Goal: Task Accomplishment & Management: Use online tool/utility

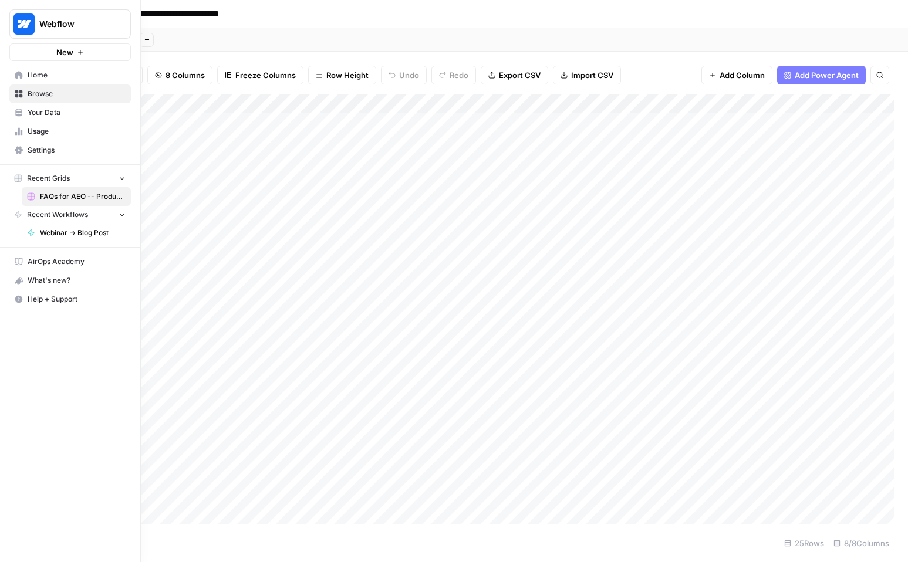
click at [16, 72] on icon at bounding box center [19, 75] width 8 height 8
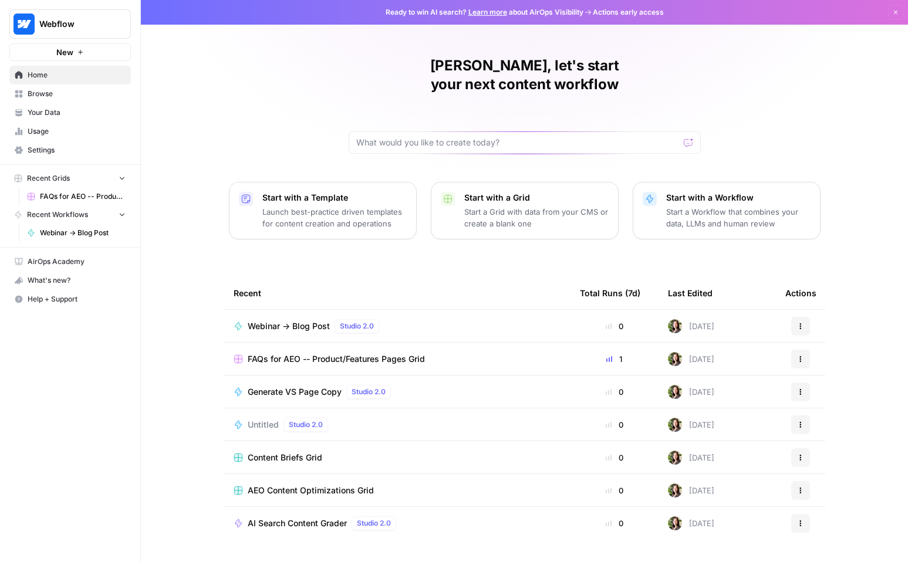
click at [304, 518] on span "AI Search Content Grader" at bounding box center [297, 524] width 99 height 12
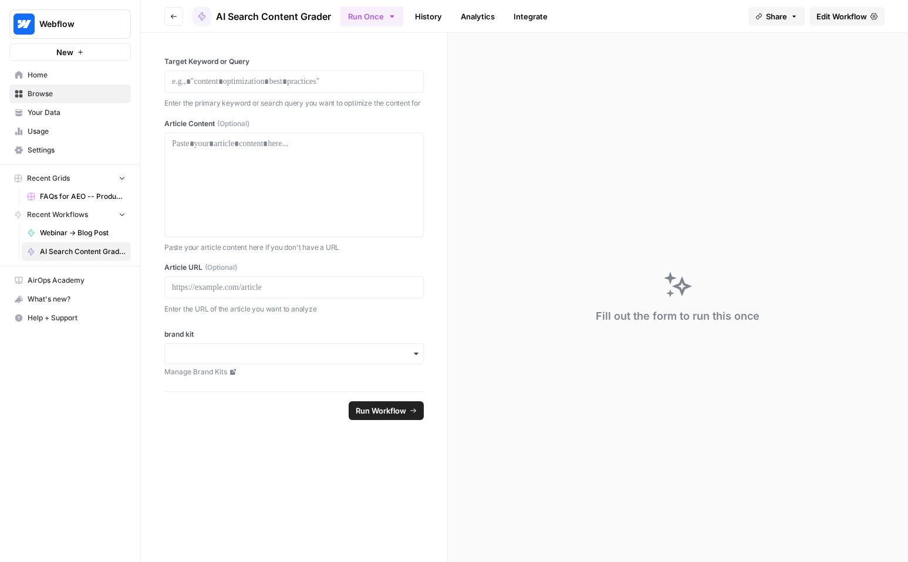
click at [168, 15] on button "Go back" at bounding box center [173, 16] width 19 height 19
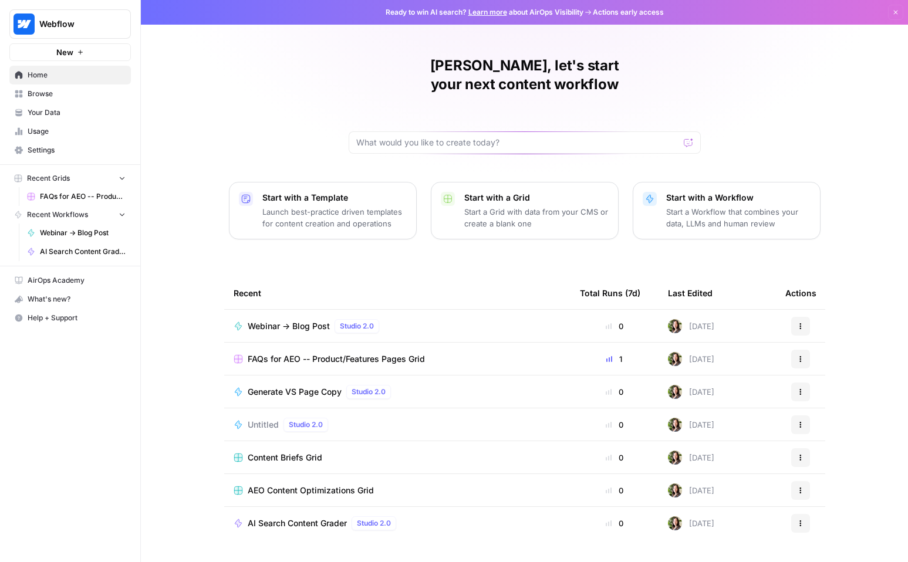
click at [306, 518] on span "AI Search Content Grader" at bounding box center [297, 524] width 99 height 12
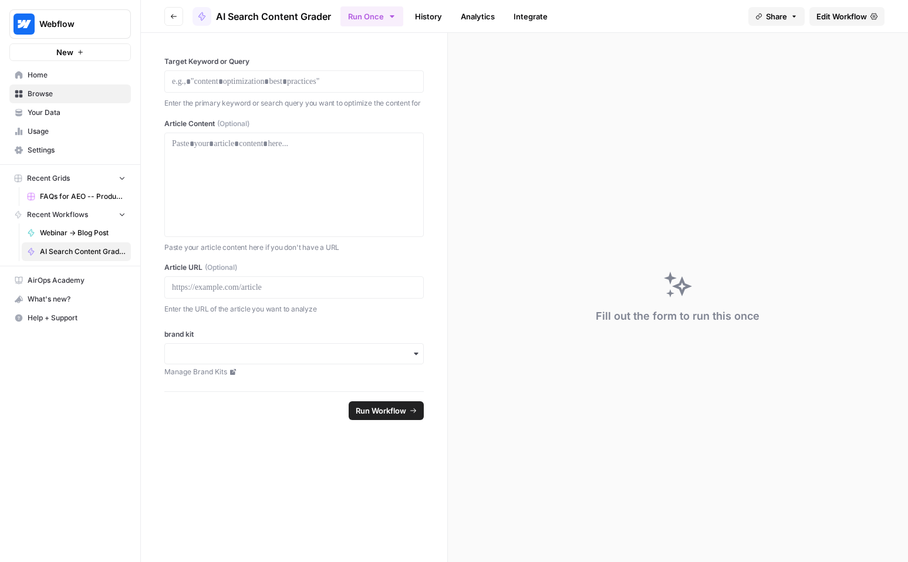
click at [833, 19] on span "Edit Workflow" at bounding box center [841, 17] width 50 height 12
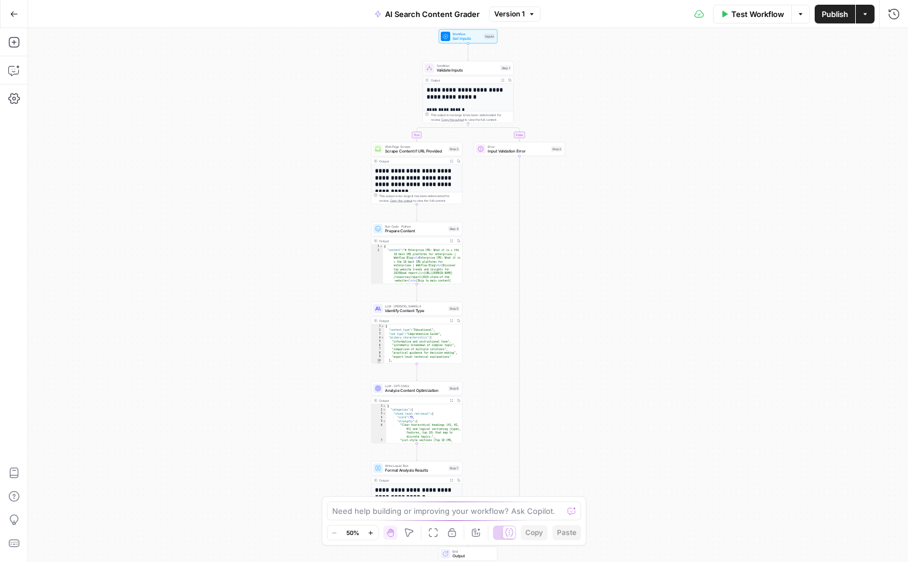
click at [369, 534] on icon "button" at bounding box center [370, 533] width 6 height 6
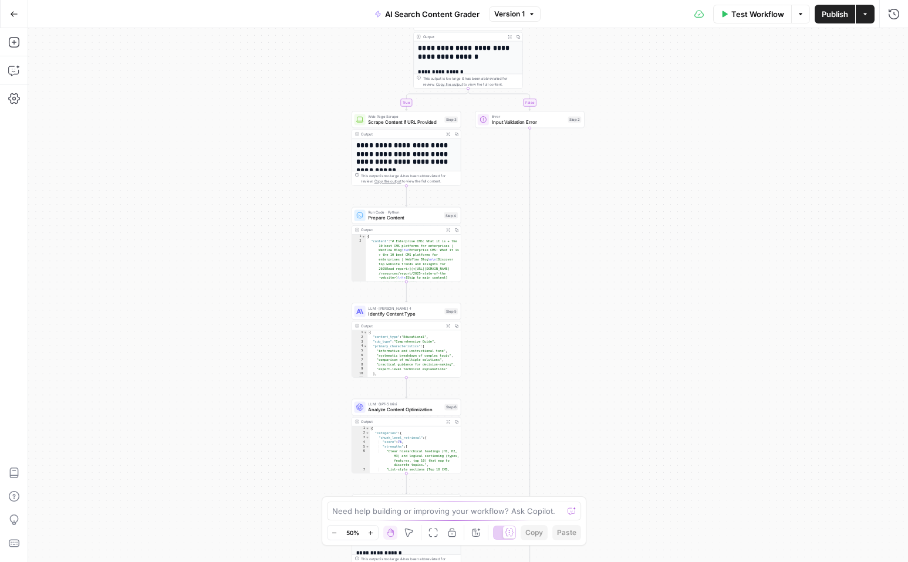
click at [369, 534] on icon "button" at bounding box center [370, 533] width 6 height 6
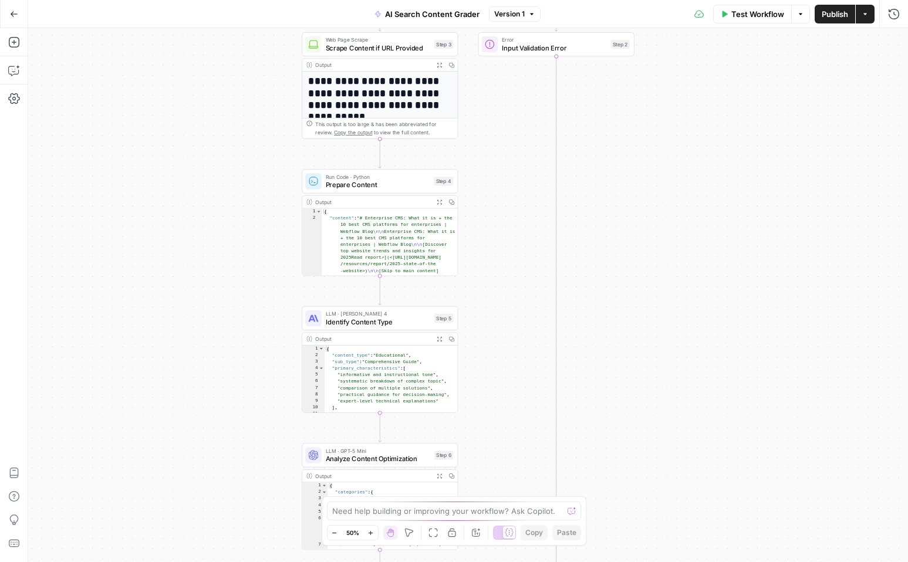
click at [369, 534] on icon "button" at bounding box center [370, 533] width 6 height 6
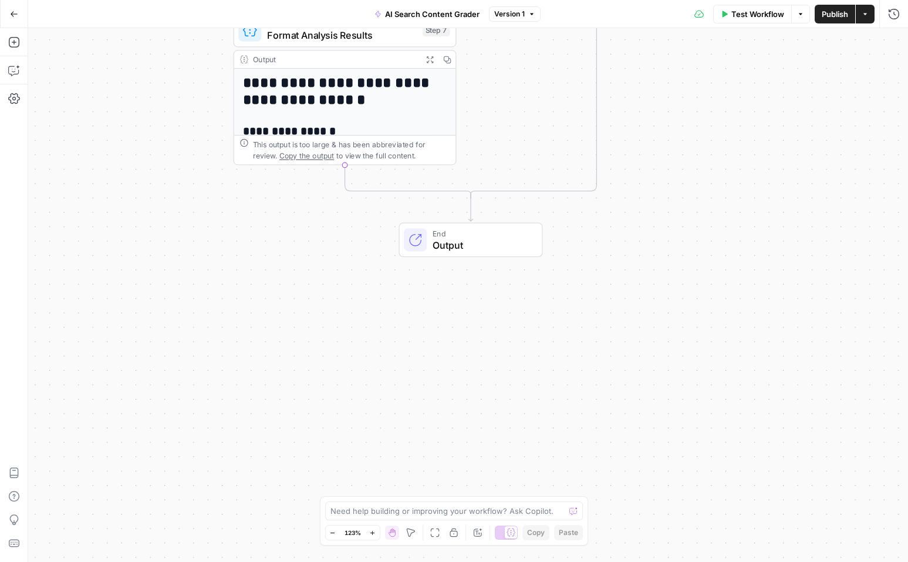
click at [15, 22] on button "Go Back" at bounding box center [14, 14] width 21 height 21
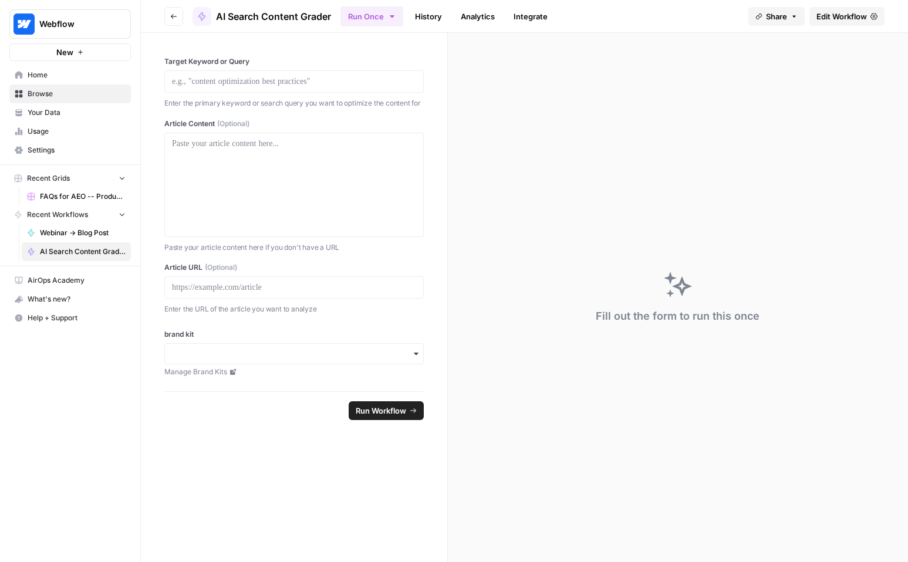
drag, startPoint x: 332, startPoint y: 17, endPoint x: 218, endPoint y: 22, distance: 114.0
click at [218, 22] on header "Go back AI Search Content Grader Run Once History Analytics Integrate Share Edi…" at bounding box center [524, 16] width 767 height 33
copy span "AI Search Content Grader"
click at [170, 21] on button "Go back" at bounding box center [173, 16] width 19 height 19
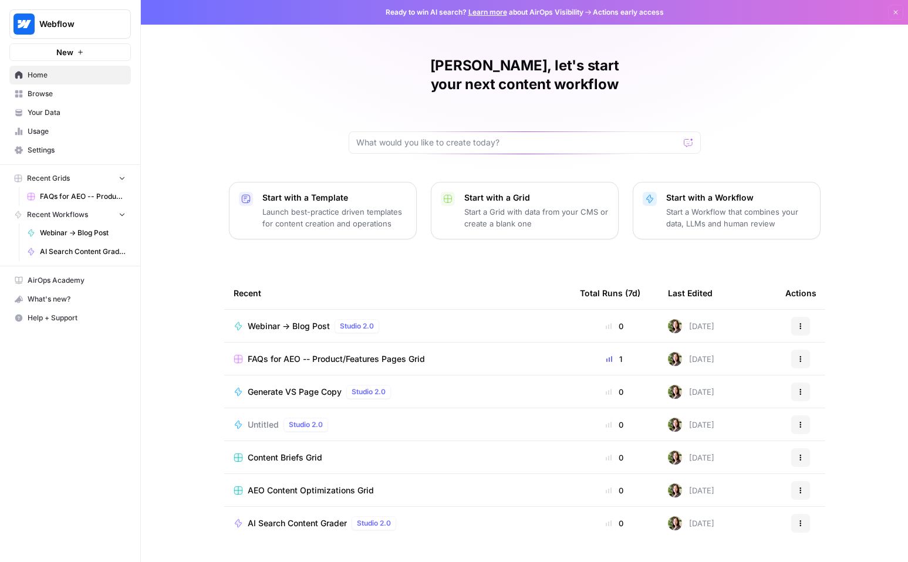
click at [381, 206] on p "Launch best-practice driven templates for content creation and operations" at bounding box center [334, 217] width 144 height 23
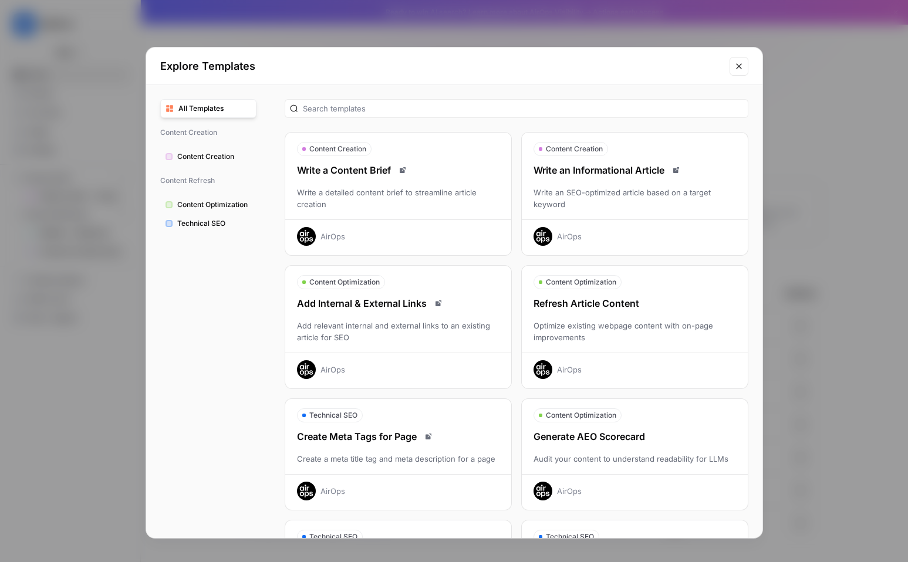
click at [734, 71] on button "Close modal" at bounding box center [739, 66] width 19 height 19
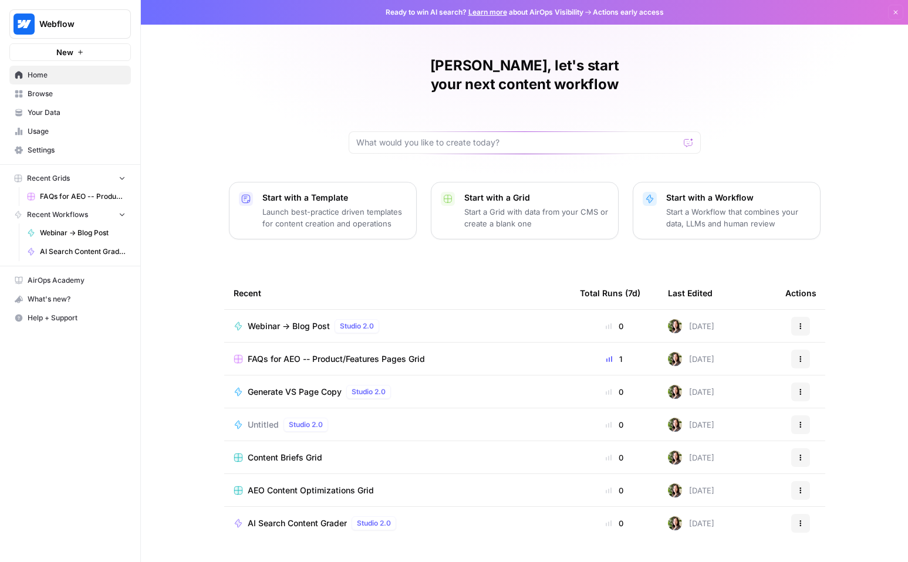
click at [329, 206] on p "Launch best-practice driven templates for content creation and operations" at bounding box center [334, 217] width 144 height 23
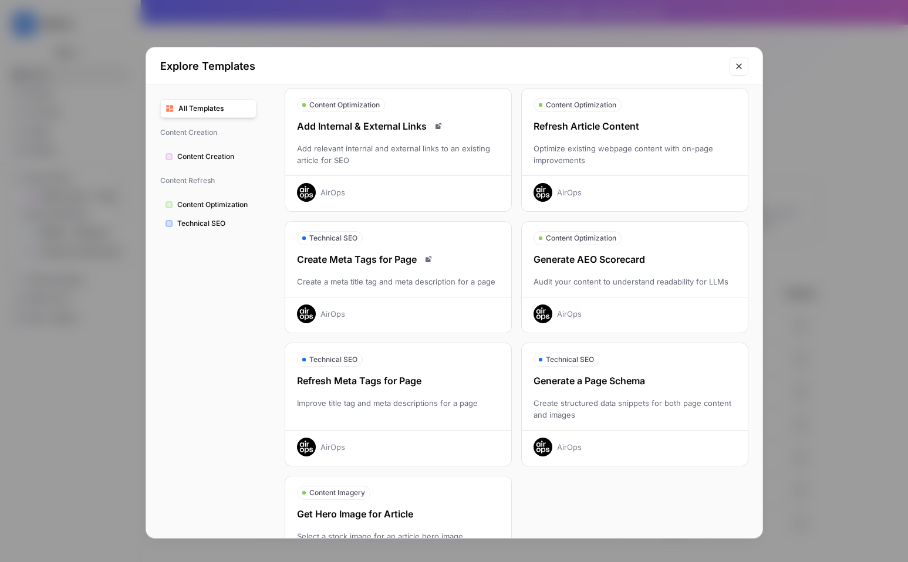
scroll to position [174, 0]
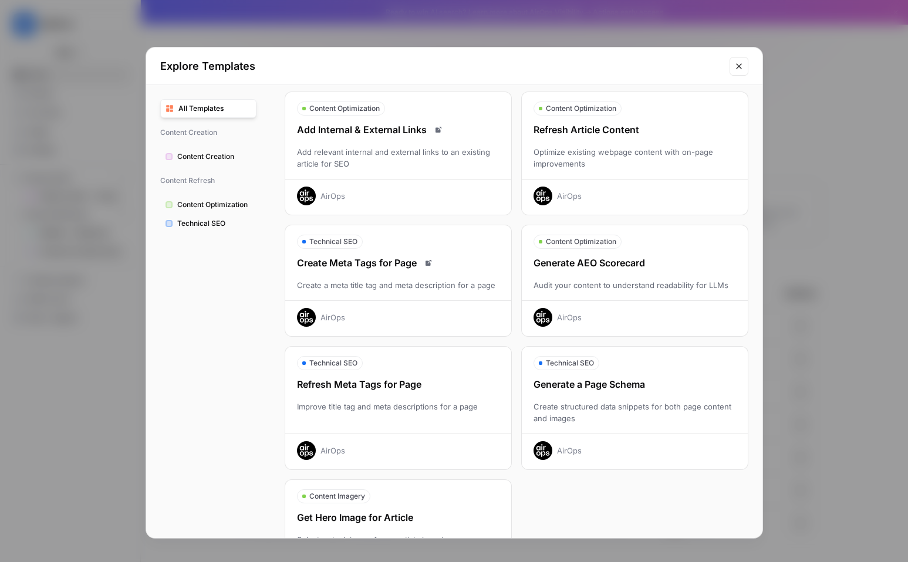
click at [203, 156] on span "Content Creation" at bounding box center [214, 156] width 74 height 11
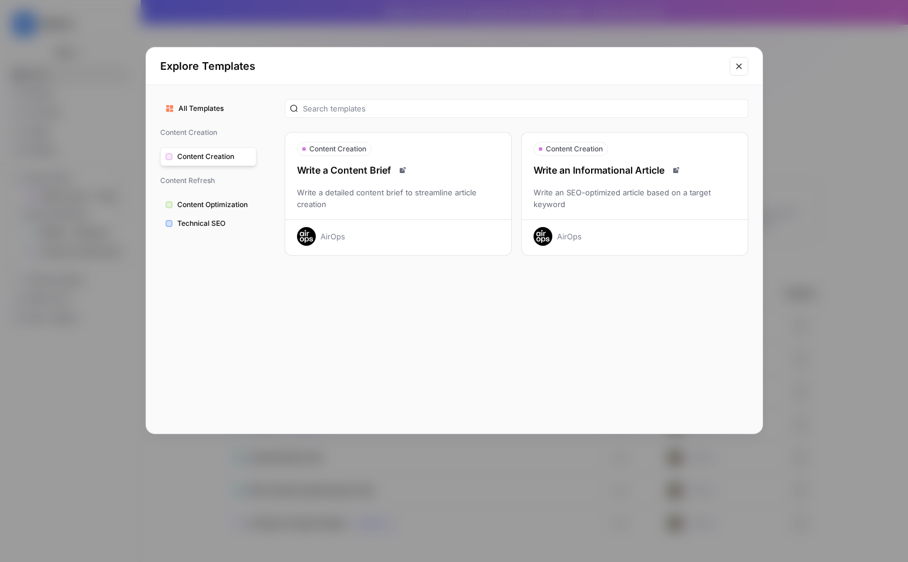
click at [206, 205] on span "Content Optimization" at bounding box center [214, 205] width 74 height 11
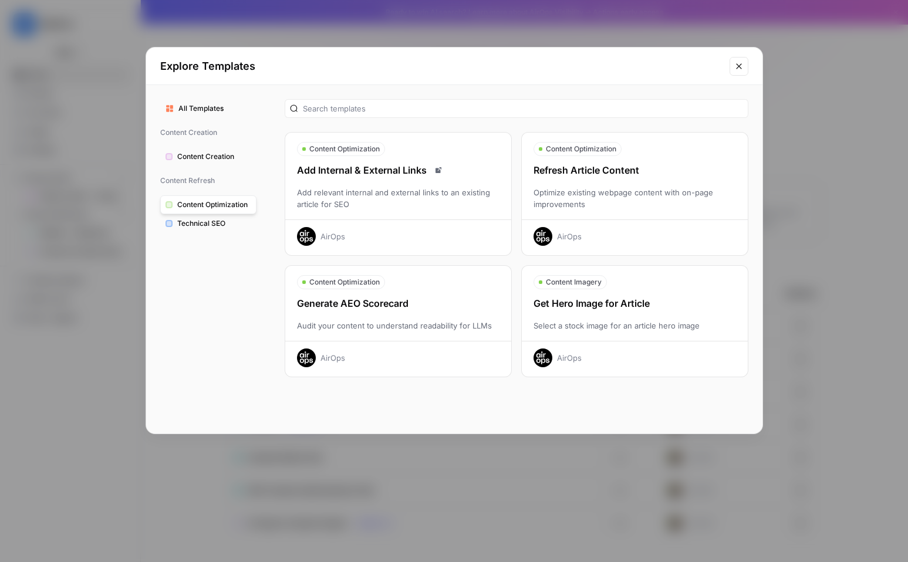
click at [211, 160] on span "Content Creation" at bounding box center [214, 156] width 74 height 11
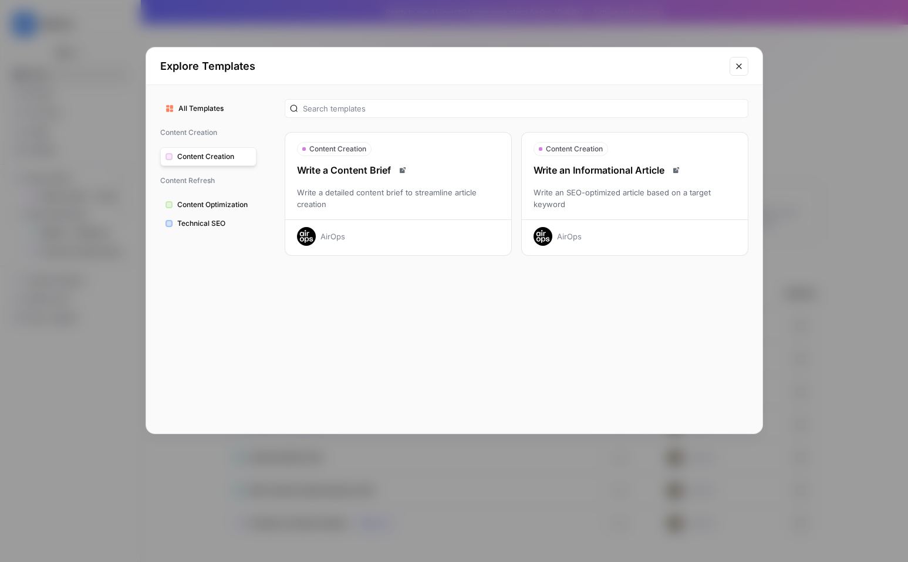
click at [373, 198] on div "Write a detailed content brief to streamline article creation" at bounding box center [398, 198] width 226 height 23
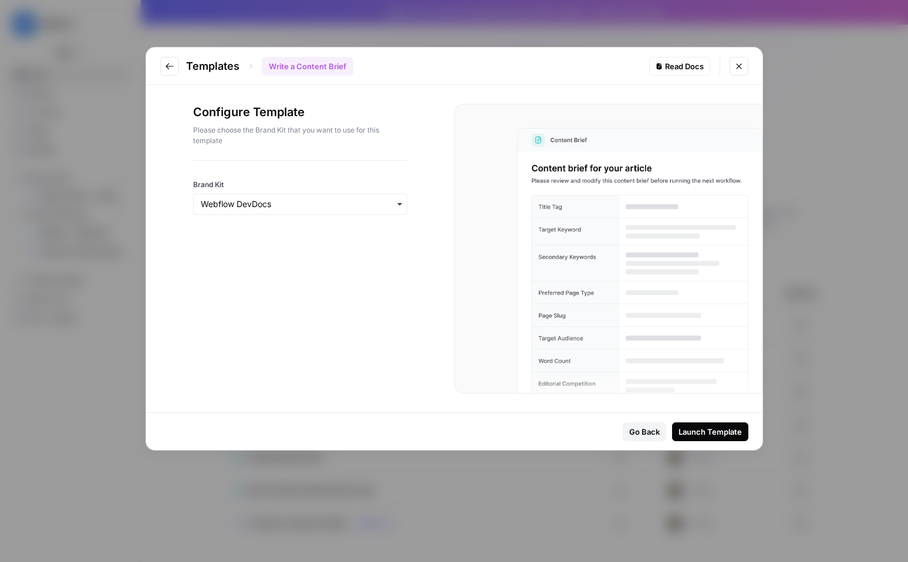
click at [395, 204] on icon "button" at bounding box center [399, 204] width 9 height 9
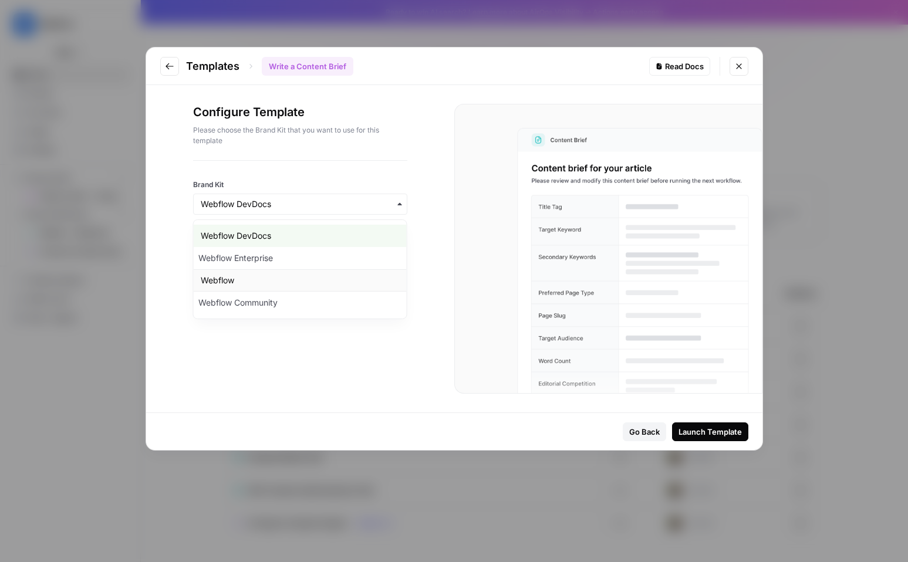
click at [345, 274] on div "Webflow" at bounding box center [300, 280] width 213 height 22
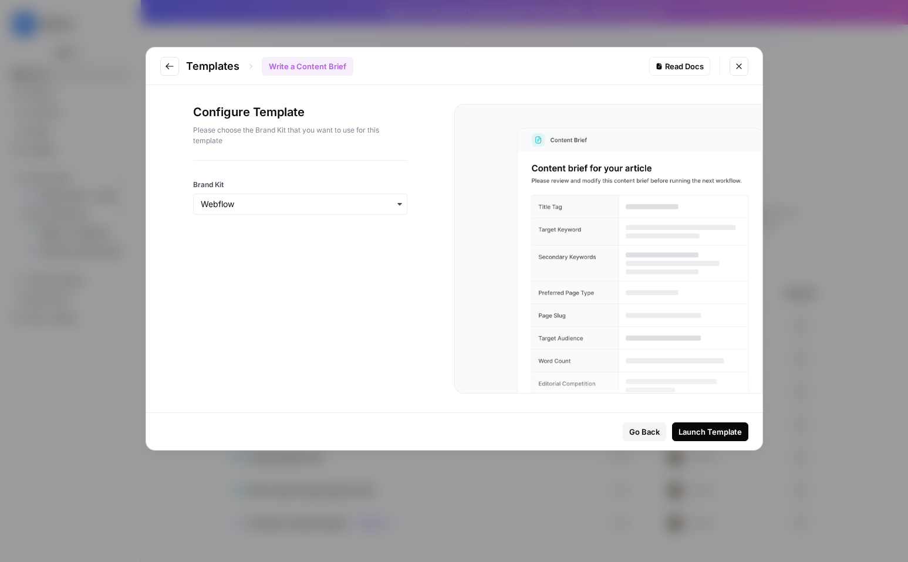
click at [694, 426] on div "Launch Template" at bounding box center [710, 432] width 63 height 12
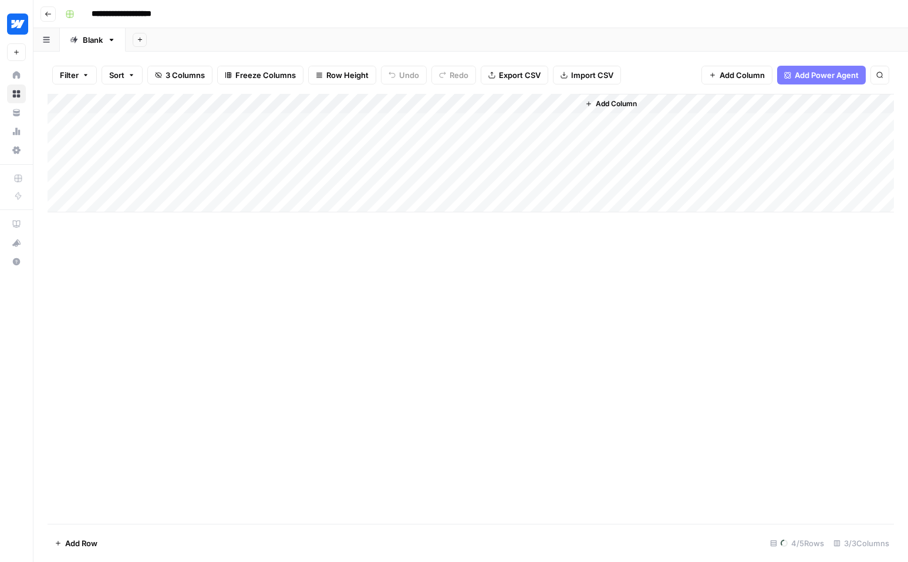
click at [161, 121] on div "Add Column" at bounding box center [471, 153] width 846 height 119
click at [141, 124] on div "Add Column" at bounding box center [471, 153] width 846 height 119
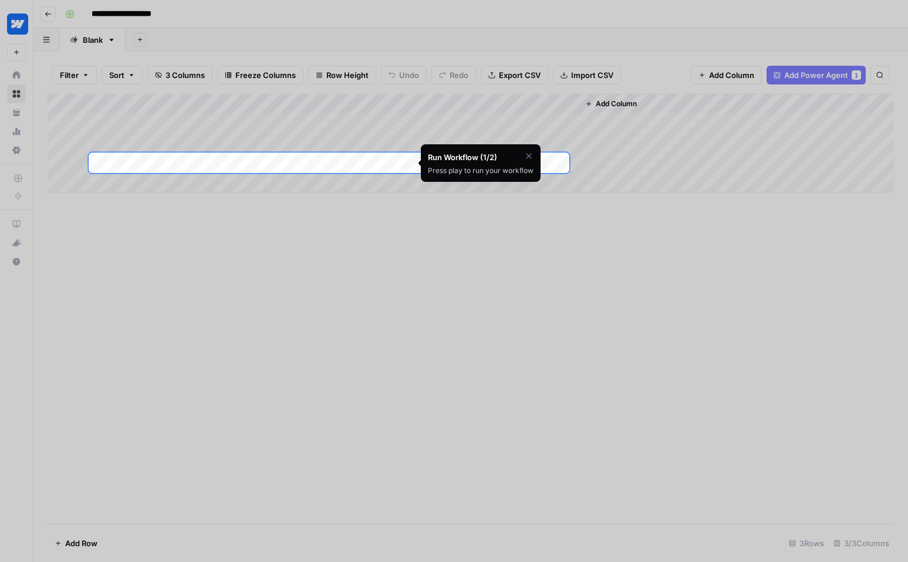
click at [265, 165] on div "Add Column" at bounding box center [471, 143] width 846 height 99
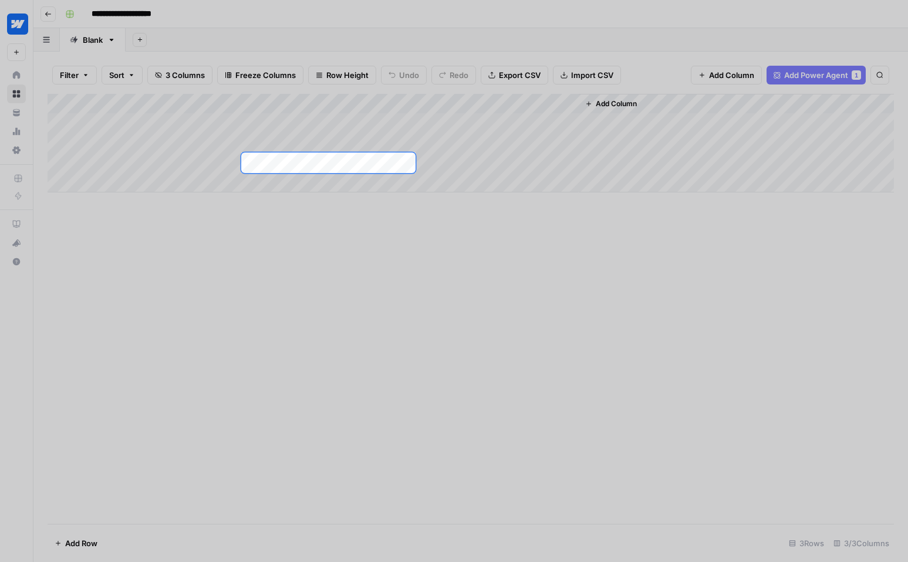
click at [320, 281] on div at bounding box center [454, 454] width 908 height 562
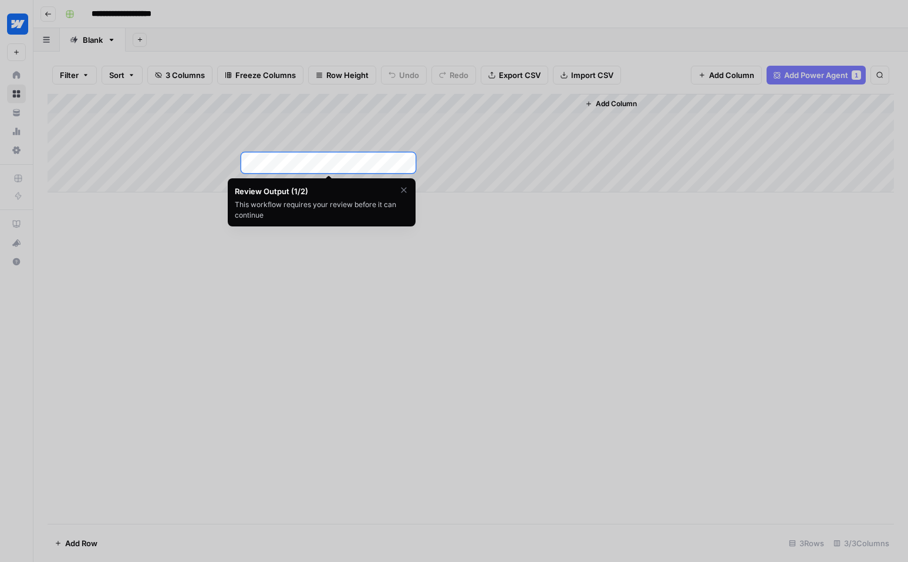
click at [333, 165] on div "Add Column" at bounding box center [471, 143] width 846 height 99
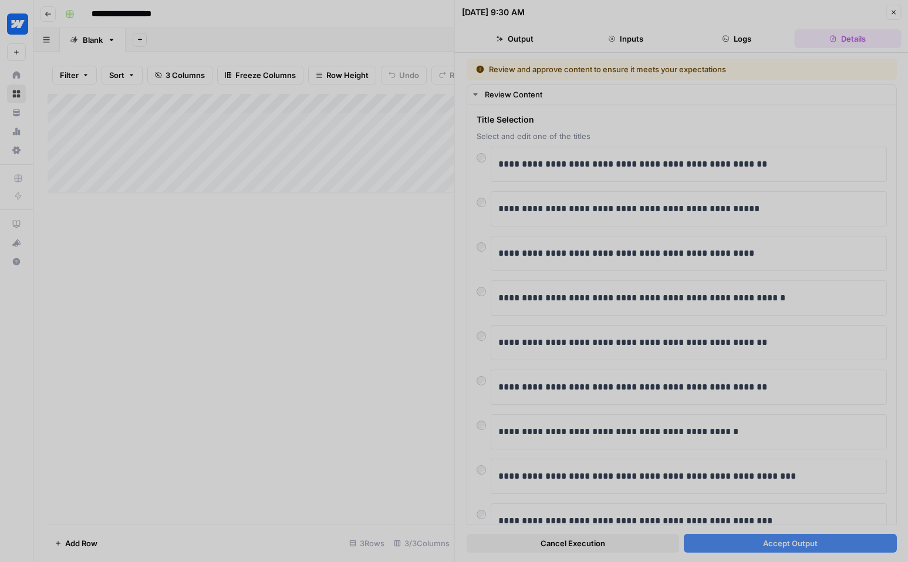
click at [546, 545] on div at bounding box center [454, 281] width 908 height 562
click at [562, 544] on div at bounding box center [454, 281] width 908 height 562
click at [891, 13] on div at bounding box center [454, 281] width 908 height 562
click at [349, 323] on div at bounding box center [454, 281] width 908 height 562
click at [576, 542] on div at bounding box center [454, 281] width 908 height 562
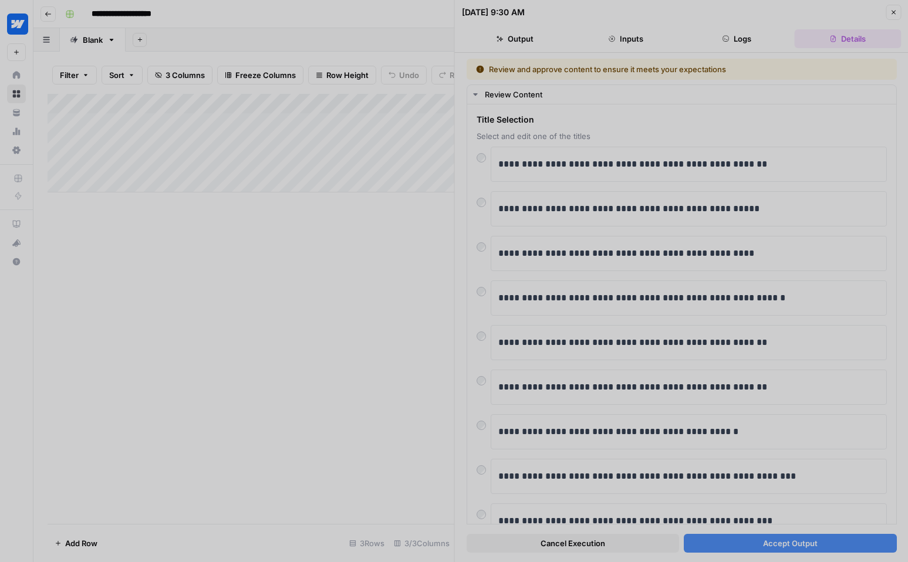
click at [890, 12] on div at bounding box center [454, 281] width 908 height 562
click at [38, 11] on div at bounding box center [454, 281] width 908 height 562
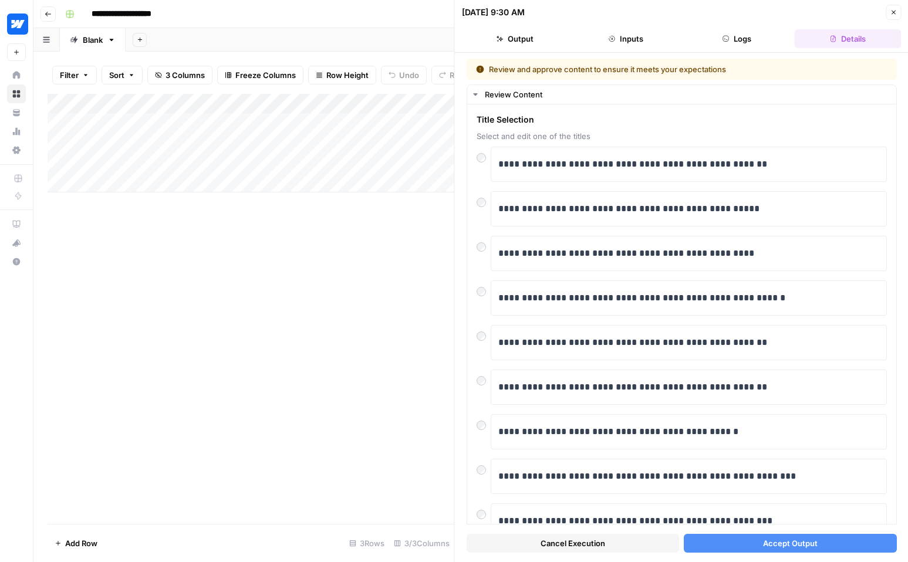
click at [52, 15] on button "Go back" at bounding box center [48, 13] width 15 height 15
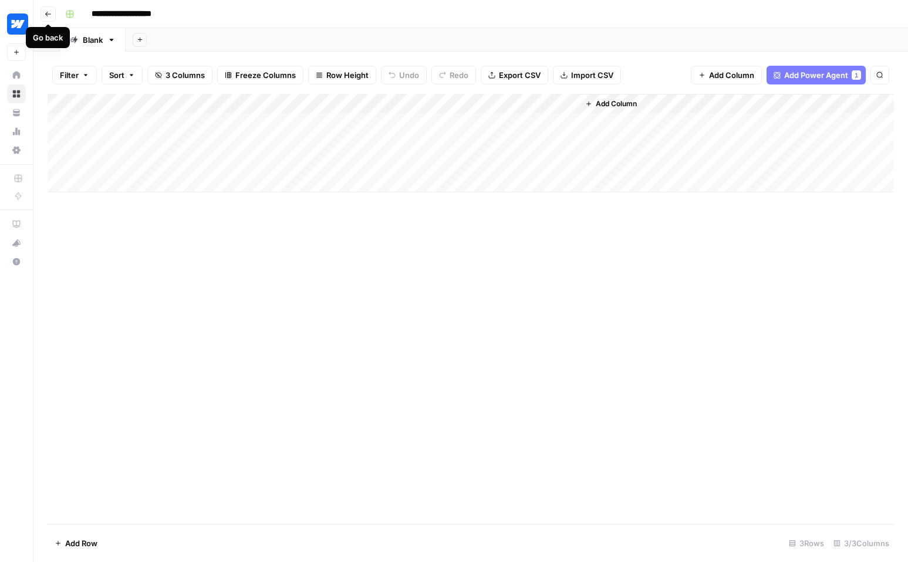
click at [45, 14] on icon "button" at bounding box center [48, 14] width 6 height 5
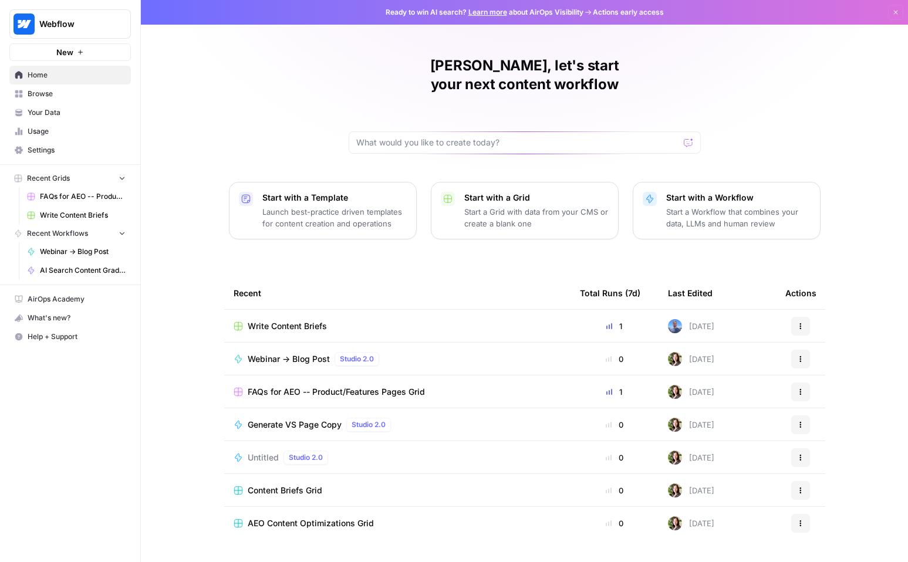
click at [797, 323] on icon "button" at bounding box center [800, 326] width 7 height 7
click at [723, 365] on span "Delete" at bounding box center [748, 362] width 94 height 12
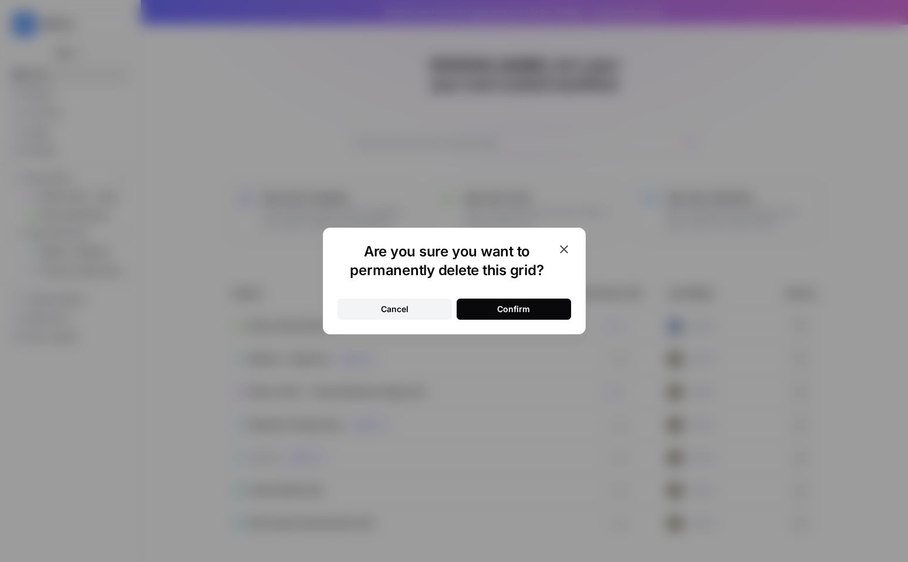
click at [566, 246] on icon "button" at bounding box center [564, 249] width 14 height 14
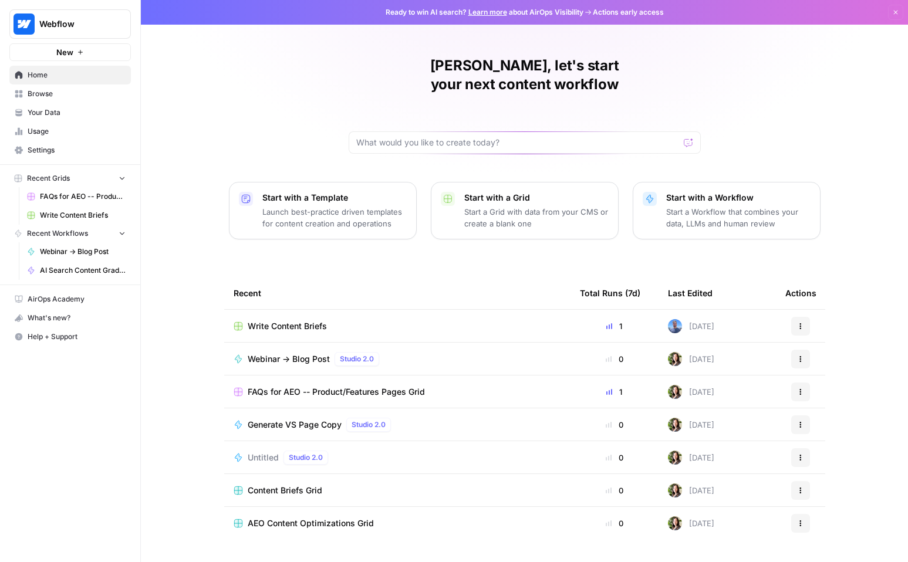
click at [806, 317] on button "Actions" at bounding box center [800, 326] width 19 height 19
click at [747, 356] on span "Delete" at bounding box center [748, 362] width 94 height 12
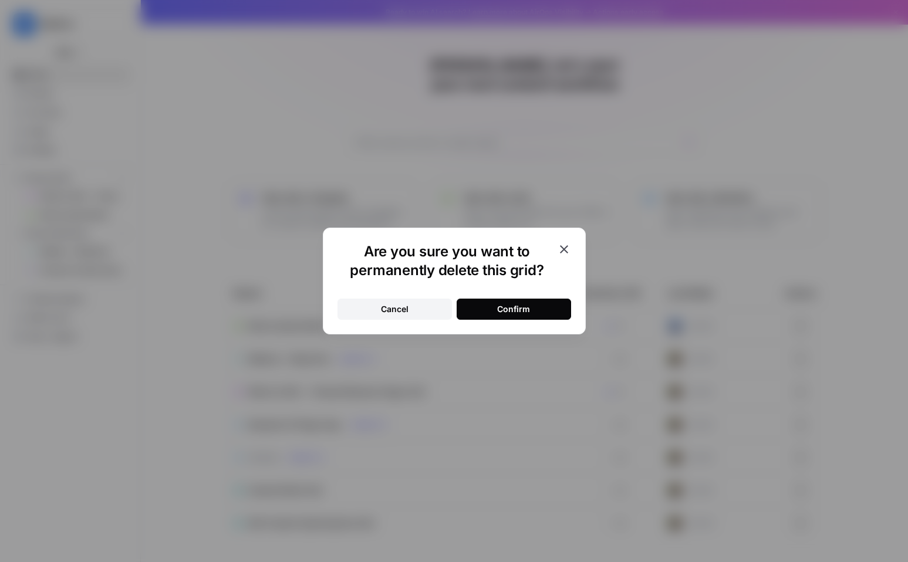
click at [515, 309] on div "Confirm" at bounding box center [513, 309] width 33 height 12
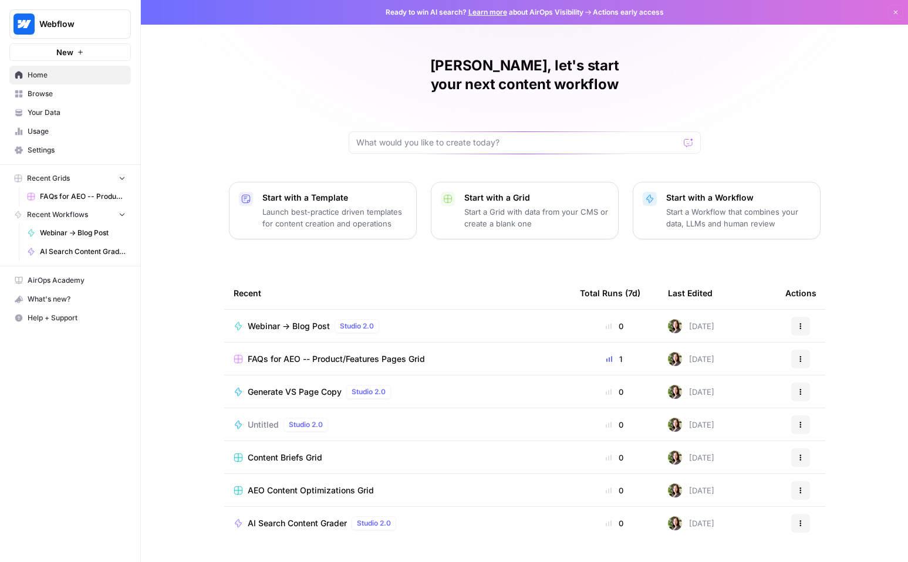
click at [713, 207] on p "Start a Workflow that combines your data, LLMs and human review" at bounding box center [738, 217] width 144 height 23
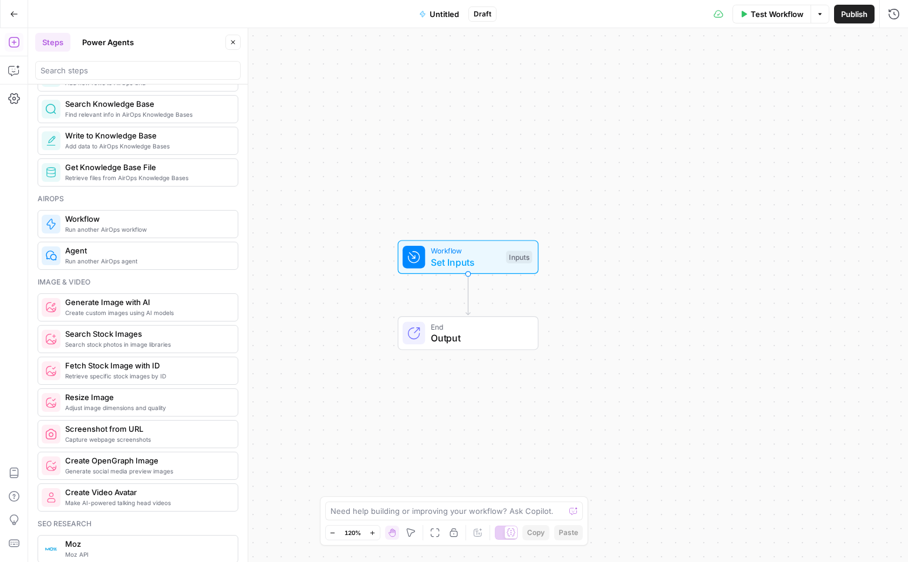
scroll to position [642, 0]
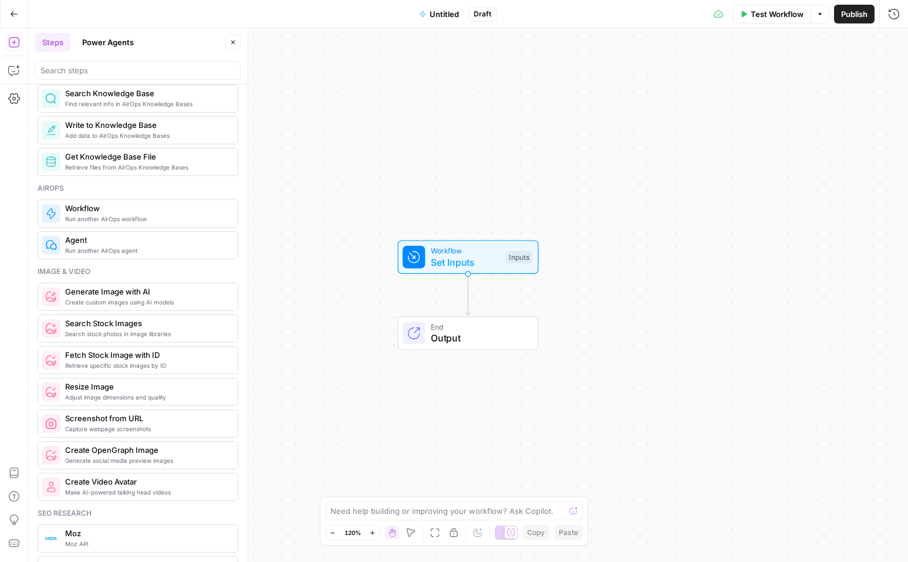
click at [114, 48] on button "Power Agents" at bounding box center [108, 42] width 66 height 19
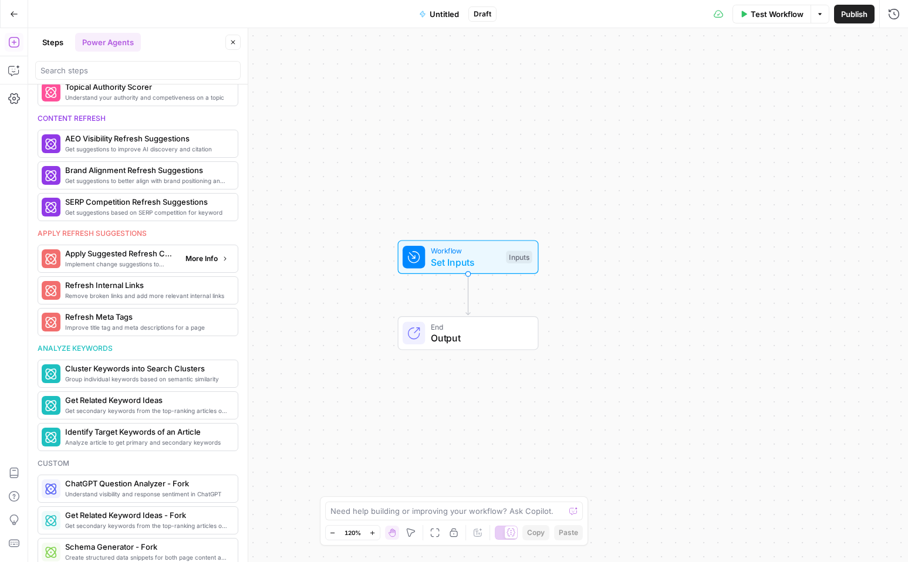
scroll to position [461, 0]
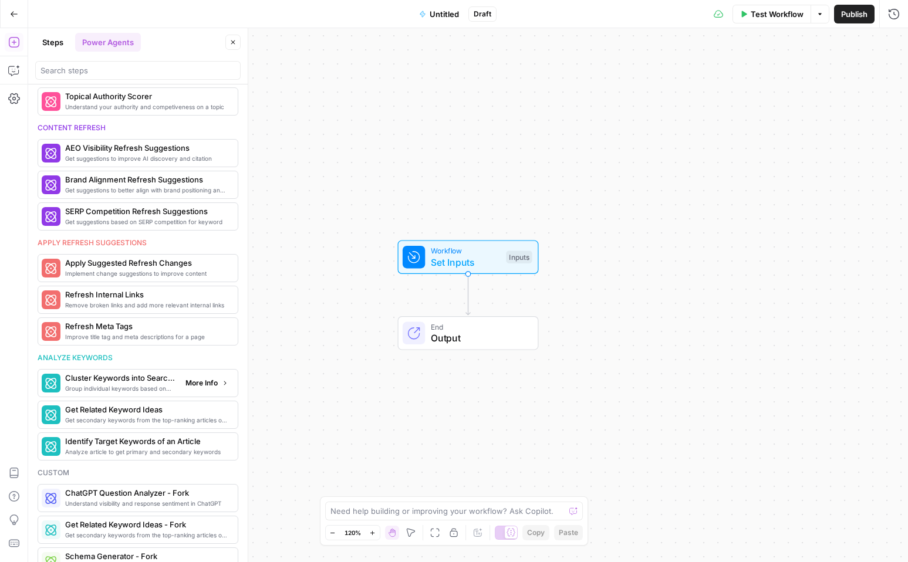
click at [200, 384] on span "More Info" at bounding box center [201, 383] width 32 height 11
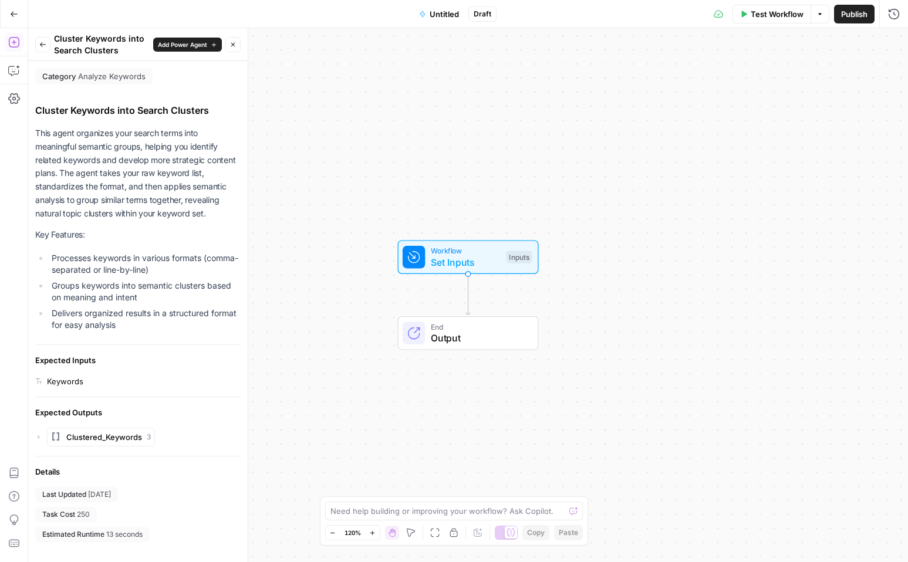
click at [43, 45] on icon "button" at bounding box center [43, 44] width 6 height 5
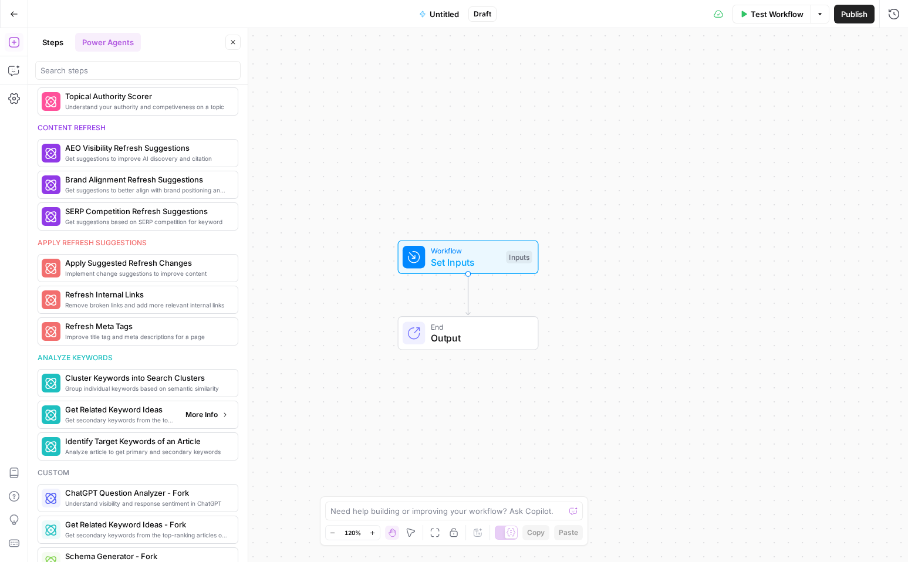
click at [138, 416] on span "Get secondary keywords from the top-ranking articles of a target search term" at bounding box center [120, 420] width 111 height 9
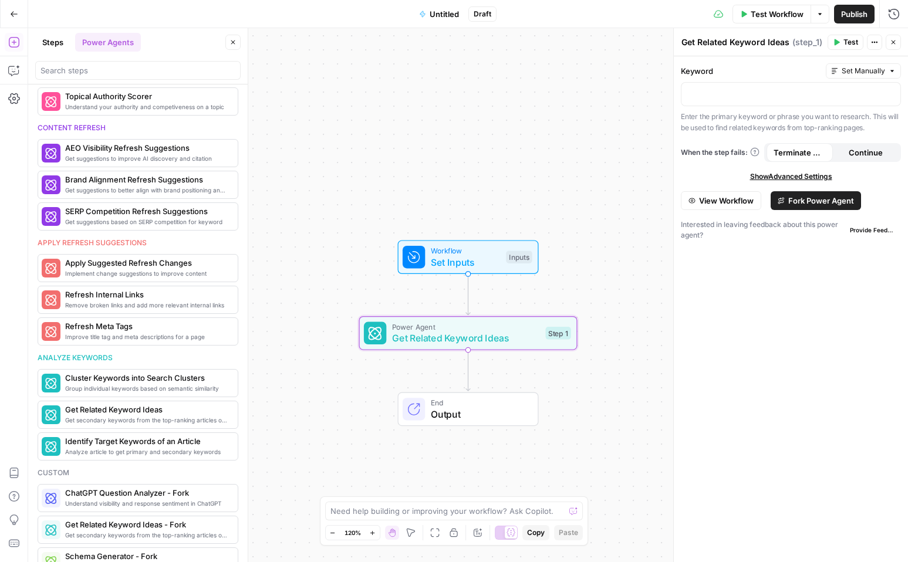
click at [892, 41] on icon "button" at bounding box center [894, 43] width 4 height 4
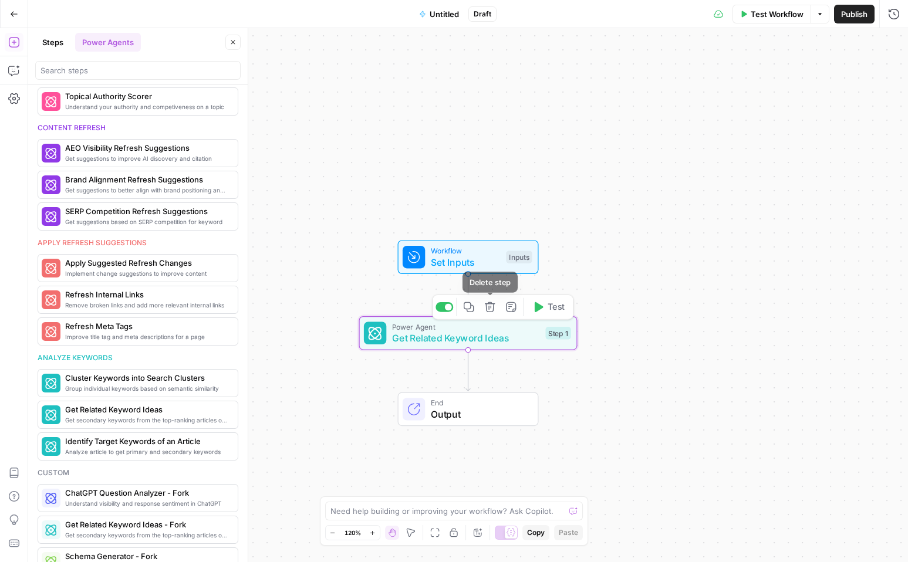
click at [492, 311] on icon "button" at bounding box center [490, 307] width 10 height 10
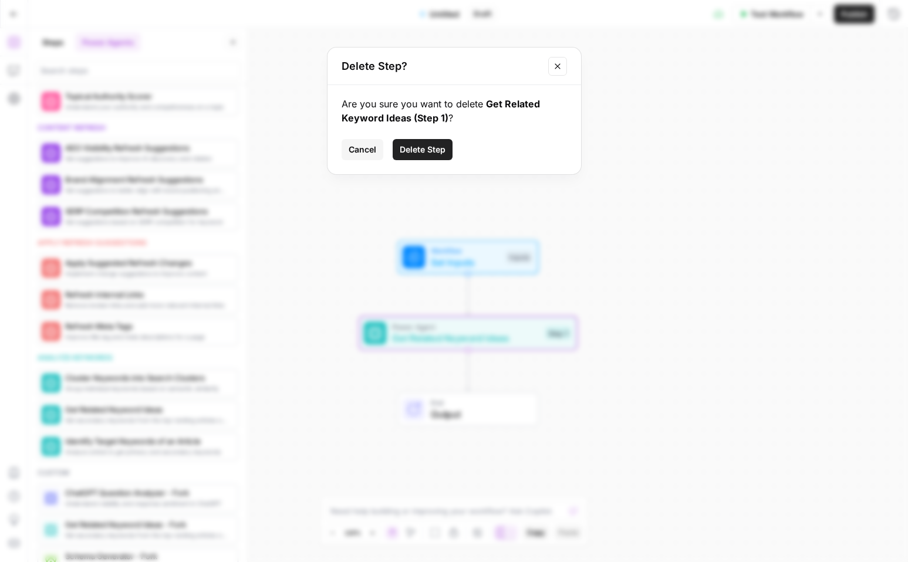
click at [414, 149] on span "Delete Step" at bounding box center [423, 150] width 46 height 12
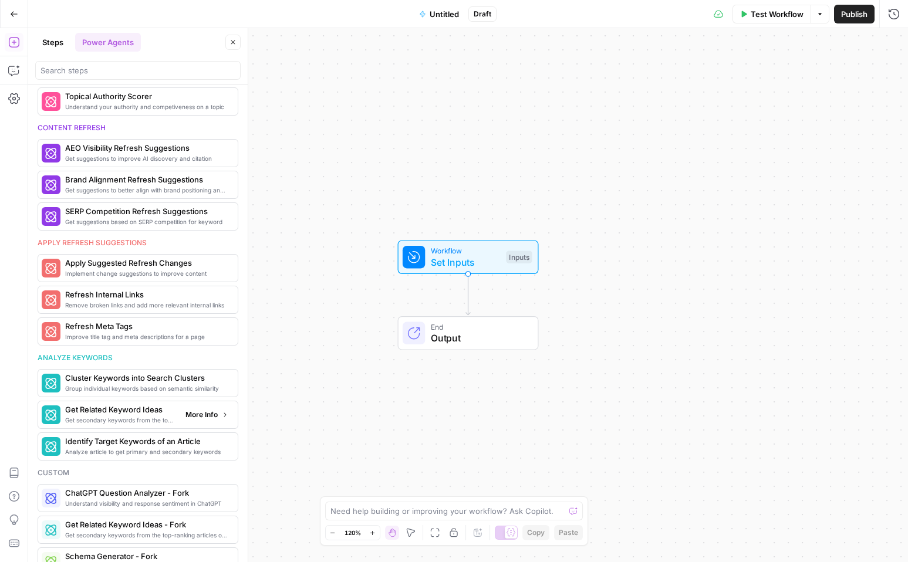
click at [194, 416] on span "More Info" at bounding box center [201, 415] width 32 height 11
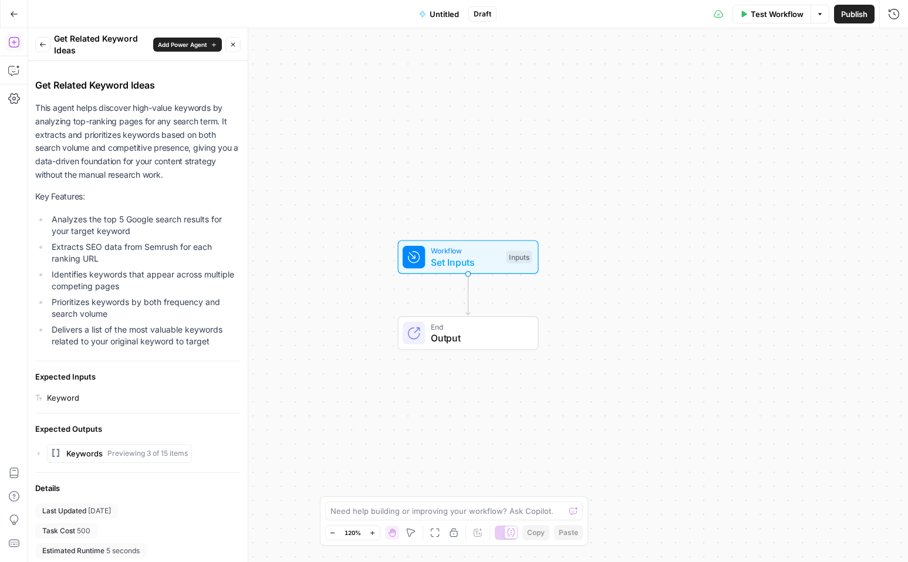
scroll to position [29, 0]
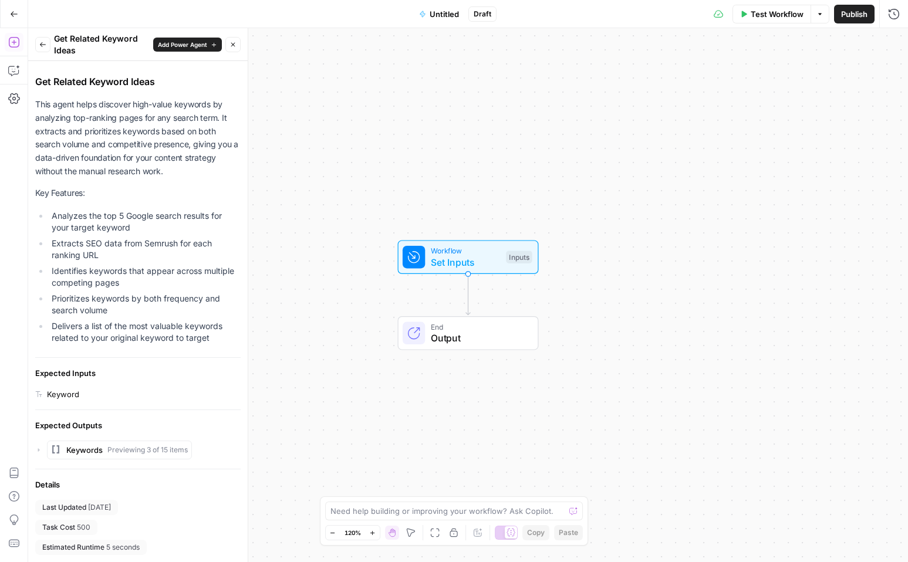
click at [188, 42] on span "Add Power Agent" at bounding box center [182, 44] width 49 height 9
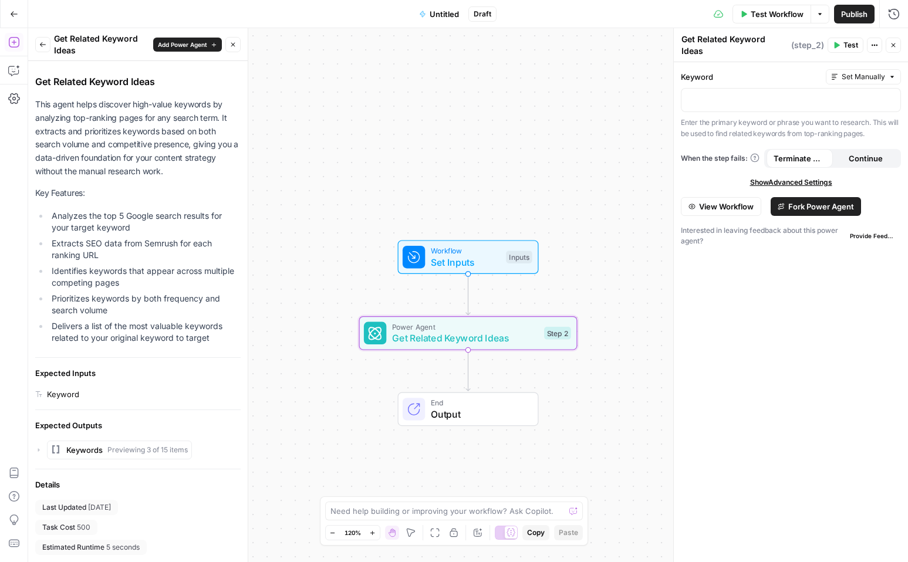
click at [48, 44] on button "Back" at bounding box center [42, 44] width 15 height 15
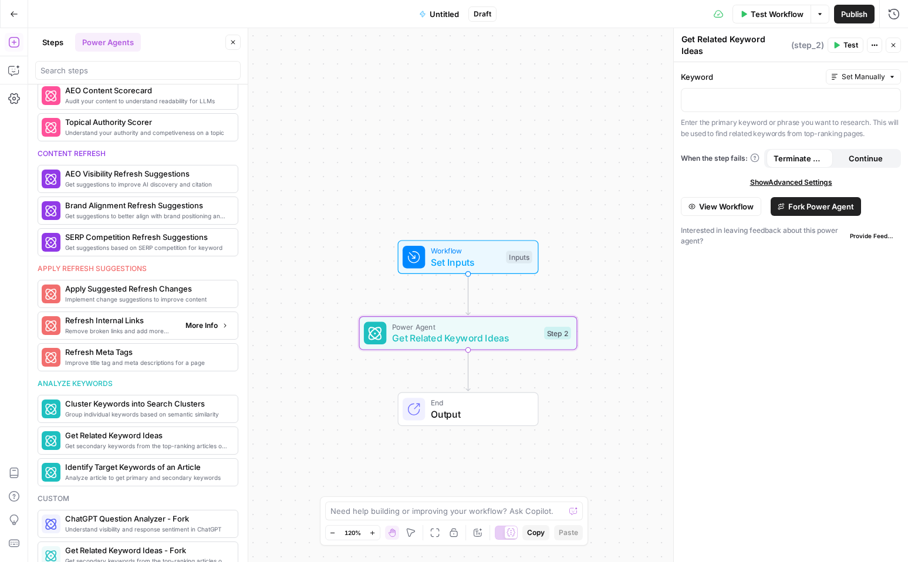
scroll to position [422, 0]
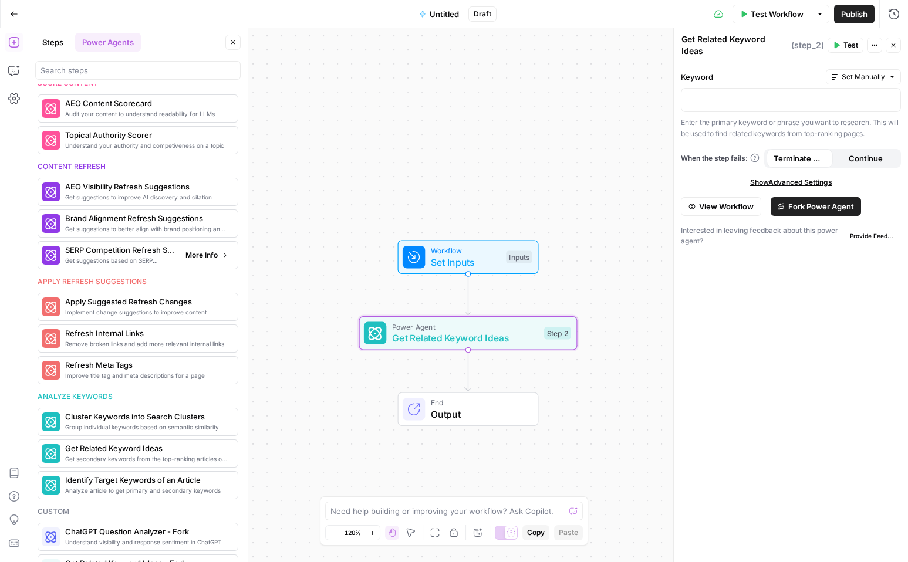
click at [213, 255] on span "More Info" at bounding box center [201, 255] width 32 height 11
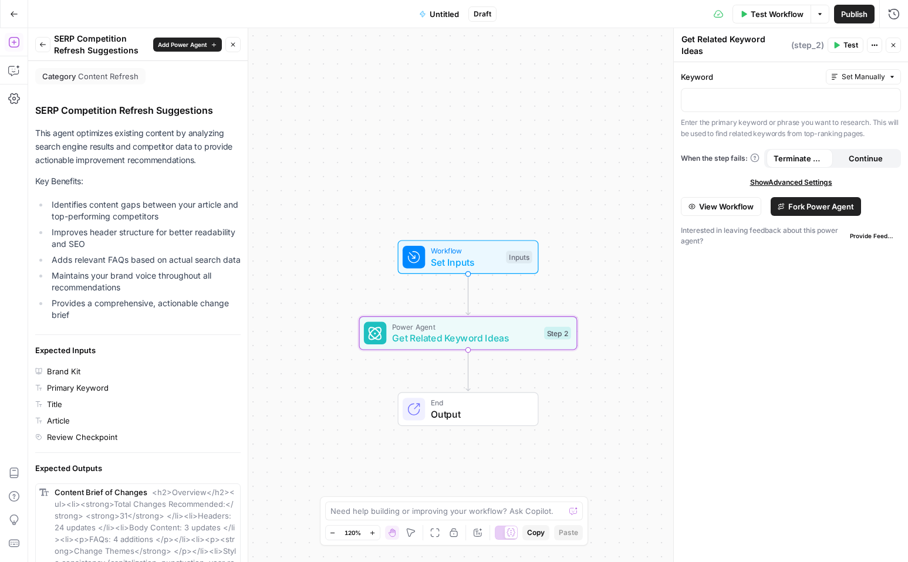
click at [42, 42] on icon "button" at bounding box center [42, 44] width 7 height 7
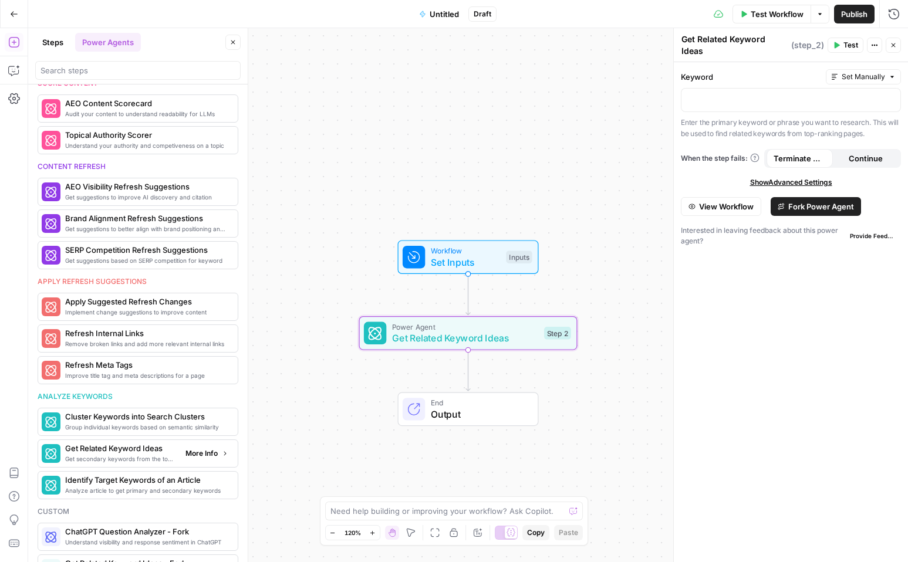
scroll to position [450, 0]
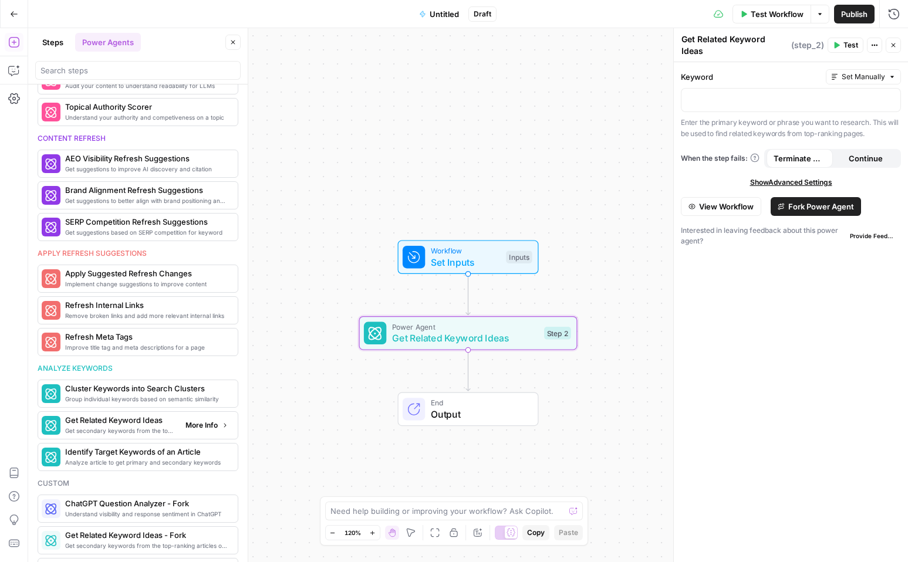
click at [198, 425] on span "More Info" at bounding box center [201, 425] width 32 height 11
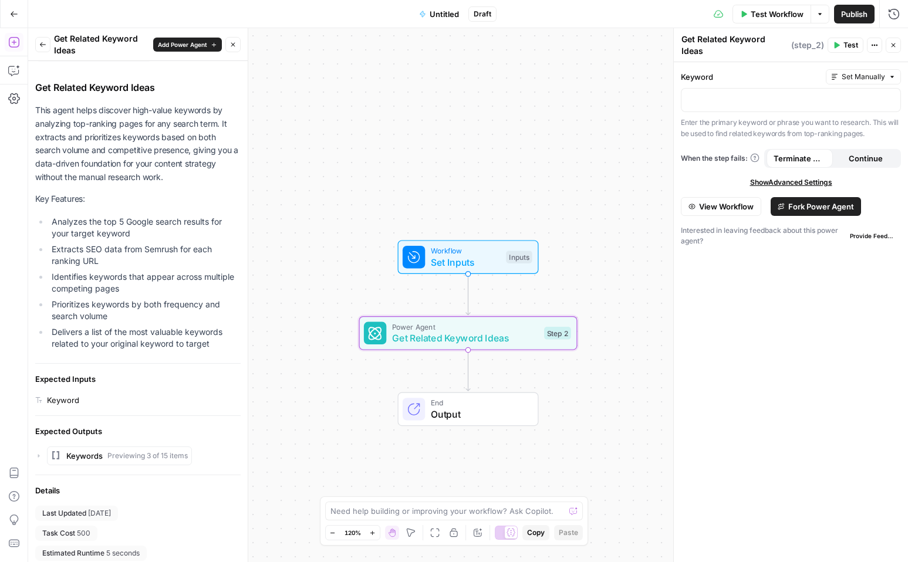
scroll to position [29, 0]
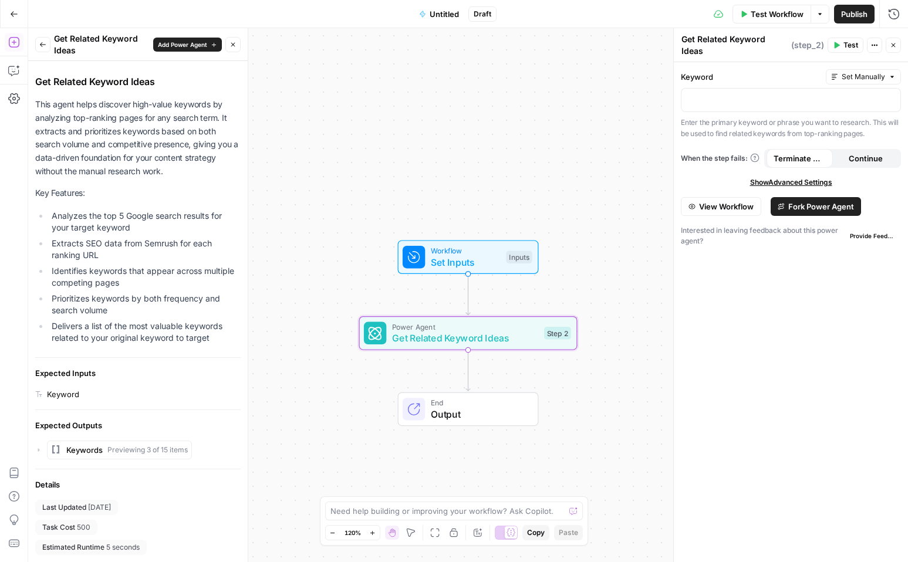
click at [39, 41] on icon "button" at bounding box center [42, 44] width 7 height 7
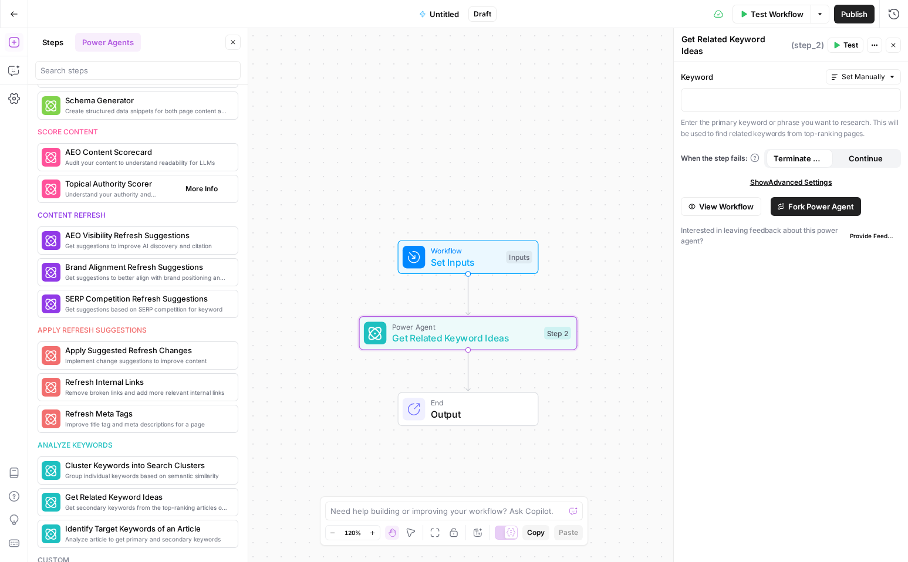
scroll to position [320, 0]
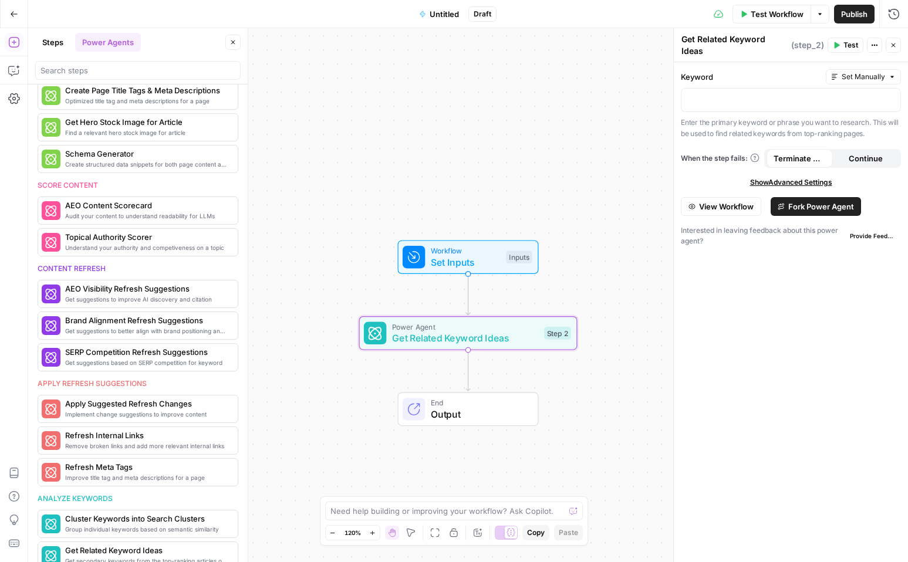
click at [54, 42] on button "Steps" at bounding box center [52, 42] width 35 height 19
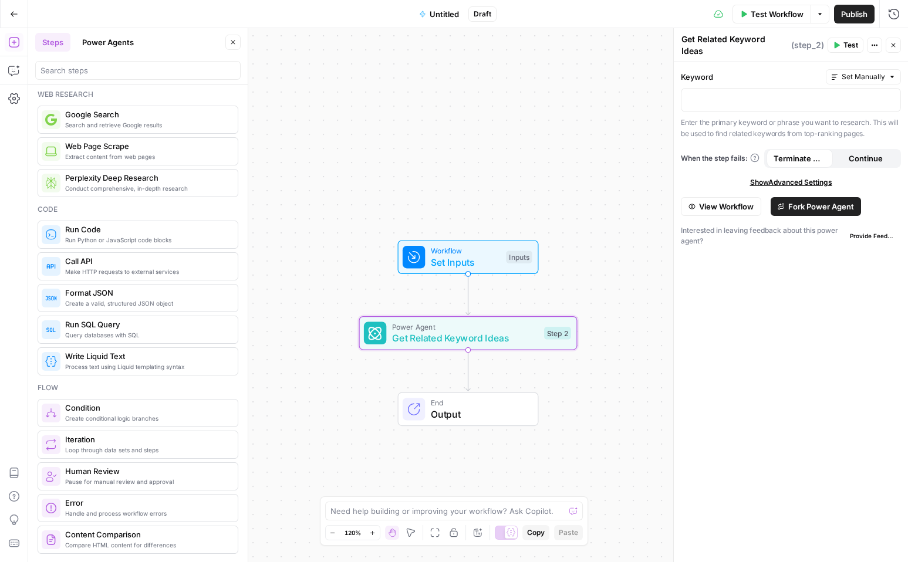
scroll to position [0, 0]
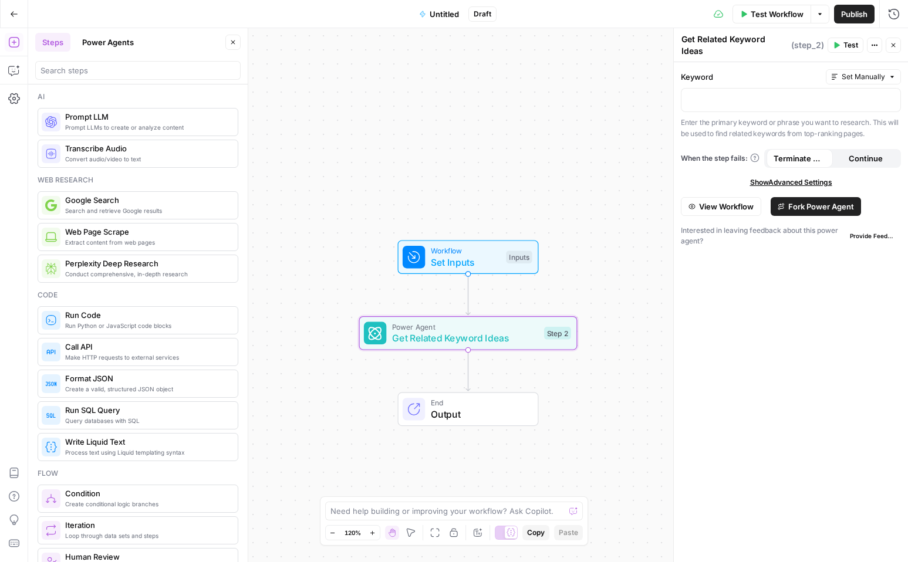
click at [160, 275] on span "Conduct comprehensive, in-depth research" at bounding box center [146, 273] width 163 height 9
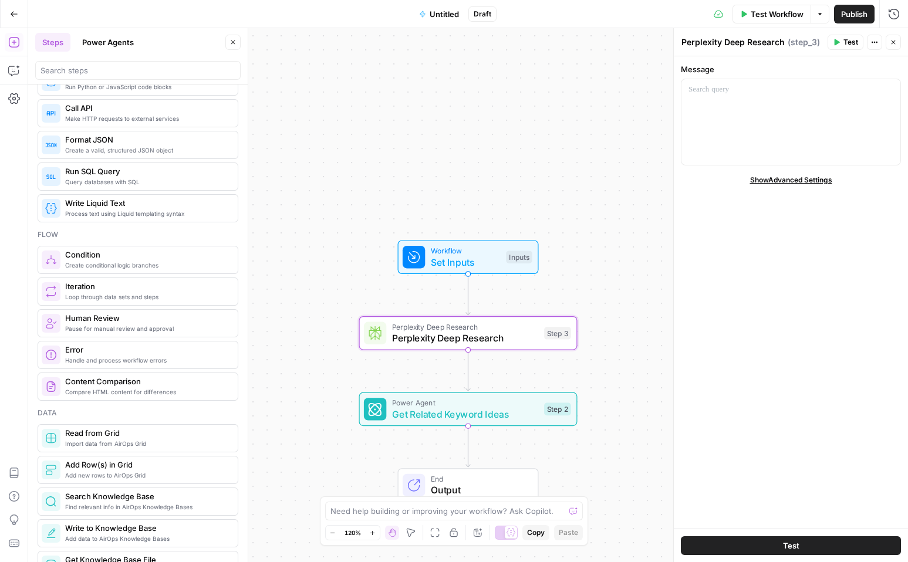
scroll to position [255, 0]
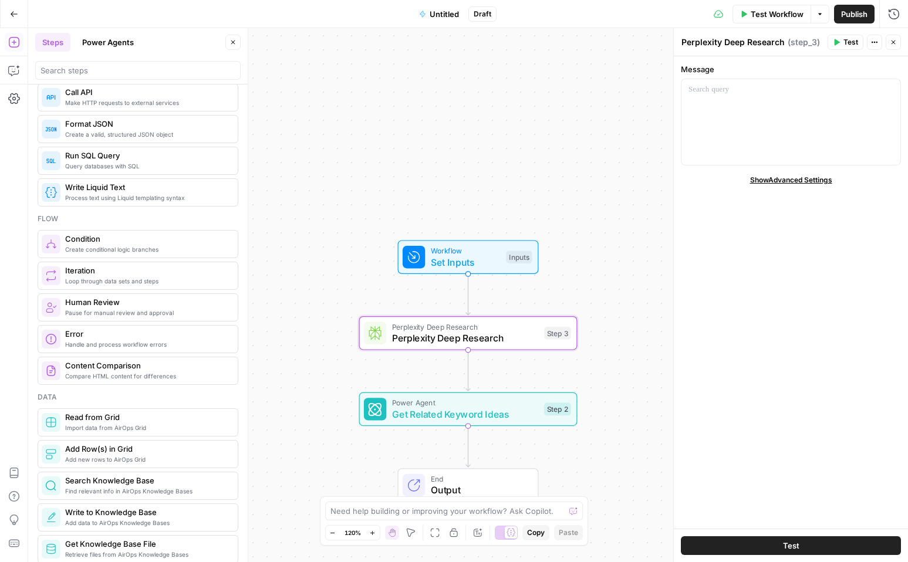
click at [445, 17] on span "Untitled" at bounding box center [444, 14] width 29 height 12
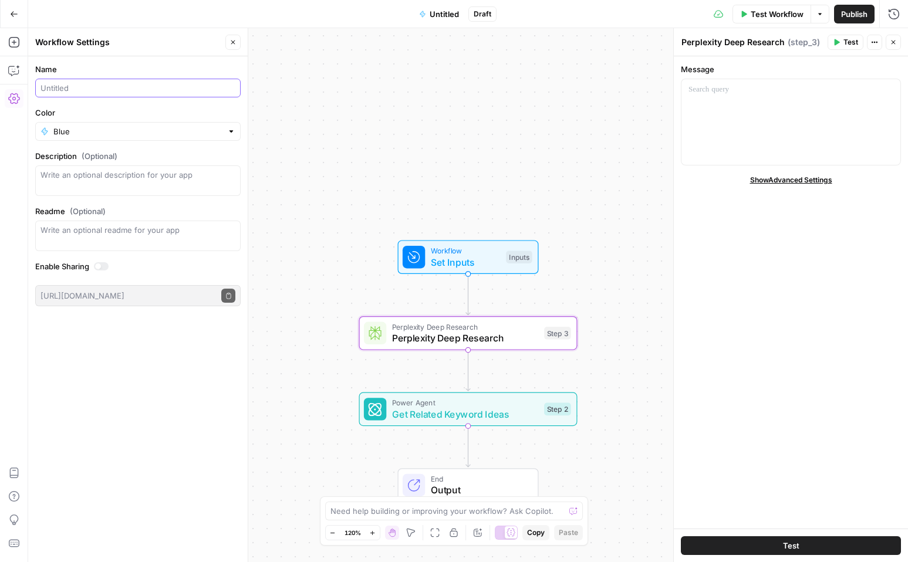
click at [140, 87] on input "Name" at bounding box center [138, 88] width 195 height 12
type input "Keyword Clusters"
click at [237, 45] on button "Close" at bounding box center [232, 42] width 15 height 15
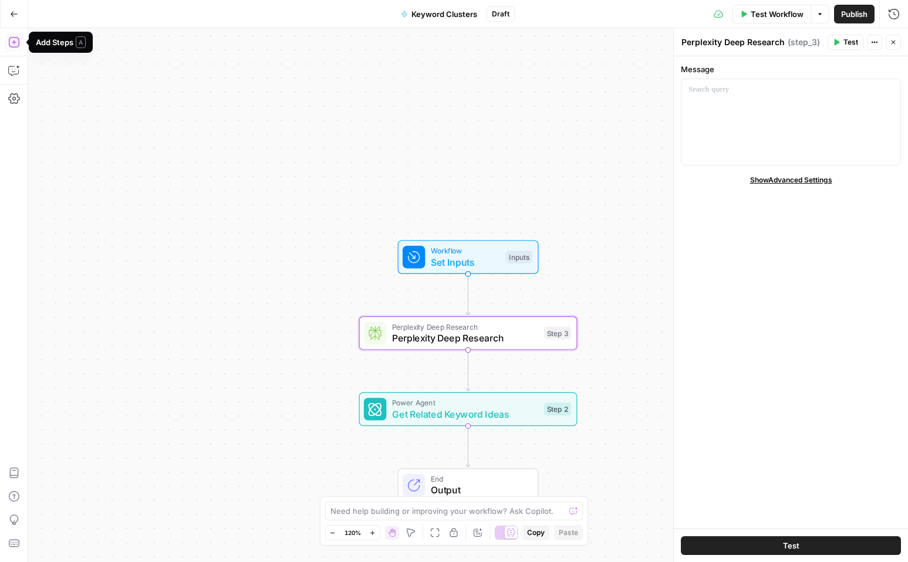
click at [18, 44] on icon "button" at bounding box center [14, 42] width 12 height 12
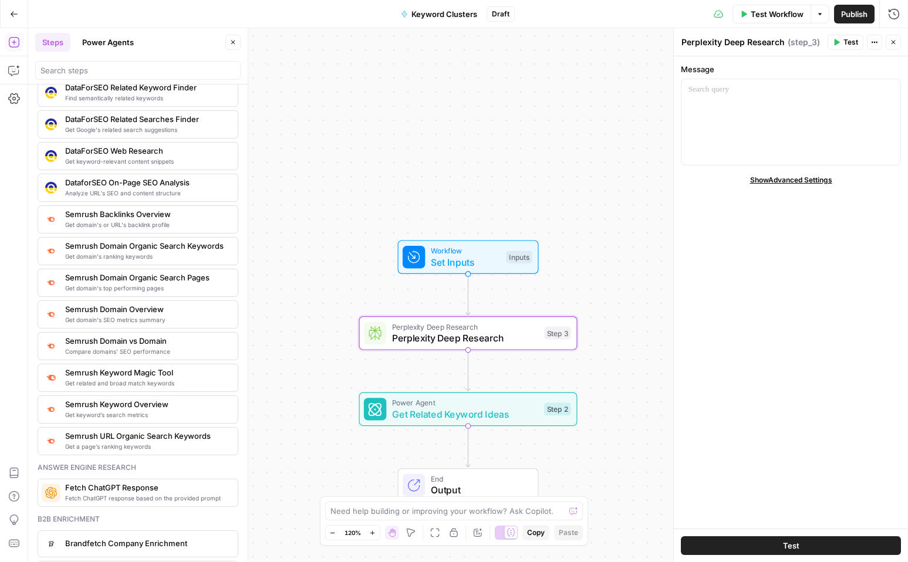
scroll to position [1220, 0]
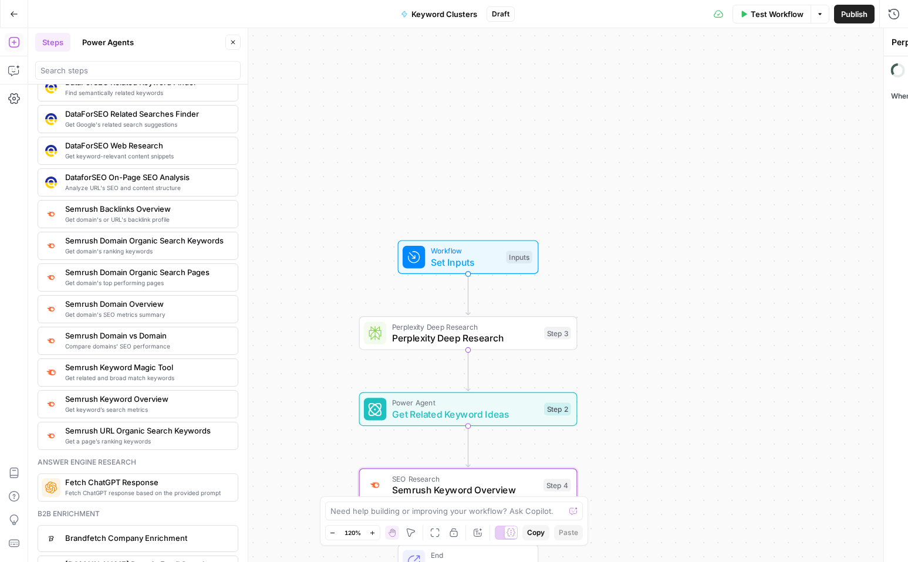
type textarea "Semrush Keyword Overview"
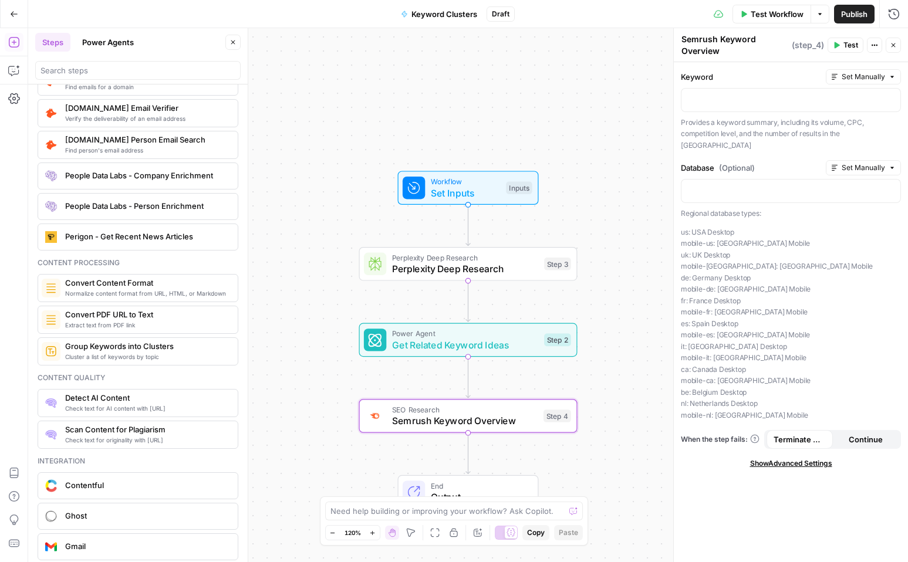
scroll to position [1713, 0]
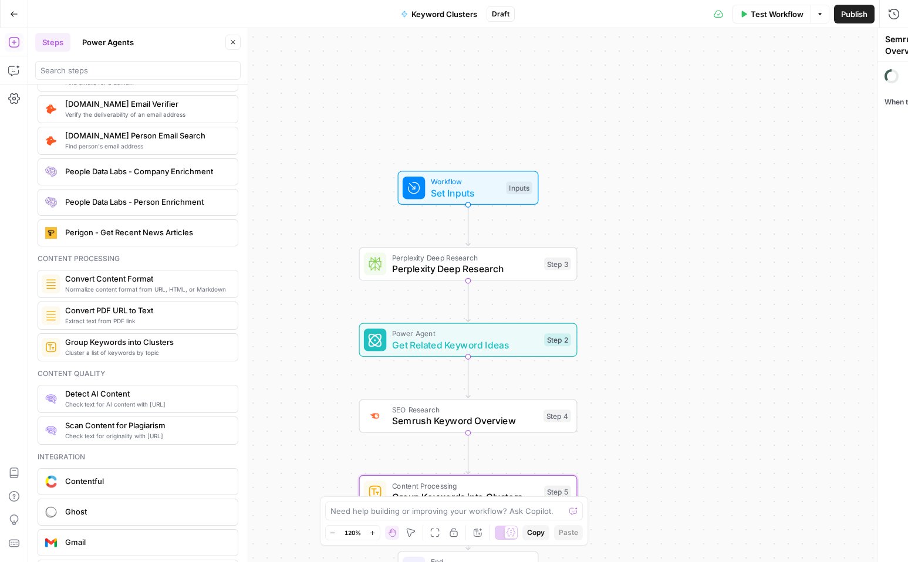
type textarea "Group Keywords into Clusters"
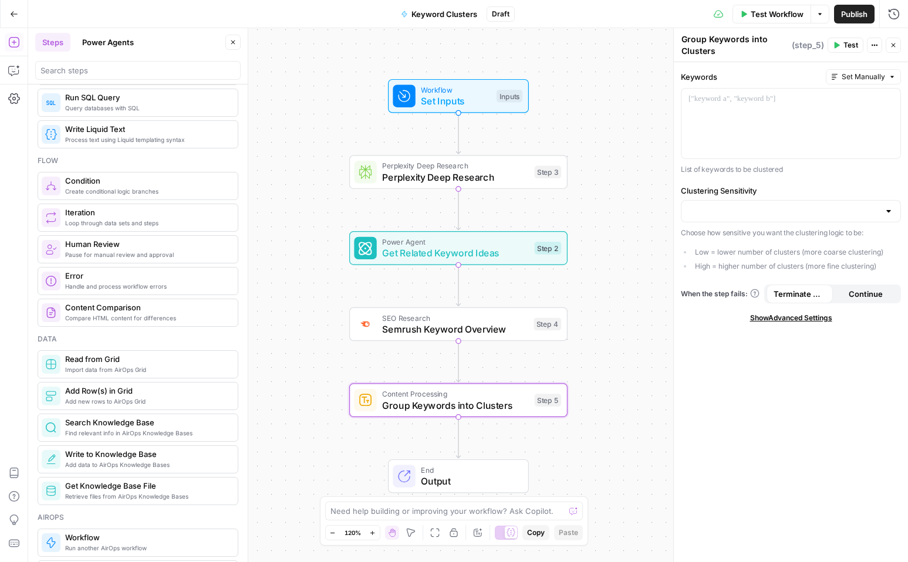
scroll to position [312, 0]
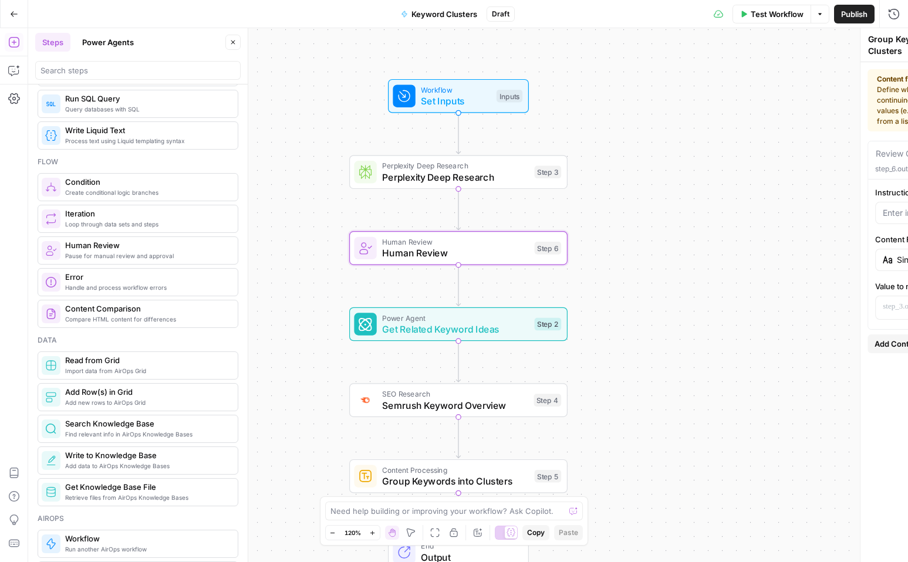
type textarea "Human Review"
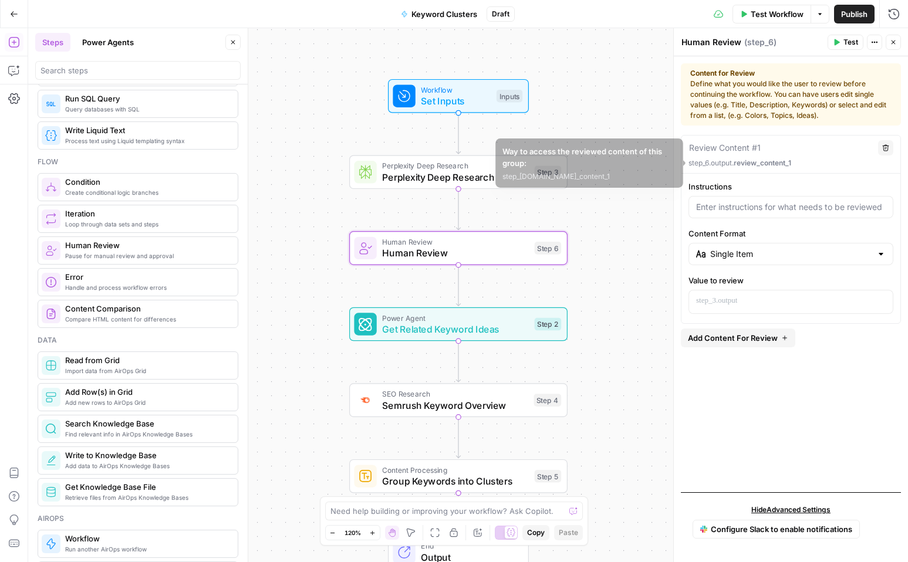
click at [764, 157] on div "Review Content #1 Delete step_6.output. review_content_1" at bounding box center [790, 155] width 219 height 38
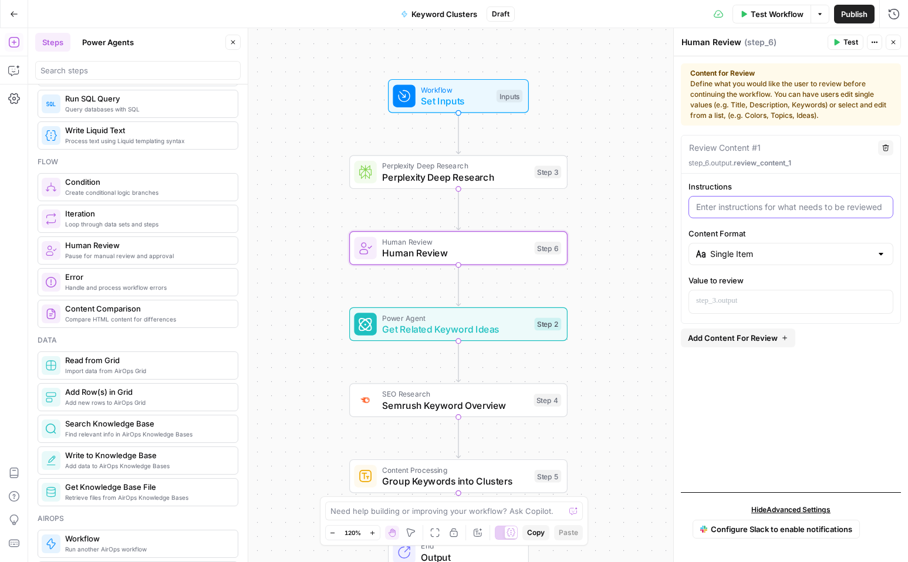
click at [754, 211] on input "Instructions" at bounding box center [791, 207] width 190 height 12
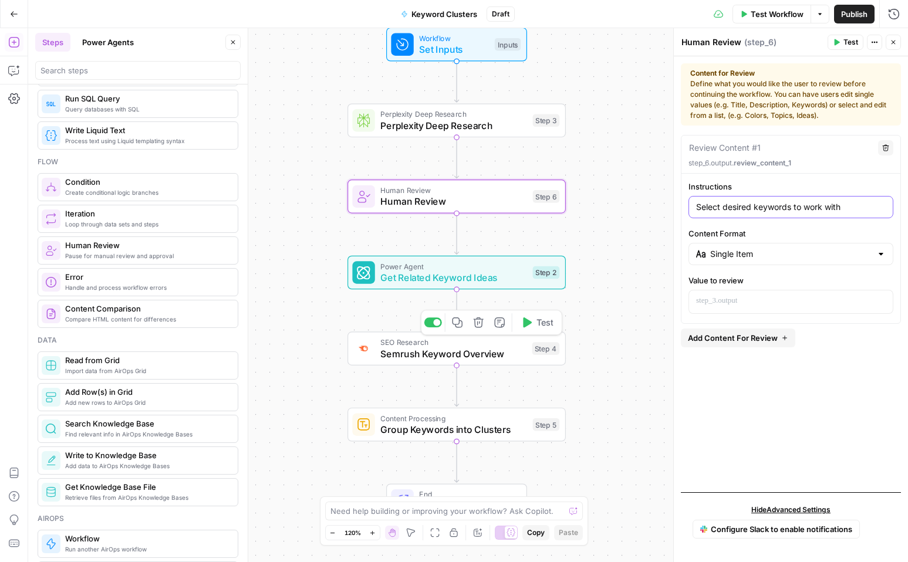
type input "Select desired keywords to work with"
click at [488, 353] on span "Semrush Keyword Overview" at bounding box center [453, 354] width 146 height 14
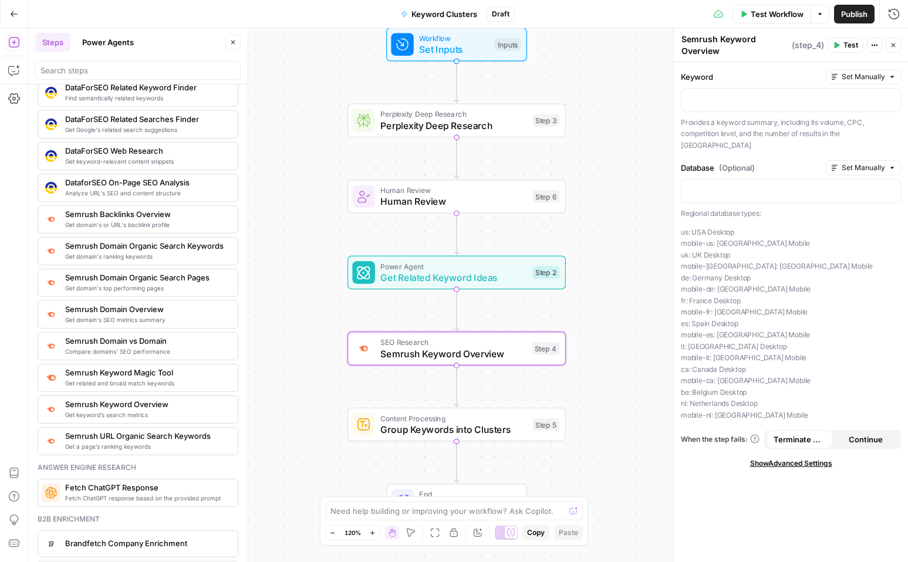
scroll to position [1218, 0]
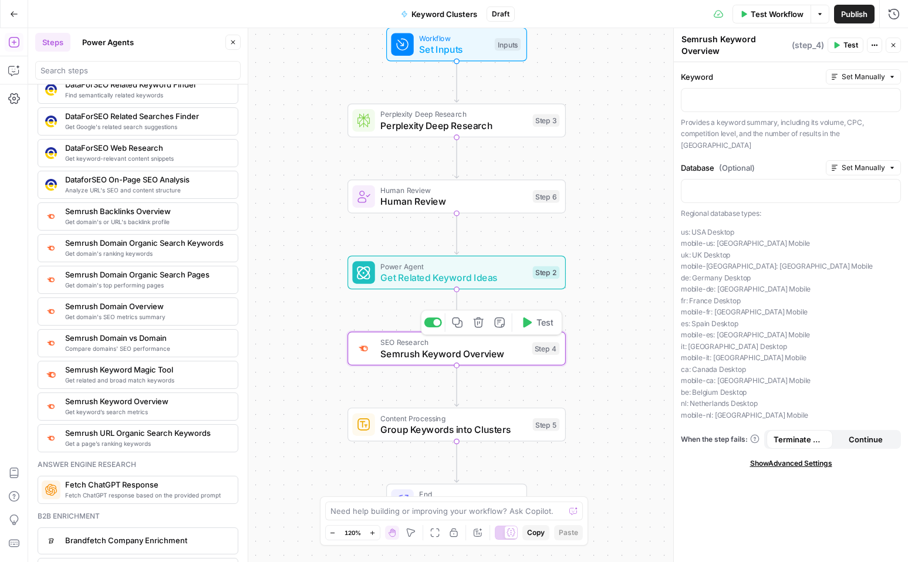
click at [481, 323] on icon "button" at bounding box center [478, 323] width 10 height 10
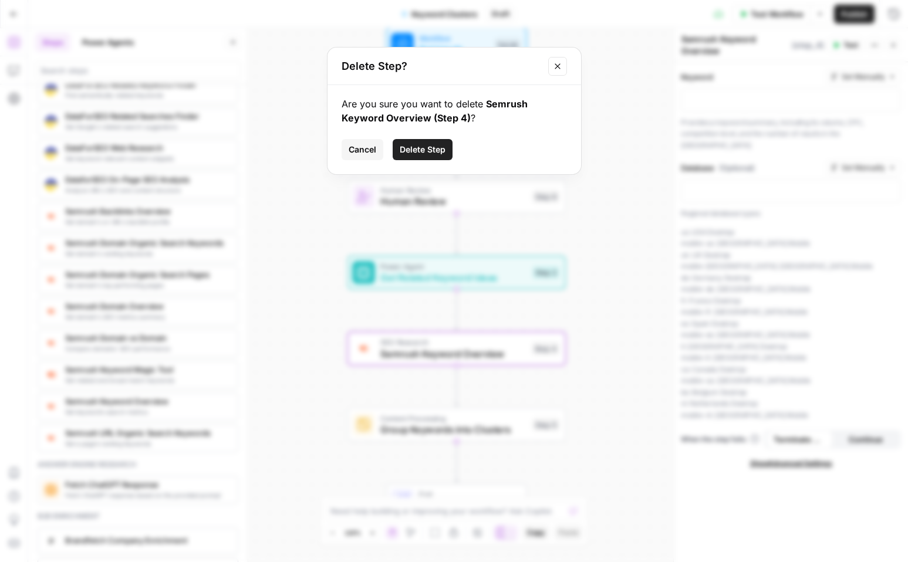
click at [430, 149] on span "Delete Step" at bounding box center [423, 150] width 46 height 12
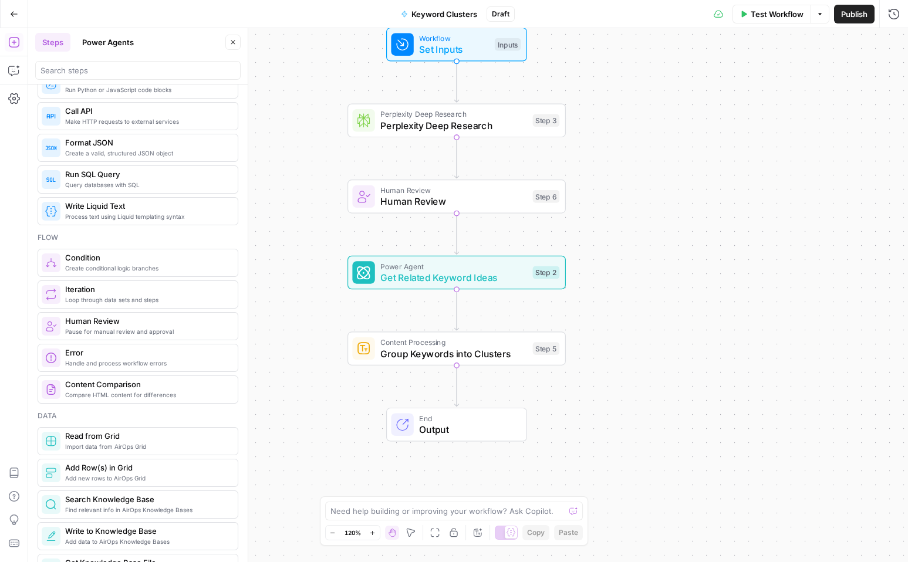
scroll to position [233, 0]
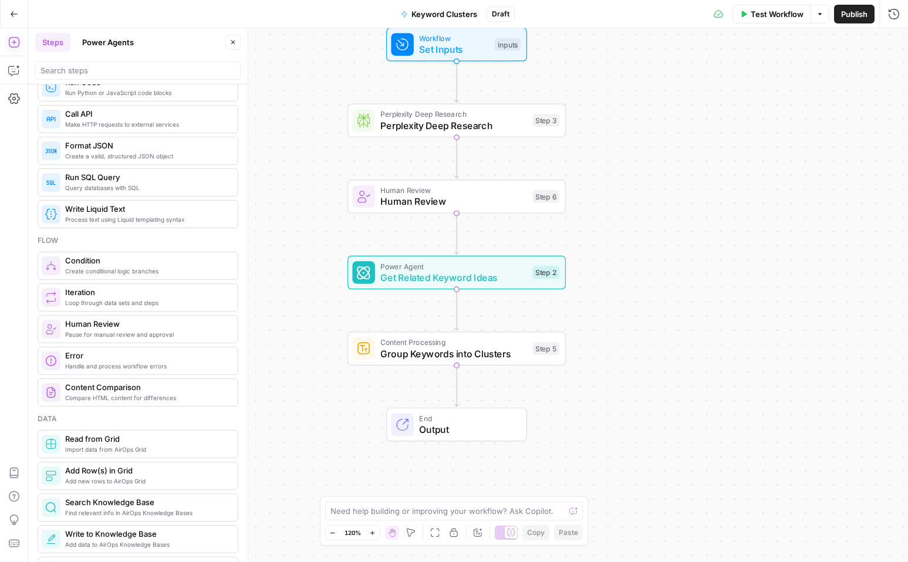
click at [144, 276] on div "Create conditional logic branches Condition" at bounding box center [138, 266] width 201 height 28
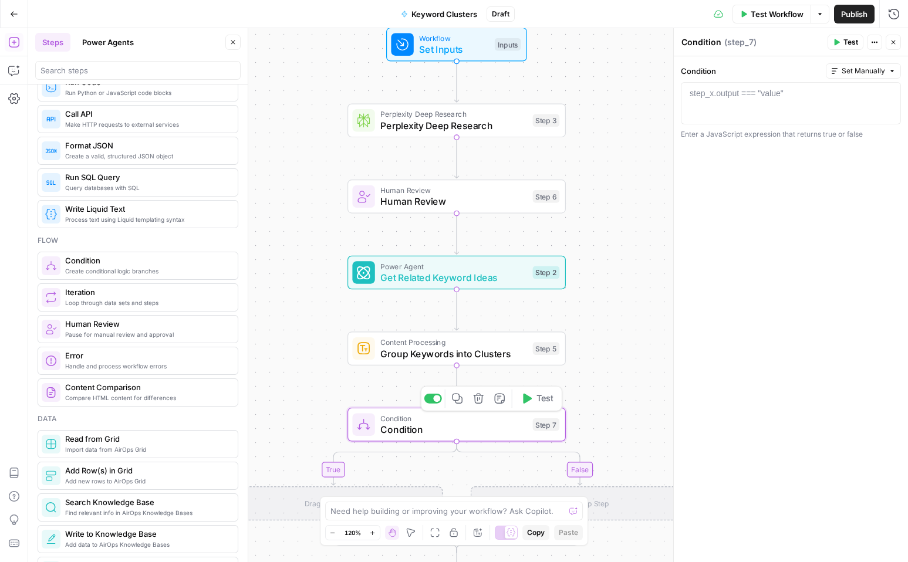
click at [482, 402] on icon "button" at bounding box center [478, 398] width 11 height 11
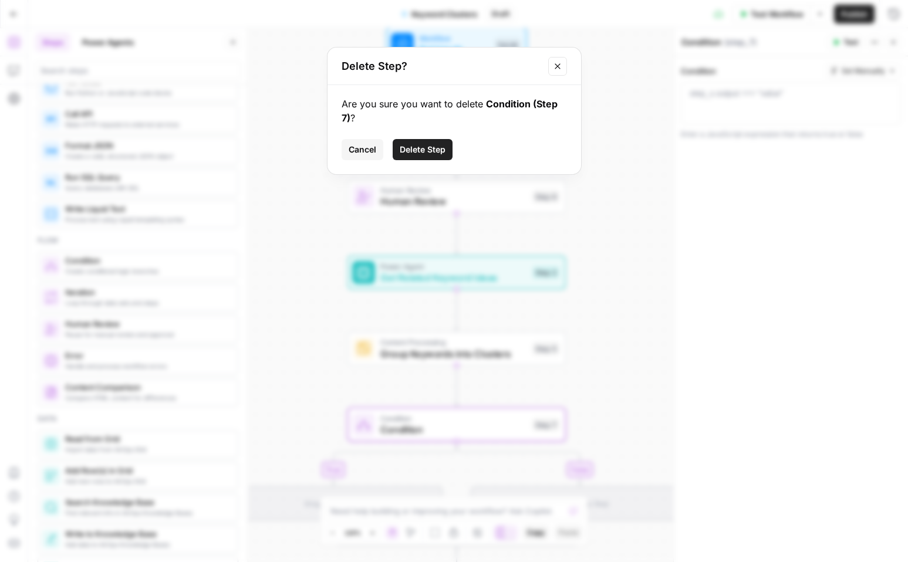
click at [416, 156] on button "Delete Step" at bounding box center [423, 149] width 60 height 21
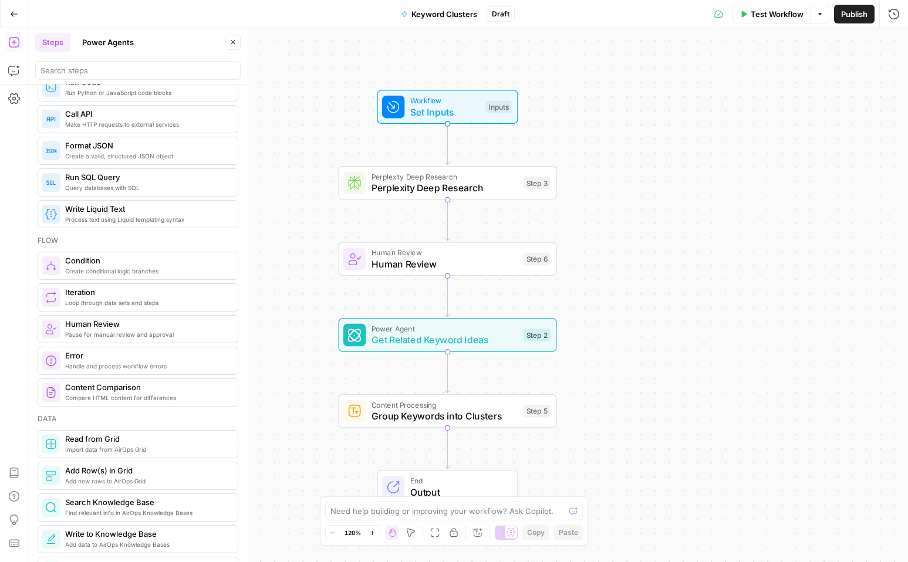
click at [775, 14] on span "Test Workflow" at bounding box center [777, 14] width 53 height 12
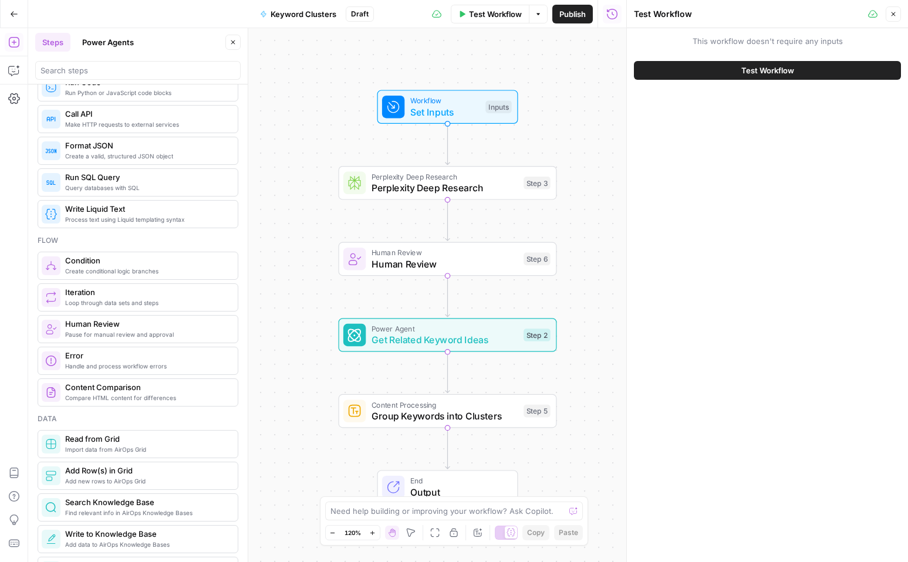
click at [745, 66] on span "Test Workflow" at bounding box center [767, 71] width 53 height 12
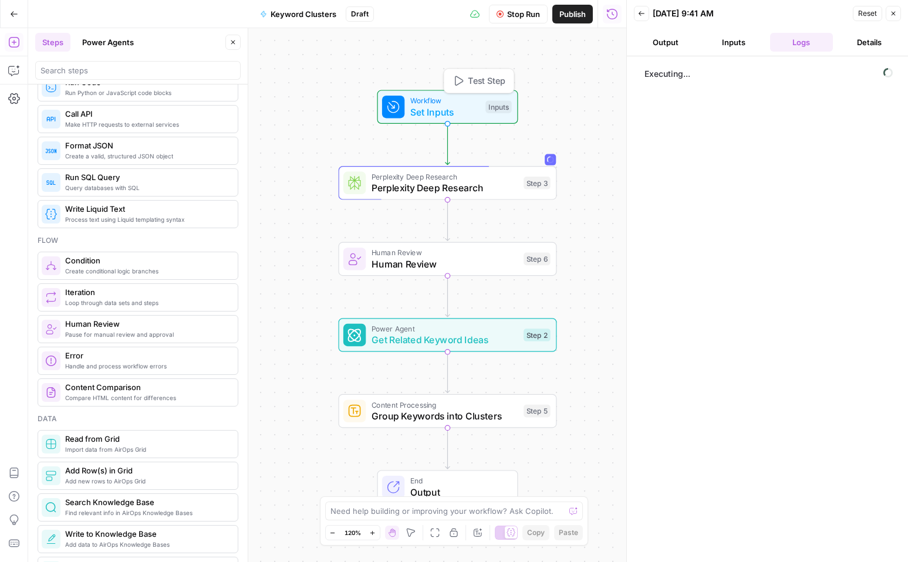
click at [482, 110] on div "Workflow Set Inputs Inputs Test Step" at bounding box center [447, 107] width 130 height 24
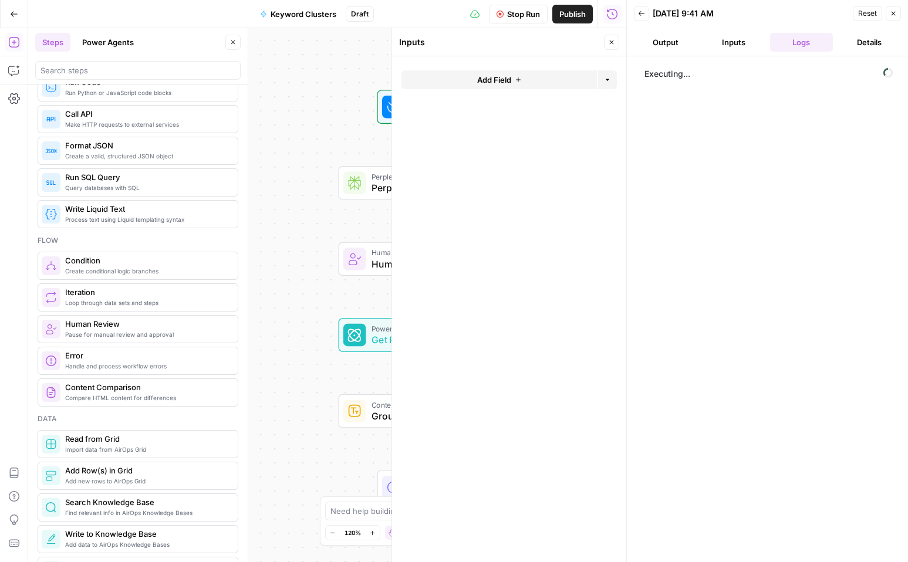
click at [515, 80] on icon "button" at bounding box center [518, 79] width 7 height 7
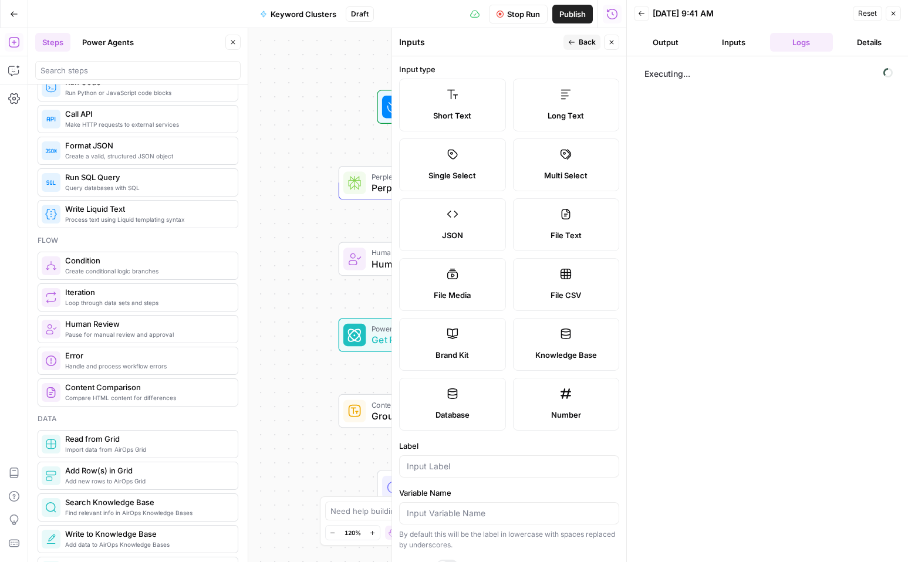
click at [481, 106] on label "Short Text" at bounding box center [452, 105] width 107 height 53
click at [891, 14] on icon "button" at bounding box center [893, 13] width 7 height 7
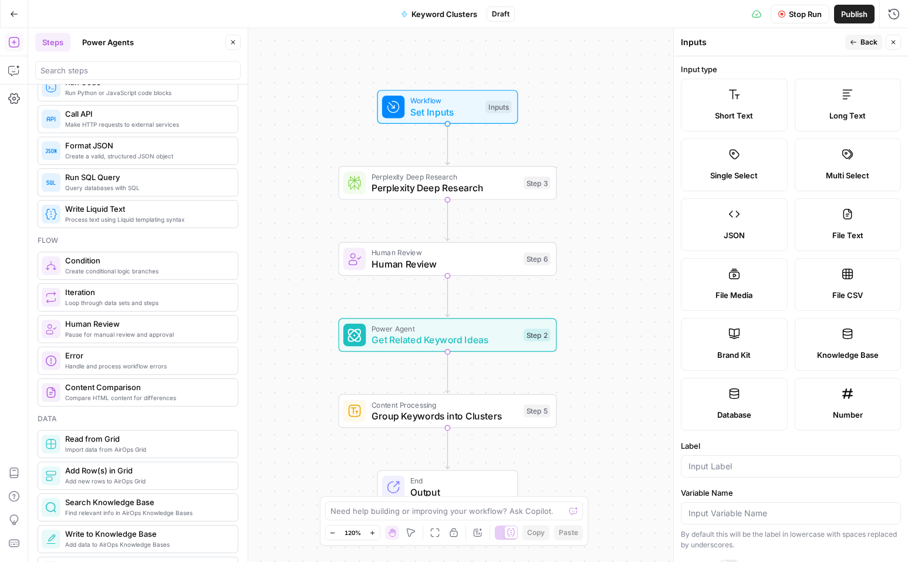
drag, startPoint x: 730, startPoint y: 96, endPoint x: 561, endPoint y: 122, distance: 170.9
click at [561, 122] on body "Webflow New Home Browse Your Data Usage Settings Recent Grids FAQs for AEO -- P…" at bounding box center [454, 281] width 908 height 562
click at [720, 105] on label "Short Text" at bounding box center [734, 105] width 107 height 53
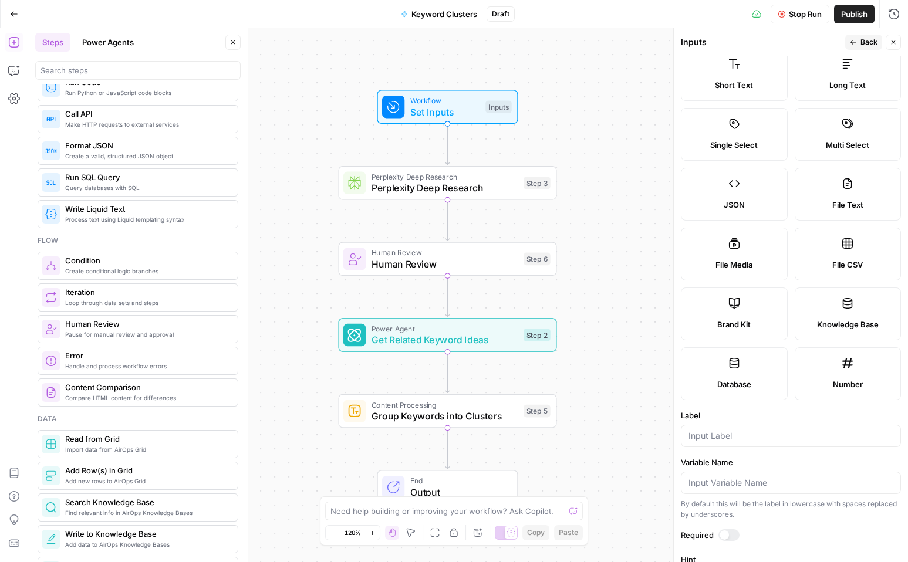
scroll to position [31, 0]
click at [736, 436] on input "Label" at bounding box center [791, 436] width 205 height 12
click at [471, 185] on span "Perplexity Deep Research" at bounding box center [445, 188] width 147 height 14
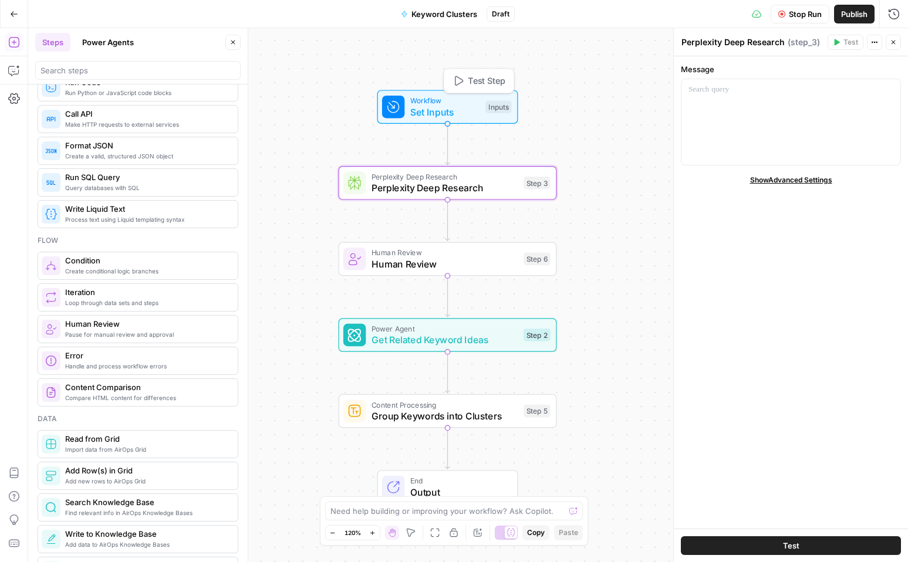
click at [466, 122] on div "Workflow Set Inputs Inputs Test Step" at bounding box center [447, 107] width 141 height 34
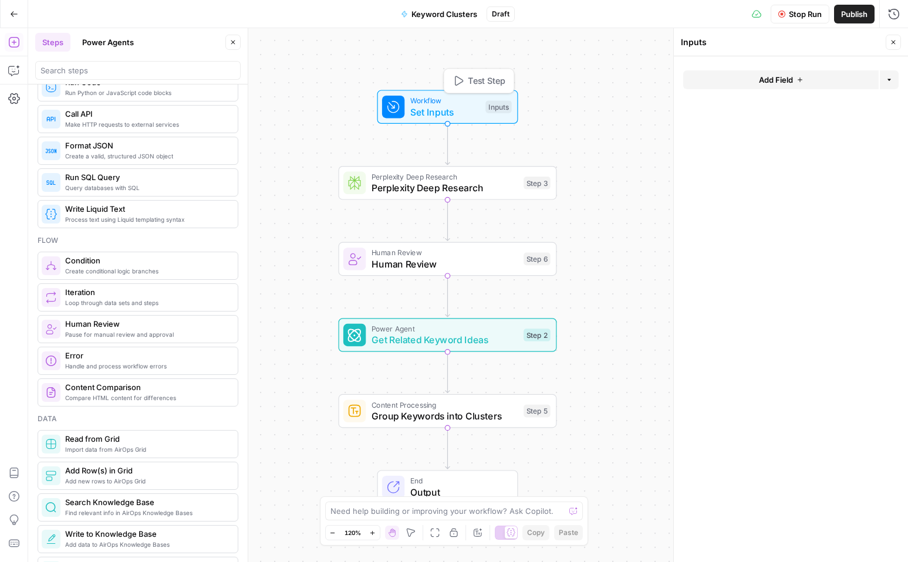
click at [499, 103] on div "Inputs" at bounding box center [498, 106] width 26 height 13
click at [745, 87] on button "Add Field" at bounding box center [780, 79] width 195 height 19
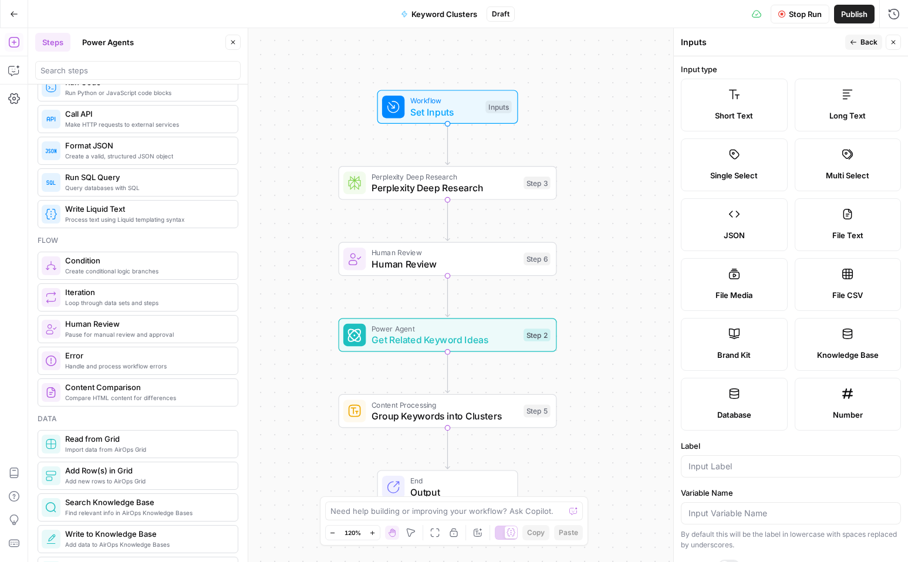
click at [845, 102] on label "Long Text" at bounding box center [848, 105] width 107 height 53
click at [850, 109] on label "Long Text" at bounding box center [848, 105] width 107 height 53
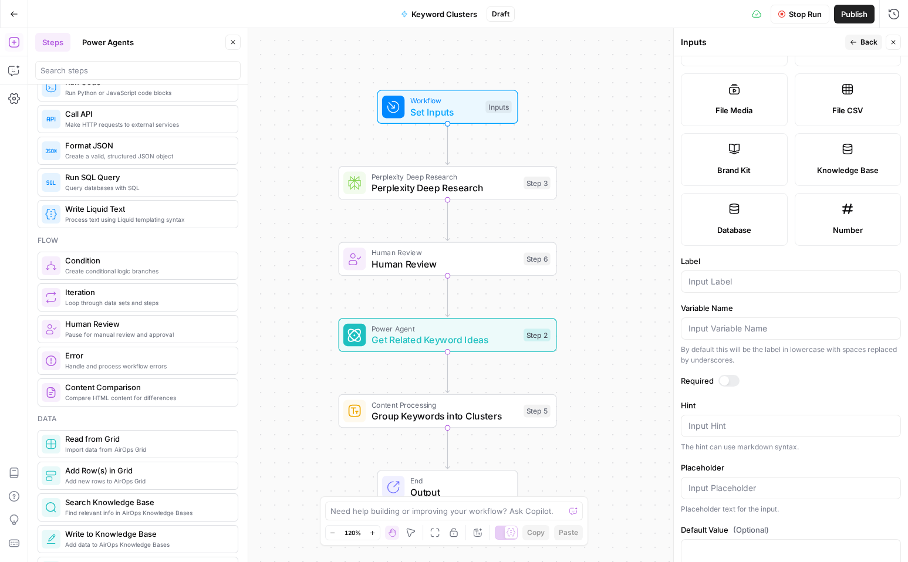
scroll to position [187, 0]
click at [750, 281] on input "Label" at bounding box center [791, 280] width 205 height 12
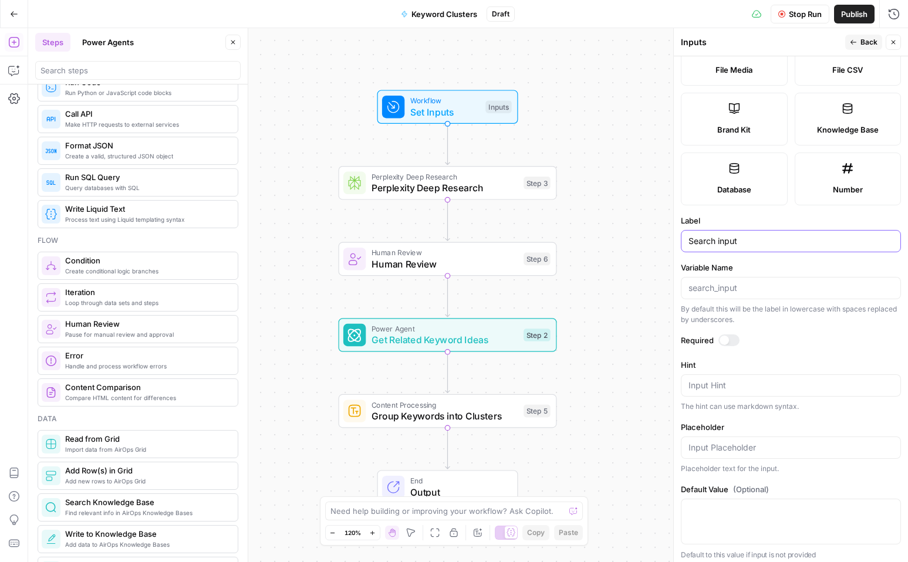
scroll to position [231, 0]
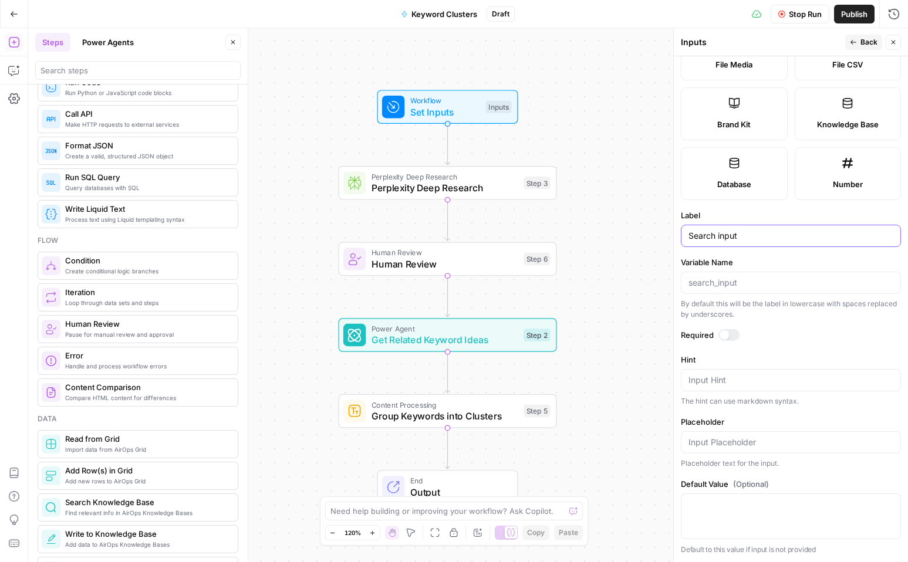
type input "Search input"
click at [725, 332] on div at bounding box center [724, 334] width 9 height 9
click at [737, 501] on textarea "Default Value" at bounding box center [791, 505] width 205 height 12
click at [890, 41] on icon "button" at bounding box center [893, 42] width 7 height 7
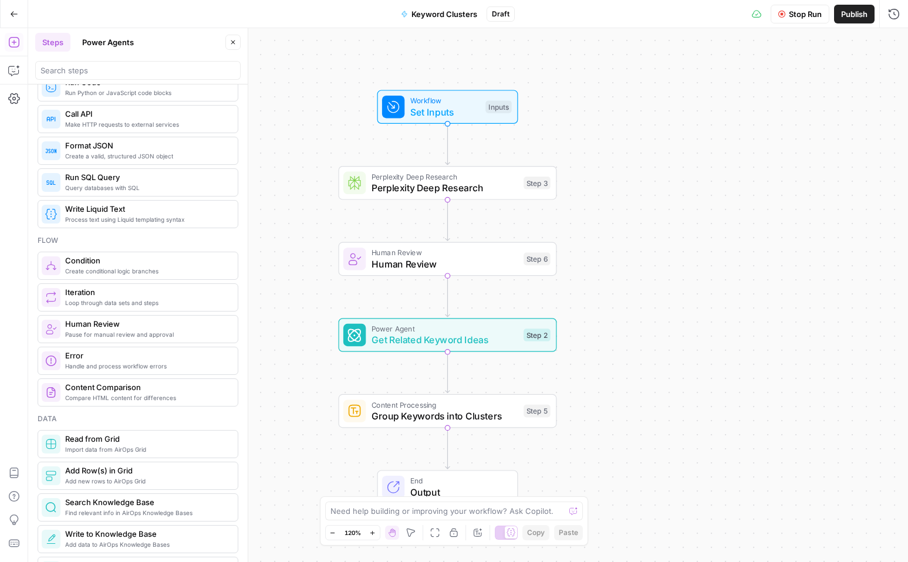
click at [802, 19] on button "Stop Run" at bounding box center [800, 14] width 59 height 19
click at [893, 508] on icon "close" at bounding box center [891, 512] width 8 height 9
click at [775, 21] on button "Test Workflow" at bounding box center [772, 14] width 79 height 19
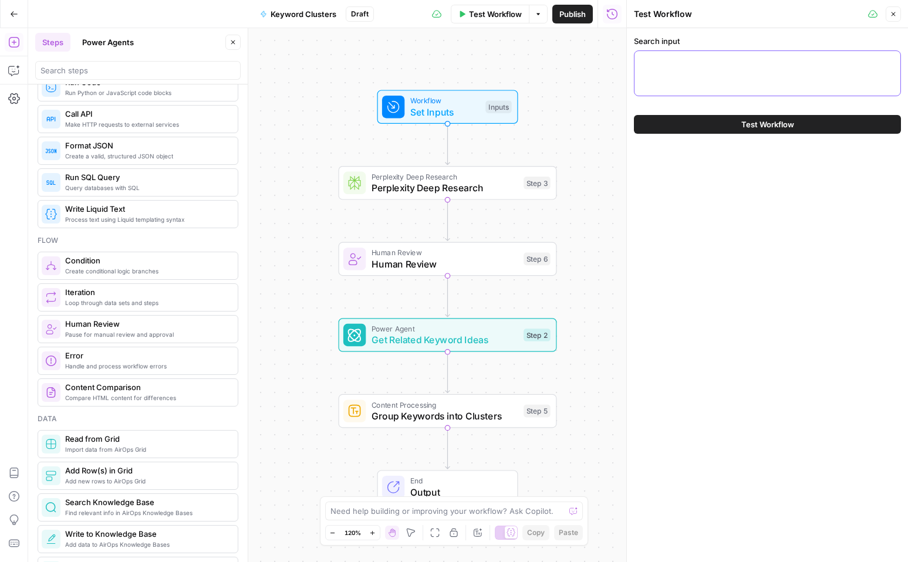
click at [704, 63] on textarea "Search input" at bounding box center [768, 62] width 252 height 12
type textarea "Please provide the top questions asked of answer engines by web designers relat…"
click at [762, 127] on span "Test Workflow" at bounding box center [767, 125] width 53 height 12
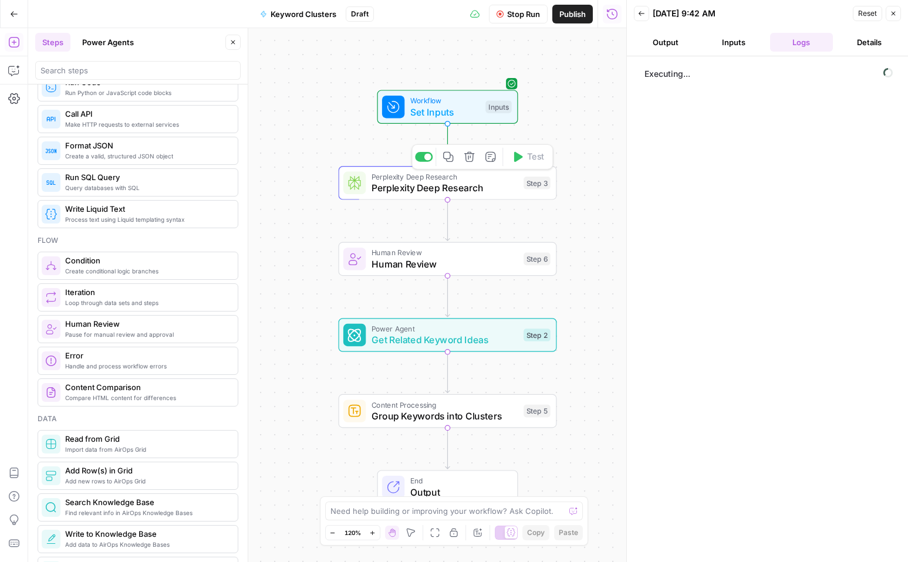
click at [456, 188] on span "Perplexity Deep Research" at bounding box center [445, 188] width 147 height 14
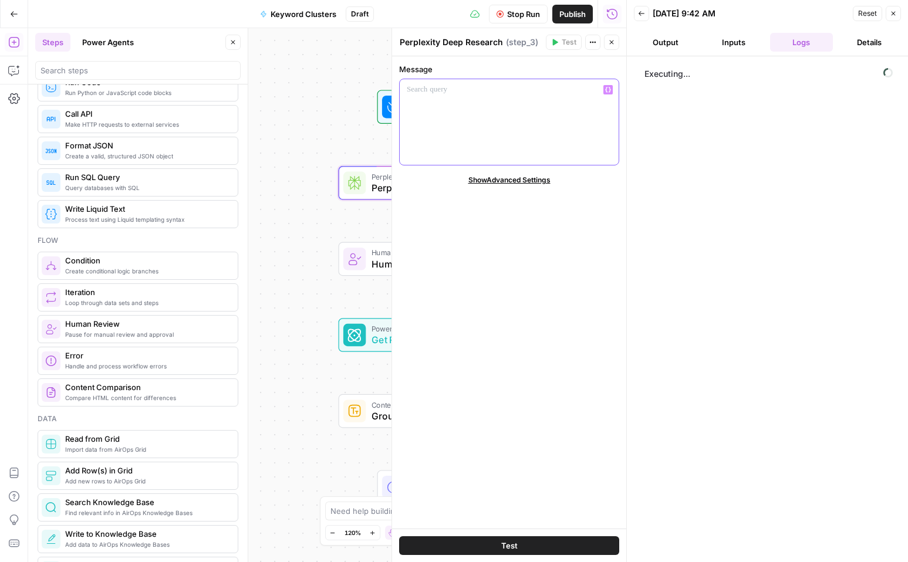
click at [465, 110] on div at bounding box center [509, 122] width 219 height 86
click at [383, 113] on div at bounding box center [393, 107] width 22 height 22
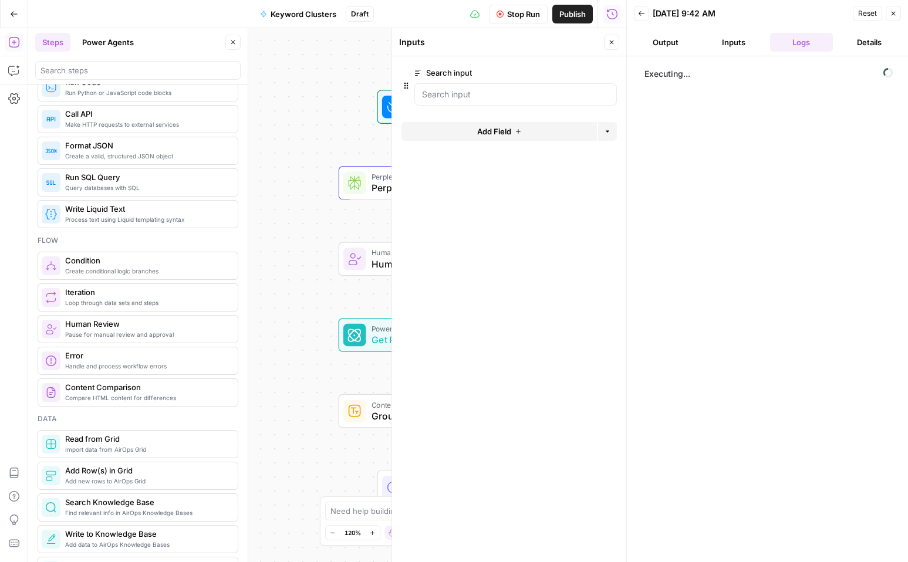
click at [736, 46] on button "Inputs" at bounding box center [733, 42] width 63 height 19
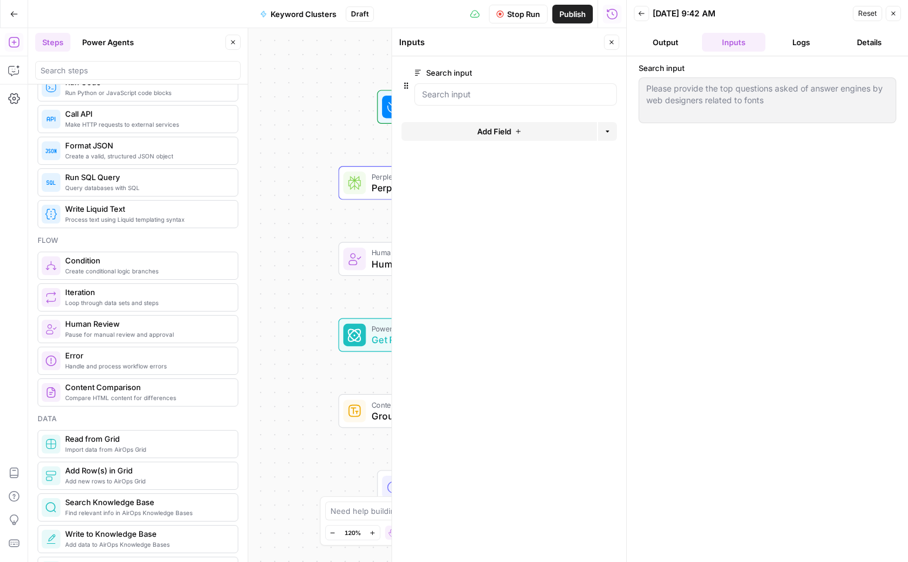
click at [796, 46] on button "Logs" at bounding box center [801, 42] width 63 height 19
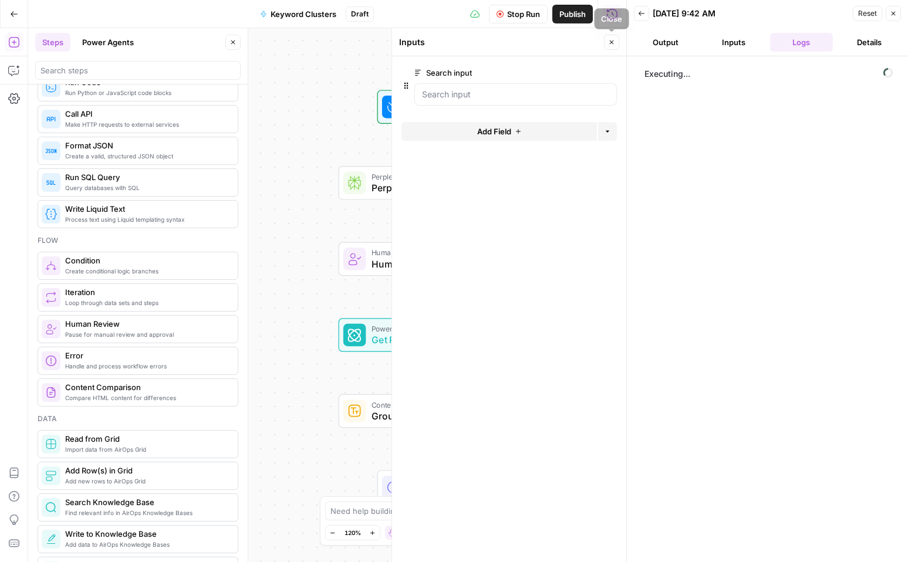
click at [607, 38] on button "Close" at bounding box center [611, 42] width 15 height 15
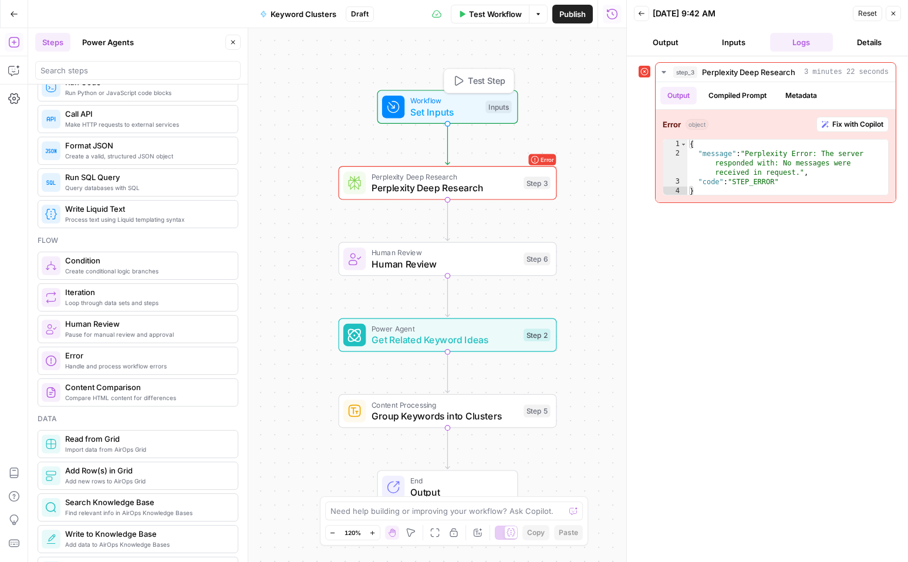
click at [502, 102] on div "Inputs" at bounding box center [498, 106] width 26 height 13
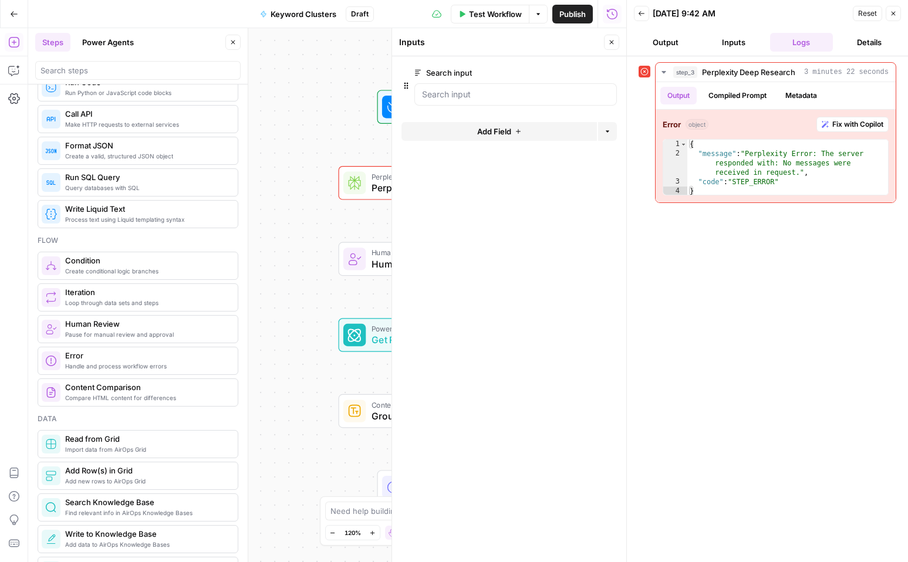
click at [498, 131] on span "Add Field" at bounding box center [494, 132] width 34 height 12
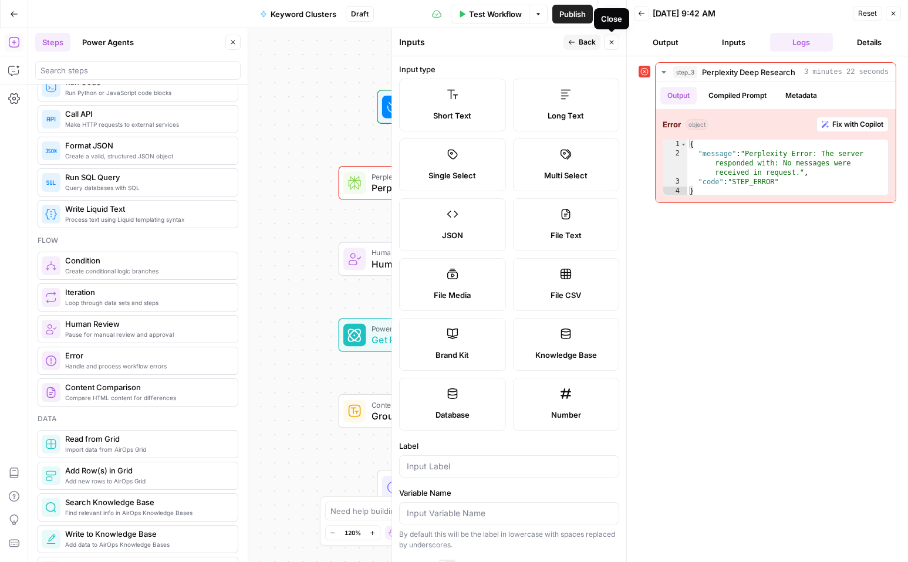
click at [609, 40] on icon "button" at bounding box center [611, 42] width 7 height 7
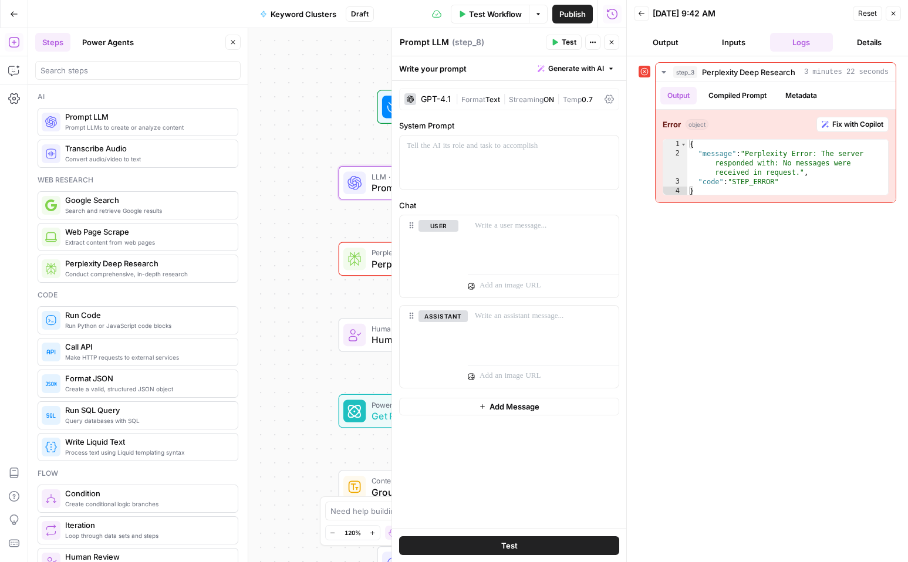
click at [358, 224] on div "Workflow Set Inputs Inputs LLM · GPT-4.1 Prompt LLM Step 8 Error Perplexity Dee…" at bounding box center [327, 295] width 598 height 534
click at [609, 39] on icon "button" at bounding box center [611, 42] width 7 height 7
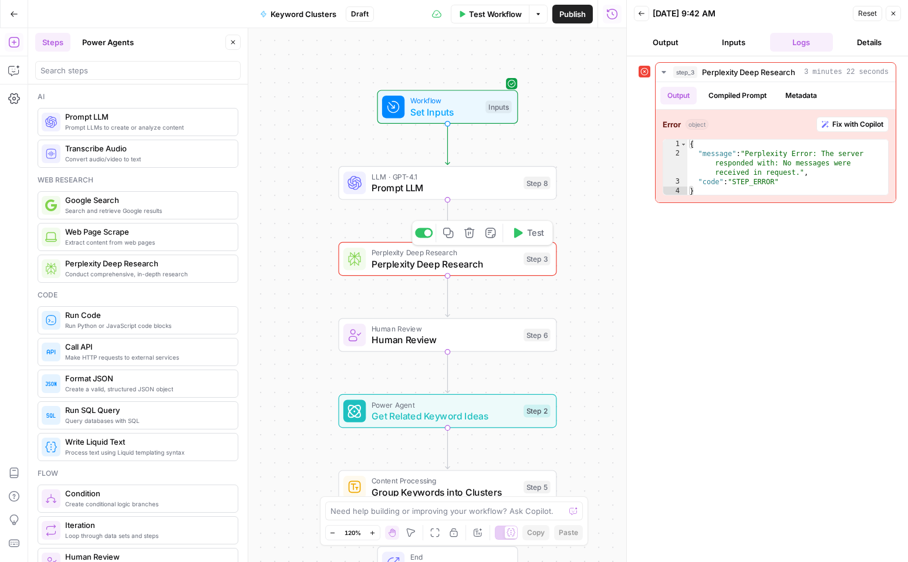
click at [468, 237] on icon "button" at bounding box center [469, 232] width 11 height 11
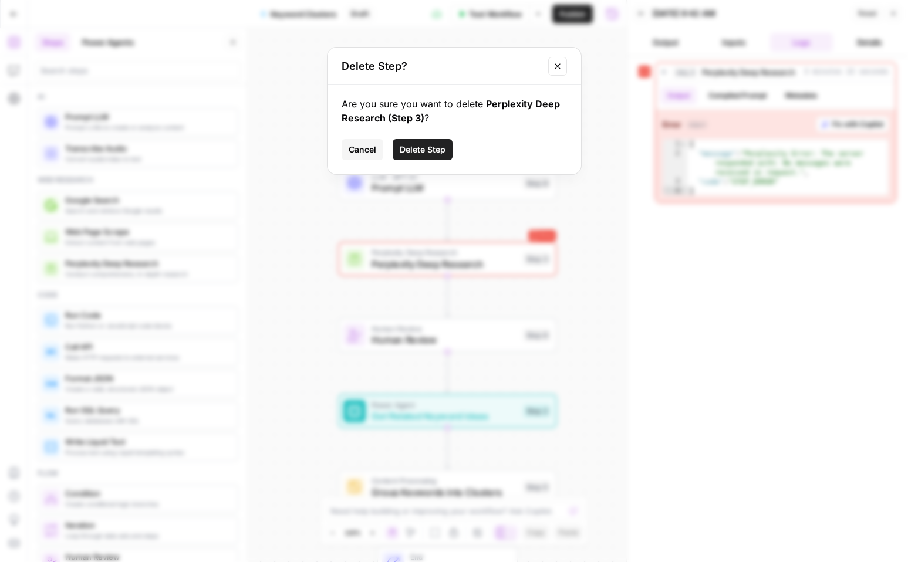
click at [431, 150] on span "Delete Step" at bounding box center [423, 150] width 46 height 12
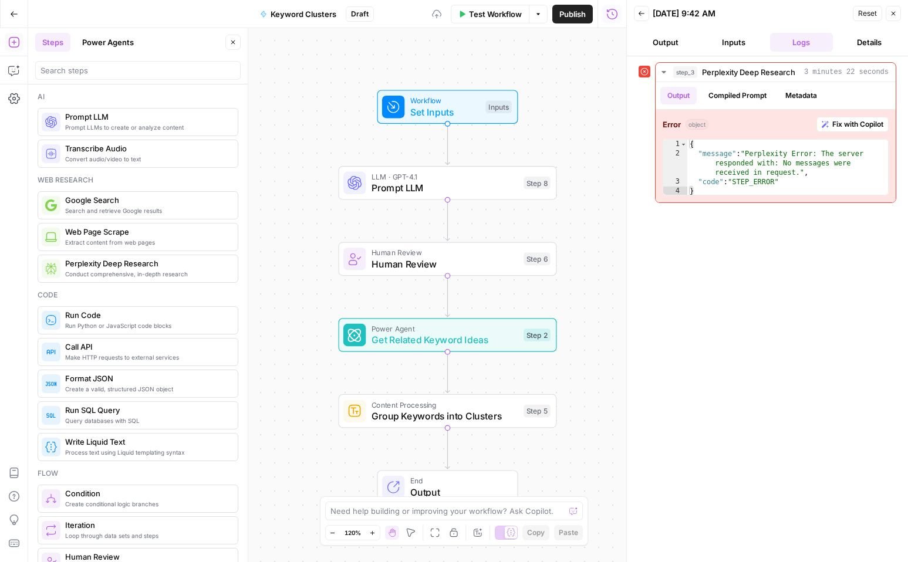
click at [427, 181] on span "Prompt LLM" at bounding box center [445, 188] width 147 height 14
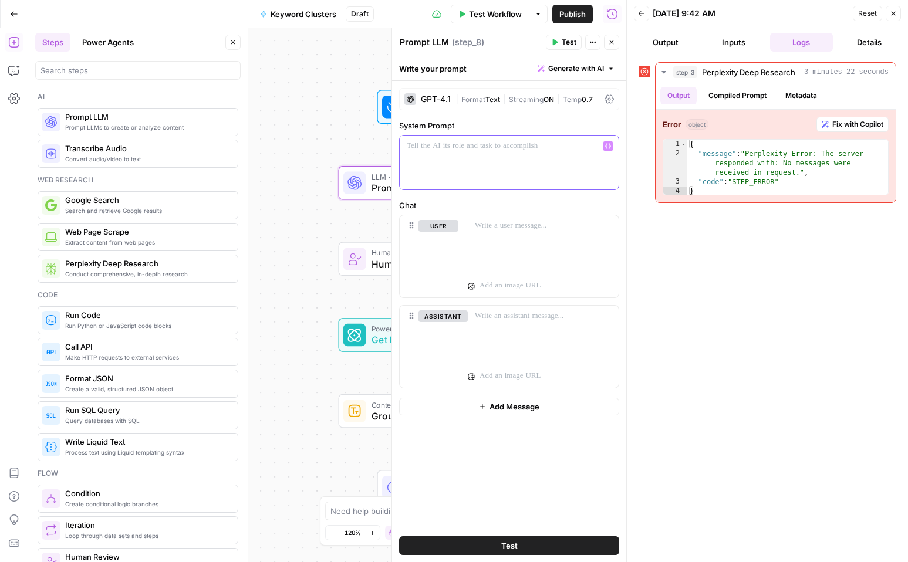
click at [519, 158] on div at bounding box center [509, 163] width 219 height 54
click at [320, 149] on div "Workflow Set Inputs Inputs LLM · GPT-4.1 Prompt LLM Step 8 Human Review Human R…" at bounding box center [327, 295] width 598 height 534
click at [612, 42] on icon "button" at bounding box center [612, 43] width 4 height 4
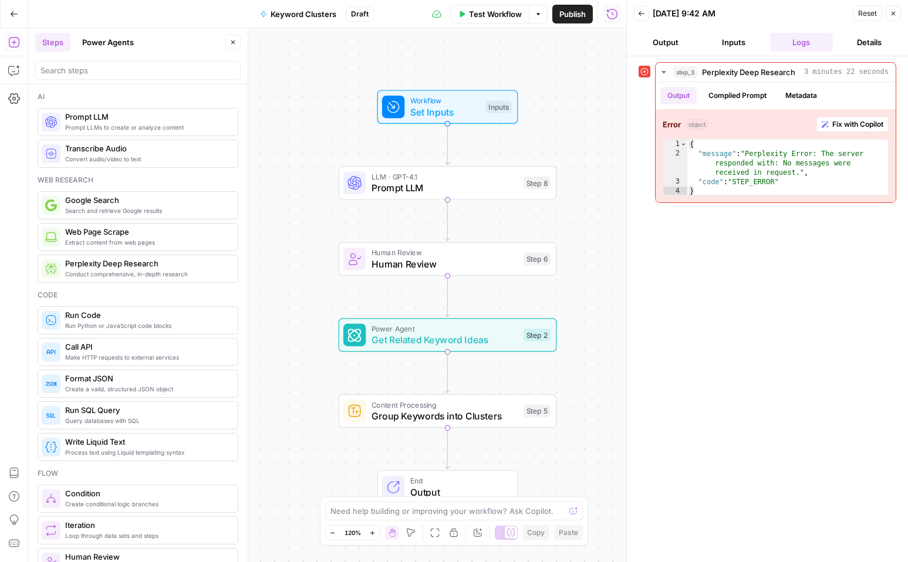
click at [893, 15] on icon "button" at bounding box center [893, 13] width 7 height 7
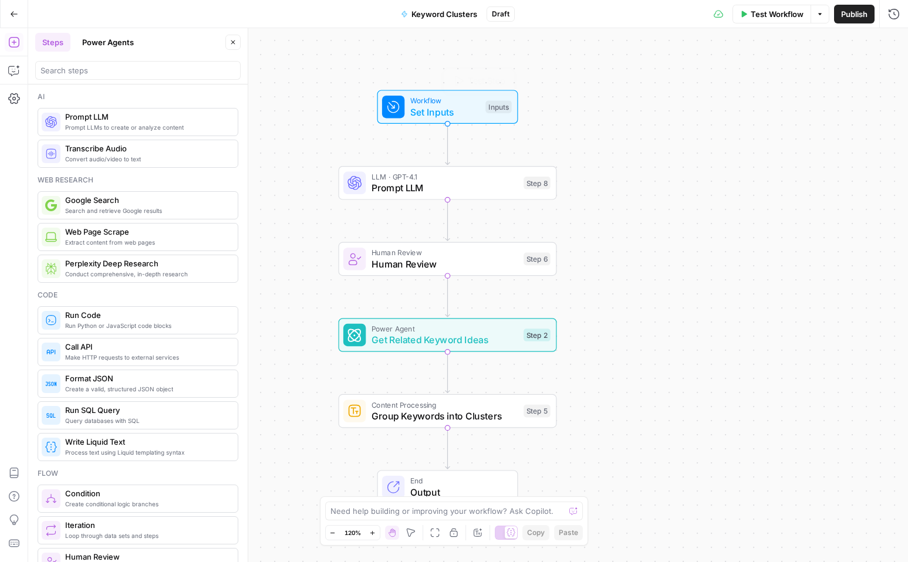
click at [465, 111] on span "Set Inputs" at bounding box center [445, 112] width 70 height 14
click at [762, 12] on span "Test Workflow" at bounding box center [777, 14] width 53 height 12
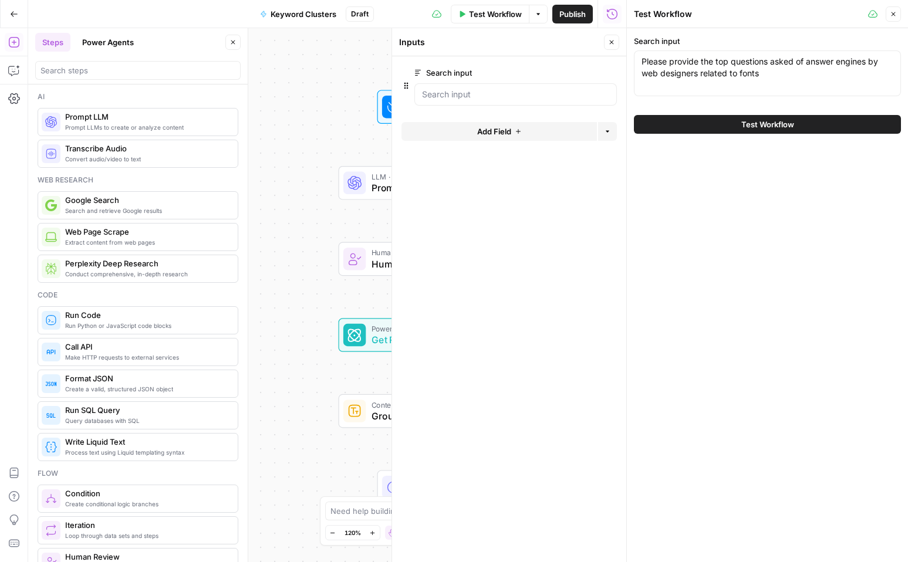
click at [615, 43] on button "Close" at bounding box center [611, 42] width 15 height 15
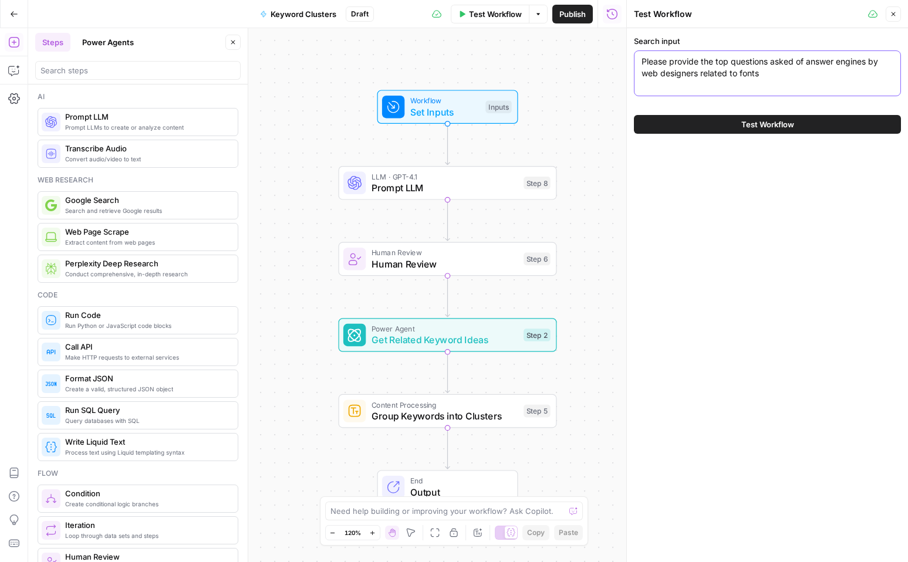
click at [697, 62] on textarea "Please provide the top questions asked of answer engines by web designers relat…" at bounding box center [768, 67] width 252 height 23
click at [755, 134] on div "Test Workflow" at bounding box center [767, 124] width 267 height 33
click at [762, 127] on span "Test Workflow" at bounding box center [767, 125] width 53 height 12
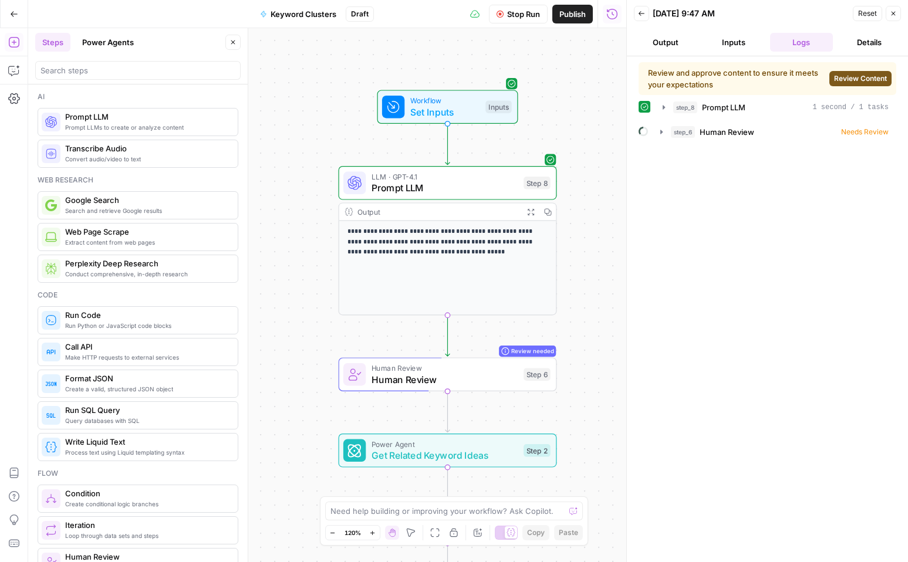
click at [474, 261] on div "**********" at bounding box center [447, 268] width 217 height 94
click at [859, 76] on span "Review Content" at bounding box center [860, 78] width 53 height 11
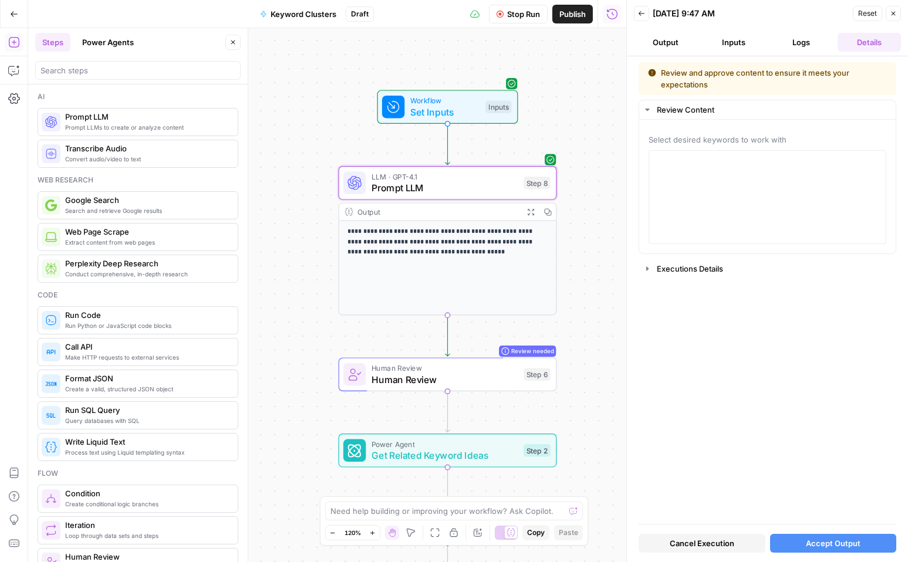
click at [896, 14] on icon "button" at bounding box center [893, 13] width 7 height 7
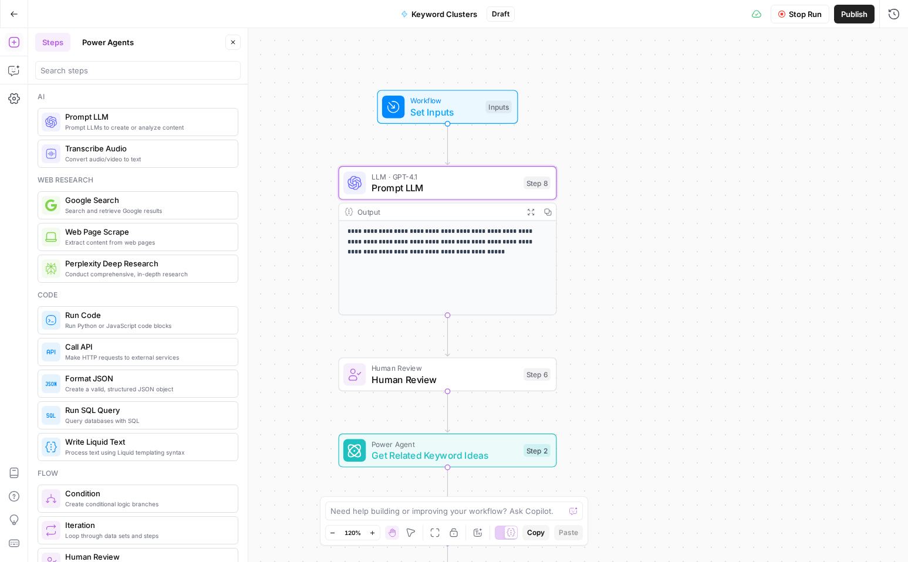
click at [2, 11] on div "Go Back" at bounding box center [14, 14] width 28 height 28
click at [15, 15] on icon "button" at bounding box center [14, 14] width 8 height 8
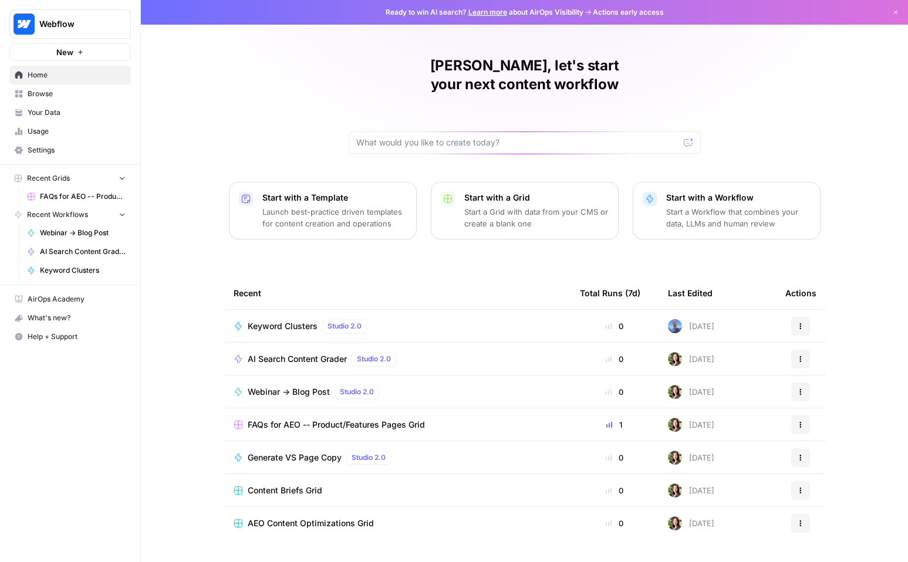
click at [289, 386] on span "Webinar -> Blog Post" at bounding box center [289, 392] width 82 height 12
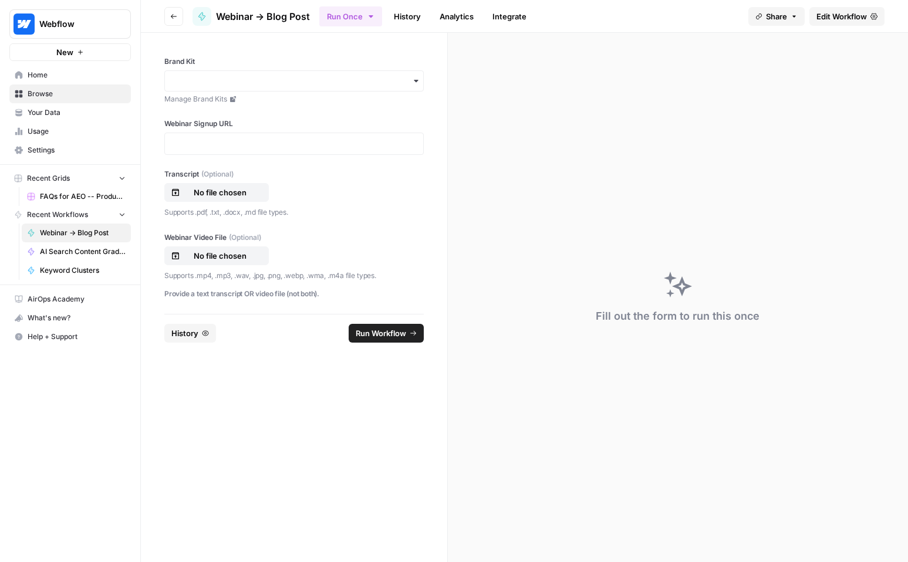
click at [828, 11] on span "Edit Workflow" at bounding box center [841, 17] width 50 height 12
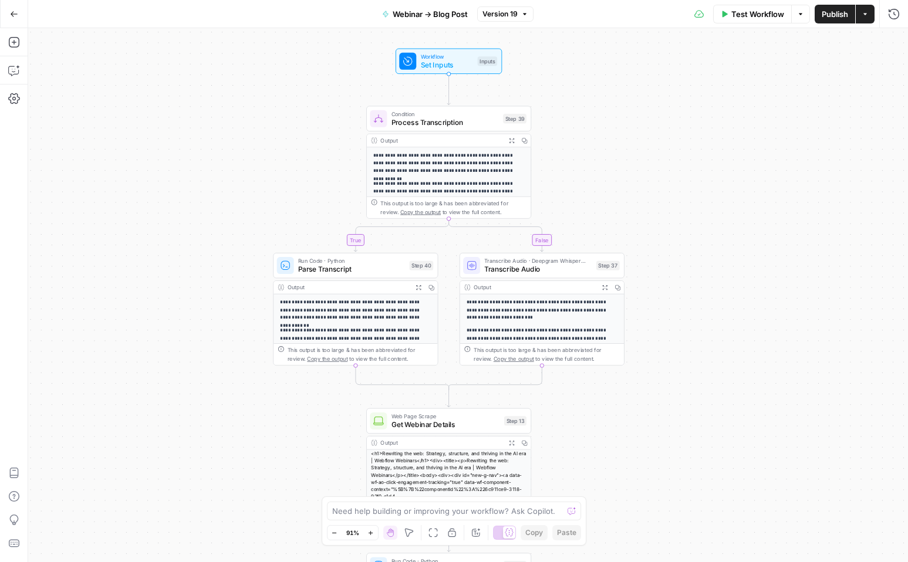
click at [460, 68] on span "Set Inputs" at bounding box center [447, 65] width 53 height 11
click at [459, 121] on span "Process Transcription" at bounding box center [445, 122] width 107 height 11
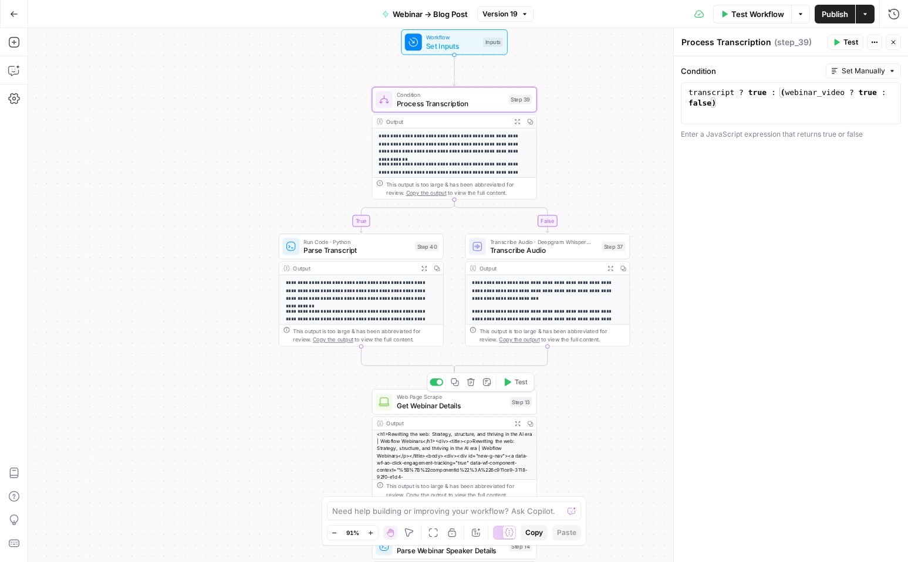
click at [459, 404] on span "Get Webinar Details" at bounding box center [451, 405] width 109 height 11
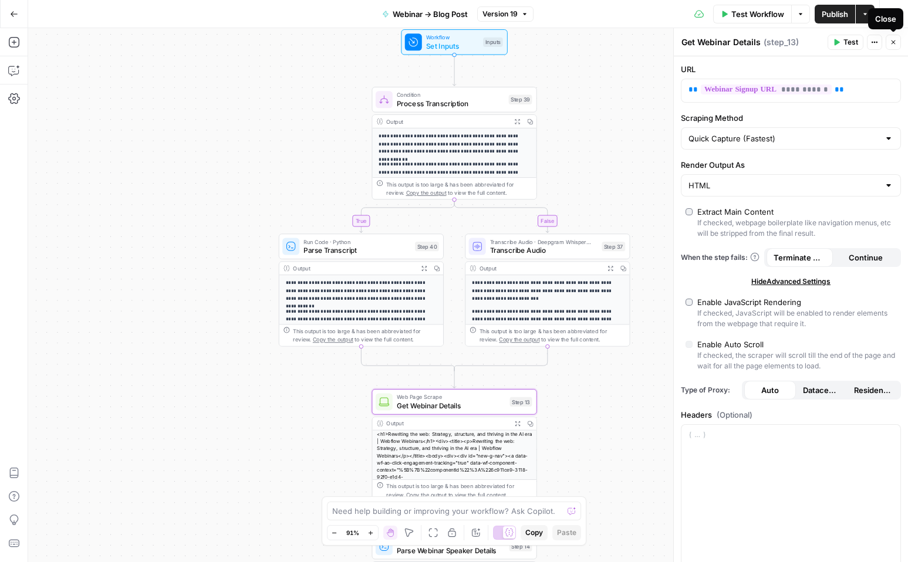
click at [888, 40] on button "Close" at bounding box center [893, 42] width 15 height 15
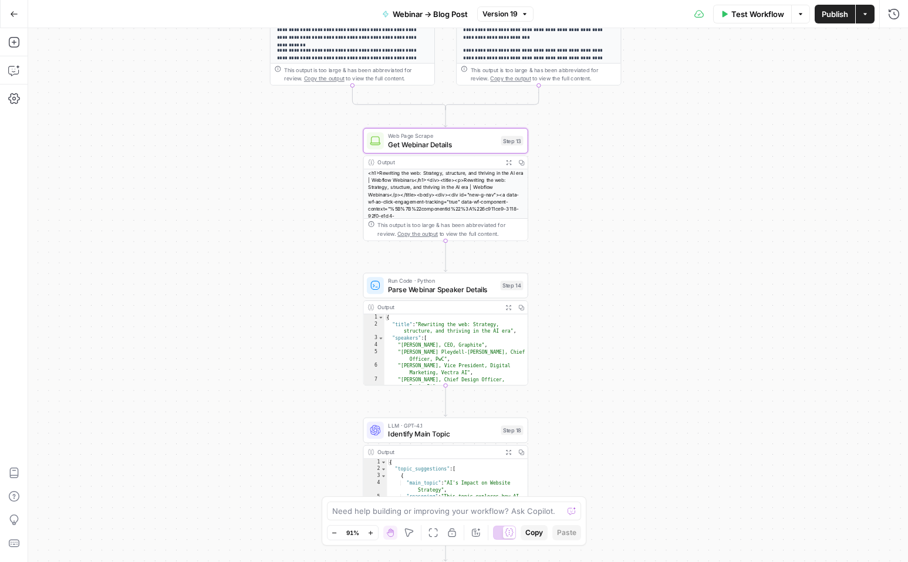
drag, startPoint x: 656, startPoint y: 351, endPoint x: 647, endPoint y: 90, distance: 261.3
click at [647, 90] on div "**********" at bounding box center [468, 295] width 880 height 534
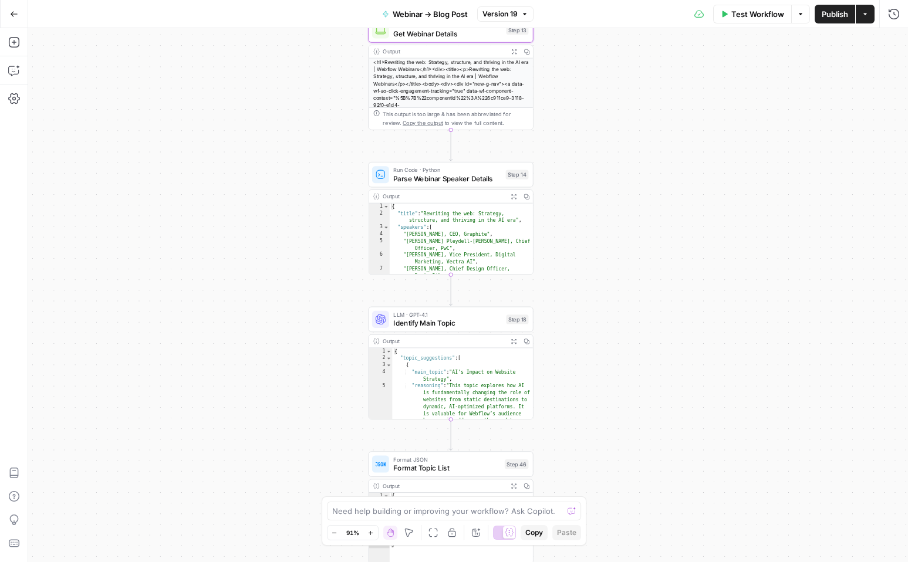
drag, startPoint x: 581, startPoint y: 264, endPoint x: 578, endPoint y: 101, distance: 163.2
click at [578, 101] on div "**********" at bounding box center [468, 295] width 880 height 534
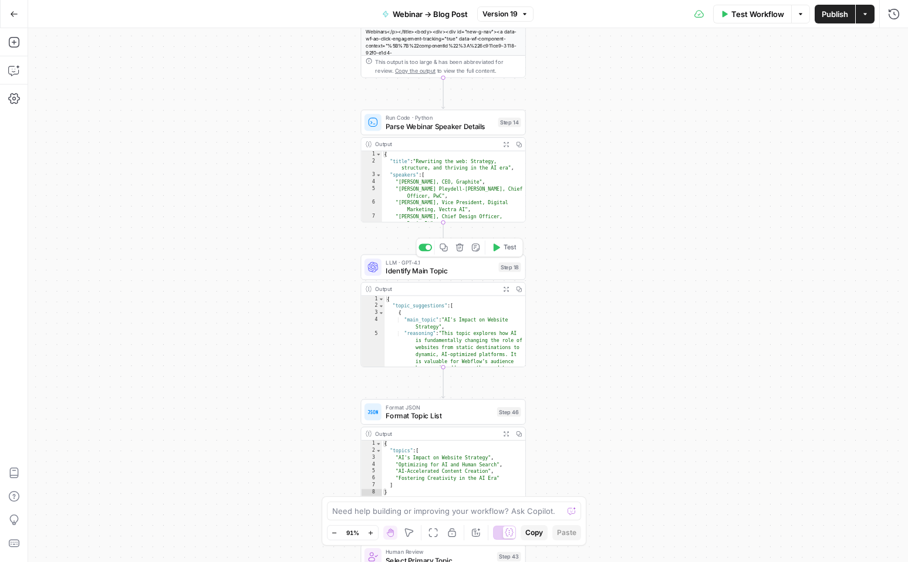
click at [444, 281] on div "LLM · GPT-4.1 Identify Main Topic Step 18 Copy step Delete step Add Note Test O…" at bounding box center [443, 311] width 165 height 113
click at [444, 271] on span "Identify Main Topic" at bounding box center [440, 271] width 109 height 11
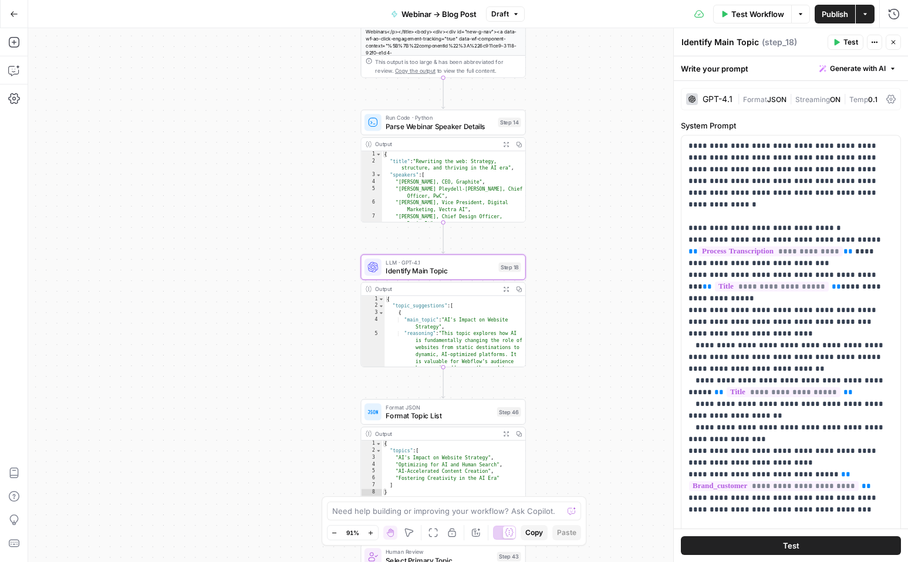
click at [18, 18] on button "Go Back" at bounding box center [14, 14] width 21 height 21
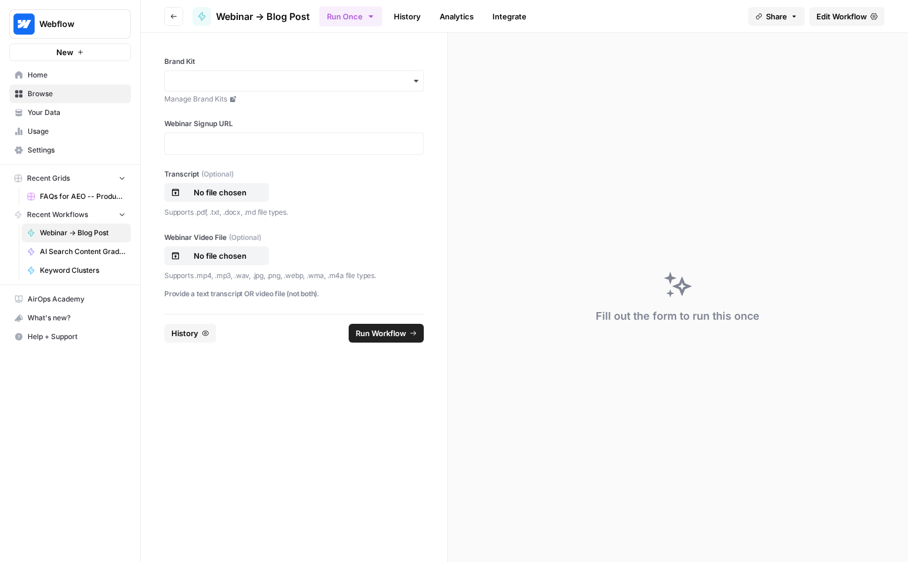
click at [181, 15] on button "Go back" at bounding box center [173, 16] width 19 height 19
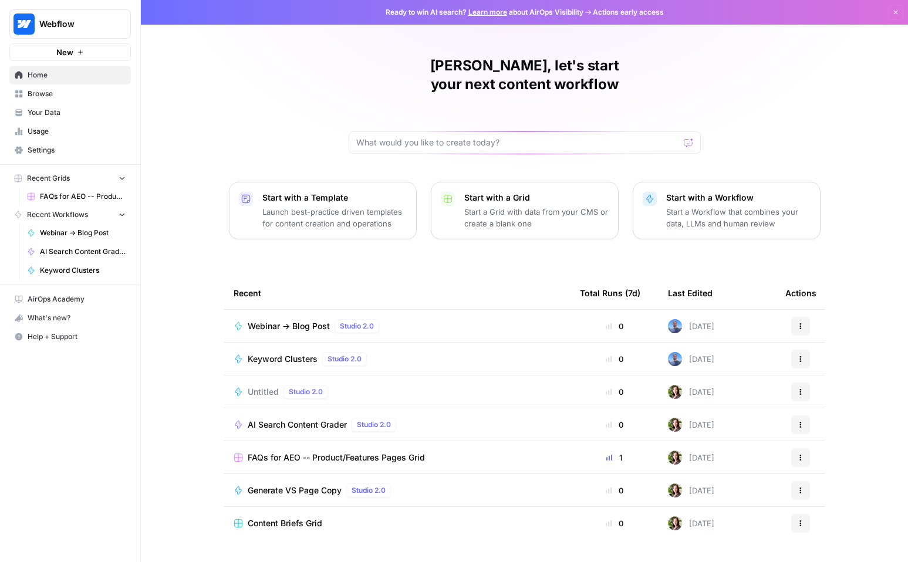
click at [470, 319] on div "Webinar -> Blog Post Studio 2.0" at bounding box center [398, 326] width 328 height 14
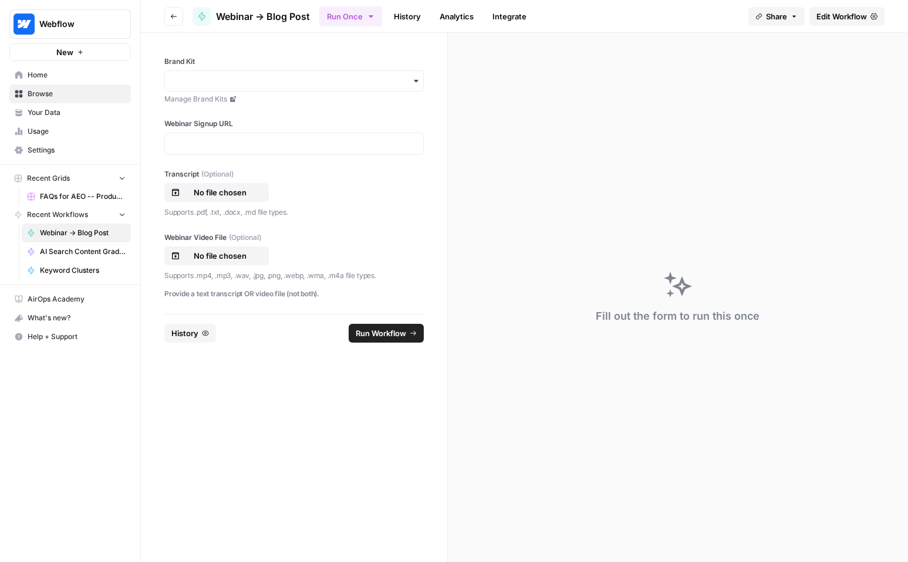
click at [173, 32] on header "Go back Webinar -> Blog Post Run Once History Analytics Integrate Share Edit Wo…" at bounding box center [524, 16] width 767 height 33
click at [174, 18] on icon "button" at bounding box center [173, 16] width 7 height 7
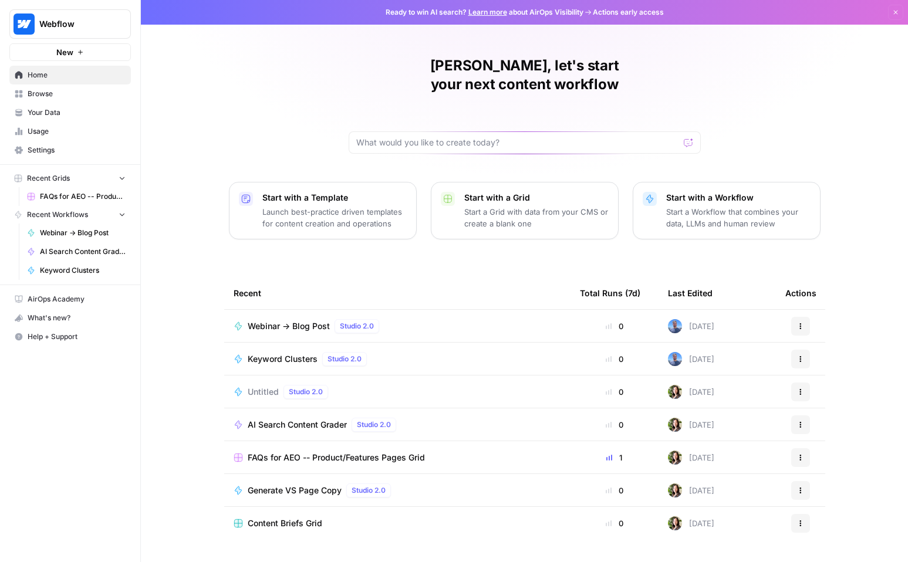
click at [377, 352] on div "Keyword Clusters Studio 2.0" at bounding box center [398, 359] width 328 height 14
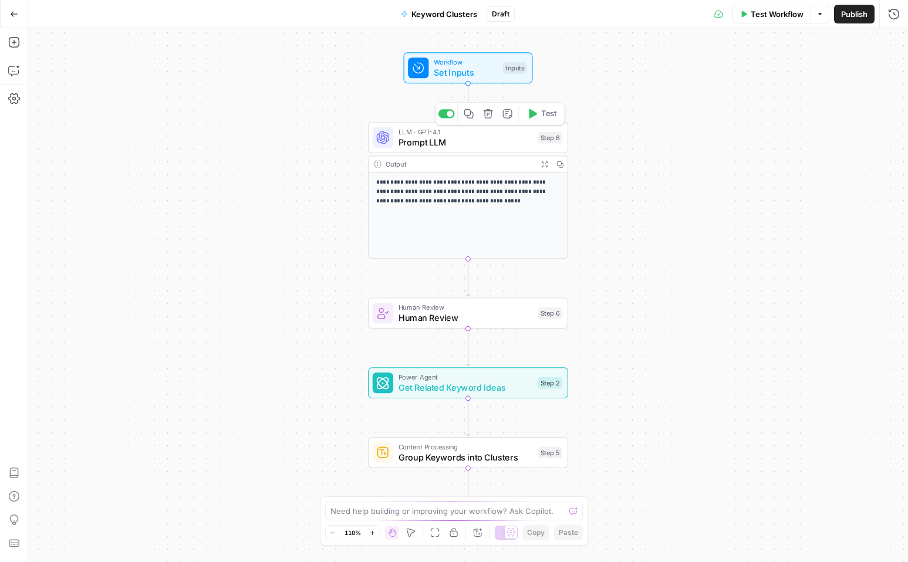
click at [479, 143] on span "Prompt LLM" at bounding box center [466, 142] width 134 height 13
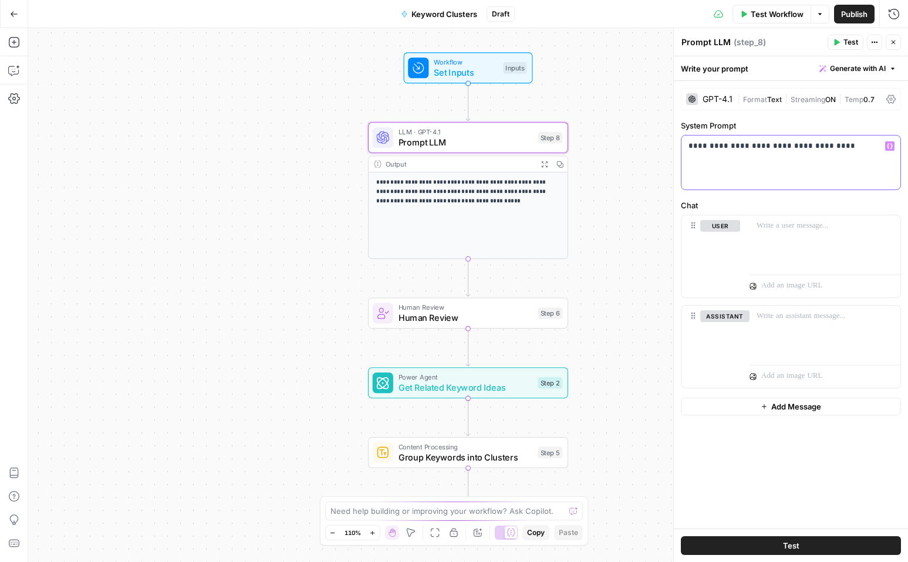
click at [727, 153] on div "**********" at bounding box center [790, 163] width 219 height 54
click at [833, 149] on p "**********" at bounding box center [791, 146] width 205 height 12
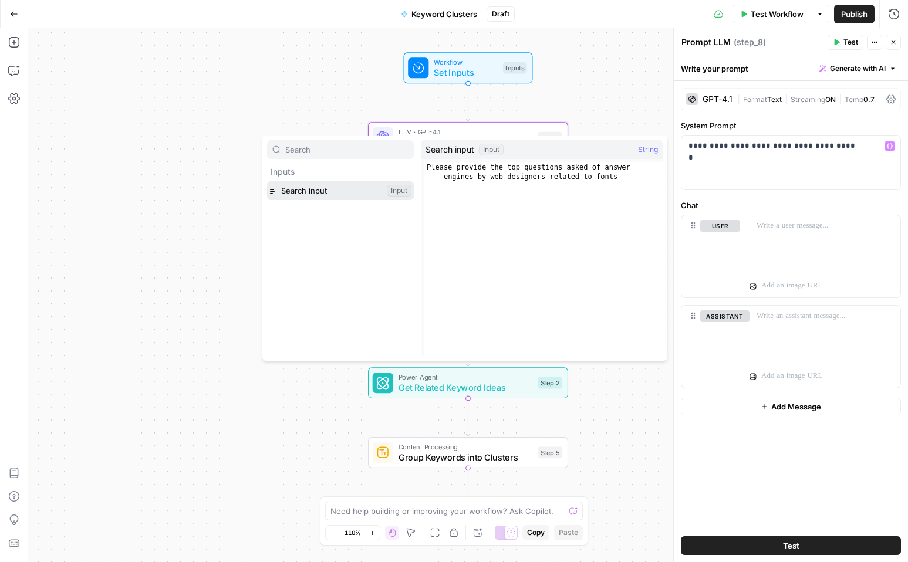
click at [348, 190] on button "Select variable Search input" at bounding box center [340, 190] width 147 height 19
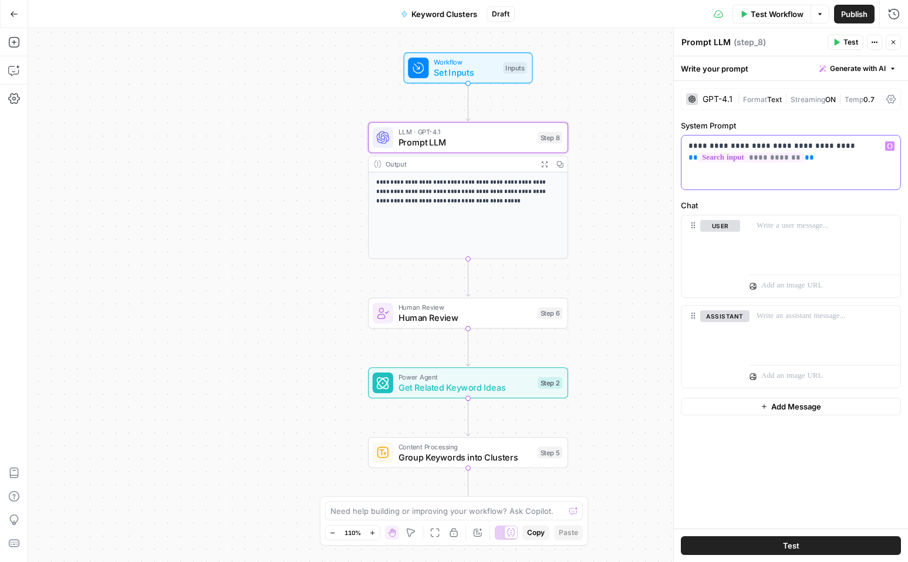
click at [831, 146] on p "**********" at bounding box center [791, 151] width 205 height 23
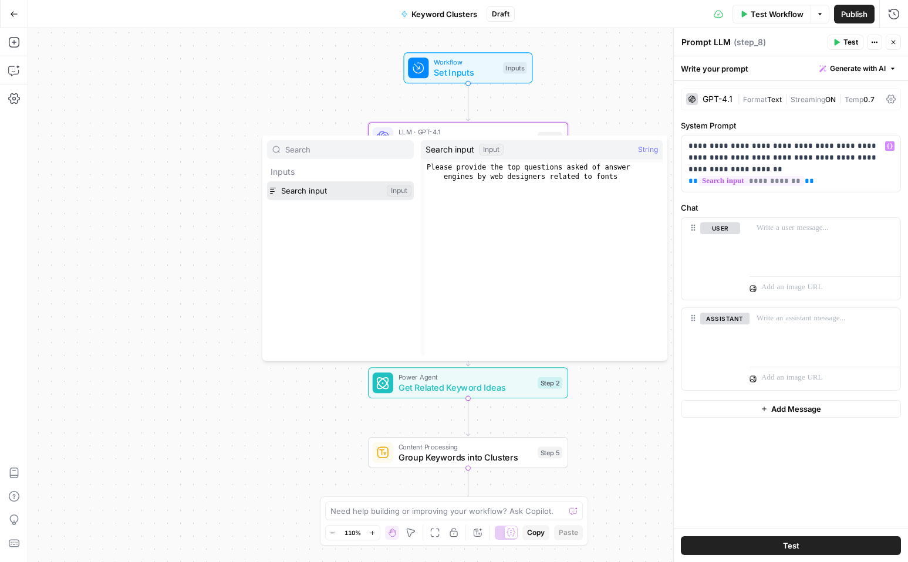
click at [365, 190] on button "Select variable Search input" at bounding box center [340, 190] width 147 height 19
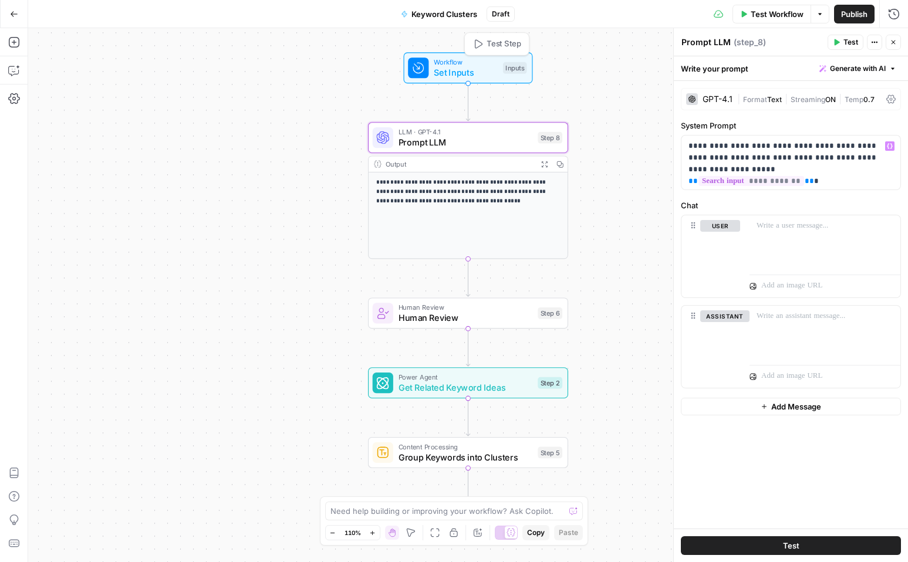
click at [459, 67] on span "Set Inputs" at bounding box center [466, 72] width 64 height 13
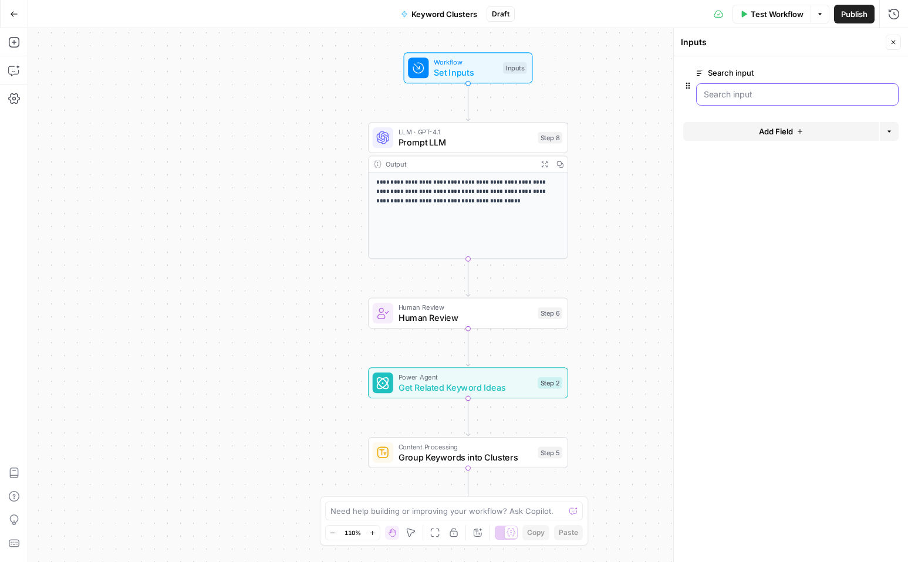
click at [742, 96] on input "Search input" at bounding box center [797, 95] width 187 height 12
click at [735, 139] on button "Add Field" at bounding box center [780, 131] width 195 height 19
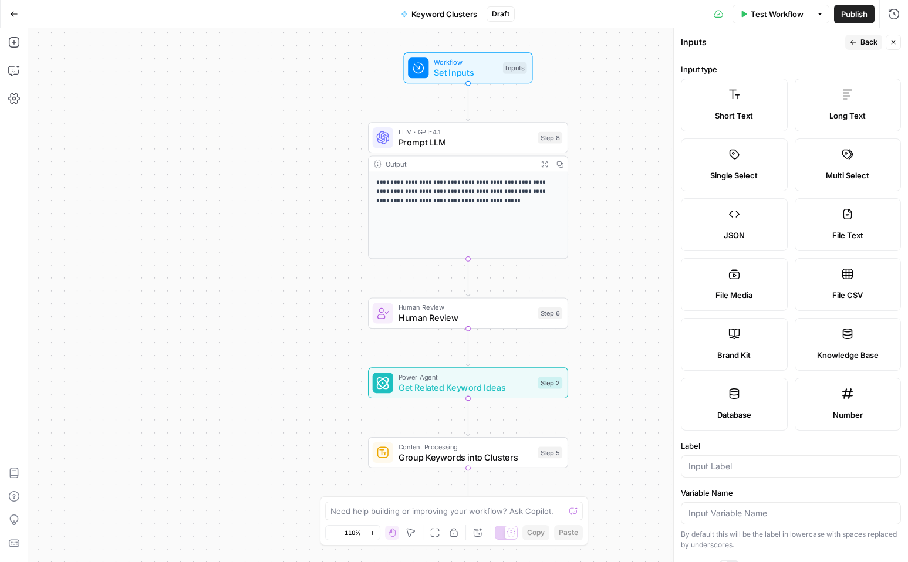
click at [751, 111] on span "Short Text" at bounding box center [734, 116] width 38 height 12
click at [855, 41] on icon "button" at bounding box center [853, 42] width 7 height 7
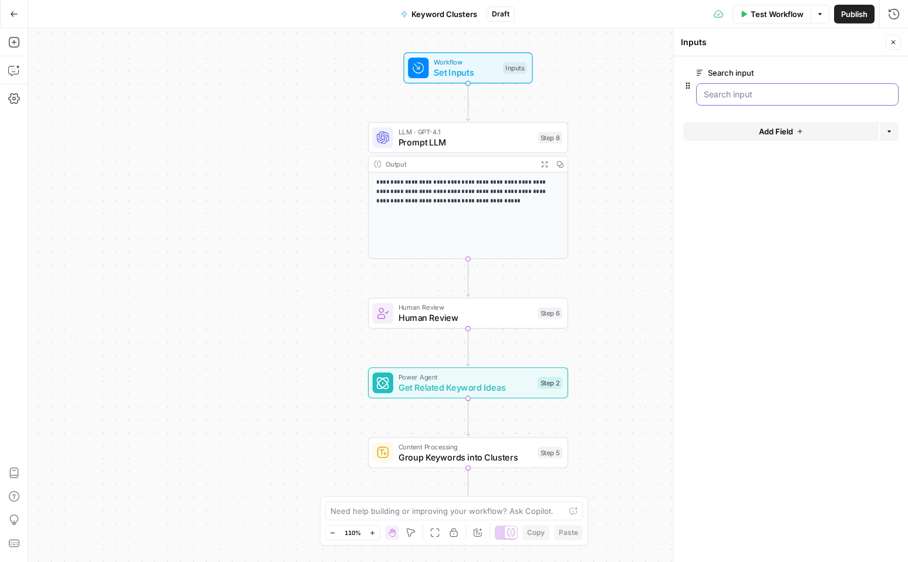
click at [751, 96] on input "Search input" at bounding box center [797, 95] width 187 height 12
click at [860, 73] on span "edit field" at bounding box center [855, 72] width 26 height 9
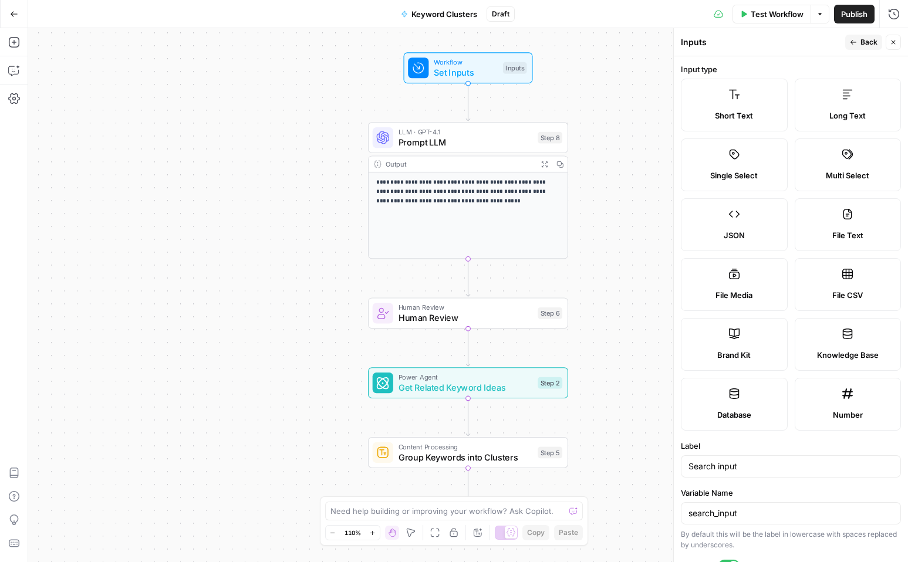
click at [744, 348] on label "Brand Kit" at bounding box center [734, 344] width 107 height 53
click at [858, 39] on button "Back" at bounding box center [863, 42] width 37 height 15
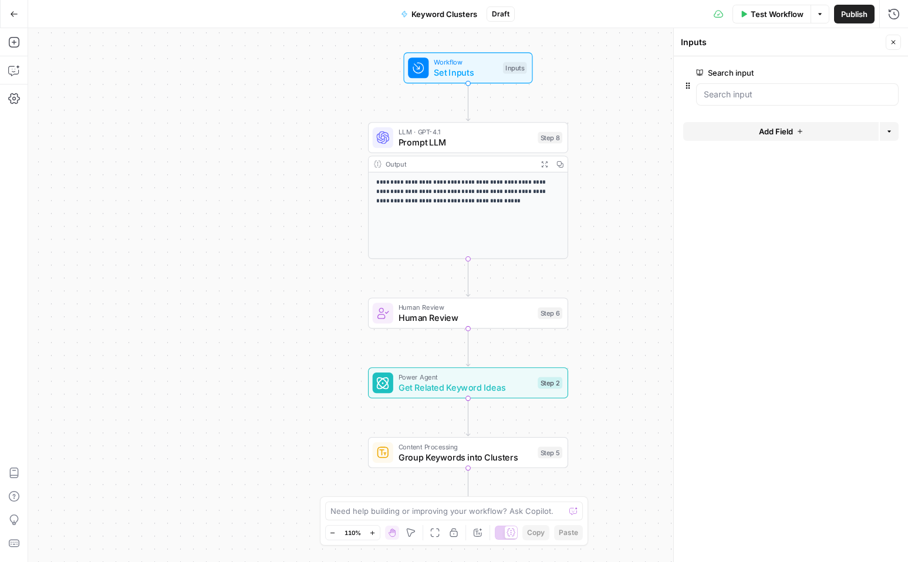
click at [680, 89] on form "Search input edit field Delete group Add Field Options" at bounding box center [791, 309] width 234 height 506
click at [686, 83] on icon "button" at bounding box center [687, 85] width 9 height 9
click at [835, 131] on button "Add Field" at bounding box center [780, 131] width 195 height 19
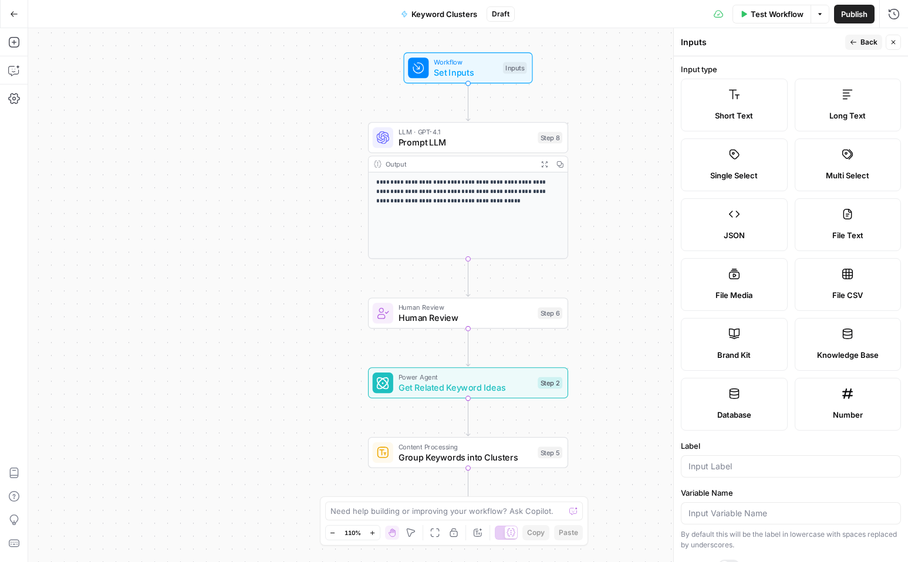
click at [738, 337] on icon at bounding box center [734, 334] width 11 height 11
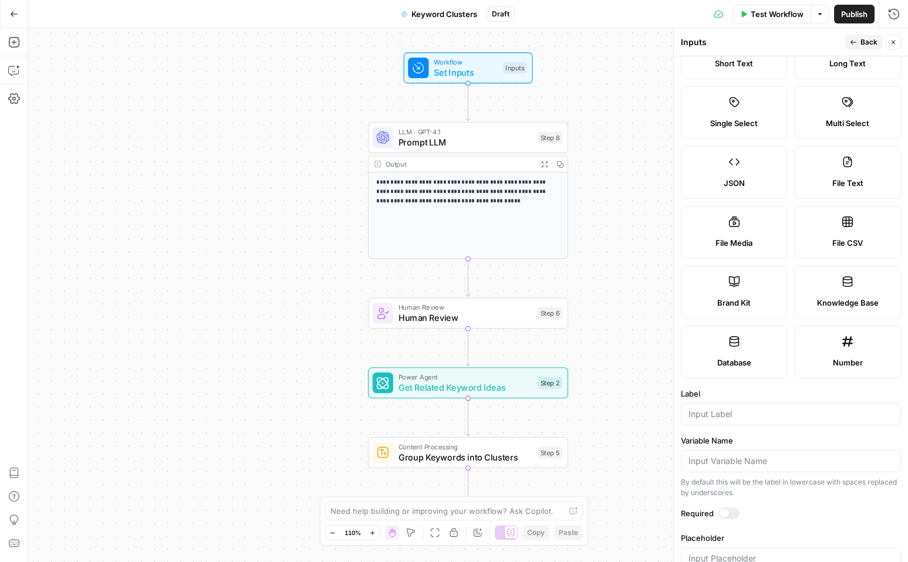
scroll to position [82, 0]
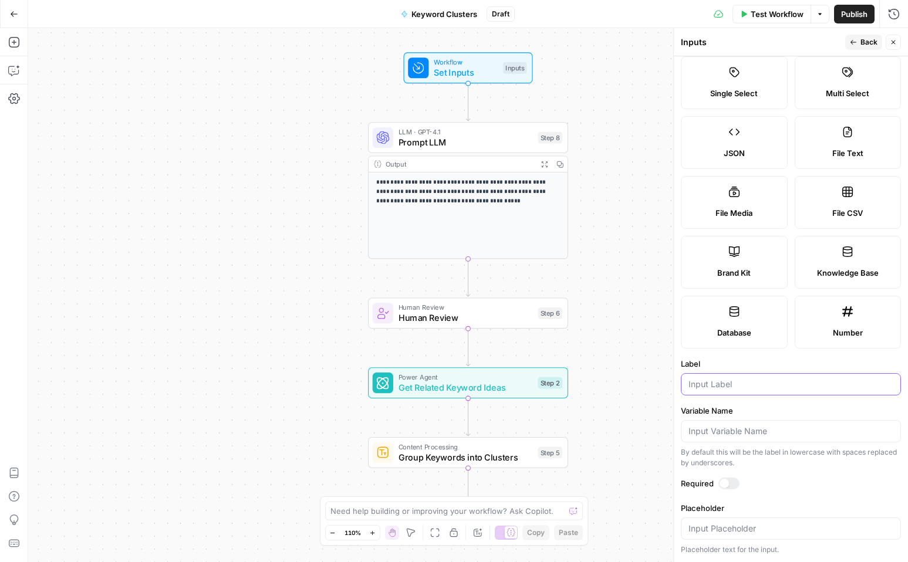
click at [723, 383] on input "Label" at bounding box center [791, 385] width 205 height 12
click at [870, 45] on span "Back" at bounding box center [868, 42] width 17 height 11
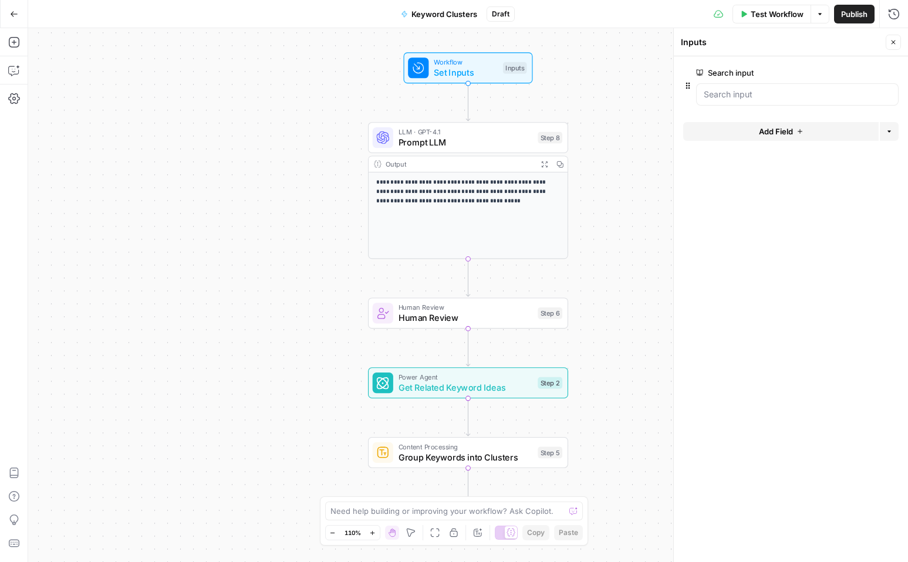
click at [689, 90] on div "Search input edit field Delete group" at bounding box center [790, 86] width 215 height 40
click at [746, 102] on div at bounding box center [797, 94] width 203 height 22
click at [767, 123] on button "Add Field" at bounding box center [780, 131] width 195 height 19
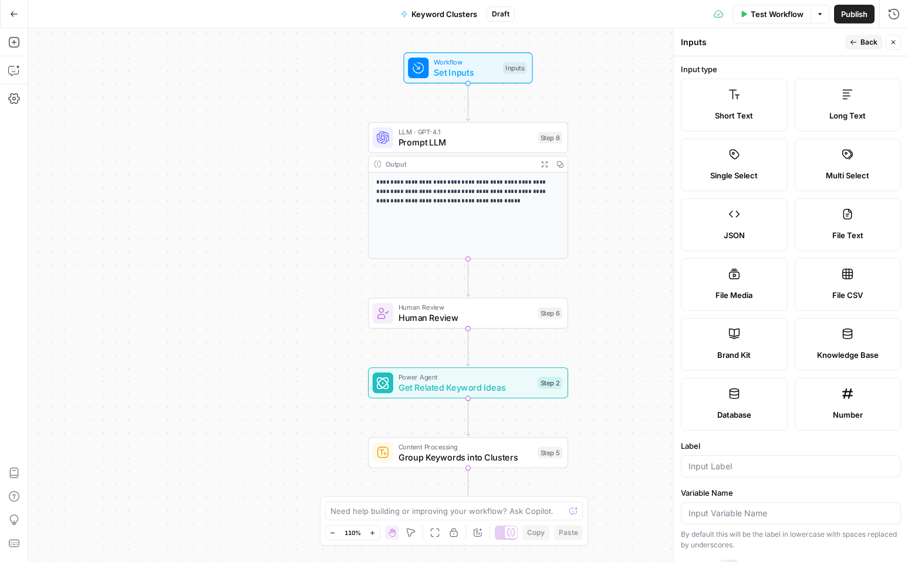
click at [737, 339] on icon at bounding box center [734, 334] width 12 height 12
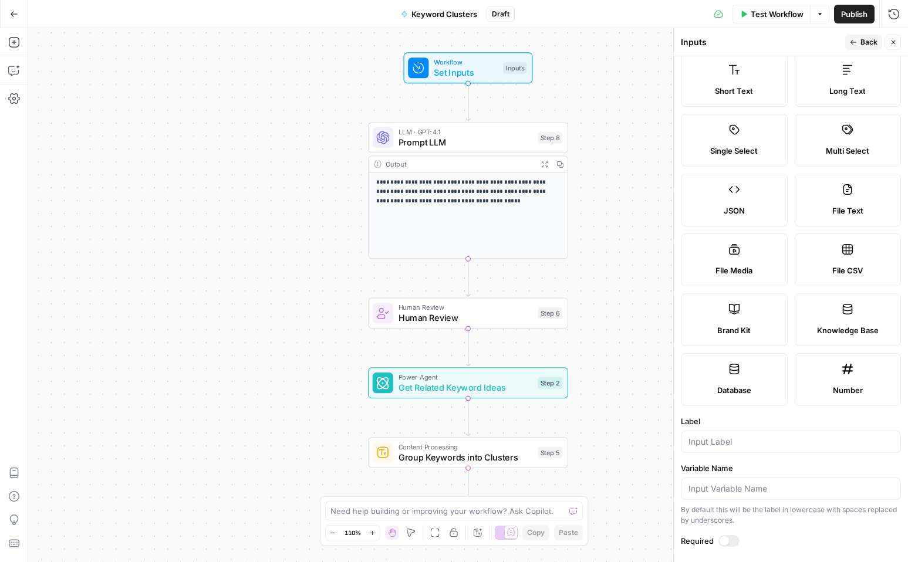
scroll to position [29, 0]
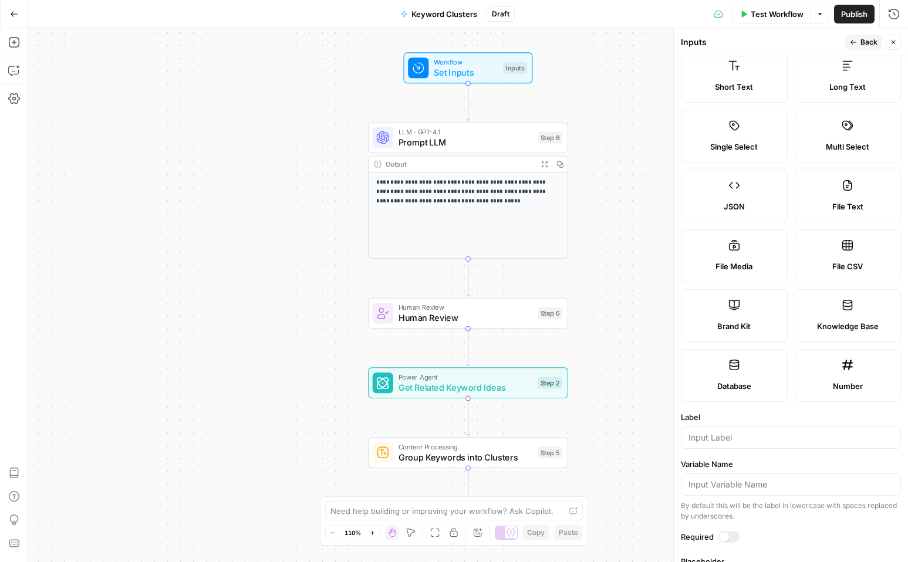
click at [725, 451] on form "Input type Short Text Long Text Single Select Multi Select JSON File Text File …" at bounding box center [791, 309] width 234 height 506
click at [725, 443] on input "Label" at bounding box center [791, 438] width 205 height 12
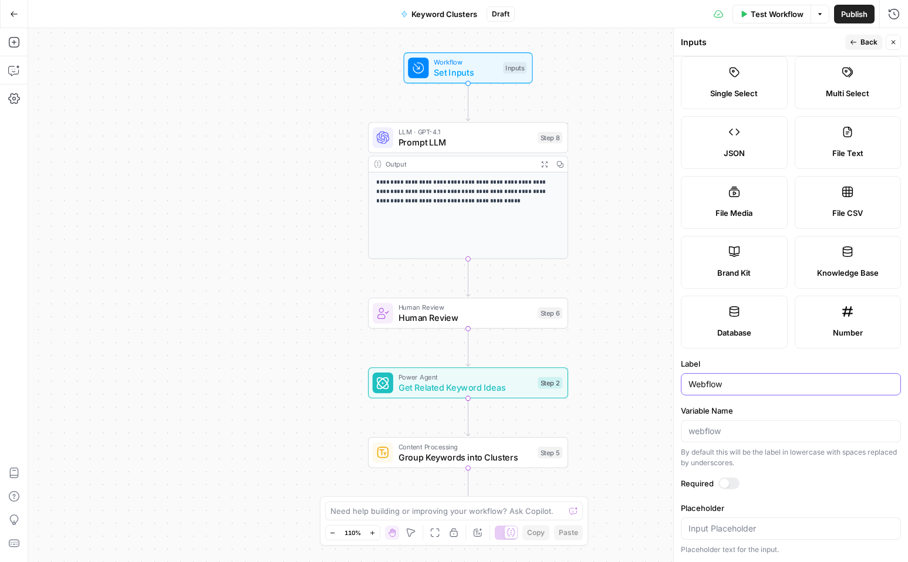
type input "Webflow"
click at [859, 42] on button "Back" at bounding box center [863, 42] width 37 height 15
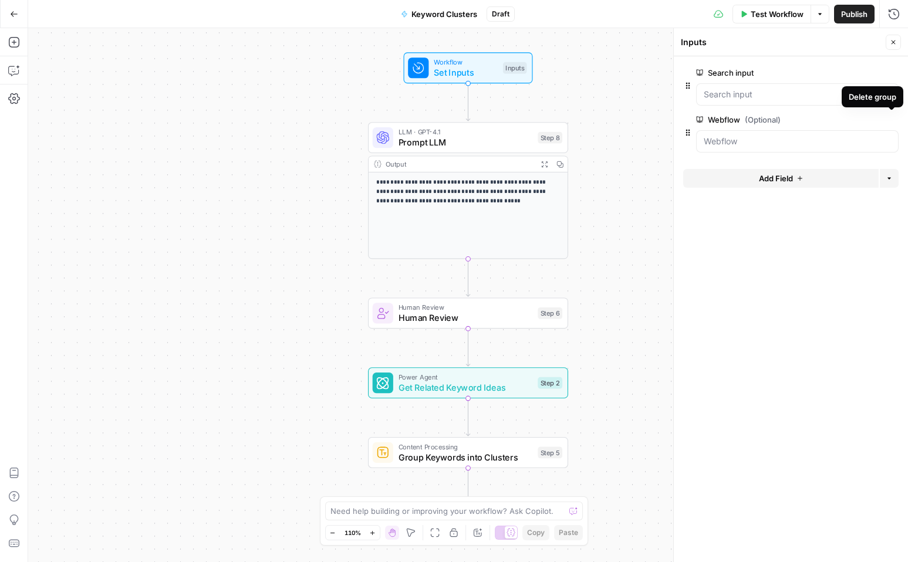
click at [890, 122] on icon "button" at bounding box center [892, 120] width 6 height 6
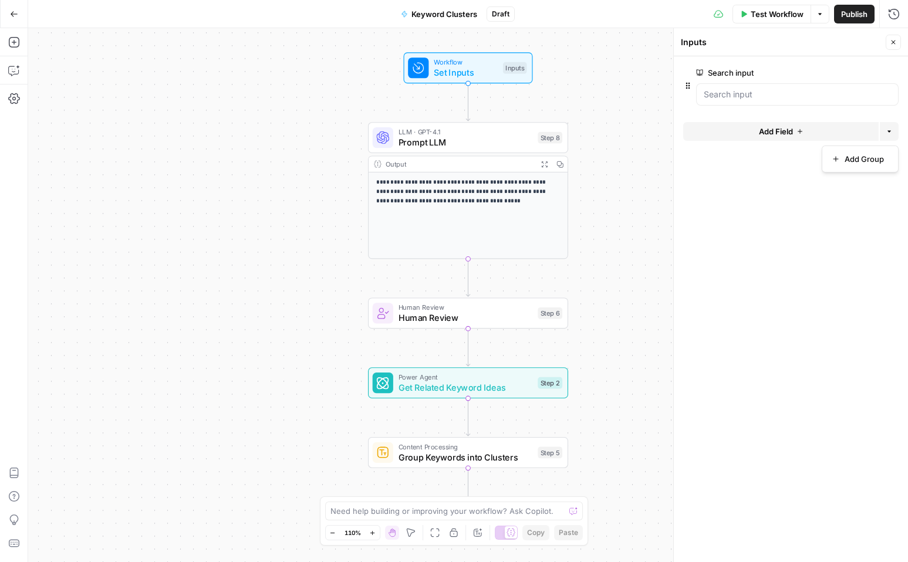
click at [890, 123] on button "Options" at bounding box center [889, 131] width 19 height 19
click at [841, 155] on div "Add Group" at bounding box center [860, 159] width 57 height 12
click at [879, 131] on icon "button" at bounding box center [879, 132] width 7 height 7
click at [783, 97] on input "Search input" at bounding box center [797, 95] width 187 height 12
click at [853, 73] on span "edit field" at bounding box center [855, 72] width 26 height 9
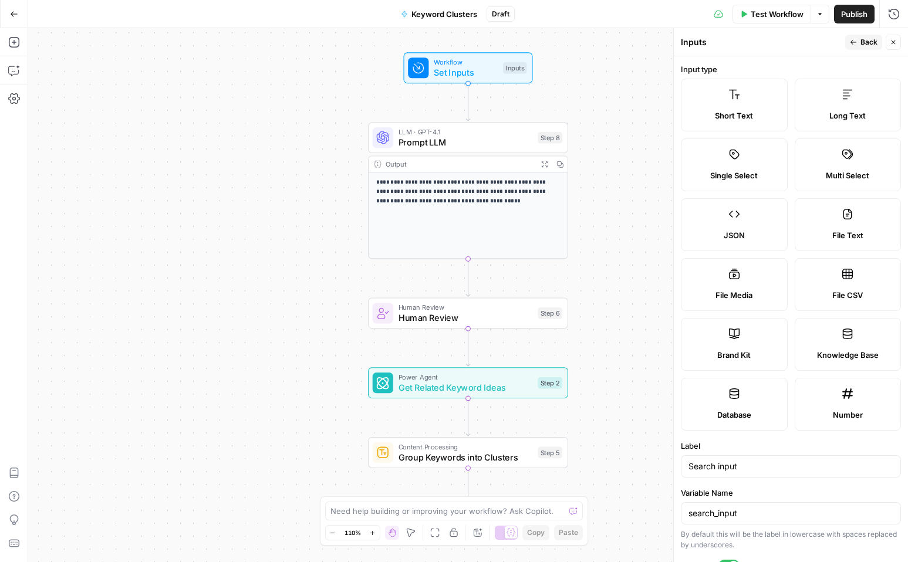
click at [762, 115] on div "Short Text" at bounding box center [734, 116] width 87 height 12
click at [852, 45] on icon "button" at bounding box center [853, 42] width 7 height 7
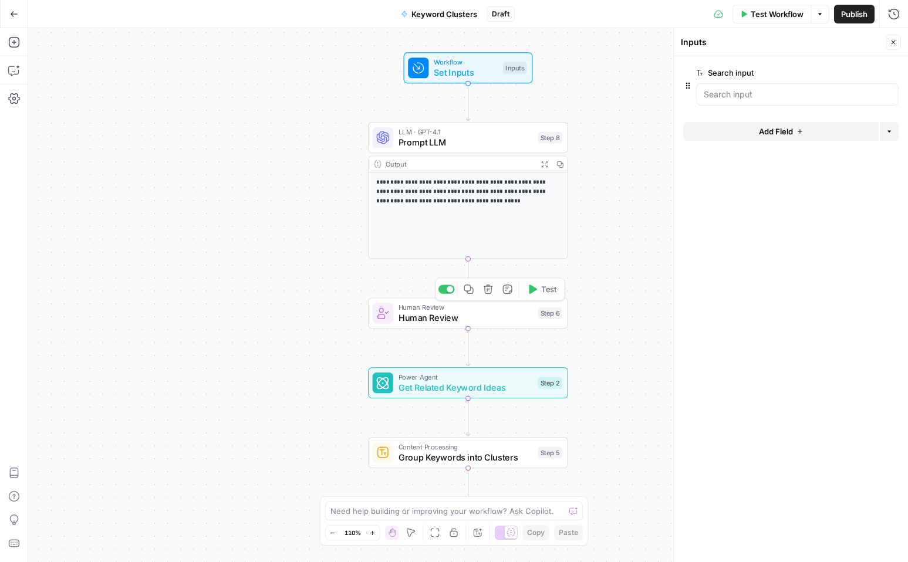
click at [468, 381] on span "Get Related Keyword Ideas" at bounding box center [466, 387] width 134 height 13
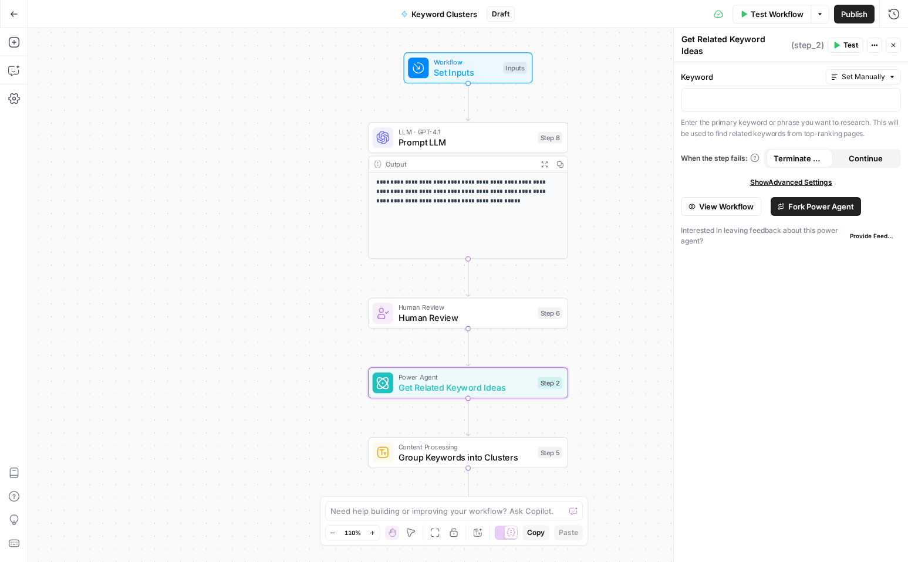
click at [856, 72] on span "Set Manually" at bounding box center [863, 77] width 43 height 11
click at [743, 99] on div at bounding box center [790, 100] width 219 height 23
click at [481, 316] on span "Human Review" at bounding box center [466, 318] width 134 height 13
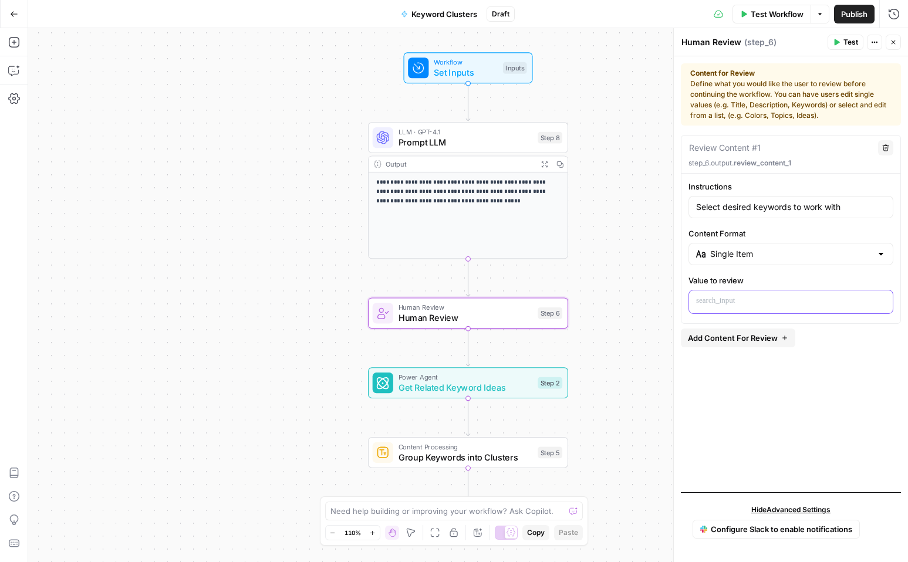
click at [741, 302] on p at bounding box center [791, 301] width 190 height 12
click at [748, 301] on p at bounding box center [791, 301] width 190 height 12
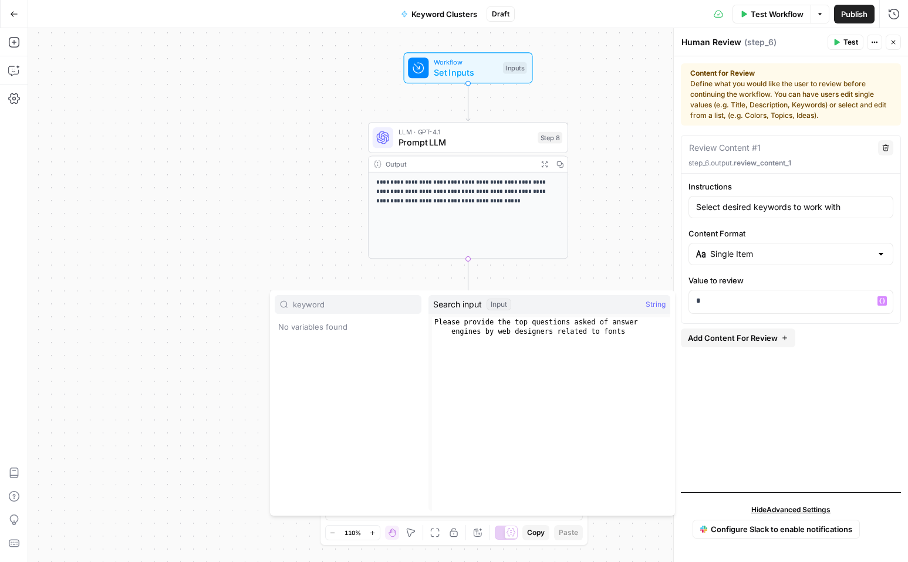
type input "keywords"
click at [881, 308] on div "*" at bounding box center [791, 302] width 204 height 23
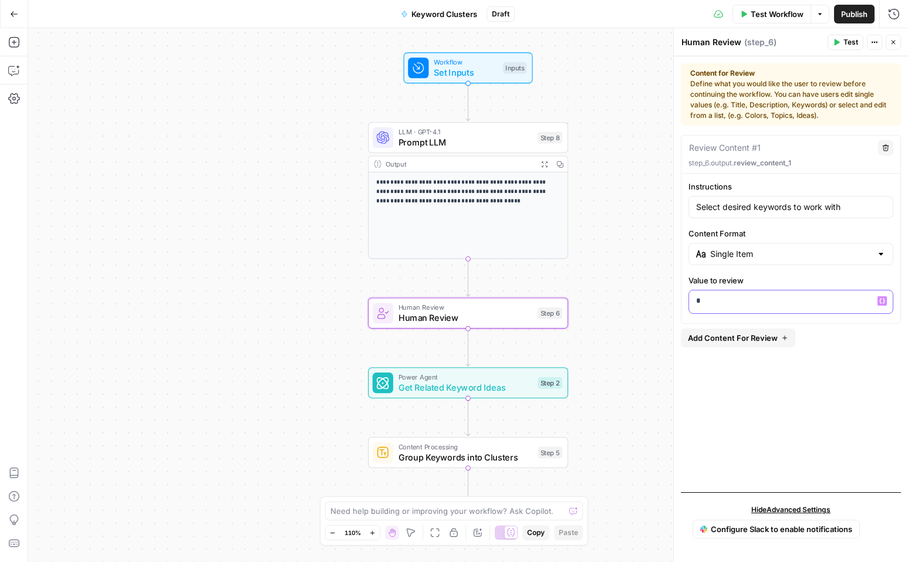
click at [883, 301] on icon "button" at bounding box center [882, 301] width 6 height 5
click at [792, 306] on p "*" at bounding box center [791, 301] width 190 height 12
click at [509, 312] on span "Human Review" at bounding box center [466, 318] width 134 height 13
click at [490, 290] on icon "button" at bounding box center [488, 289] width 9 height 9
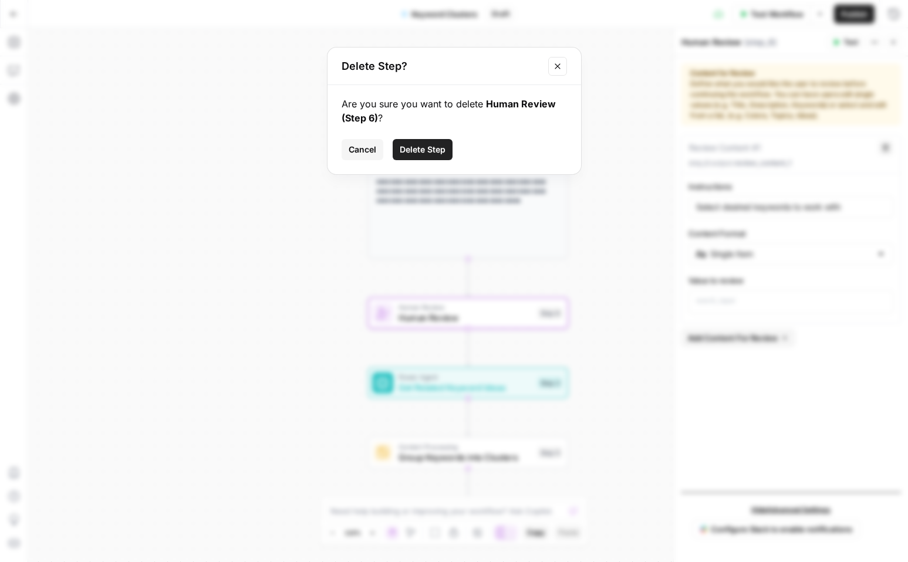
click at [420, 158] on button "Delete Step" at bounding box center [423, 149] width 60 height 21
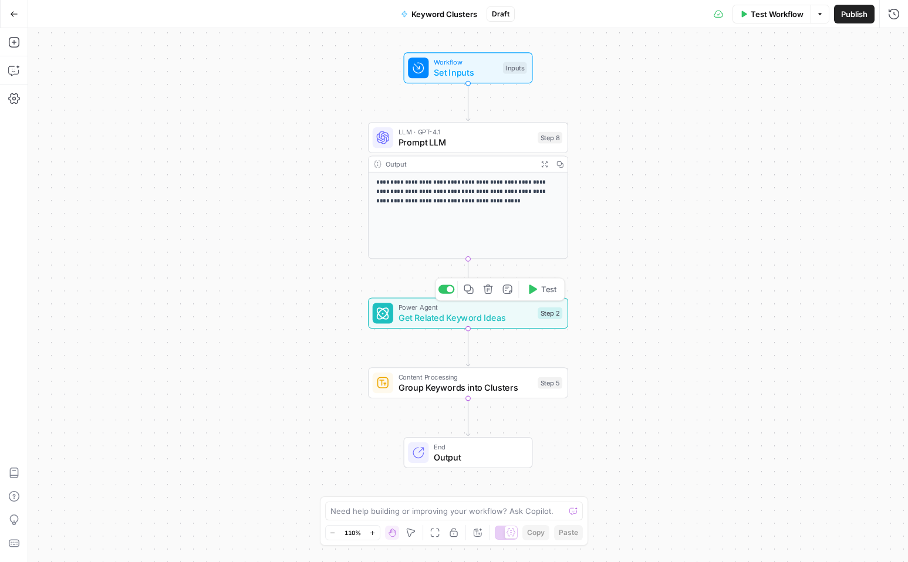
click at [503, 319] on span "Get Related Keyword Ideas" at bounding box center [466, 318] width 134 height 13
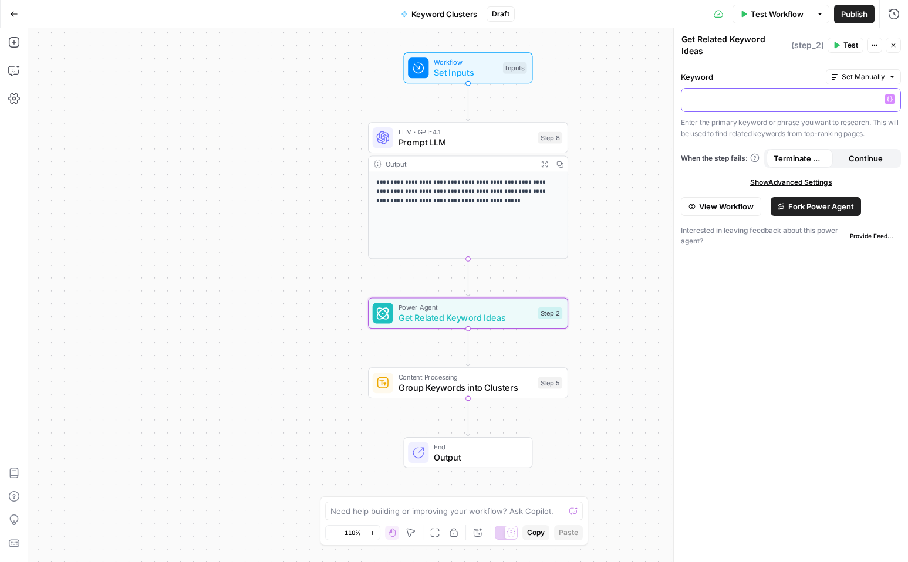
click at [837, 95] on p at bounding box center [791, 99] width 205 height 12
click at [488, 292] on icon "button" at bounding box center [488, 289] width 11 height 11
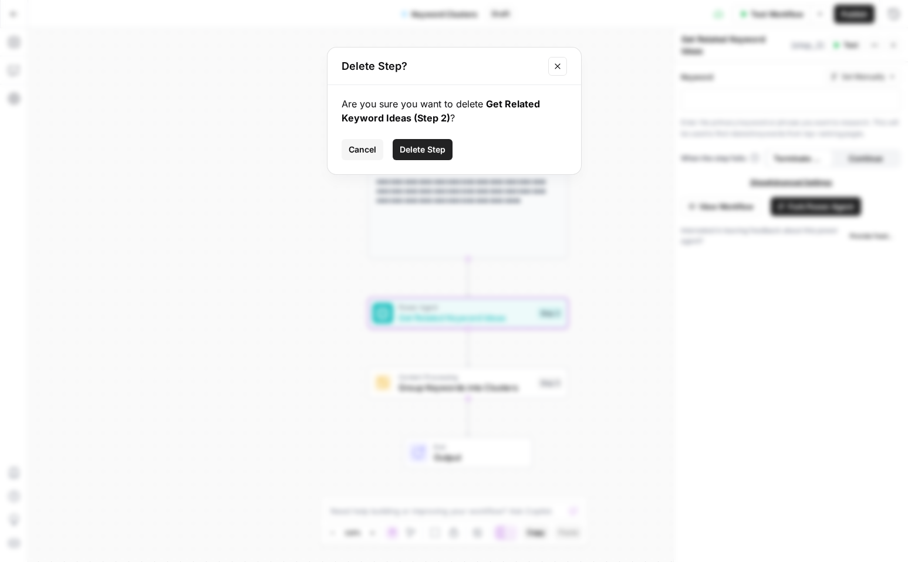
click at [430, 151] on span "Delete Step" at bounding box center [423, 150] width 46 height 12
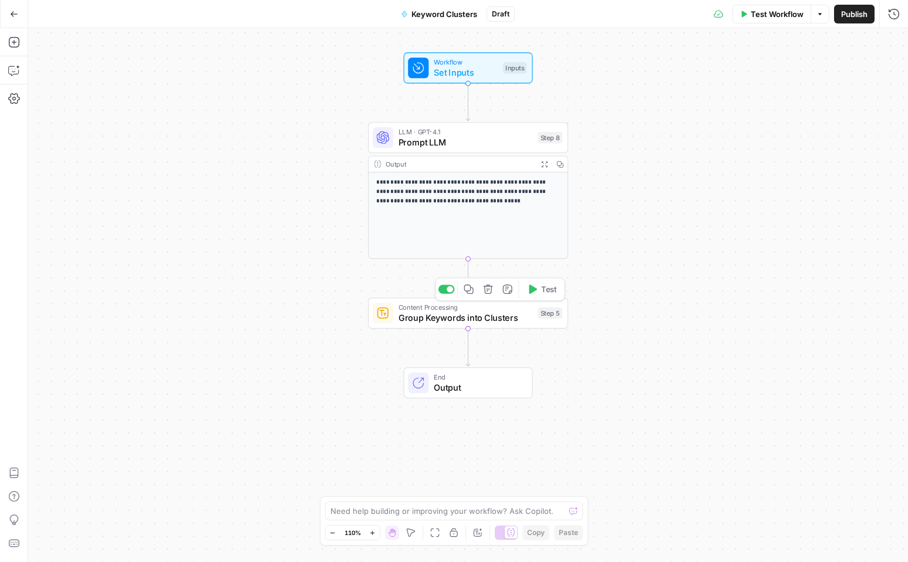
click at [436, 311] on span "Content Processing" at bounding box center [466, 307] width 134 height 11
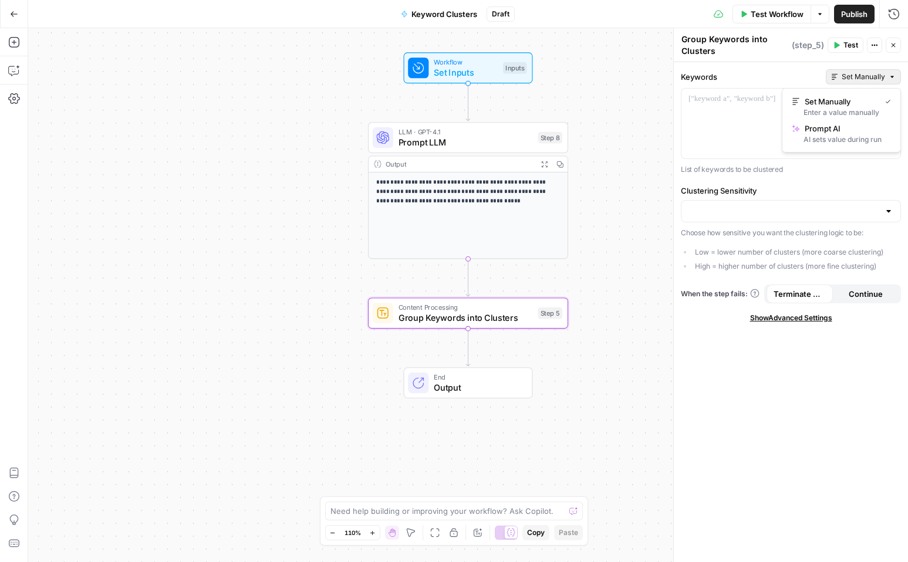
click at [845, 78] on span "Set Manually" at bounding box center [863, 77] width 43 height 11
click at [837, 124] on span "Prompt AI" at bounding box center [846, 129] width 82 height 12
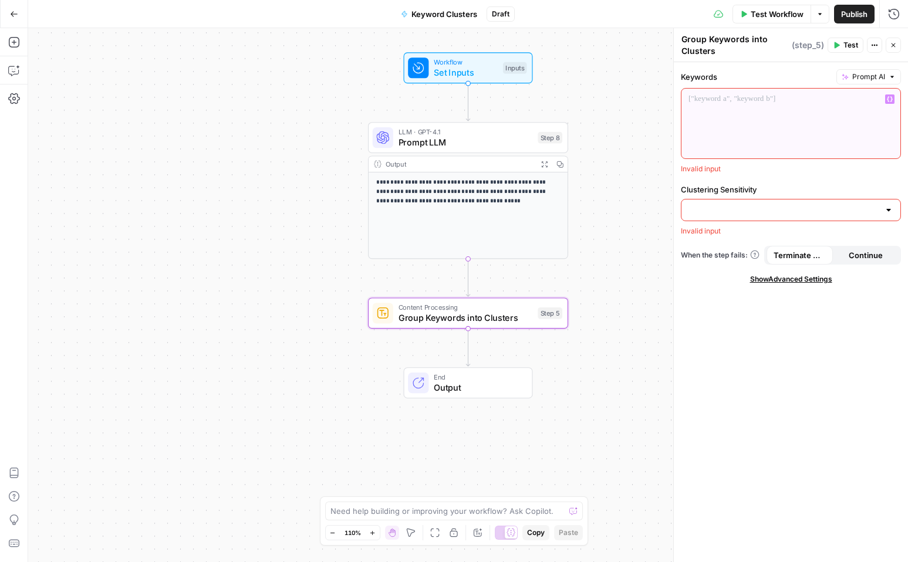
click at [773, 112] on div at bounding box center [790, 124] width 219 height 70
click at [889, 100] on icon "button" at bounding box center [890, 99] width 6 height 6
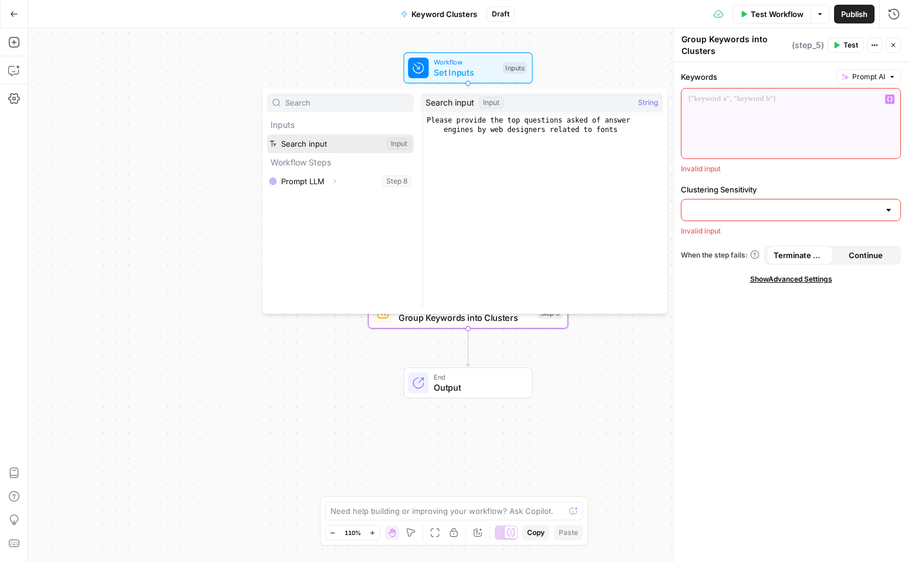
click at [357, 146] on button "Select variable Search input" at bounding box center [340, 143] width 147 height 19
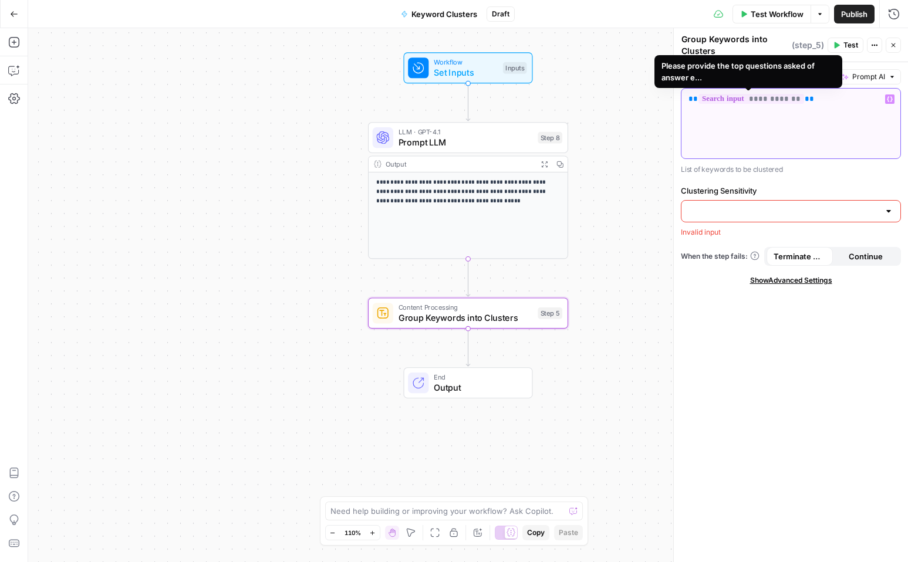
click at [794, 94] on span "**********" at bounding box center [751, 99] width 106 height 10
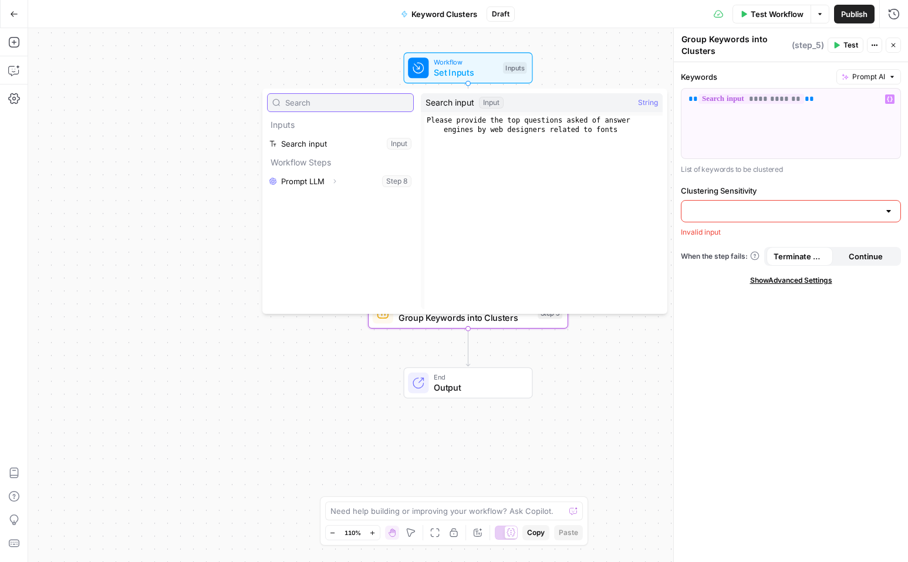
click at [318, 103] on input "text" at bounding box center [346, 103] width 123 height 12
type input "s"
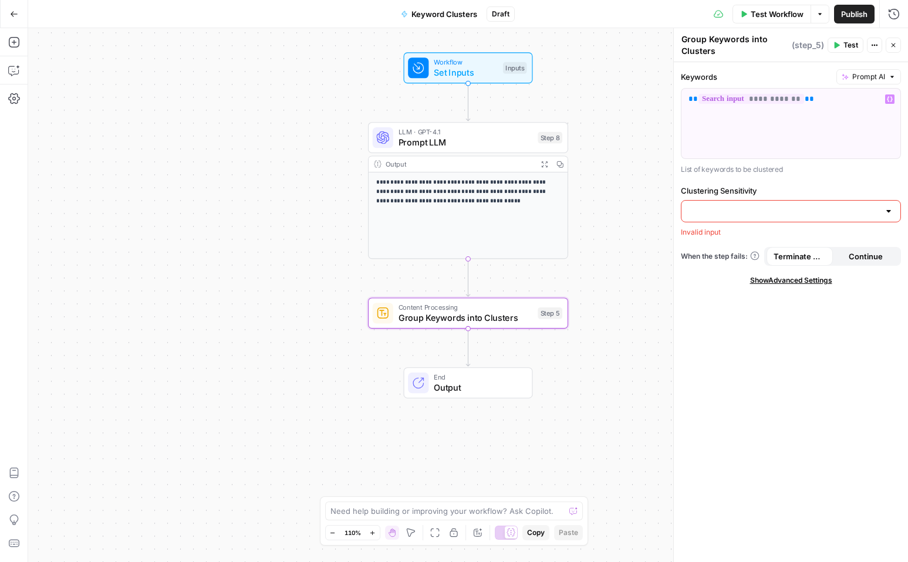
click at [784, 221] on div at bounding box center [791, 211] width 220 height 22
click at [809, 261] on span "Medium" at bounding box center [788, 257] width 195 height 12
type input "Medium"
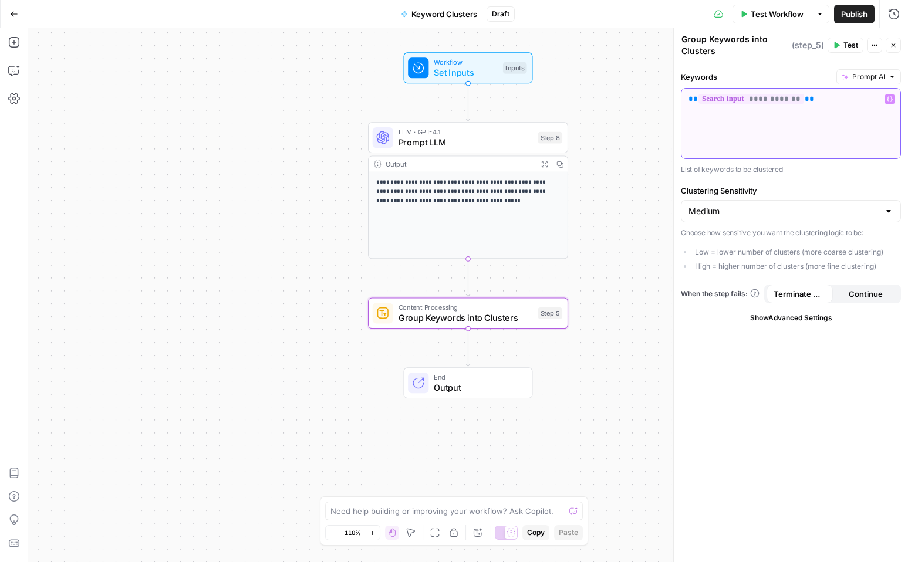
click at [806, 103] on span "**" at bounding box center [809, 99] width 9 height 8
click at [794, 105] on div "**********" at bounding box center [790, 124] width 219 height 70
click at [808, 100] on p "**********" at bounding box center [791, 99] width 205 height 12
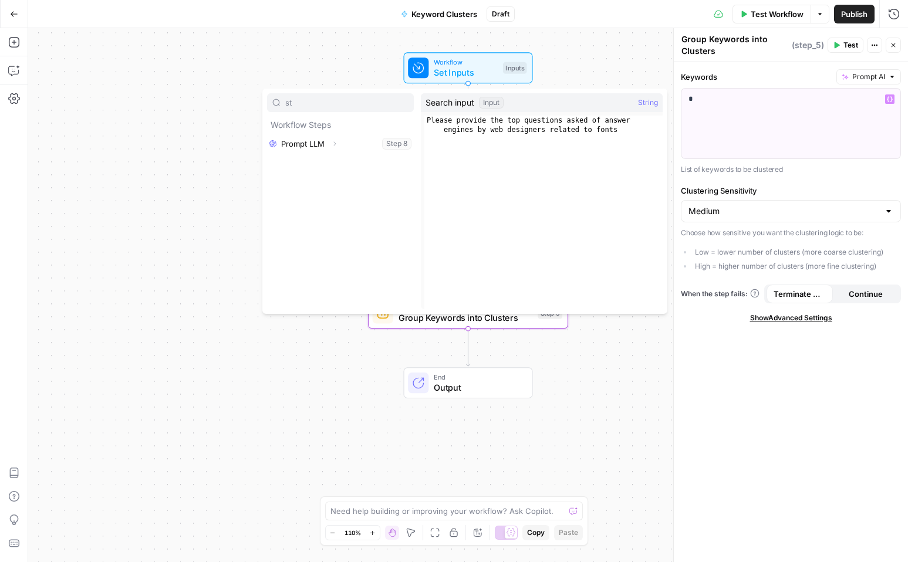
type input "s"
click at [618, 373] on div "**********" at bounding box center [468, 295] width 880 height 534
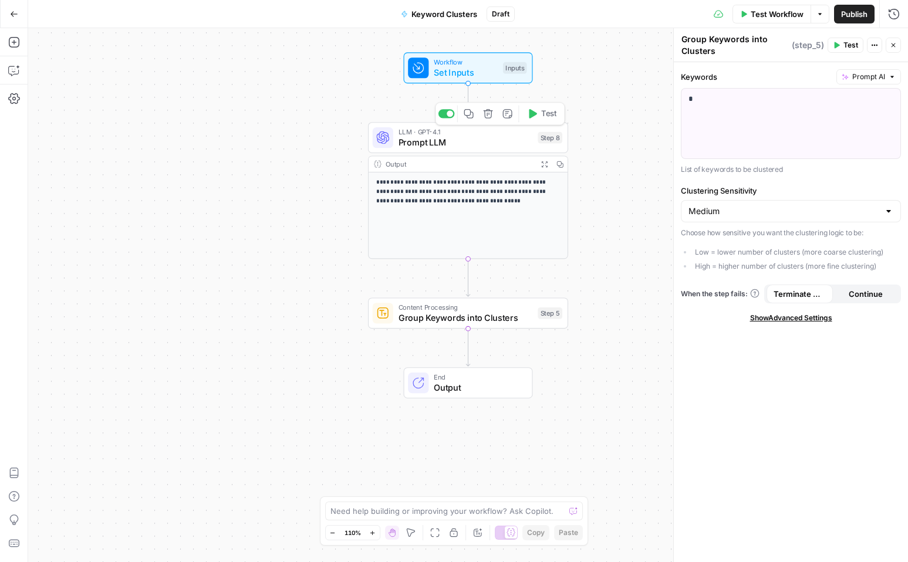
click at [470, 149] on div "LLM · GPT-4.1 Prompt LLM Step 8 Copy step Delete step Add Note Test" at bounding box center [468, 137] width 200 height 31
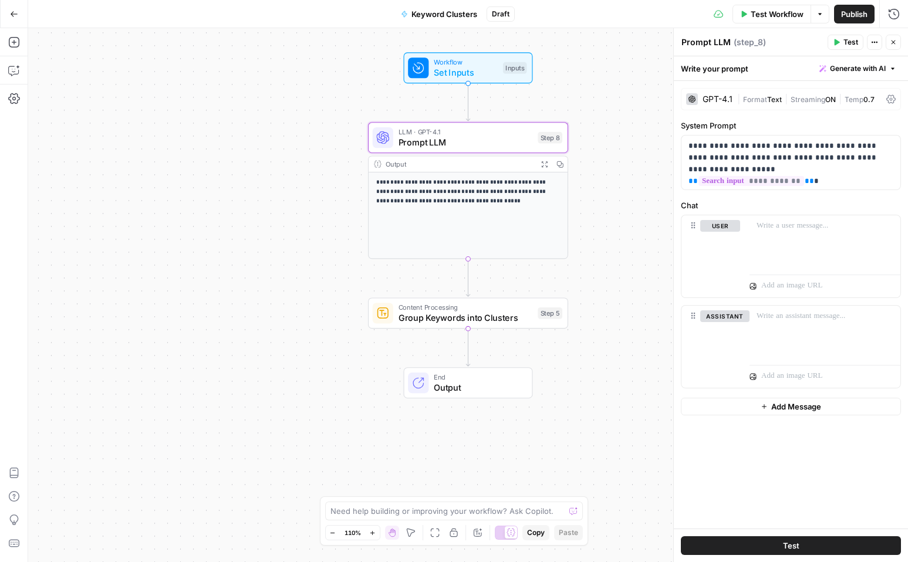
click at [761, 12] on span "Test Workflow" at bounding box center [777, 14] width 53 height 12
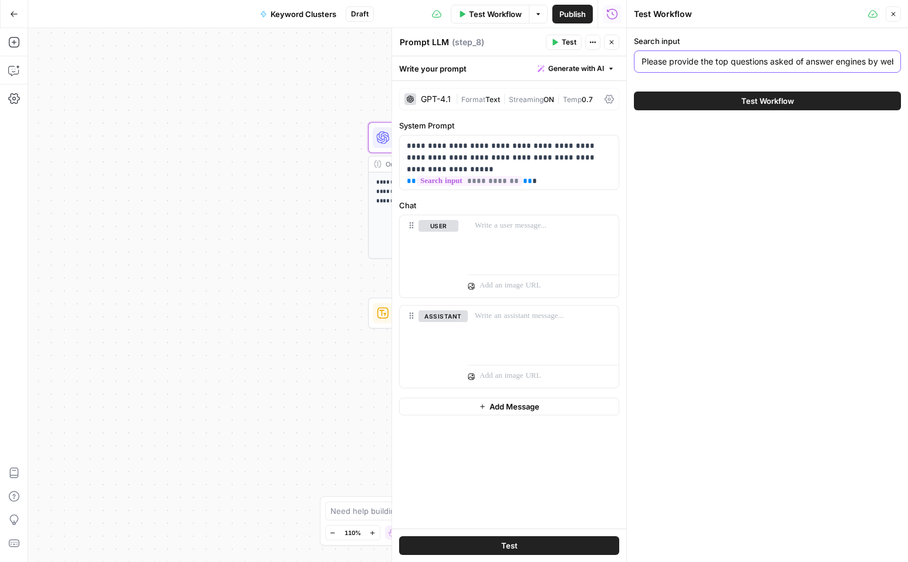
click at [739, 58] on input "Please provide the top questions asked of answer engines by web designers relat…" at bounding box center [768, 62] width 252 height 12
click at [761, 100] on span "Test Workflow" at bounding box center [767, 101] width 53 height 12
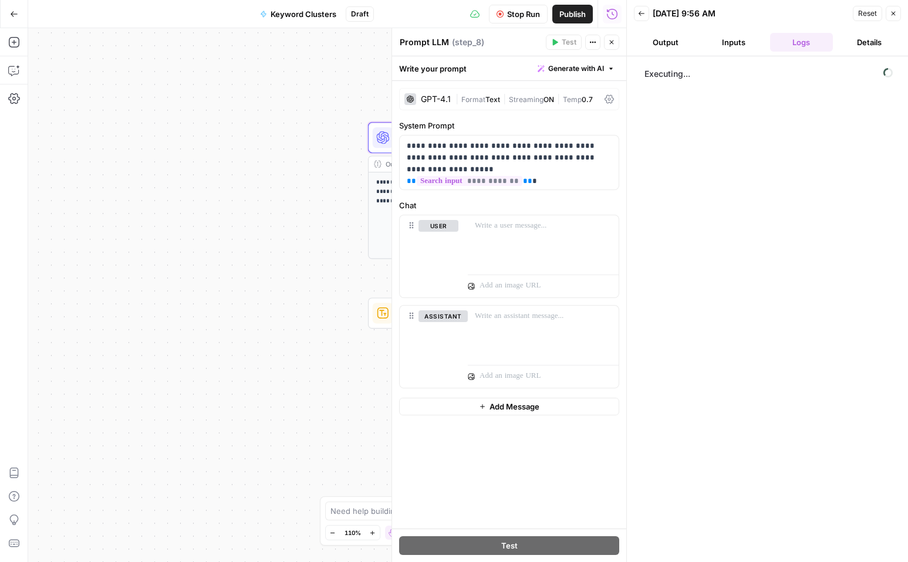
click at [667, 48] on button "Output" at bounding box center [665, 42] width 63 height 19
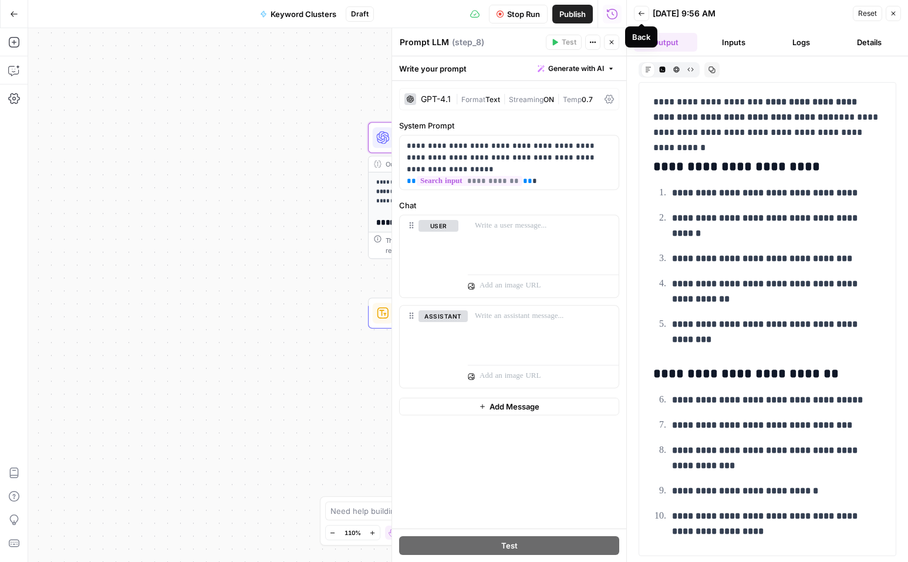
click at [612, 43] on icon "button" at bounding box center [611, 42] width 7 height 7
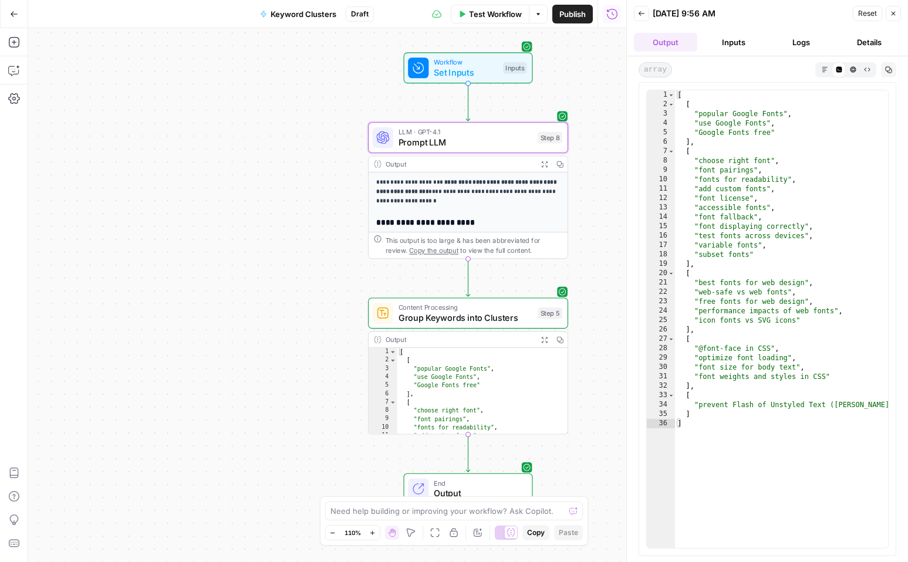
click at [489, 203] on p "**********" at bounding box center [468, 192] width 184 height 28
click at [442, 220] on h3 "**********" at bounding box center [468, 223] width 184 height 10
click at [451, 189] on p "**********" at bounding box center [468, 192] width 184 height 28
click at [465, 133] on span "LLM · GPT-4.1" at bounding box center [466, 132] width 134 height 11
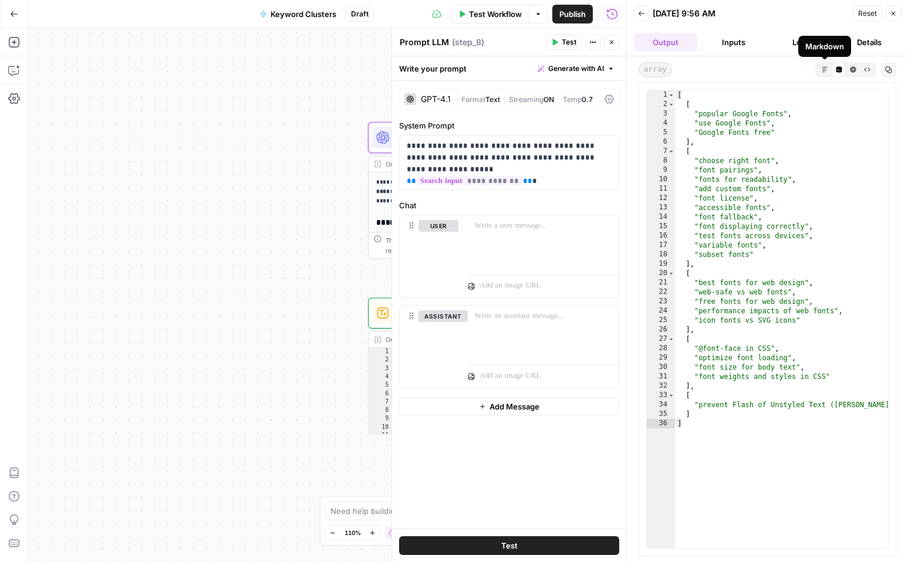
click at [824, 68] on icon "button" at bounding box center [825, 69] width 6 height 6
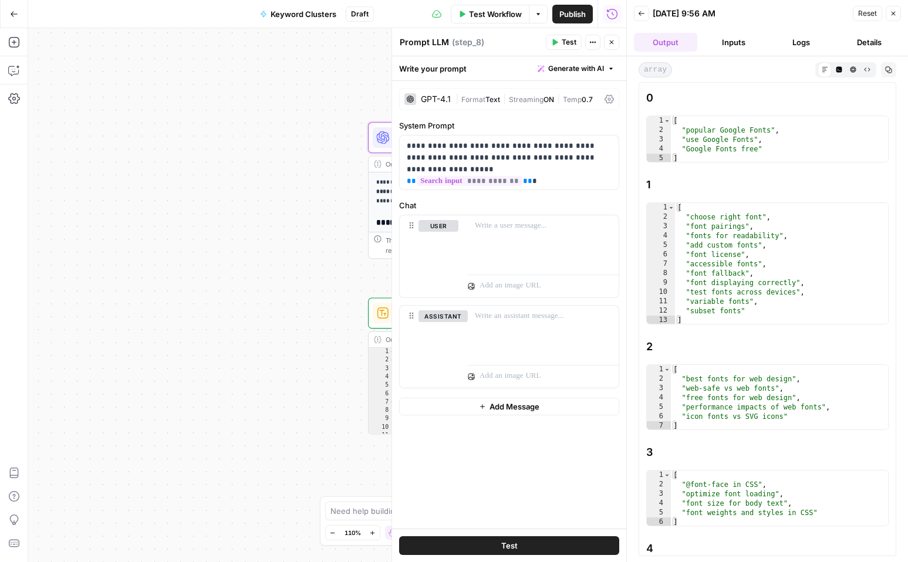
click at [612, 40] on icon "button" at bounding box center [611, 42] width 7 height 7
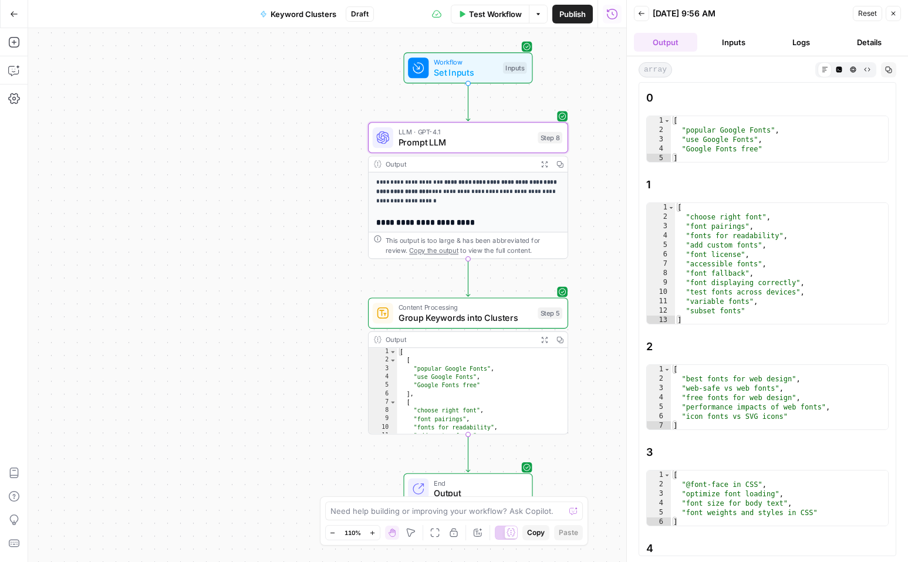
click at [734, 45] on button "Inputs" at bounding box center [733, 42] width 63 height 19
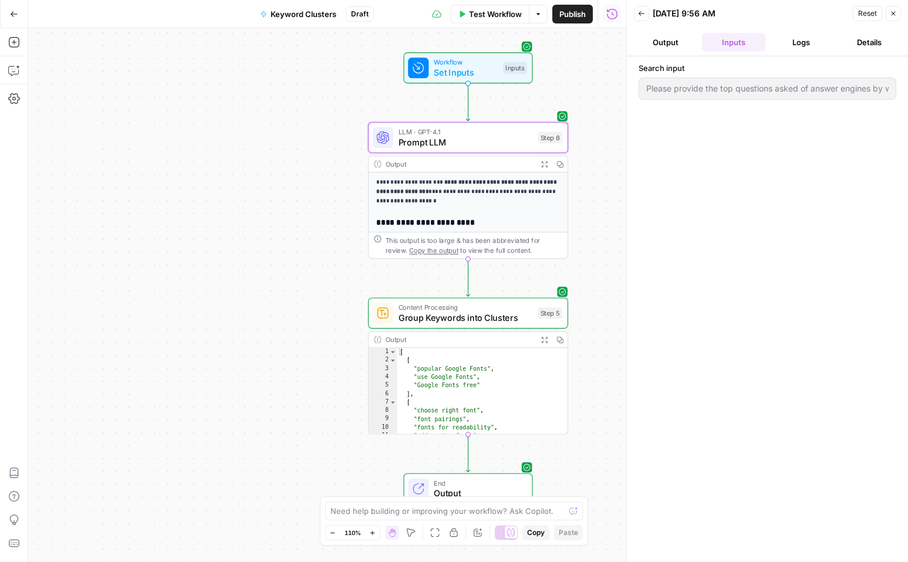
click at [795, 45] on button "Logs" at bounding box center [801, 42] width 63 height 19
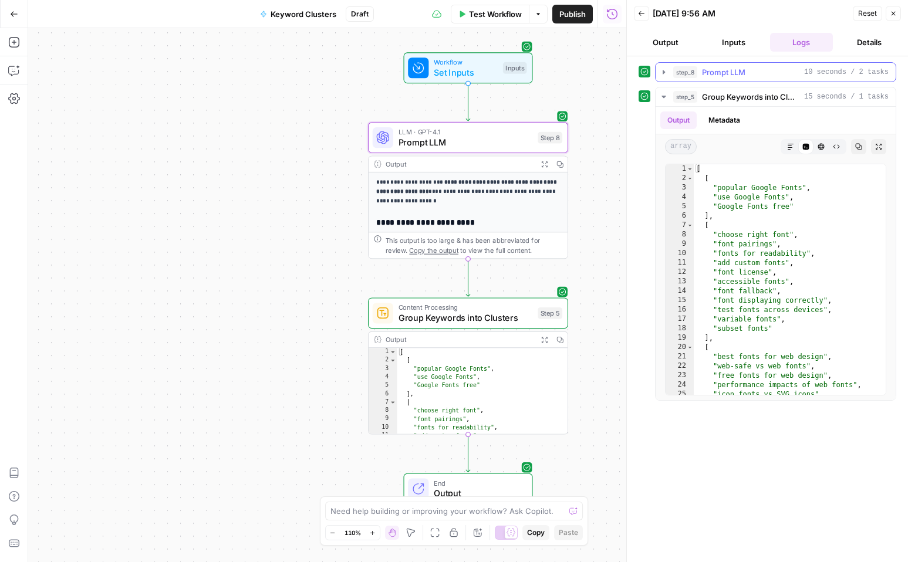
click at [716, 77] on span "Prompt LLM" at bounding box center [723, 72] width 43 height 12
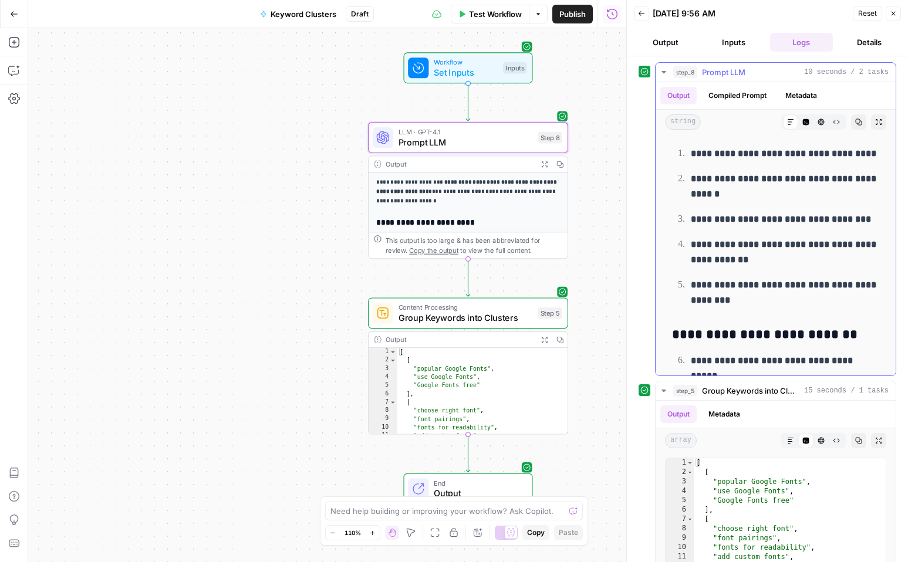
scroll to position [105, 0]
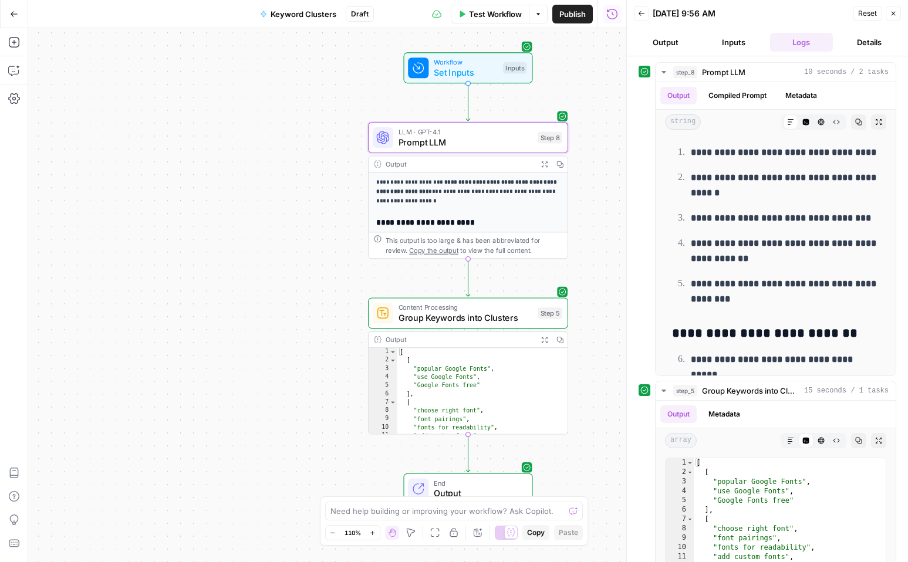
click at [478, 182] on strong "**********" at bounding box center [466, 186] width 181 height 15
click at [458, 137] on span "Prompt LLM" at bounding box center [466, 142] width 134 height 13
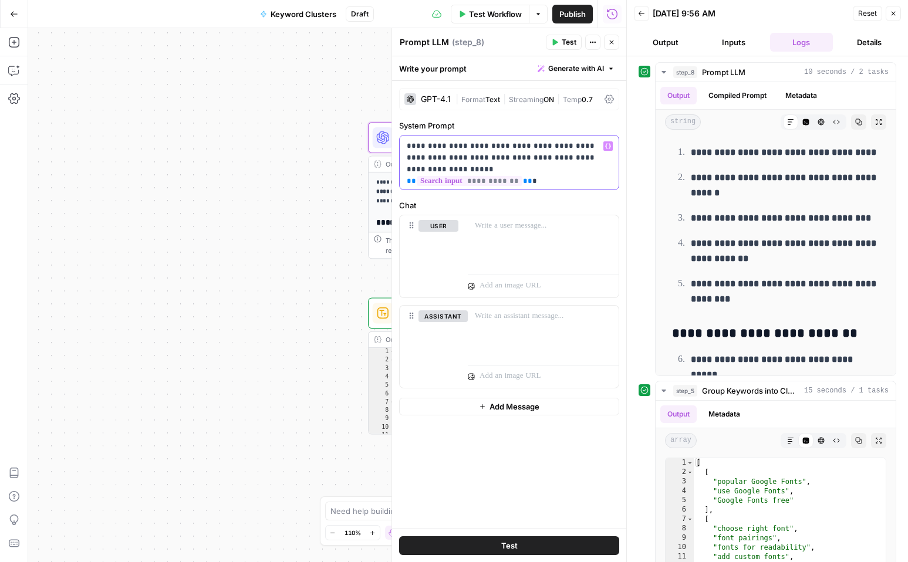
click at [581, 178] on div "**********" at bounding box center [509, 163] width 219 height 54
click at [612, 45] on icon "button" at bounding box center [611, 42] width 7 height 7
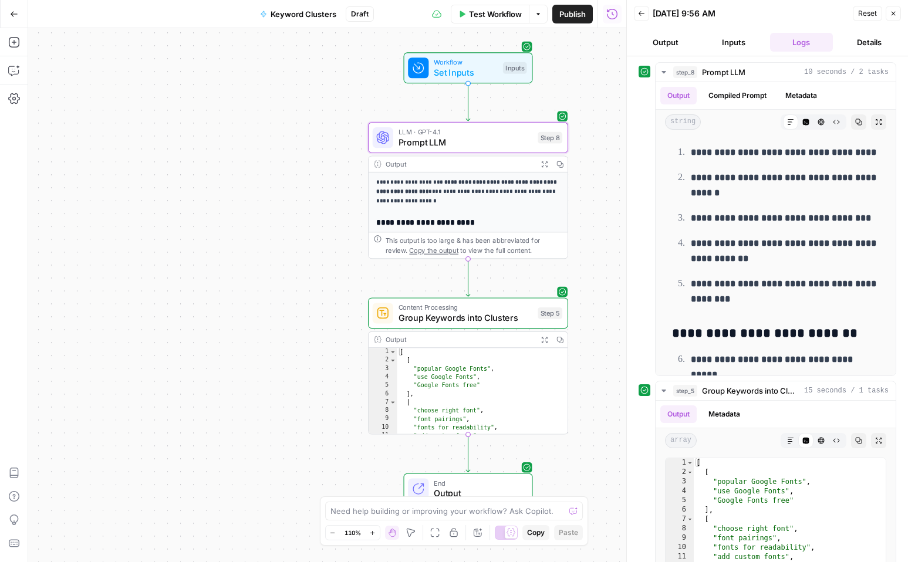
click at [457, 66] on span "Set Inputs" at bounding box center [466, 72] width 64 height 13
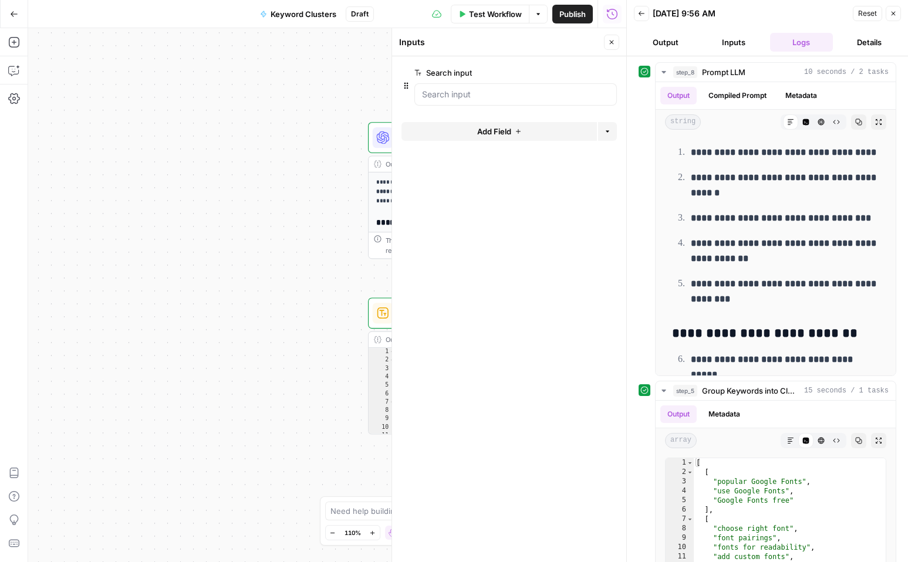
click at [868, 12] on span "Reset" at bounding box center [867, 13] width 19 height 11
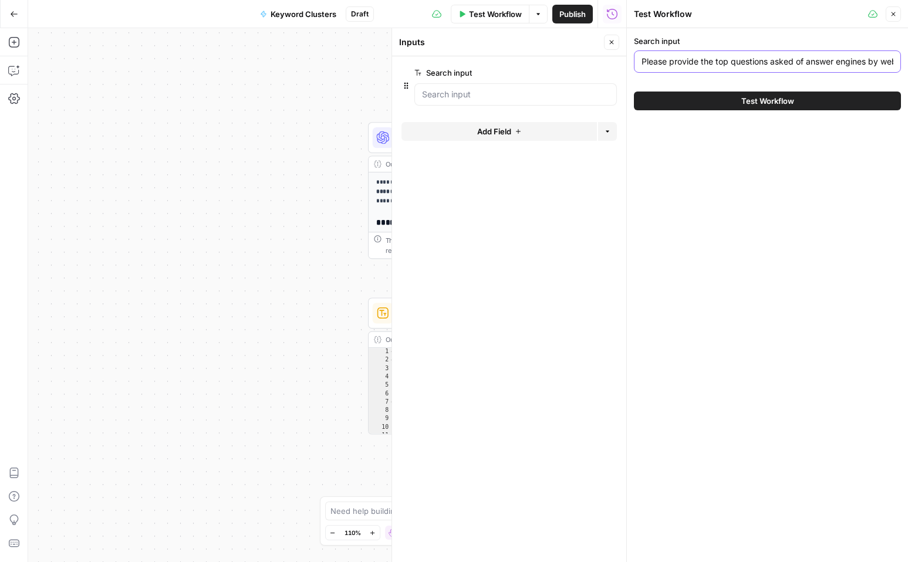
click at [766, 60] on input "Please provide the top questions asked of answer engines by web designers relat…" at bounding box center [768, 62] width 252 height 12
type input "Web designers"
click at [791, 98] on span "Test Workflow" at bounding box center [767, 101] width 53 height 12
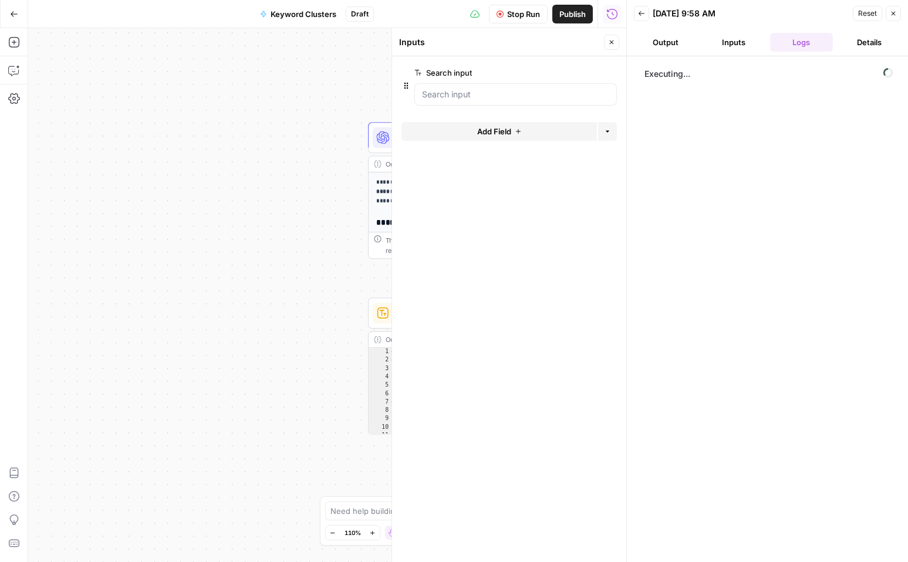
click at [603, 39] on div "Inputs Close" at bounding box center [509, 42] width 220 height 15
click at [611, 41] on icon "button" at bounding box center [611, 42] width 7 height 7
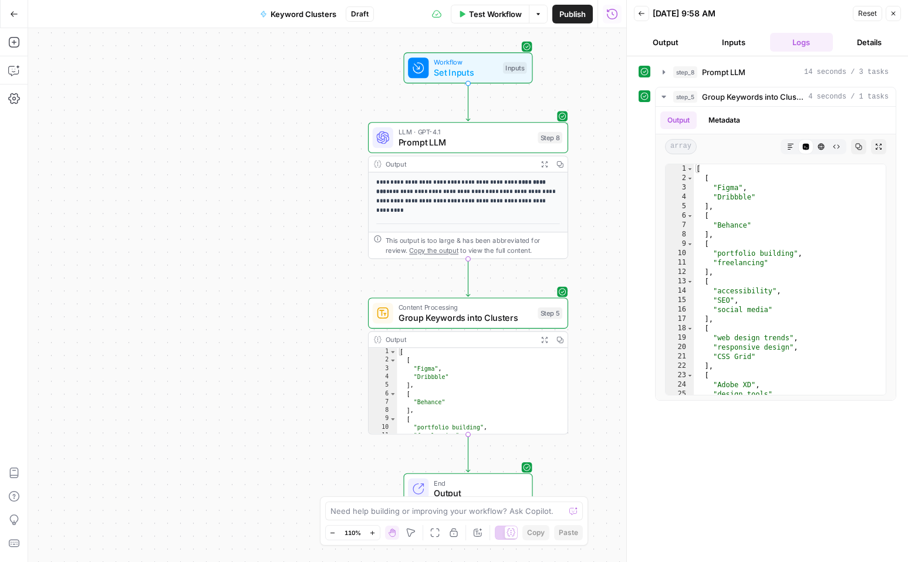
click at [491, 204] on p "**********" at bounding box center [468, 192] width 184 height 28
click at [728, 68] on span "Prompt LLM" at bounding box center [723, 72] width 43 height 12
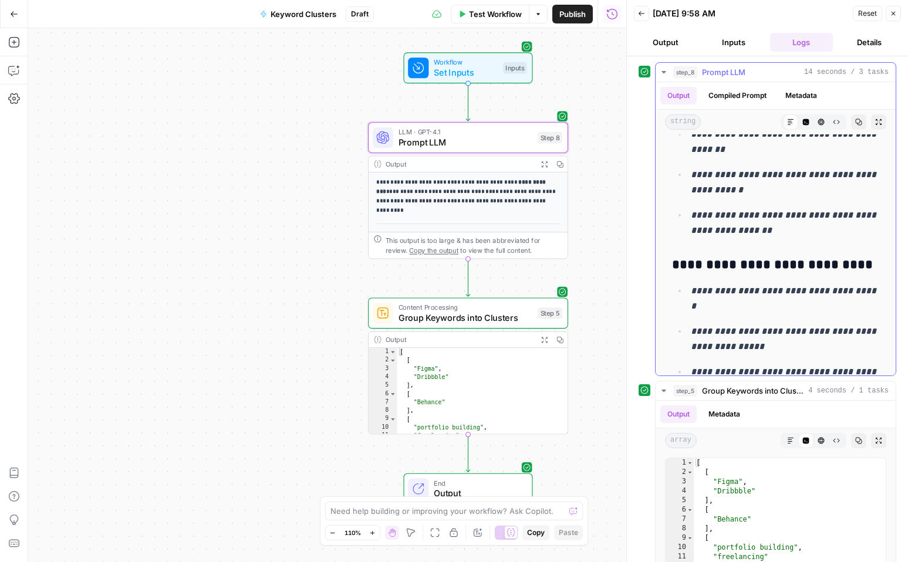
scroll to position [784, 0]
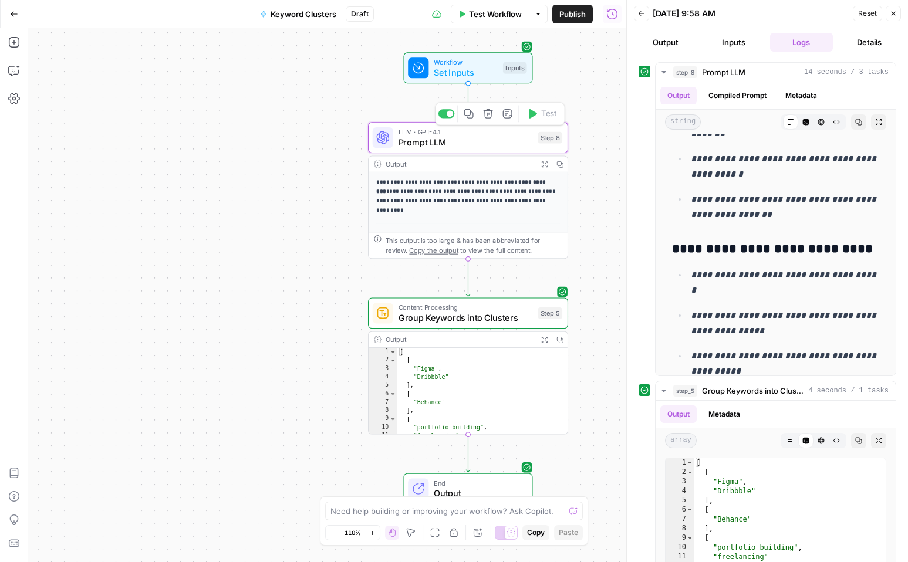
click at [465, 141] on span "Prompt LLM" at bounding box center [466, 142] width 134 height 13
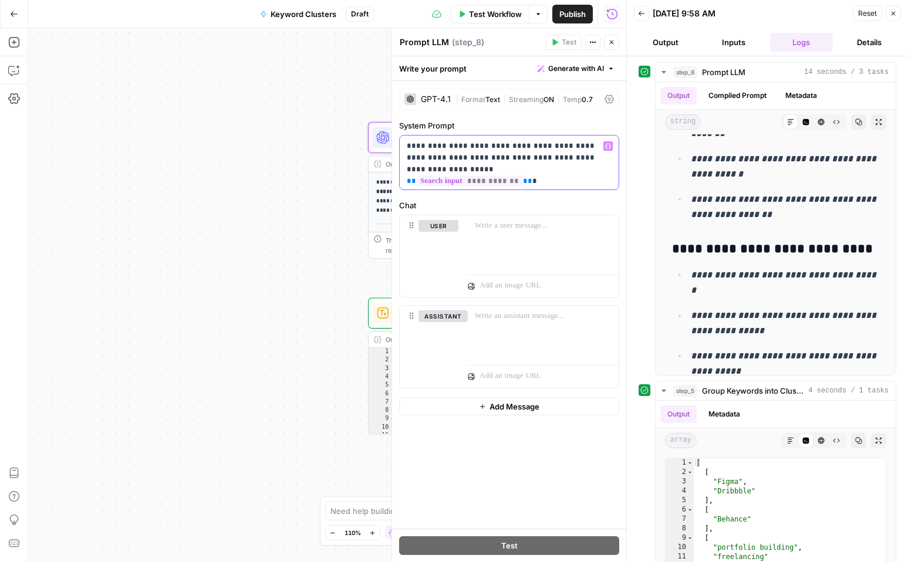
click at [477, 151] on p "**********" at bounding box center [509, 157] width 205 height 35
click at [447, 168] on p "**********" at bounding box center [509, 157] width 205 height 35
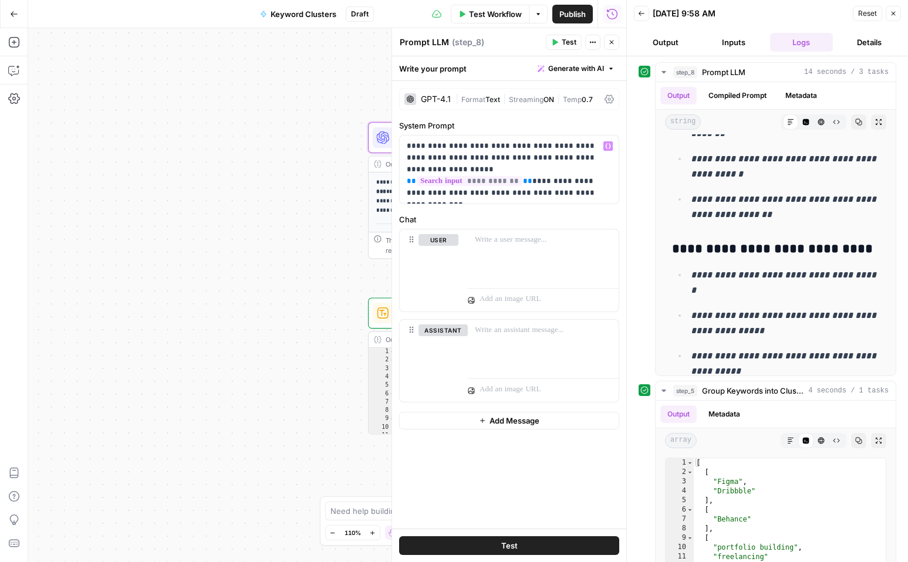
click at [526, 547] on button "Test" at bounding box center [509, 545] width 220 height 19
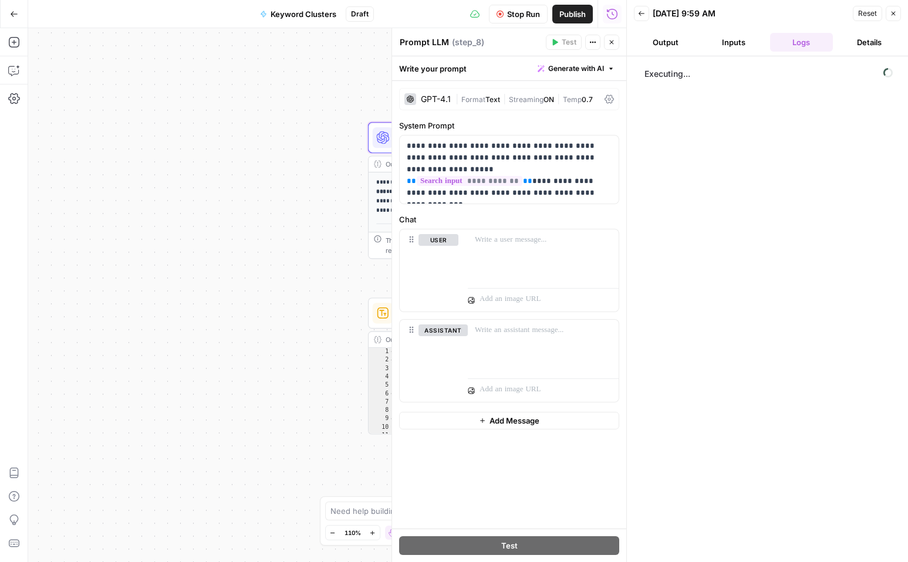
click at [616, 40] on button "Close" at bounding box center [611, 42] width 15 height 15
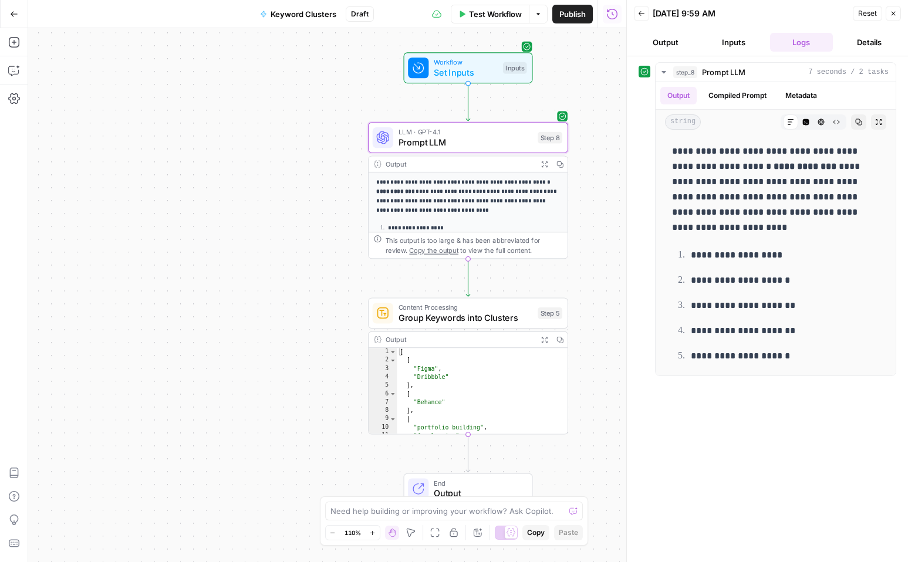
click at [646, 160] on div "**********" at bounding box center [768, 219] width 258 height 314
click at [534, 291] on icon "button" at bounding box center [533, 289] width 8 height 9
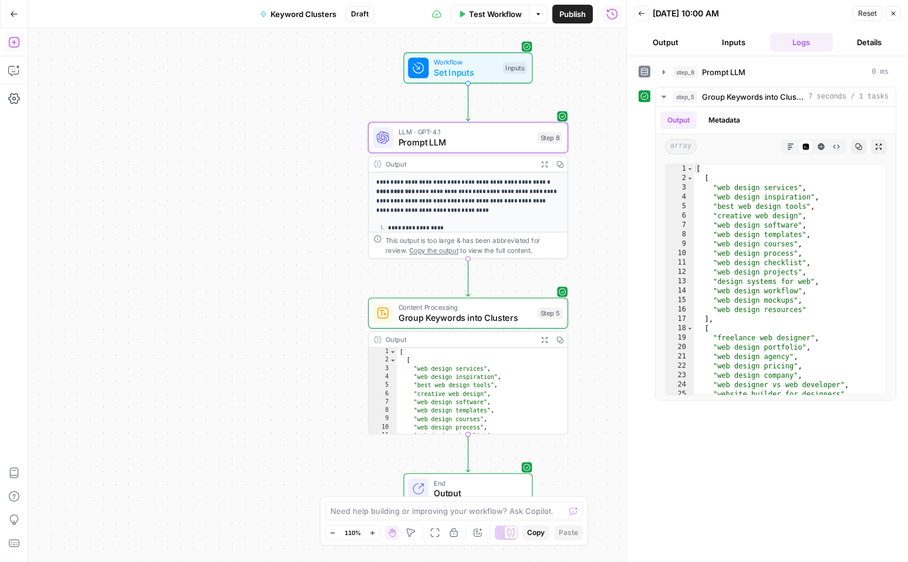
click at [13, 42] on icon "button" at bounding box center [14, 42] width 12 height 12
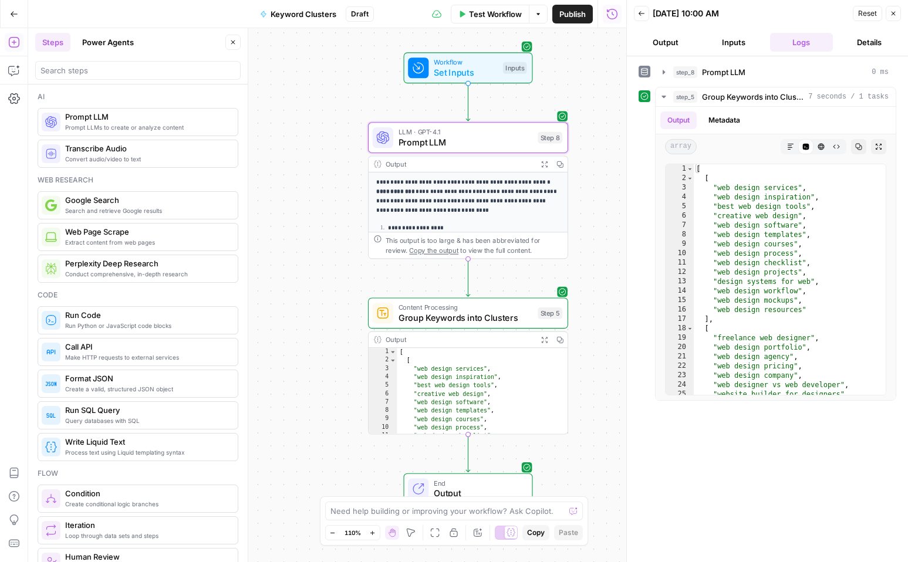
click at [114, 45] on button "Power Agents" at bounding box center [108, 42] width 66 height 19
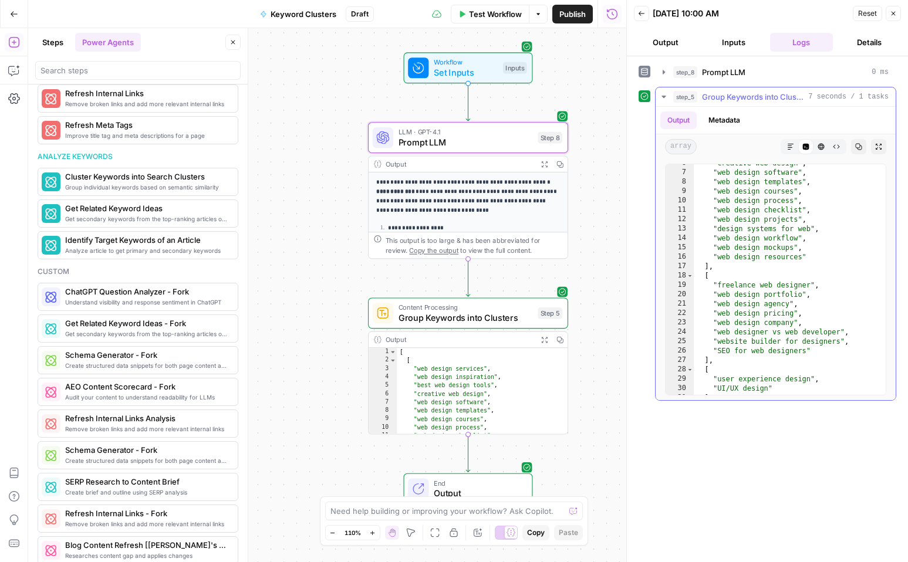
scroll to position [70, 0]
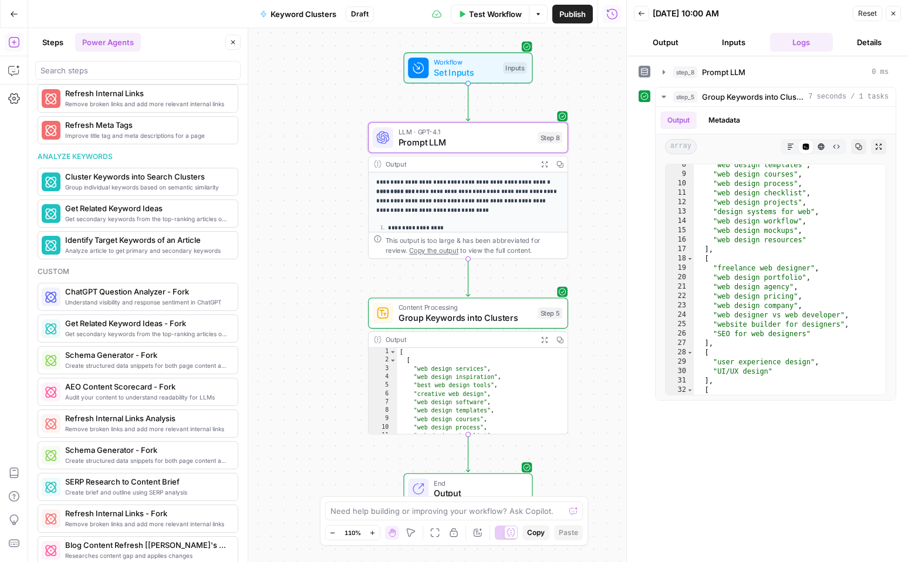
click at [493, 218] on div "**********" at bounding box center [468, 450] width 199 height 555
click at [720, 75] on span "Prompt LLM" at bounding box center [723, 72] width 43 height 12
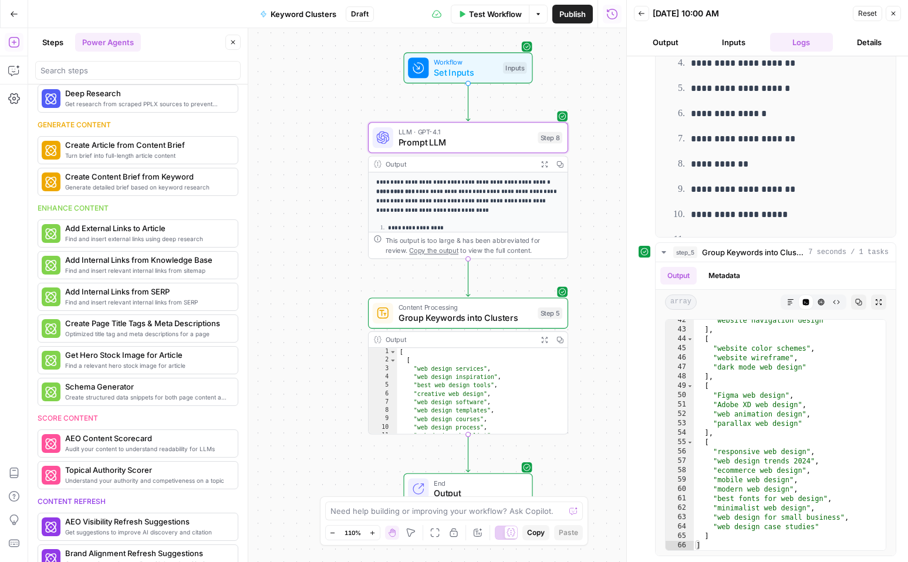
scroll to position [0, 0]
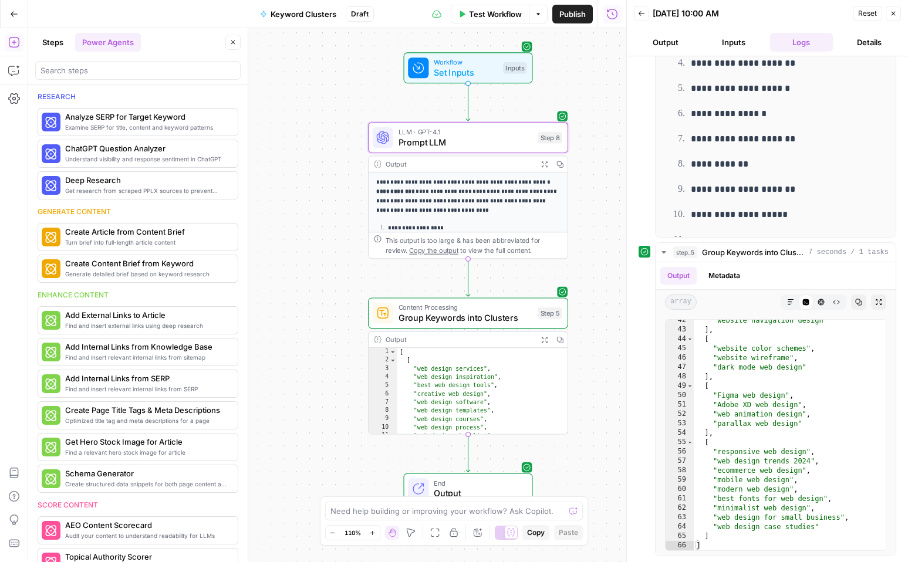
click at [55, 47] on button "Steps" at bounding box center [52, 42] width 35 height 19
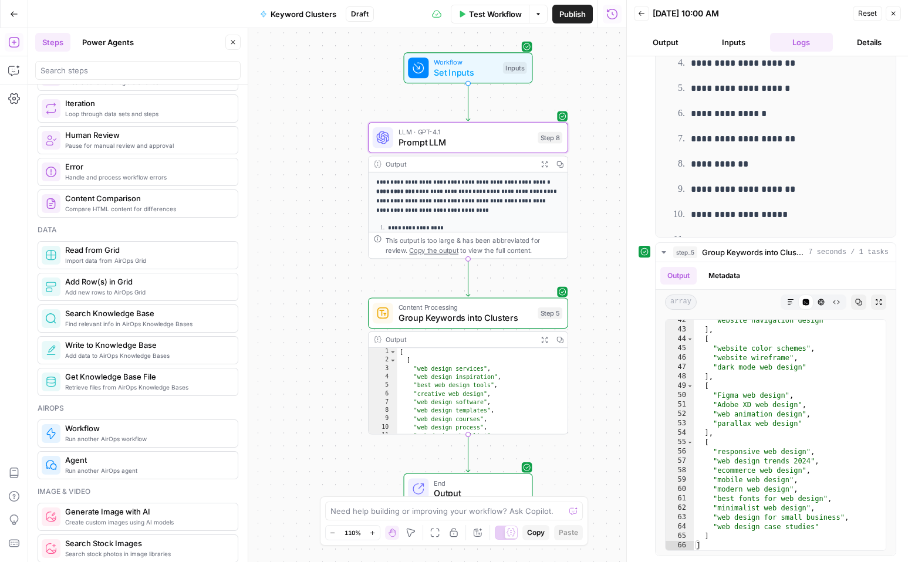
scroll to position [421, 0]
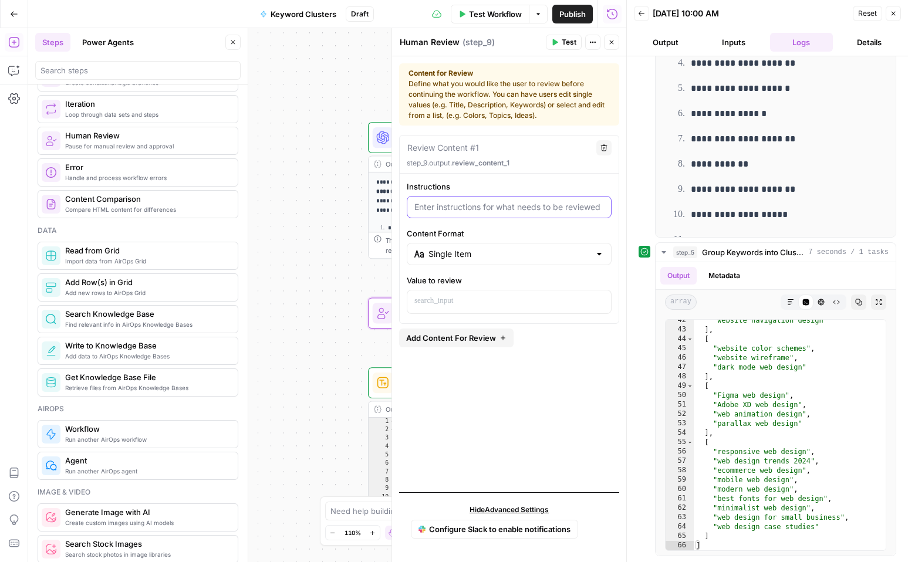
click at [464, 205] on input "Instructions" at bounding box center [509, 207] width 190 height 12
click at [461, 211] on input "Instructions" at bounding box center [509, 207] width 190 height 12
type input "Update keywords"
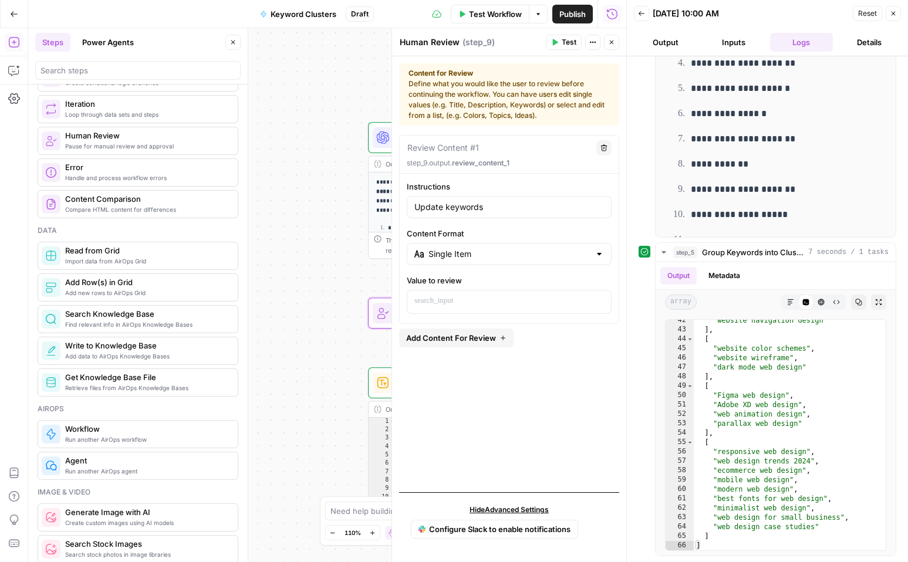
click at [618, 43] on button "Close" at bounding box center [611, 42] width 15 height 15
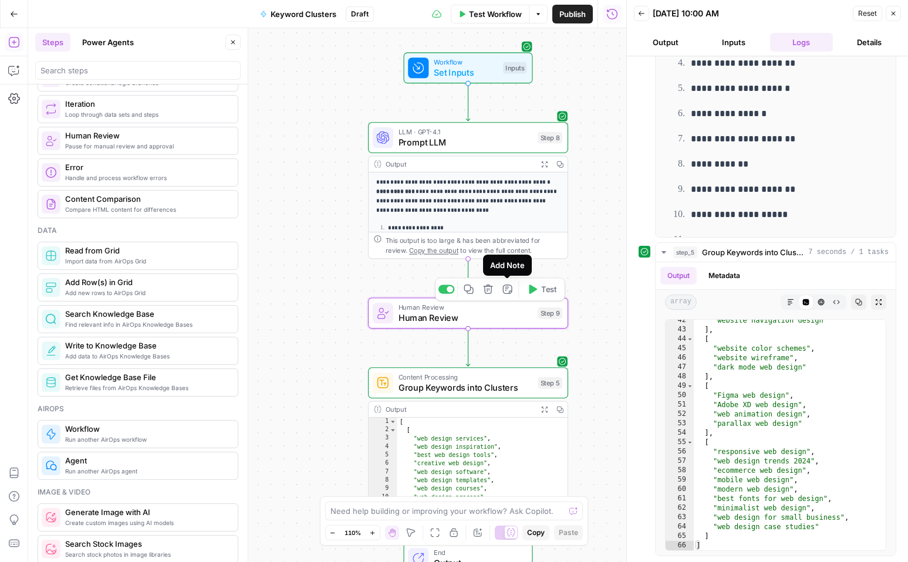
click at [496, 291] on div "Copy step Delete step Add Note Test" at bounding box center [500, 289] width 130 height 23
click at [487, 291] on icon "button" at bounding box center [488, 289] width 11 height 11
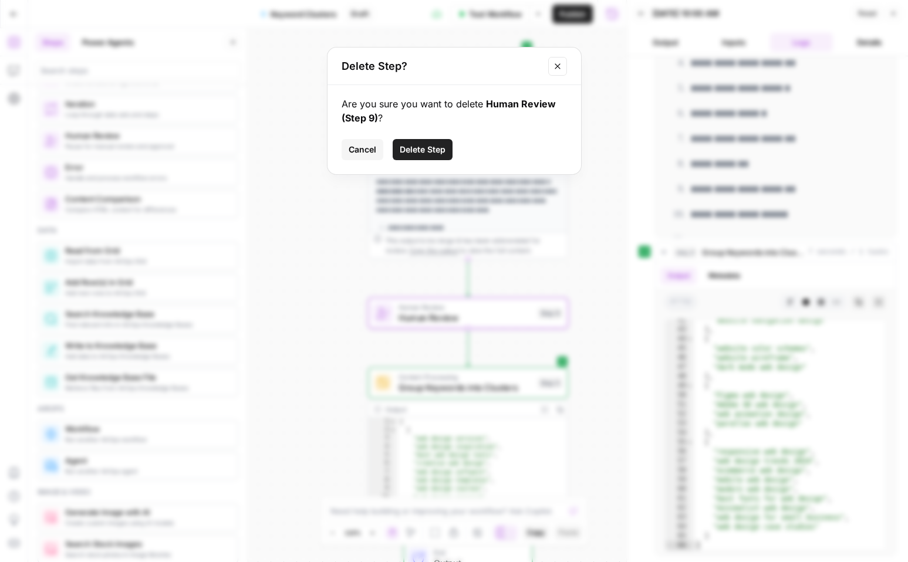
click at [420, 162] on div "Are you sure you want to delete Human Review (Step 9) ? Cancel Delete Step" at bounding box center [455, 129] width 254 height 89
click at [415, 147] on span "Delete Step" at bounding box center [423, 150] width 46 height 12
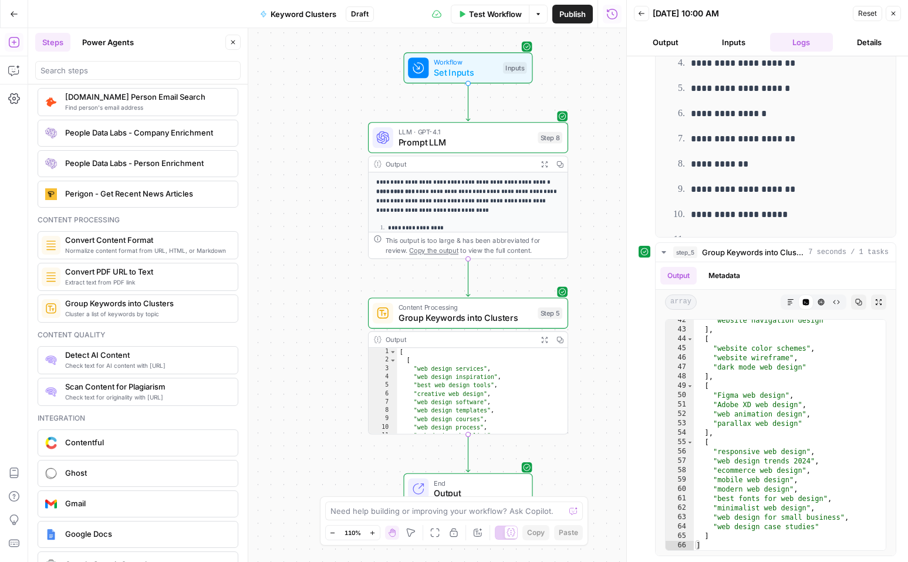
scroll to position [1757, 0]
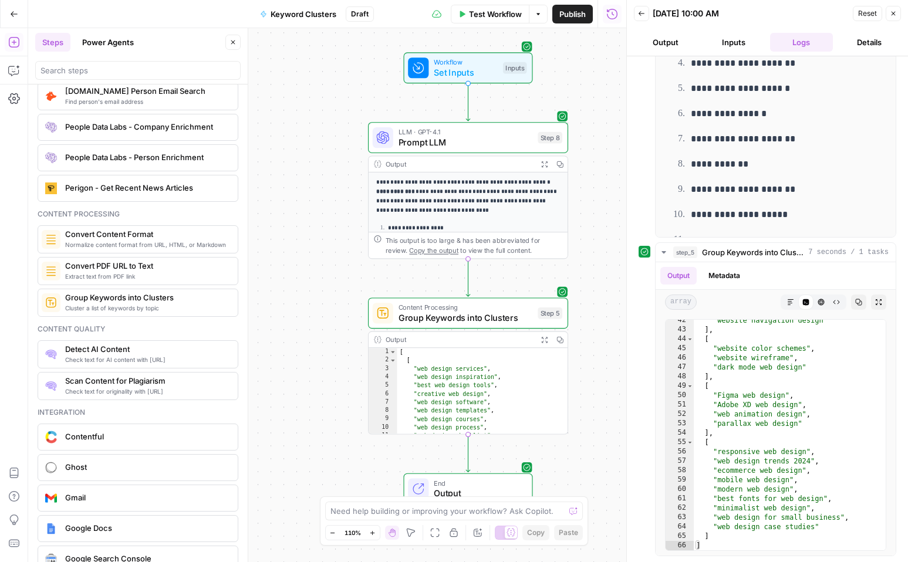
click at [109, 51] on header "Steps Power Agents Close" at bounding box center [138, 56] width 220 height 56
click at [119, 41] on button "Power Agents" at bounding box center [108, 42] width 66 height 19
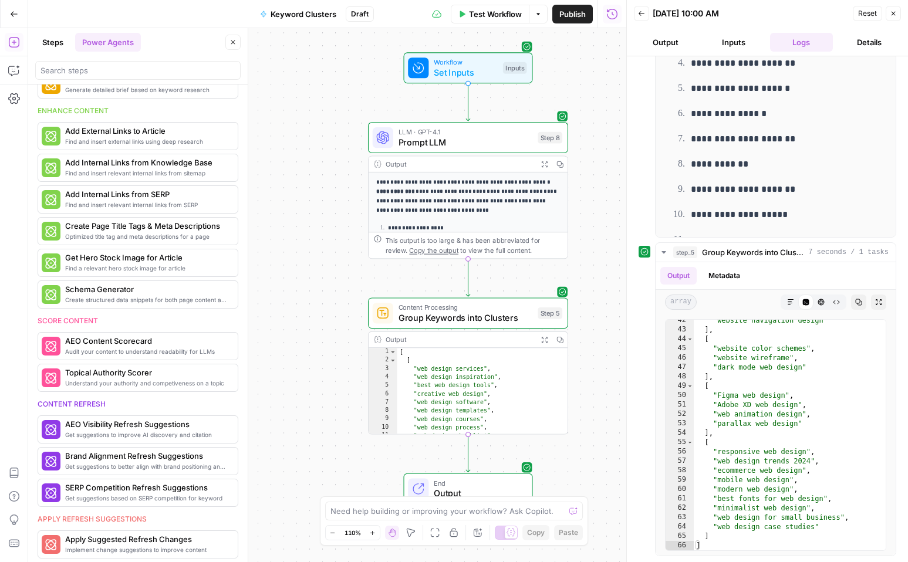
scroll to position [0, 0]
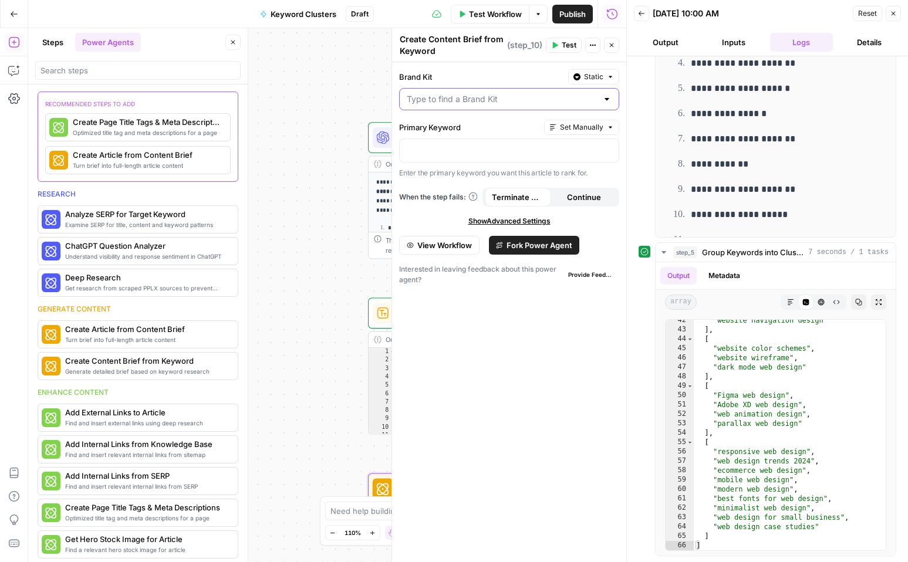
click at [481, 104] on input "Brand Kit" at bounding box center [502, 99] width 191 height 12
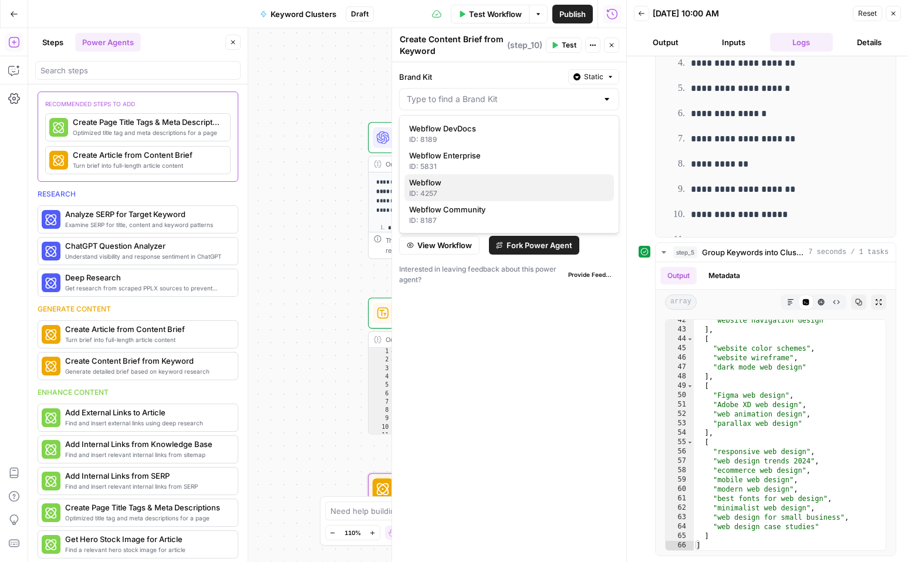
click at [461, 183] on span "Webflow" at bounding box center [506, 183] width 195 height 12
type input "Webflow"
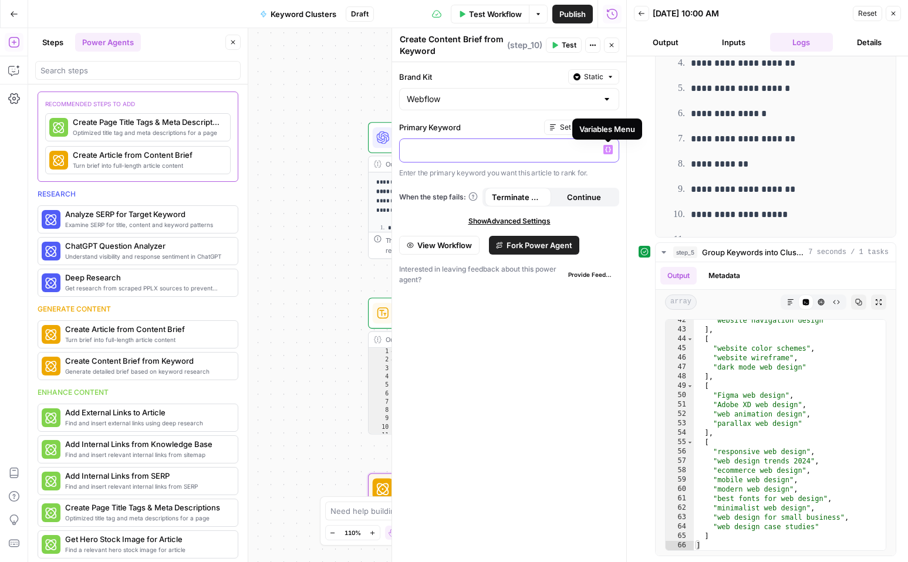
click at [609, 147] on icon "button" at bounding box center [608, 150] width 6 height 6
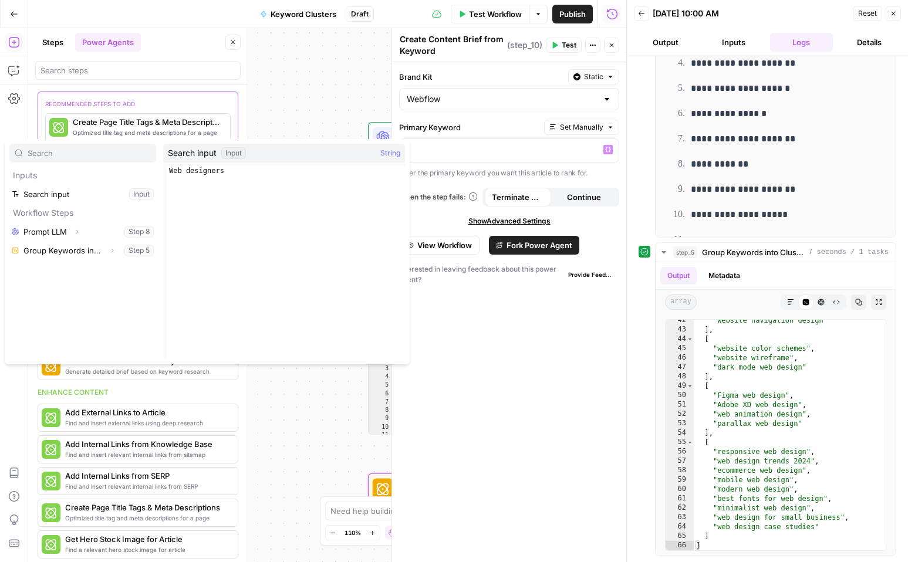
click at [230, 154] on div "Input" at bounding box center [233, 153] width 25 height 12
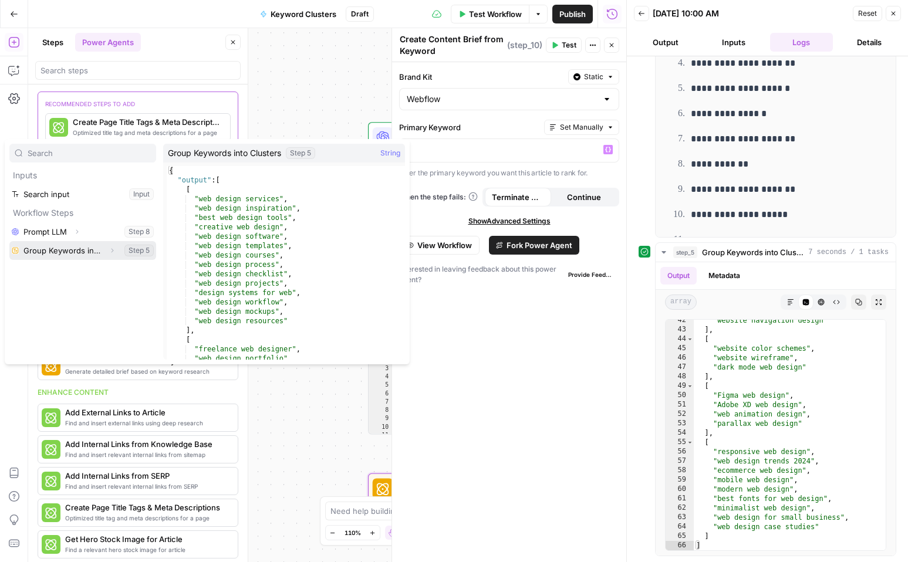
click at [87, 249] on button "Select variable Group Keywords into Clusters" at bounding box center [82, 250] width 147 height 19
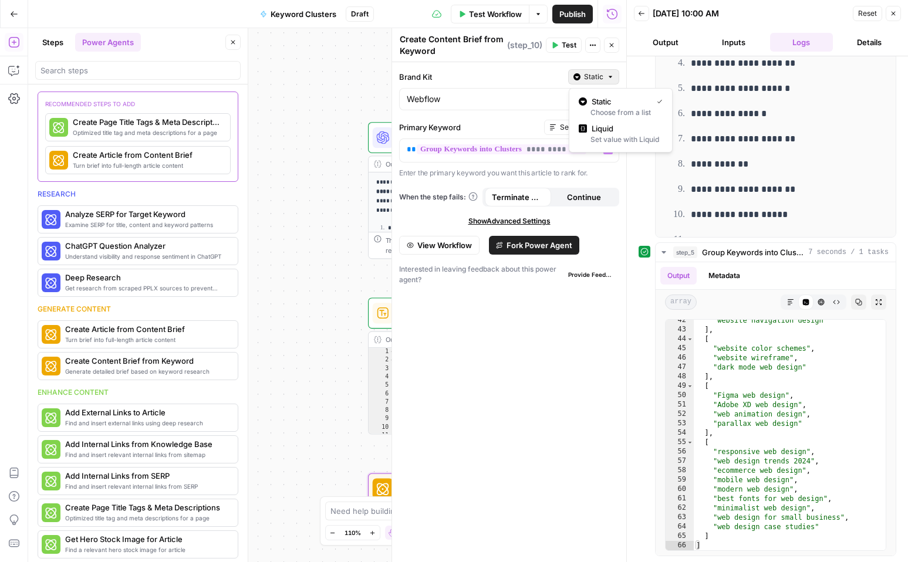
click at [590, 72] on span "Static" at bounding box center [593, 77] width 19 height 11
click at [558, 76] on label "Brand Kit" at bounding box center [481, 77] width 164 height 12
click at [558, 93] on input "Webflow" at bounding box center [502, 99] width 191 height 12
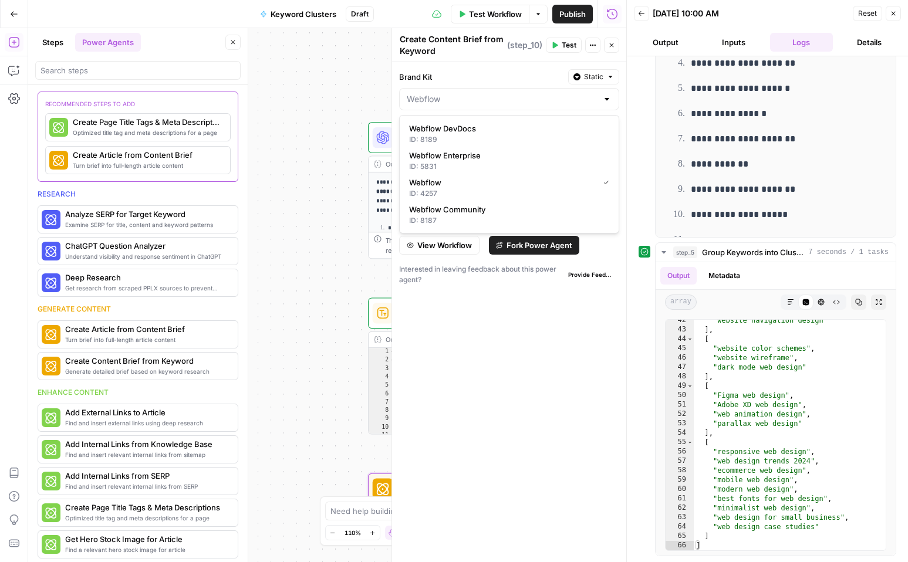
type input "Webflow"
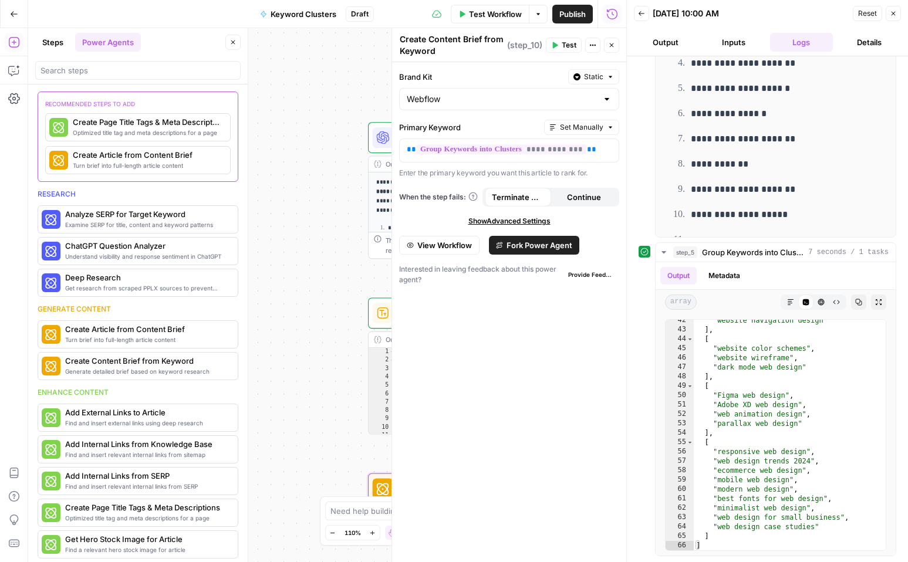
click at [548, 76] on label "Brand Kit" at bounding box center [481, 77] width 164 height 12
click at [548, 93] on input "Webflow" at bounding box center [502, 99] width 191 height 12
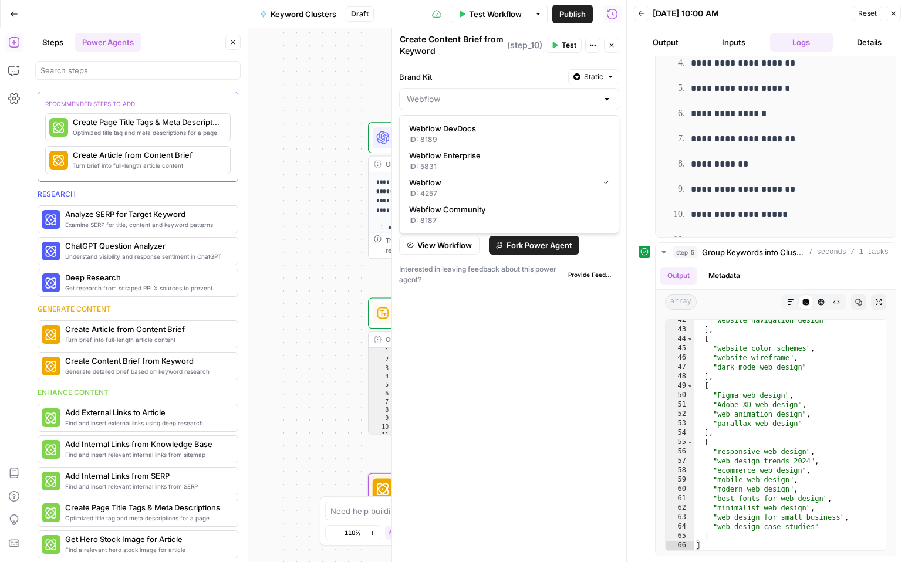
type input "Webflow"
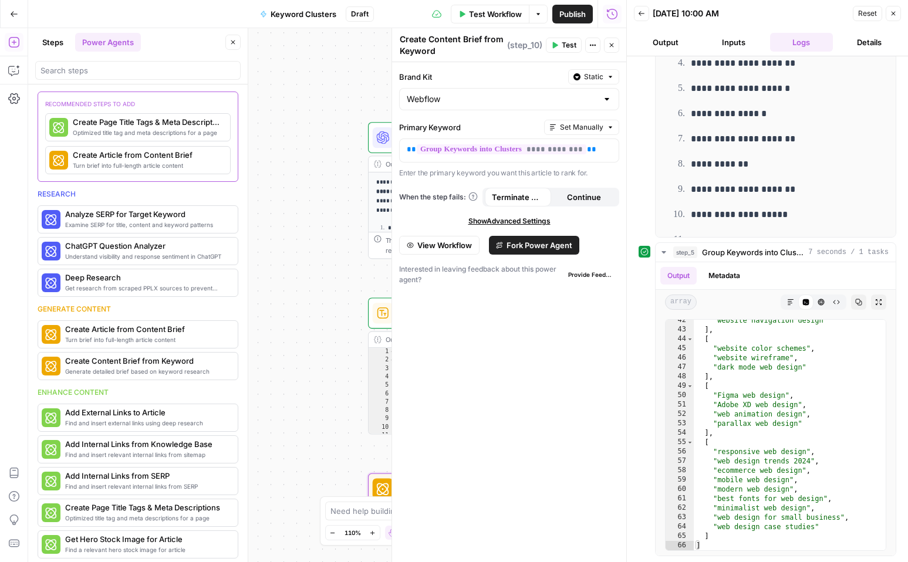
click at [620, 99] on div "**********" at bounding box center [509, 312] width 234 height 500
click at [603, 129] on button "Set Manually" at bounding box center [581, 127] width 75 height 15
click at [566, 46] on span "Test" at bounding box center [569, 45] width 15 height 11
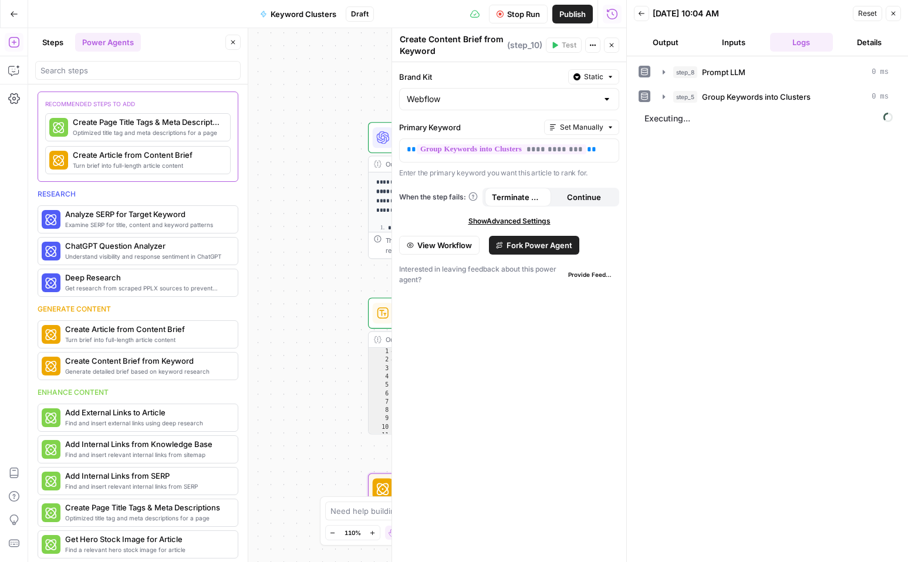
click at [612, 43] on icon "button" at bounding box center [611, 45] width 7 height 7
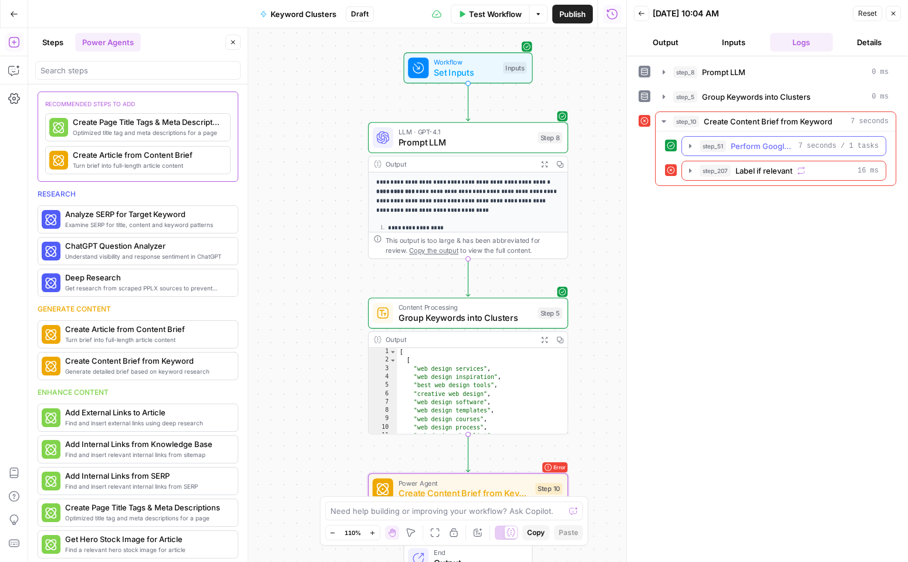
click at [759, 147] on span "Perform Google Search" at bounding box center [762, 146] width 63 height 12
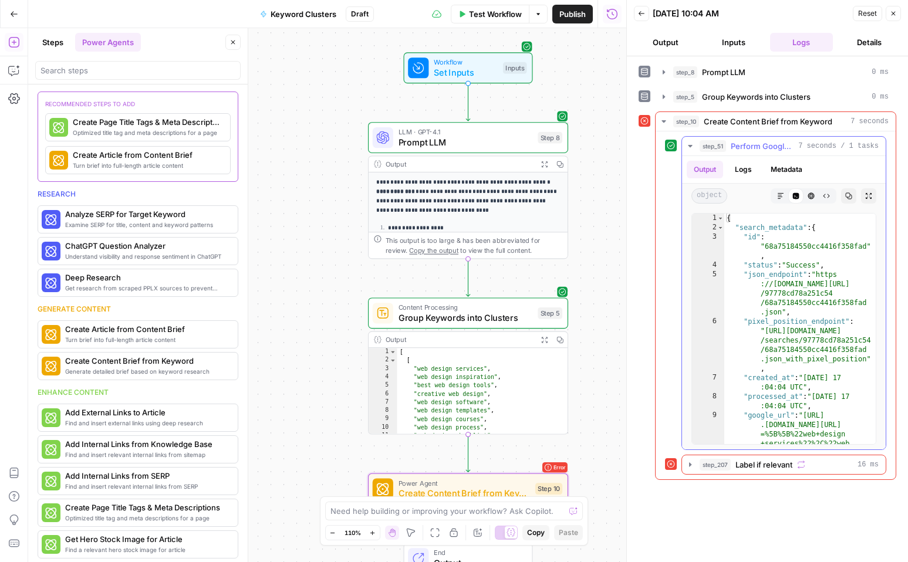
click at [779, 194] on icon "button" at bounding box center [780, 196] width 7 height 7
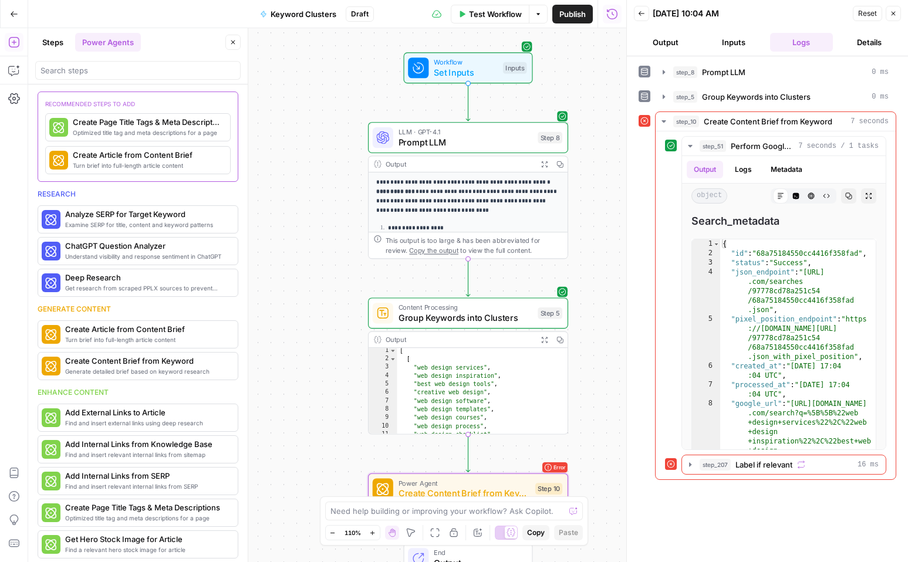
scroll to position [52, 0]
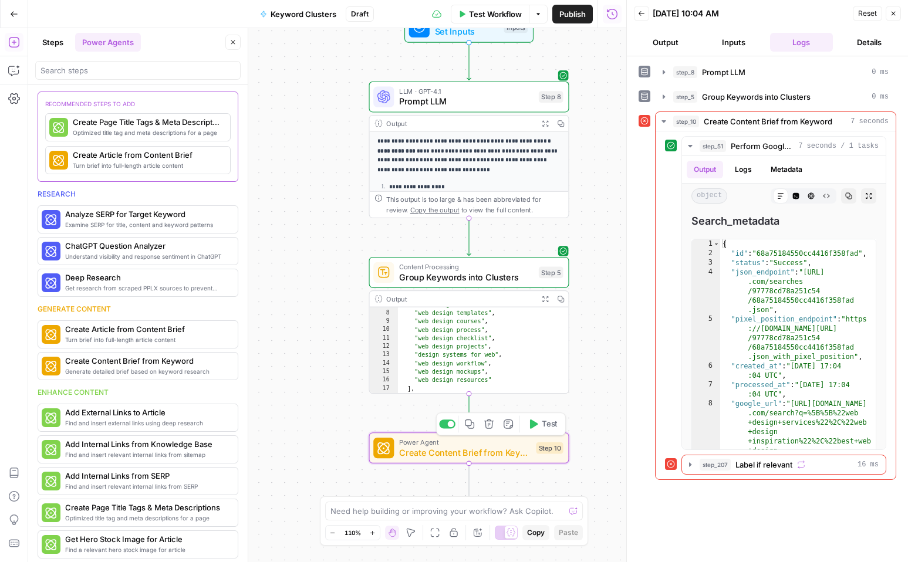
click at [485, 428] on icon "button" at bounding box center [489, 424] width 11 height 11
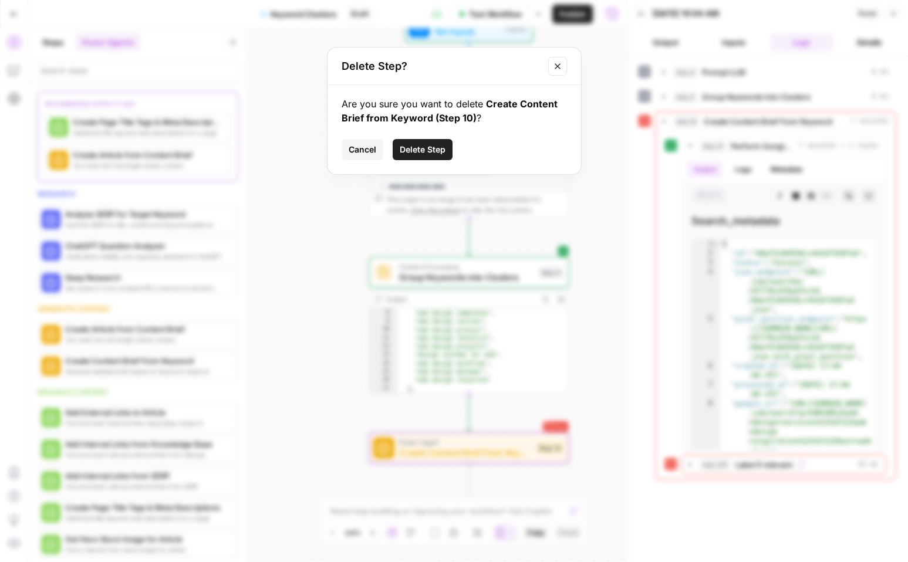
click at [436, 148] on span "Delete Step" at bounding box center [423, 150] width 46 height 12
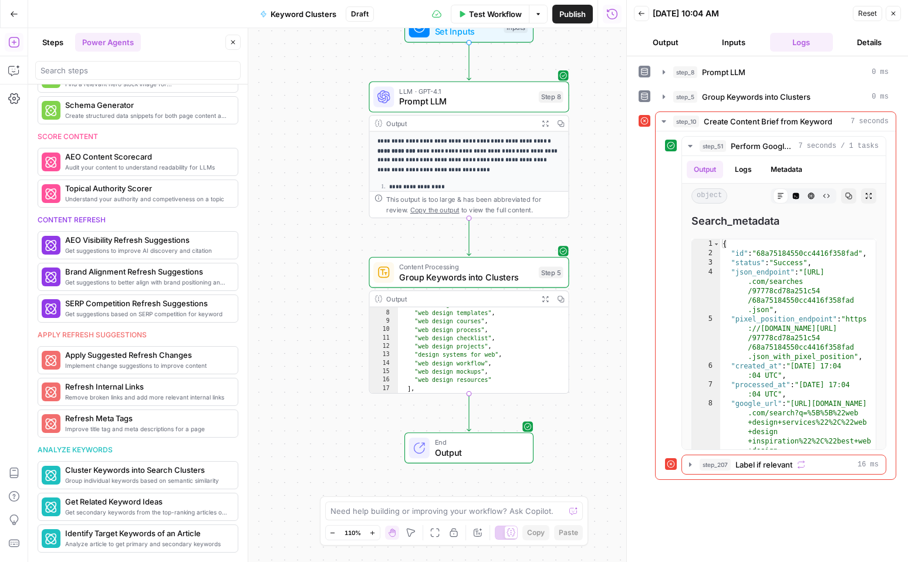
scroll to position [369, 0]
click at [860, 39] on button "Details" at bounding box center [869, 42] width 63 height 19
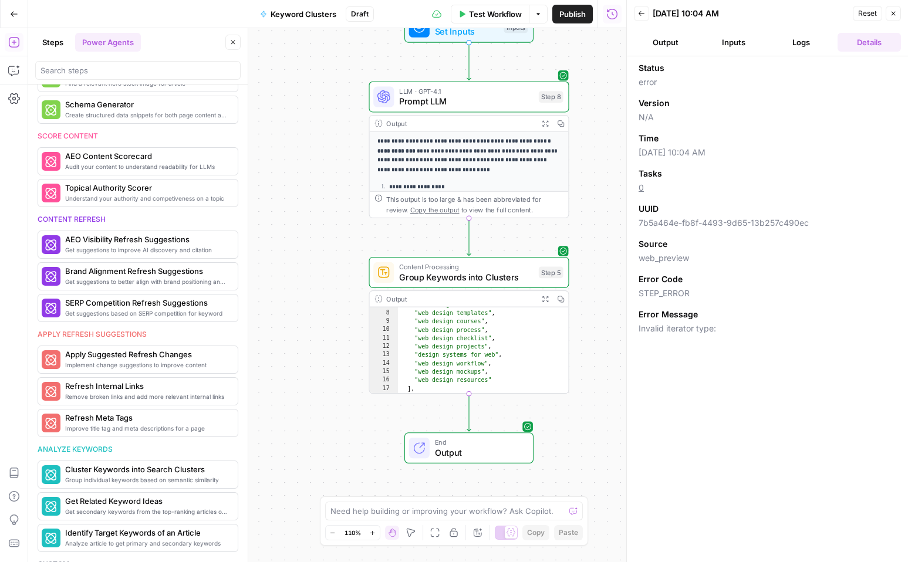
click at [814, 50] on button "Logs" at bounding box center [801, 42] width 63 height 19
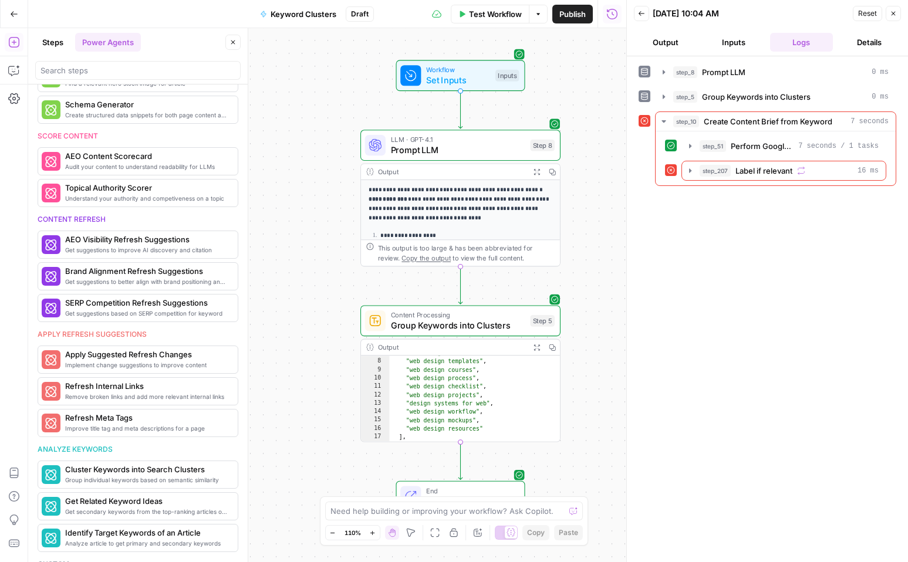
click at [418, 504] on div "Need help building or improving your workflow? Ask Copilot." at bounding box center [454, 511] width 258 height 19
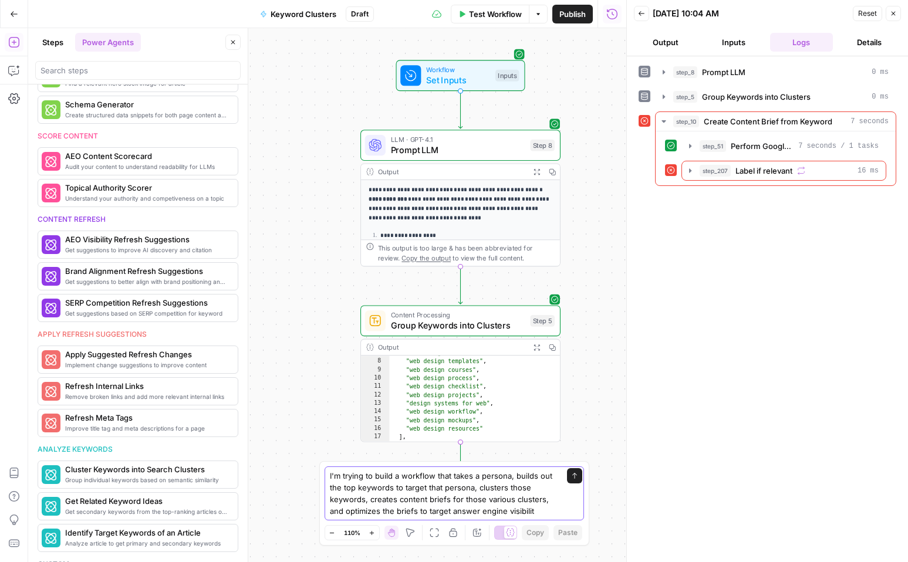
type textarea "I'm trying to build a workflow that takes a persona, builds out the top keyword…"
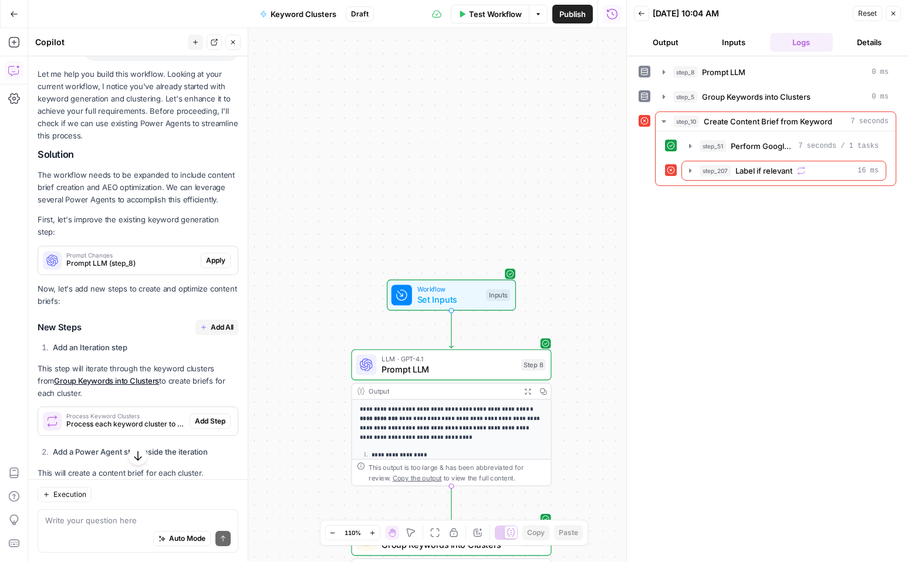
scroll to position [220, 0]
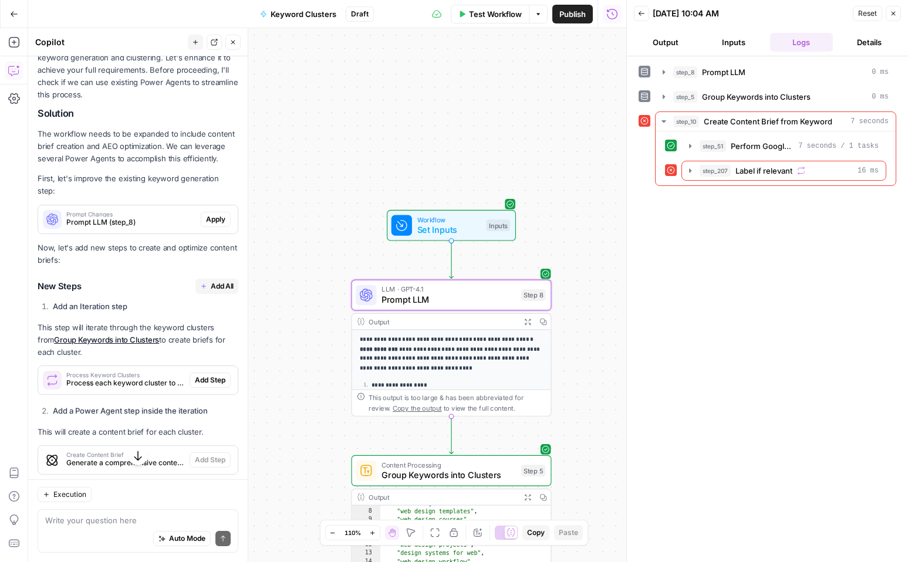
click at [149, 211] on span "Prompt Changes" at bounding box center [131, 214] width 130 height 6
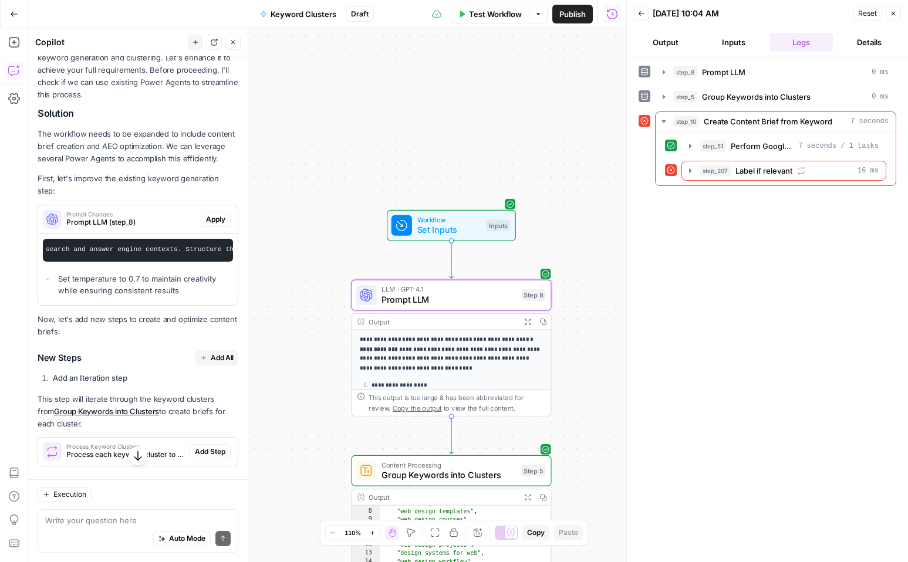
scroll to position [0, 1445]
click at [216, 214] on span "Apply" at bounding box center [215, 219] width 19 height 11
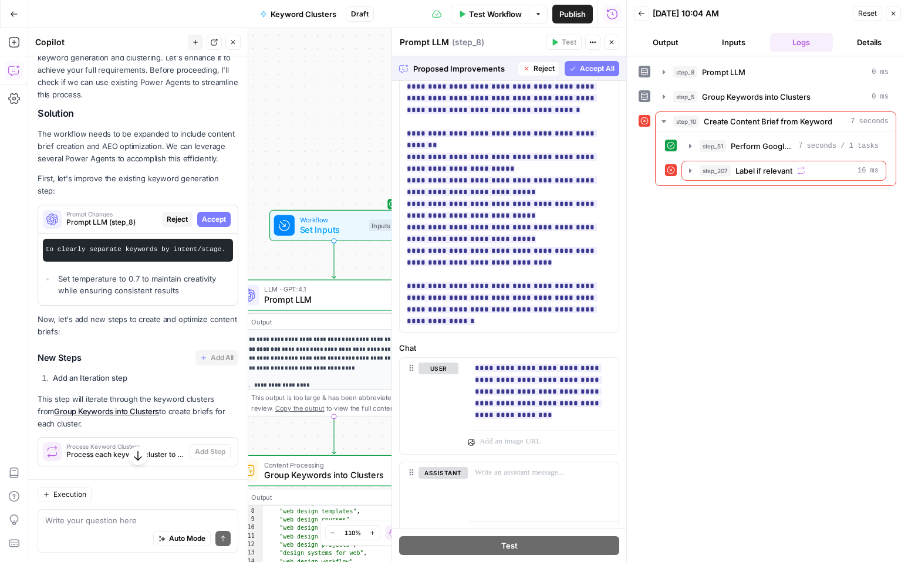
scroll to position [274, 0]
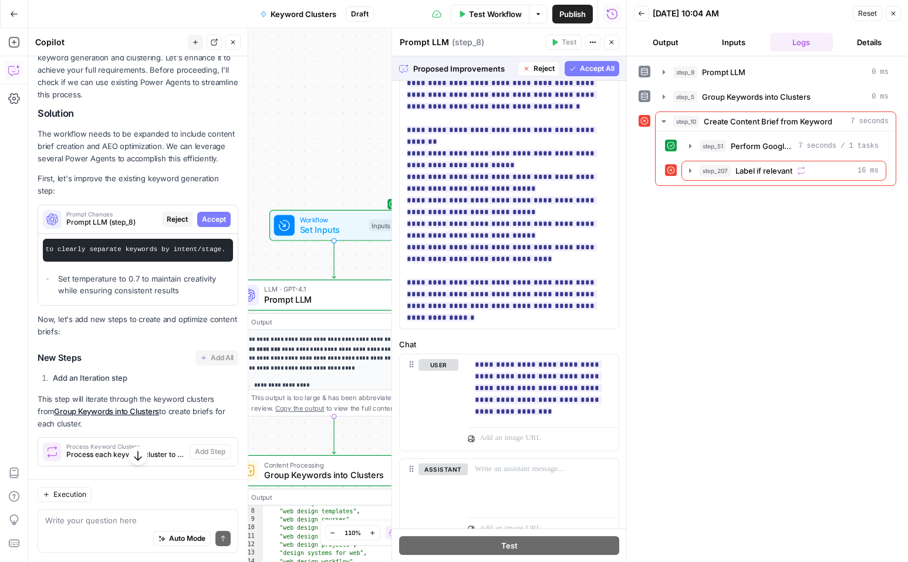
click at [598, 68] on span "Accept All" at bounding box center [597, 68] width 35 height 11
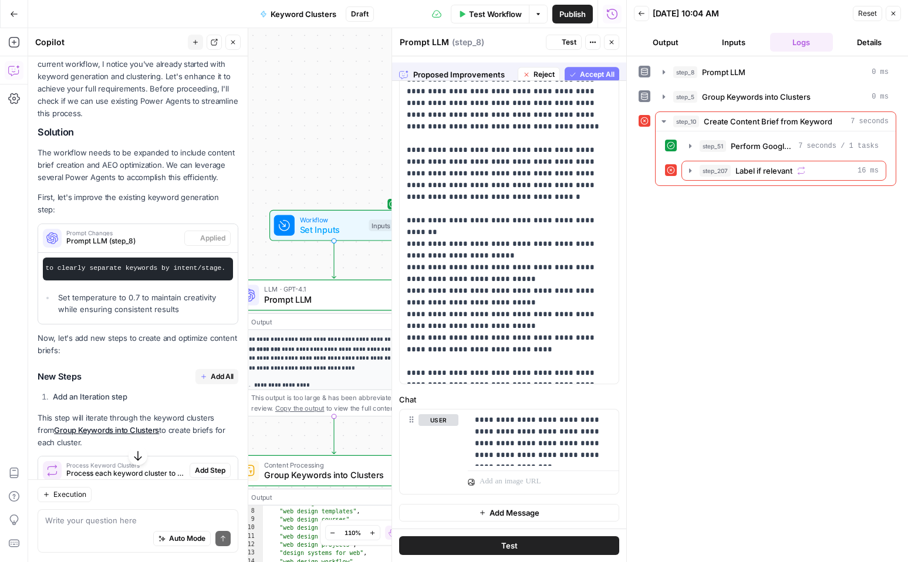
scroll to position [0, 0]
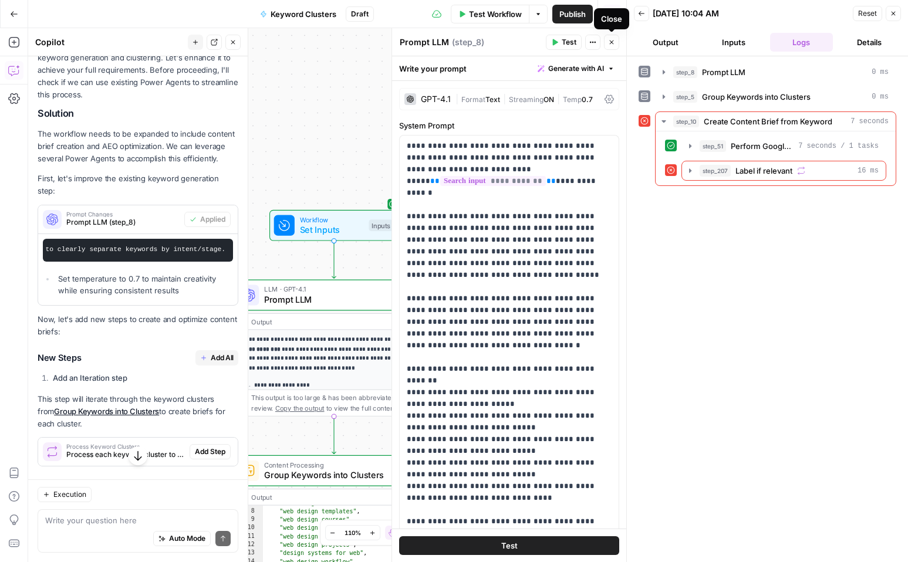
click at [610, 38] on button "Close" at bounding box center [611, 42] width 15 height 15
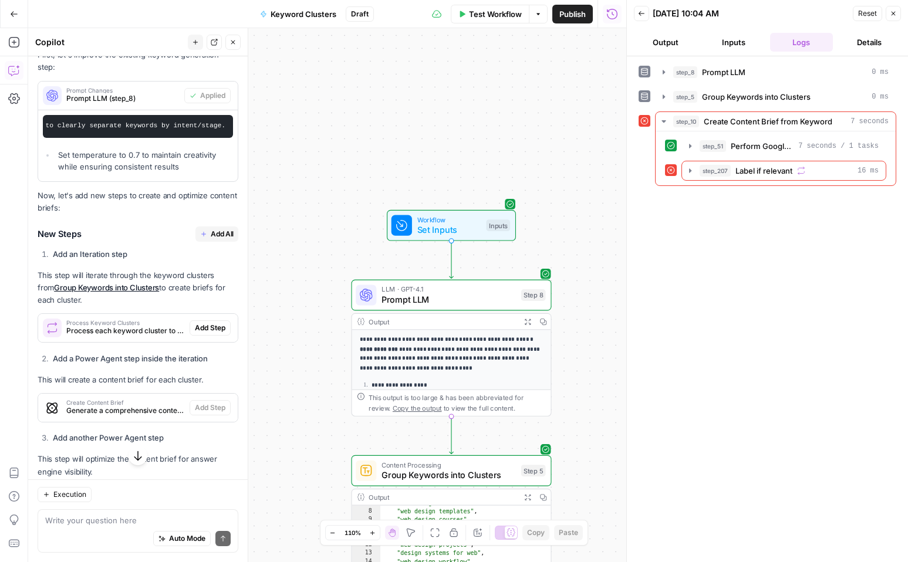
scroll to position [363, 0]
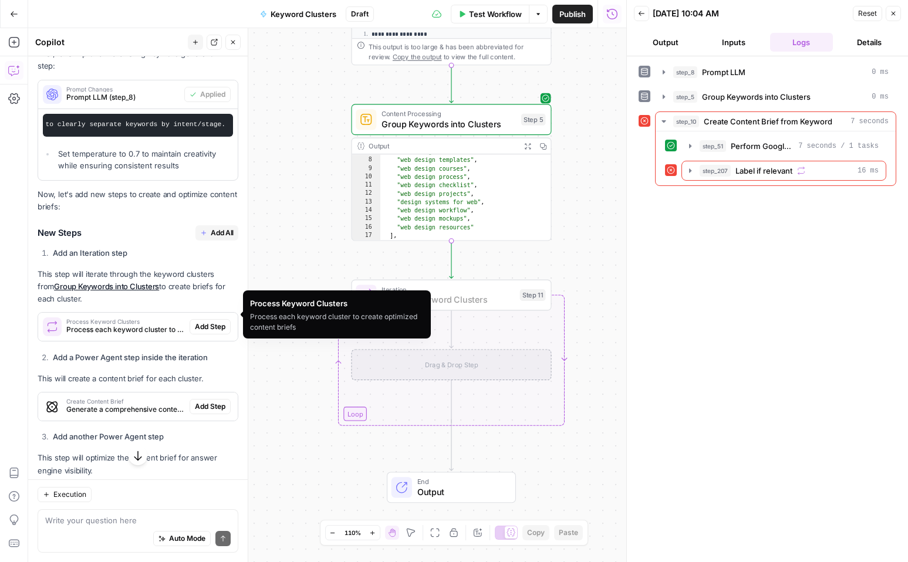
click at [200, 322] on span "Add Step" at bounding box center [210, 327] width 31 height 11
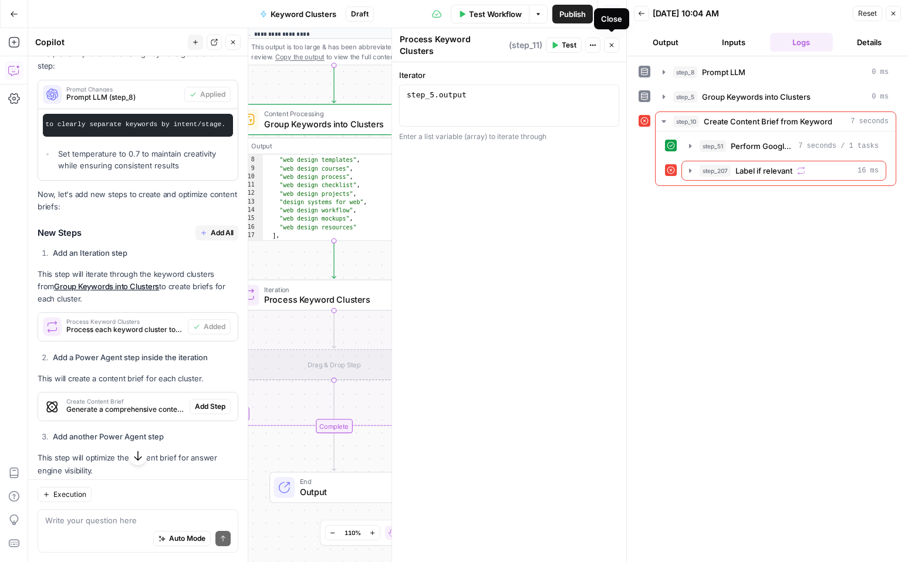
click at [610, 43] on icon "button" at bounding box center [612, 45] width 4 height 4
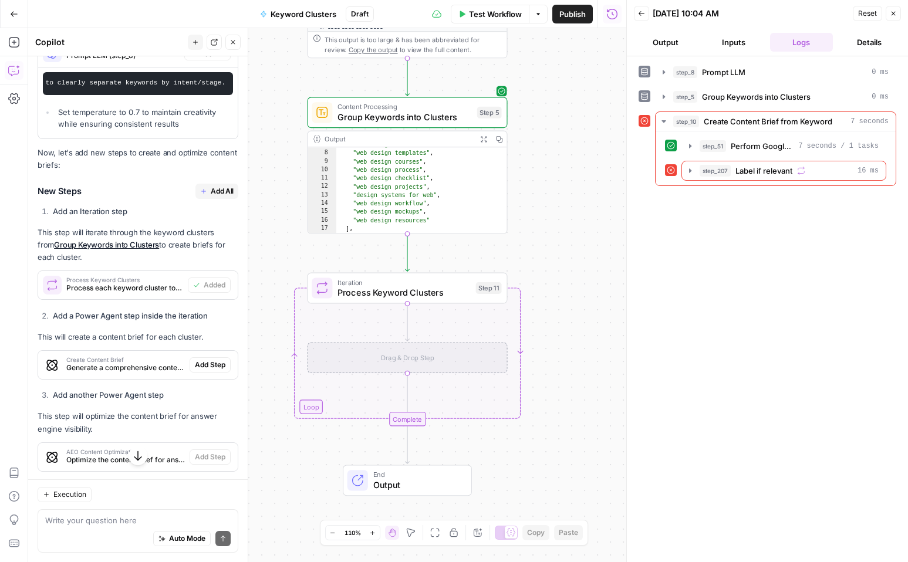
scroll to position [430, 0]
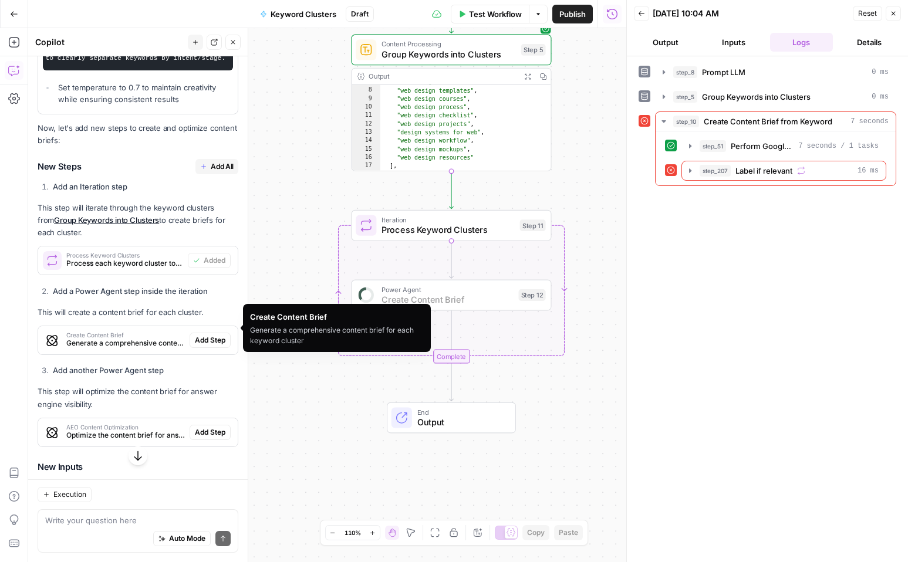
click at [199, 335] on span "Add Step" at bounding box center [210, 340] width 31 height 11
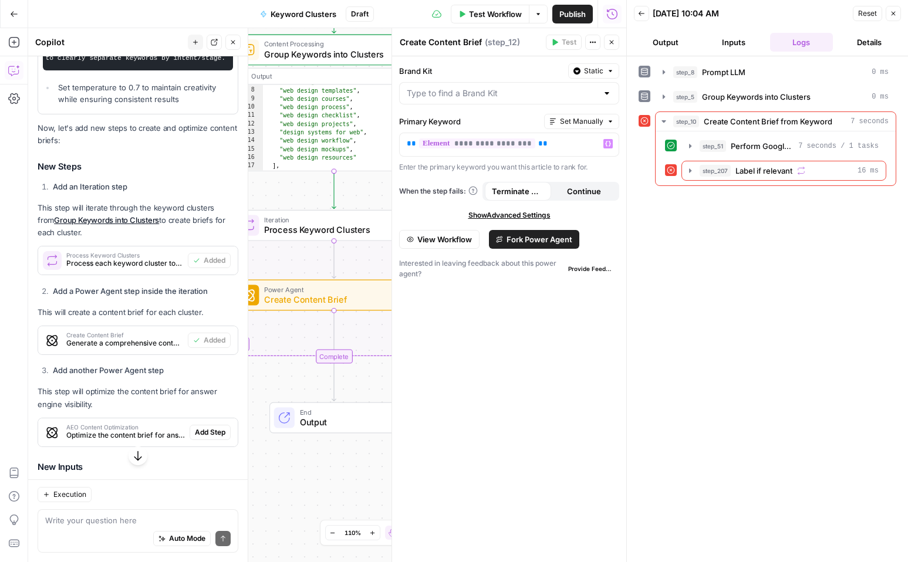
click at [529, 86] on div at bounding box center [509, 93] width 220 height 22
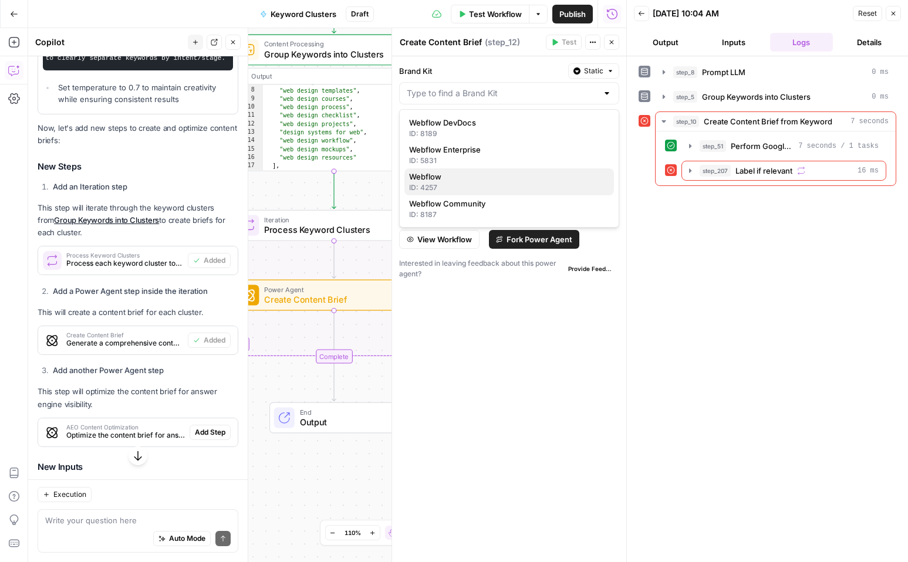
click at [475, 175] on span "Webflow" at bounding box center [506, 177] width 195 height 12
type input "Webflow"
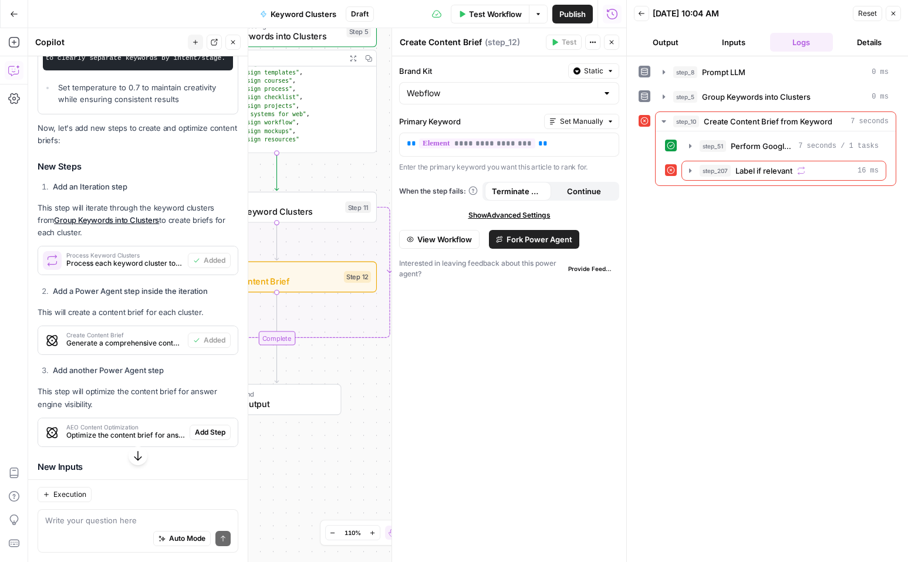
click at [613, 39] on icon "button" at bounding box center [611, 42] width 7 height 7
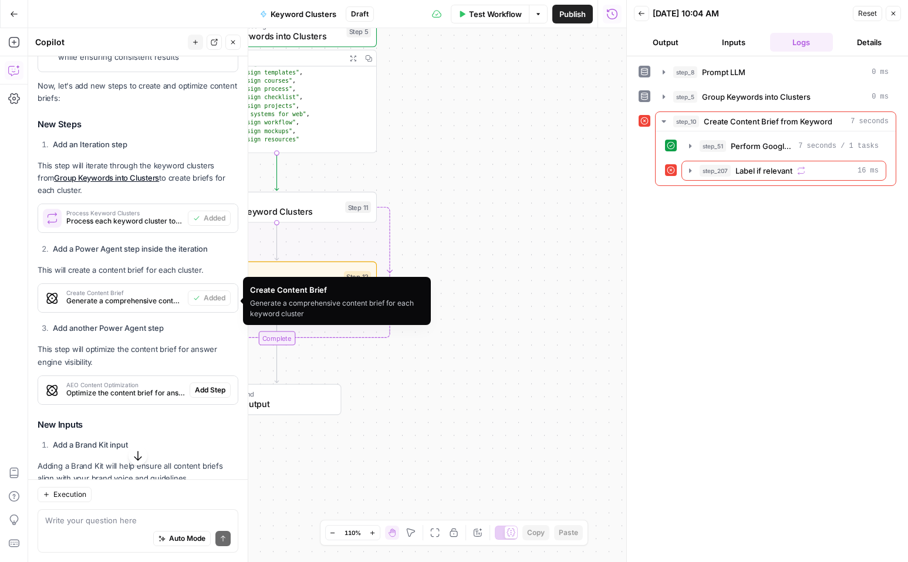
scroll to position [474, 0]
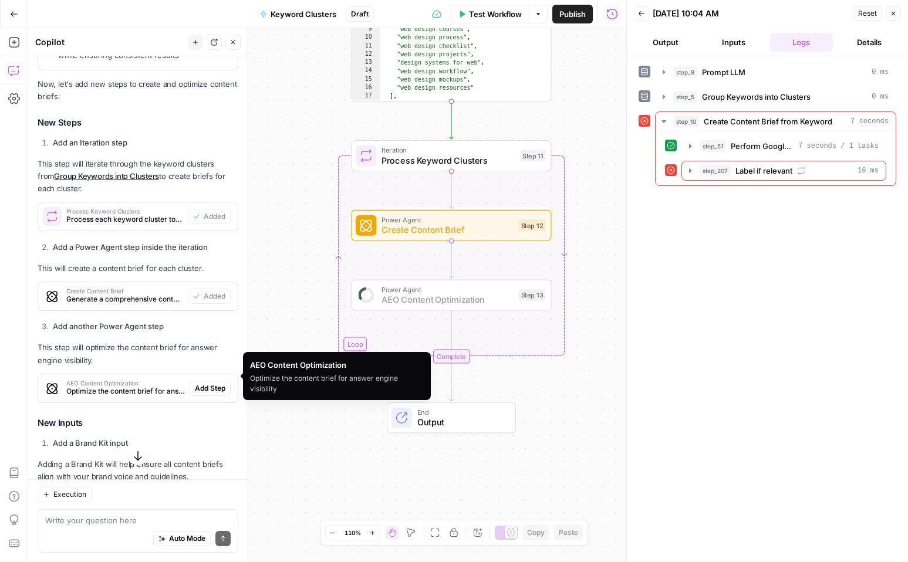
click at [201, 383] on span "Add Step" at bounding box center [210, 388] width 31 height 11
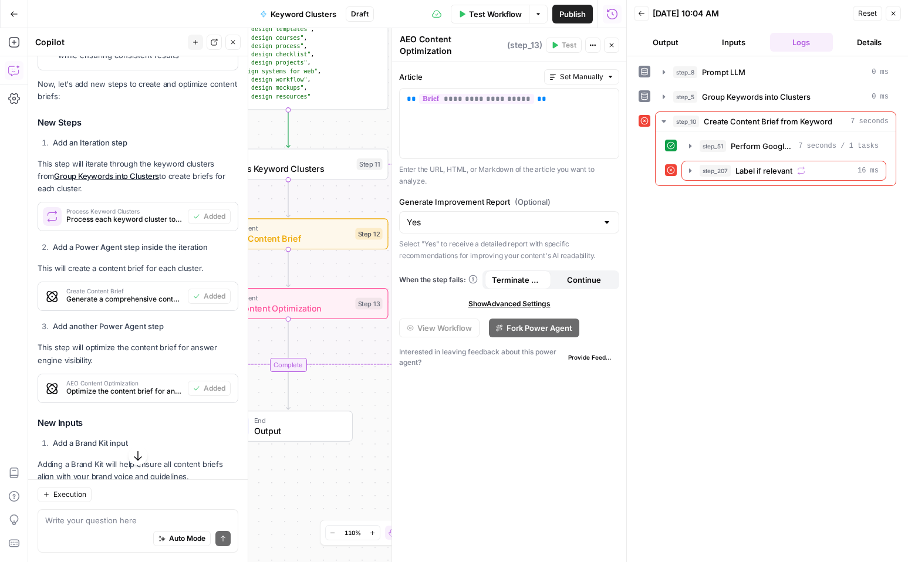
click at [616, 43] on button "Close" at bounding box center [611, 45] width 15 height 15
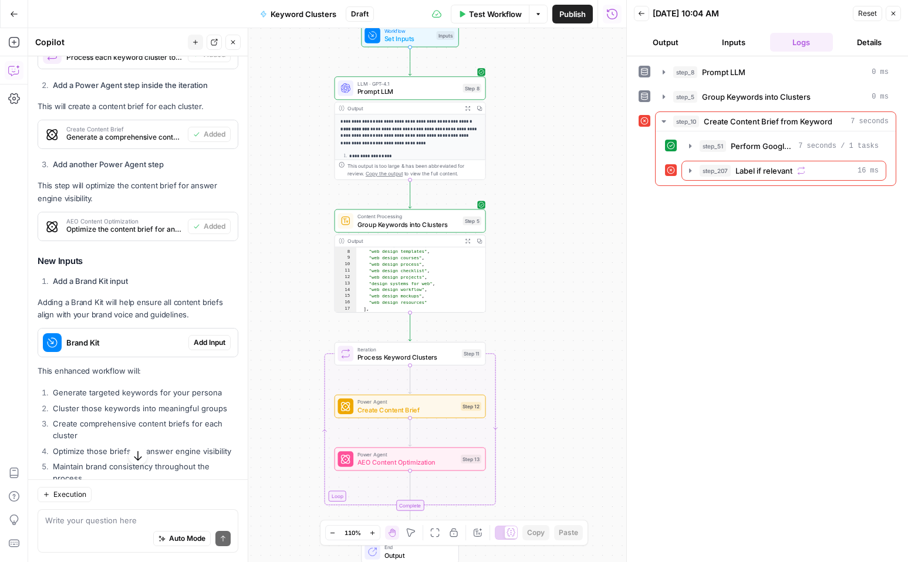
scroll to position [646, 0]
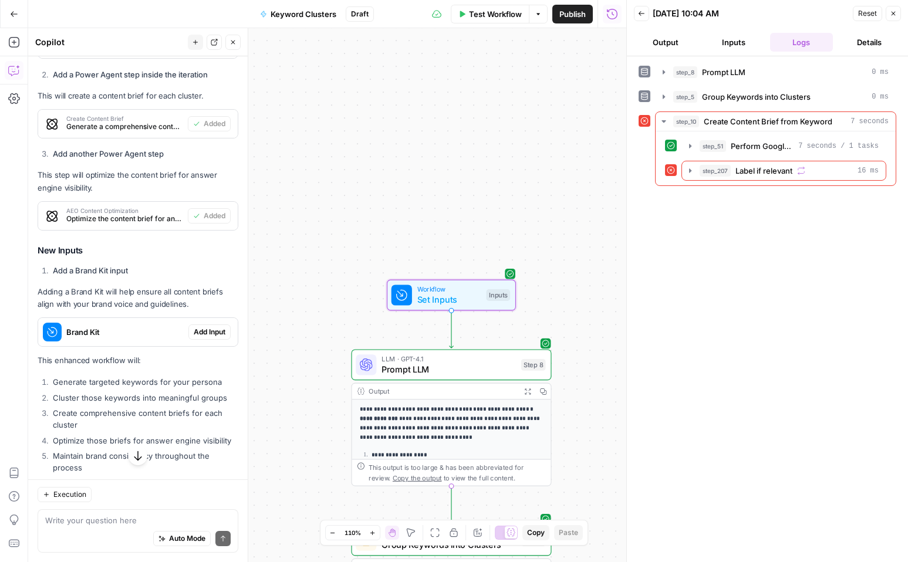
click at [187, 319] on div "Brand Kit" at bounding box center [113, 332] width 150 height 28
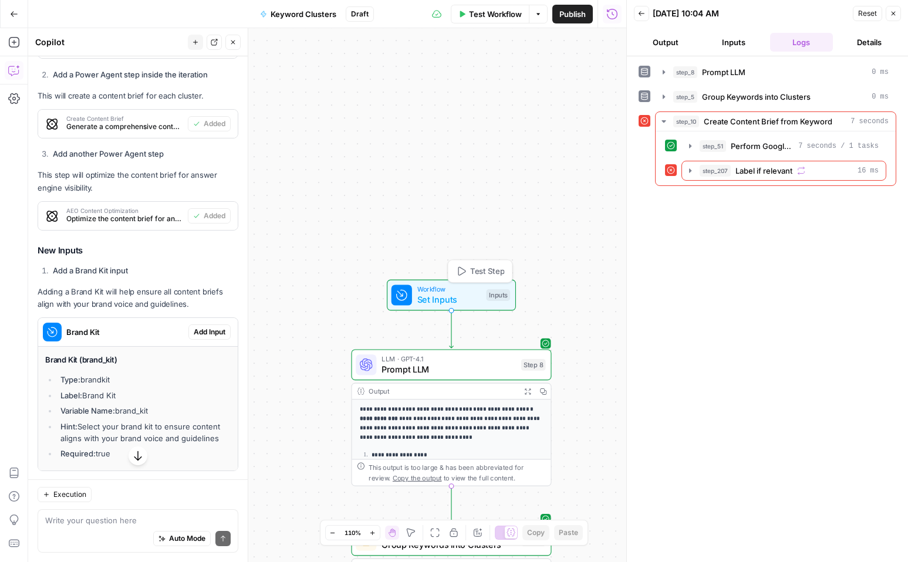
click at [450, 295] on span "Set Inputs" at bounding box center [449, 299] width 64 height 13
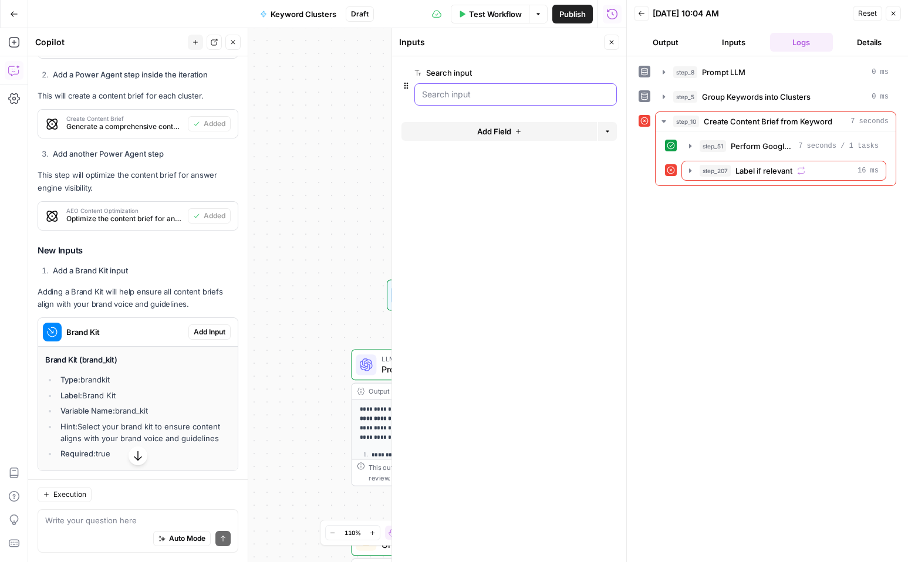
click at [478, 92] on input "Search input" at bounding box center [515, 95] width 187 height 12
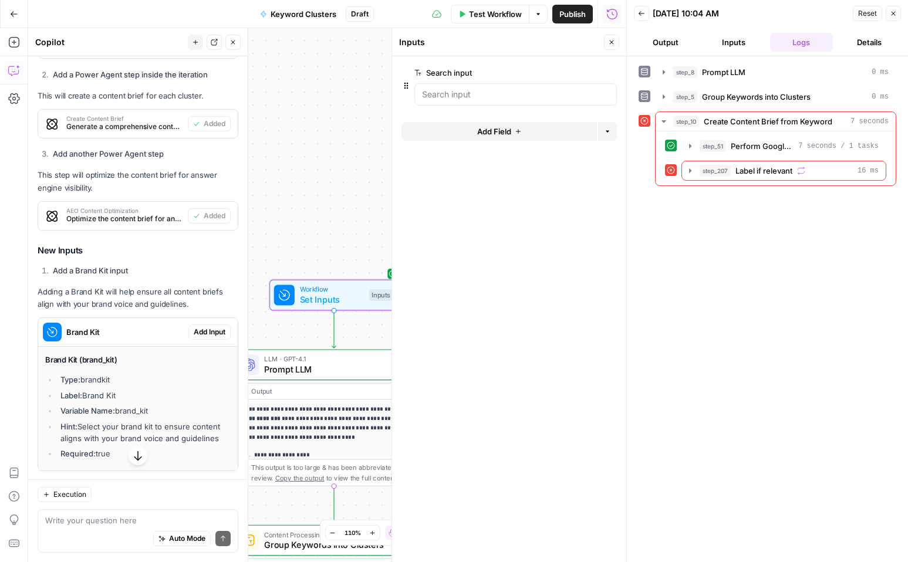
click at [206, 327] on span "Add Input" at bounding box center [210, 332] width 32 height 11
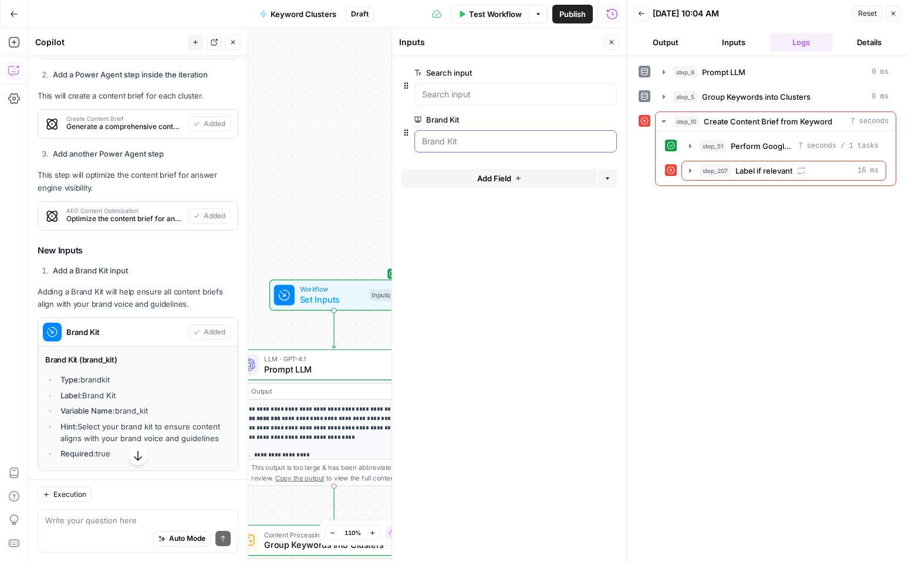
click at [447, 141] on Kit "Brand Kit" at bounding box center [515, 142] width 187 height 12
click at [498, 174] on span "Add Field" at bounding box center [494, 179] width 34 height 12
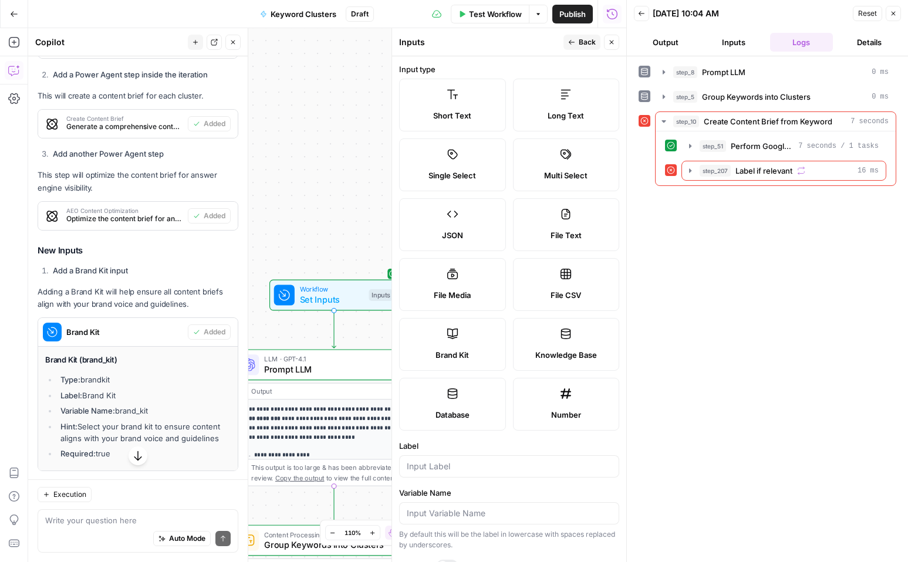
click at [608, 47] on button "Close" at bounding box center [611, 42] width 15 height 15
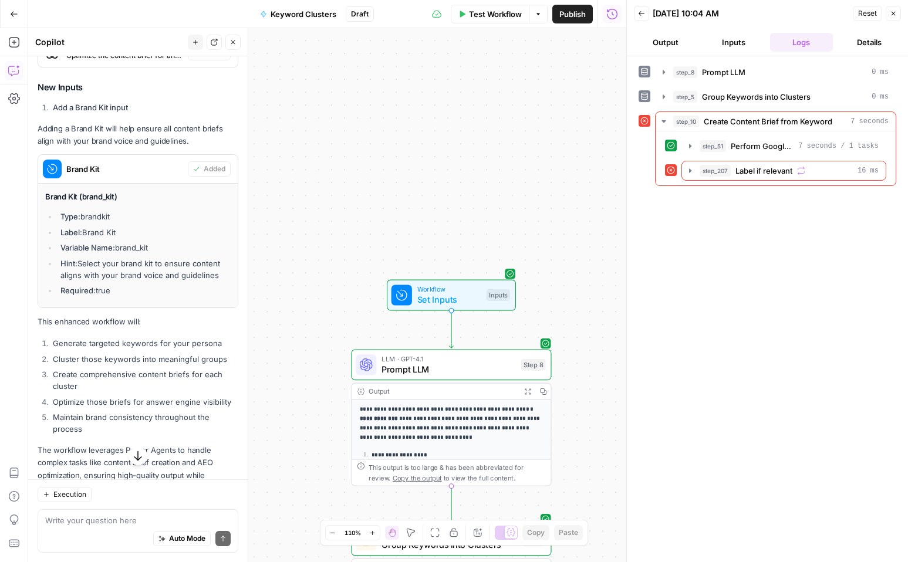
scroll to position [827, 0]
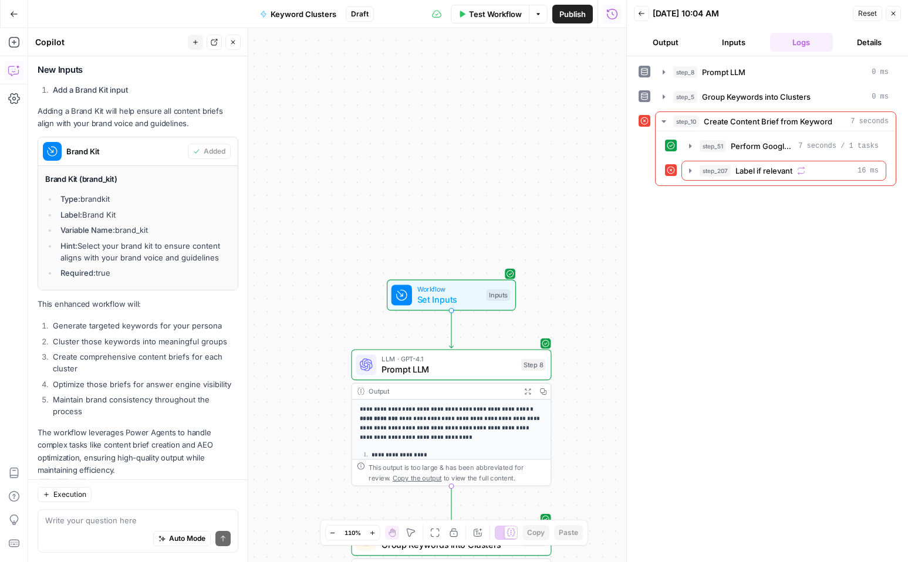
click at [866, 7] on button "Reset" at bounding box center [867, 13] width 29 height 15
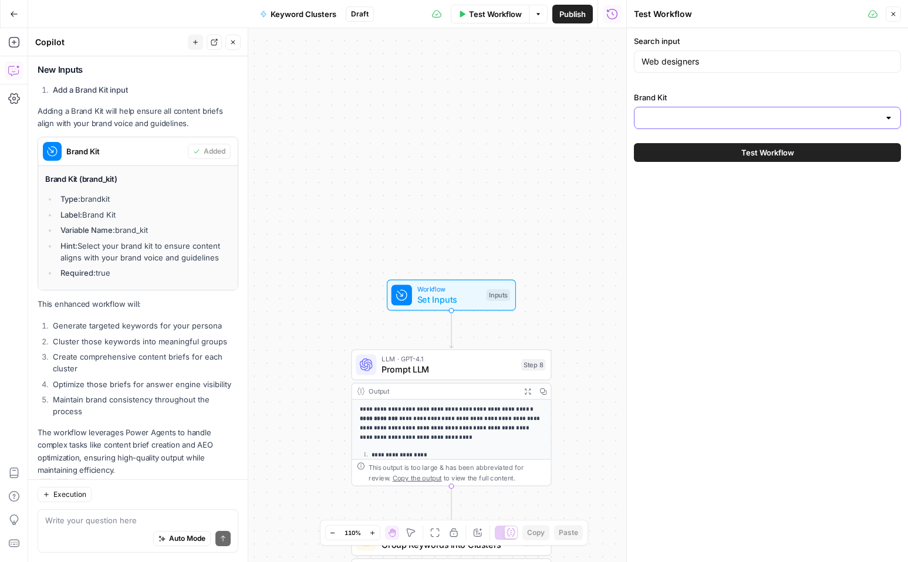
click at [687, 117] on input "Brand Kit" at bounding box center [761, 118] width 238 height 12
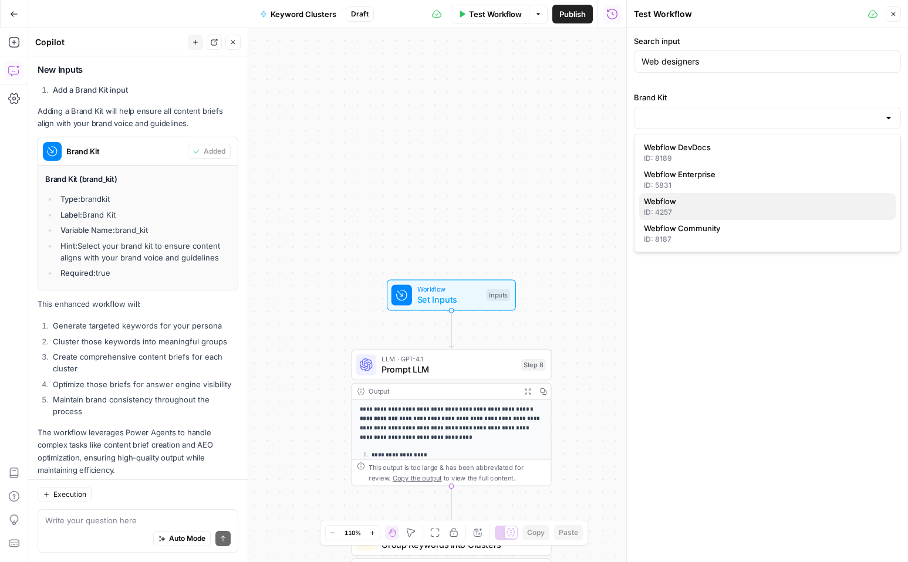
click at [681, 198] on span "Webflow" at bounding box center [765, 201] width 242 height 12
type input "Webflow"
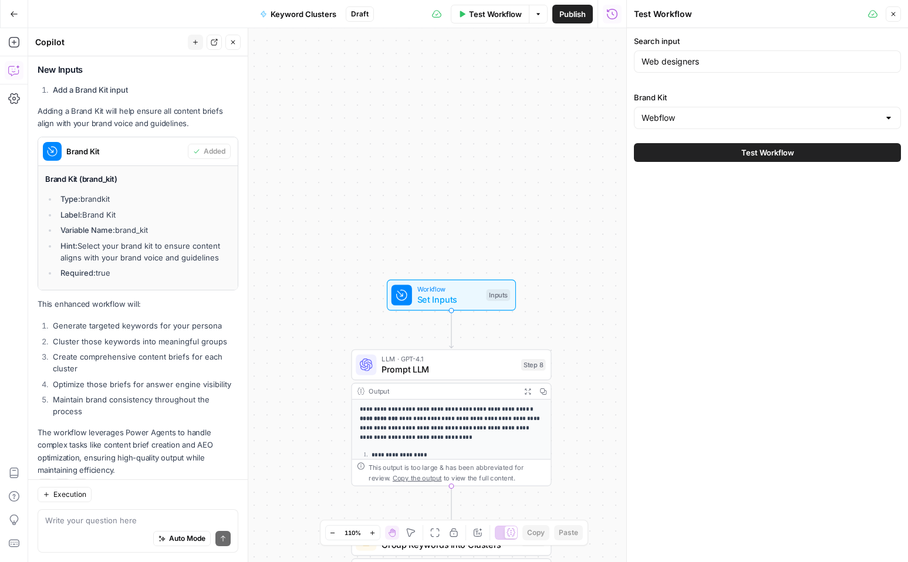
click at [725, 155] on button "Test Workflow" at bounding box center [767, 152] width 267 height 19
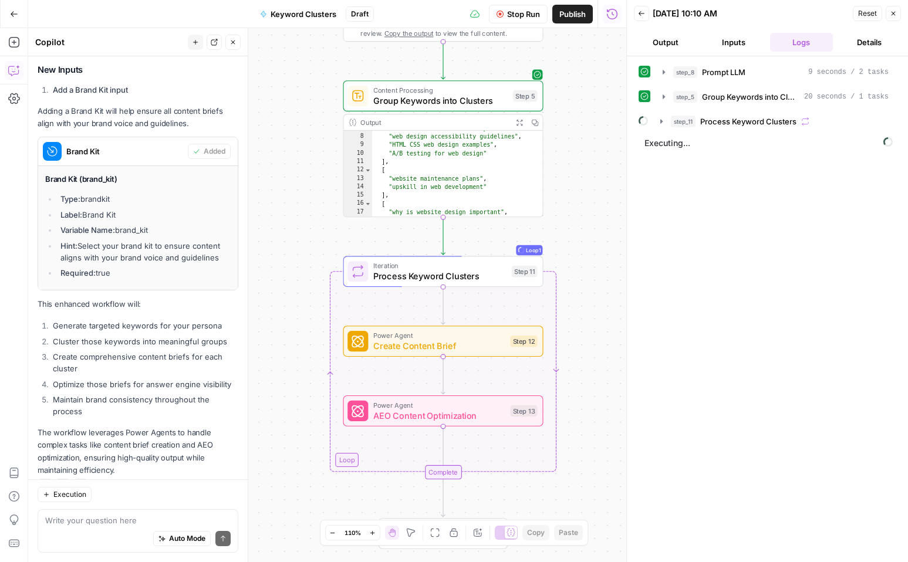
click at [301, 10] on span "Keyword Clusters" at bounding box center [304, 14] width 66 height 12
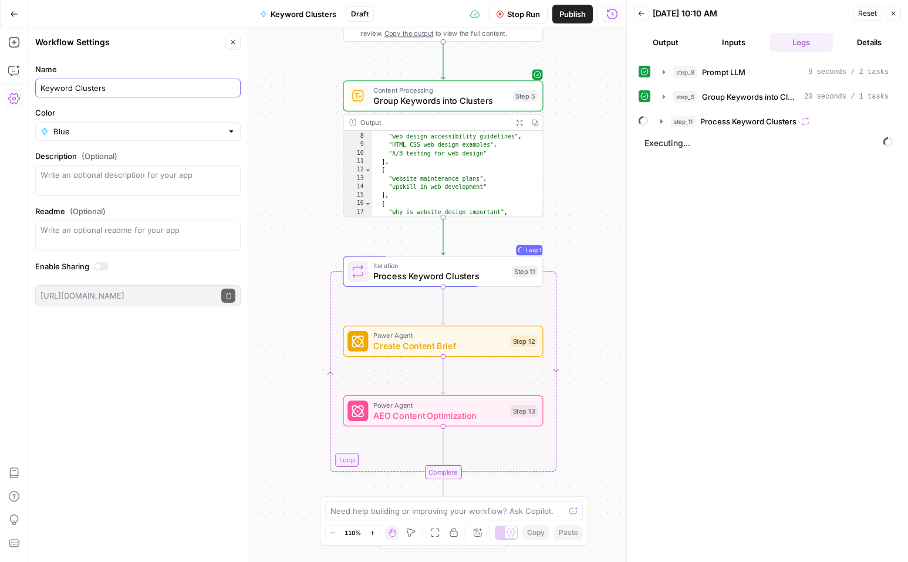
click at [41, 87] on input "Keyword Clusters" at bounding box center [138, 88] width 195 height 12
type input "Persona Keyword Clusters"
click at [124, 183] on textarea "Description (Optional)" at bounding box center [138, 180] width 195 height 23
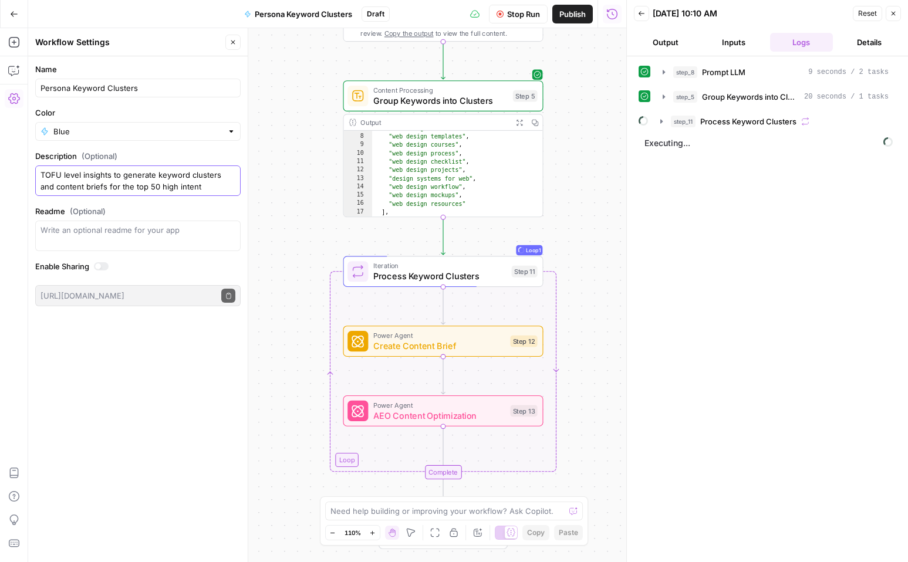
scroll to position [10, 0]
type textarea "TOFU level insights to generate keyword clusters and content briefs for the top…"
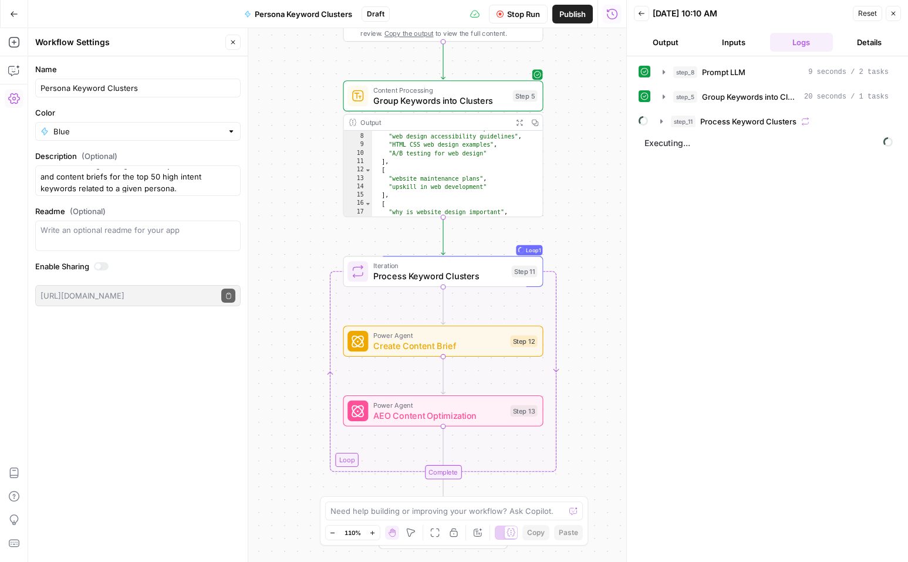
click at [234, 44] on icon "button" at bounding box center [233, 42] width 7 height 7
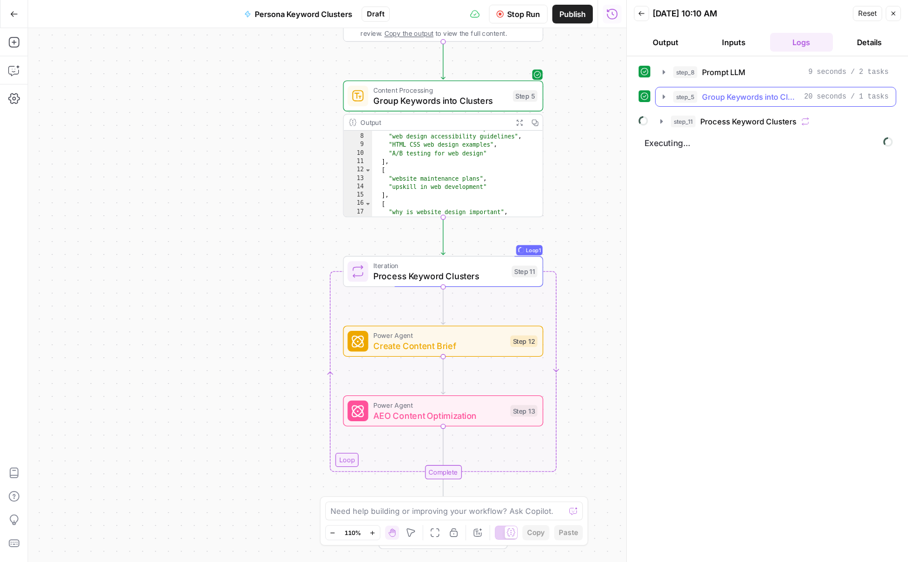
click at [665, 92] on icon "button" at bounding box center [663, 96] width 9 height 9
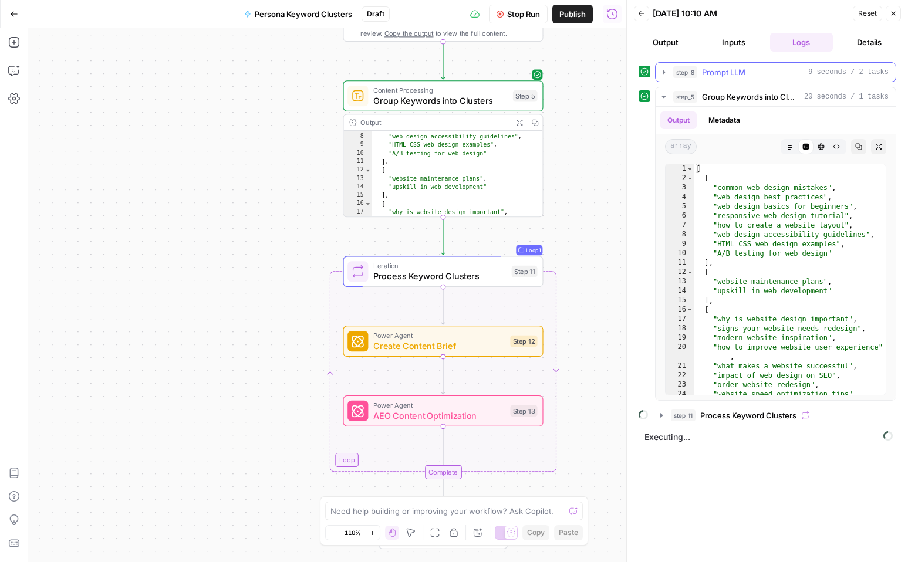
click at [662, 75] on icon "button" at bounding box center [663, 72] width 9 height 9
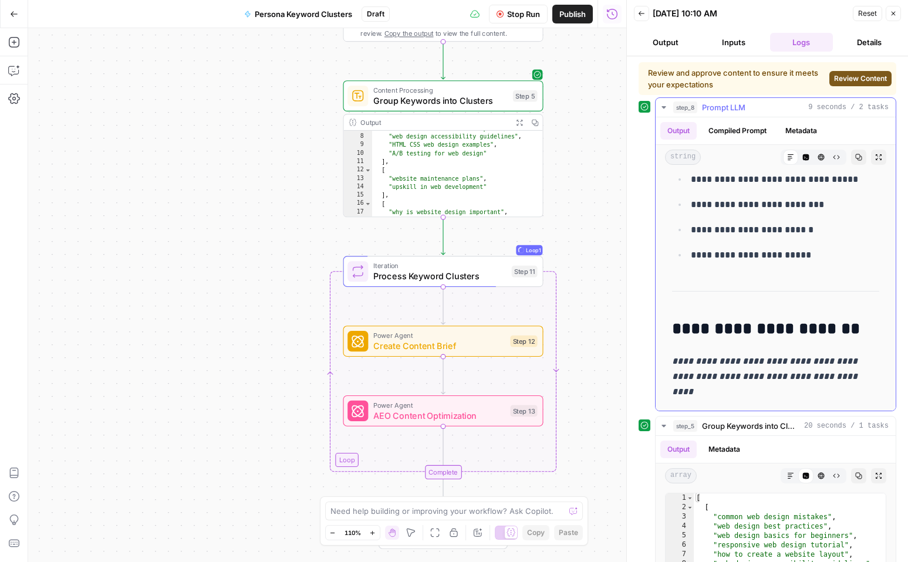
scroll to position [771, 0]
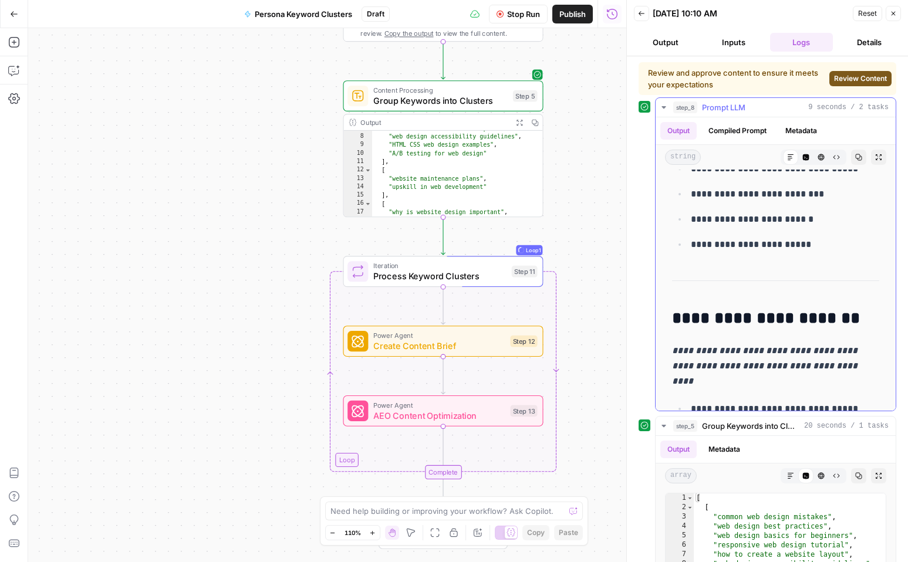
click at [664, 109] on icon "button" at bounding box center [663, 107] width 9 height 9
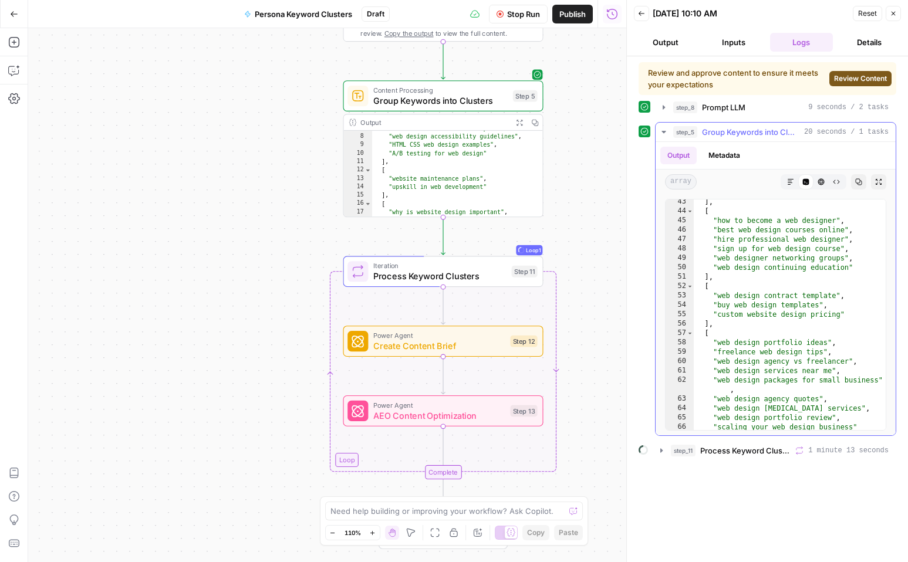
scroll to position [436, 0]
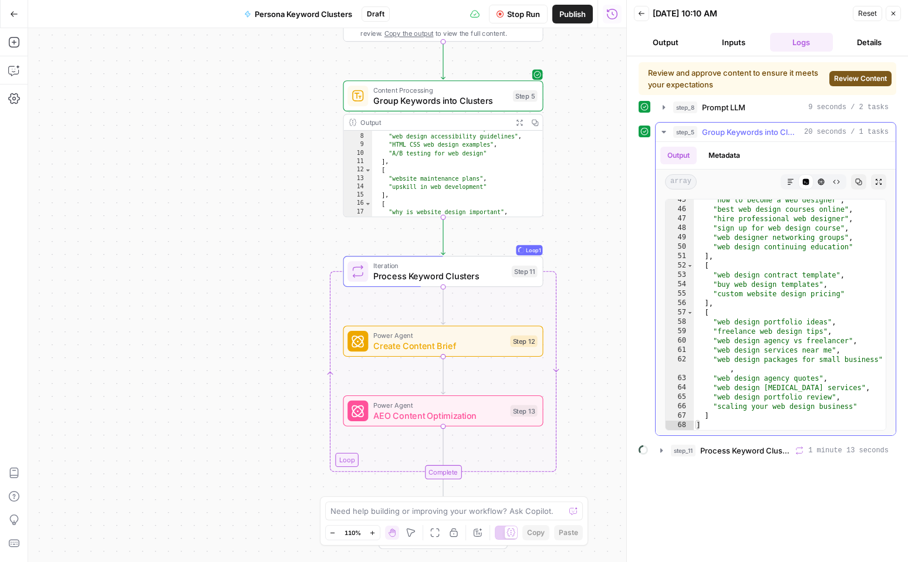
click at [664, 132] on icon "button" at bounding box center [664, 132] width 4 height 2
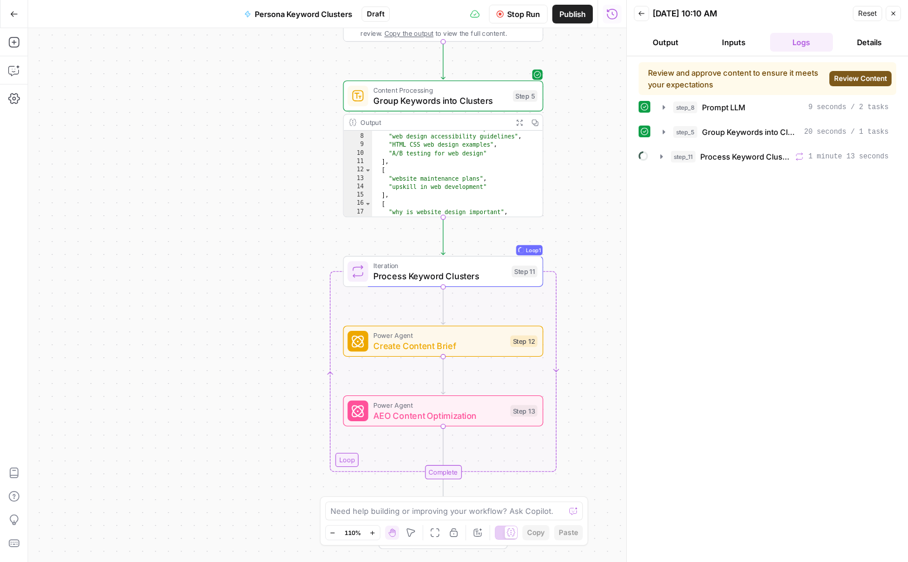
click at [845, 79] on span "Review Content" at bounding box center [860, 78] width 53 height 11
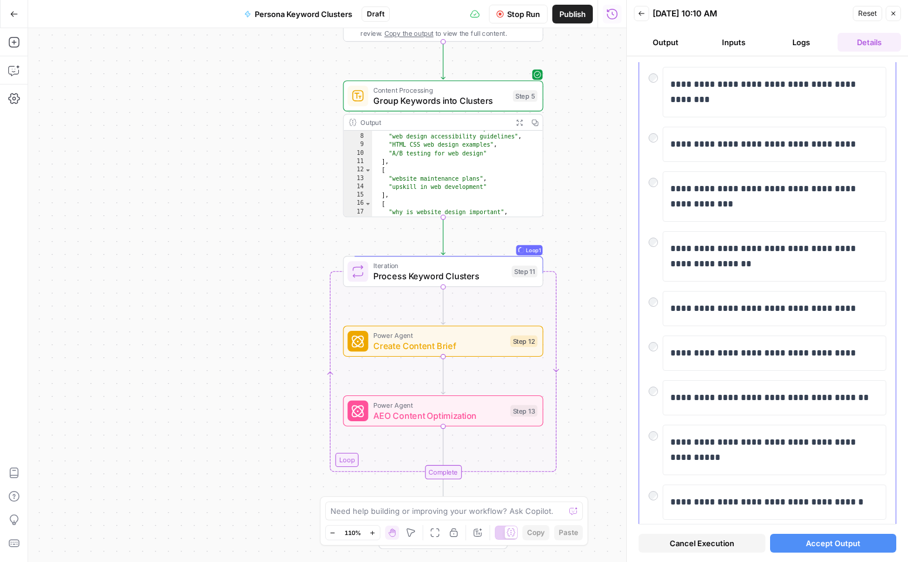
scroll to position [185, 0]
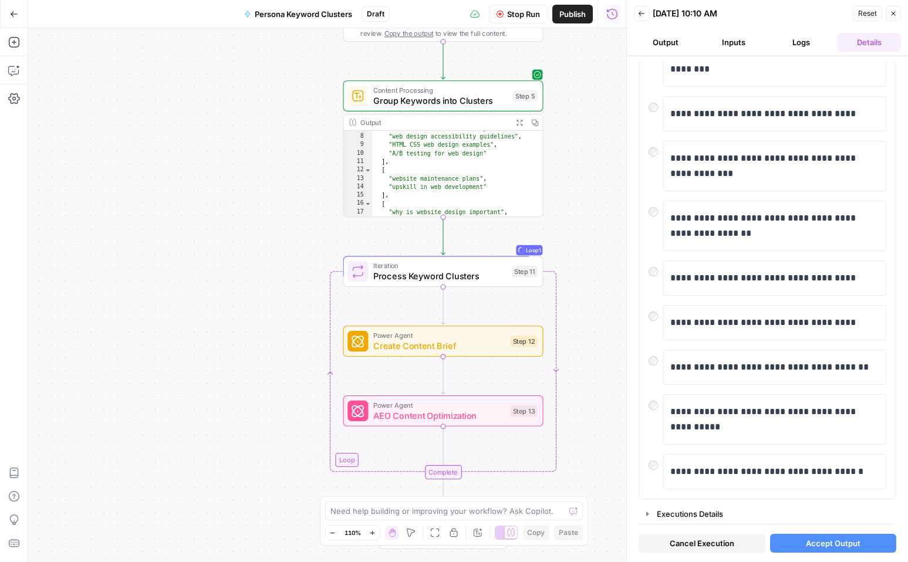
click at [818, 539] on span "Accept Output" at bounding box center [833, 544] width 55 height 12
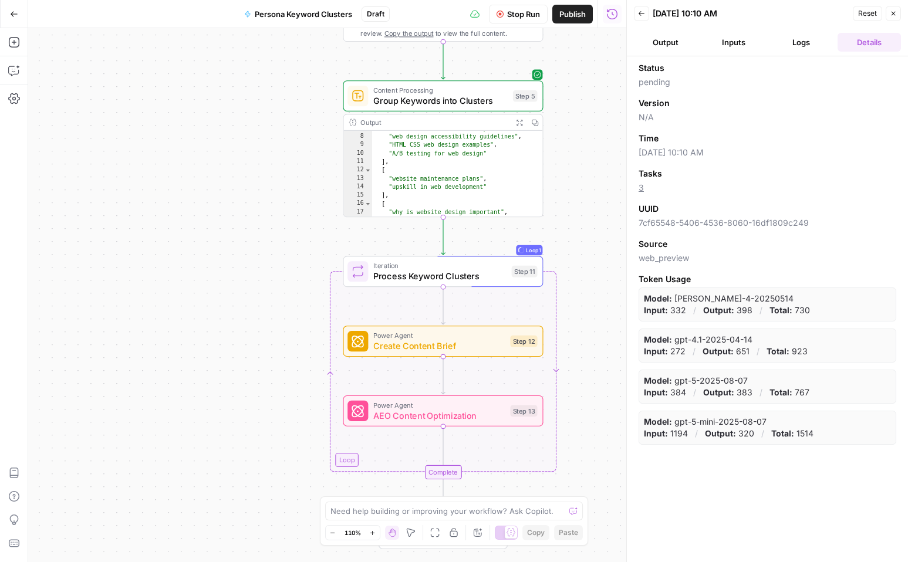
click at [797, 48] on button "Logs" at bounding box center [801, 42] width 63 height 19
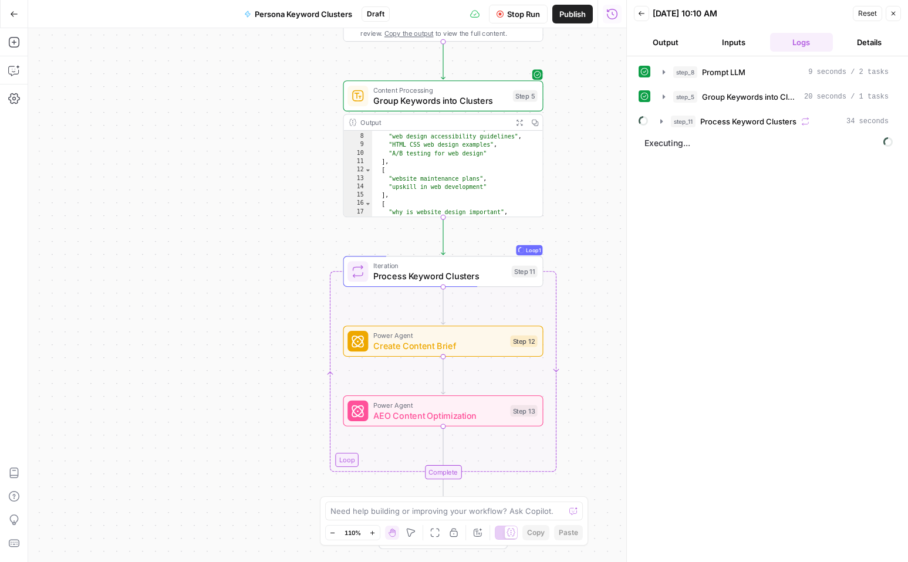
click at [645, 266] on div "step_8 Prompt LLM 9 seconds / 2 tasks step_5 Group Keywords into Clusters 20 se…" at bounding box center [768, 309] width 258 height 494
click at [661, 120] on icon "button" at bounding box center [661, 121] width 2 height 4
click at [684, 143] on icon "button" at bounding box center [685, 145] width 9 height 9
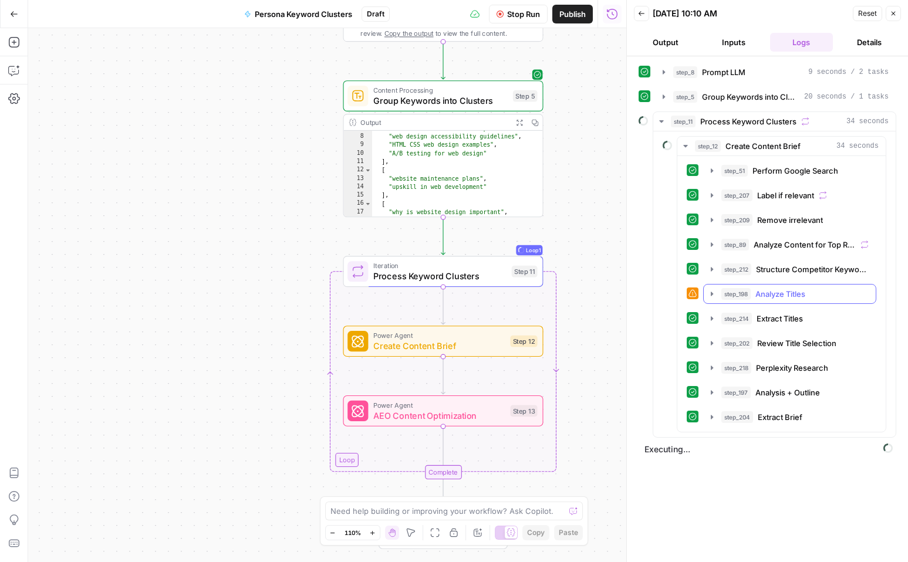
click at [711, 294] on icon "button" at bounding box center [712, 294] width 2 height 4
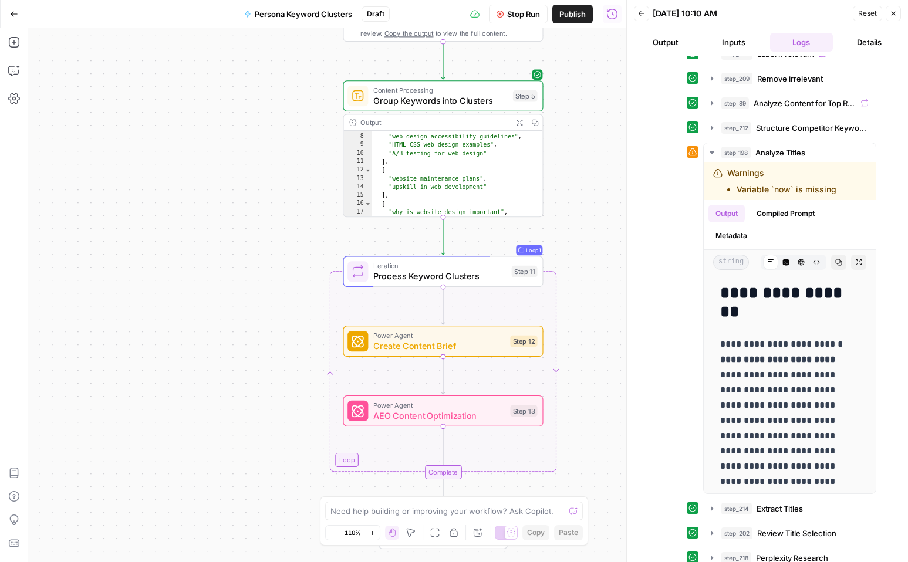
scroll to position [138, 0]
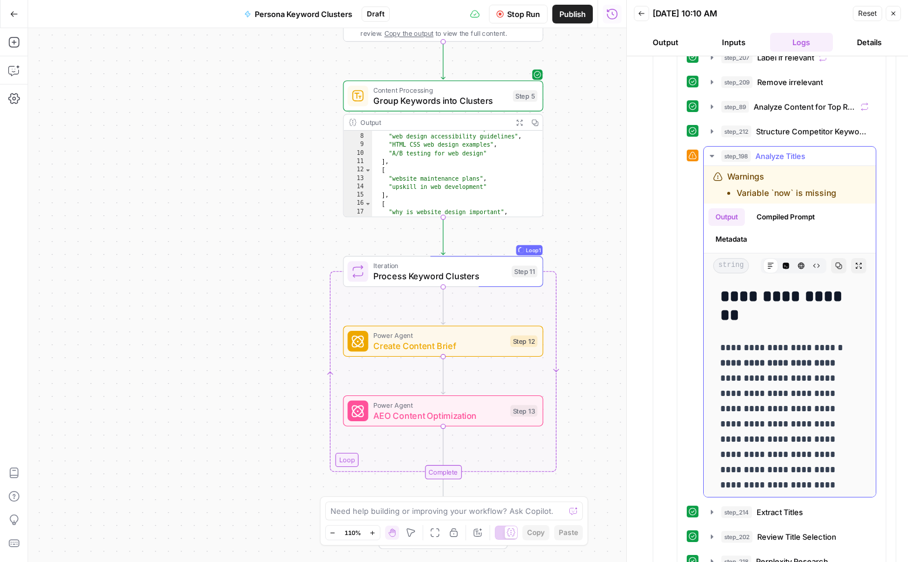
click at [713, 155] on icon "button" at bounding box center [712, 156] width 4 height 2
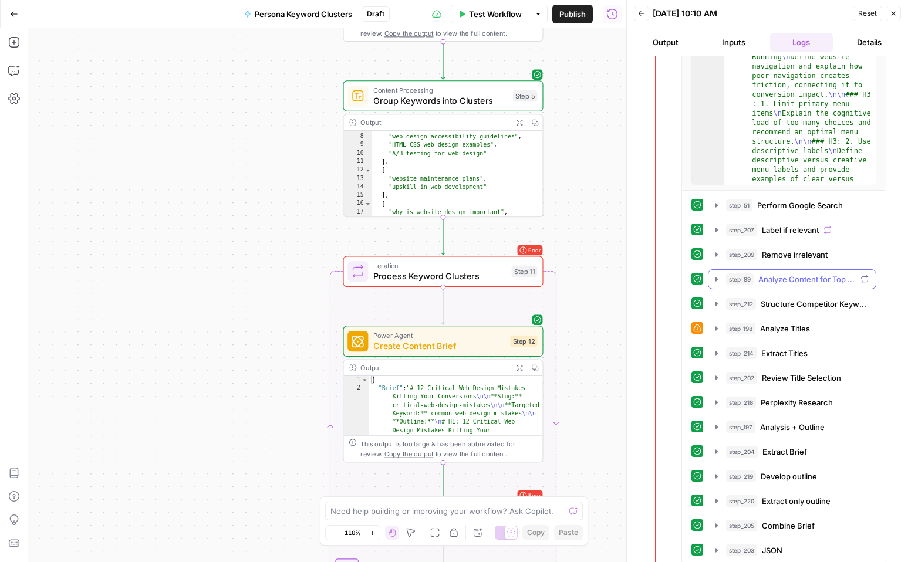
scroll to position [299, 0]
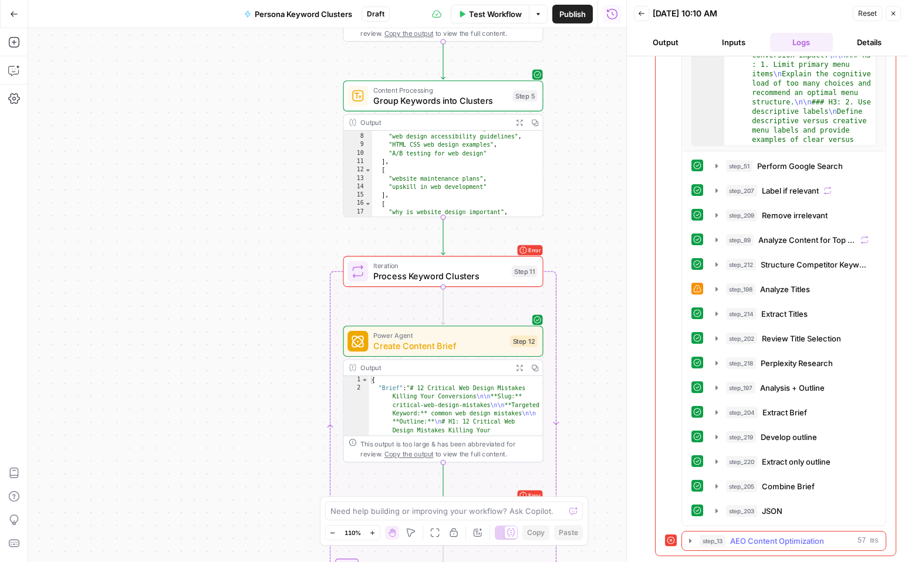
click at [690, 539] on icon "button" at bounding box center [690, 541] width 2 height 4
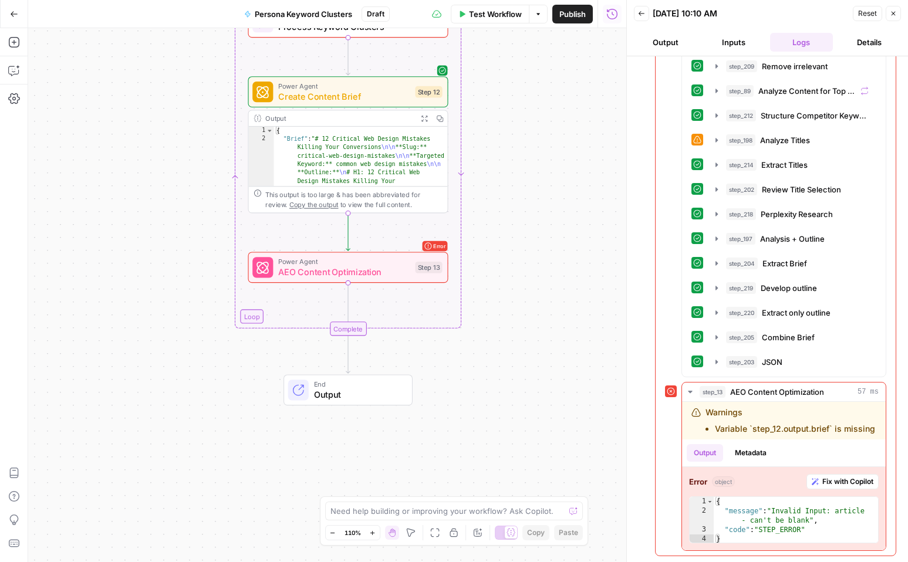
drag, startPoint x: 611, startPoint y: 386, endPoint x: 515, endPoint y: 129, distance: 274.5
click at [515, 130] on div "**********" at bounding box center [327, 295] width 598 height 534
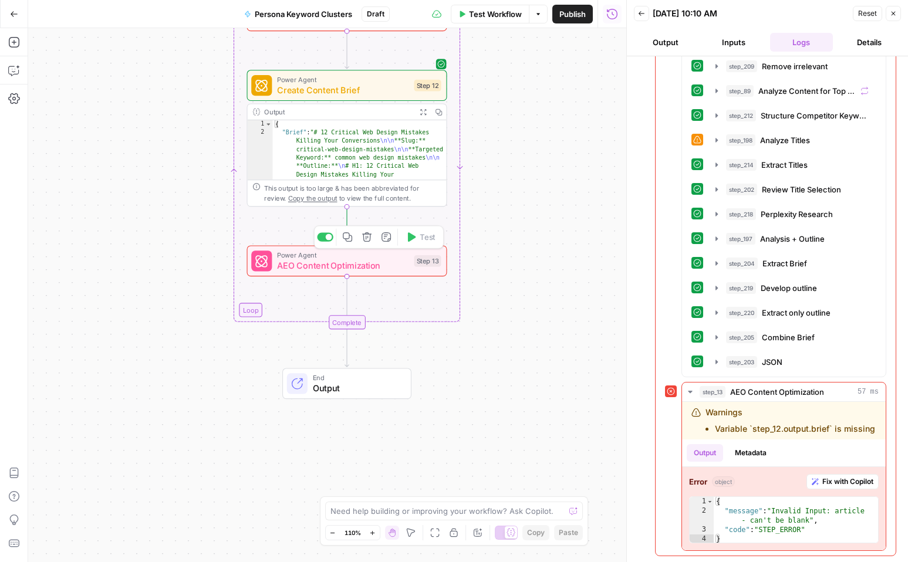
click at [367, 242] on icon "button" at bounding box center [366, 236] width 9 height 9
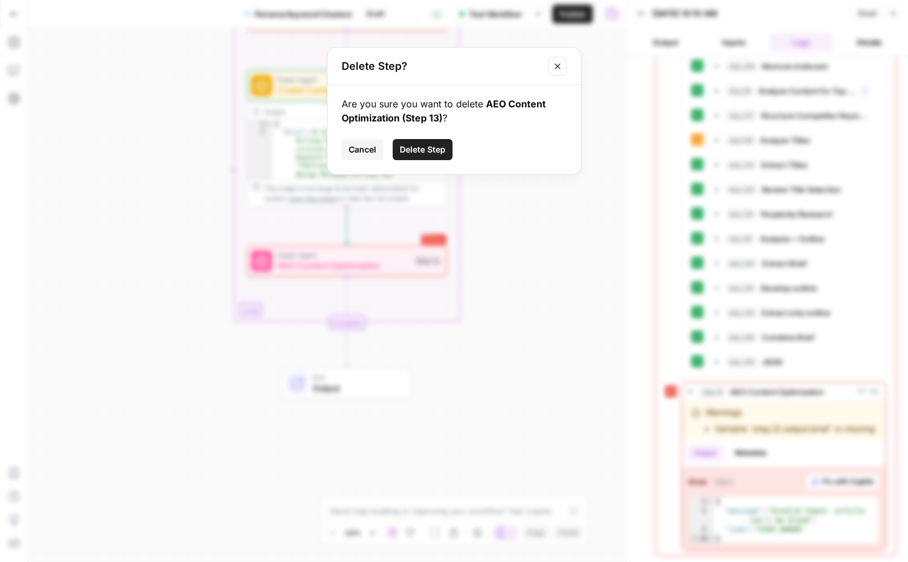
click at [430, 150] on span "Delete Step" at bounding box center [423, 150] width 46 height 12
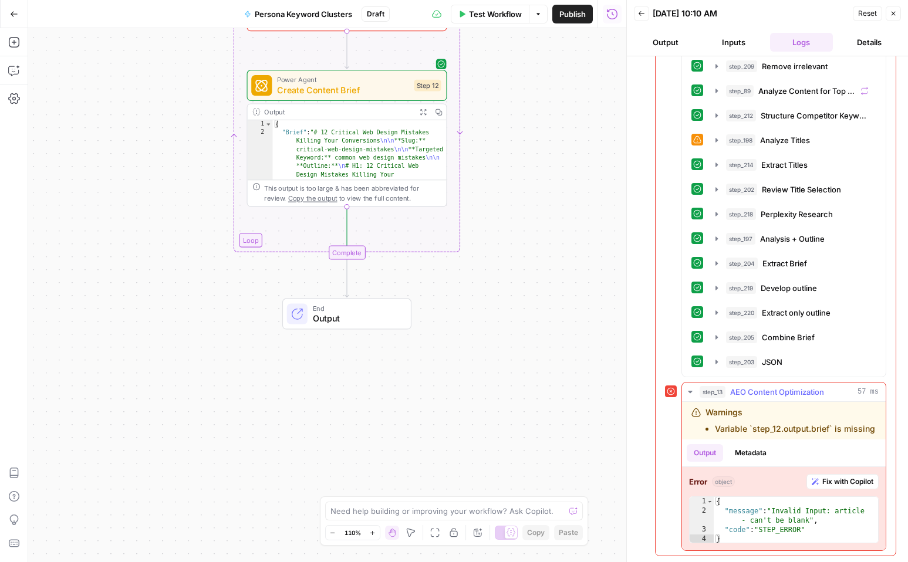
click at [688, 392] on icon "button" at bounding box center [690, 391] width 9 height 9
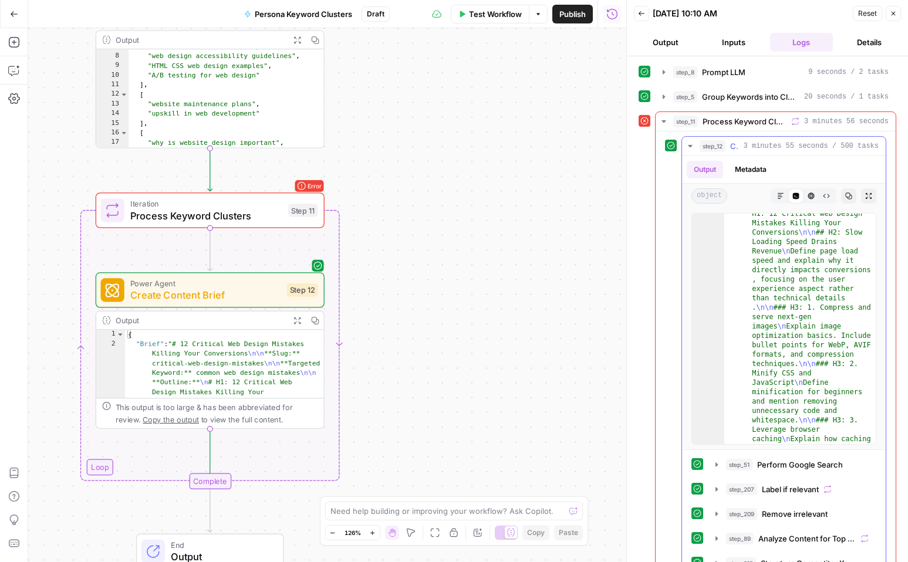
scroll to position [5, 0]
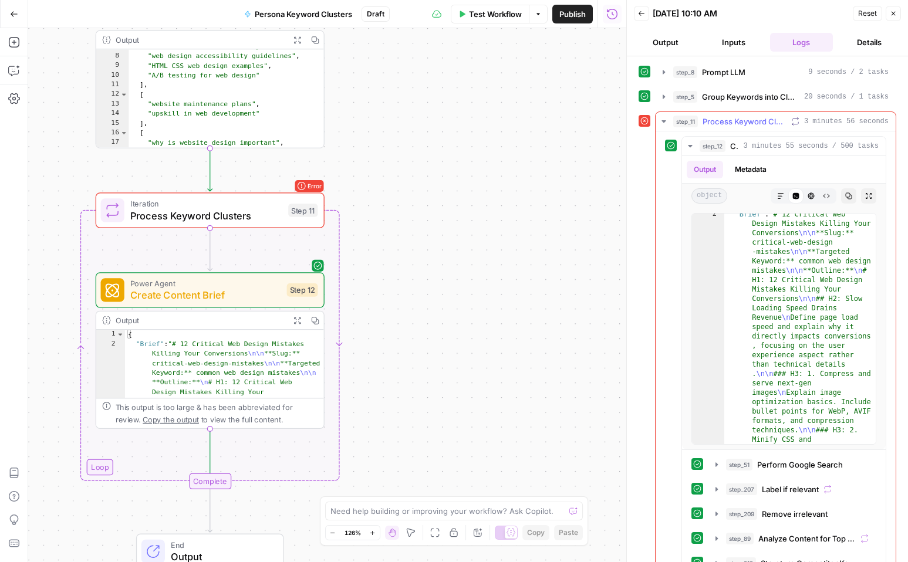
click at [661, 119] on icon "button" at bounding box center [663, 121] width 9 height 9
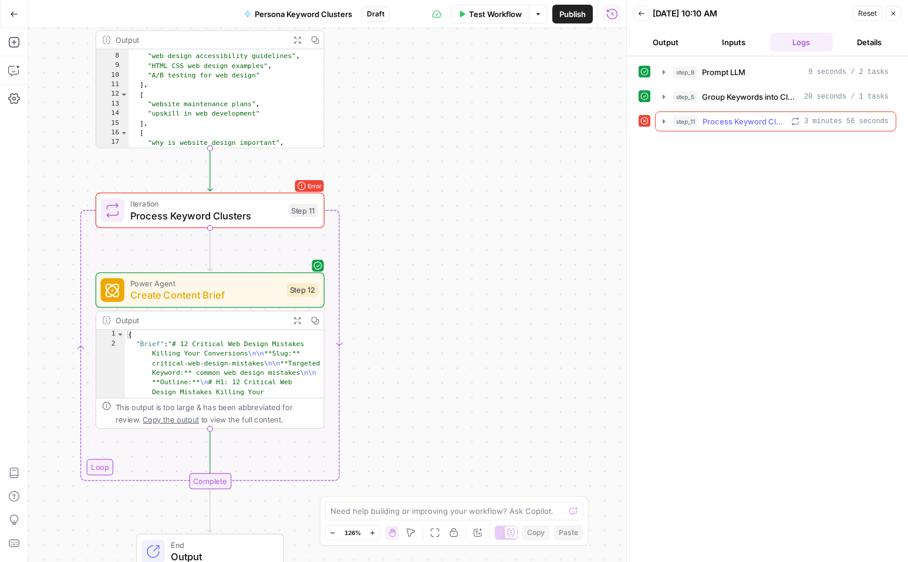
click at [661, 123] on icon "button" at bounding box center [663, 121] width 9 height 9
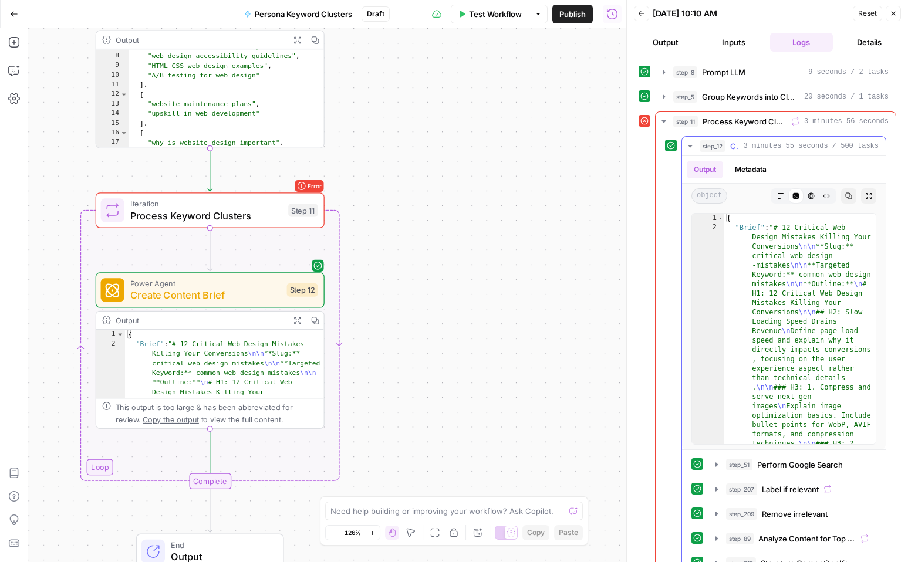
type textarea "**********"
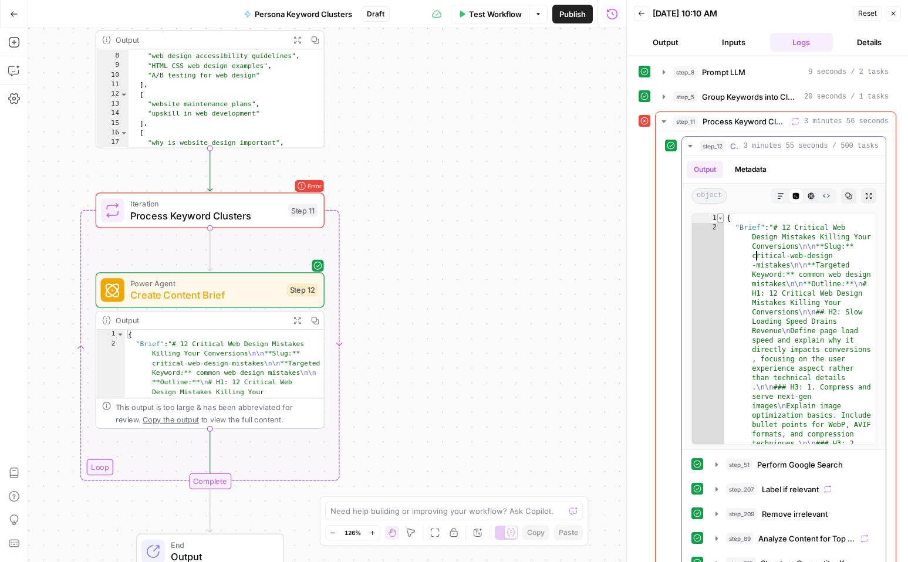
click at [719, 219] on span "Toggle code folding, rows 1 through 314" at bounding box center [720, 218] width 6 height 9
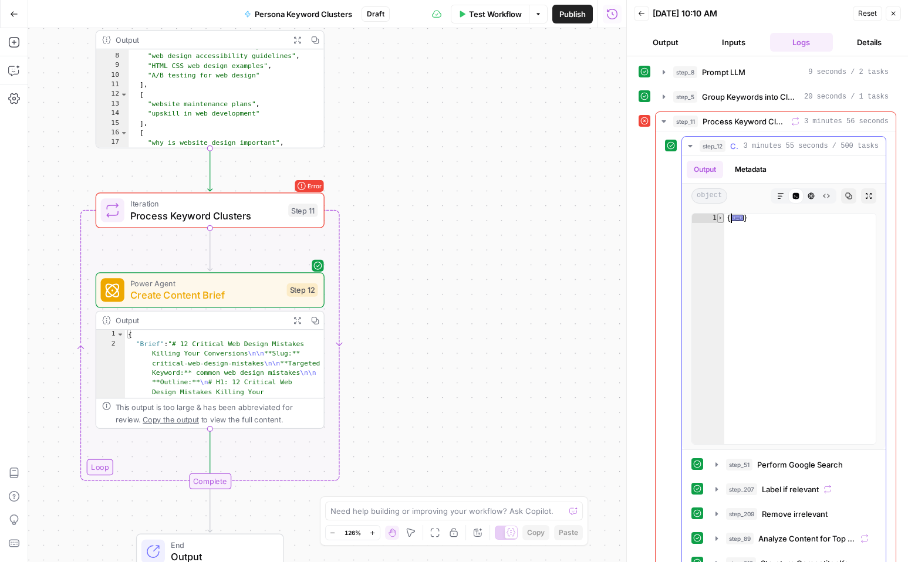
click at [719, 219] on span "Toggle code folding, rows 1 through 314" at bounding box center [720, 218] width 6 height 9
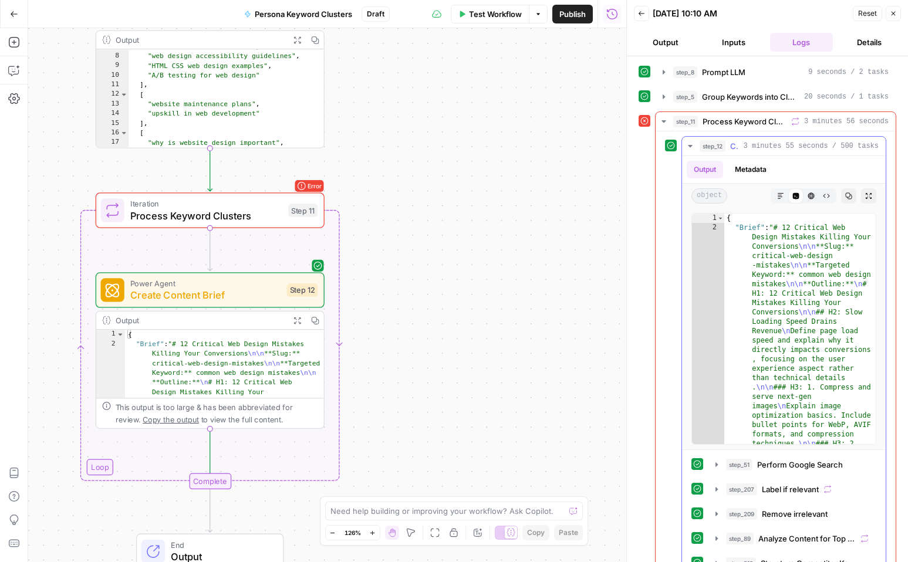
click at [687, 145] on icon "button" at bounding box center [690, 145] width 9 height 9
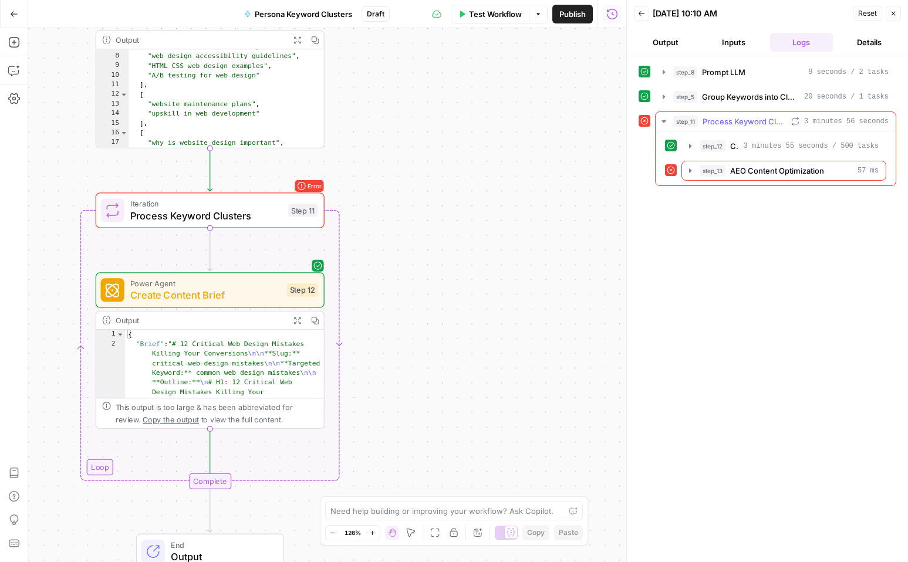
click at [671, 170] on icon at bounding box center [671, 170] width 8 height 8
click at [711, 46] on button "Inputs" at bounding box center [733, 42] width 63 height 19
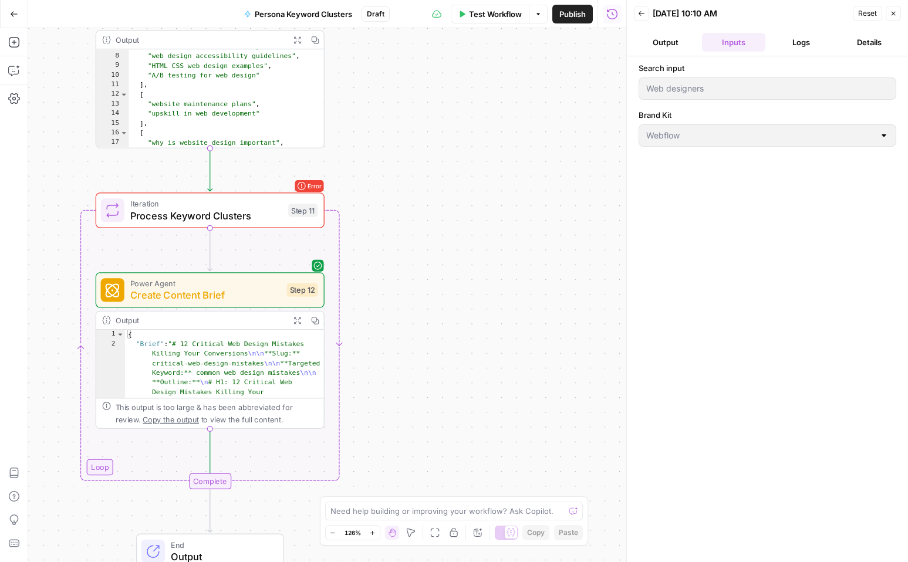
click at [694, 42] on button "Output" at bounding box center [665, 42] width 63 height 19
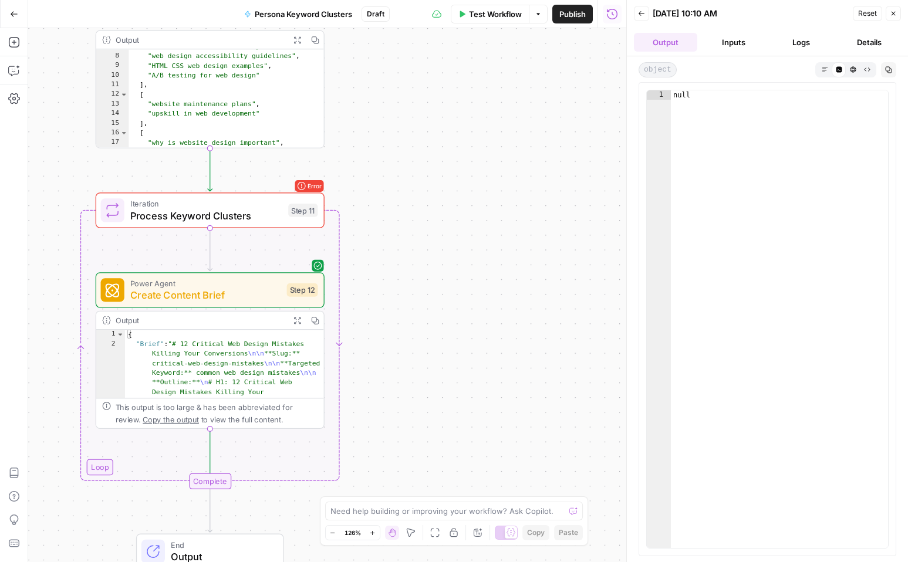
click at [720, 38] on button "Inputs" at bounding box center [733, 42] width 63 height 19
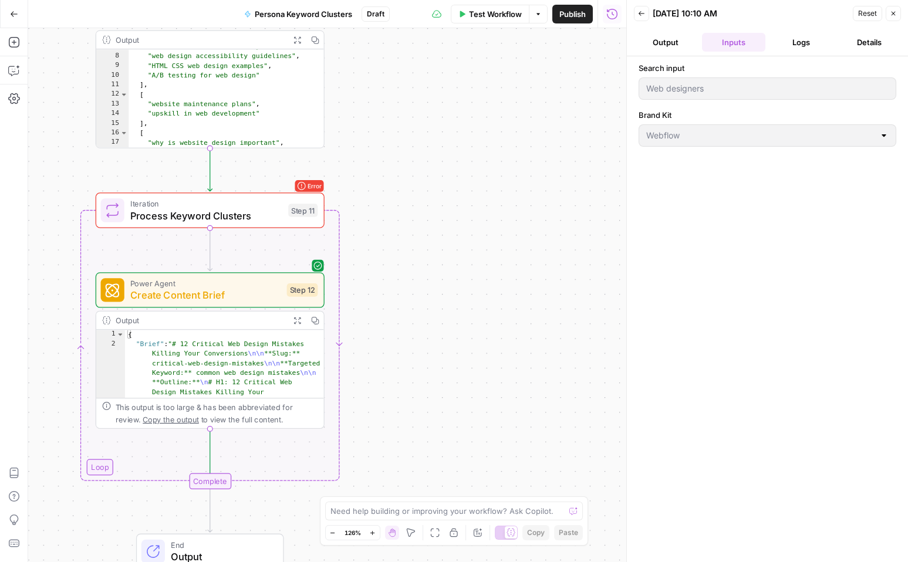
click at [644, 11] on icon "button" at bounding box center [641, 13] width 7 height 7
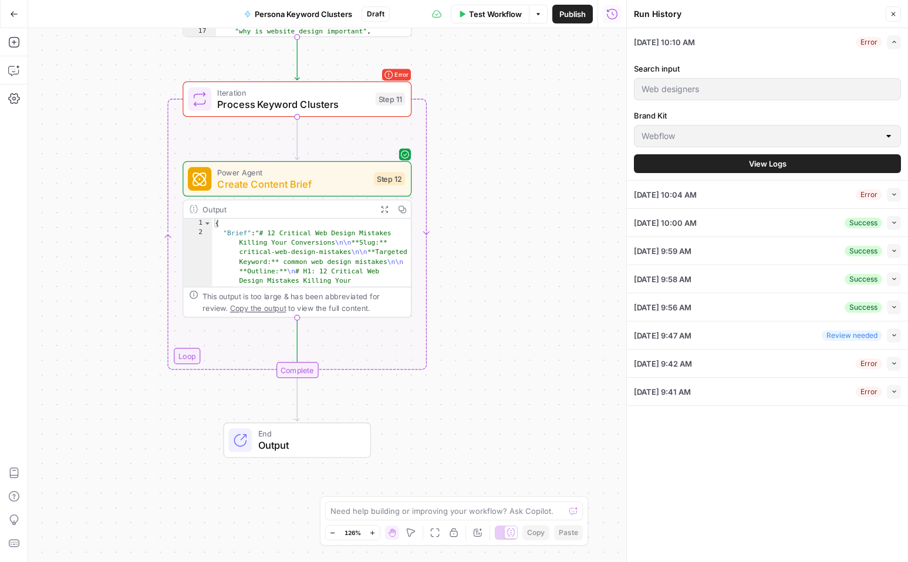
click at [476, 13] on span "Test Workflow" at bounding box center [495, 14] width 53 height 12
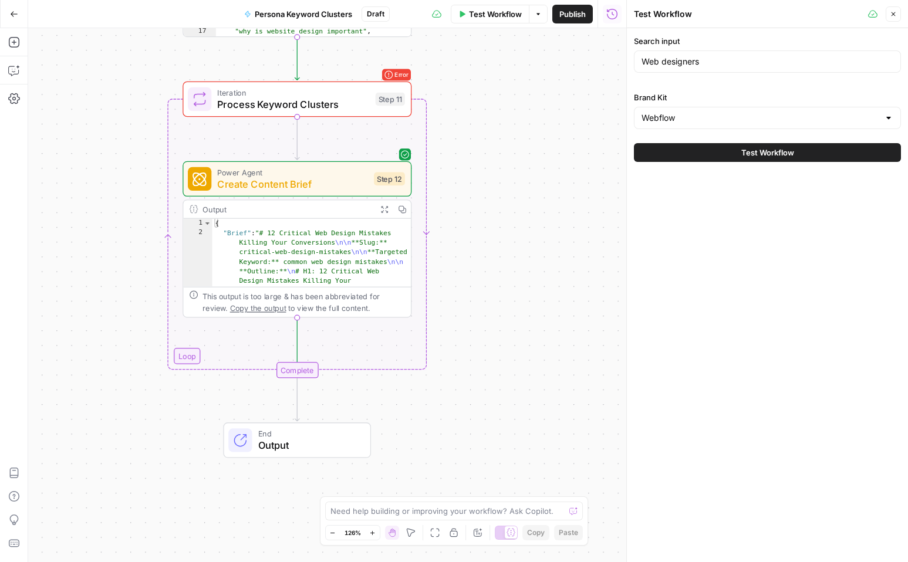
click at [698, 72] on div "Web designers" at bounding box center [767, 61] width 267 height 22
click at [692, 60] on input "Web designers" at bounding box center [768, 62] width 252 height 12
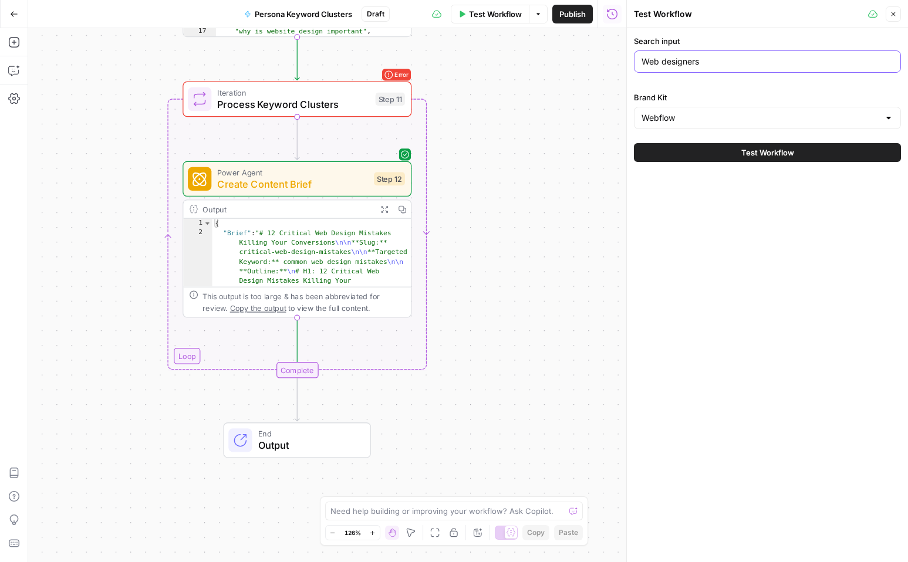
click at [692, 60] on input "Web designers" at bounding box center [768, 62] width 252 height 12
type input "Chief Marketing Officer"
click at [762, 151] on span "Test Workflow" at bounding box center [767, 153] width 53 height 12
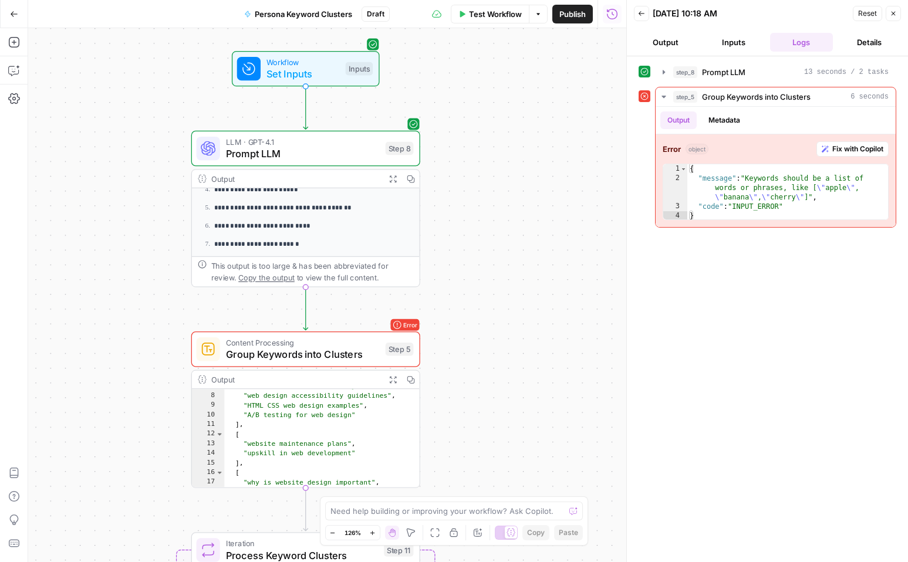
scroll to position [180, 0]
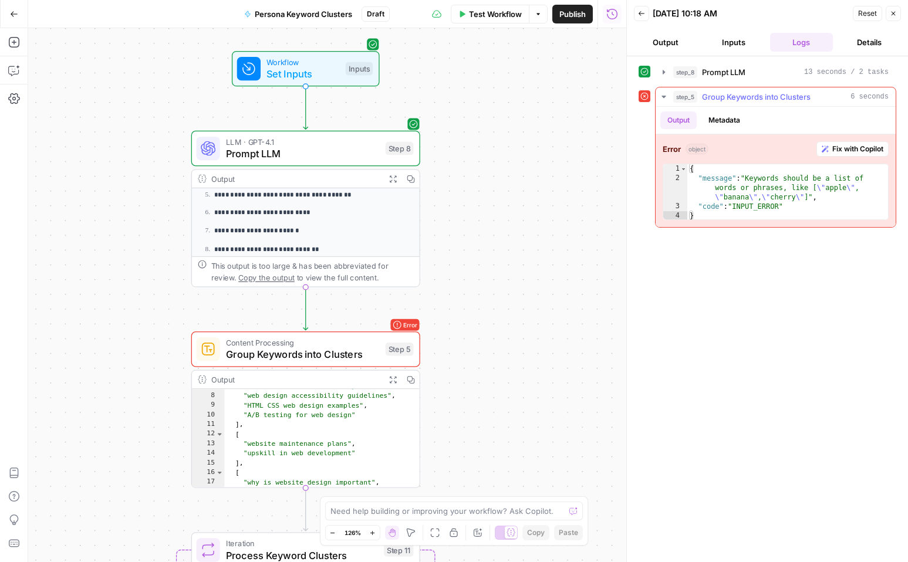
click at [851, 153] on span "Fix with Copilot" at bounding box center [857, 149] width 51 height 11
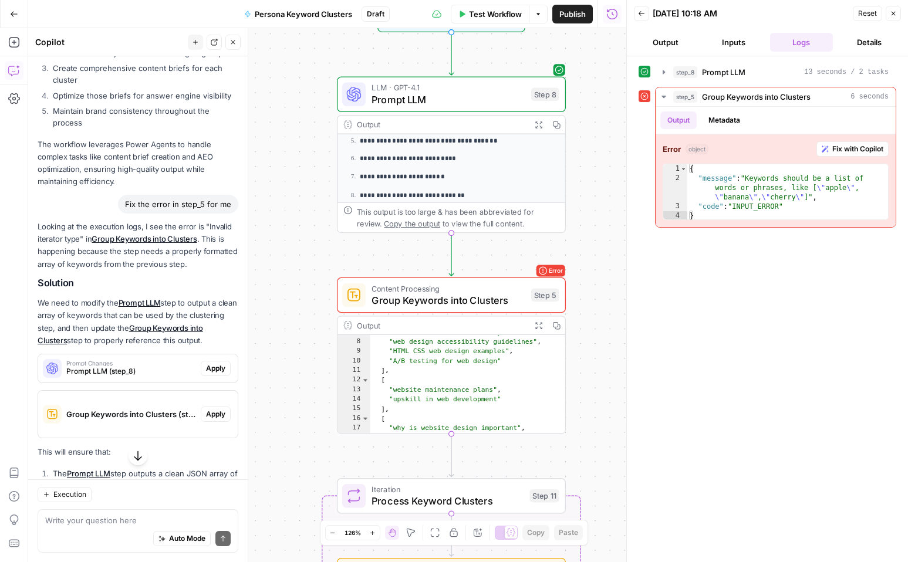
scroll to position [993, 0]
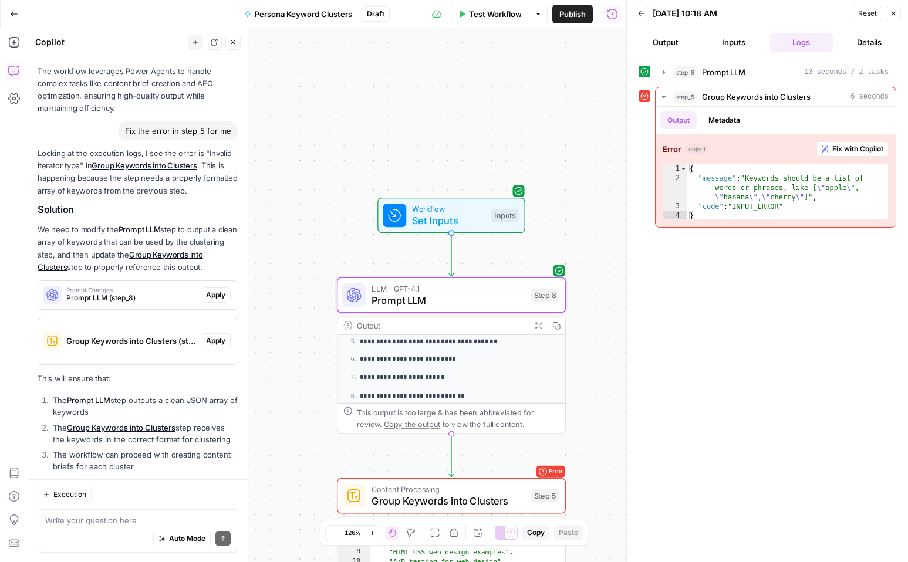
click at [156, 293] on span "Prompt LLM (step_8)" at bounding box center [131, 298] width 130 height 11
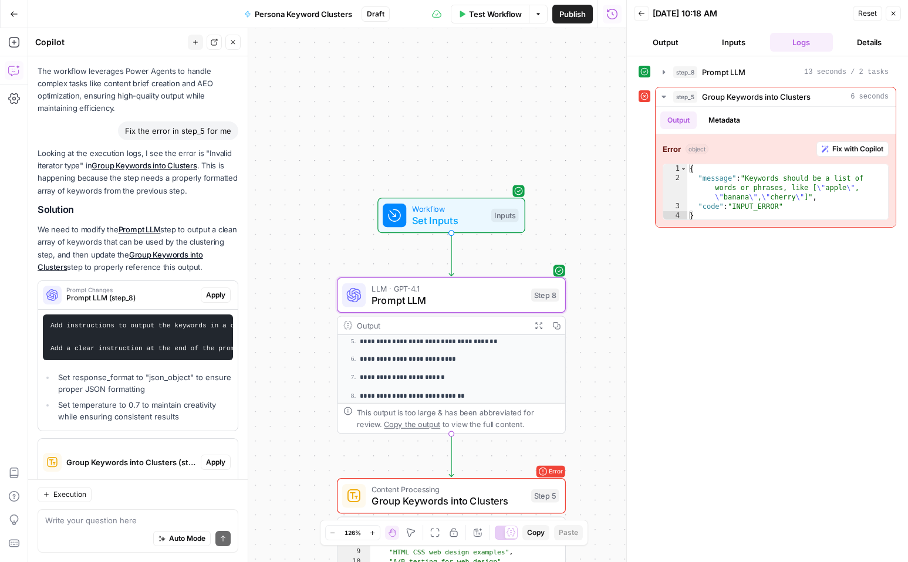
click at [218, 290] on span "Apply" at bounding box center [215, 295] width 19 height 11
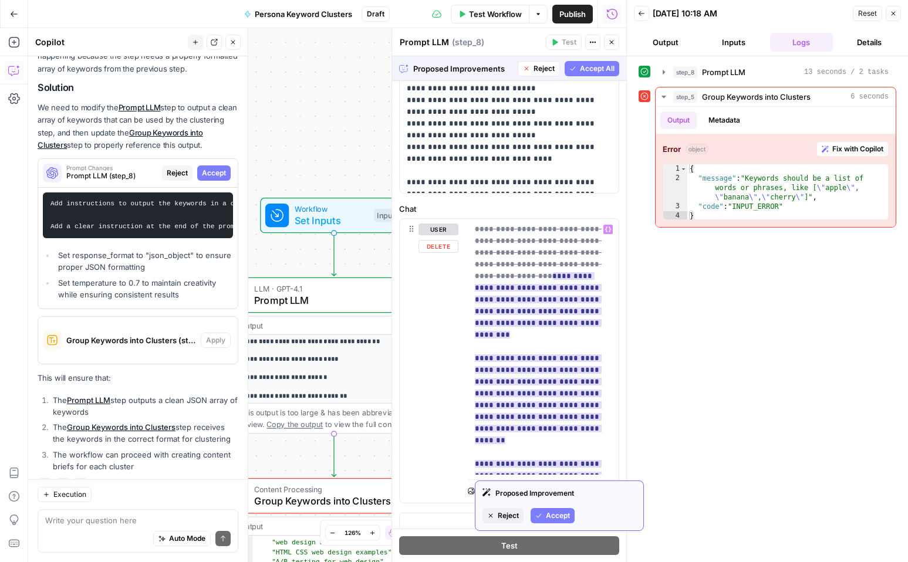
scroll to position [707, 0]
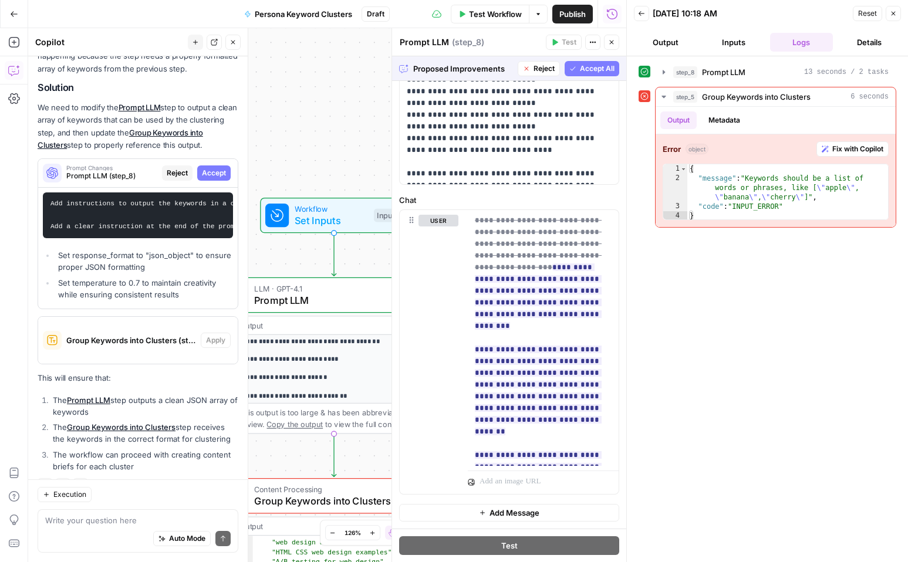
click at [595, 66] on span "Accept All" at bounding box center [597, 68] width 35 height 11
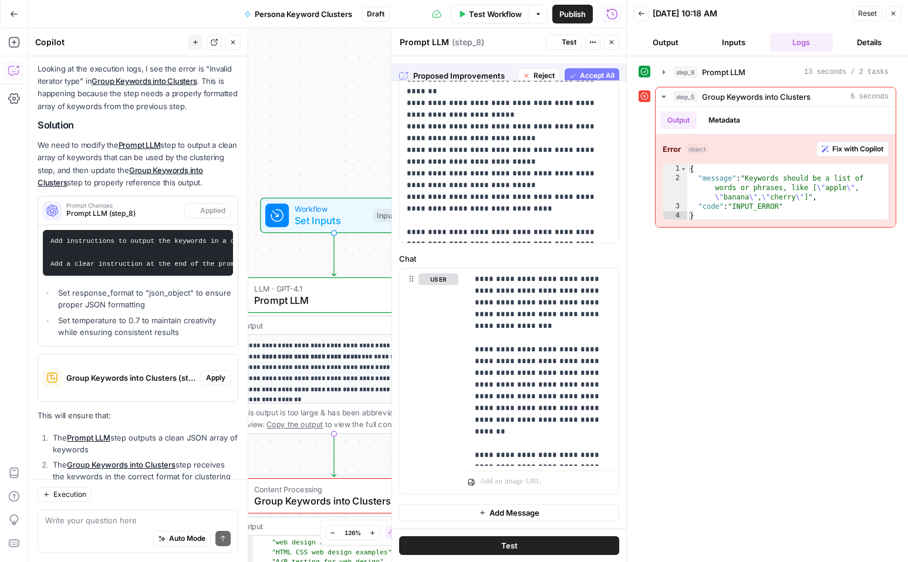
scroll to position [1134, 0]
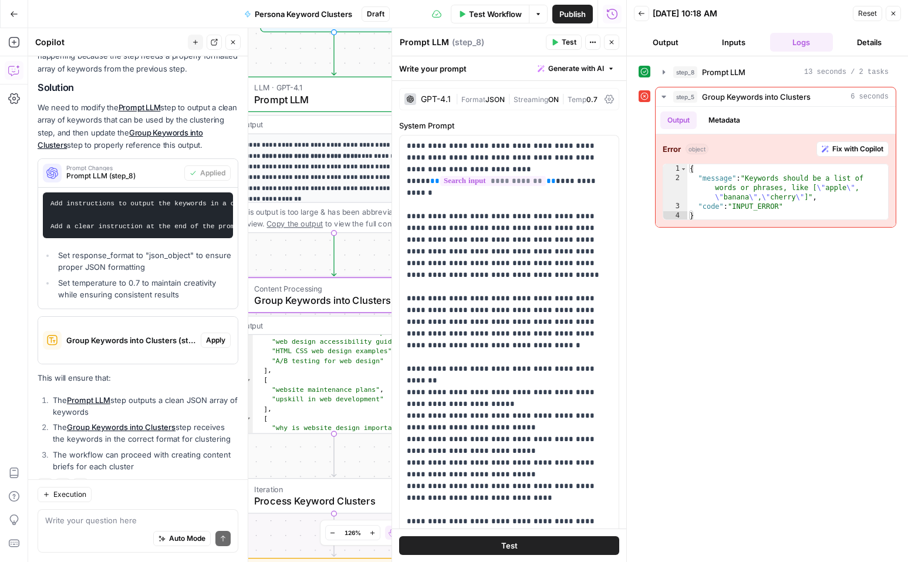
click at [168, 326] on div "Group Keywords into Clusters (step_5)" at bounding box center [119, 340] width 163 height 47
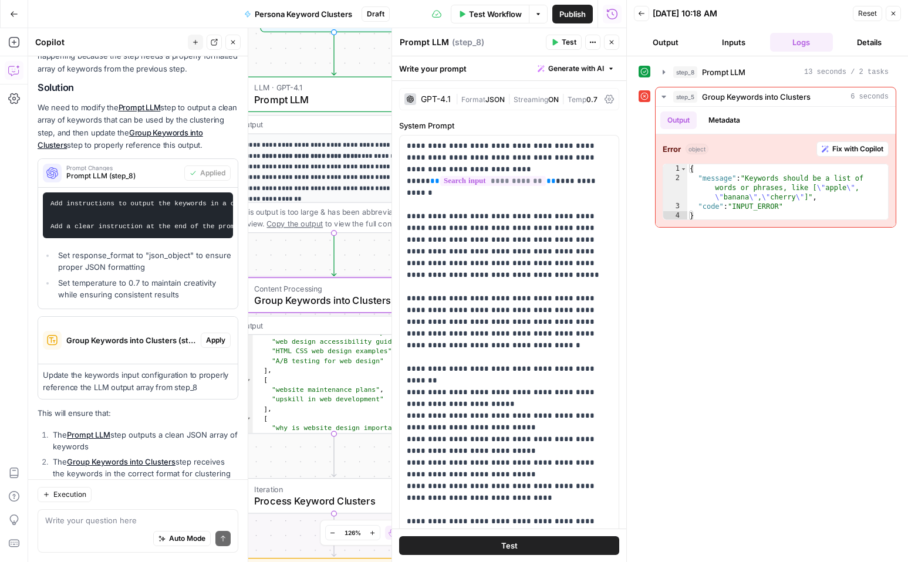
click at [224, 335] on span "Apply" at bounding box center [215, 340] width 19 height 11
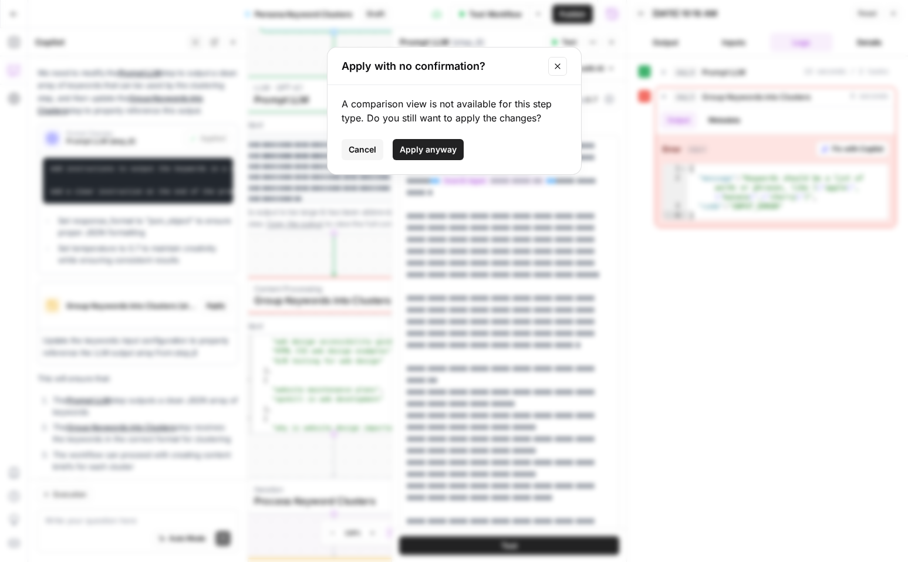
click at [370, 151] on span "Cancel" at bounding box center [363, 150] width 28 height 12
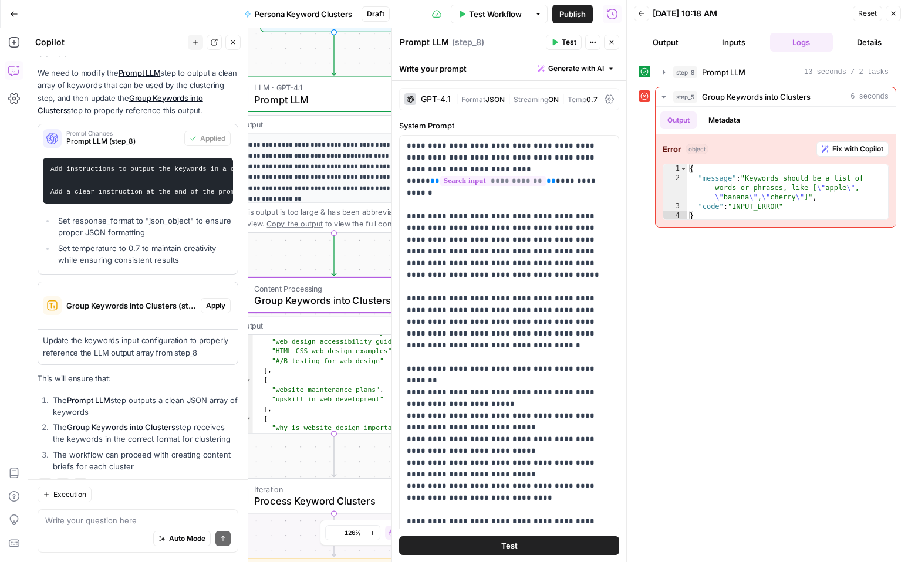
click at [207, 301] on span "Apply" at bounding box center [215, 306] width 19 height 11
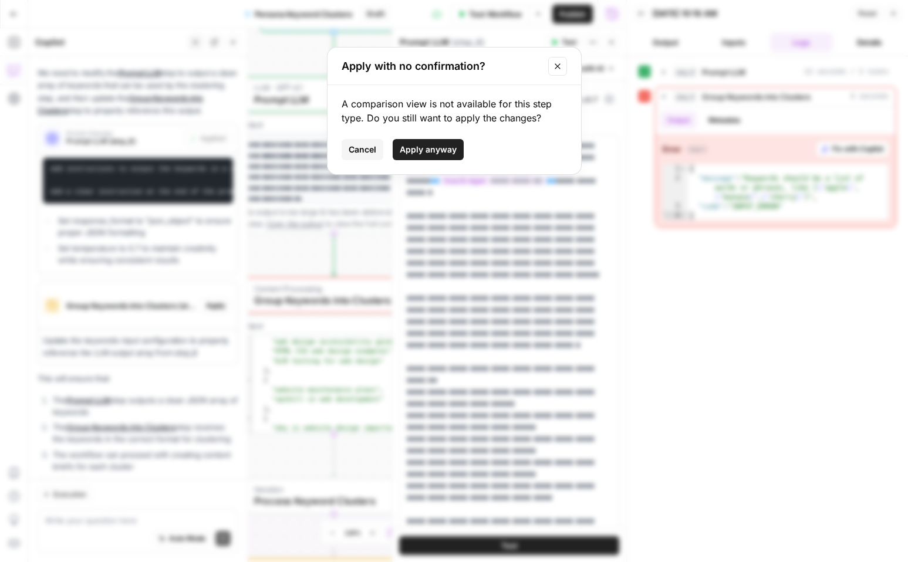
click at [366, 151] on span "Cancel" at bounding box center [363, 150] width 28 height 12
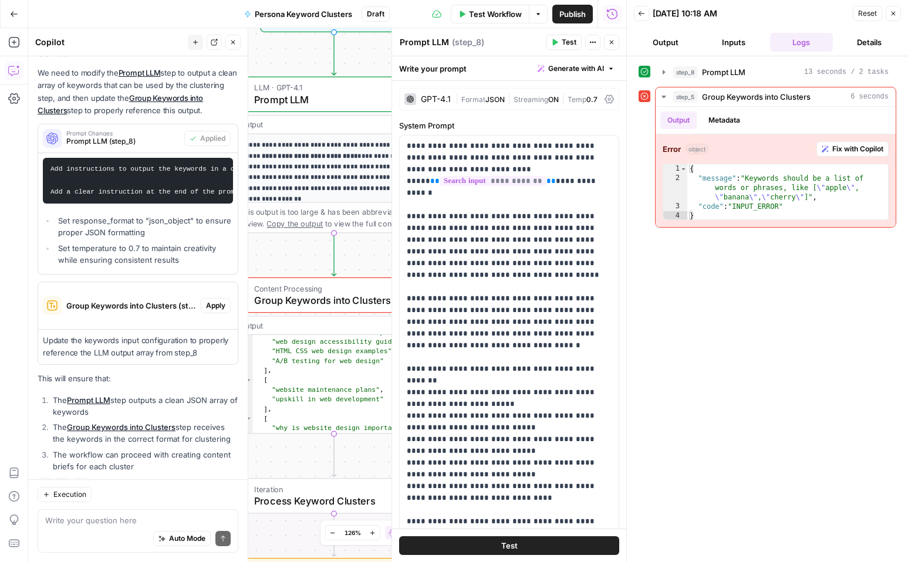
click at [606, 44] on button "Close" at bounding box center [611, 42] width 15 height 15
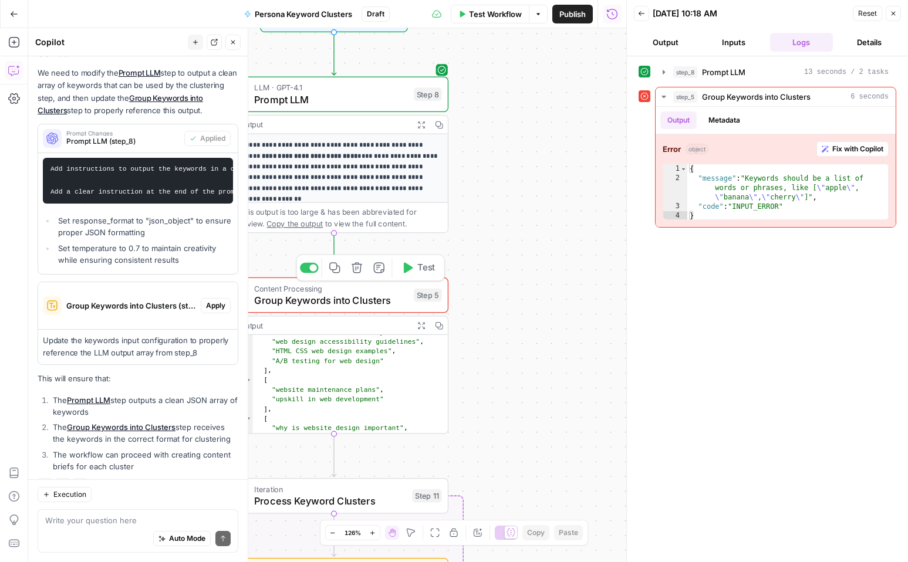
click at [352, 295] on span "Group Keywords into Clusters" at bounding box center [331, 300] width 154 height 15
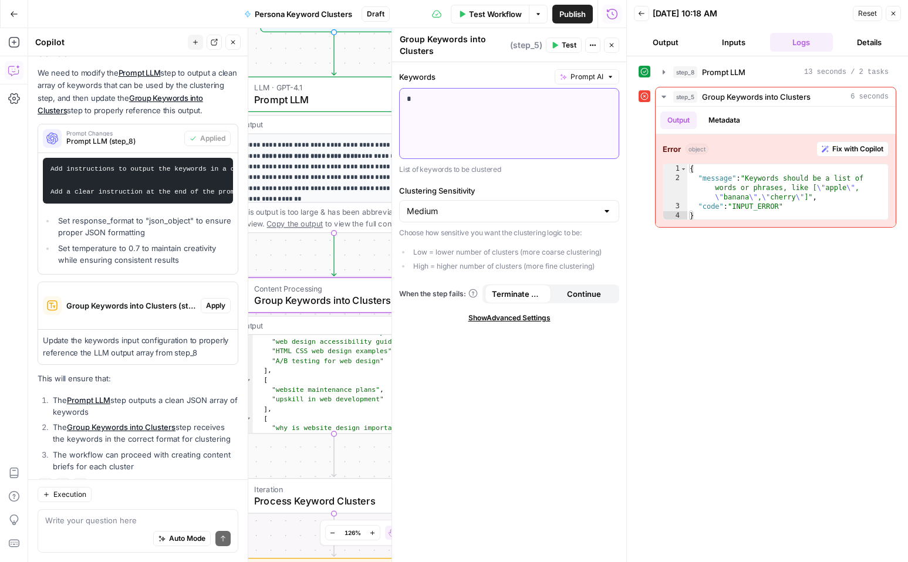
click at [425, 104] on p "*" at bounding box center [509, 99] width 205 height 12
click at [268, 59] on div "**********" at bounding box center [327, 295] width 598 height 534
click at [150, 300] on span "Group Keywords into Clusters (step_5)" at bounding box center [131, 306] width 130 height 12
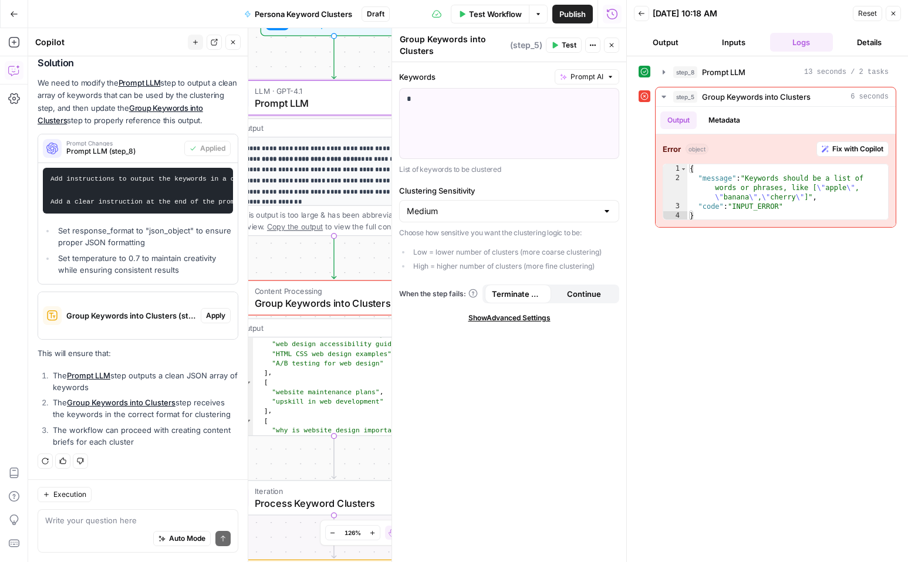
scroll to position [1134, 0]
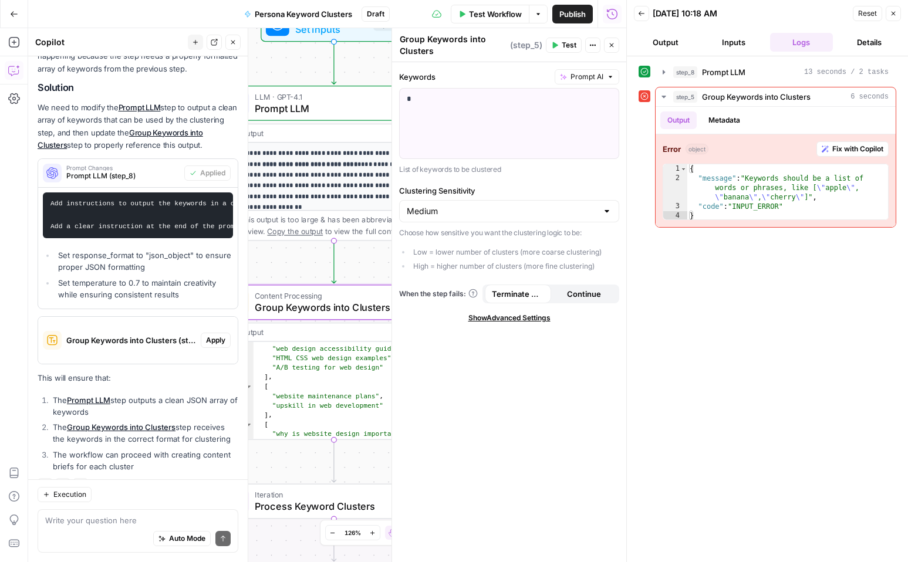
click at [214, 333] on button "Apply" at bounding box center [216, 340] width 30 height 15
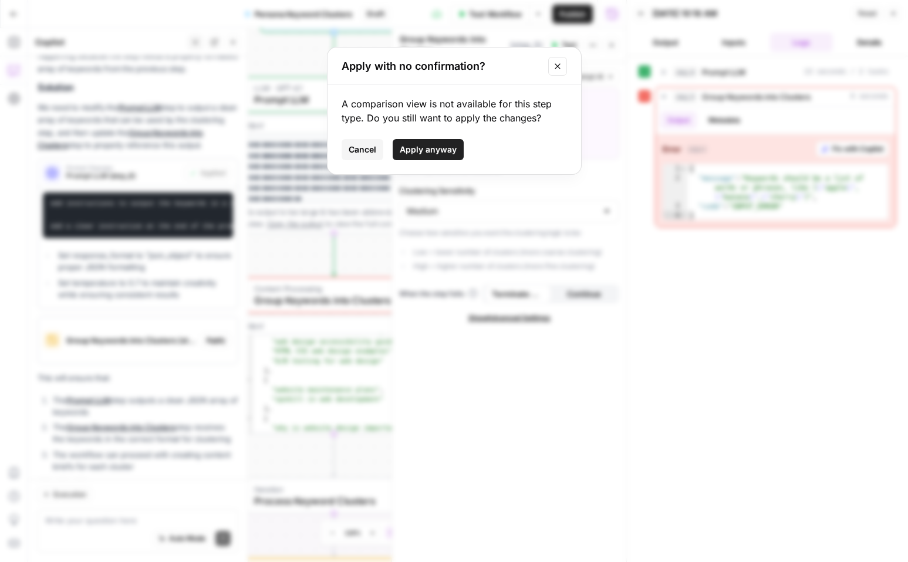
click at [367, 153] on span "Cancel" at bounding box center [363, 150] width 28 height 12
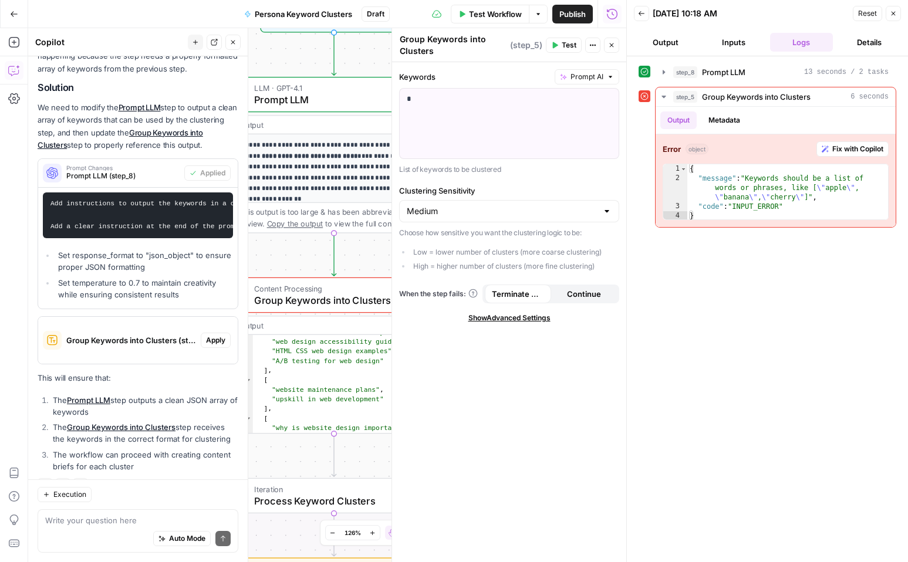
click at [613, 52] on button "Close" at bounding box center [611, 45] width 15 height 15
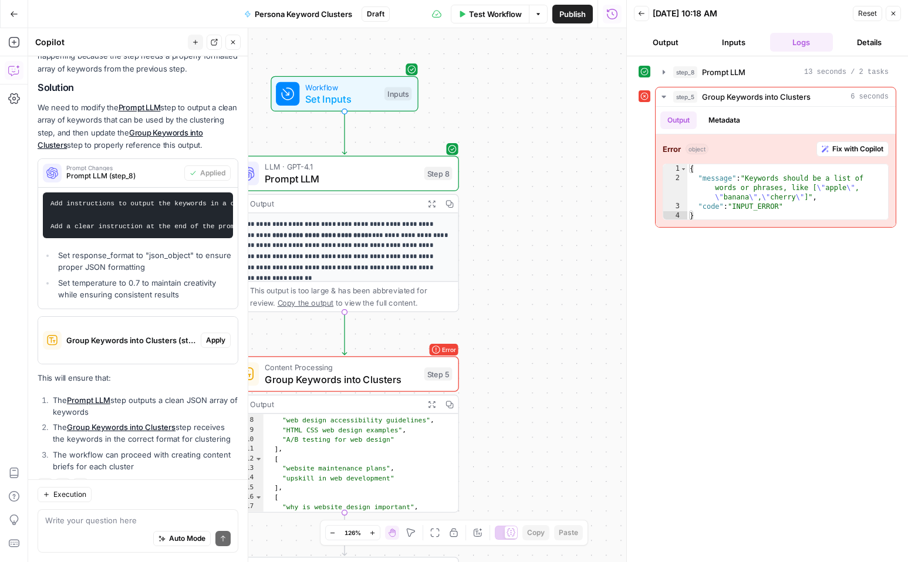
click at [491, 19] on span "Test Workflow" at bounding box center [495, 14] width 53 height 12
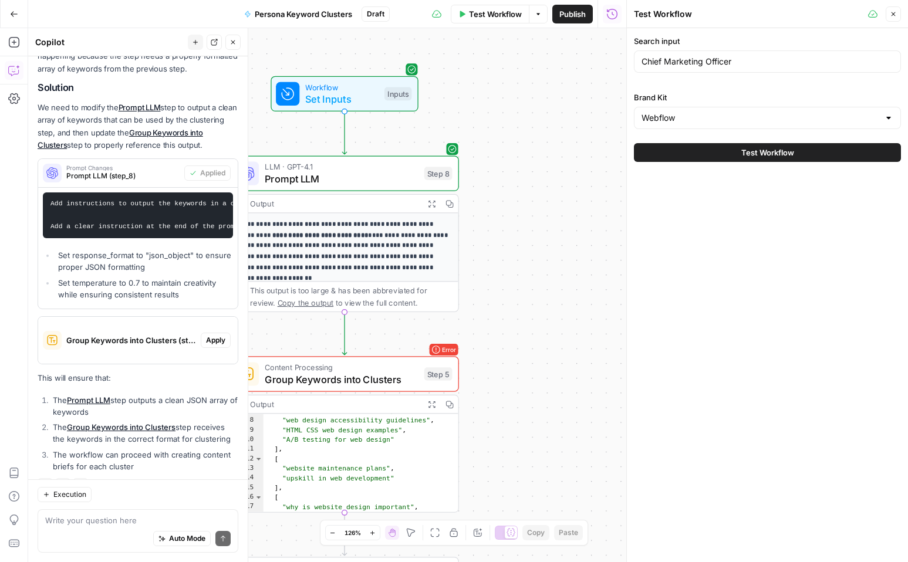
click at [727, 153] on button "Test Workflow" at bounding box center [767, 152] width 267 height 19
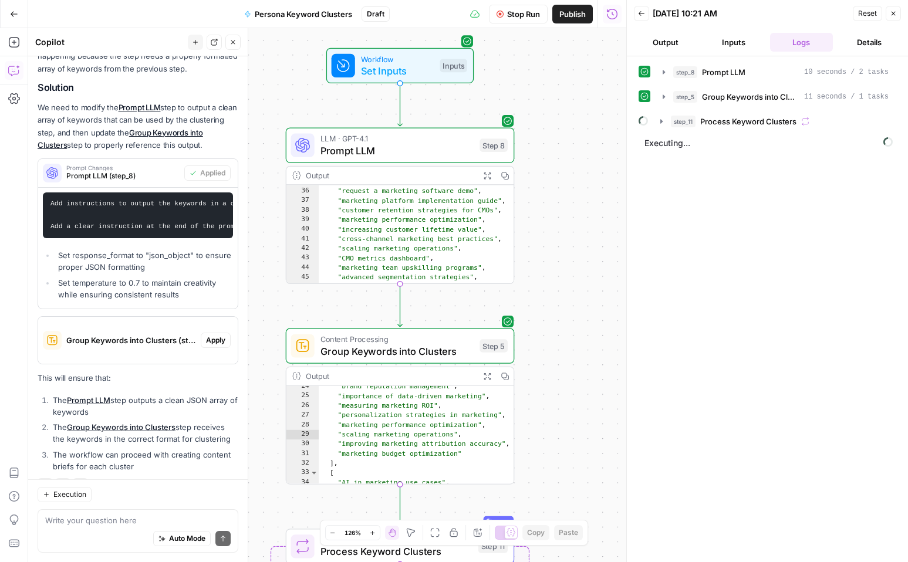
scroll to position [190, 0]
click at [395, 154] on span "Prompt LLM" at bounding box center [396, 150] width 153 height 15
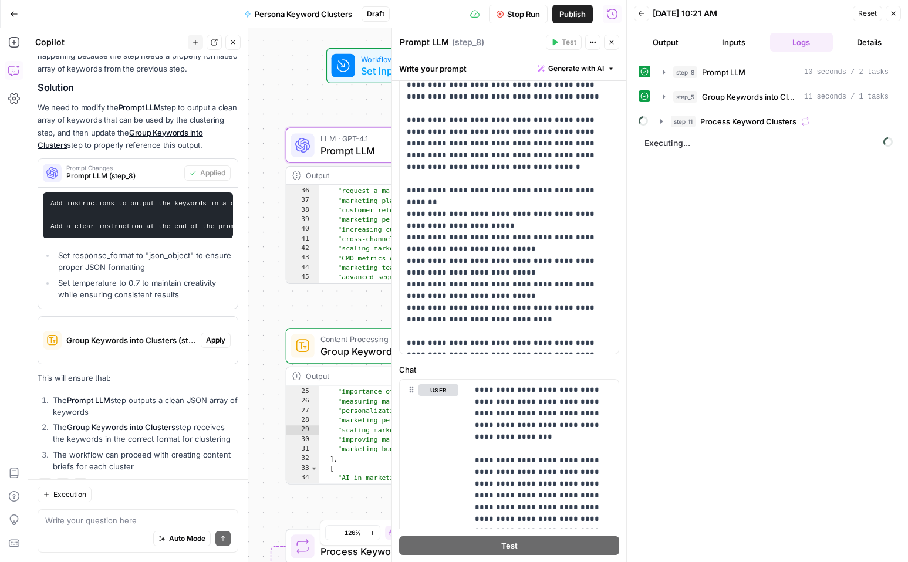
scroll to position [0, 0]
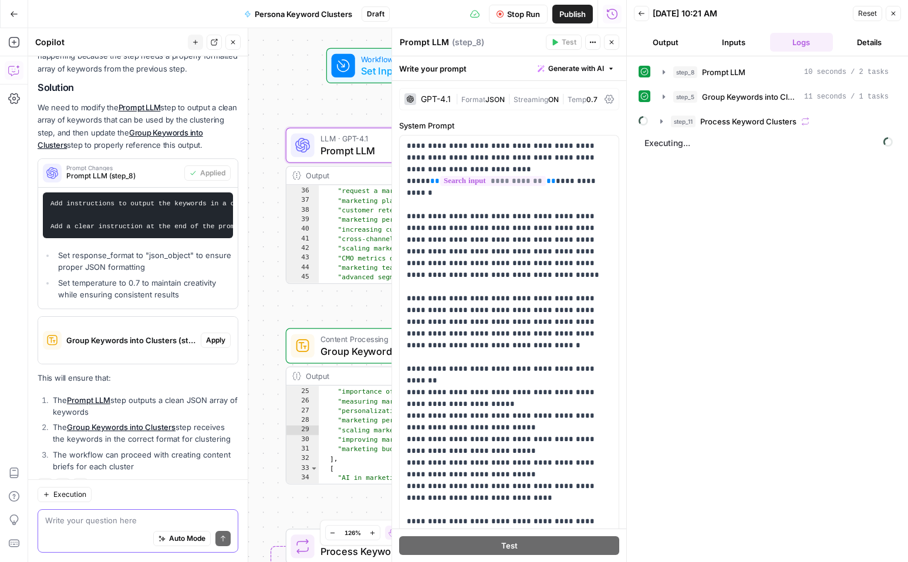
click at [105, 524] on textarea at bounding box center [137, 521] width 185 height 12
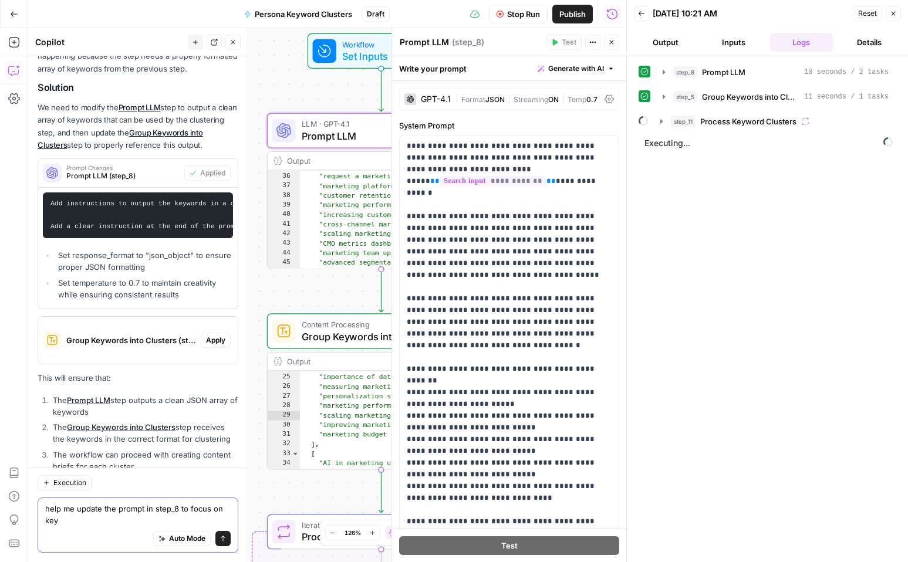
scroll to position [1146, 0]
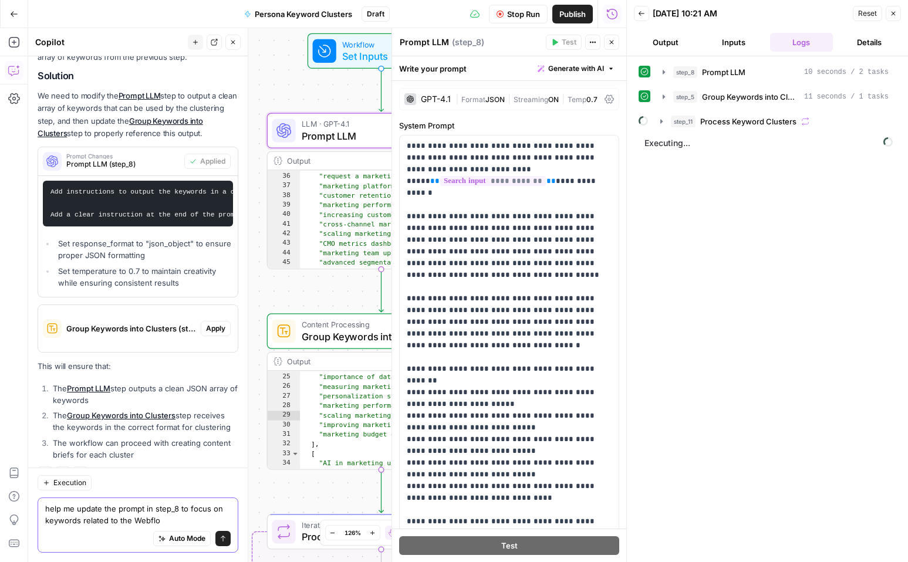
type textarea "help me update the prompt in step_8 to focus on keywords related to the Webflow"
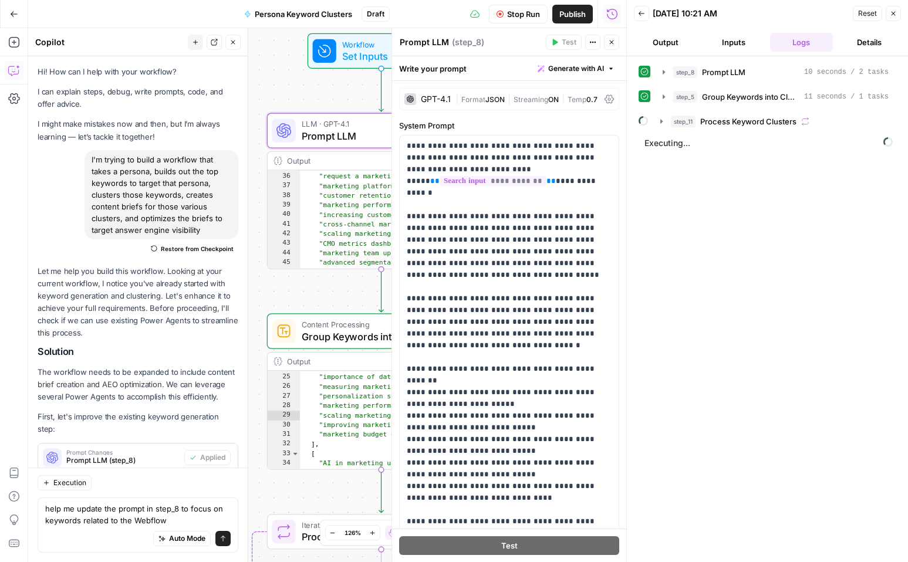
scroll to position [1146, 0]
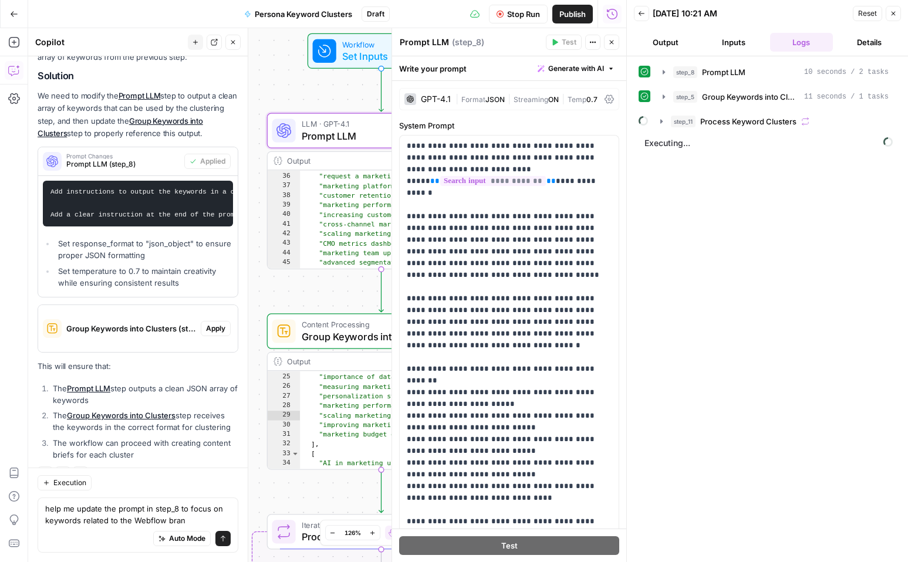
type textarea "help me update the prompt in step_8 to focus on keywords related to the Webflow…"
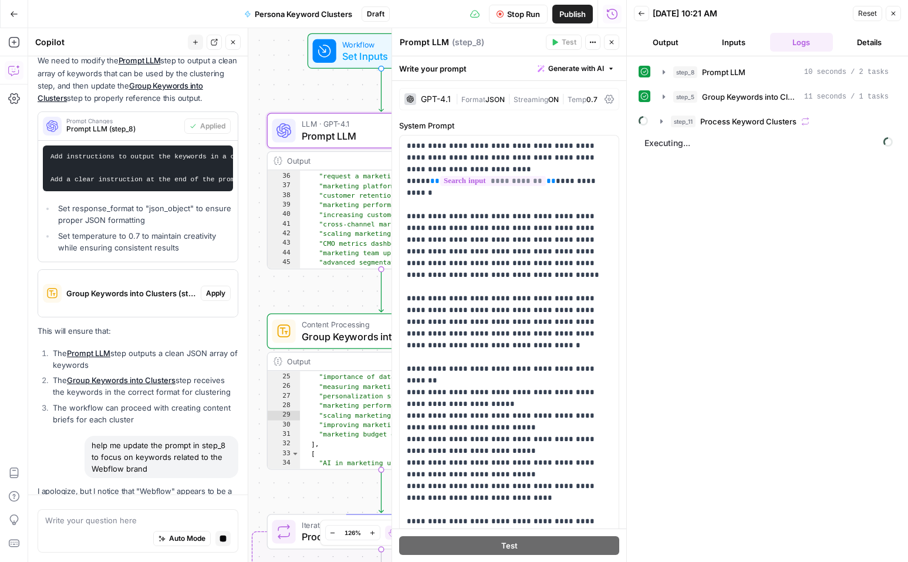
scroll to position [1159, 0]
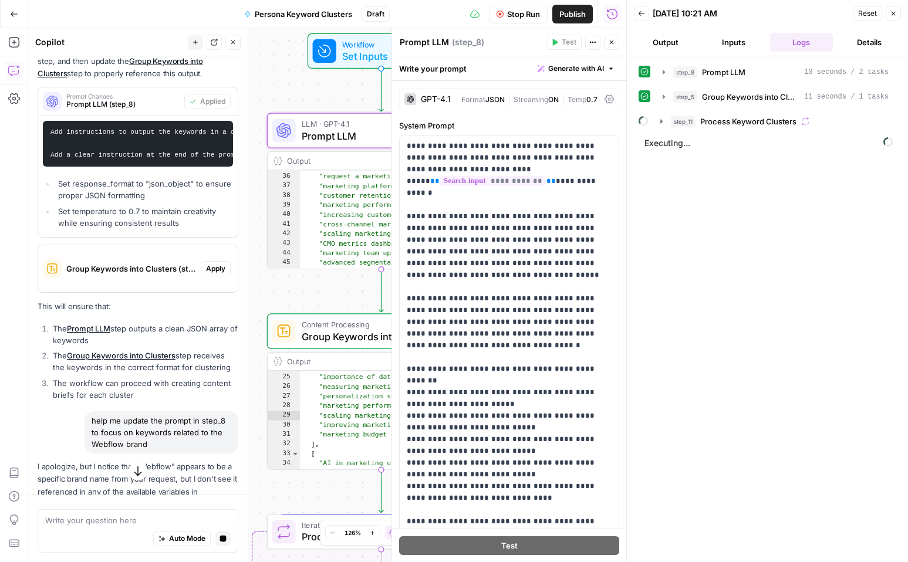
click at [90, 461] on p "I apologize, but I notice that "Webflow" appears to be a specific brand name fr…" at bounding box center [138, 486] width 201 height 50
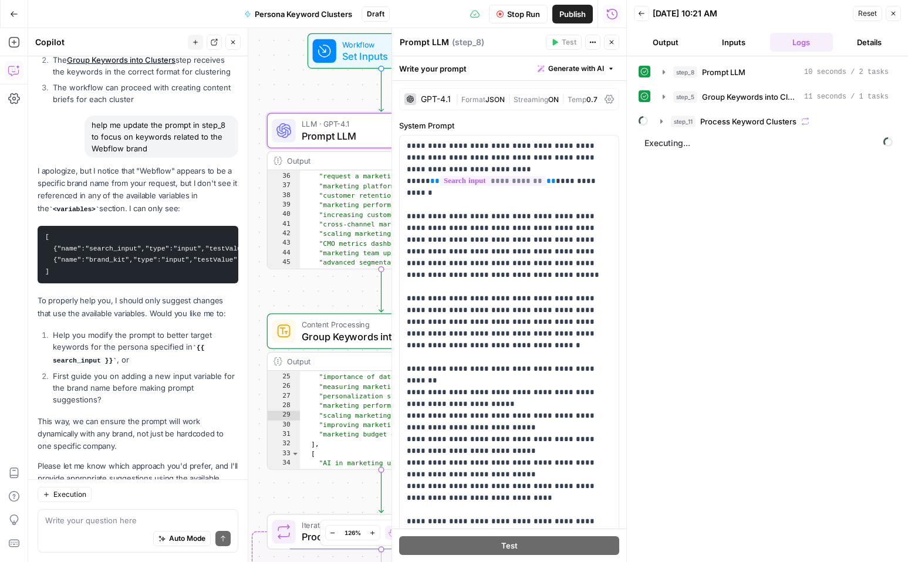
scroll to position [1521, 0]
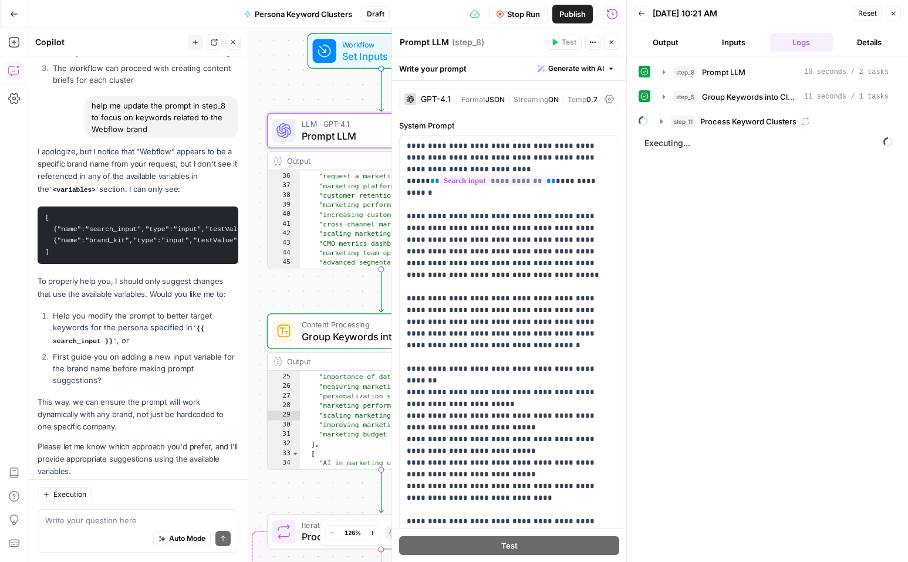
click at [609, 102] on icon at bounding box center [609, 99] width 9 height 9
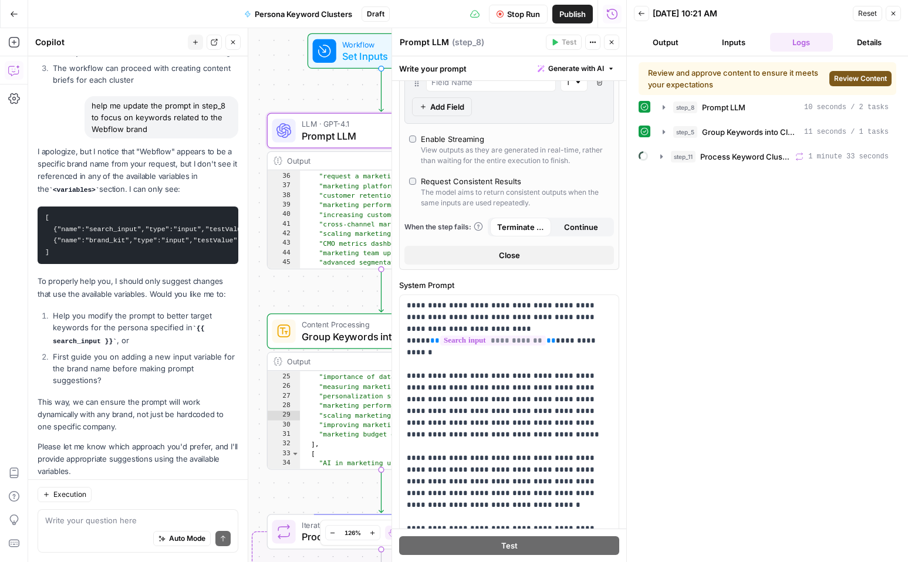
scroll to position [328, 0]
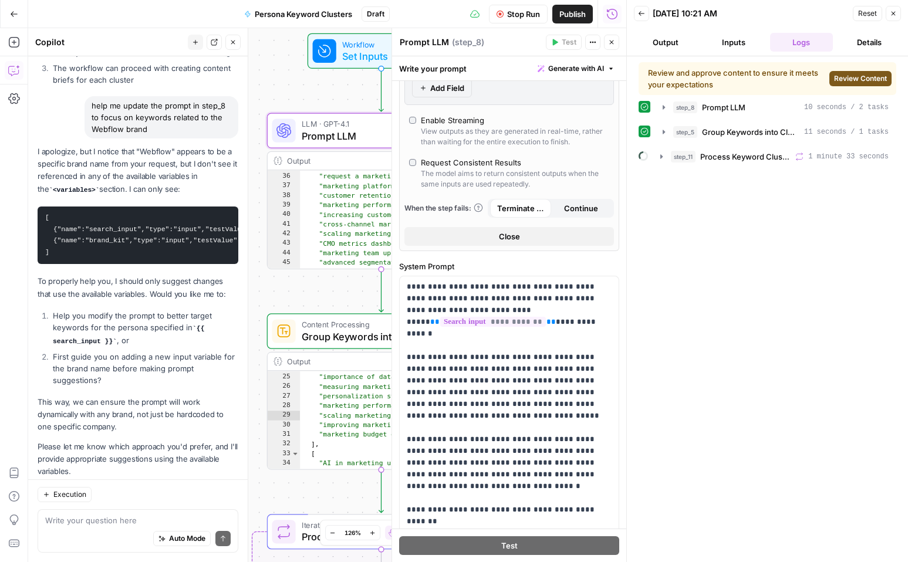
click at [564, 239] on button "Close" at bounding box center [509, 236] width 210 height 19
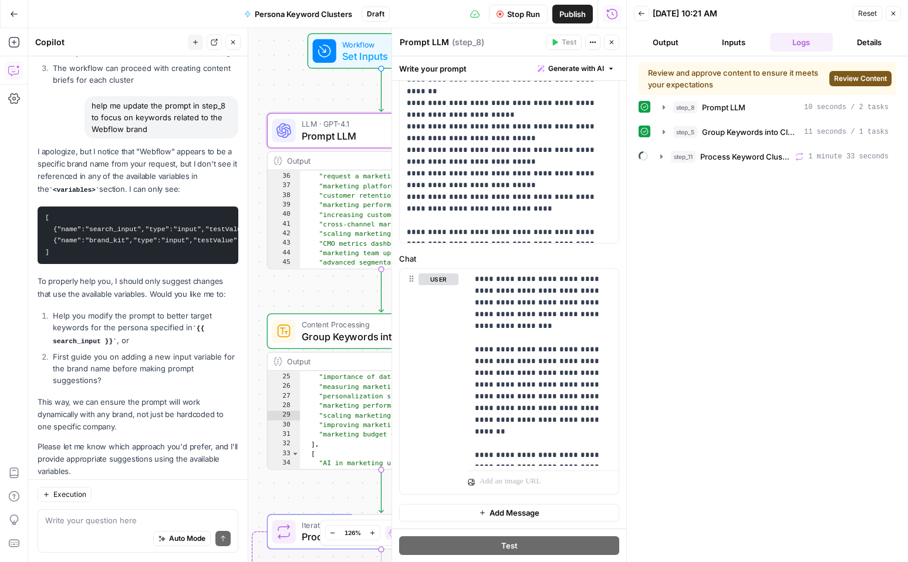
scroll to position [0, 0]
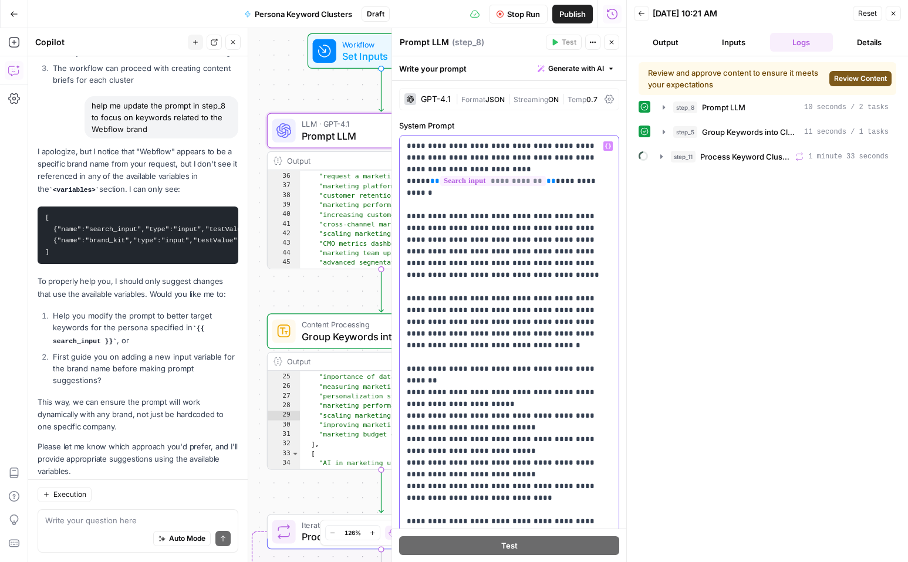
click at [595, 227] on p "**********" at bounding box center [509, 333] width 205 height 387
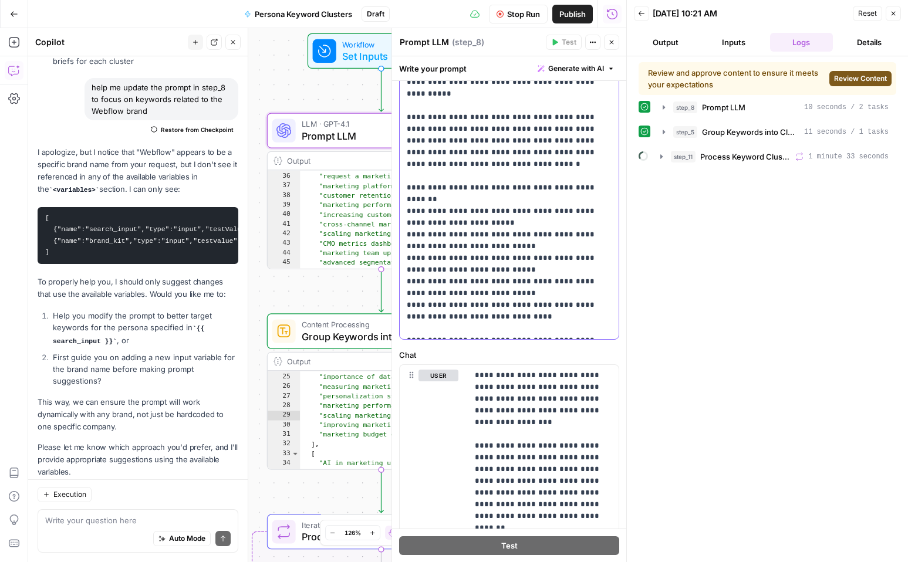
scroll to position [301, 0]
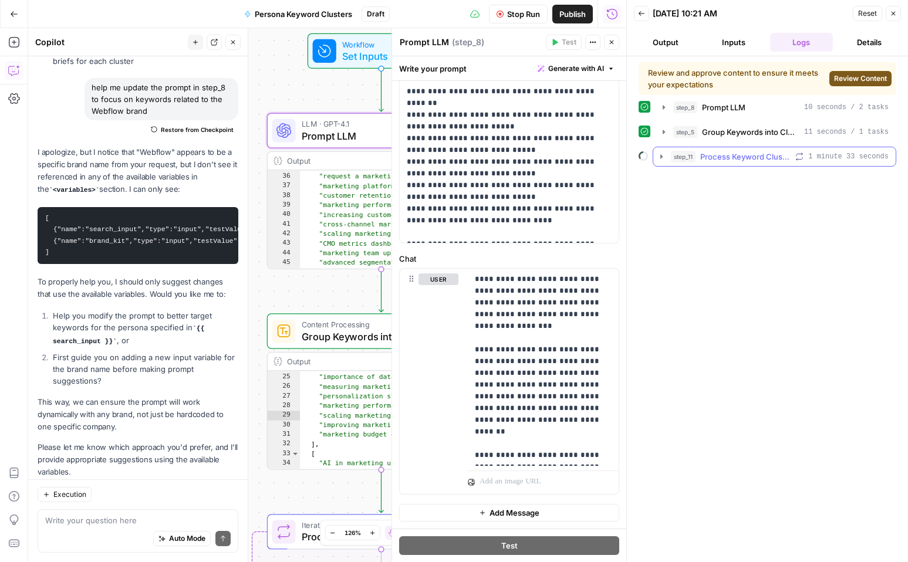
click at [660, 156] on icon "button" at bounding box center [661, 156] width 9 height 9
click at [685, 180] on icon "button" at bounding box center [685, 181] width 2 height 4
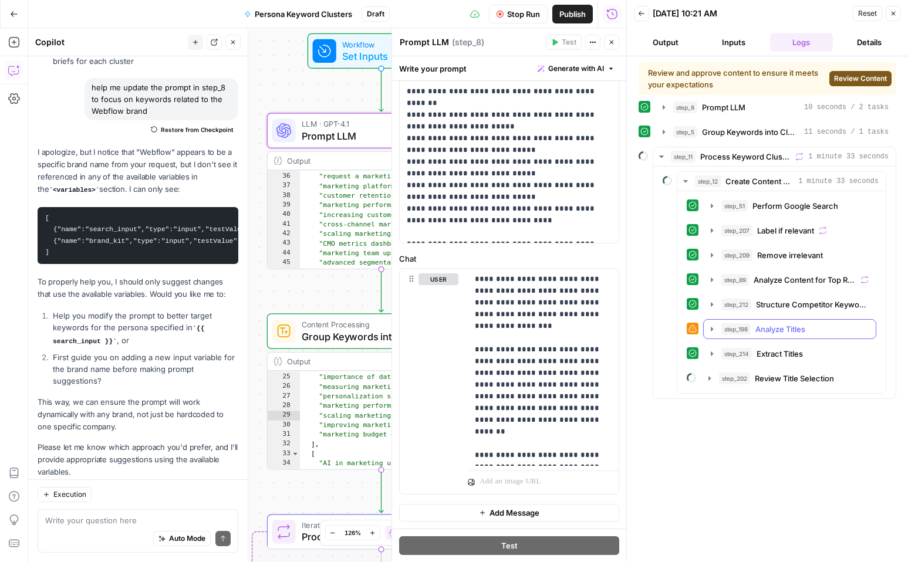
click at [776, 328] on span "Analyze Titles" at bounding box center [780, 329] width 50 height 12
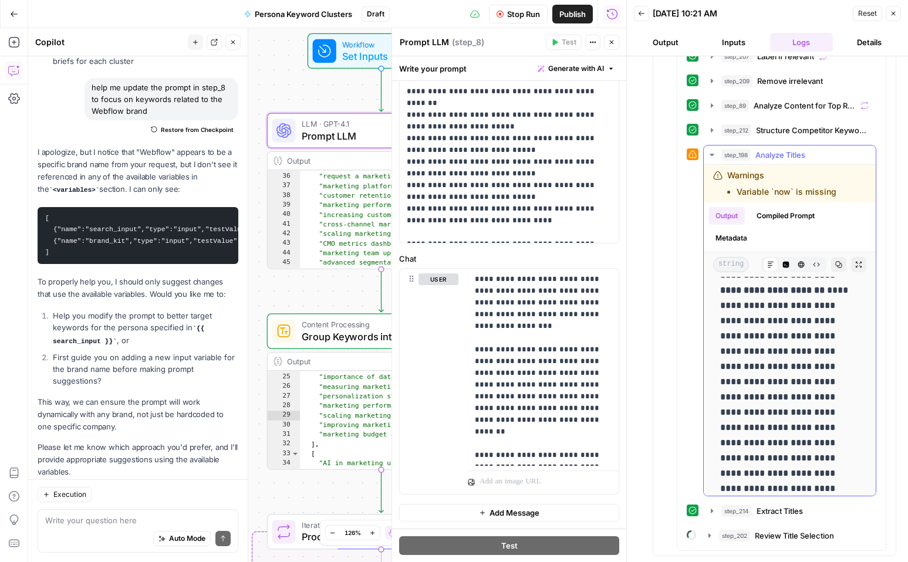
scroll to position [112, 0]
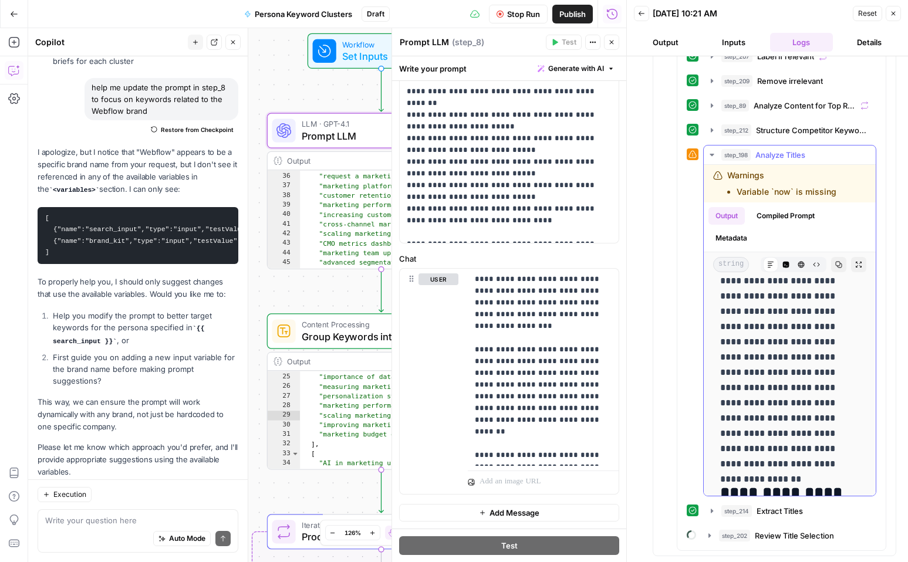
click at [791, 218] on button "Compiled Prompt" at bounding box center [786, 216] width 72 height 18
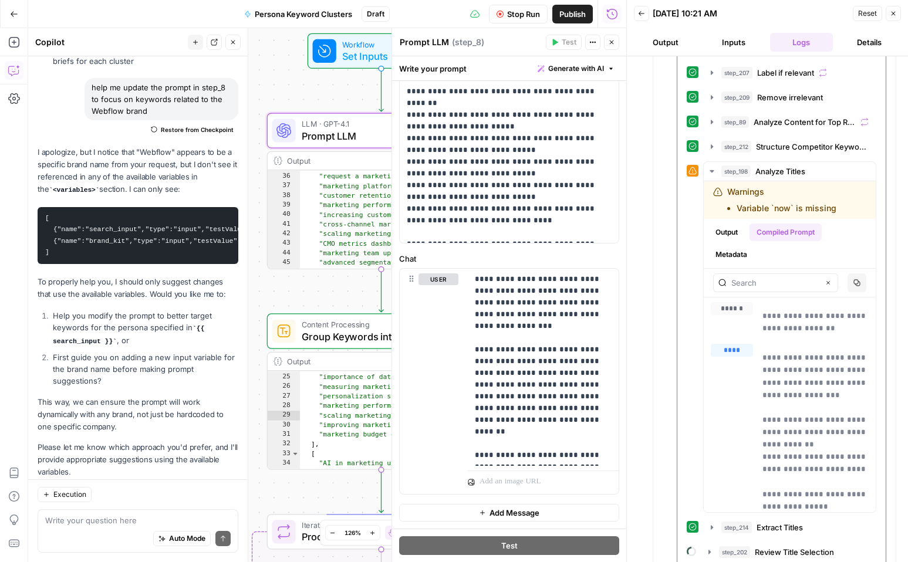
scroll to position [174, 0]
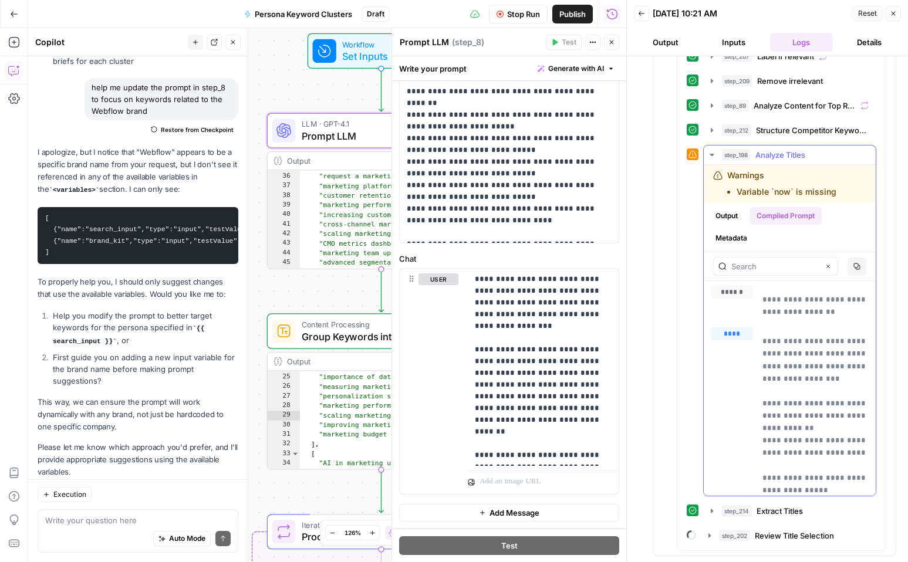
click at [730, 217] on button "Output" at bounding box center [726, 216] width 36 height 18
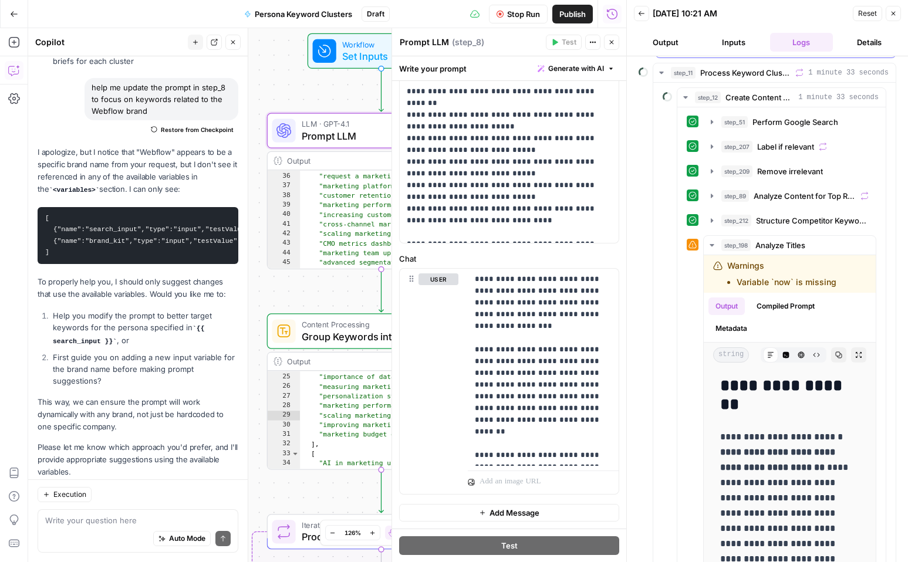
scroll to position [0, 0]
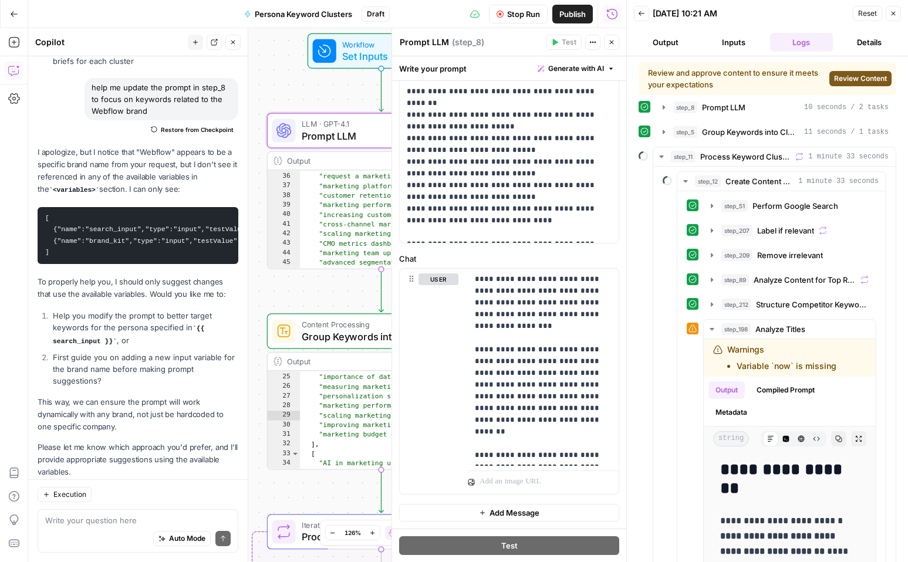
click at [847, 72] on button "Review Content" at bounding box center [860, 78] width 62 height 15
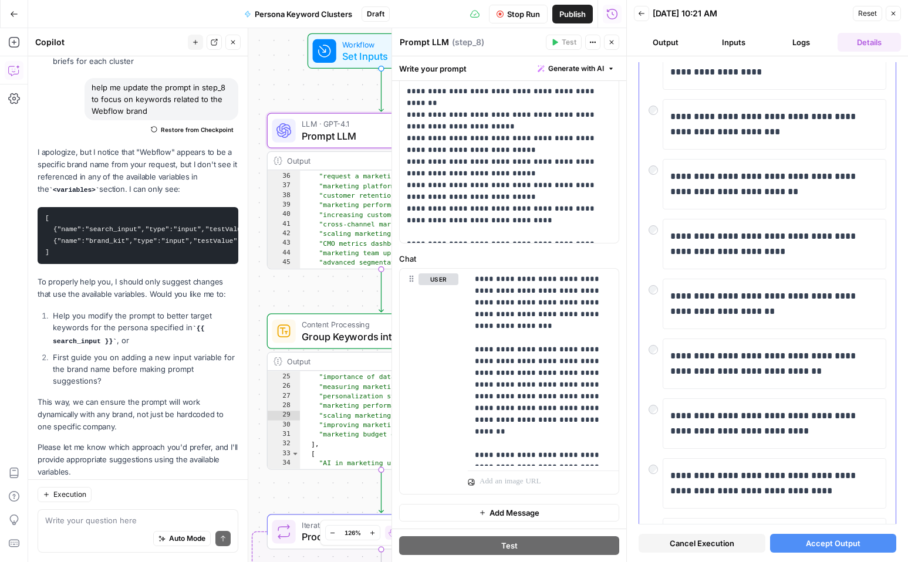
scroll to position [262, 0]
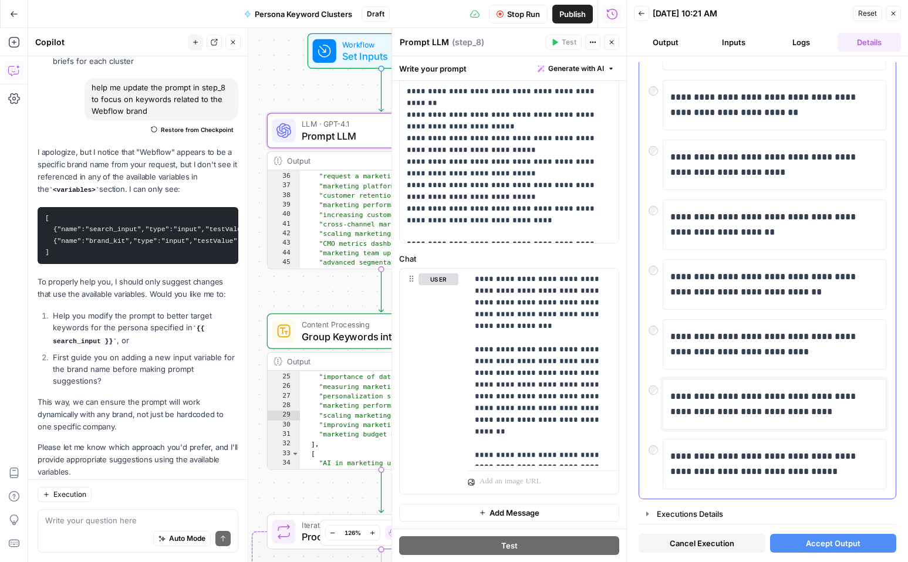
click at [761, 406] on p "**********" at bounding box center [774, 404] width 208 height 31
click at [654, 337] on div "**********" at bounding box center [768, 344] width 238 height 50
click at [830, 549] on span "Accept Output" at bounding box center [833, 544] width 55 height 12
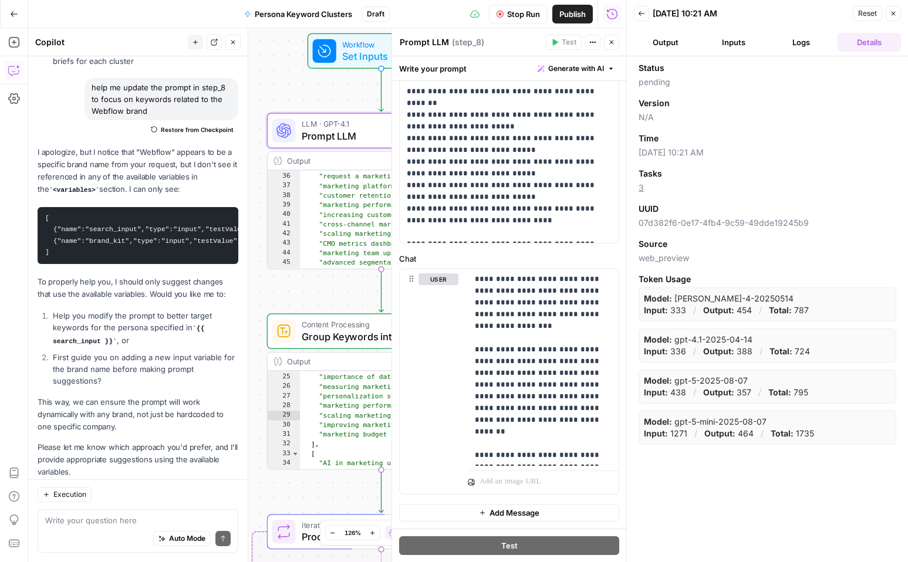
click at [798, 42] on button "Logs" at bounding box center [801, 42] width 63 height 19
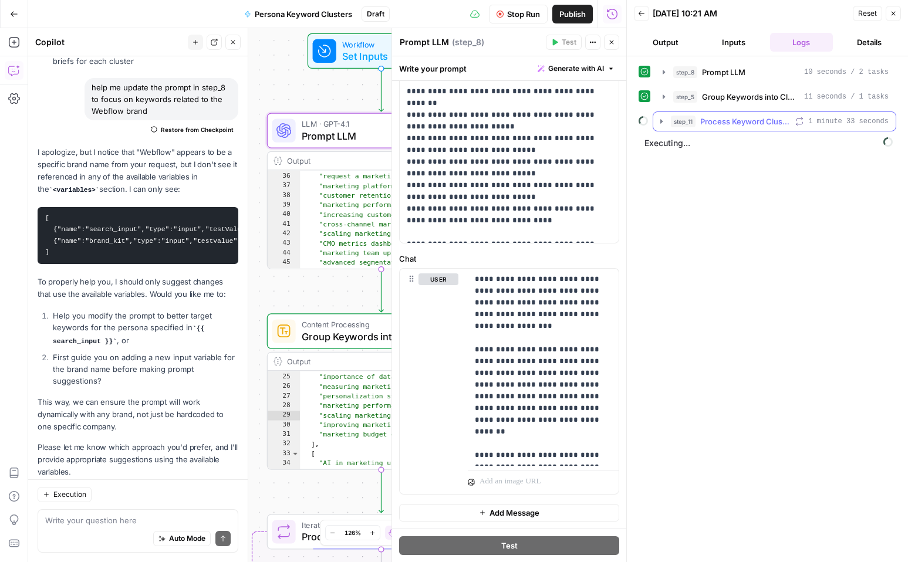
click at [663, 119] on icon "button" at bounding box center [661, 121] width 9 height 9
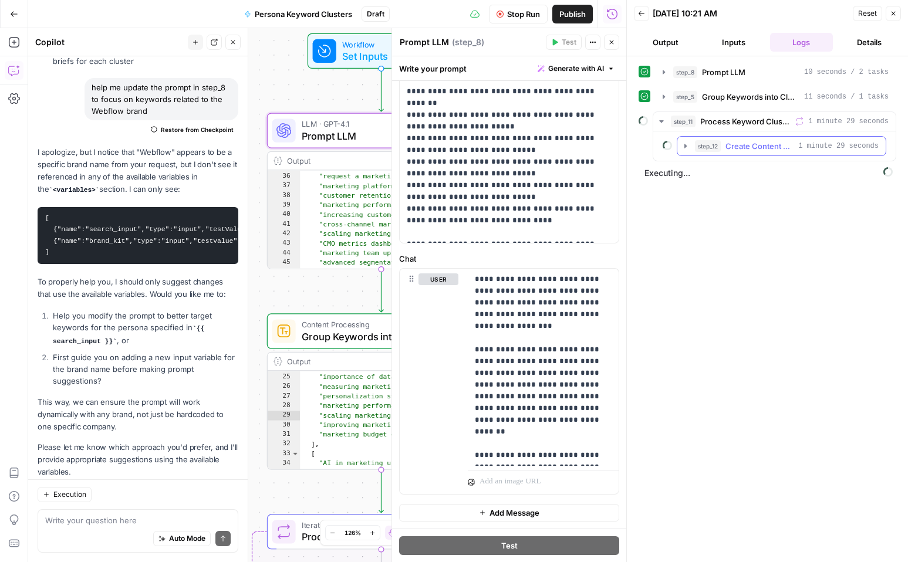
click at [681, 143] on icon "button" at bounding box center [685, 145] width 9 height 9
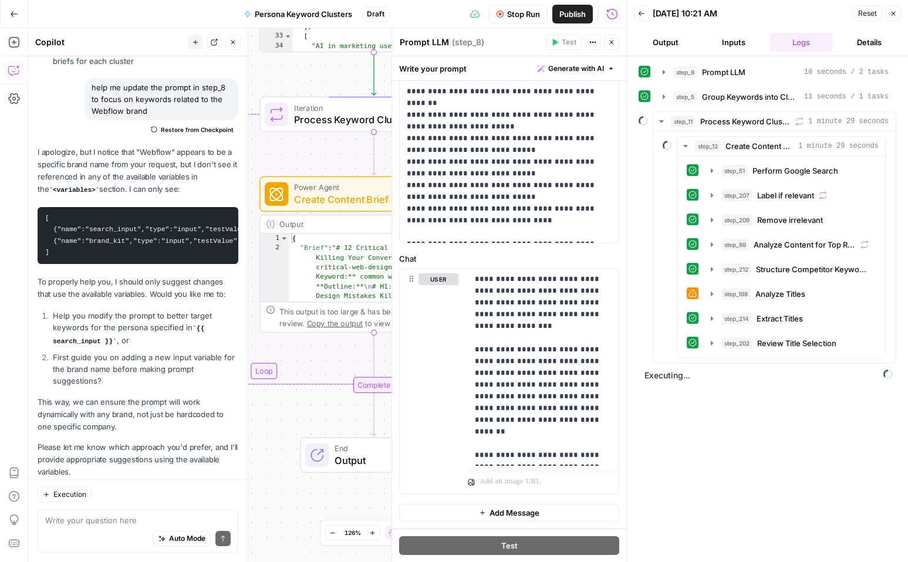
drag, startPoint x: 323, startPoint y: 423, endPoint x: 320, endPoint y: 70, distance: 352.2
click at [320, 70] on div "Workflow Set Inputs Inputs LLM · GPT-4.1 Prompt LLM Step 8 Output Expand Output…" at bounding box center [327, 295] width 598 height 534
click at [781, 242] on span "Analyze Content for Top Ranking Pages" at bounding box center [805, 245] width 102 height 12
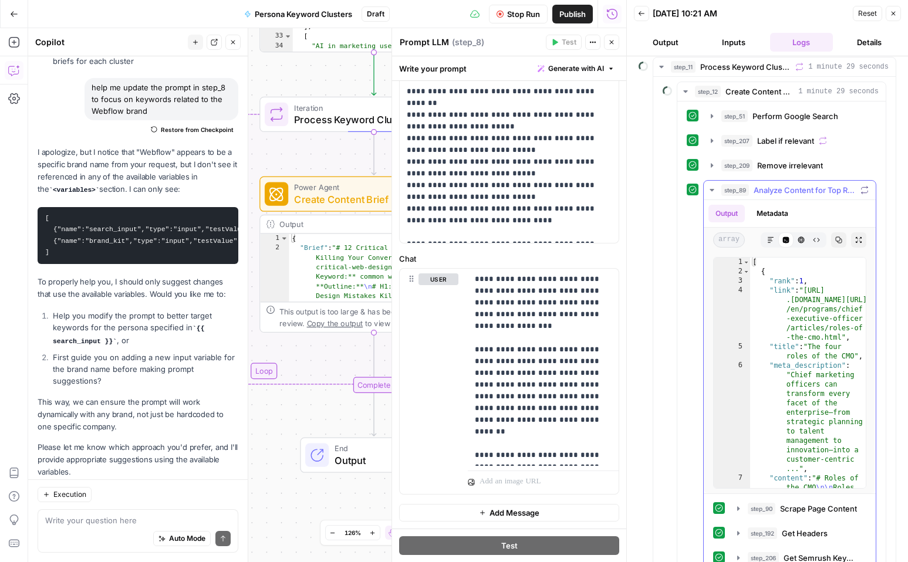
scroll to position [51, 0]
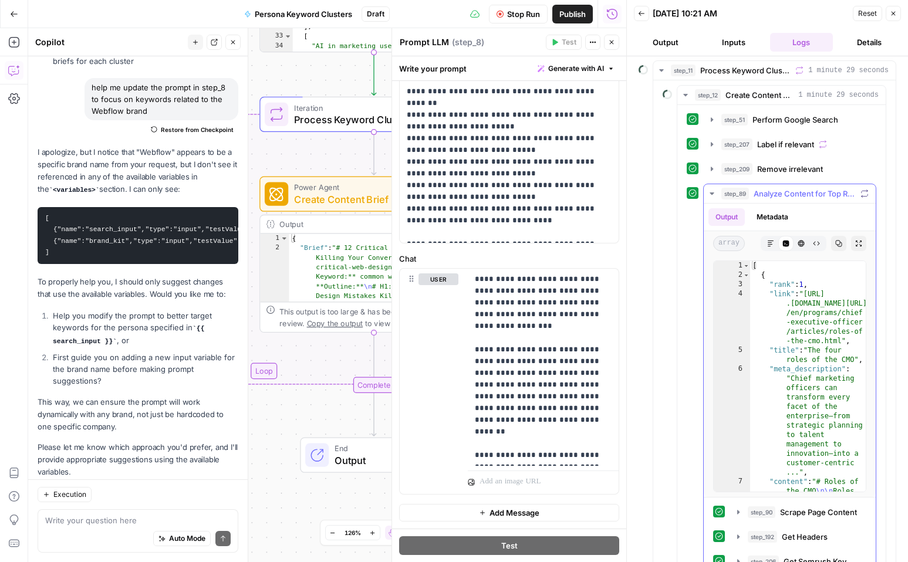
click at [710, 197] on icon "button" at bounding box center [711, 193] width 9 height 9
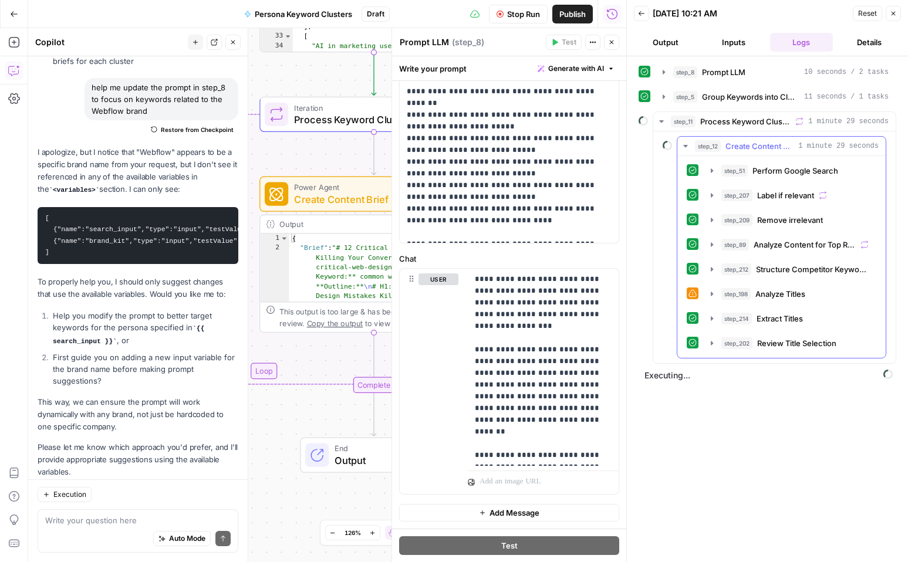
click at [686, 147] on icon "button" at bounding box center [685, 146] width 4 height 2
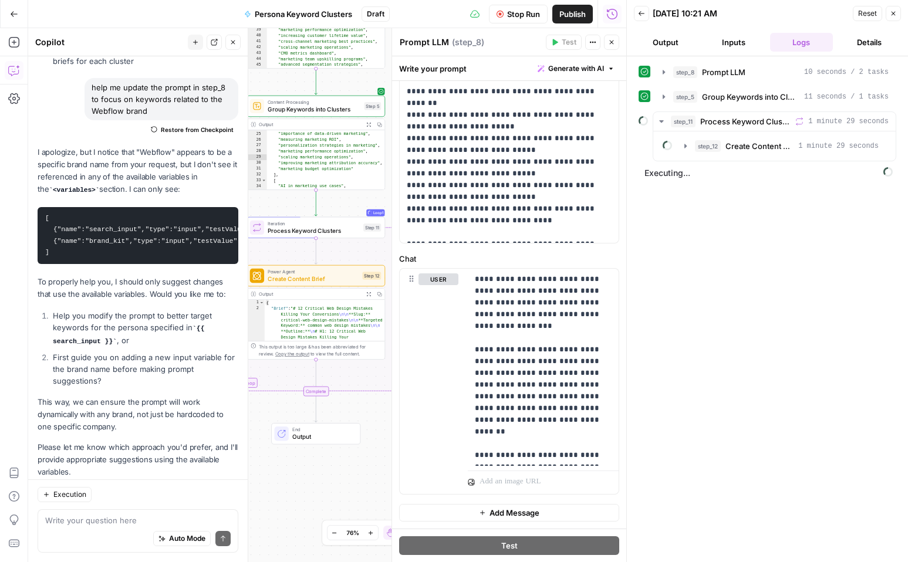
click at [613, 46] on button "Close" at bounding box center [611, 42] width 15 height 15
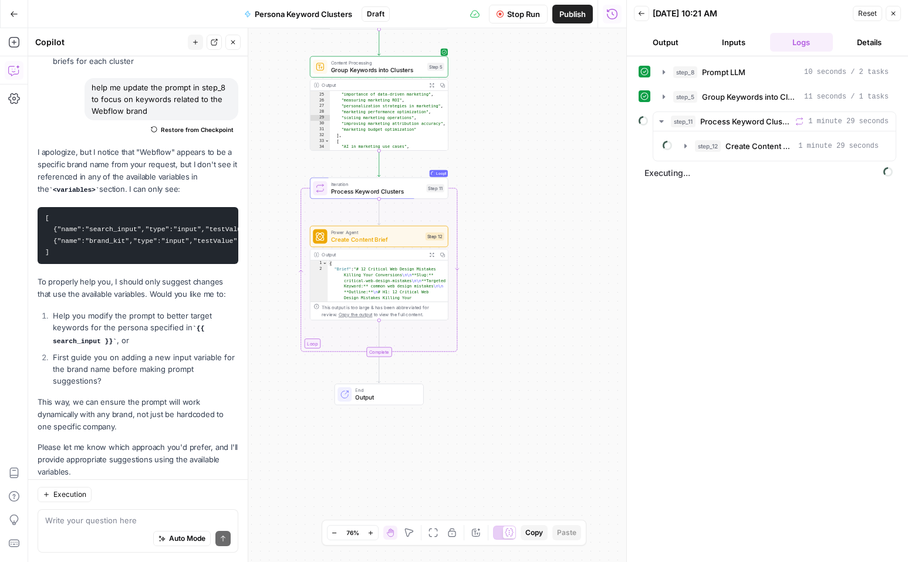
click at [385, 397] on span "Output" at bounding box center [385, 397] width 60 height 9
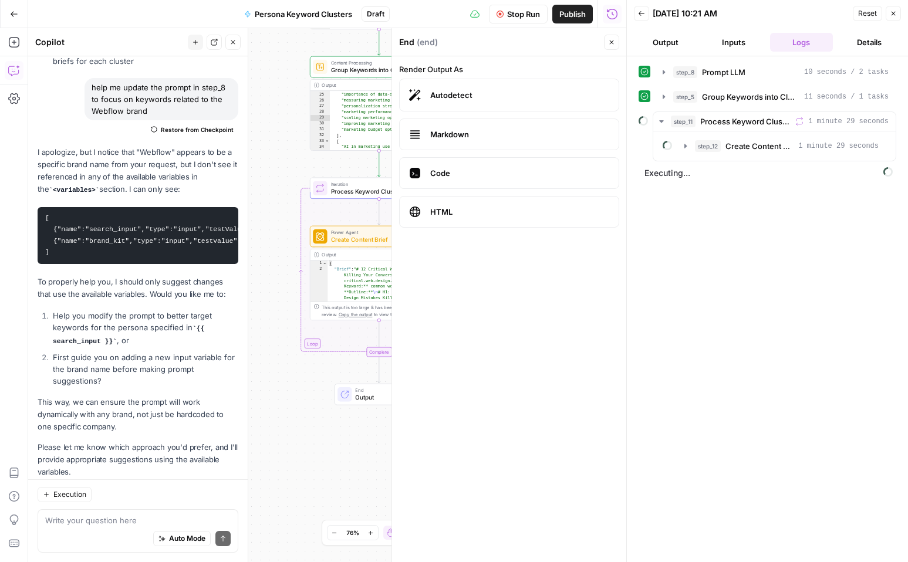
click at [609, 47] on button "Close" at bounding box center [611, 42] width 15 height 15
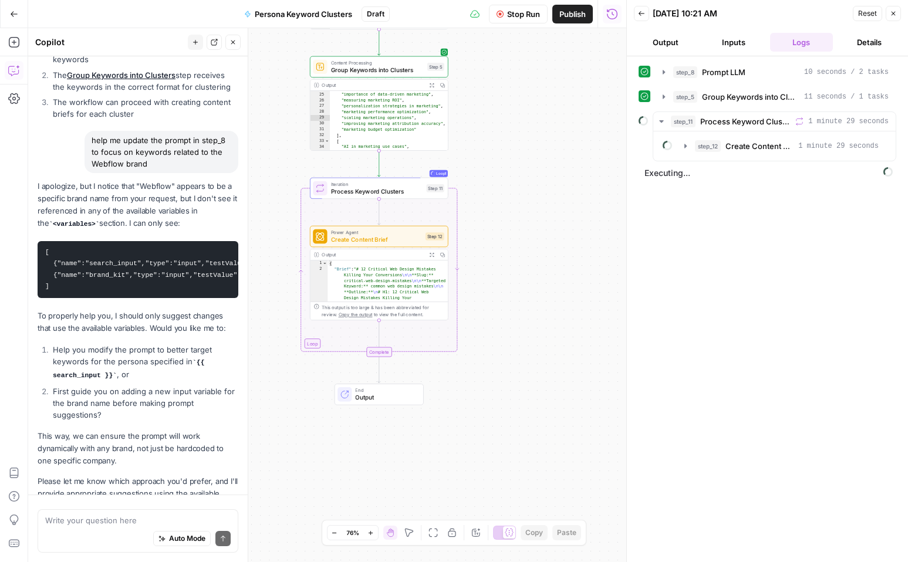
scroll to position [1418, 0]
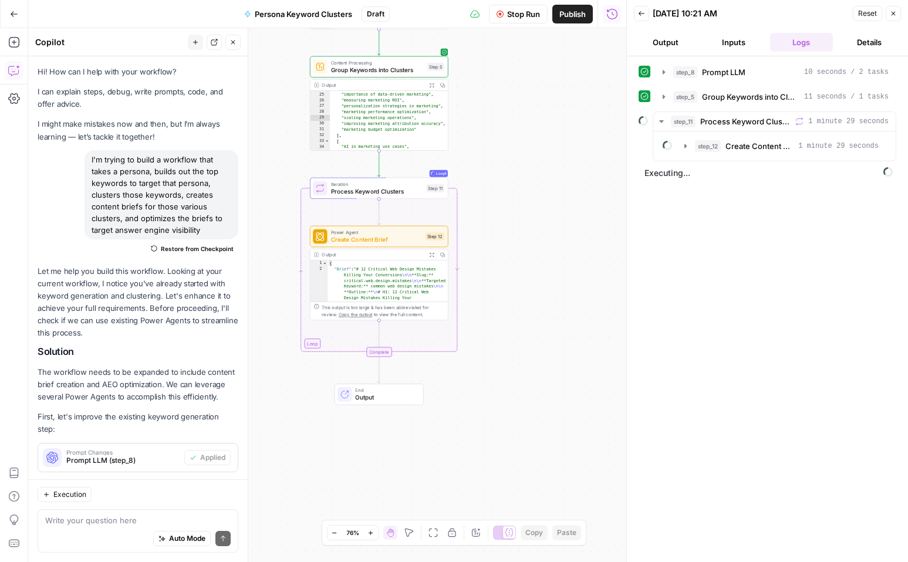
scroll to position [1418, 0]
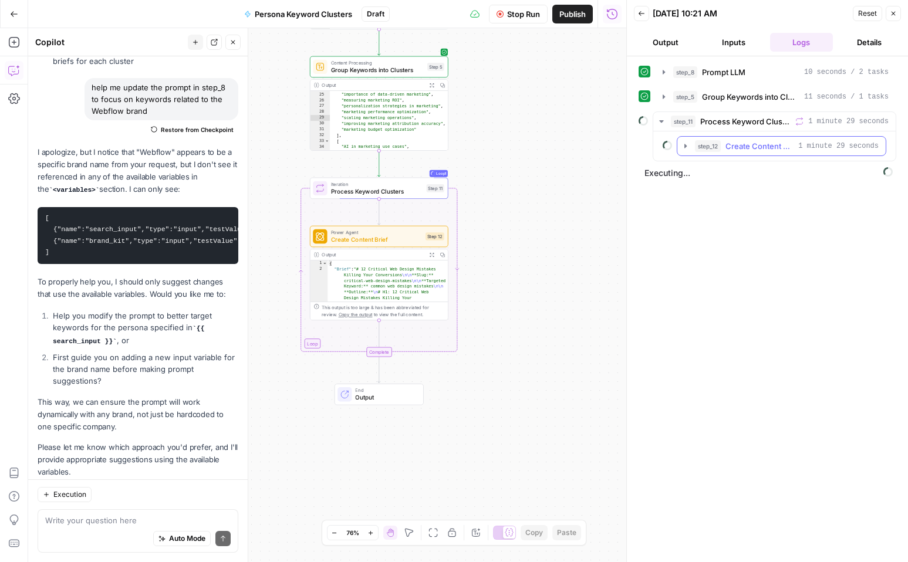
click at [684, 146] on icon "button" at bounding box center [685, 145] width 9 height 9
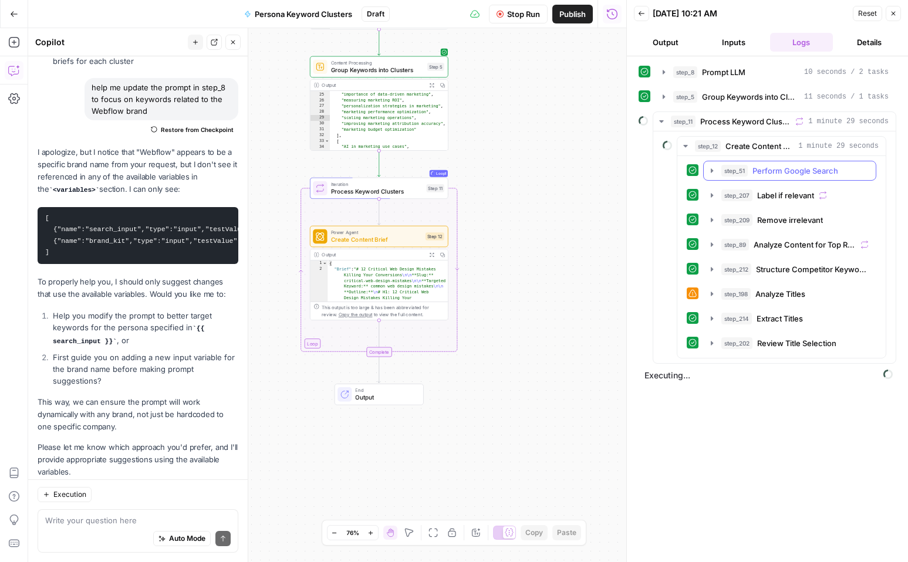
click at [712, 173] on icon "button" at bounding box center [711, 170] width 9 height 9
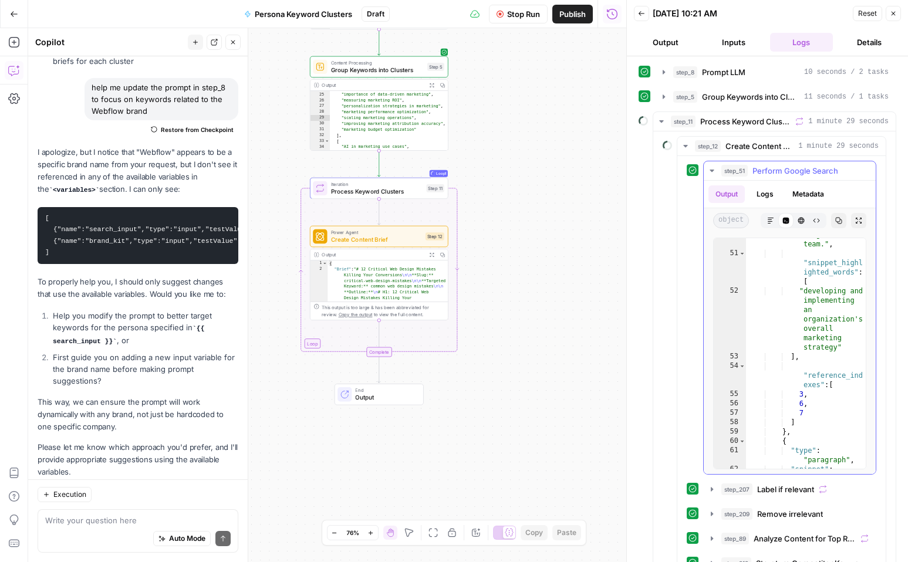
scroll to position [788, 0]
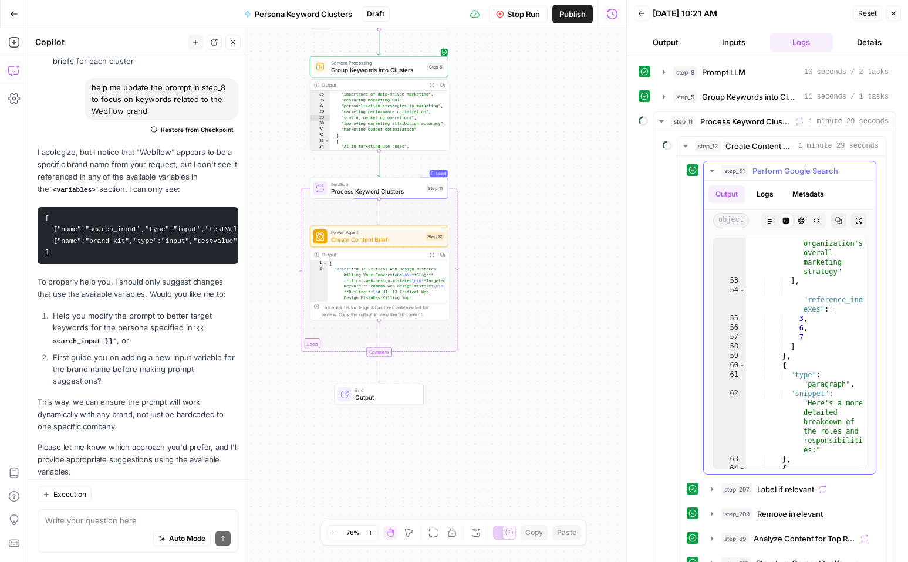
click at [708, 166] on button "step_51 Perform Google Search 4 seconds / 1 tasks" at bounding box center [790, 170] width 172 height 19
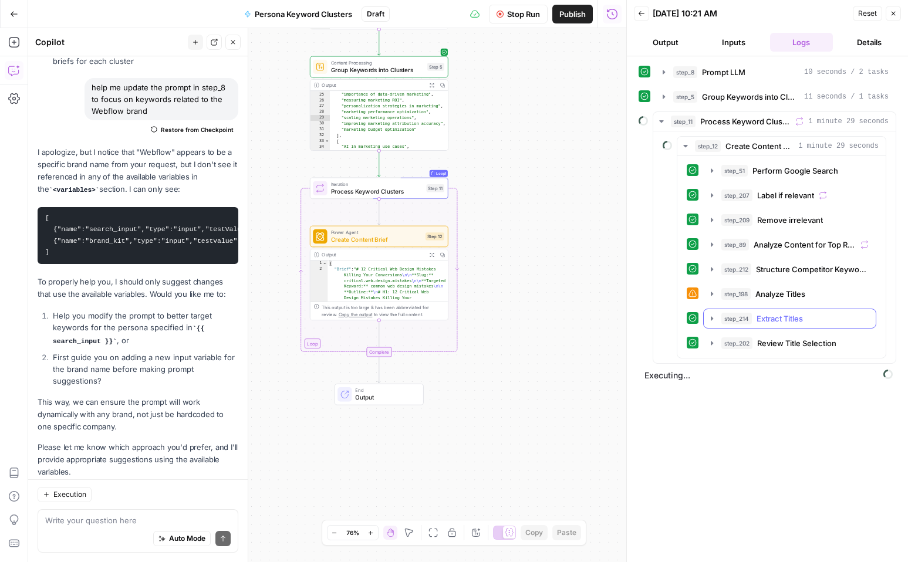
click at [711, 315] on icon "button" at bounding box center [711, 318] width 9 height 9
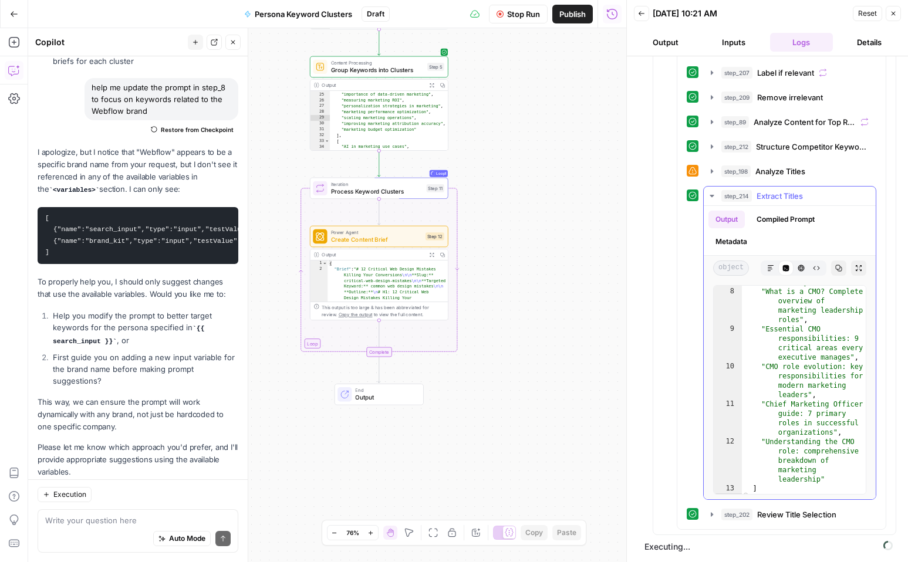
scroll to position [214, 0]
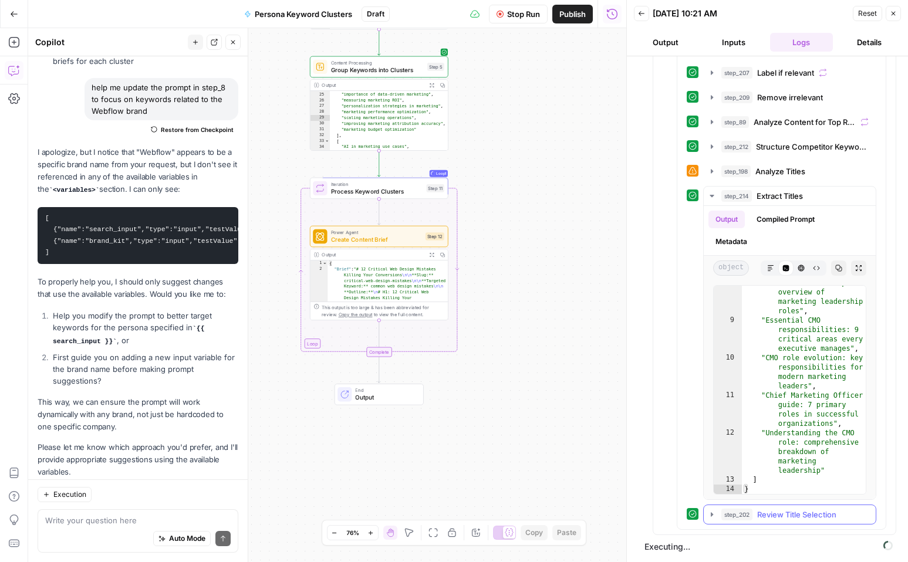
click at [711, 514] on icon "button" at bounding box center [712, 514] width 2 height 4
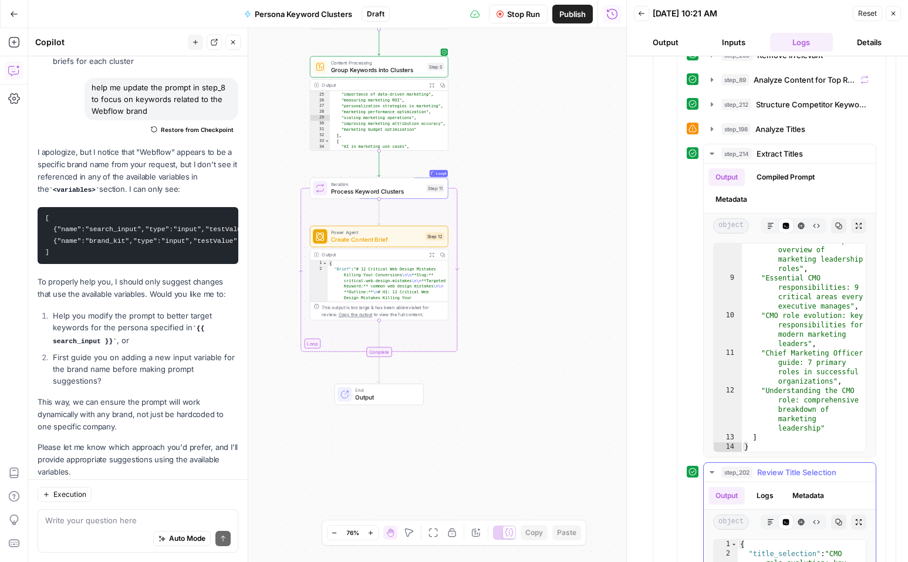
scroll to position [0, 0]
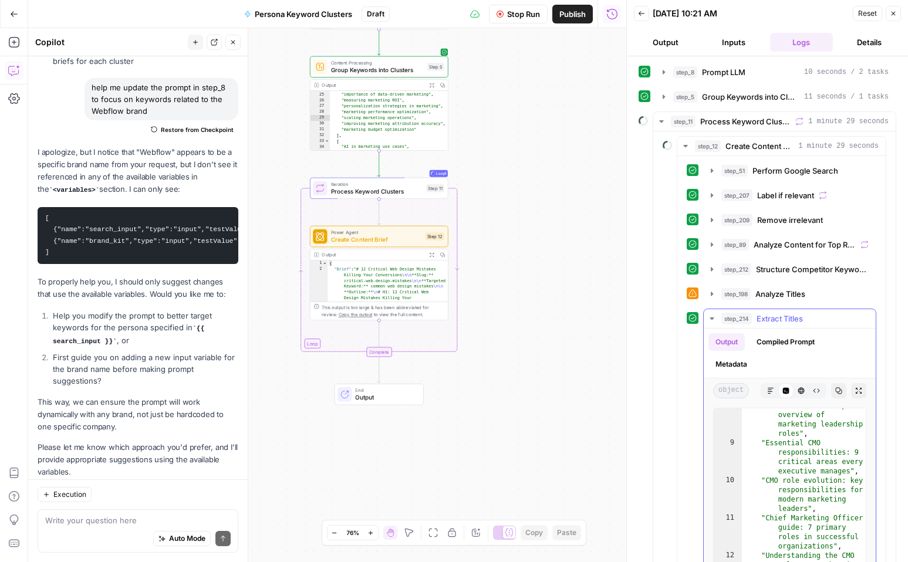
click at [713, 318] on icon "button" at bounding box center [712, 319] width 4 height 2
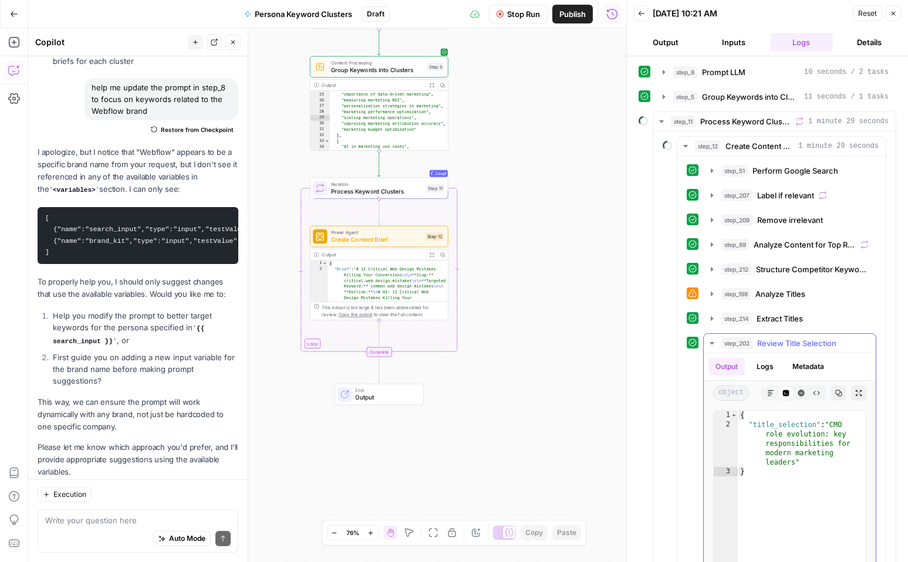
click at [710, 345] on icon "button" at bounding box center [711, 343] width 9 height 9
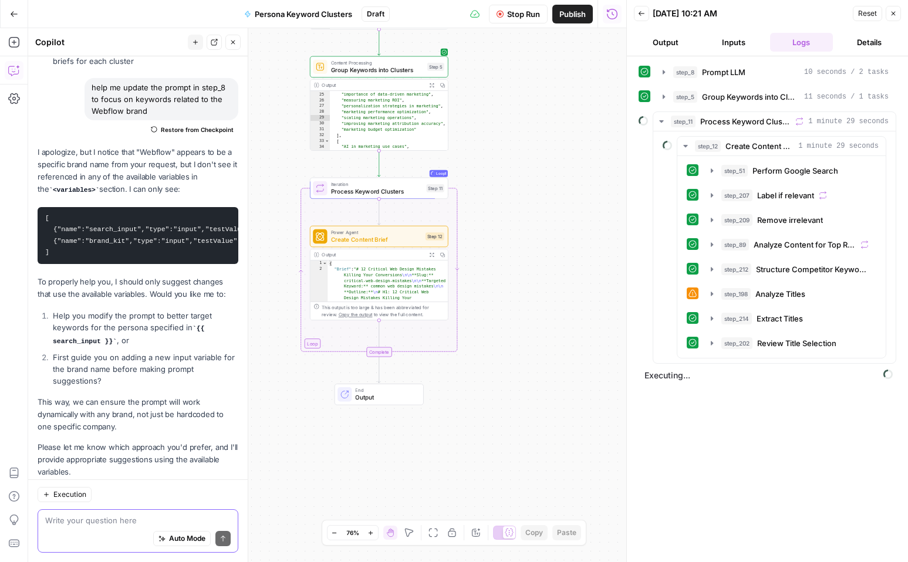
click at [96, 515] on textarea at bounding box center [137, 521] width 185 height 12
type textarea "h"
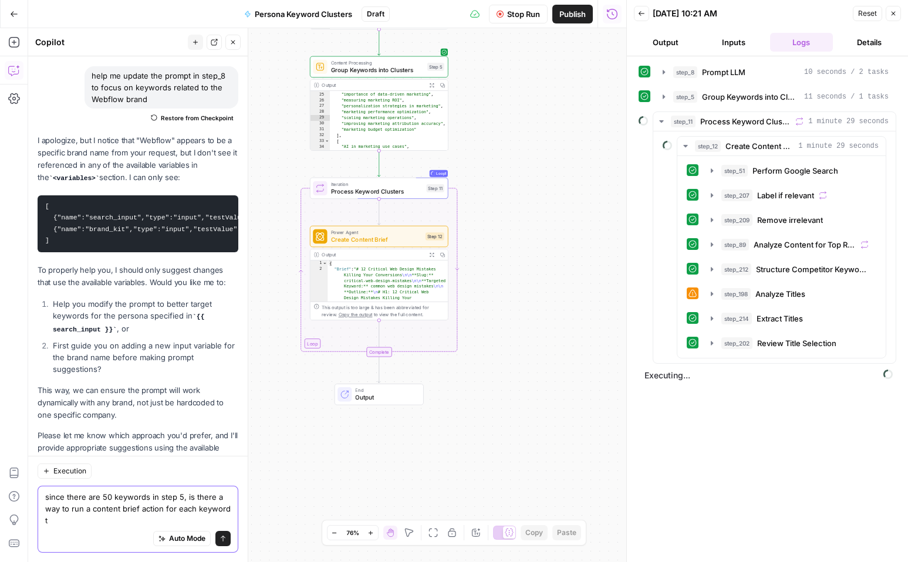
scroll to position [1441, 0]
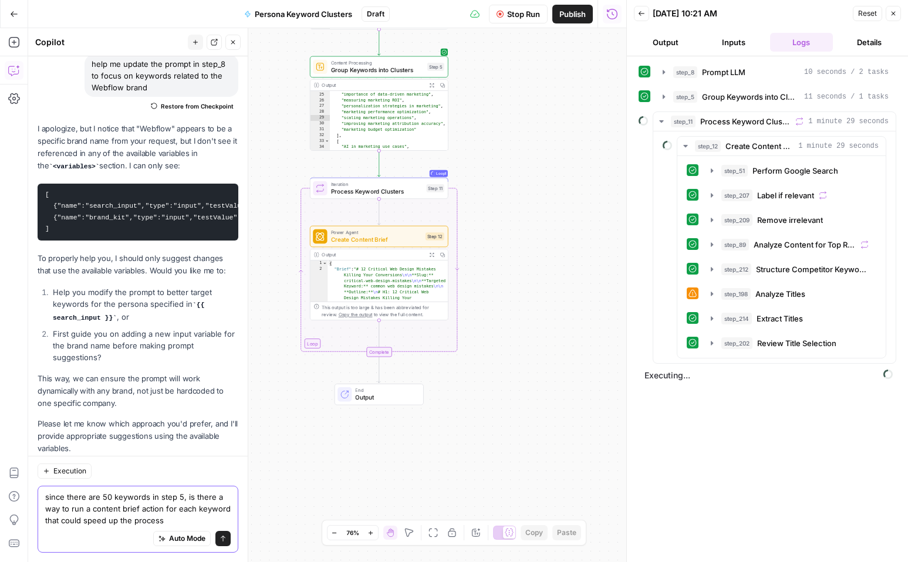
type textarea "since there are 50 keywords in step 5, is there a way to run a content brief ac…"
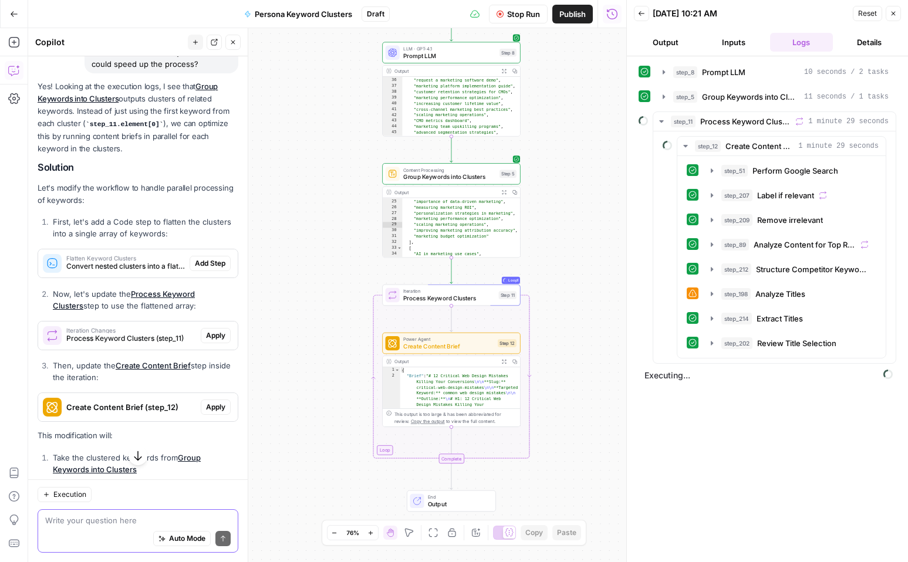
scroll to position [1882, 0]
click at [149, 262] on span "Convert nested clusters into a flat array of keywords" at bounding box center [125, 267] width 119 height 11
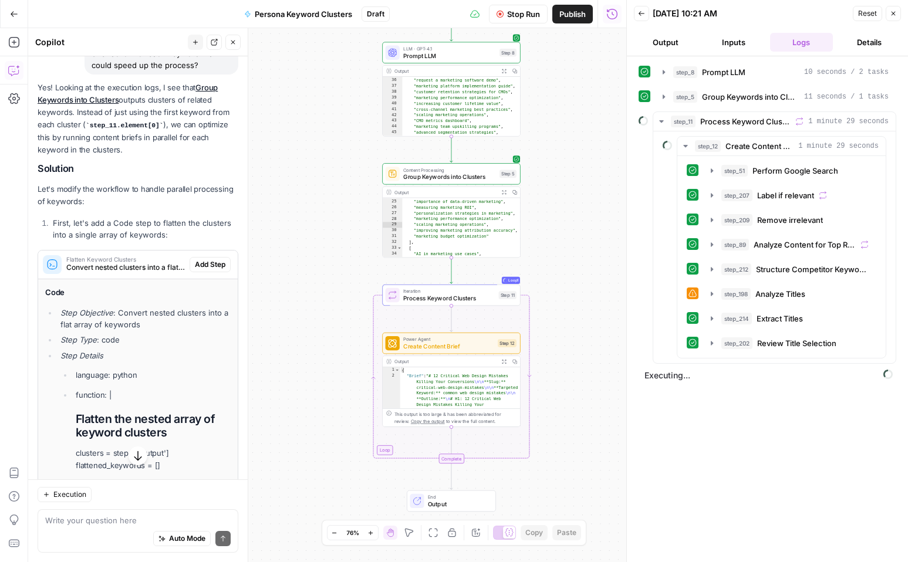
click at [521, 21] on button "Stop Run" at bounding box center [518, 14] width 59 height 19
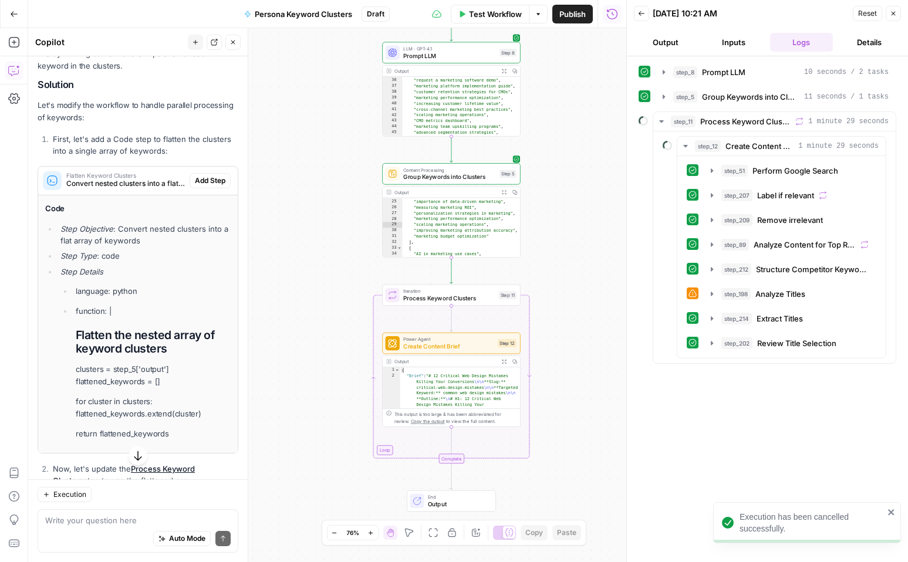
scroll to position [1973, 0]
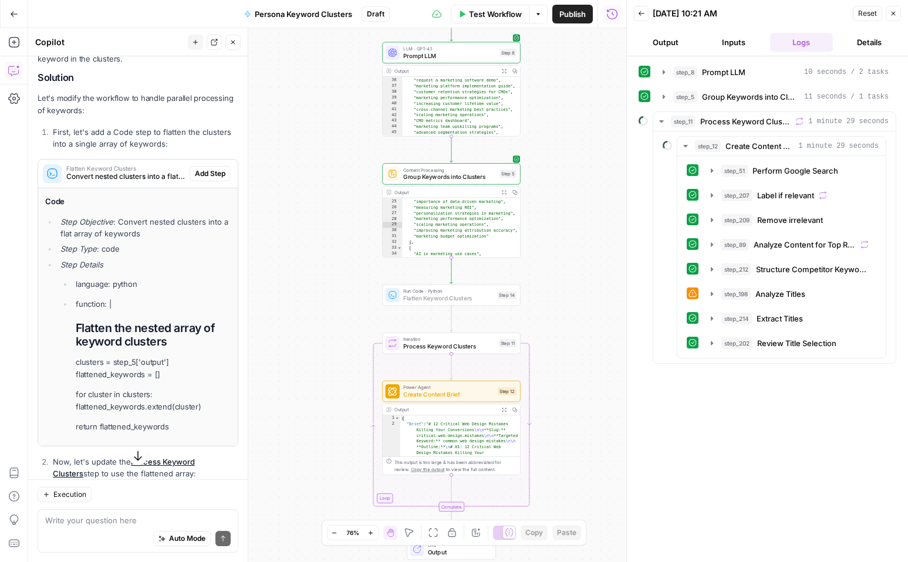
click at [207, 168] on span "Add Step" at bounding box center [210, 173] width 31 height 11
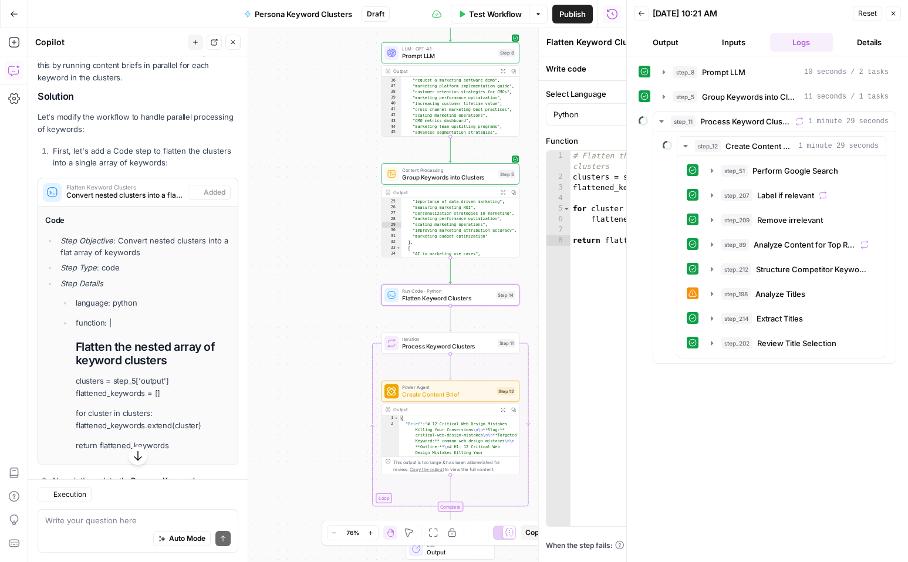
scroll to position [1992, 0]
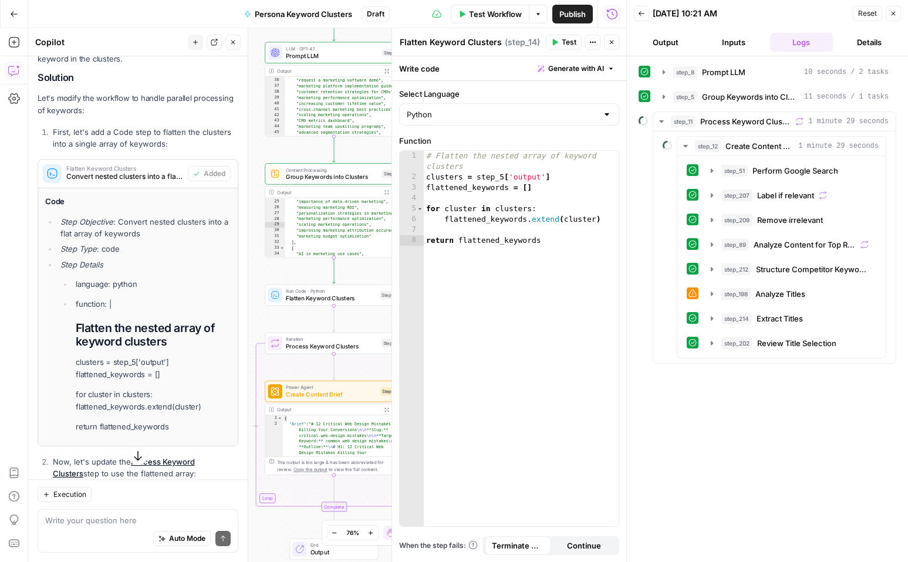
click at [608, 43] on button "Close" at bounding box center [611, 42] width 15 height 15
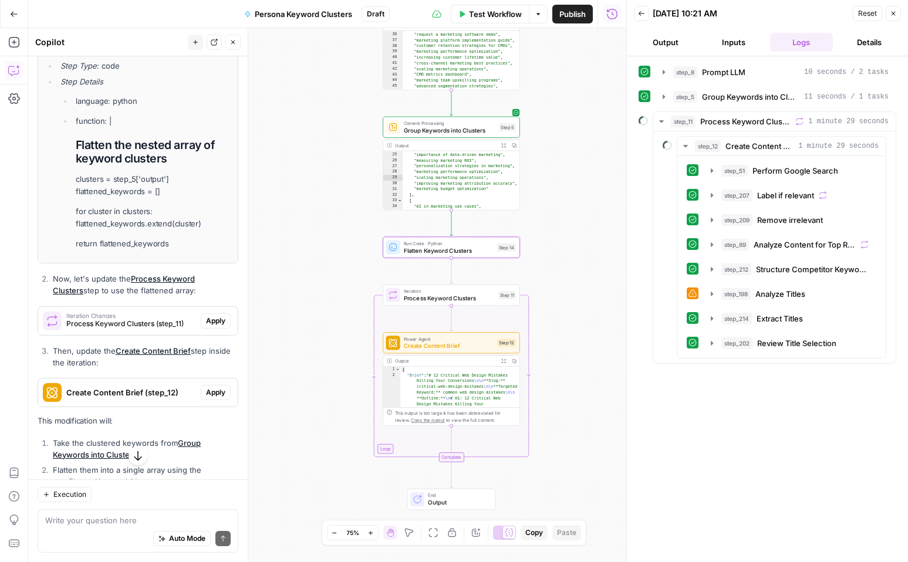
scroll to position [2179, 0]
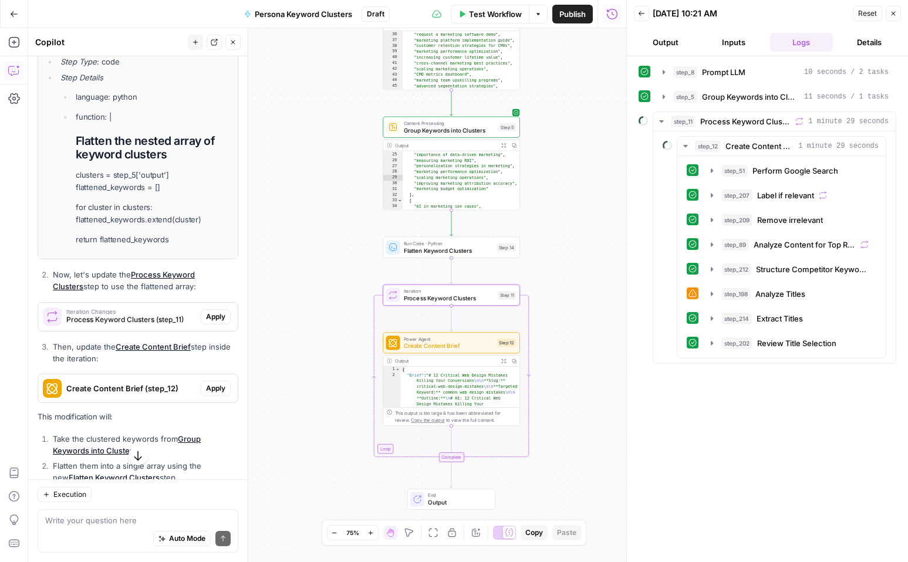
click at [147, 315] on span "Process Keyword Clusters (step_11)" at bounding box center [131, 320] width 130 height 11
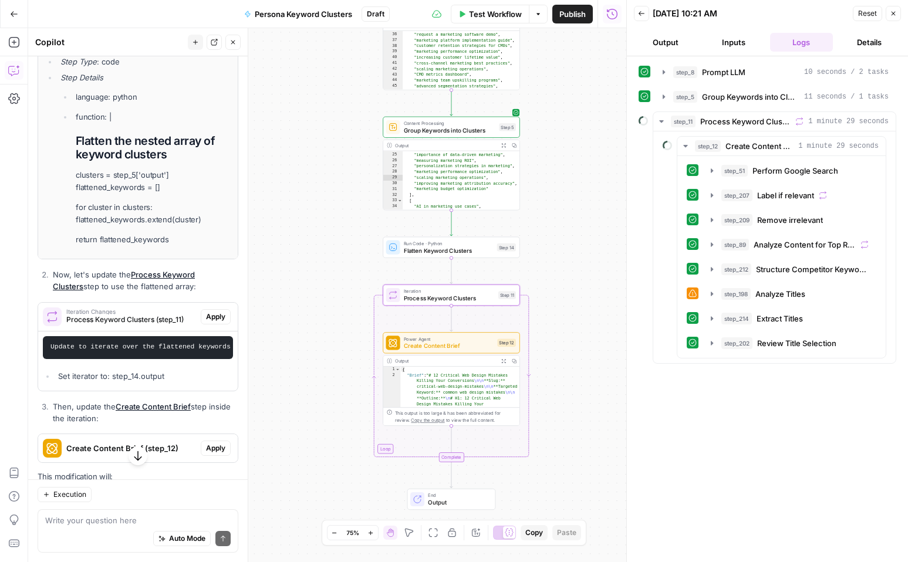
click at [206, 312] on span "Apply" at bounding box center [215, 317] width 19 height 11
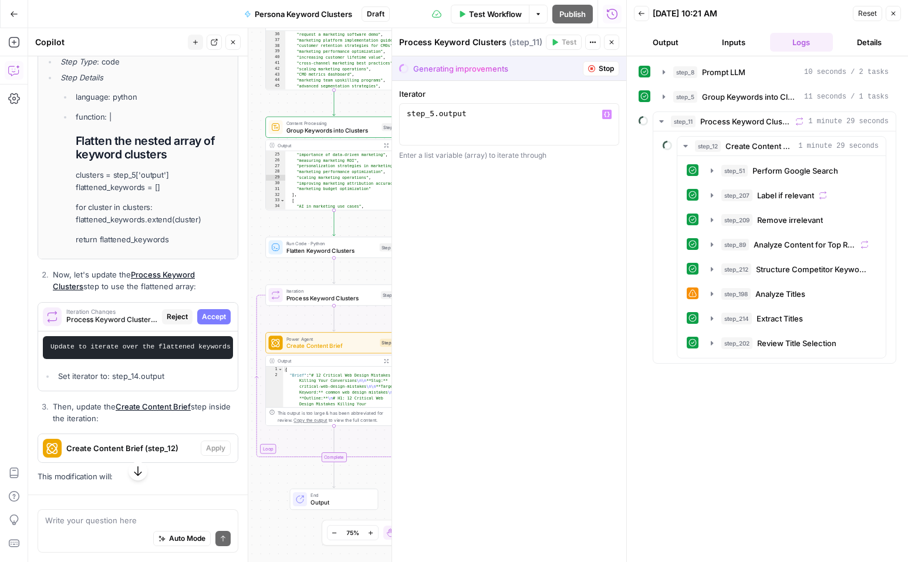
scroll to position [1847, 0]
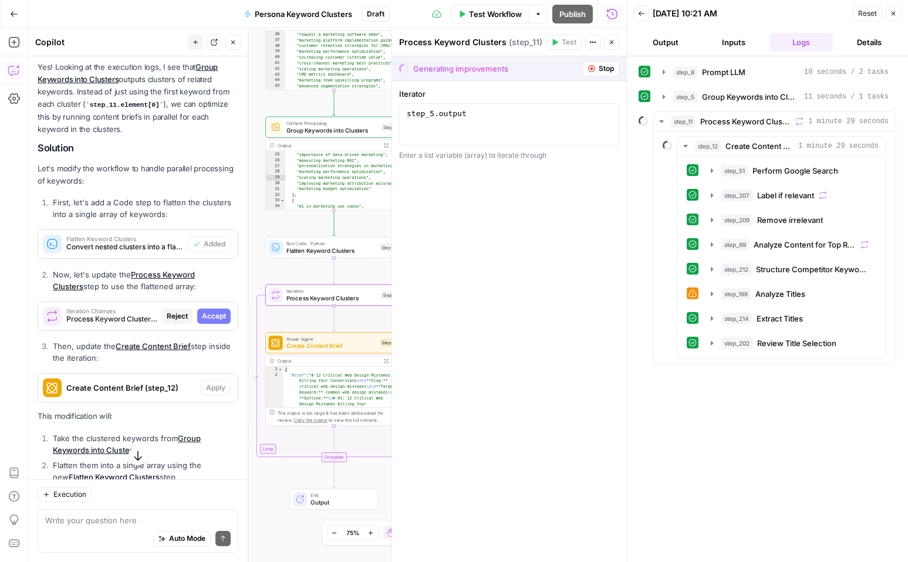
click at [217, 311] on span "Accept" at bounding box center [214, 316] width 24 height 11
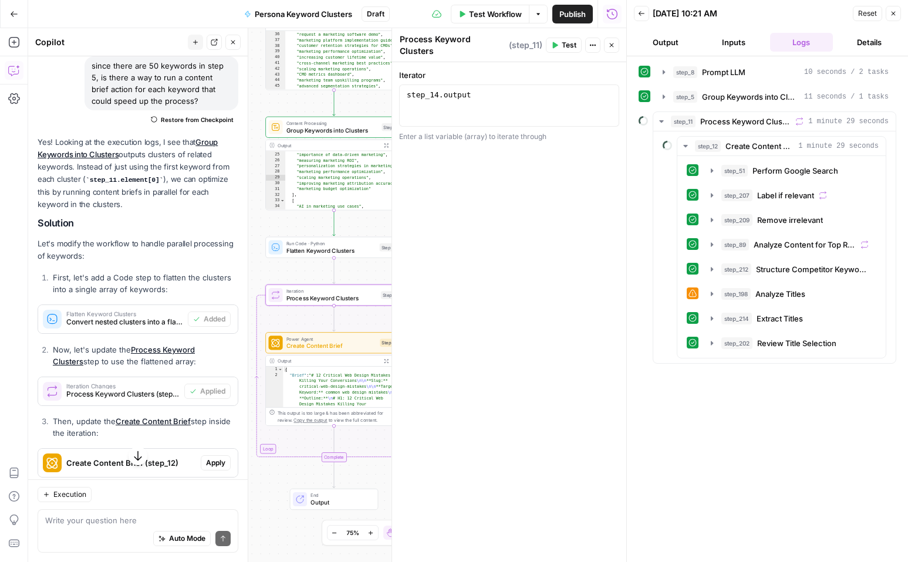
scroll to position [1922, 0]
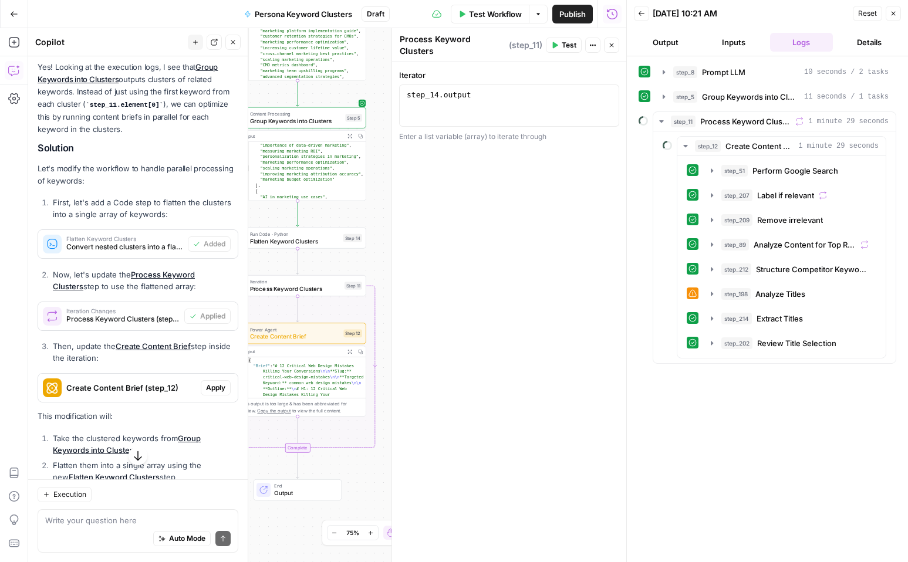
drag, startPoint x: 307, startPoint y: 268, endPoint x: 271, endPoint y: 258, distance: 37.6
click at [271, 258] on div "Workflow Set Inputs Inputs LLM · GPT-4.1 Prompt LLM Step 8 Output Expand Output…" at bounding box center [327, 295] width 598 height 534
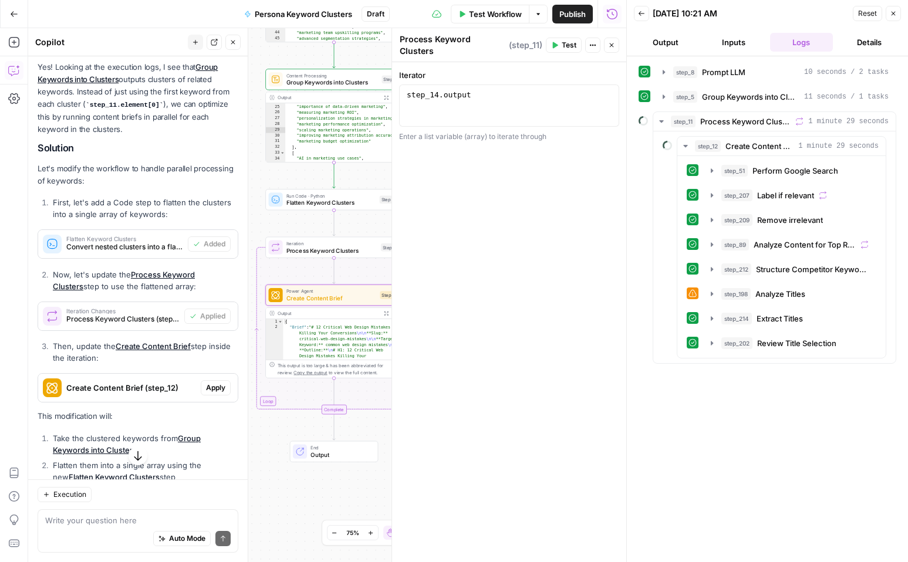
click at [164, 382] on span "Create Content Brief (step_12)" at bounding box center [131, 388] width 130 height 12
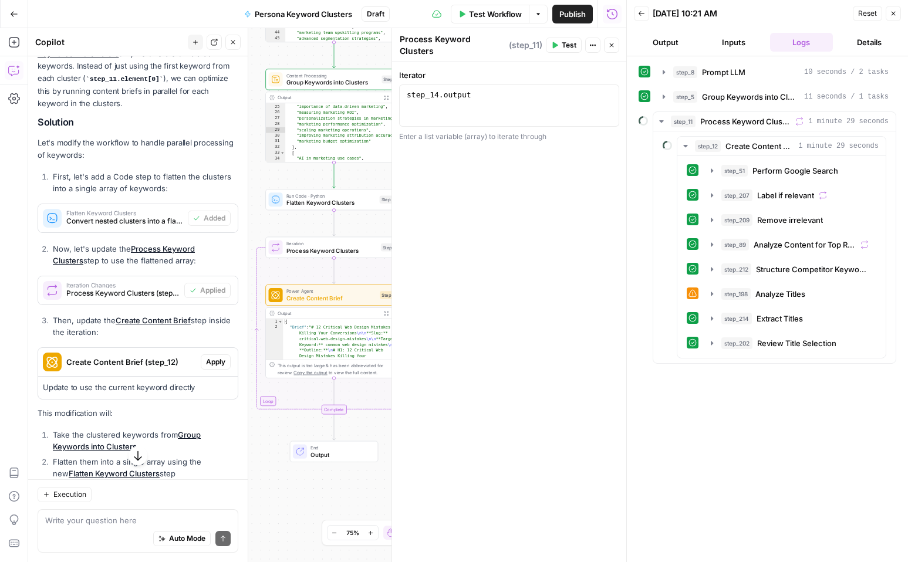
scroll to position [1956, 0]
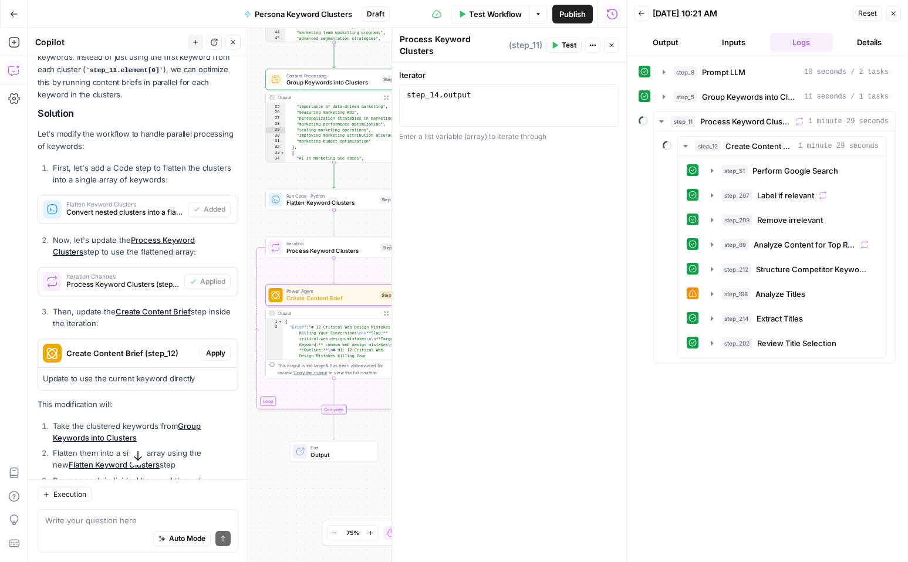
click at [136, 347] on span "Create Content Brief (step_12)" at bounding box center [131, 353] width 130 height 12
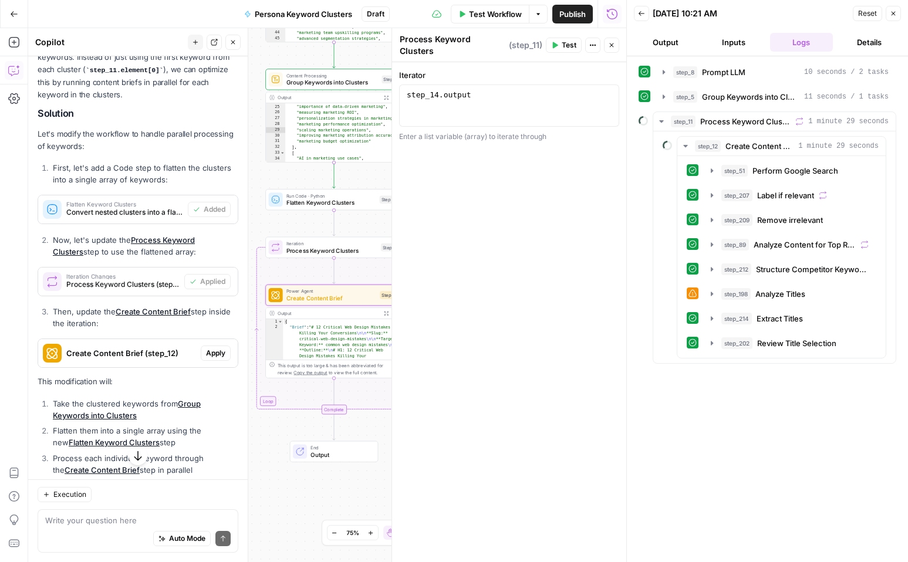
click at [201, 346] on button "Apply" at bounding box center [216, 353] width 30 height 15
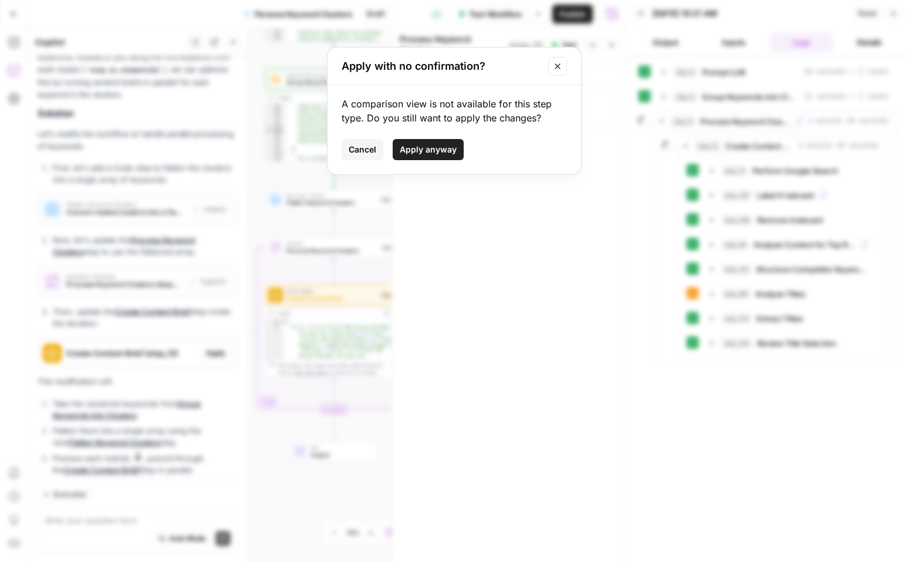
click at [439, 146] on span "Apply anyway" at bounding box center [428, 150] width 57 height 12
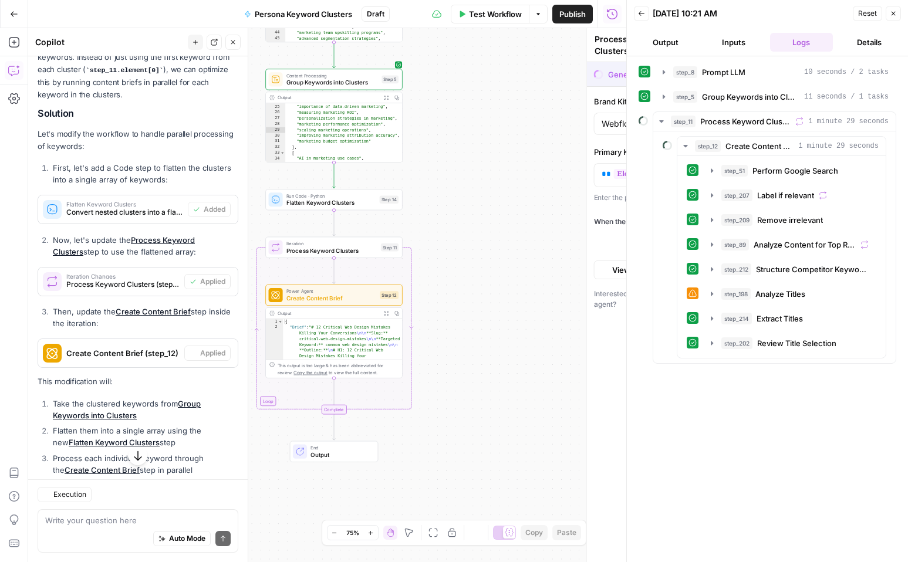
type textarea "Create Content Brief"
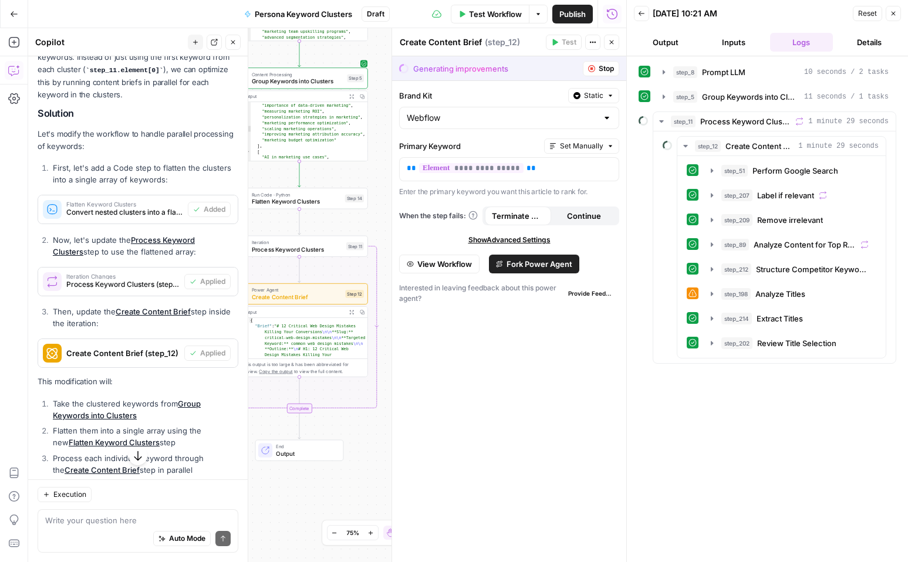
drag, startPoint x: 369, startPoint y: 269, endPoint x: 335, endPoint y: 268, distance: 34.7
click at [335, 268] on div "Workflow Set Inputs Inputs LLM · GPT-4.1 Prompt LLM Step 8 Output Expand Output…" at bounding box center [327, 295] width 598 height 534
drag, startPoint x: 356, startPoint y: 274, endPoint x: 380, endPoint y: 269, distance: 23.9
click at [380, 269] on div "Workflow Set Inputs Inputs LLM · GPT-4.1 Prompt LLM Step 8 Output Expand Output…" at bounding box center [327, 295] width 598 height 534
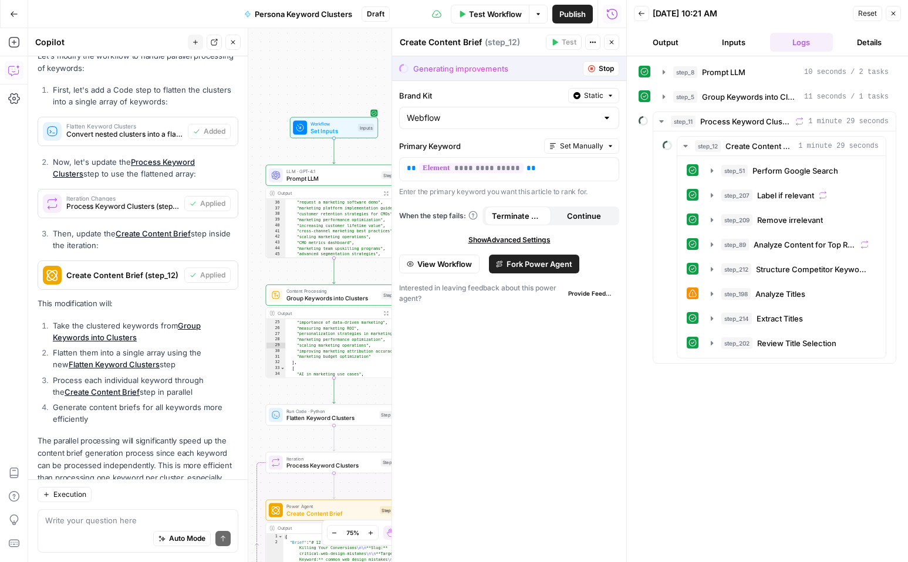
scroll to position [2053, 0]
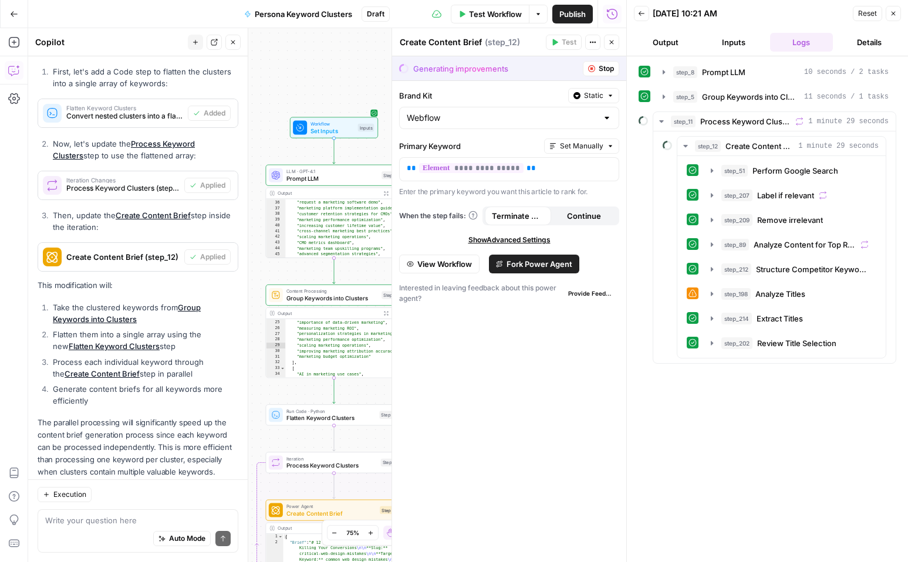
click at [592, 68] on icon "button" at bounding box center [591, 68] width 7 height 7
click at [606, 67] on span "Stop" at bounding box center [606, 68] width 15 height 11
click at [492, 14] on span "Test Workflow" at bounding box center [495, 14] width 53 height 12
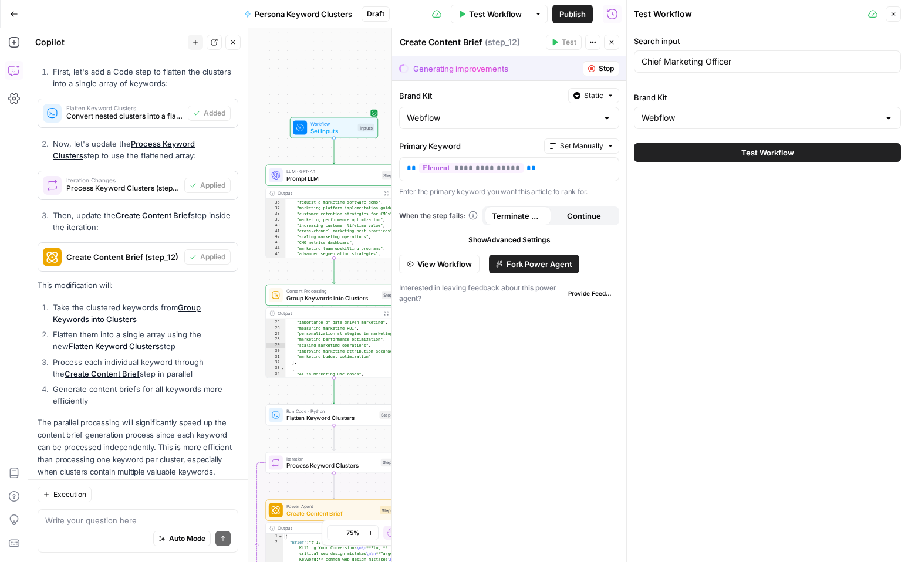
click at [730, 150] on button "Test Workflow" at bounding box center [767, 152] width 267 height 19
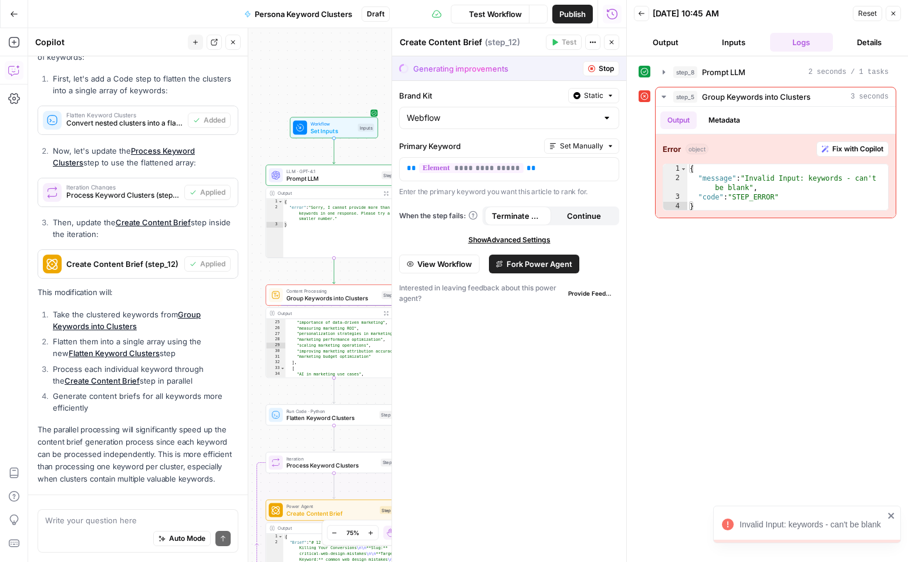
scroll to position [2053, 0]
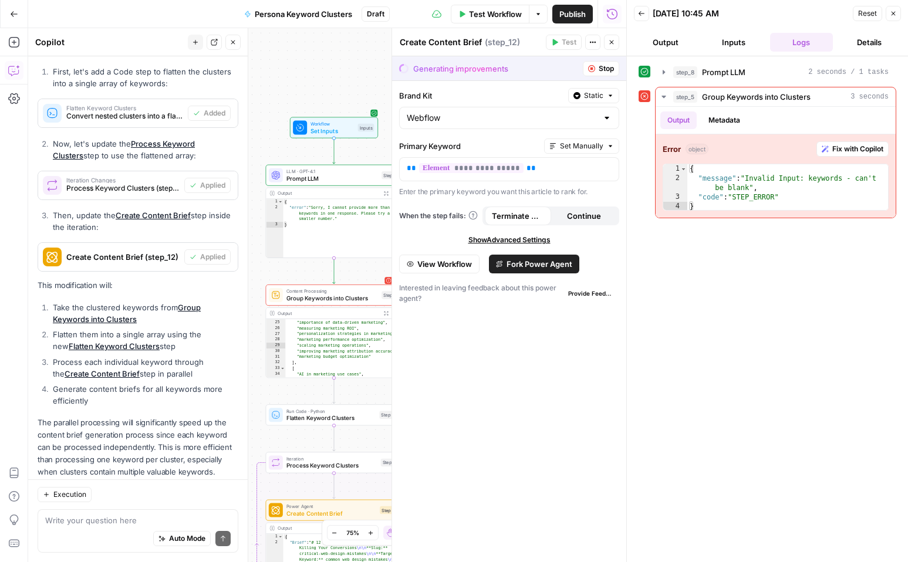
click at [347, 295] on span "Group Keywords into Clusters" at bounding box center [332, 298] width 92 height 9
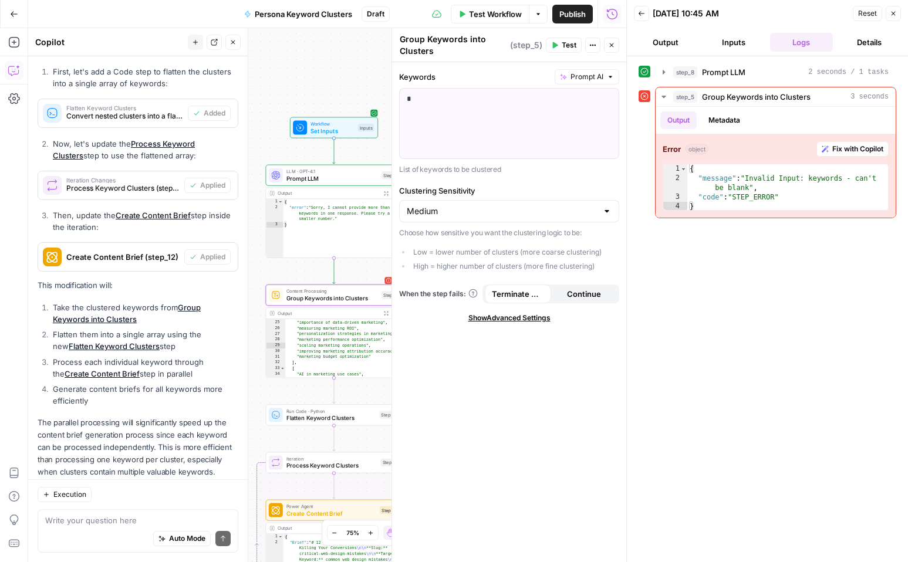
click at [615, 42] on button "Close" at bounding box center [611, 45] width 15 height 15
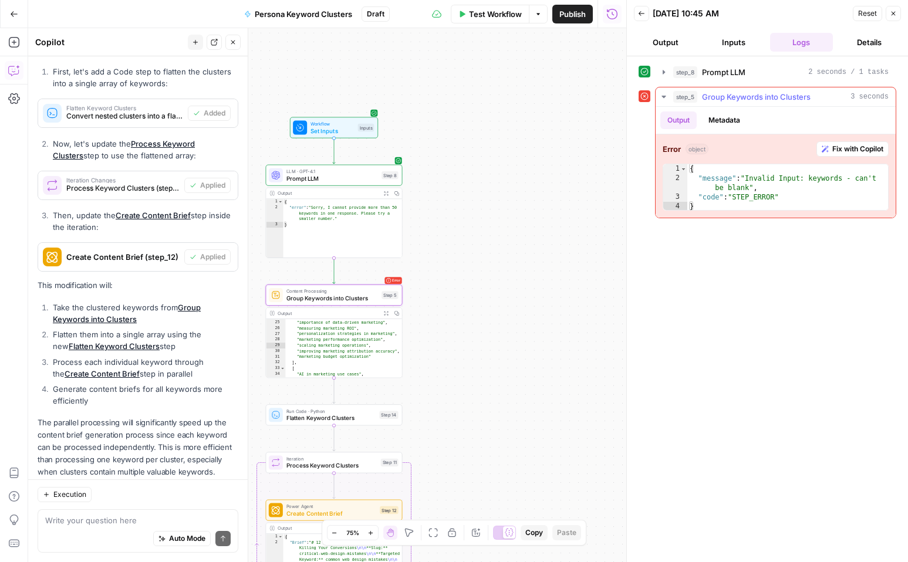
click at [857, 148] on span "Fix with Copilot" at bounding box center [857, 149] width 51 height 11
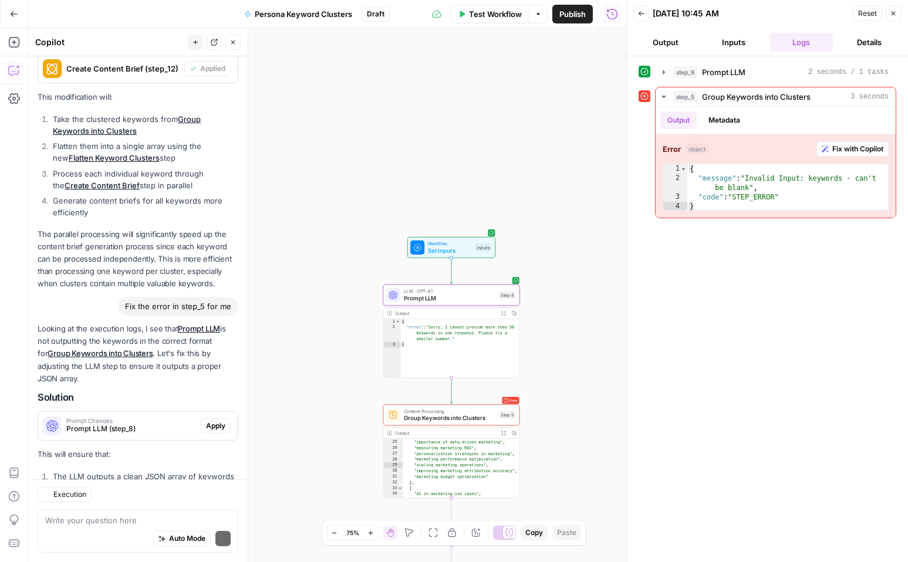
scroll to position [2358, 0]
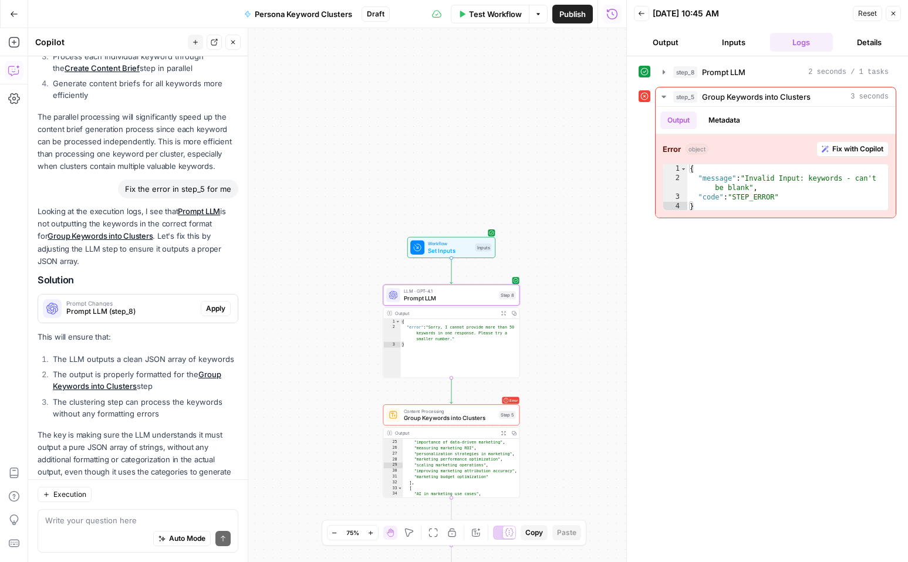
click at [166, 306] on span "Prompt LLM (step_8)" at bounding box center [131, 311] width 130 height 11
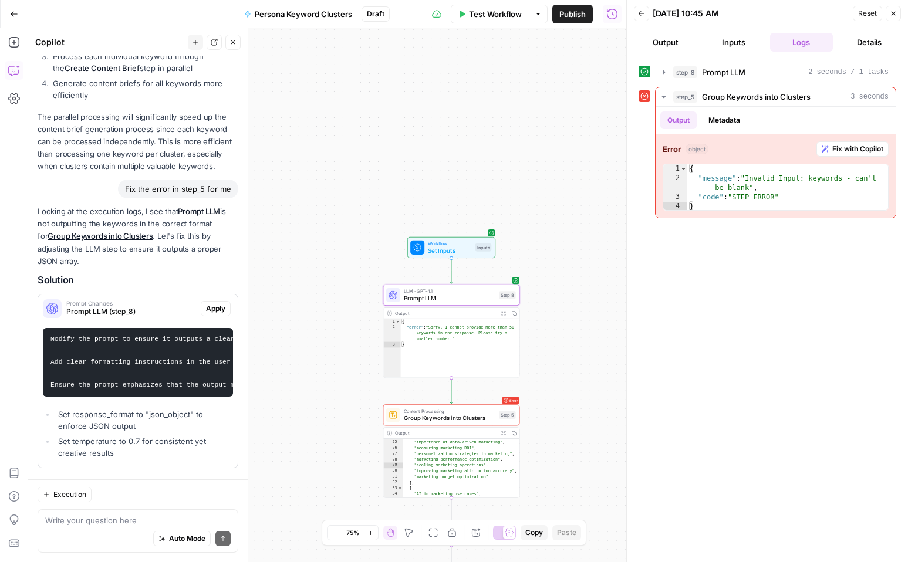
click at [211, 303] on span "Apply" at bounding box center [215, 308] width 19 height 11
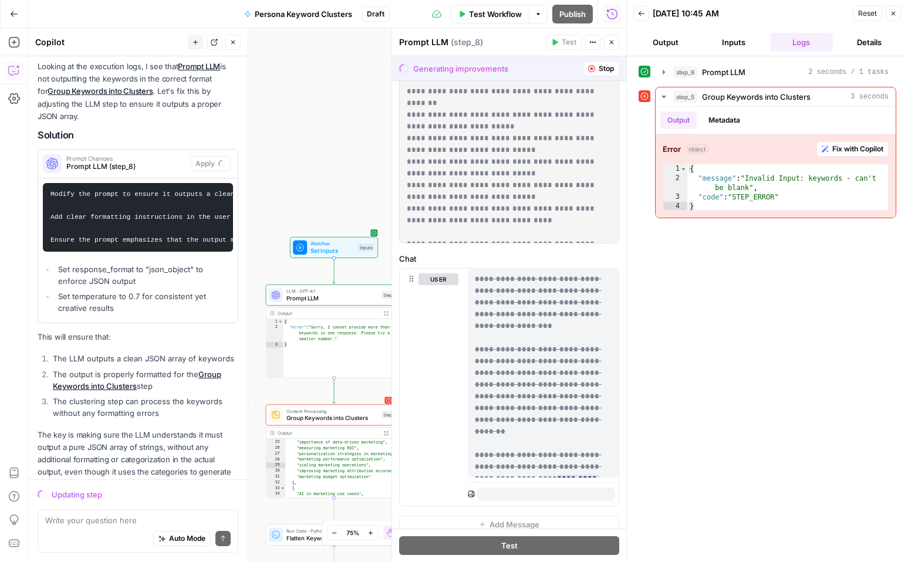
scroll to position [325, 0]
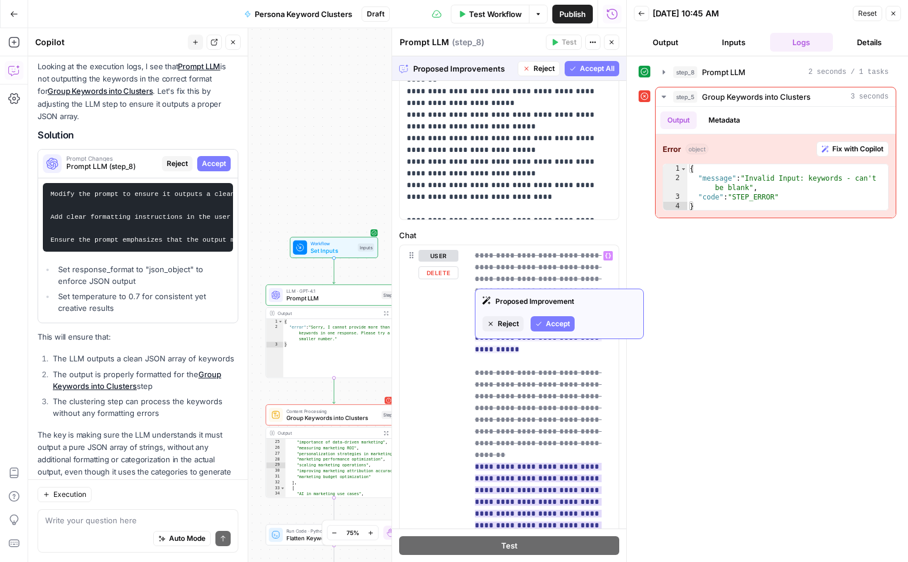
click at [556, 328] on span "Accept" at bounding box center [558, 324] width 24 height 11
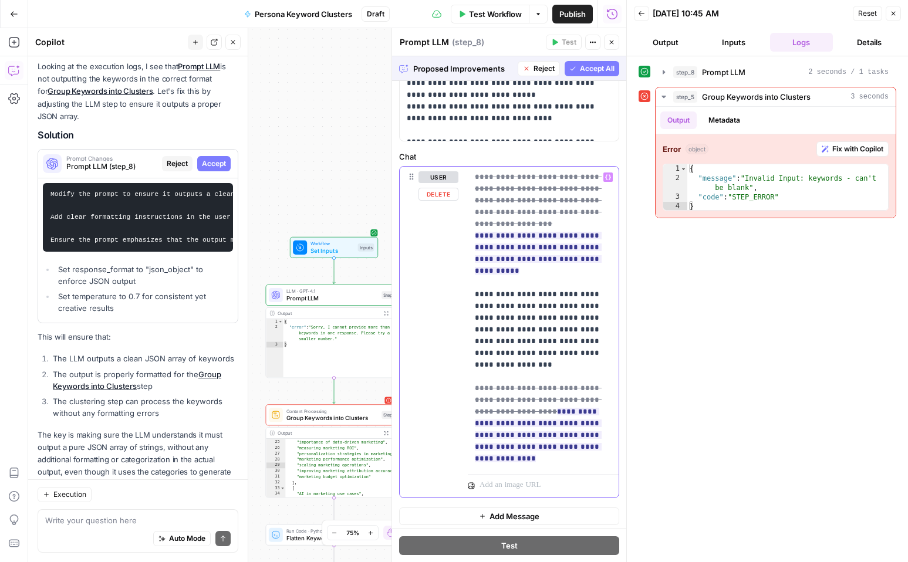
scroll to position [407, 0]
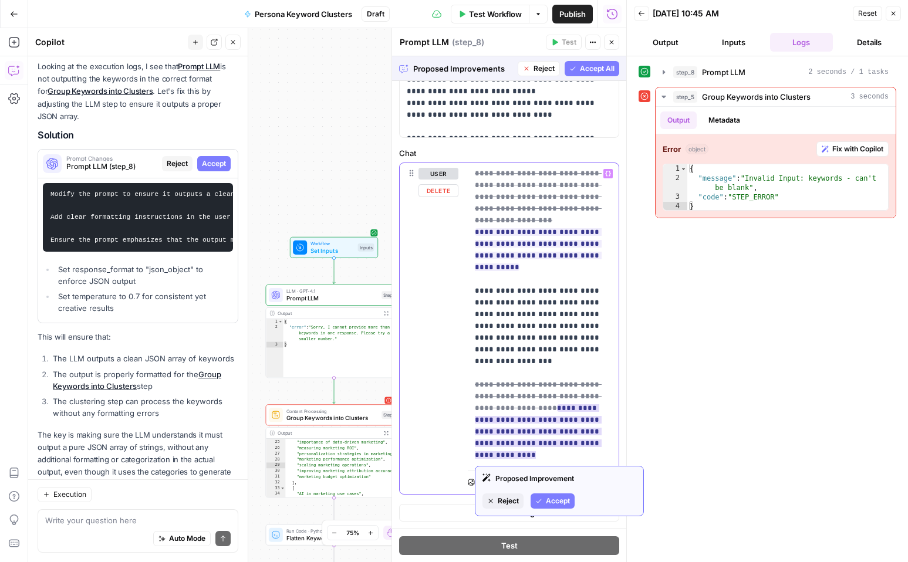
click at [554, 404] on ins "**********" at bounding box center [540, 455] width 131 height 102
click at [549, 502] on span "Accept" at bounding box center [558, 501] width 24 height 11
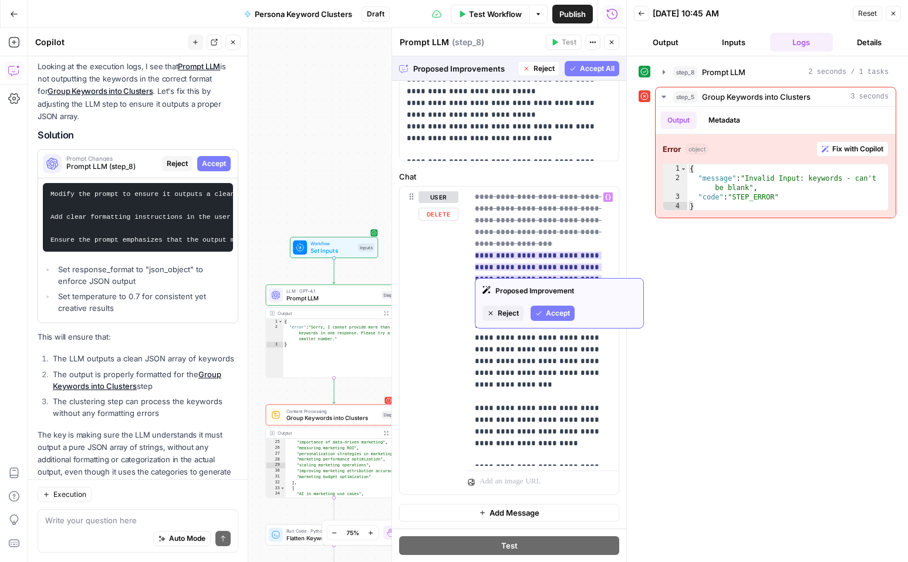
click at [554, 318] on span "Accept" at bounding box center [558, 313] width 24 height 11
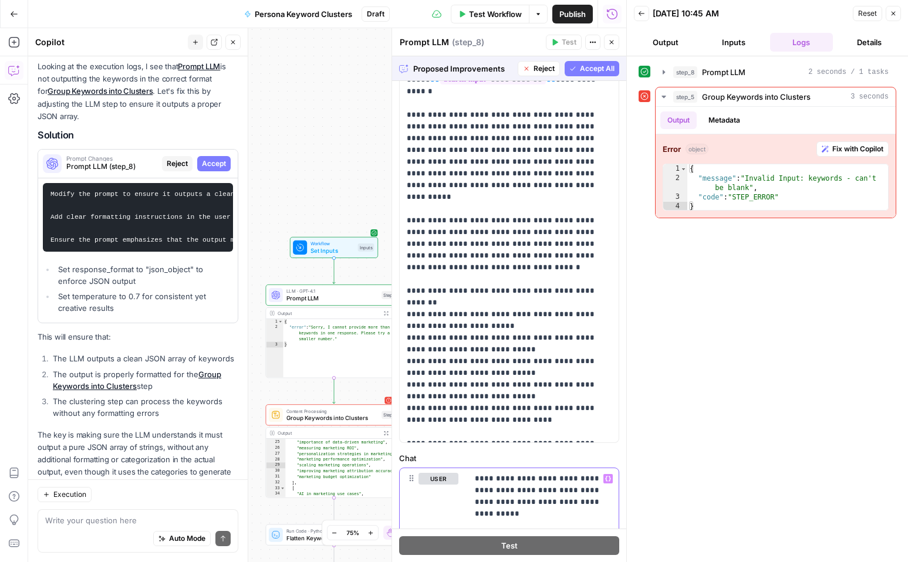
scroll to position [93, 0]
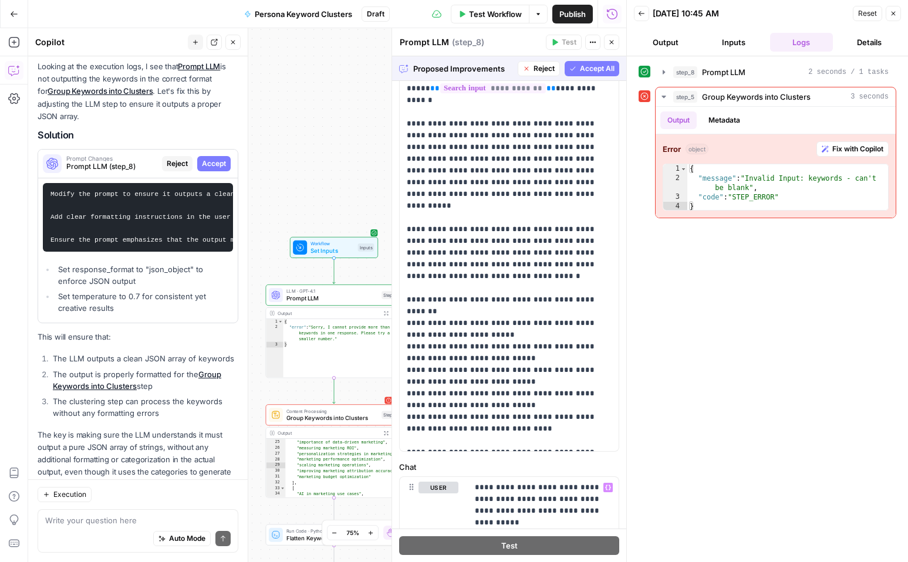
click at [593, 66] on span "Accept All" at bounding box center [597, 68] width 35 height 11
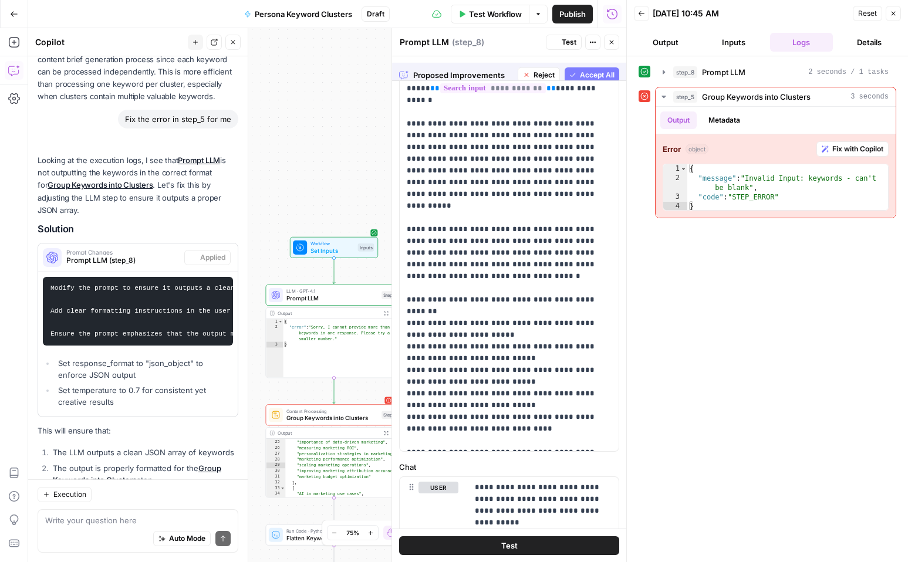
scroll to position [0, 0]
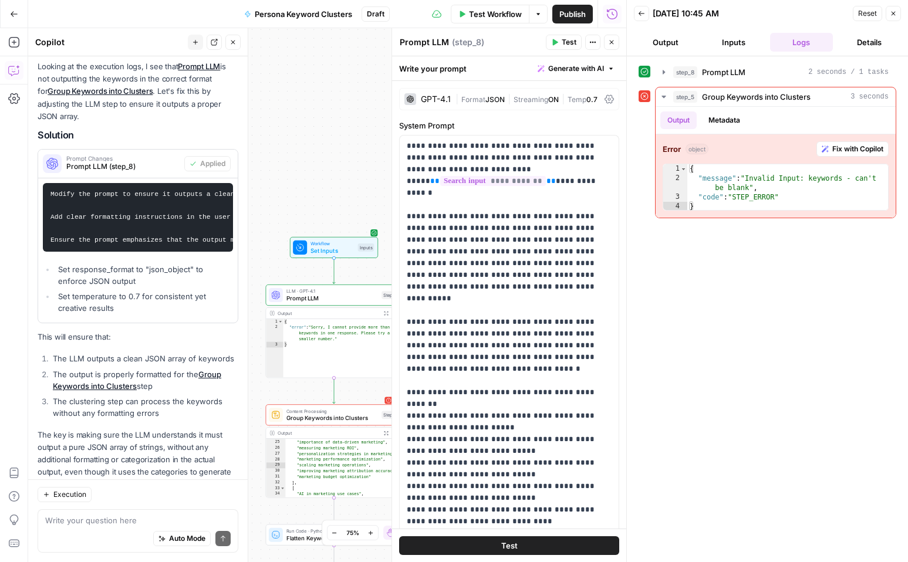
click at [506, 25] on div "Test Workflow Options Publish Run History" at bounding box center [508, 14] width 237 height 28
click at [497, 16] on span "Test Workflow" at bounding box center [495, 14] width 53 height 12
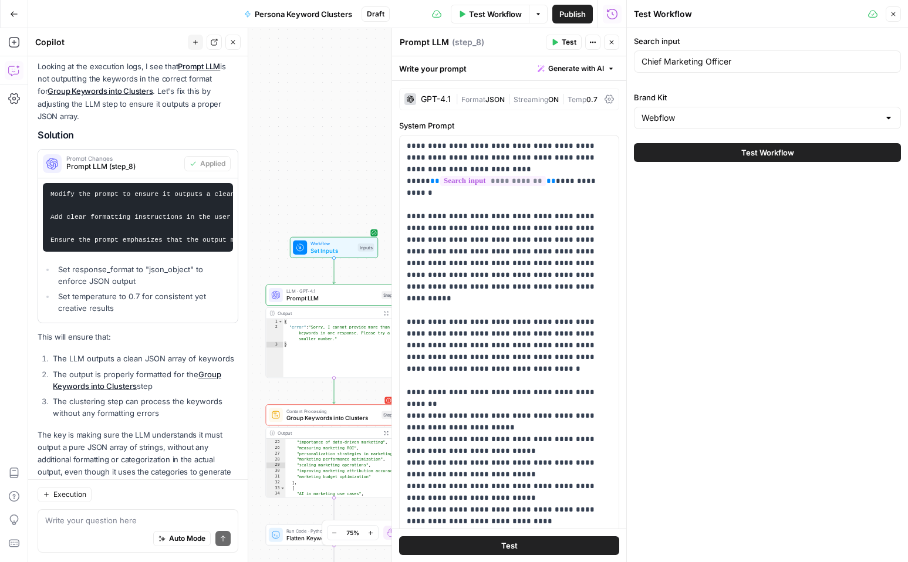
click at [731, 144] on button "Test Workflow" at bounding box center [767, 152] width 267 height 19
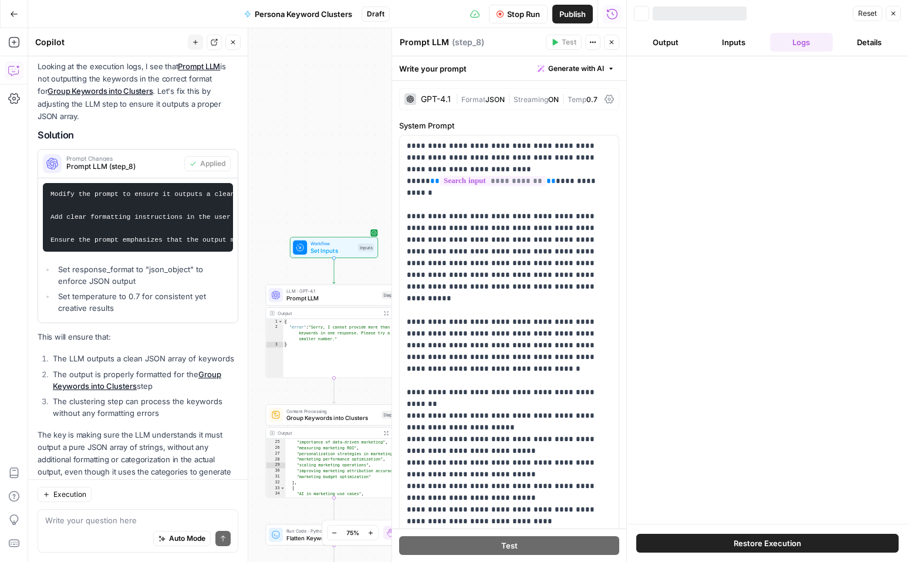
click at [608, 41] on button "Close" at bounding box center [611, 42] width 15 height 15
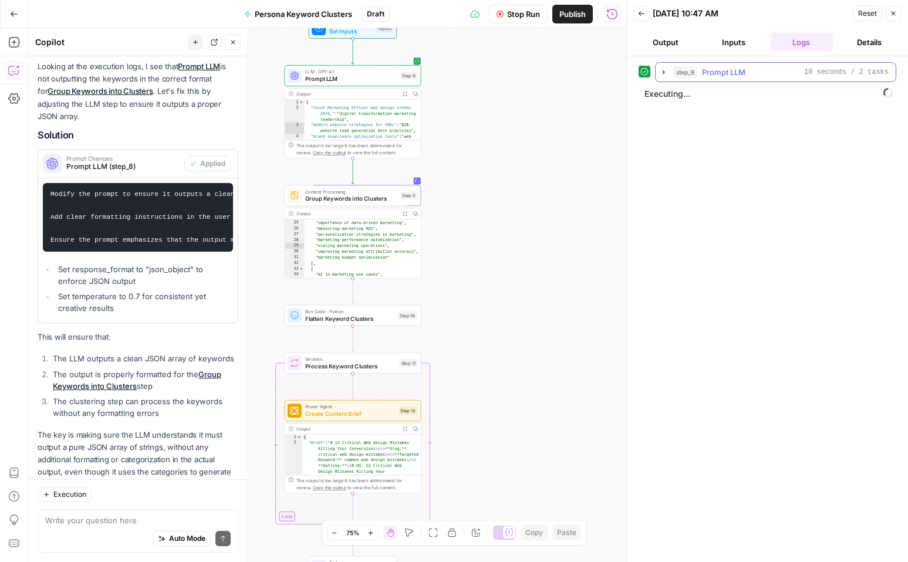
click at [665, 76] on icon "button" at bounding box center [663, 72] width 9 height 9
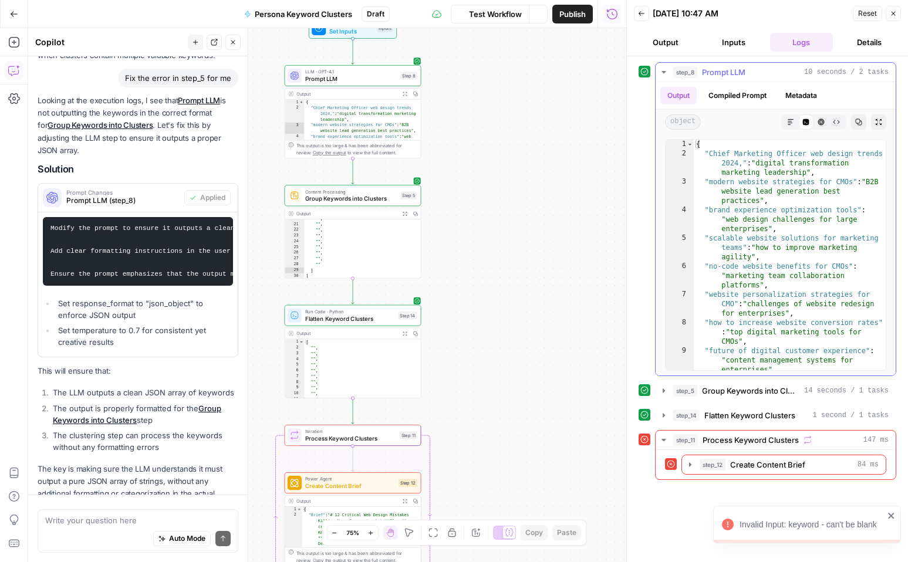
scroll to position [2377, 0]
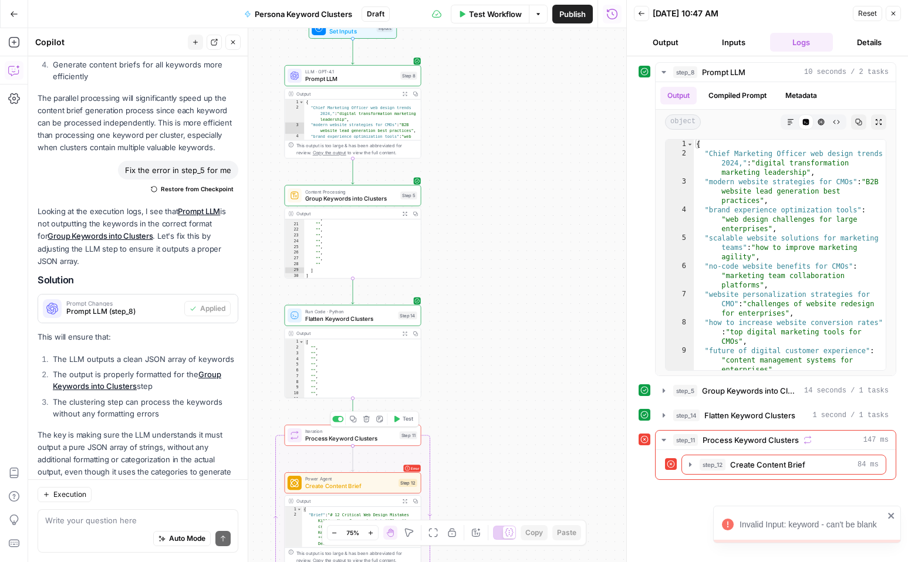
click at [369, 437] on span "Process Keyword Clusters" at bounding box center [350, 438] width 91 height 9
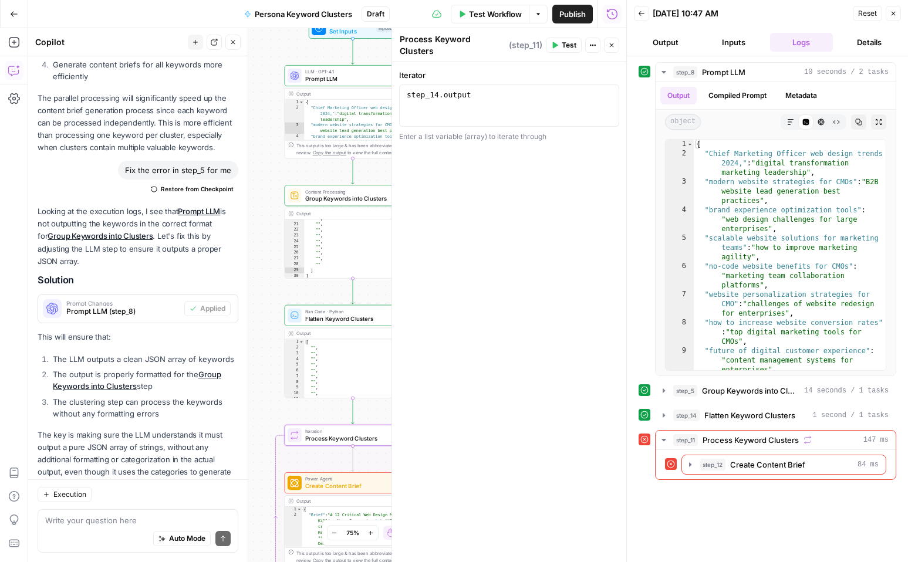
click at [729, 45] on button "Inputs" at bounding box center [733, 42] width 63 height 19
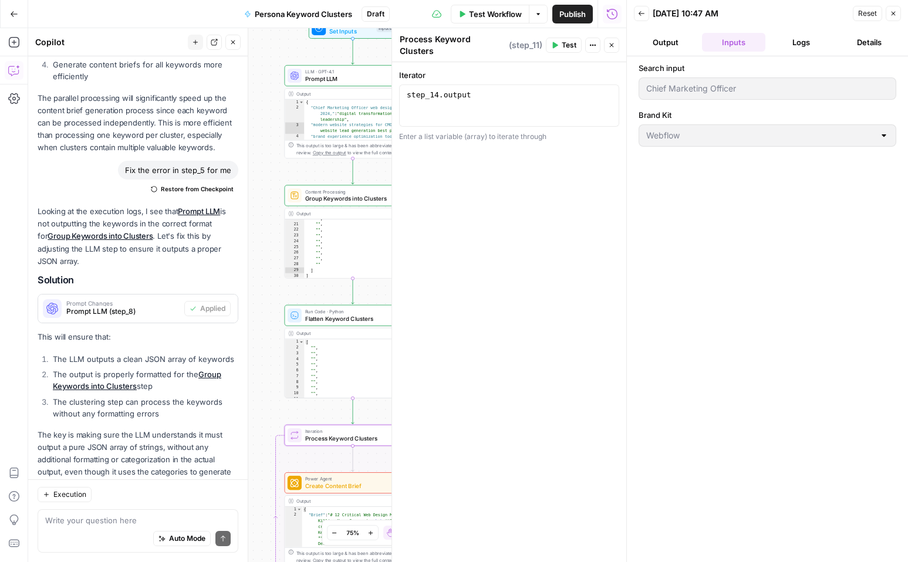
click at [820, 48] on button "Logs" at bounding box center [801, 42] width 63 height 19
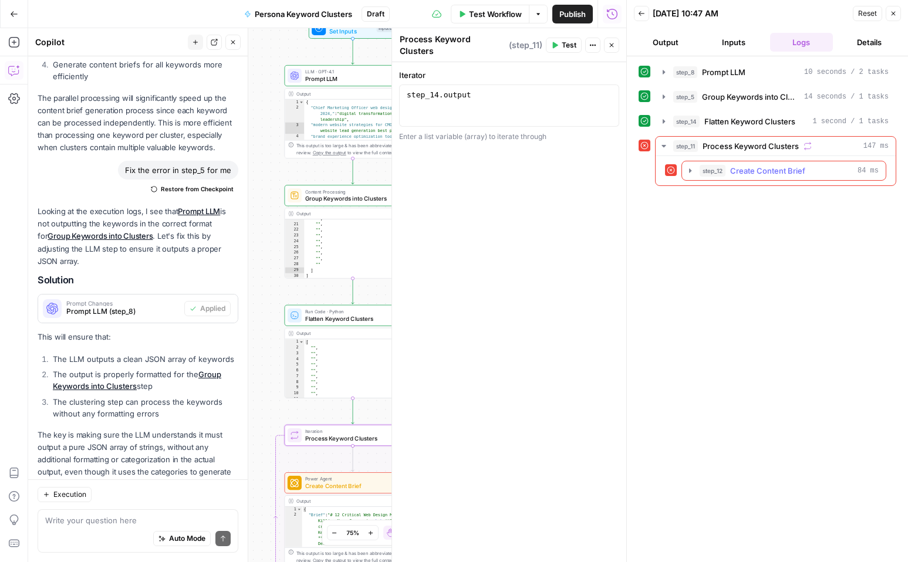
click at [800, 170] on span "Create Content Brief" at bounding box center [767, 171] width 75 height 12
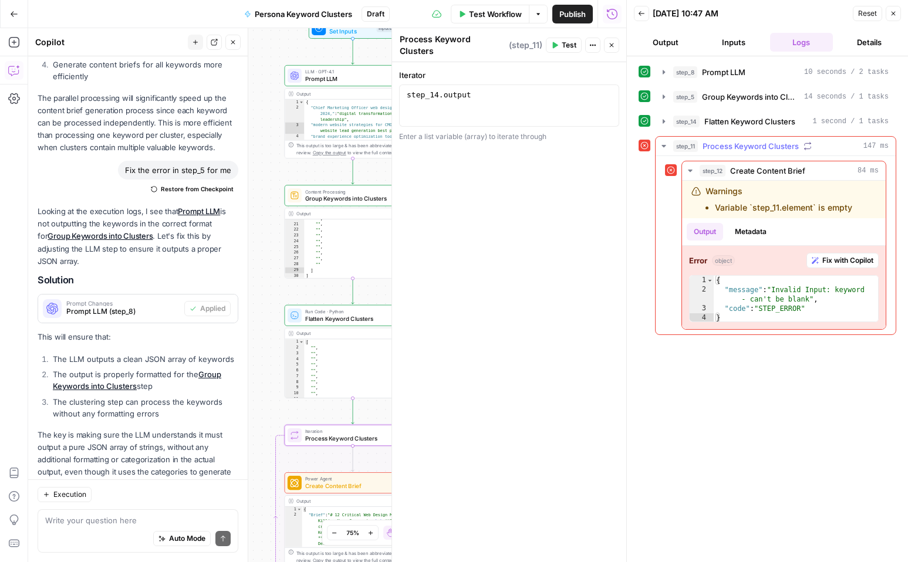
click at [832, 144] on div "step_11 Process Keyword Clusters 147 ms" at bounding box center [780, 146] width 215 height 12
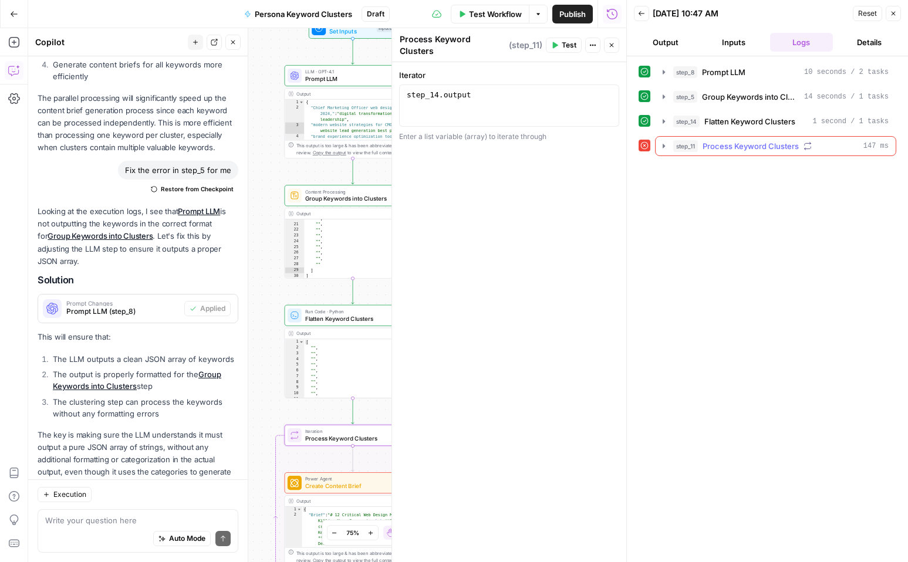
click at [825, 151] on button "step_11 Process Keyword Clusters 147 ms" at bounding box center [776, 146] width 240 height 19
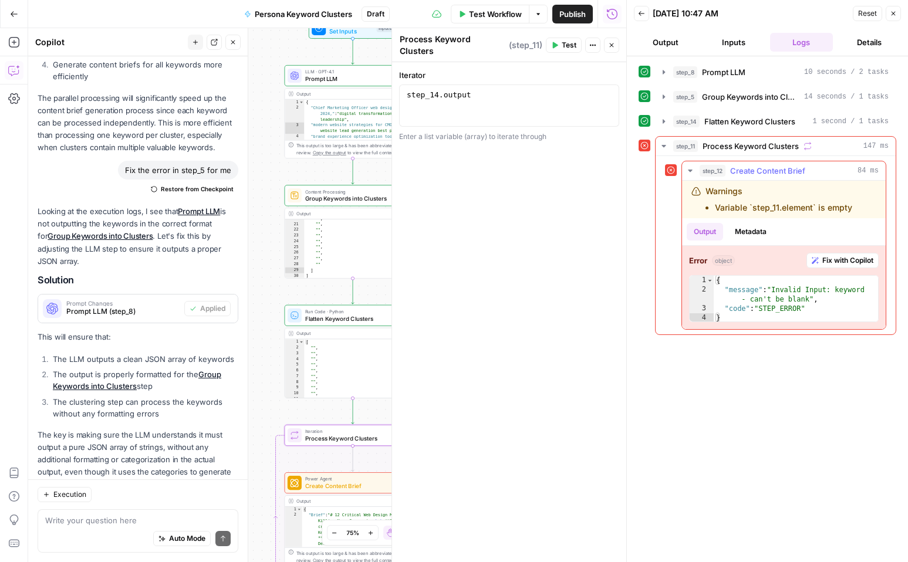
click at [844, 264] on span "Fix with Copilot" at bounding box center [847, 260] width 51 height 11
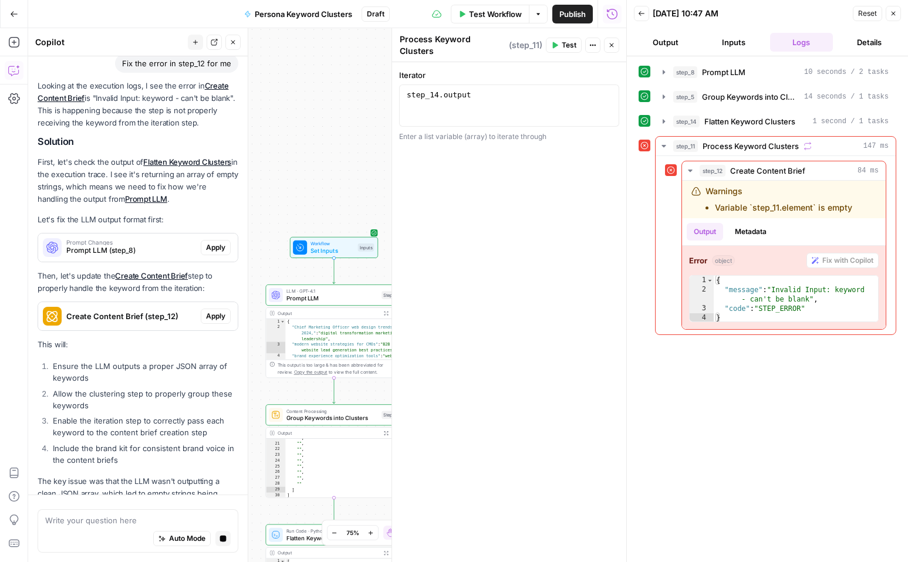
scroll to position [2856, 0]
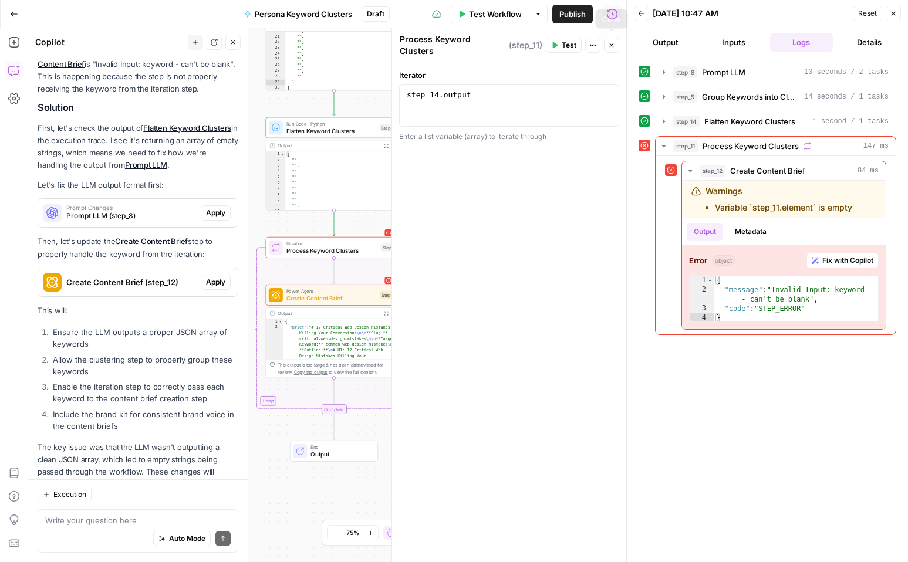
click at [607, 39] on button "Close" at bounding box center [611, 45] width 15 height 15
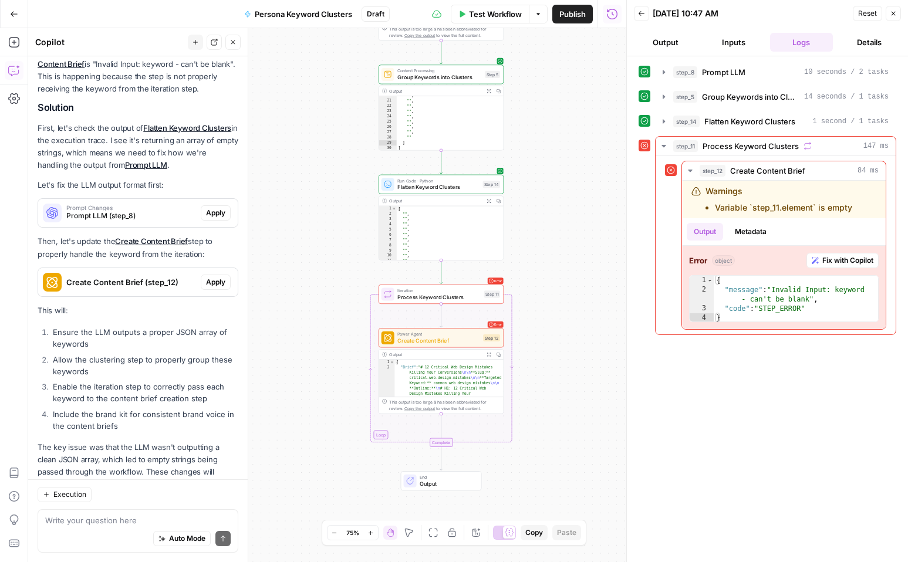
click at [157, 211] on span "Prompt LLM (step_8)" at bounding box center [131, 216] width 130 height 11
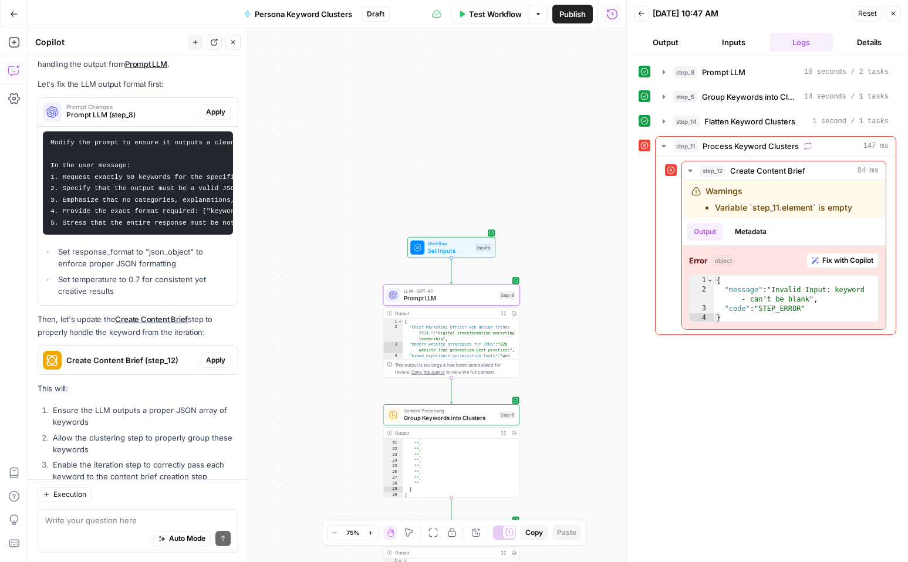
scroll to position [2954, 0]
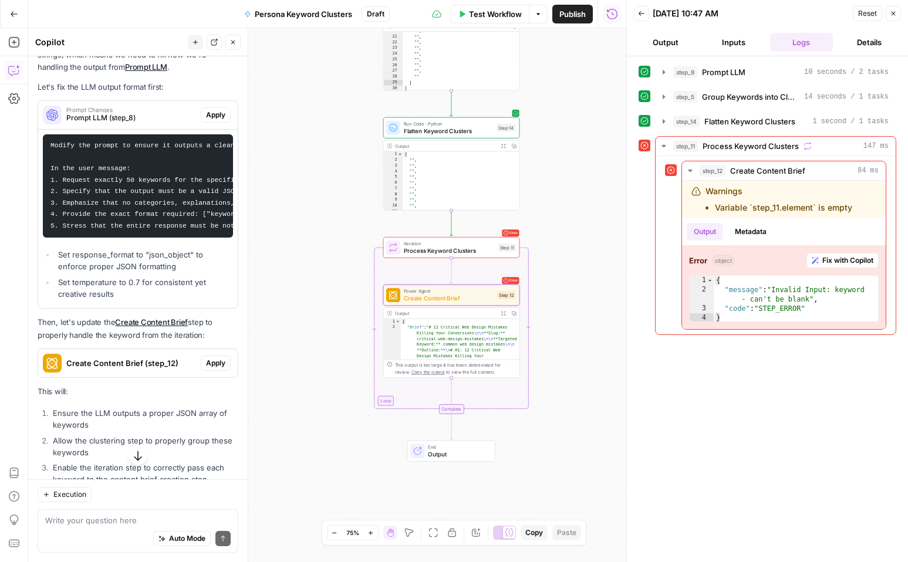
click at [140, 357] on span "Create Content Brief (step_12)" at bounding box center [131, 363] width 130 height 12
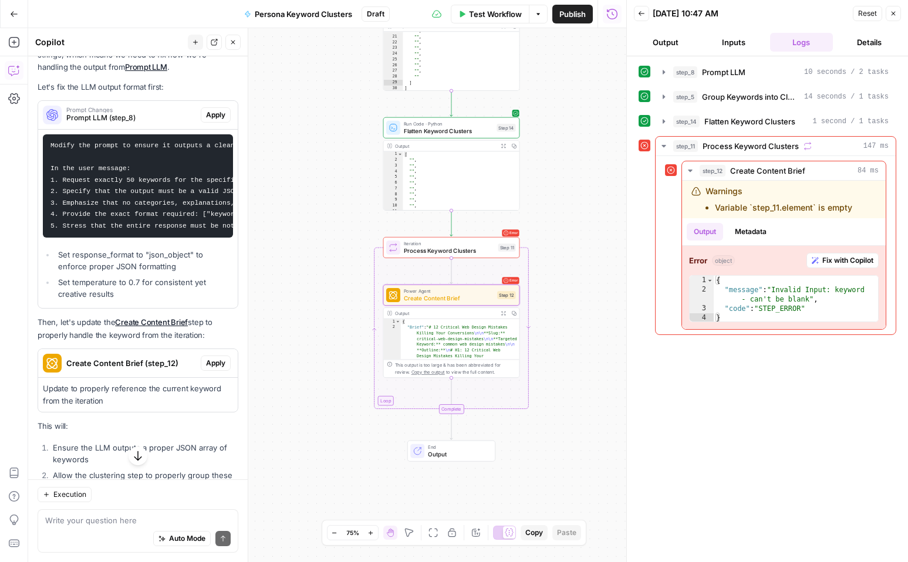
click at [212, 358] on span "Apply" at bounding box center [215, 363] width 19 height 11
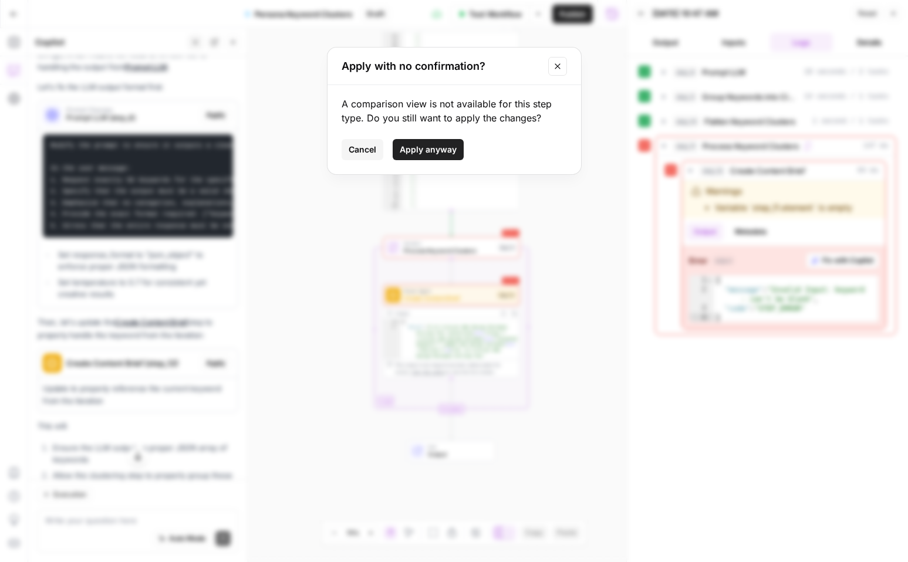
click at [566, 61] on button "Close modal" at bounding box center [557, 66] width 19 height 19
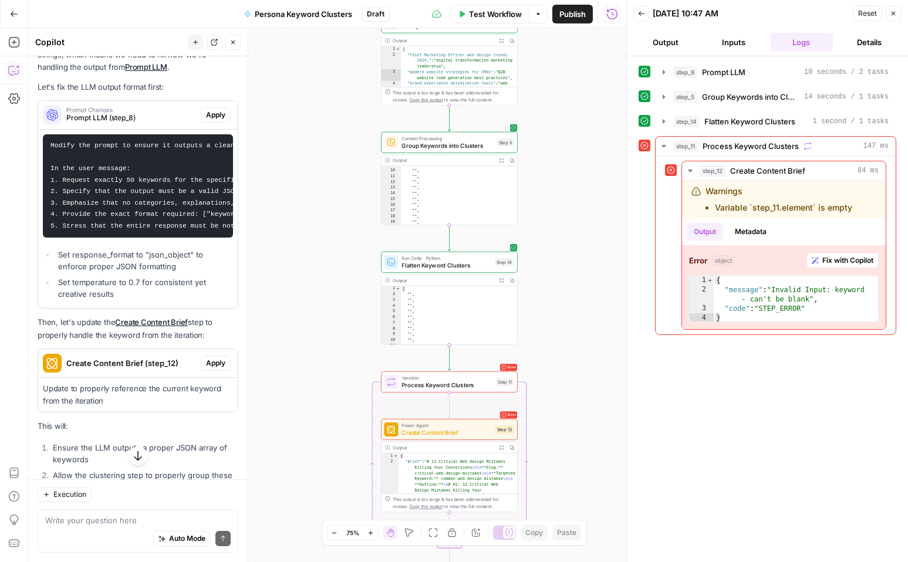
scroll to position [6, 0]
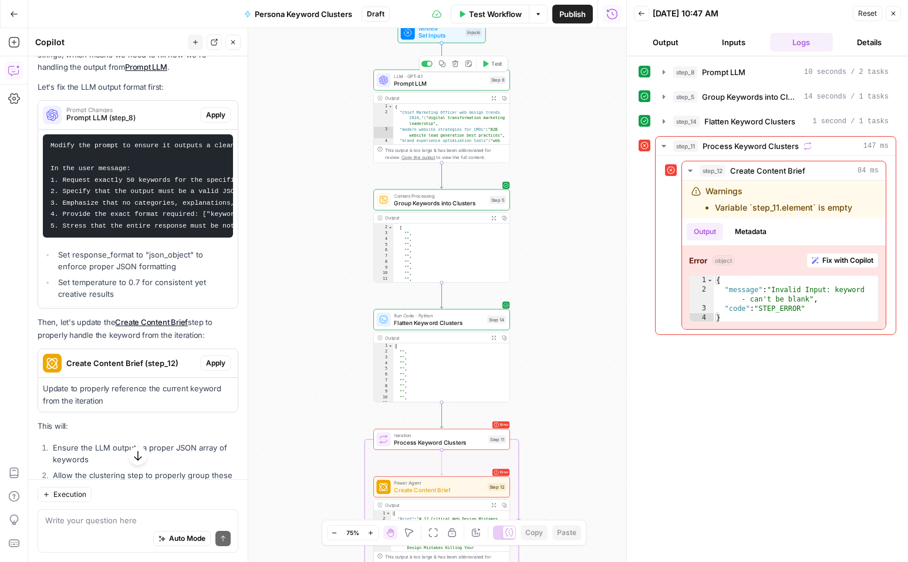
click at [454, 80] on span "Prompt LLM" at bounding box center [440, 83] width 92 height 9
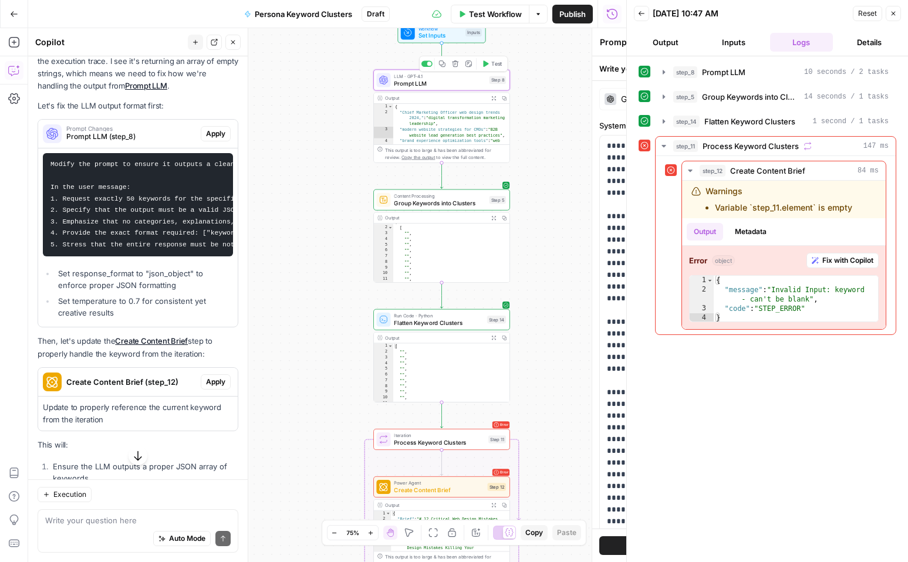
scroll to position [2972, 0]
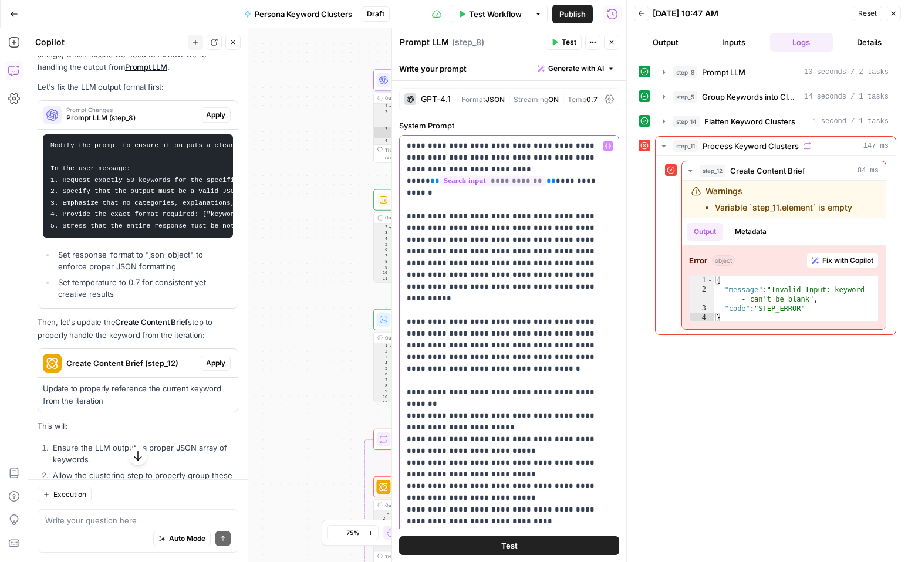
click at [521, 206] on p "**********" at bounding box center [509, 339] width 205 height 399
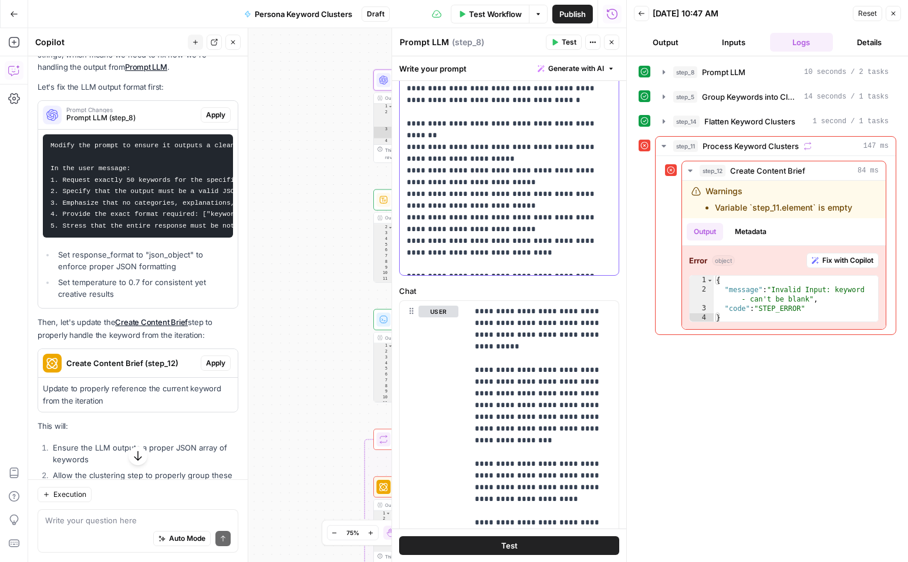
scroll to position [336, 0]
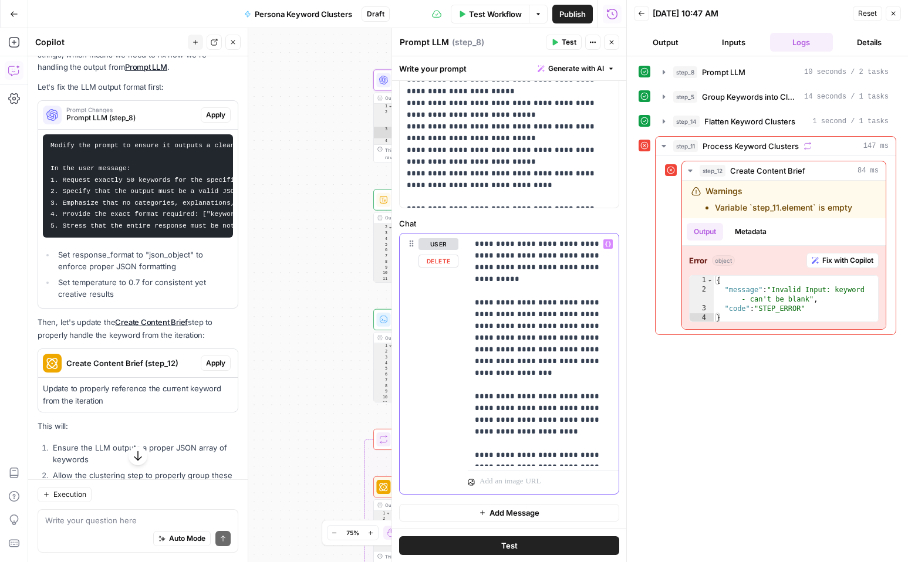
click at [544, 247] on p "**********" at bounding box center [543, 349] width 137 height 223
click at [590, 302] on p "**********" at bounding box center [543, 349] width 137 height 223
click at [518, 549] on button "Test" at bounding box center [509, 545] width 220 height 19
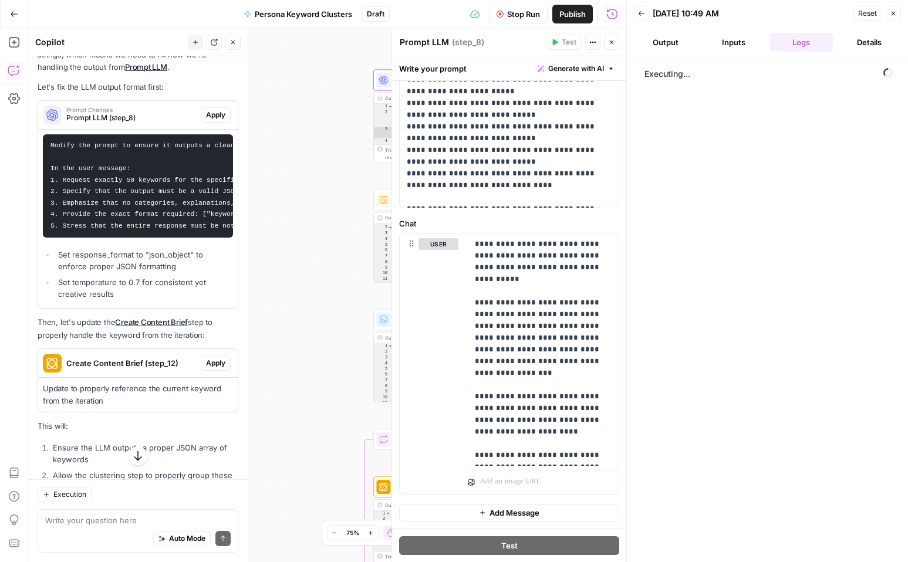
click at [524, 12] on span "Stop Run" at bounding box center [523, 14] width 33 height 12
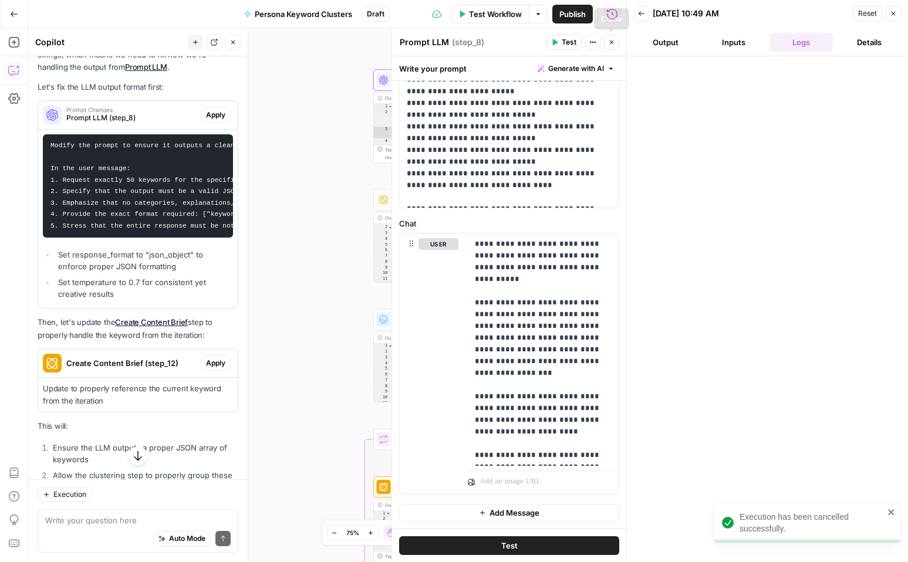
click at [510, 14] on span "Test Workflow" at bounding box center [495, 14] width 53 height 12
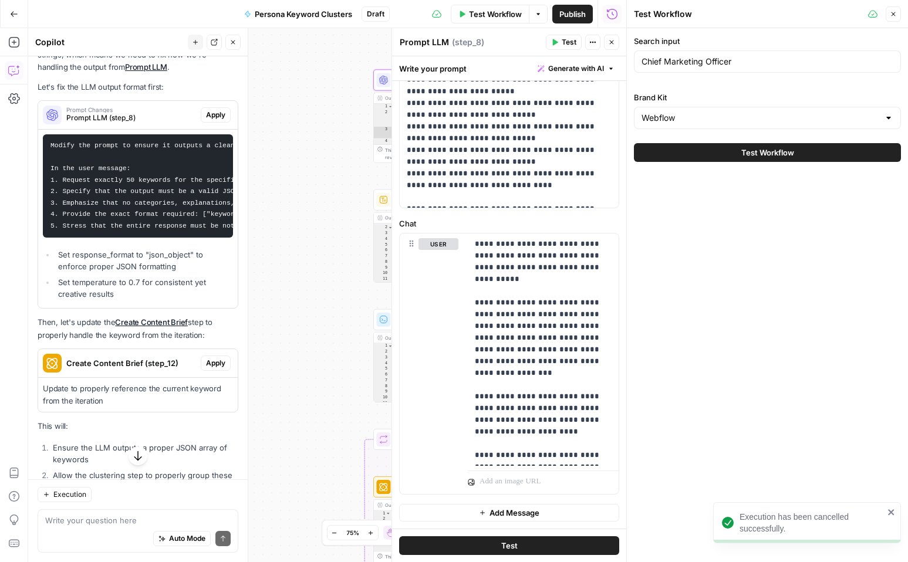
click at [717, 151] on button "Test Workflow" at bounding box center [767, 152] width 267 height 19
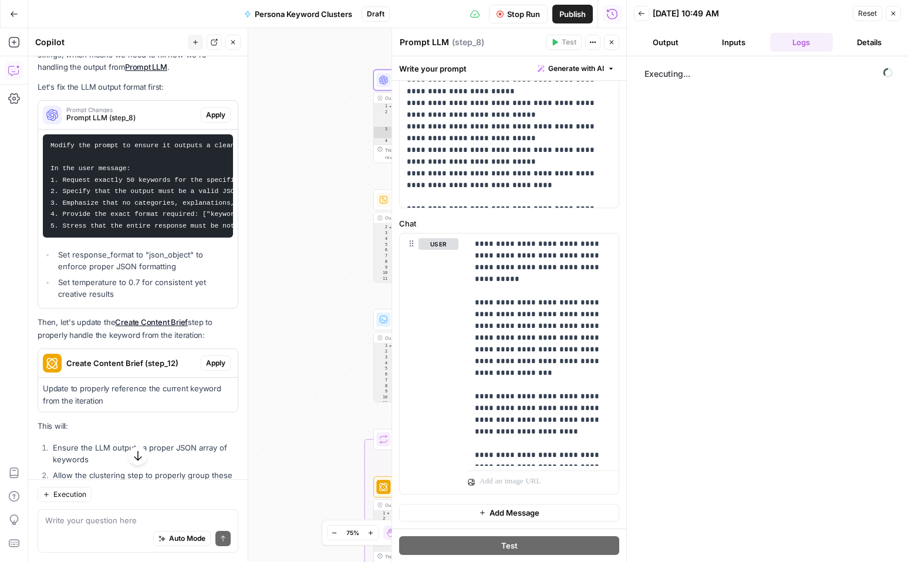
click at [616, 39] on button "Close" at bounding box center [611, 42] width 15 height 15
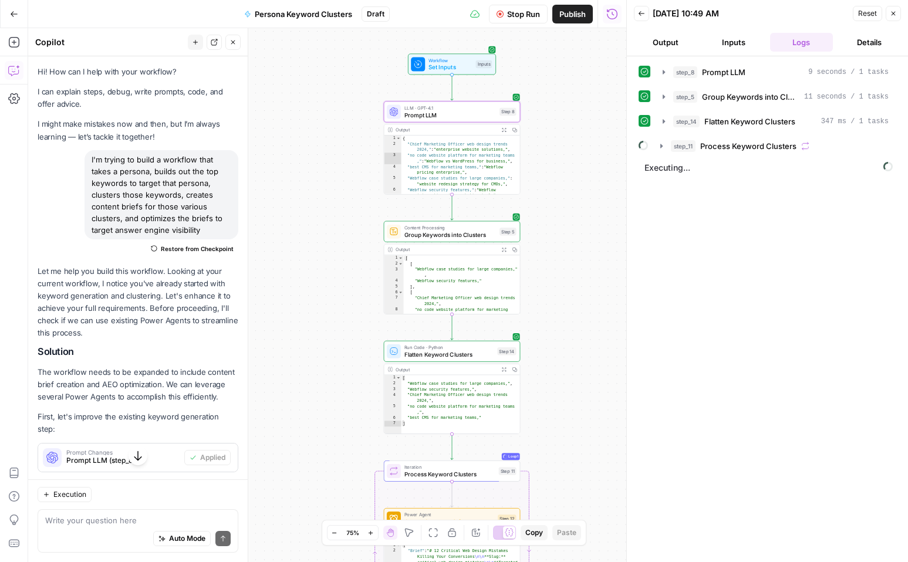
scroll to position [2972, 0]
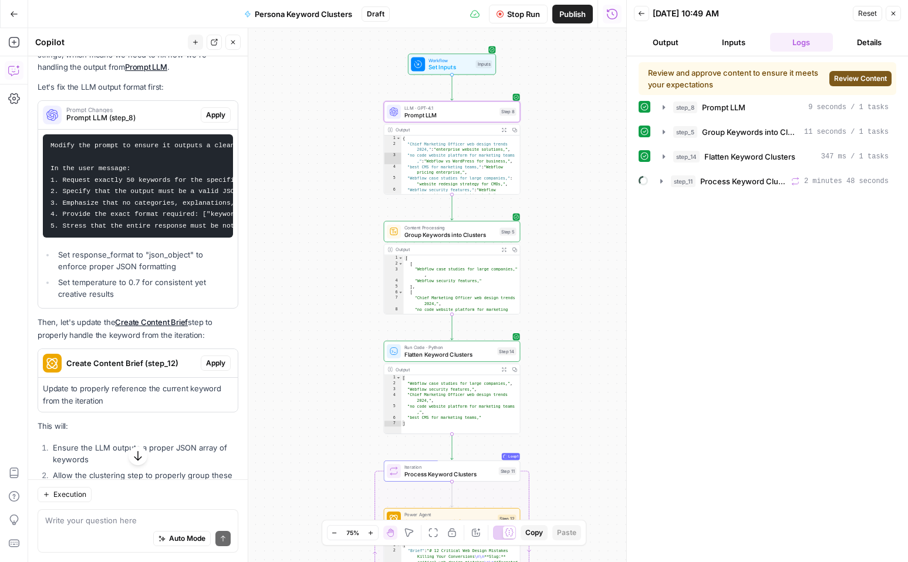
click at [841, 79] on span "Review Content" at bounding box center [860, 78] width 53 height 11
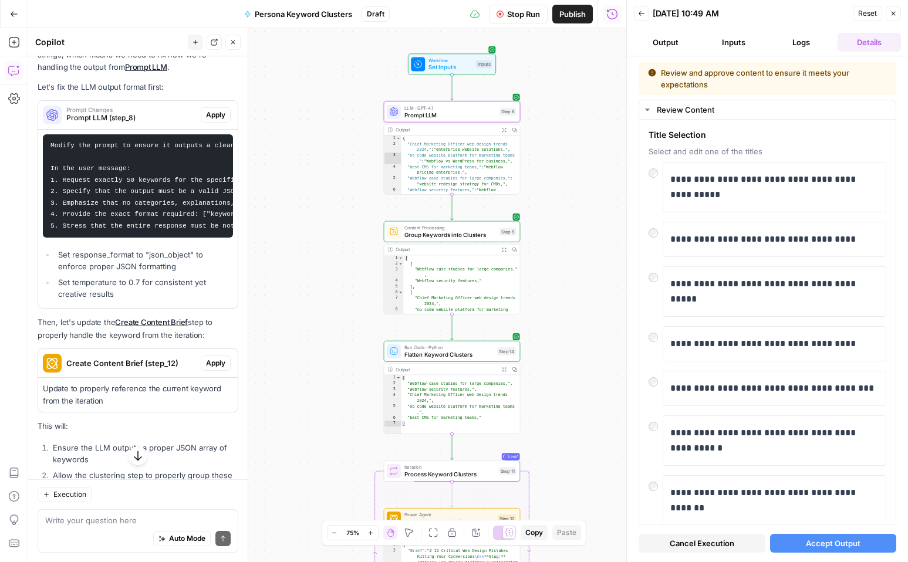
click at [800, 546] on button "Accept Output" at bounding box center [833, 543] width 127 height 19
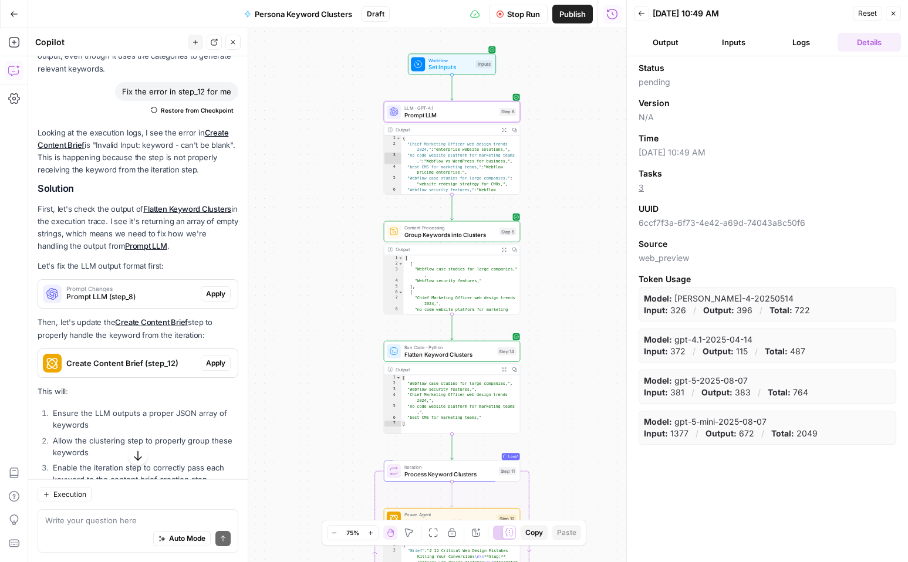
click at [788, 38] on button "Logs" at bounding box center [801, 42] width 63 height 19
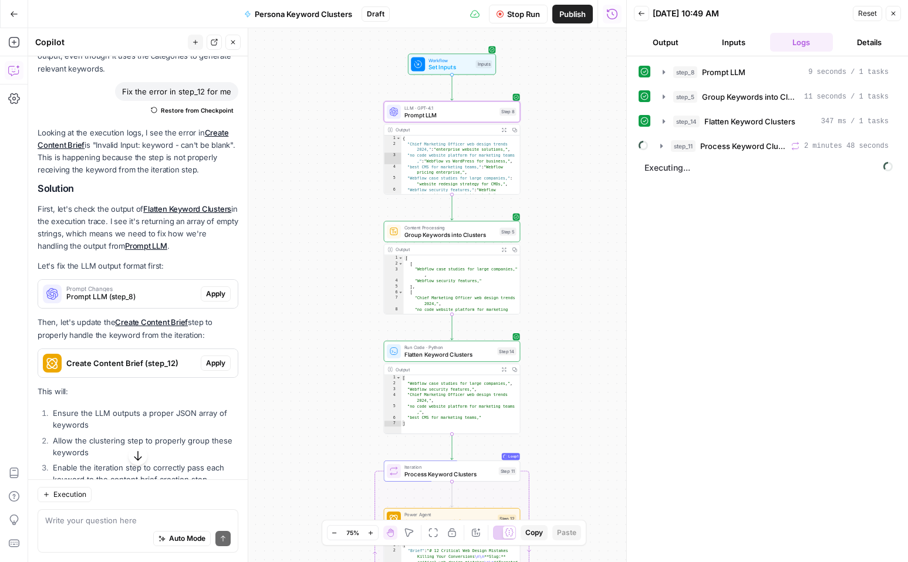
click at [737, 43] on button "Inputs" at bounding box center [733, 42] width 63 height 19
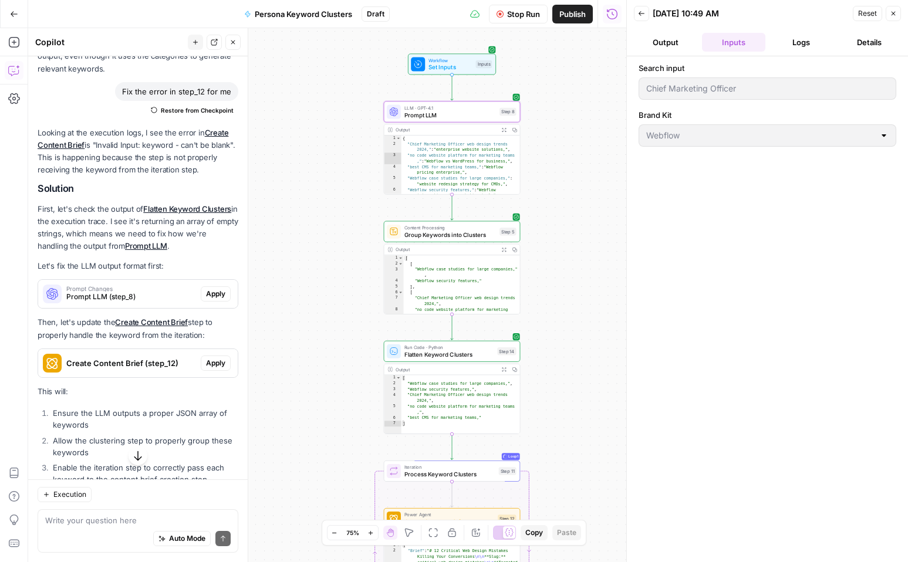
click at [783, 49] on button "Logs" at bounding box center [801, 42] width 63 height 19
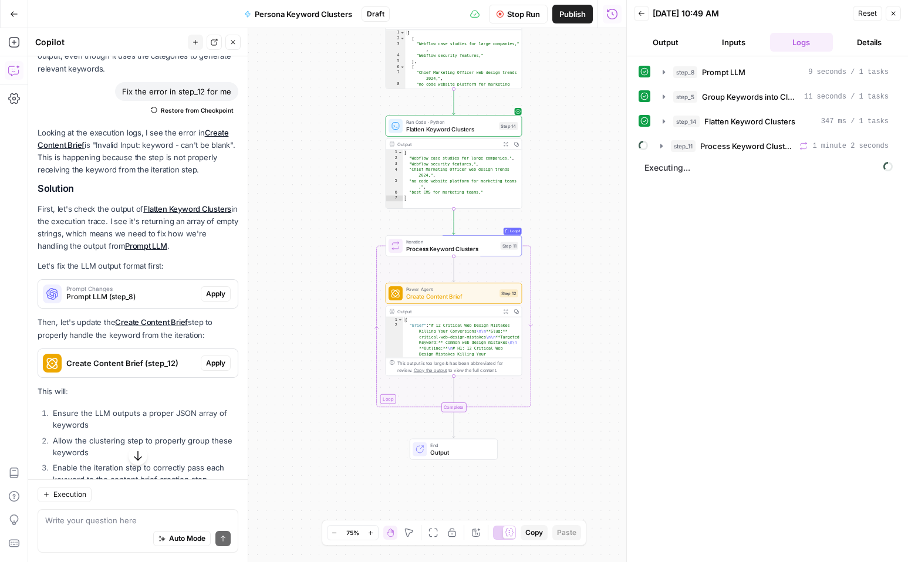
click at [452, 408] on div "Complete" at bounding box center [453, 408] width 25 height 10
click at [515, 23] on div "Stop Run Publish Run History" at bounding box center [508, 14] width 237 height 28
click at [517, 20] on button "Stop Run" at bounding box center [518, 14] width 59 height 19
click at [860, 22] on header "Back [DATE] 10:49 AM Reset Close Output Inputs Logs Details" at bounding box center [767, 28] width 281 height 56
click at [862, 14] on span "Reset" at bounding box center [867, 13] width 19 height 11
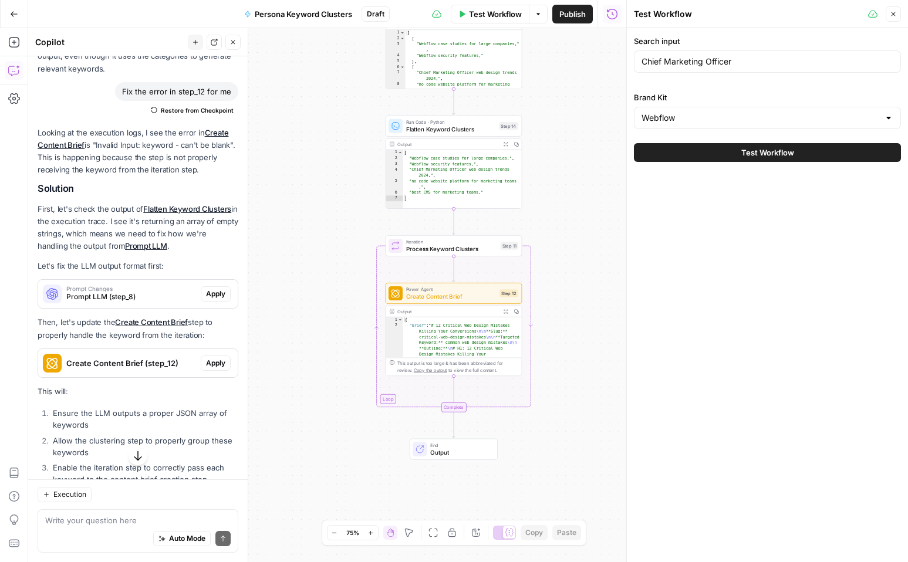
click at [889, 8] on button "Close" at bounding box center [893, 13] width 15 height 15
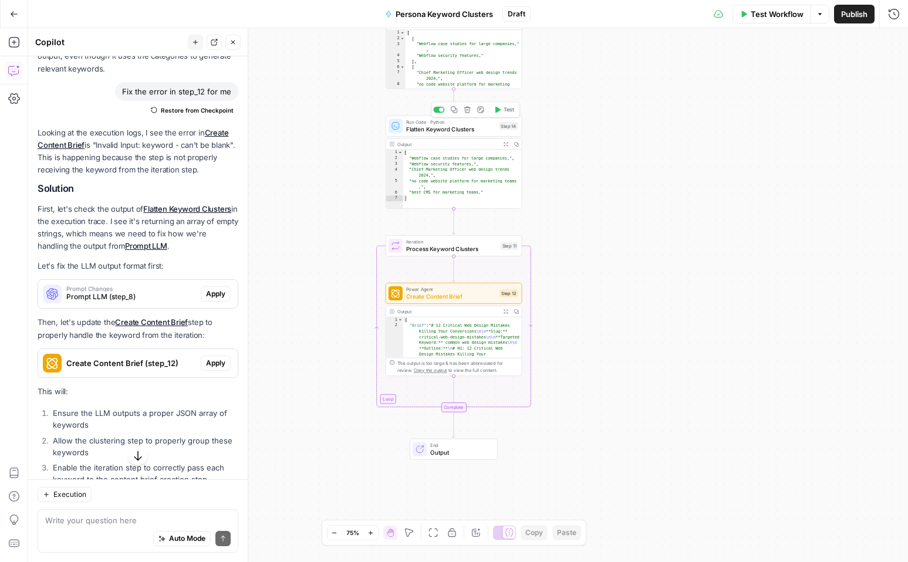
click at [470, 112] on icon "button" at bounding box center [467, 110] width 6 height 6
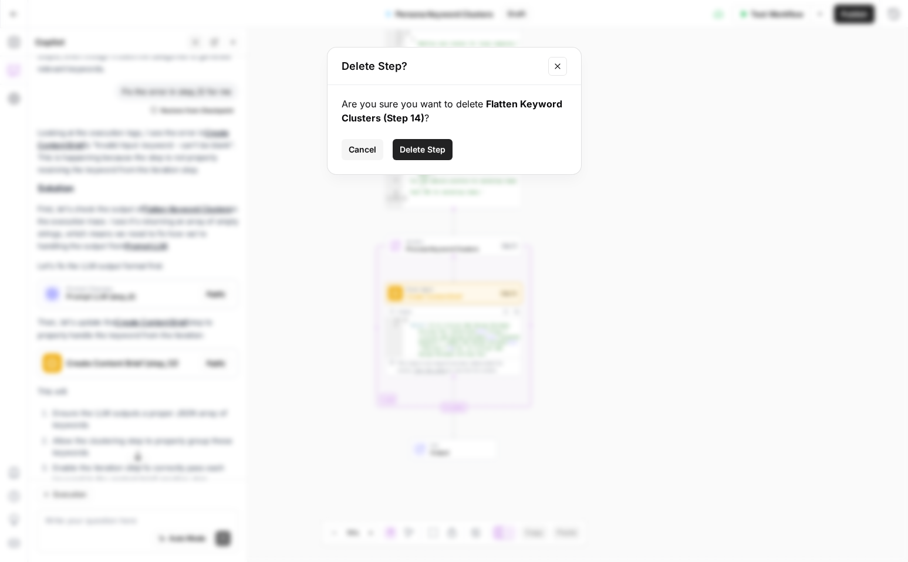
click at [432, 148] on span "Delete Step" at bounding box center [423, 150] width 46 height 12
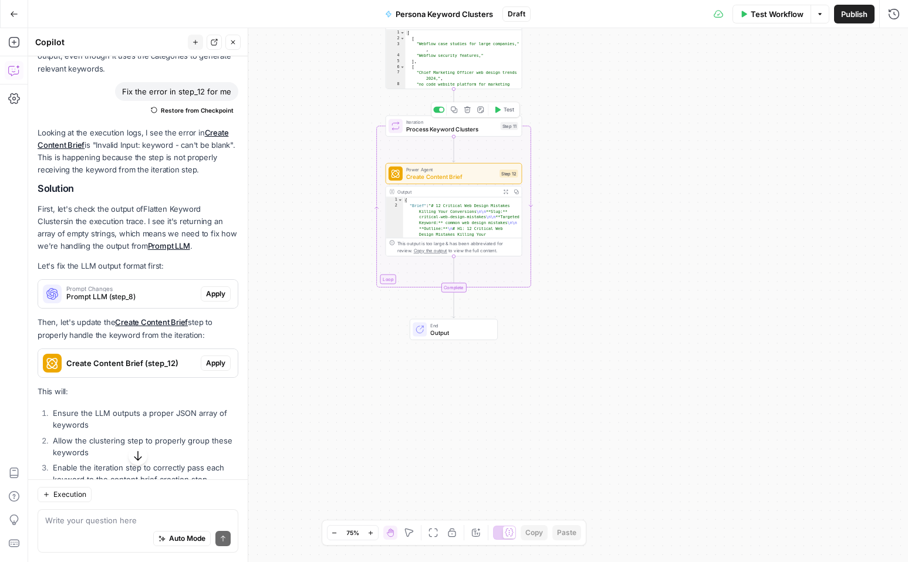
click at [468, 114] on button "Delete step" at bounding box center [468, 110] width 12 height 12
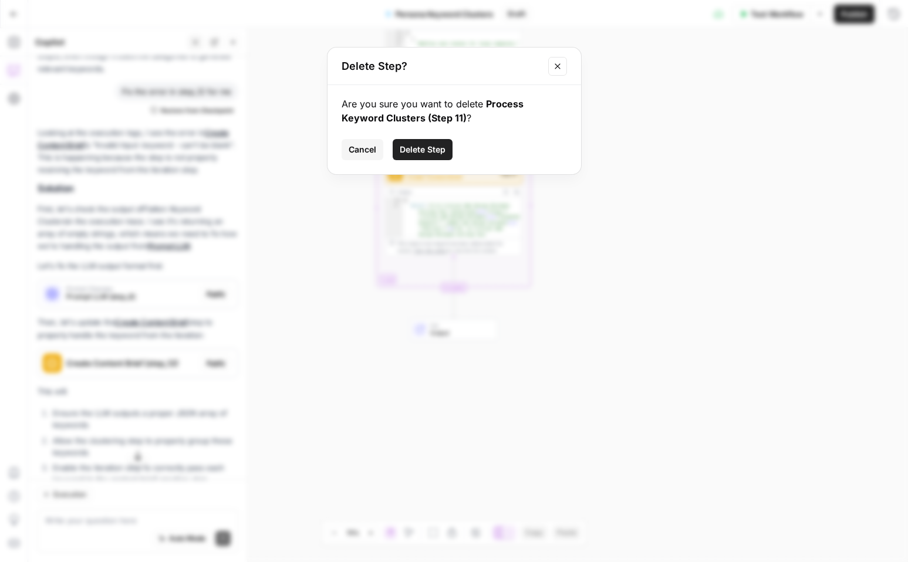
click at [419, 153] on span "Delete Step" at bounding box center [423, 150] width 46 height 12
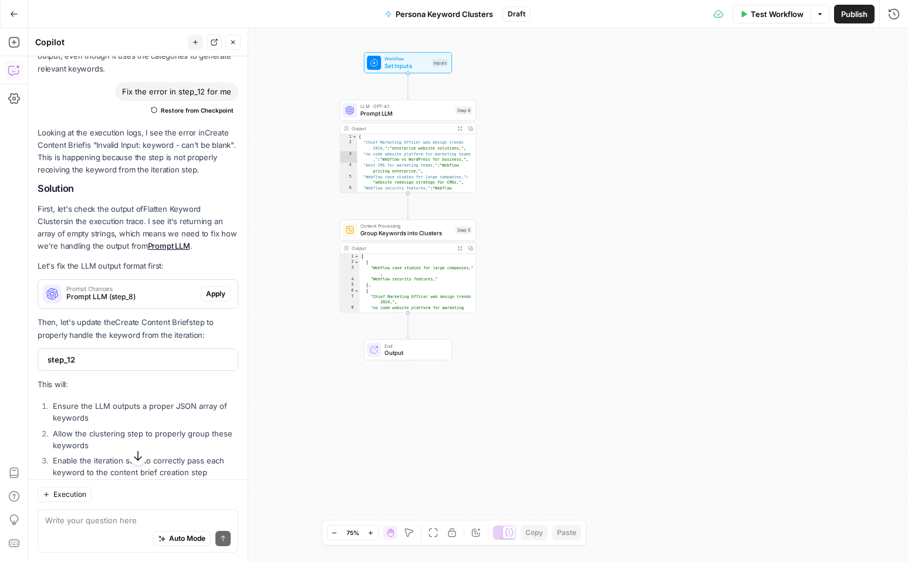
drag, startPoint x: 539, startPoint y: 306, endPoint x: 512, endPoint y: 513, distance: 208.9
click at [512, 513] on div "Workflow Set Inputs Inputs LLM · GPT-4.1 Prompt LLM Step 8 Output Expand Output…" at bounding box center [468, 295] width 880 height 534
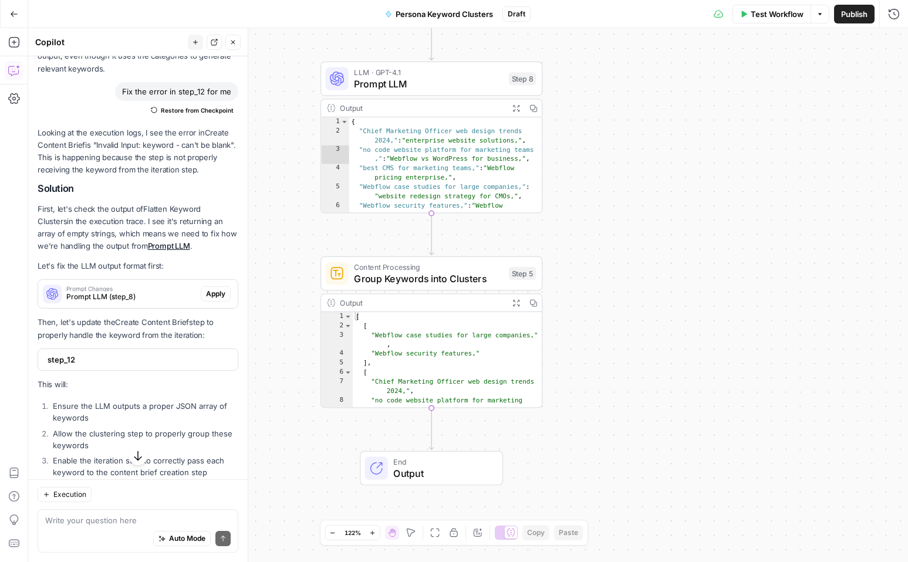
drag, startPoint x: 522, startPoint y: 272, endPoint x: 603, endPoint y: 268, distance: 81.7
click at [596, 268] on div "Workflow Set Inputs Inputs LLM · GPT-4.1 Prompt LLM Step 8 Output Expand Output…" at bounding box center [468, 295] width 880 height 534
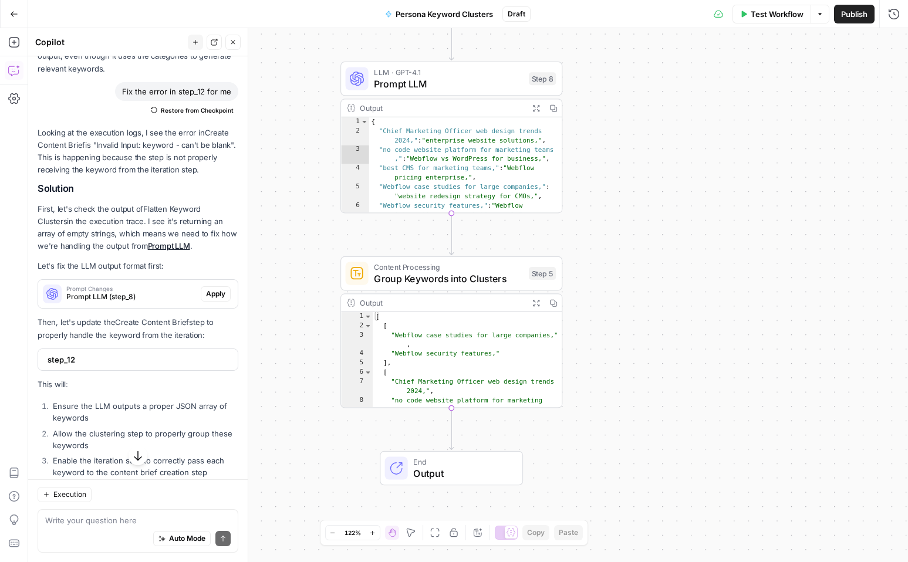
click at [228, 36] on button "Close" at bounding box center [232, 42] width 15 height 15
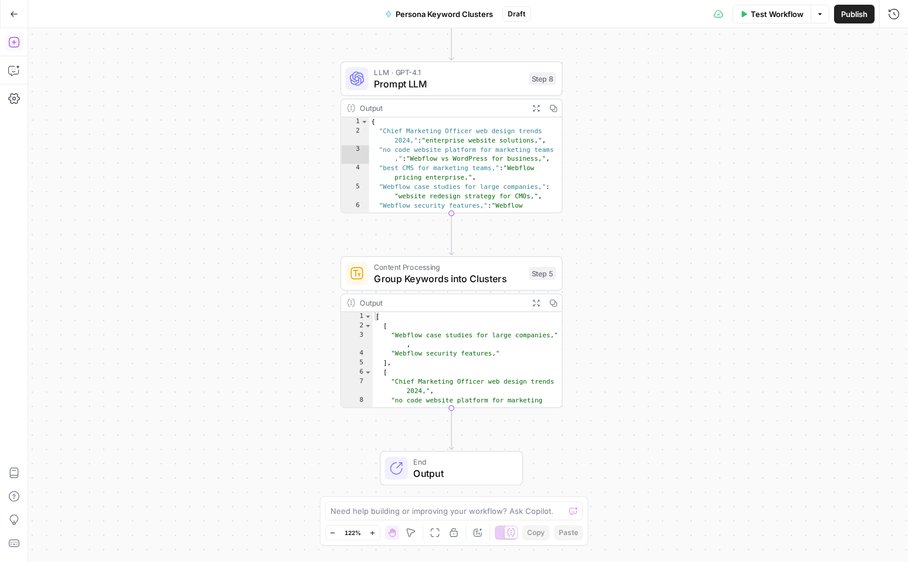
click at [13, 43] on icon "button" at bounding box center [13, 42] width 11 height 11
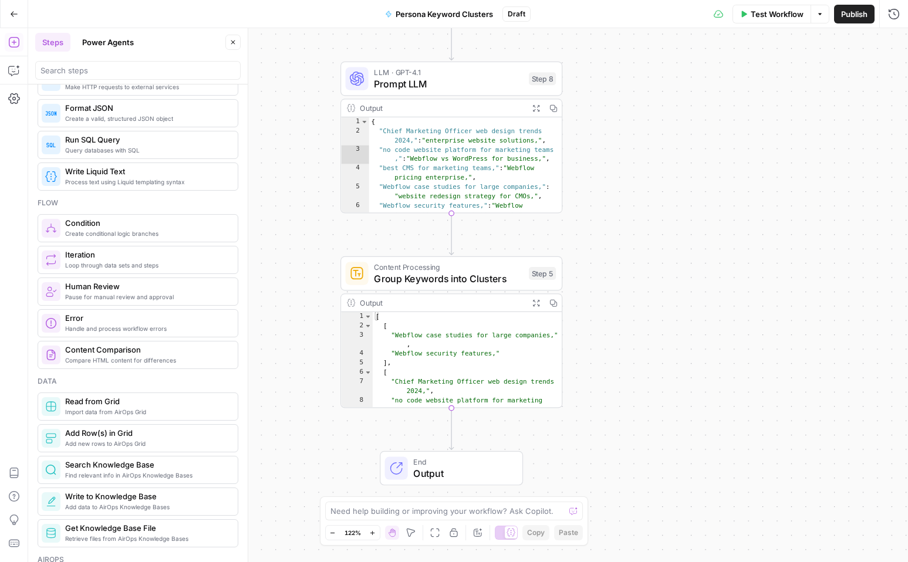
scroll to position [276, 0]
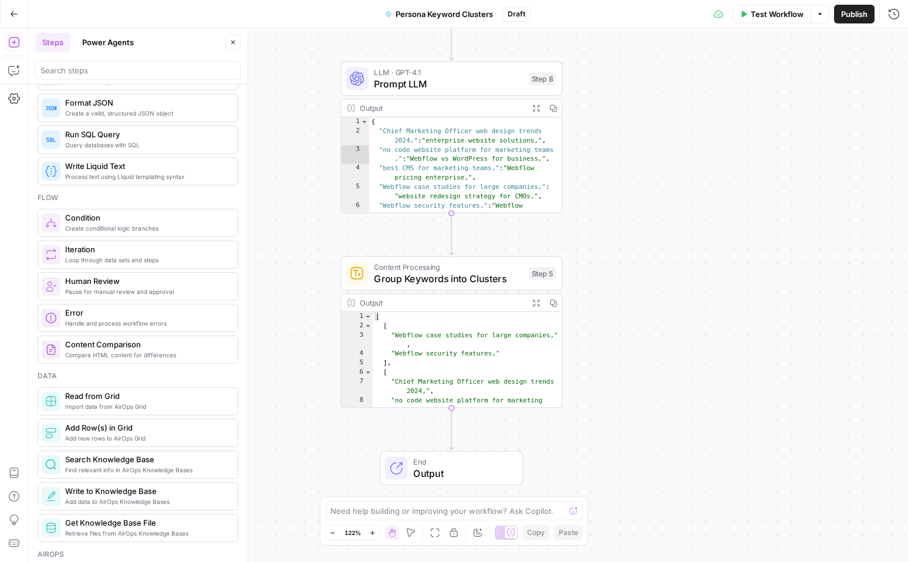
click at [117, 41] on button "Power Agents" at bounding box center [108, 42] width 66 height 19
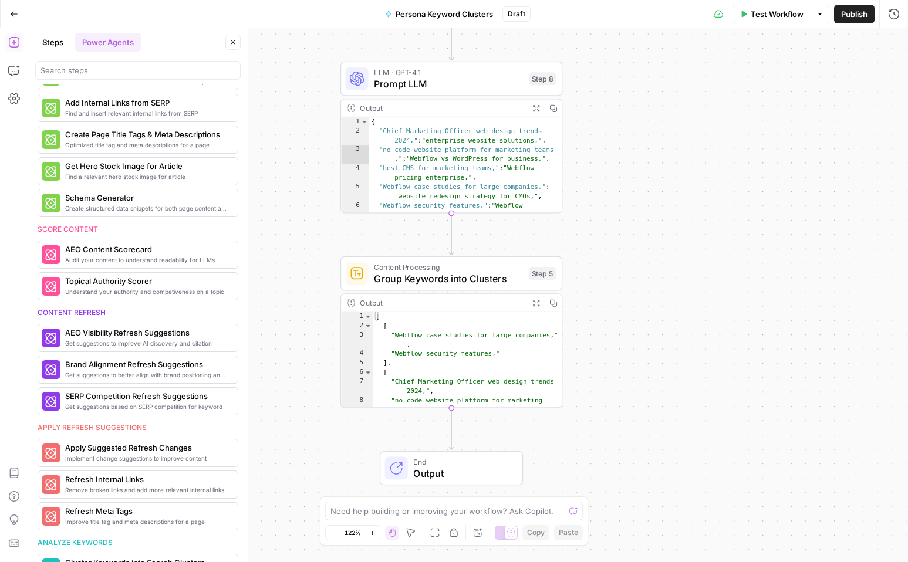
click at [14, 4] on button "Go Back" at bounding box center [14, 14] width 21 height 21
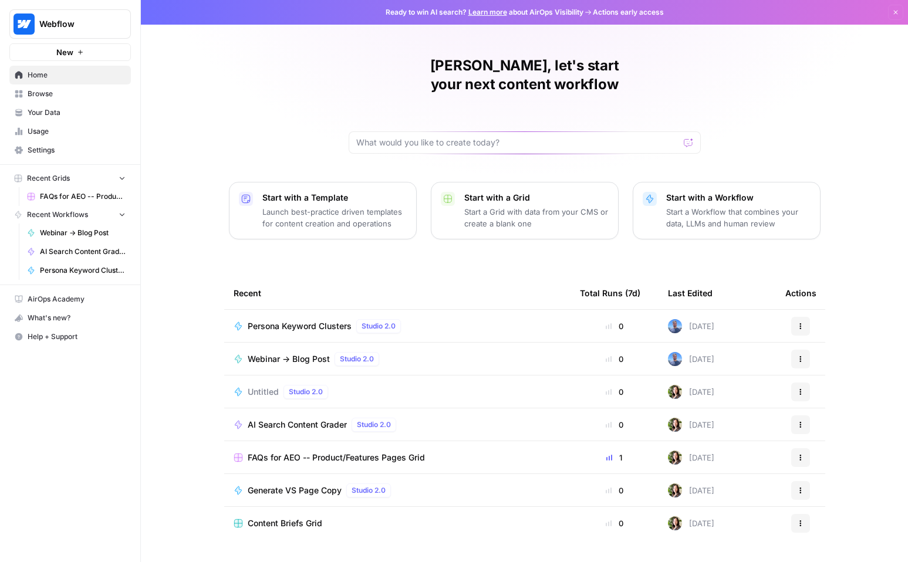
click at [286, 518] on span "Content Briefs Grid" at bounding box center [285, 524] width 75 height 12
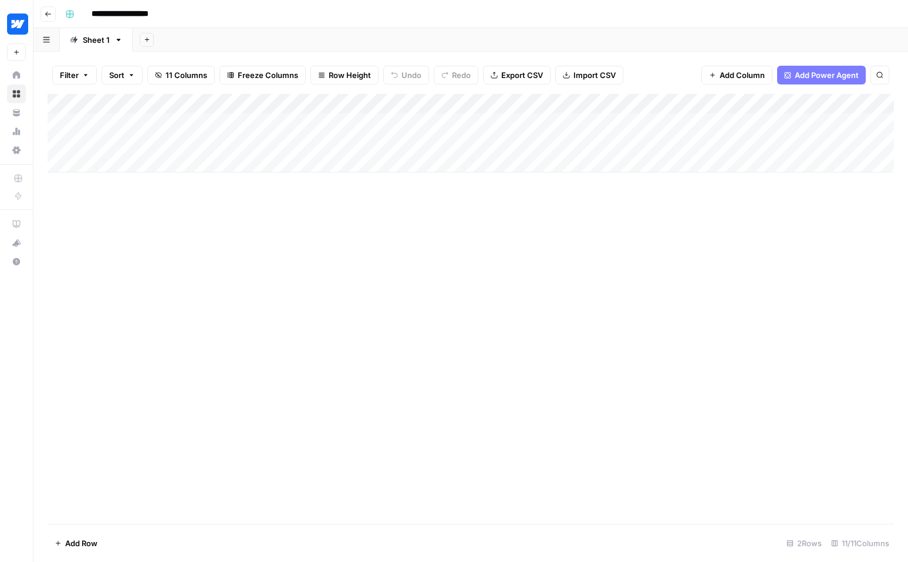
click at [414, 123] on div "Add Column" at bounding box center [471, 133] width 846 height 79
click at [457, 119] on div "Add Column" at bounding box center [471, 133] width 846 height 79
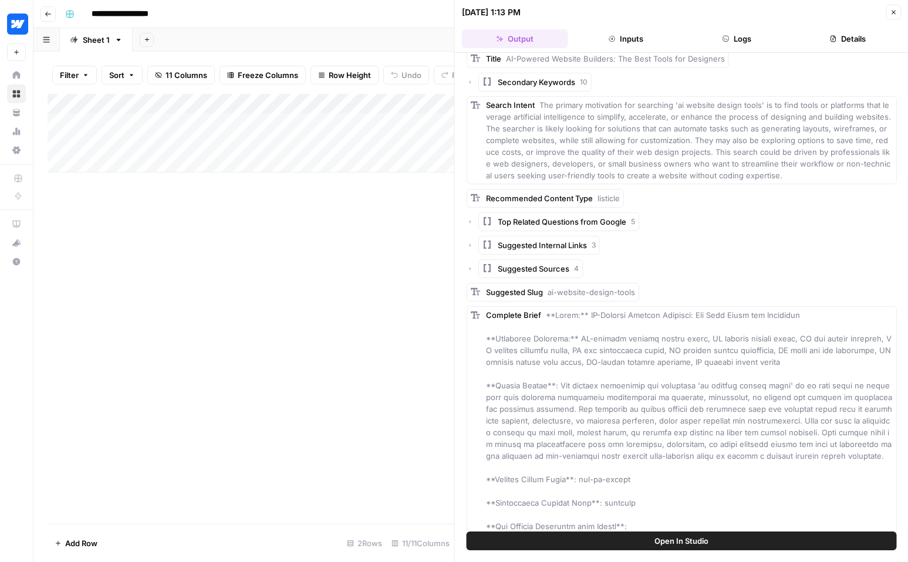
scroll to position [45, 0]
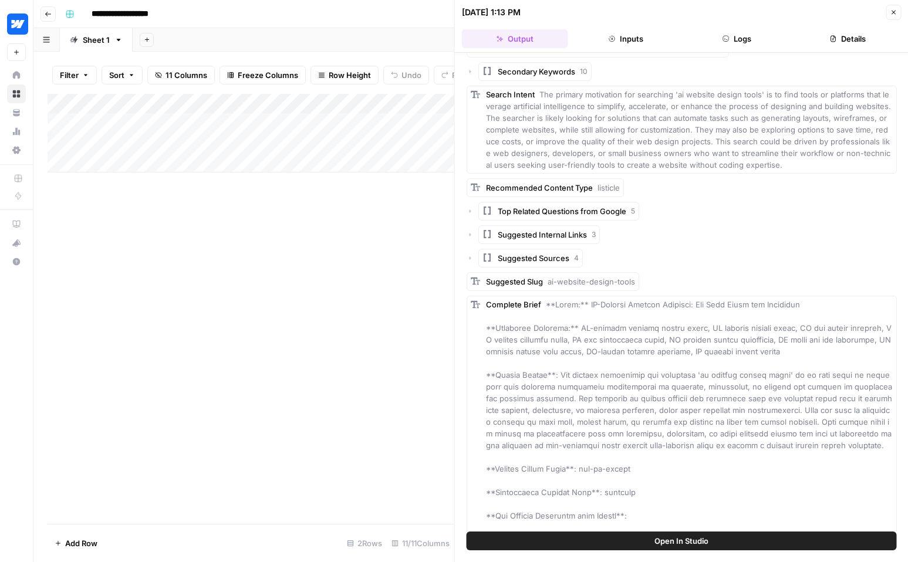
click at [471, 212] on icon "button" at bounding box center [470, 211] width 7 height 7
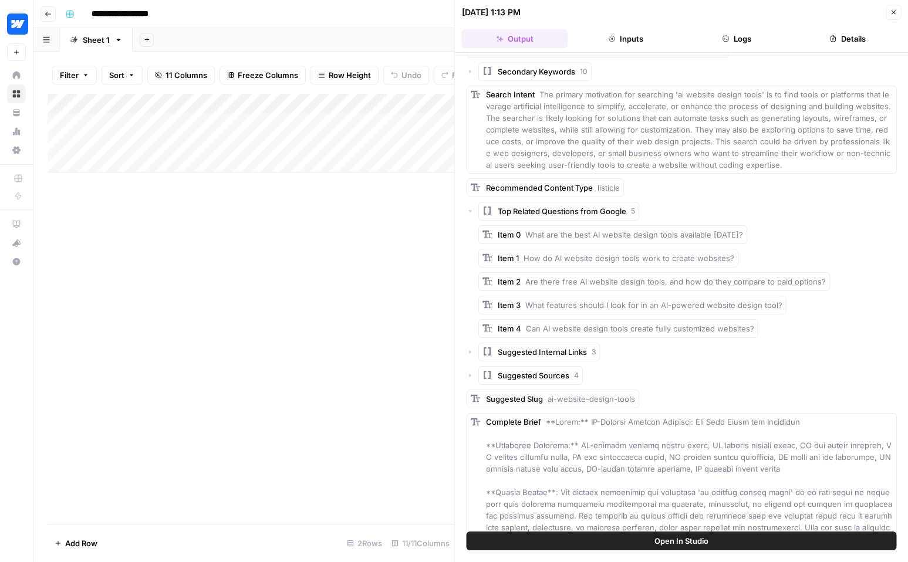
click at [471, 212] on icon "button" at bounding box center [470, 211] width 7 height 7
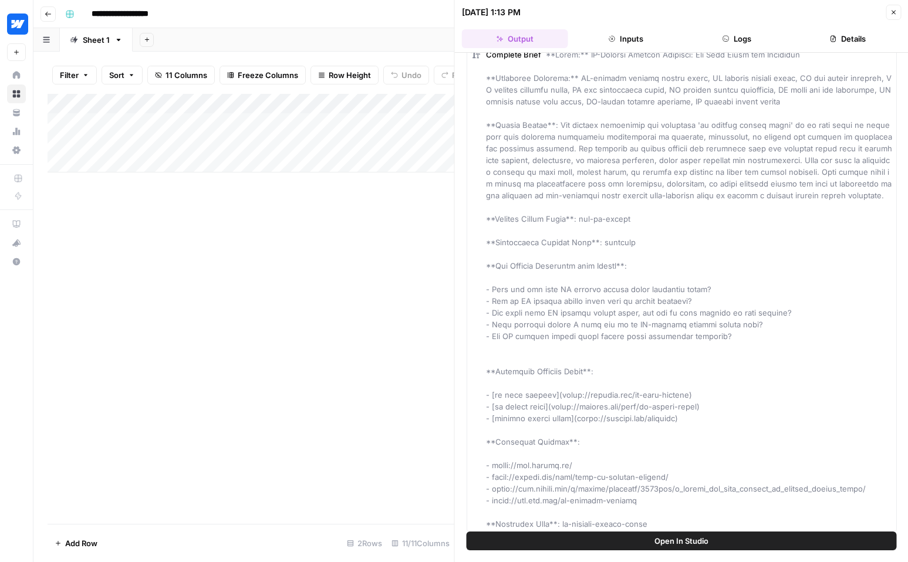
scroll to position [302, 0]
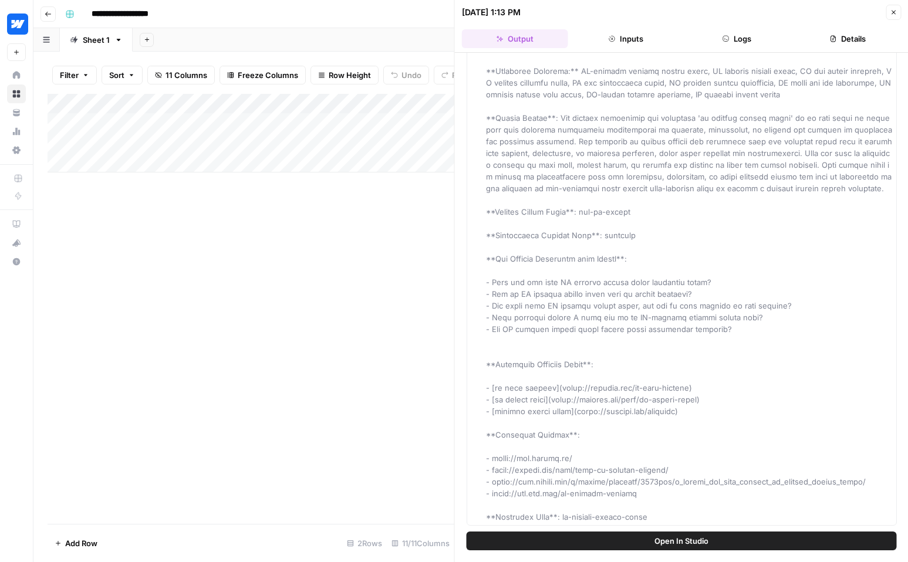
click at [414, 318] on div "Add Column" at bounding box center [251, 309] width 407 height 430
click at [891, 15] on icon "button" at bounding box center [893, 12] width 7 height 7
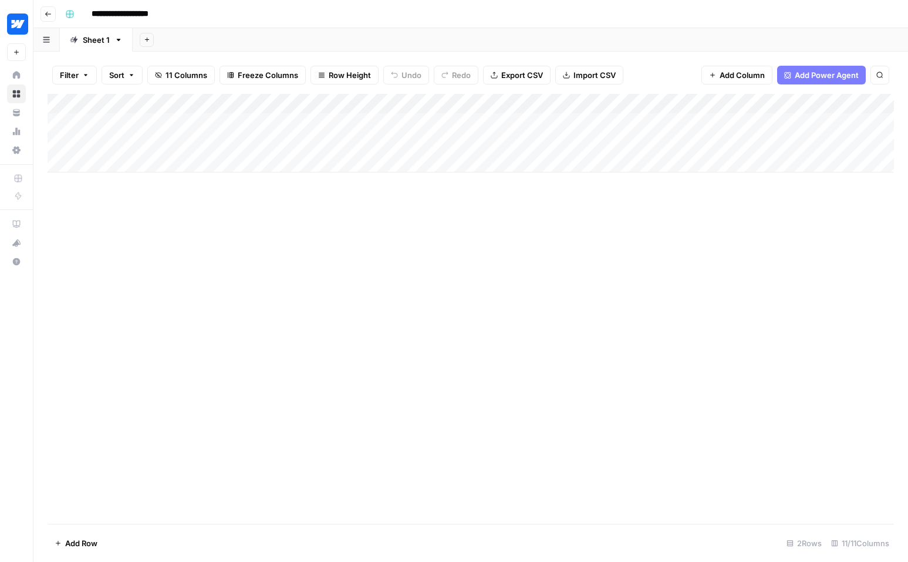
click at [54, 16] on button "Go back" at bounding box center [48, 13] width 15 height 15
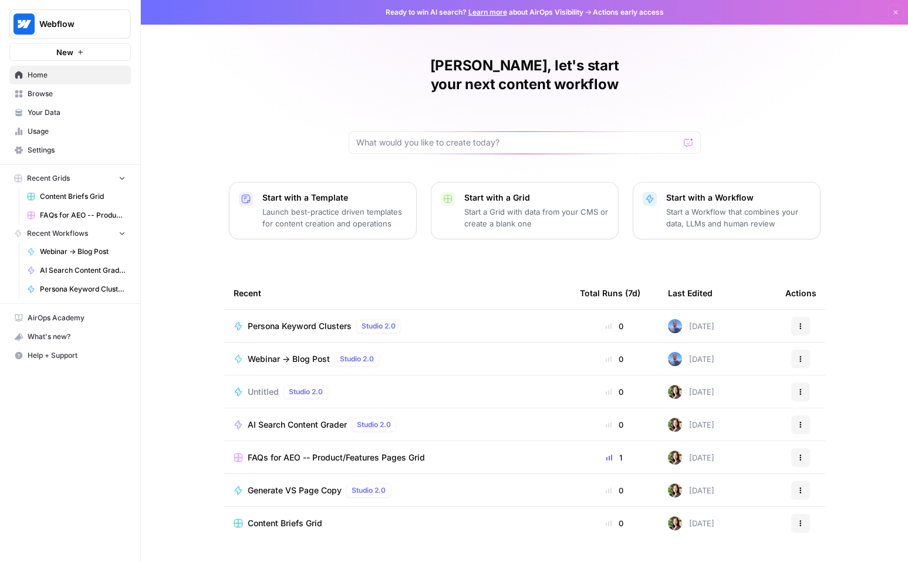
click at [372, 206] on p "Launch best-practice driven templates for content creation and operations" at bounding box center [334, 217] width 144 height 23
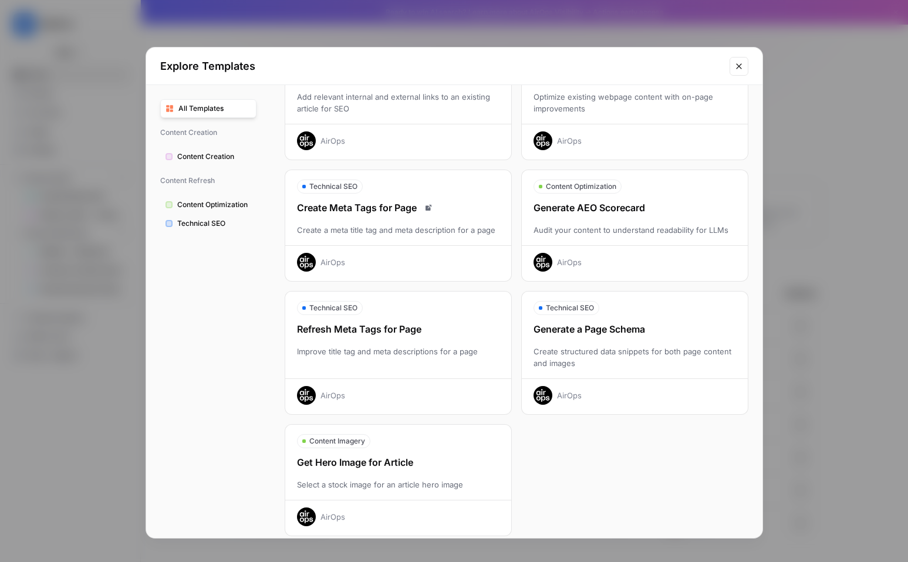
scroll to position [241, 0]
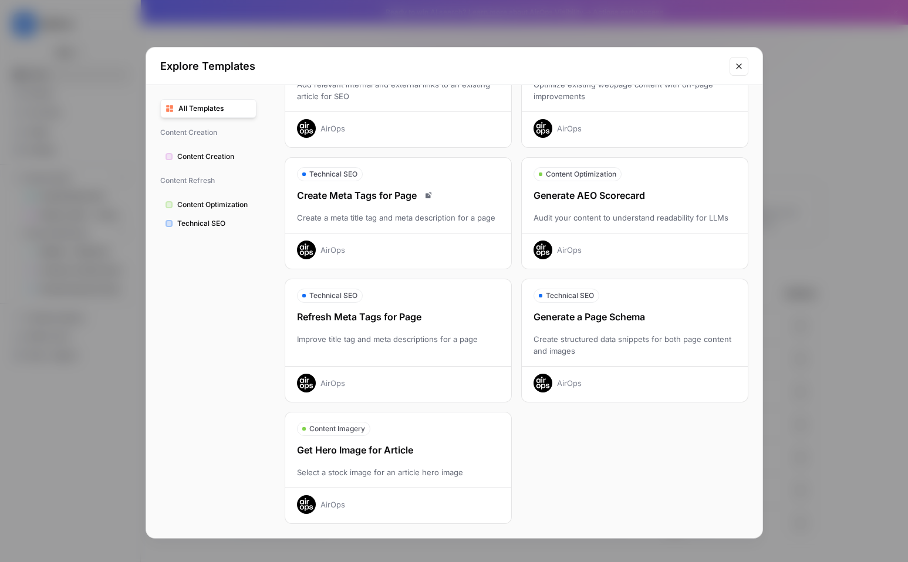
click at [664, 335] on div "Create structured data snippets for both page content and images" at bounding box center [635, 344] width 226 height 23
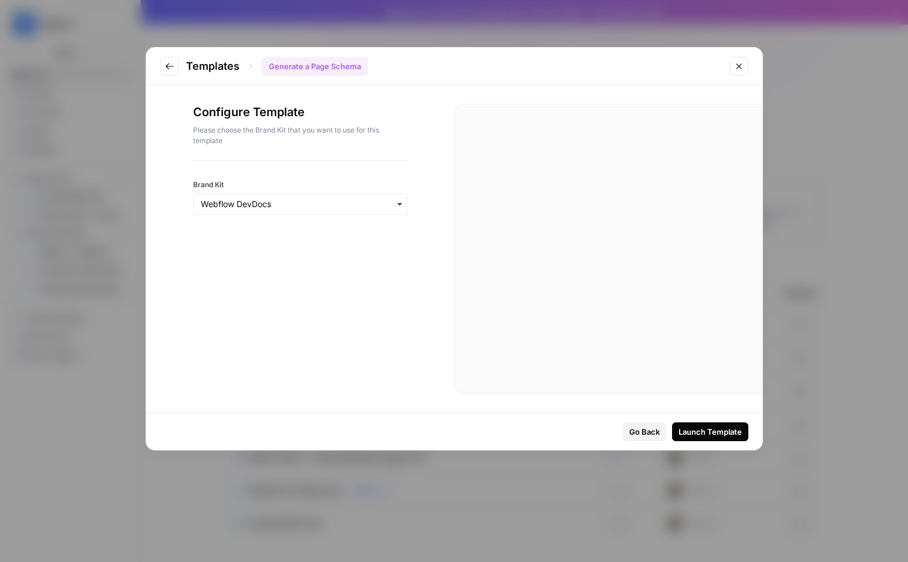
click at [165, 66] on icon "Go to previous step" at bounding box center [169, 66] width 9 height 9
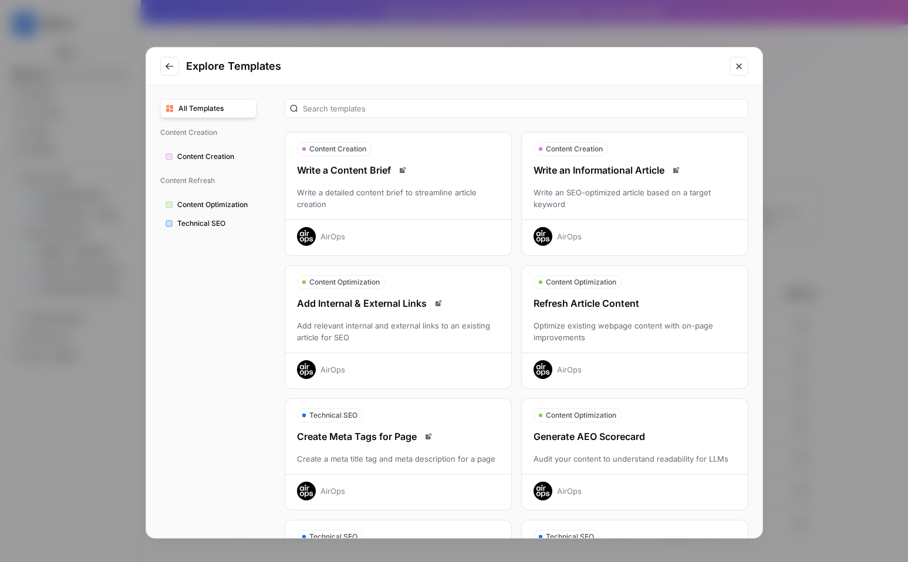
click at [738, 71] on button "Close modal" at bounding box center [739, 66] width 19 height 19
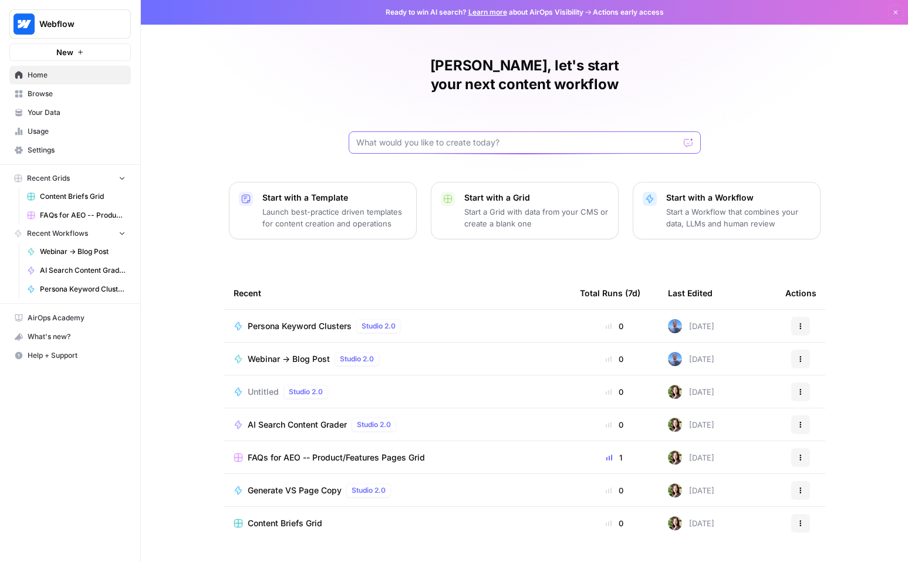
click at [464, 137] on input "text" at bounding box center [517, 143] width 323 height 12
click at [481, 137] on input "text" at bounding box center [517, 143] width 323 height 12
type input "i'm looking to turn old pdfs into a group of content briefs that could repurpos…"
click button "Send" at bounding box center [688, 142] width 15 height 15
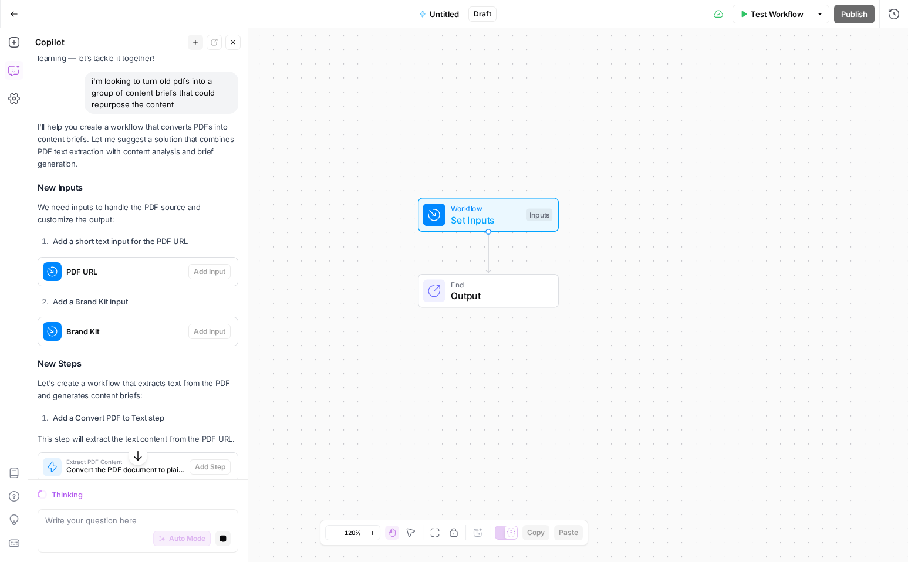
scroll to position [99, 0]
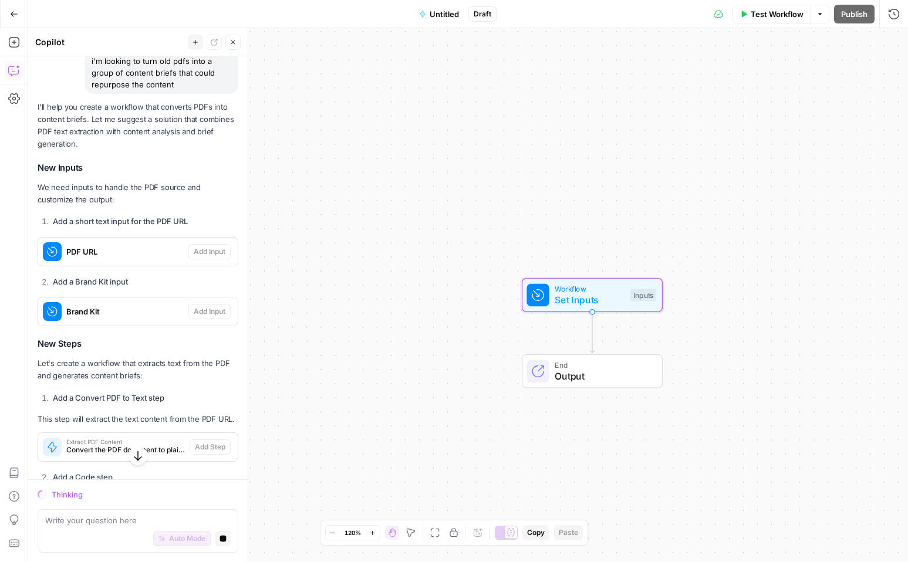
click at [126, 251] on span "PDF URL" at bounding box center [124, 252] width 117 height 12
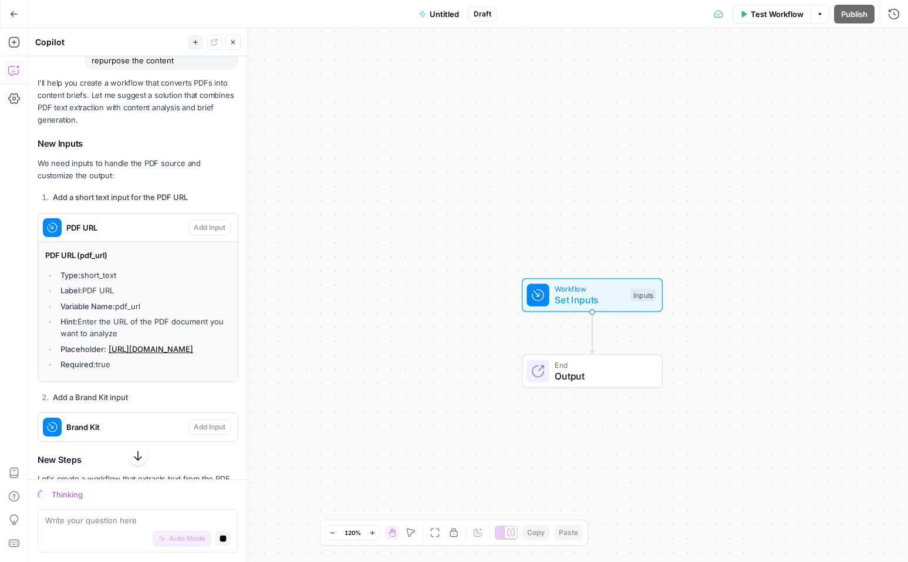
scroll to position [146, 0]
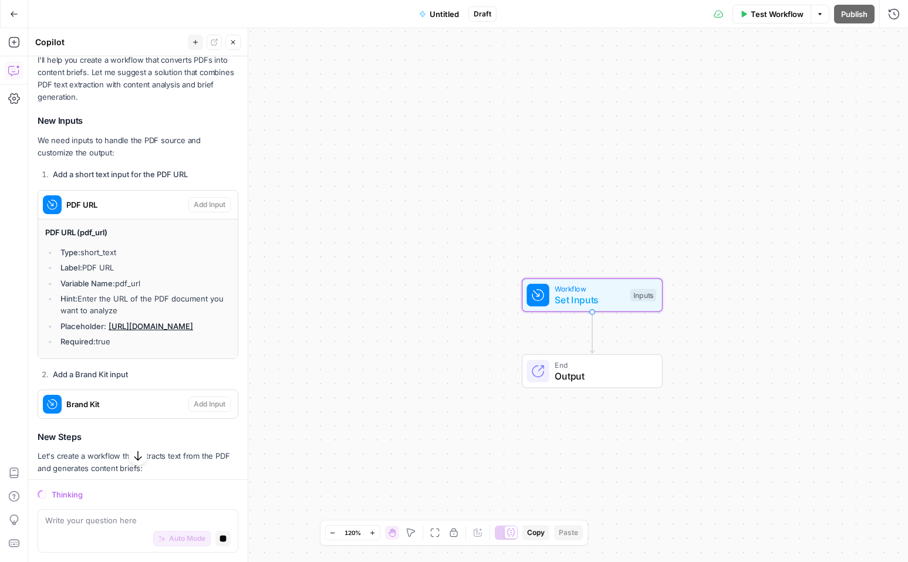
click at [153, 201] on span "PDF URL" at bounding box center [124, 205] width 117 height 12
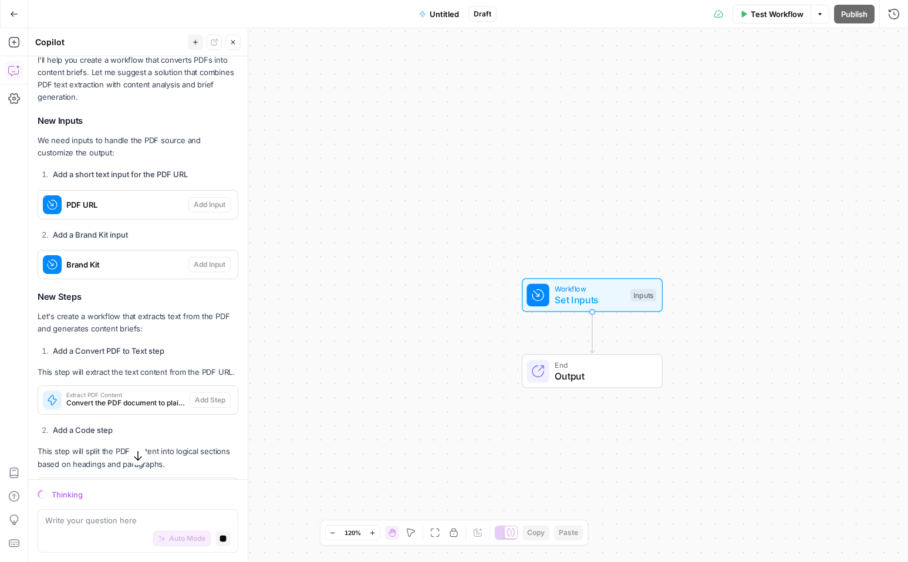
click at [590, 300] on span "Set Inputs" at bounding box center [590, 300] width 70 height 14
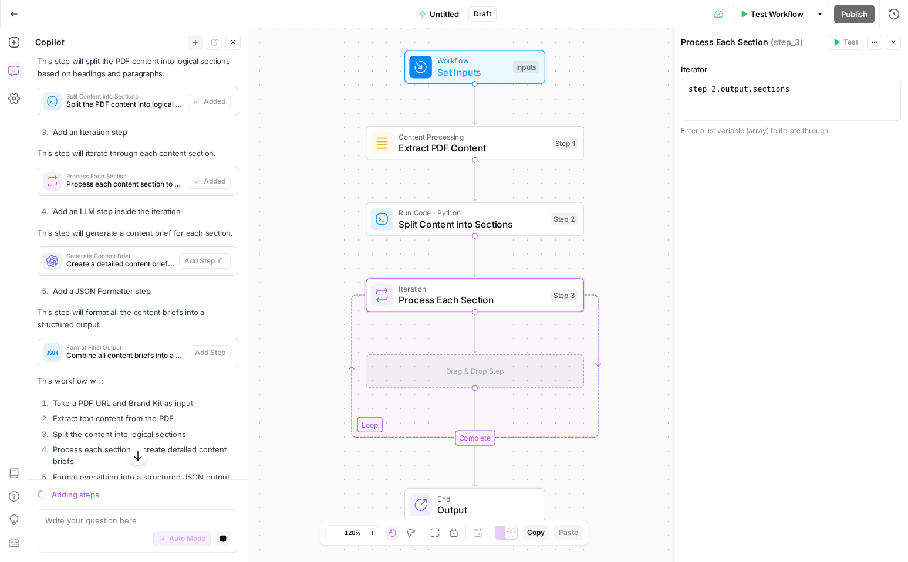
scroll to position [546, 0]
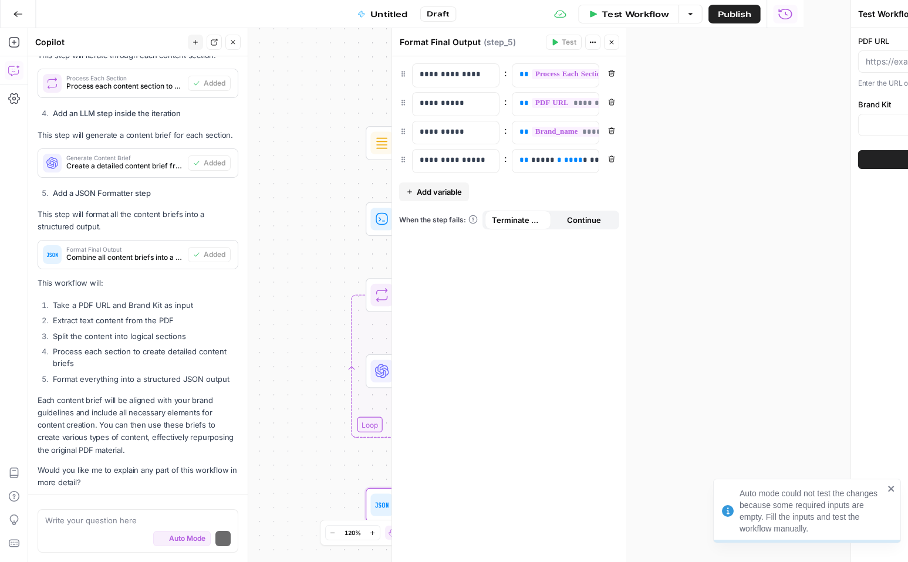
scroll to position [684, 0]
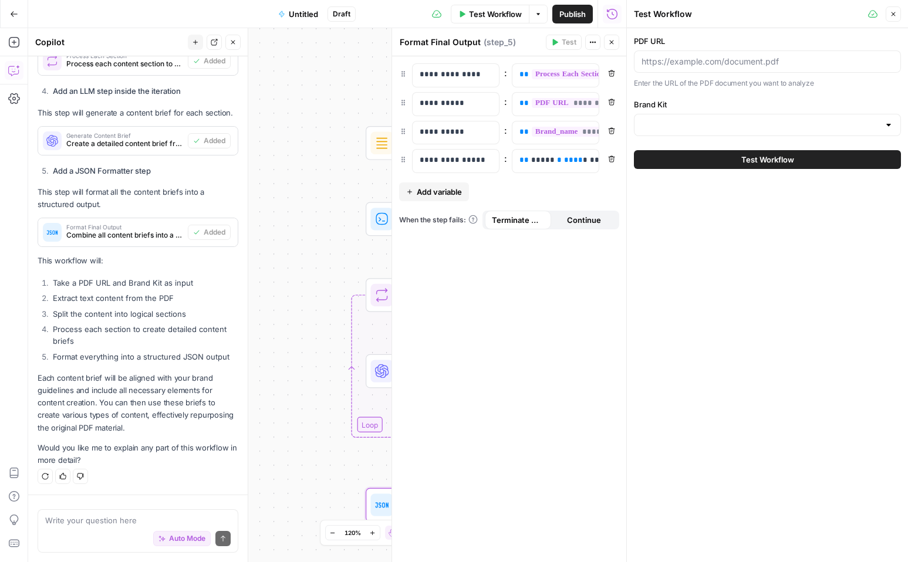
click at [315, 207] on div "Workflow Set Inputs Inputs Content Processing Extract PDF Content Step 1 Run Co…" at bounding box center [327, 295] width 598 height 534
click at [309, 229] on div "Workflow Set Inputs Inputs Content Processing Extract PDF Content Step 1 Run Co…" at bounding box center [327, 295] width 598 height 534
click at [609, 38] on button "Close" at bounding box center [611, 42] width 15 height 15
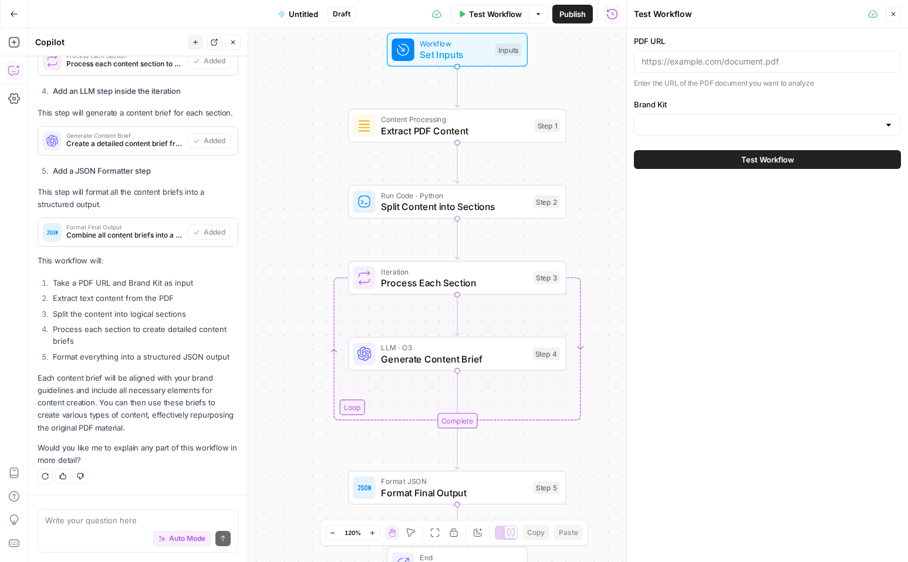
click at [453, 58] on span "Set Inputs" at bounding box center [455, 55] width 70 height 14
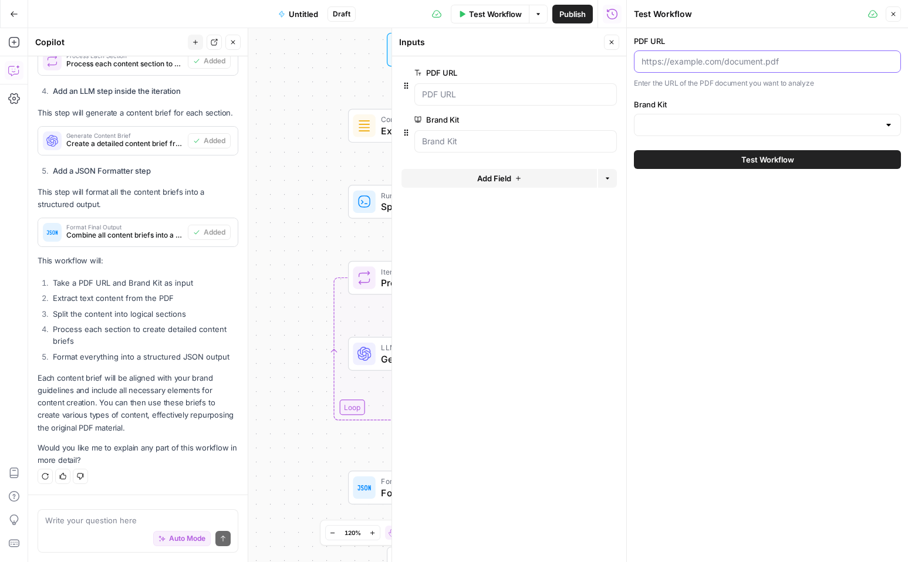
click at [698, 63] on input "PDF URL" at bounding box center [768, 62] width 252 height 12
paste input "[URL][DOMAIN_NAME]"
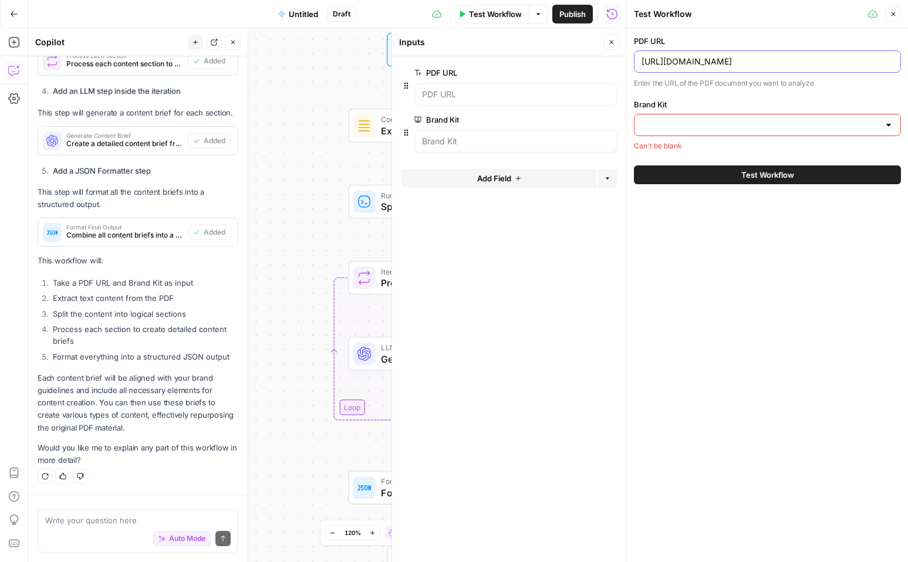
type input "[URL][DOMAIN_NAME]"
click at [780, 124] on input "Brand Kit" at bounding box center [761, 125] width 238 height 12
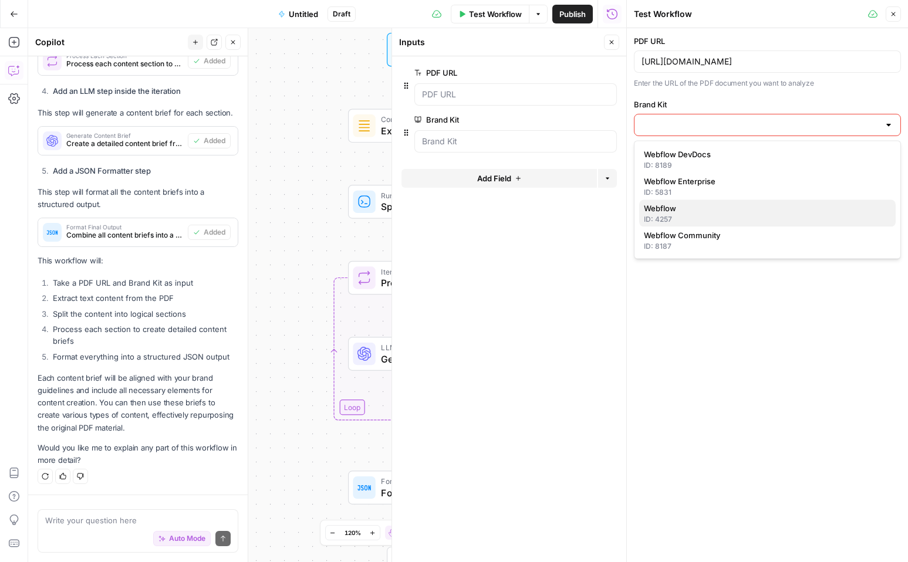
click at [731, 204] on span "Webflow" at bounding box center [765, 209] width 242 height 12
type input "Webflow"
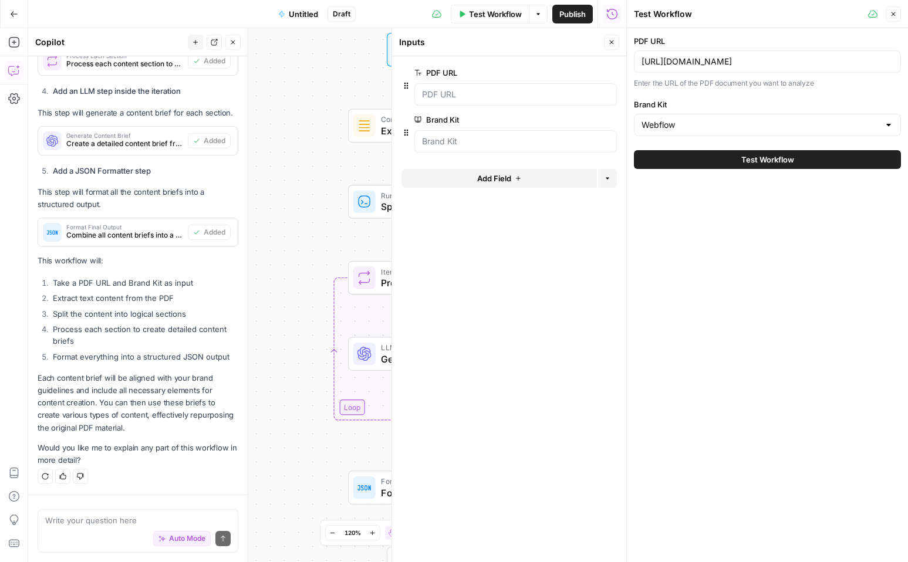
click at [748, 158] on span "Test Workflow" at bounding box center [767, 160] width 53 height 12
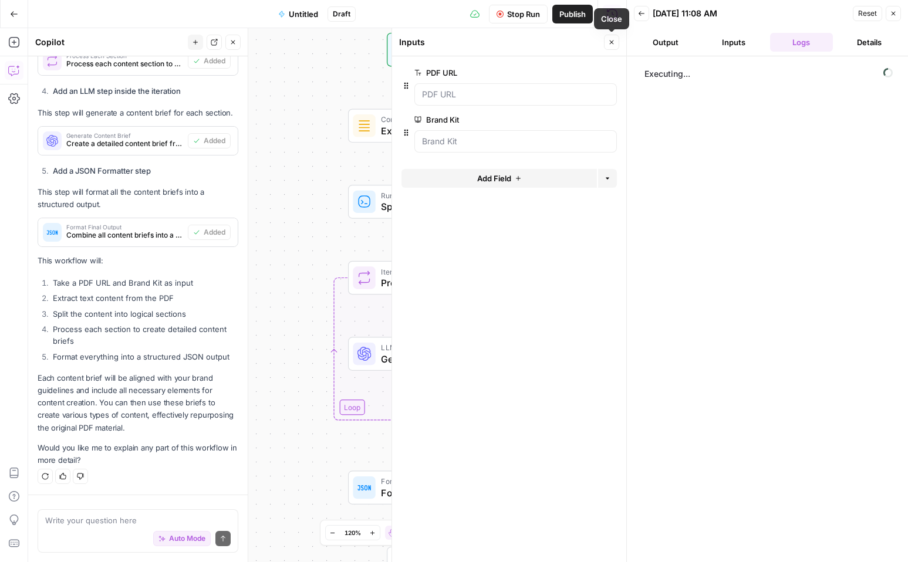
click at [611, 42] on icon "button" at bounding box center [612, 43] width 4 height 4
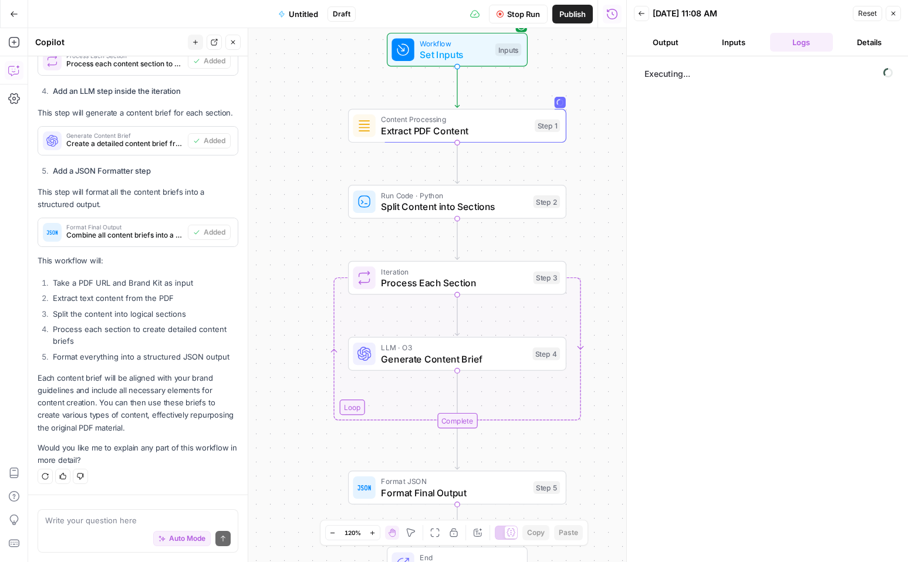
click at [120, 322] on ol "Take a PDF URL and Brand Kit as input Extract text content from the PDF Split t…" at bounding box center [138, 320] width 201 height 86
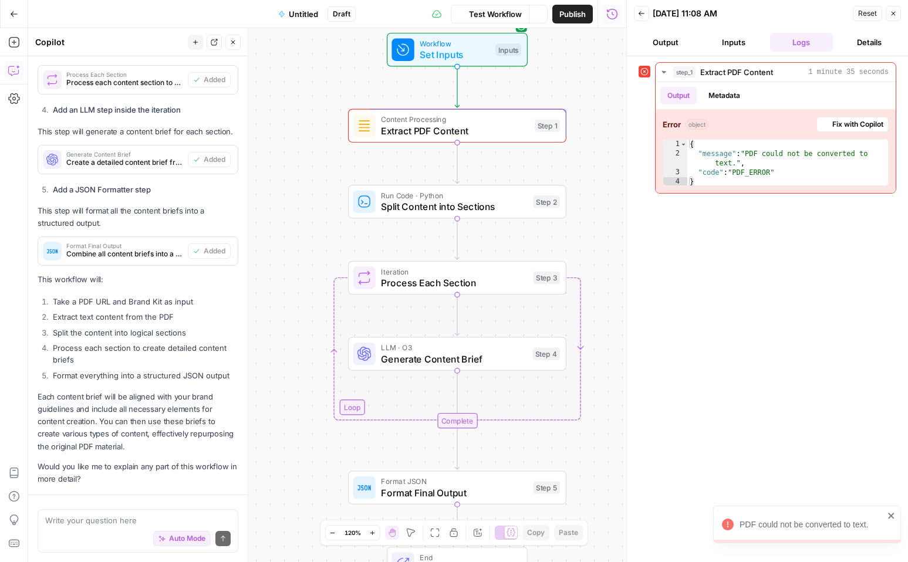
scroll to position [699, 0]
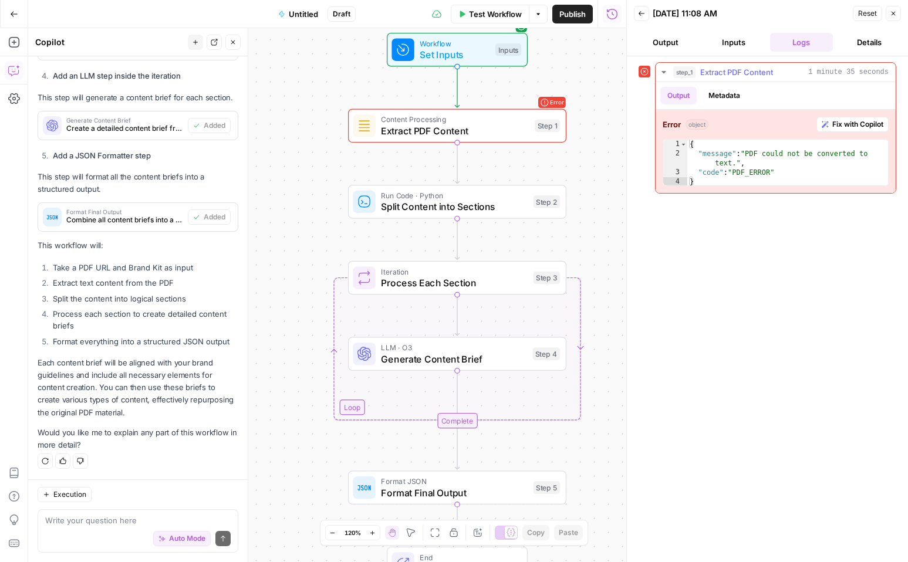
click at [856, 129] on span "Fix with Copilot" at bounding box center [857, 124] width 51 height 11
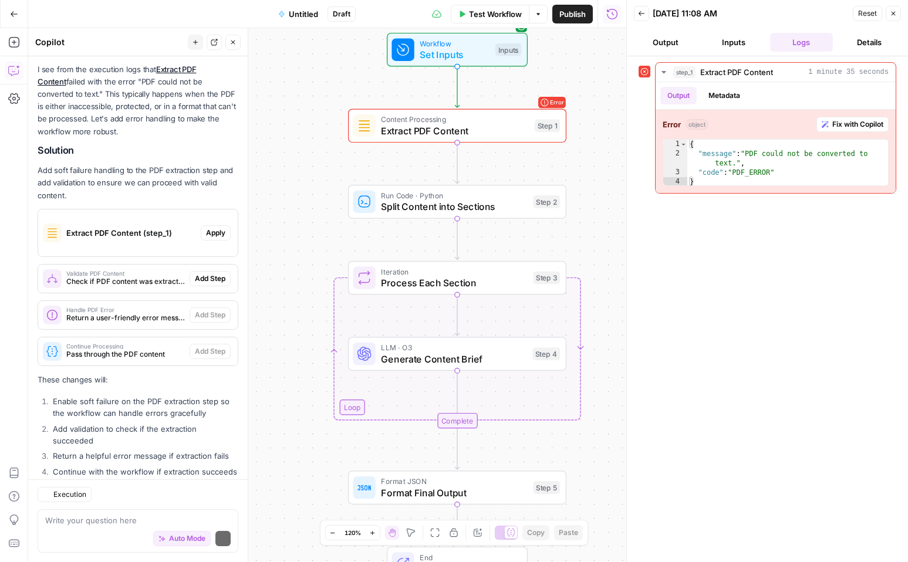
scroll to position [1727, 0]
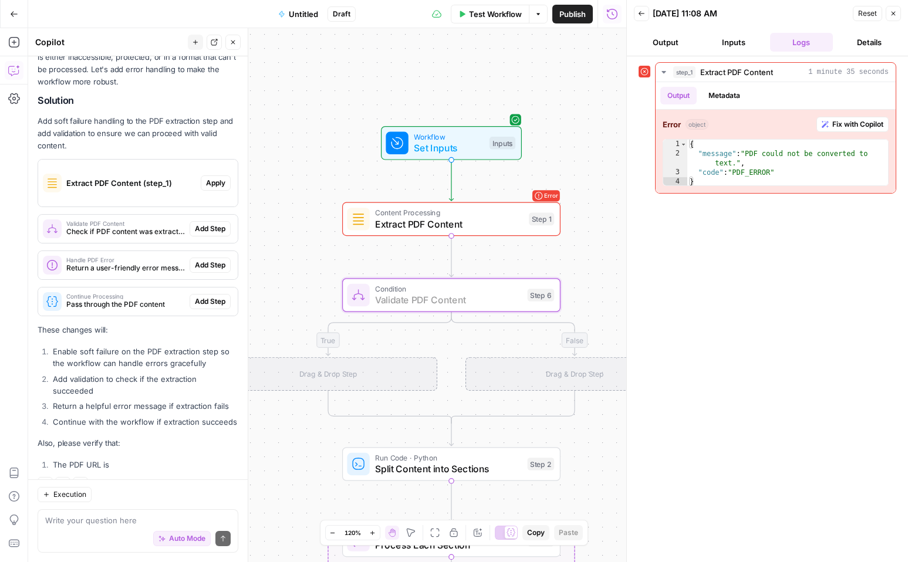
click at [203, 224] on span "Add Step" at bounding box center [210, 229] width 31 height 11
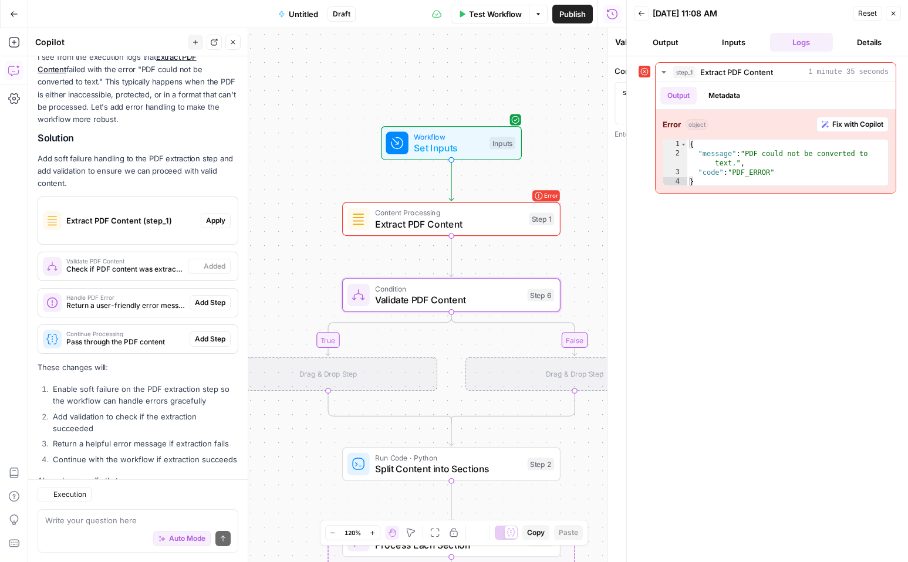
scroll to position [1746, 0]
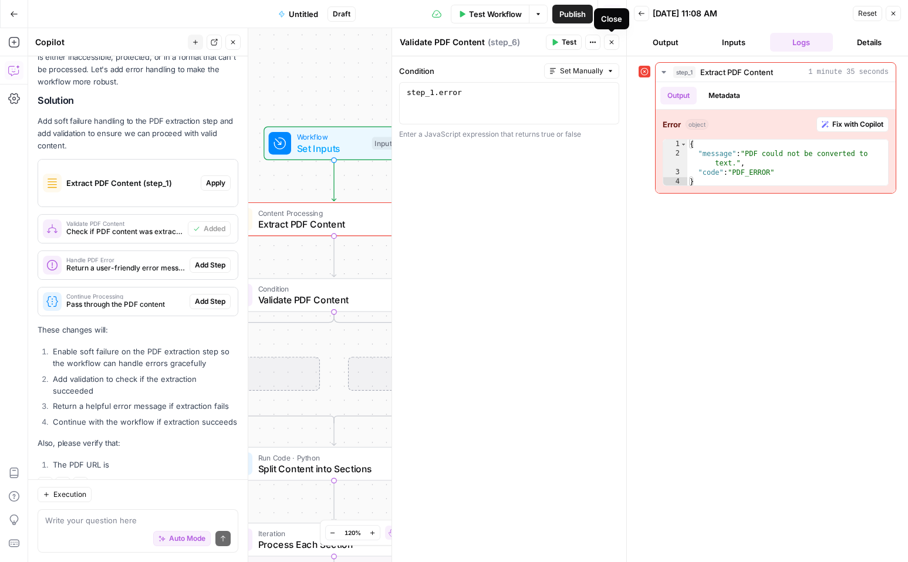
click at [610, 45] on icon "button" at bounding box center [611, 42] width 7 height 7
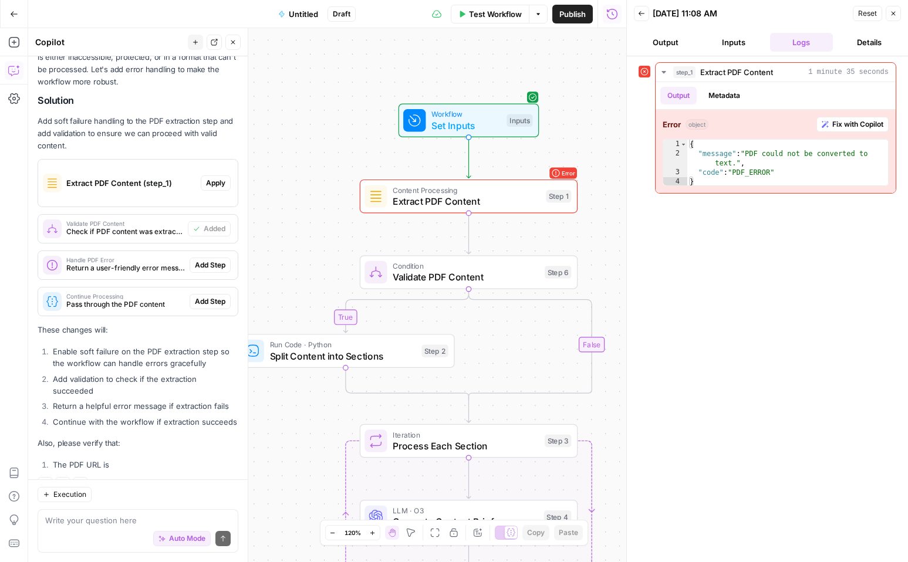
click at [592, 346] on icon "Edge from step_6 to step_6-conditional-end" at bounding box center [530, 344] width 123 height 111
click at [592, 343] on icon "Edge from step_6 to step_6-conditional-end" at bounding box center [530, 344] width 123 height 111
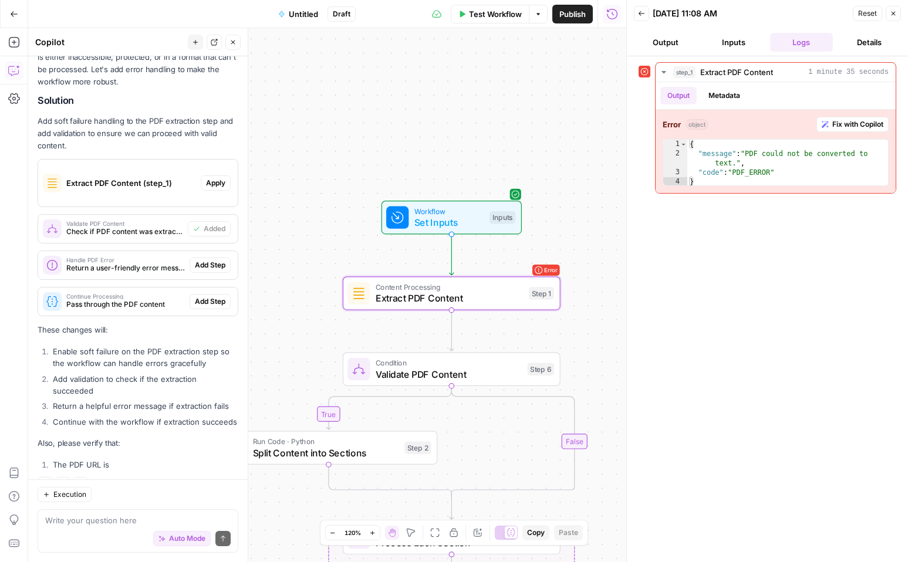
click at [181, 180] on div "Extract PDF Content (step_1)" at bounding box center [119, 183] width 163 height 47
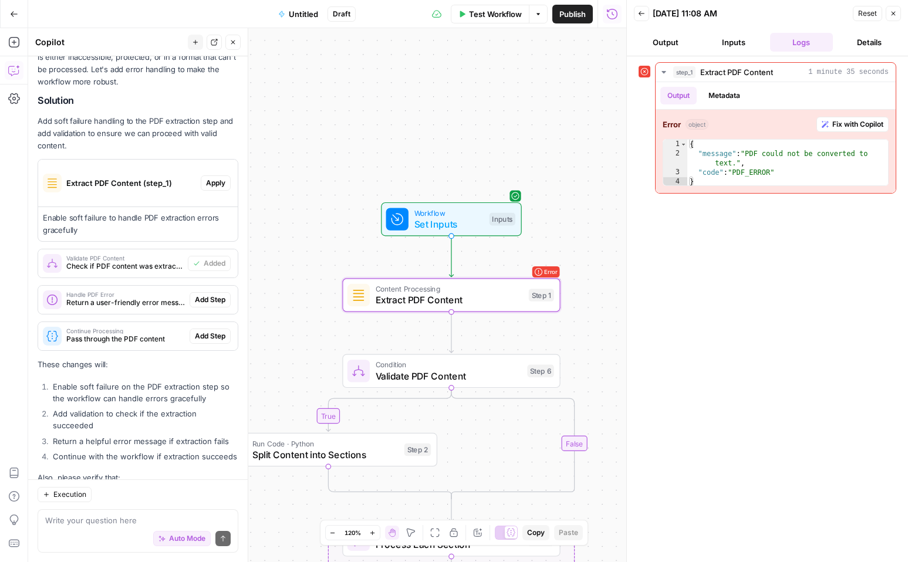
click at [212, 178] on span "Apply" at bounding box center [215, 183] width 19 height 11
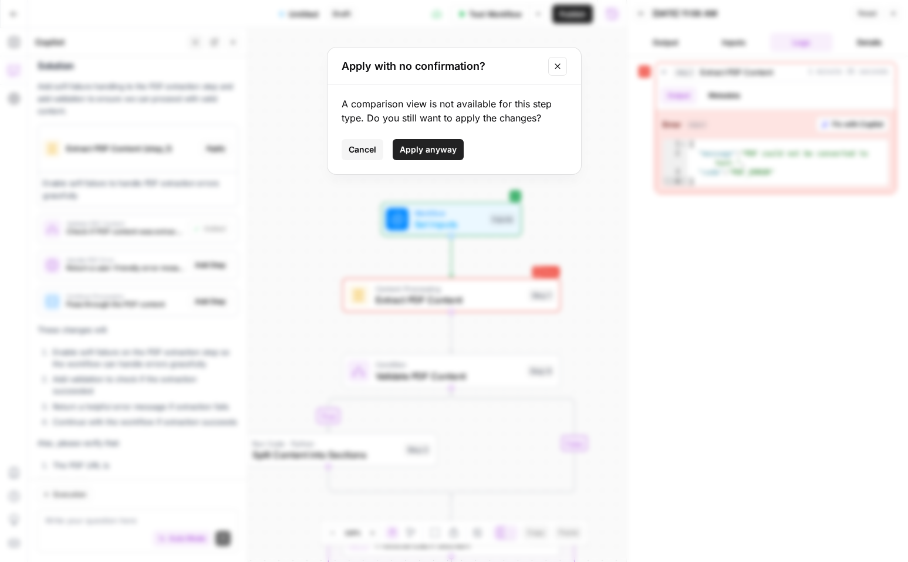
click at [427, 146] on span "Apply anyway" at bounding box center [428, 150] width 57 height 12
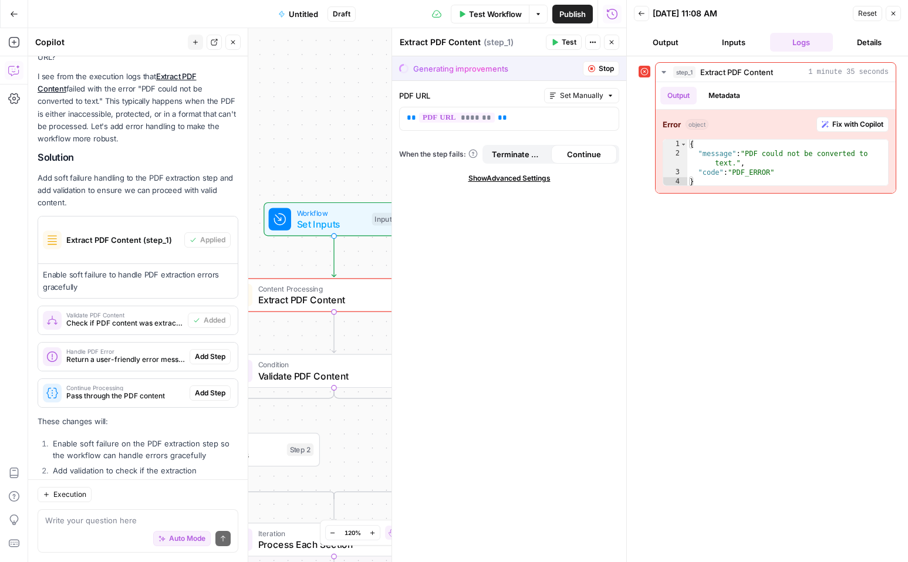
scroll to position [1668, 0]
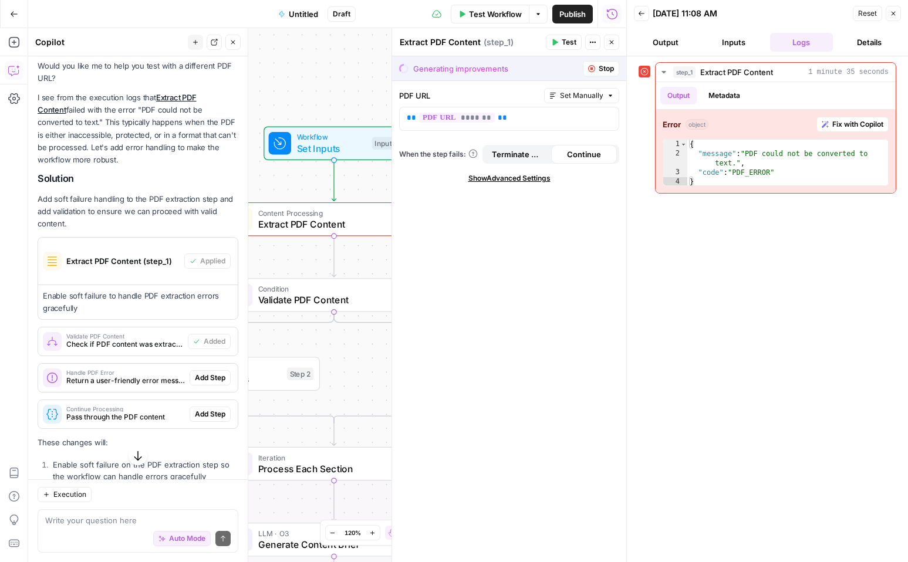
click at [603, 68] on span "Stop" at bounding box center [606, 68] width 15 height 11
click at [511, 16] on span "Test Workflow" at bounding box center [495, 14] width 53 height 12
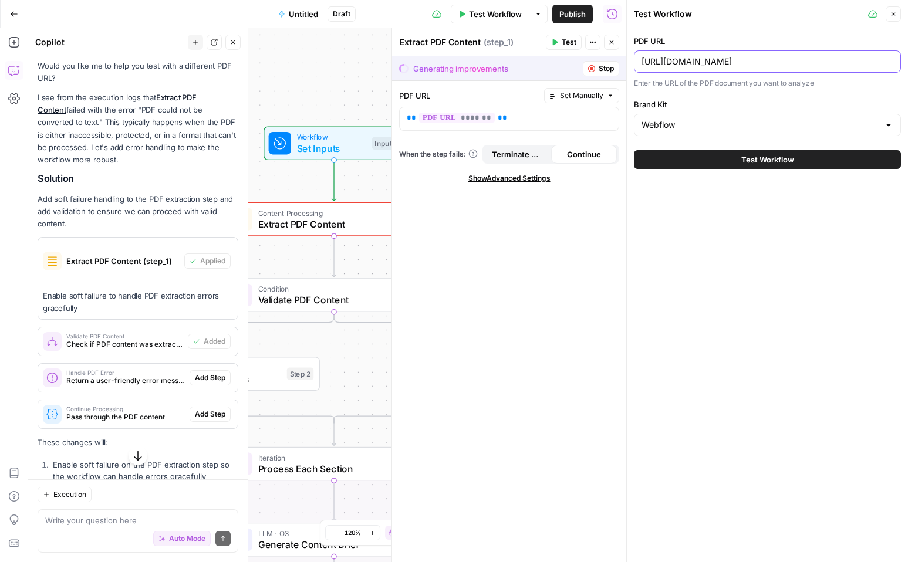
click at [696, 59] on input "[URL][DOMAIN_NAME]" at bounding box center [768, 62] width 252 height 12
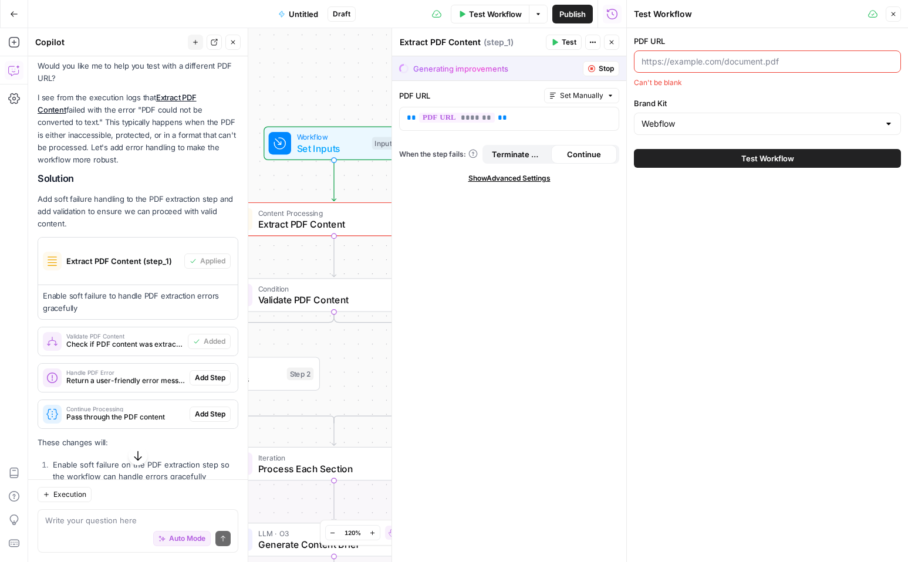
paste input "[URL][DOMAIN_NAME]"
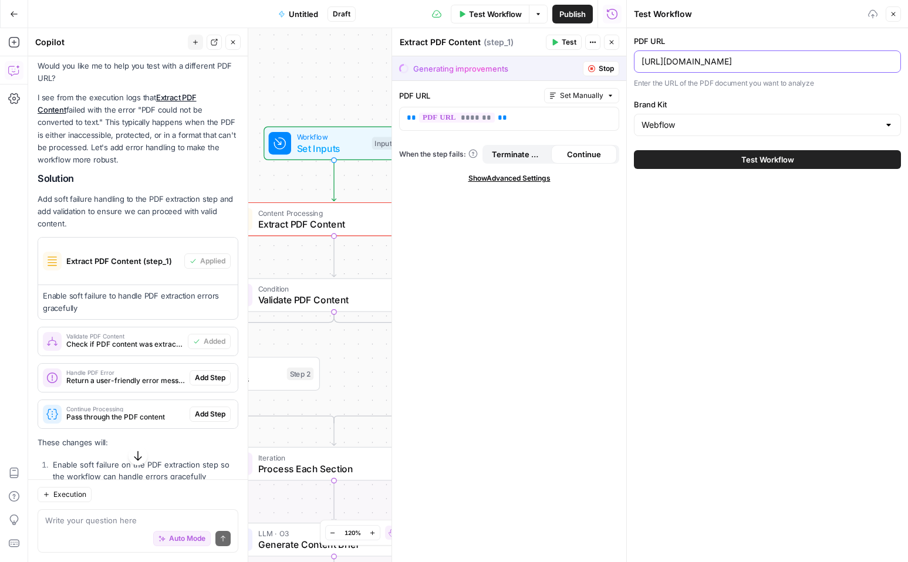
scroll to position [0, 273]
type input "[URL][DOMAIN_NAME]"
click at [790, 160] on span "Test Workflow" at bounding box center [767, 160] width 53 height 12
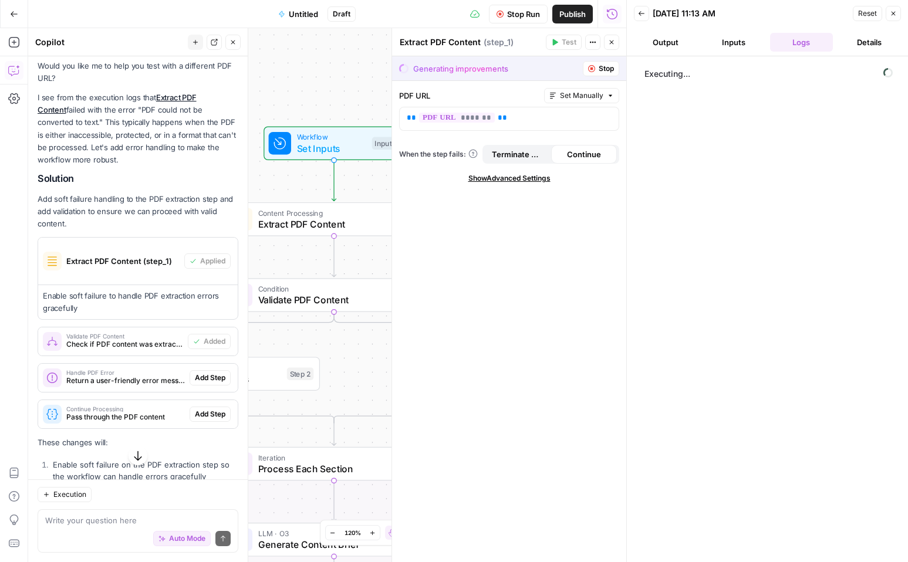
click at [610, 37] on button "Close" at bounding box center [611, 42] width 15 height 15
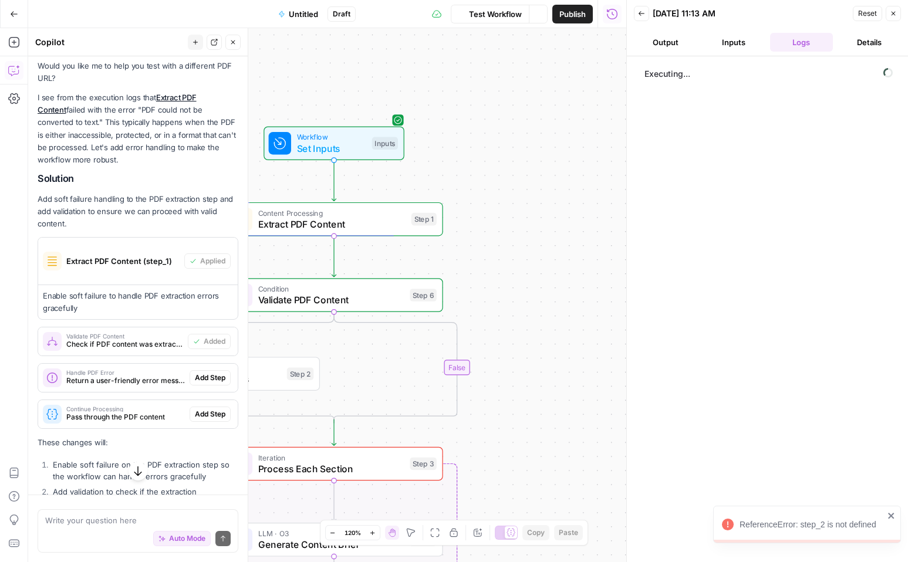
scroll to position [1668, 0]
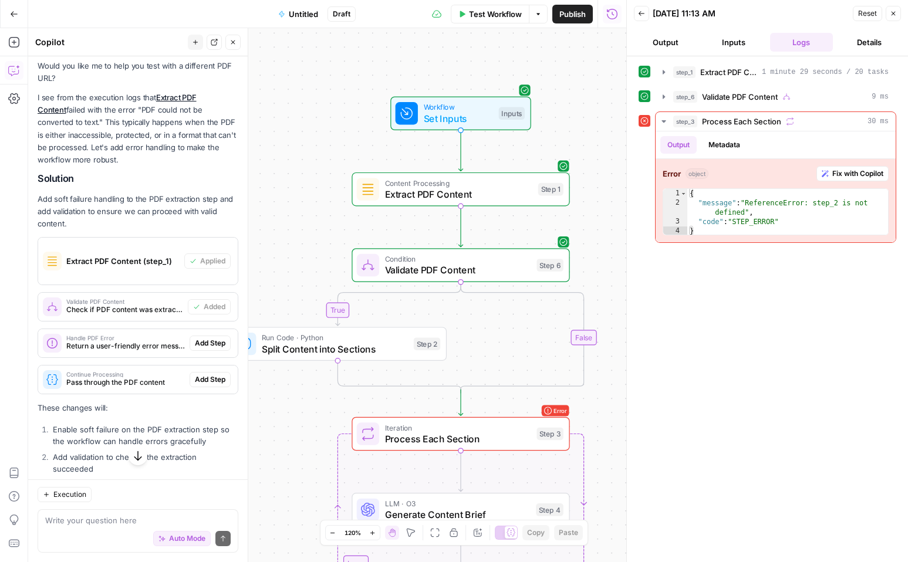
drag, startPoint x: 420, startPoint y: 361, endPoint x: 611, endPoint y: 330, distance: 193.3
click at [611, 330] on div "true false Workflow Set Inputs Inputs Content Processing Extract PDF Content St…" at bounding box center [327, 295] width 598 height 534
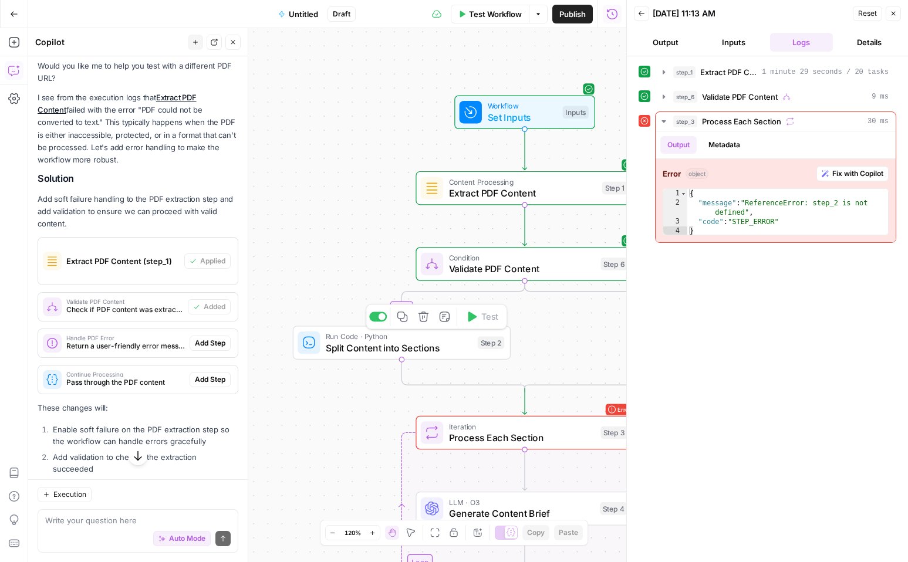
click at [427, 347] on span "Split Content into Sections" at bounding box center [399, 348] width 146 height 14
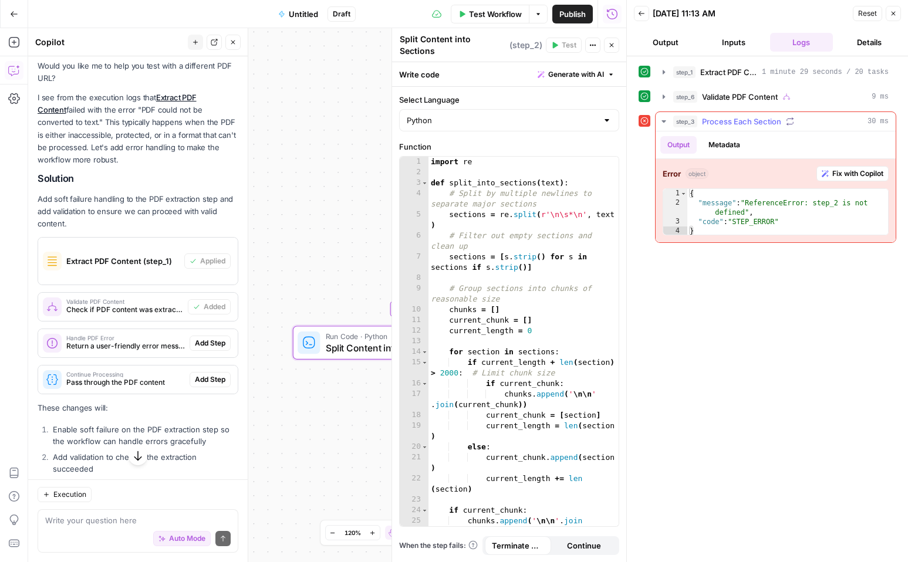
click at [832, 173] on span "Fix with Copilot" at bounding box center [857, 173] width 51 height 11
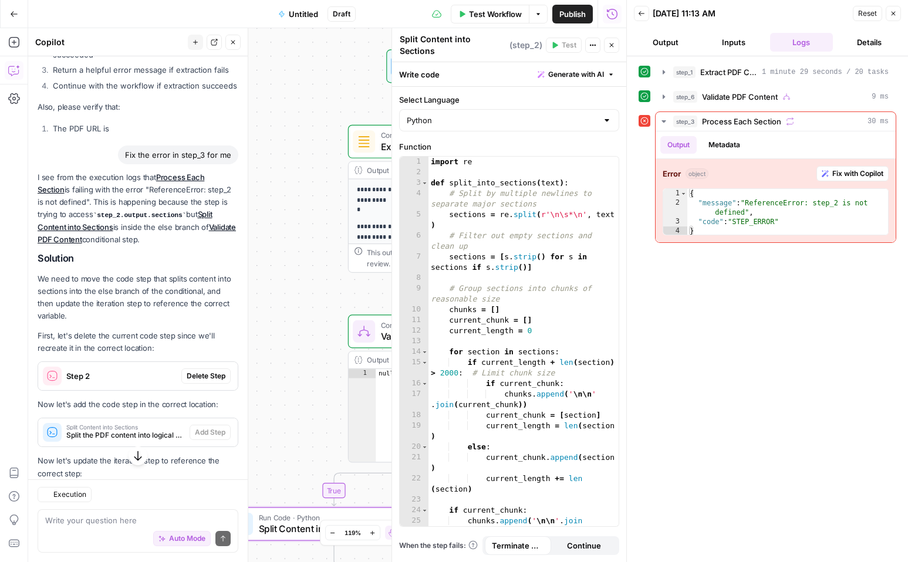
scroll to position [2120, 0]
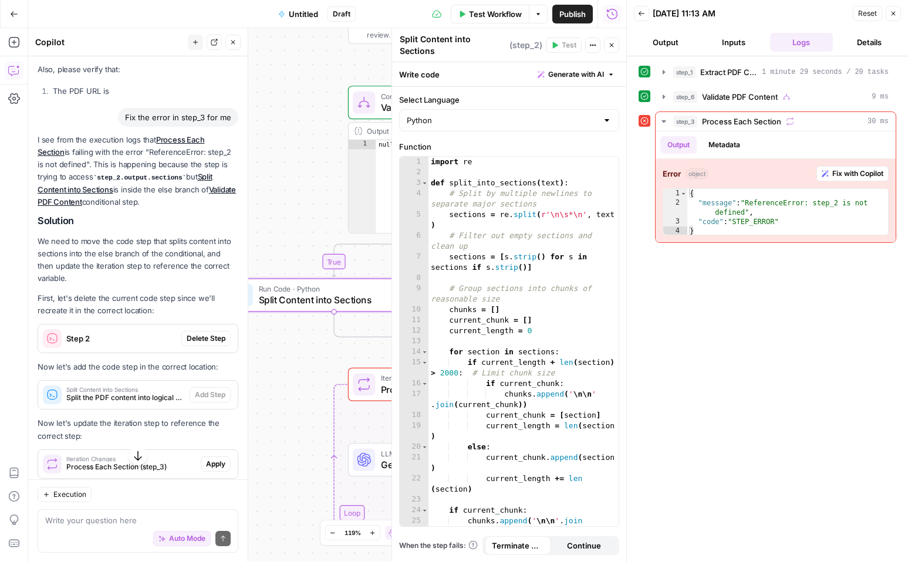
click at [208, 333] on span "Delete Step" at bounding box center [206, 338] width 39 height 11
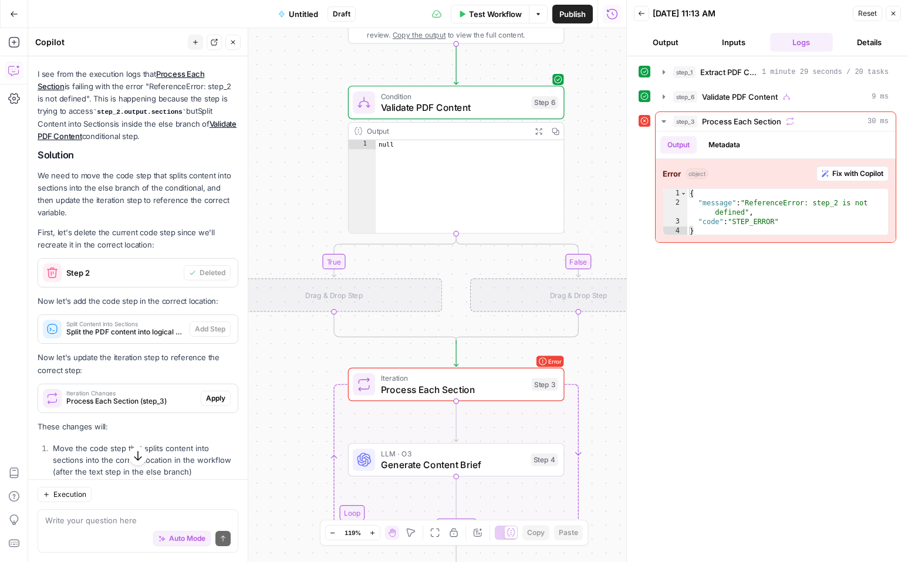
scroll to position [2205, 0]
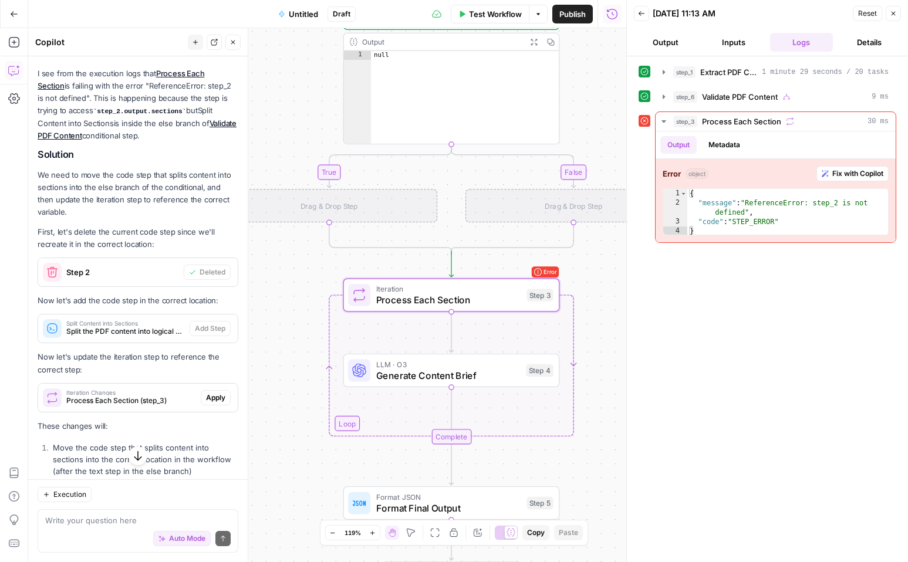
click at [216, 393] on span "Apply" at bounding box center [215, 398] width 19 height 11
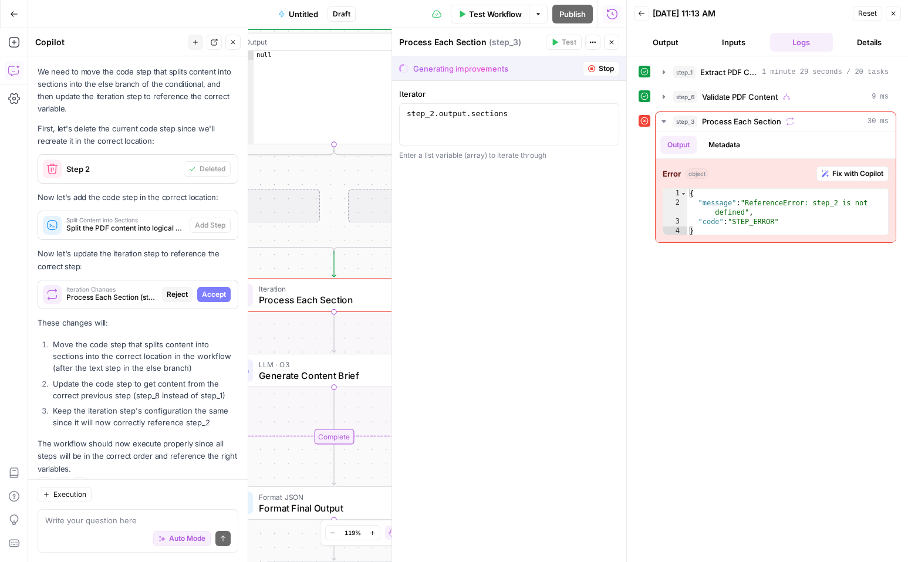
scroll to position [2250, 0]
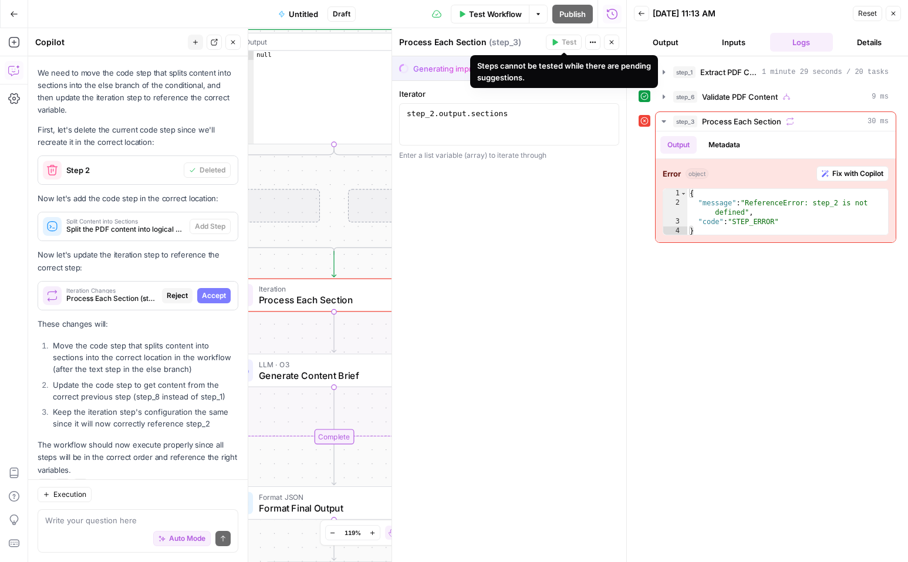
click at [599, 68] on div "Steps cannot be tested while there are pending suggestions." at bounding box center [564, 71] width 174 height 23
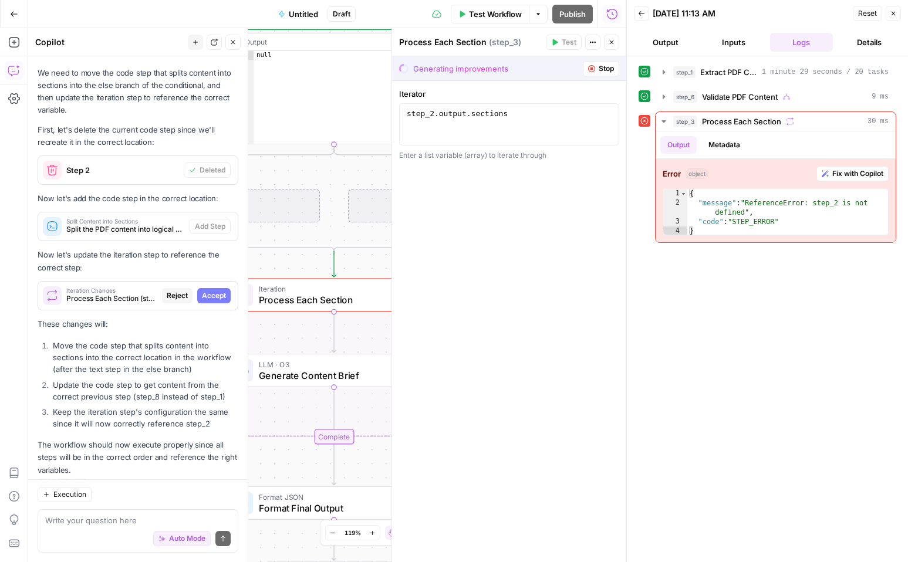
click at [602, 70] on span "Stop" at bounding box center [606, 68] width 15 height 11
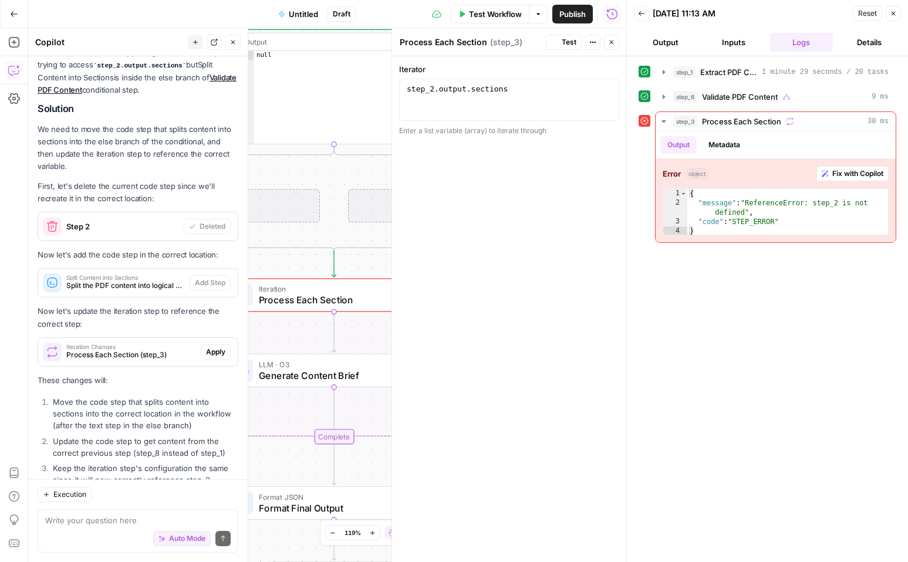
scroll to position [2308, 0]
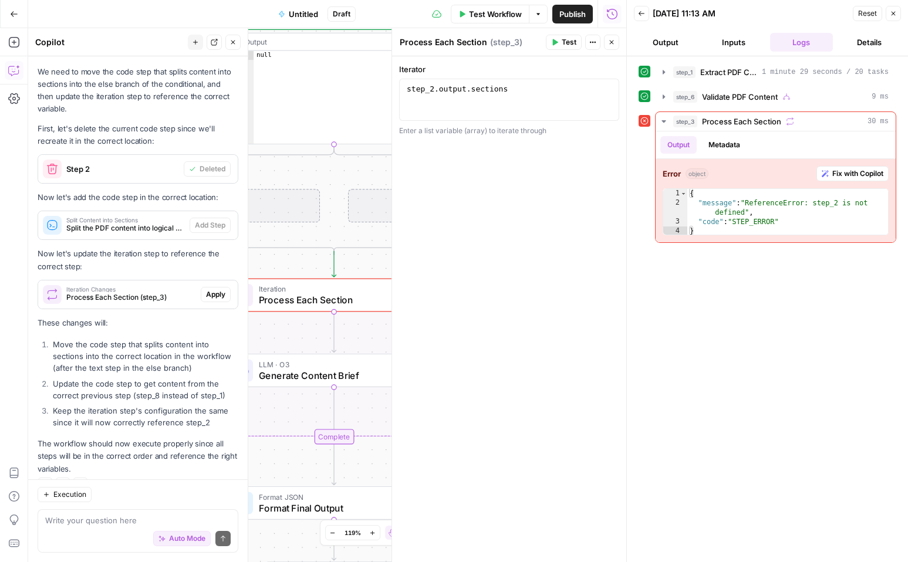
click at [613, 41] on icon "button" at bounding box center [611, 42] width 7 height 7
click at [613, 41] on div "Process Each Section Process Each Section ( step_3 ) Test Actions Close" at bounding box center [509, 42] width 220 height 15
